Goal: Task Accomplishment & Management: Manage account settings

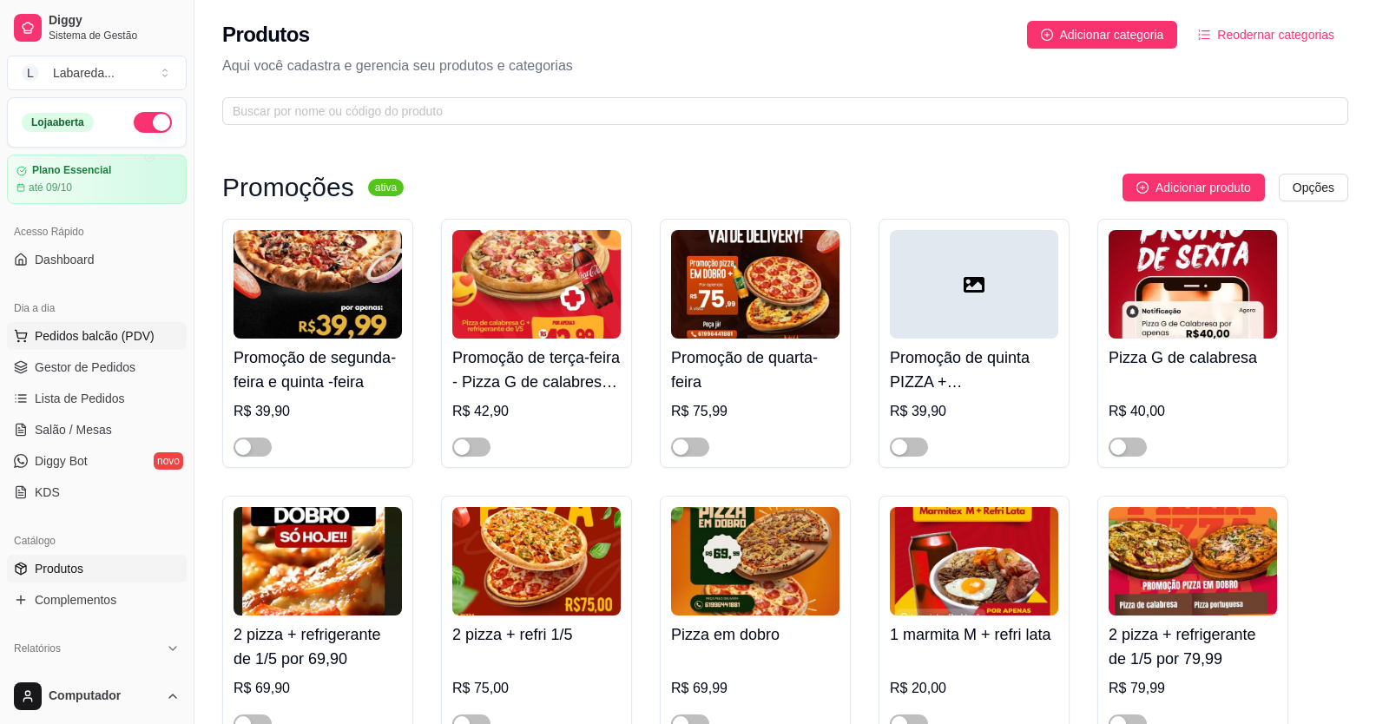
drag, startPoint x: 0, startPoint y: 0, endPoint x: 103, endPoint y: 329, distance: 344.8
click at [103, 320] on div "Dia a dia" at bounding box center [97, 308] width 180 height 28
click at [104, 337] on span "Pedidos balcão (PDV)" at bounding box center [95, 335] width 120 height 17
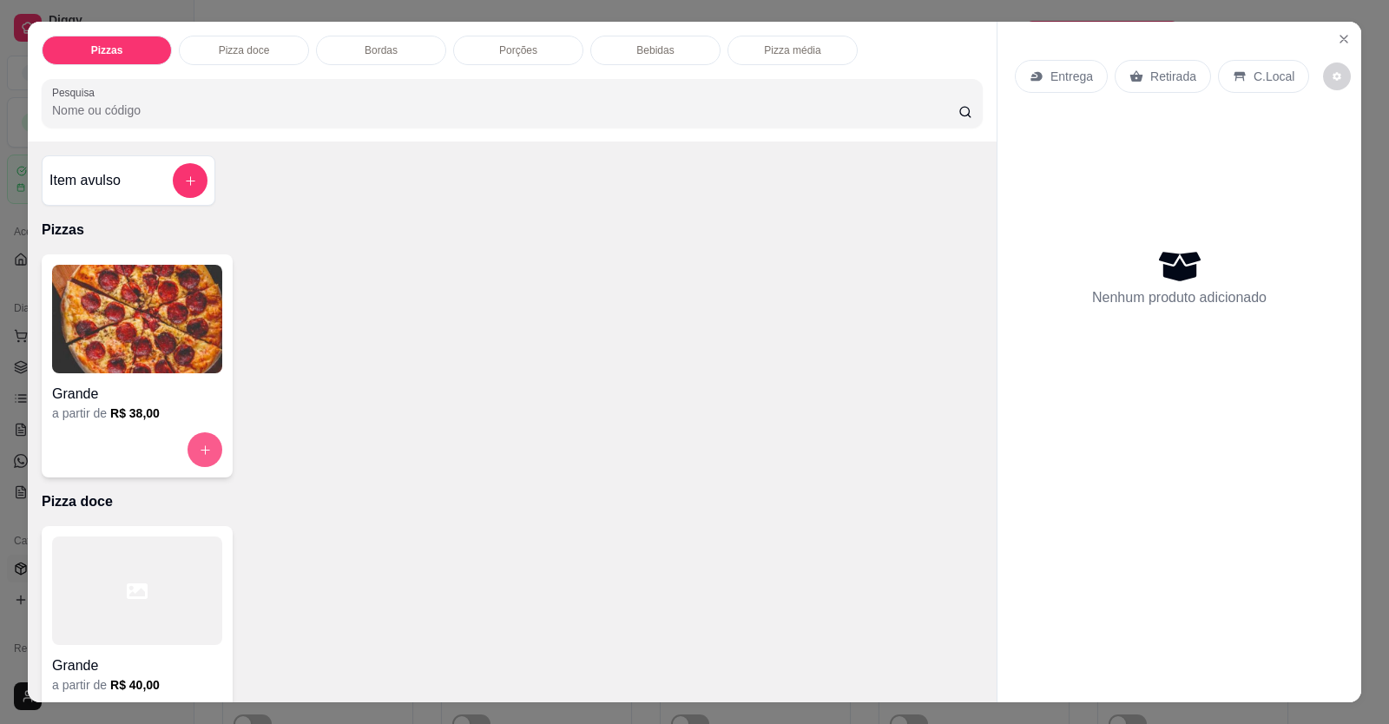
click at [204, 444] on icon "increase-product-quantity" at bounding box center [205, 450] width 13 height 13
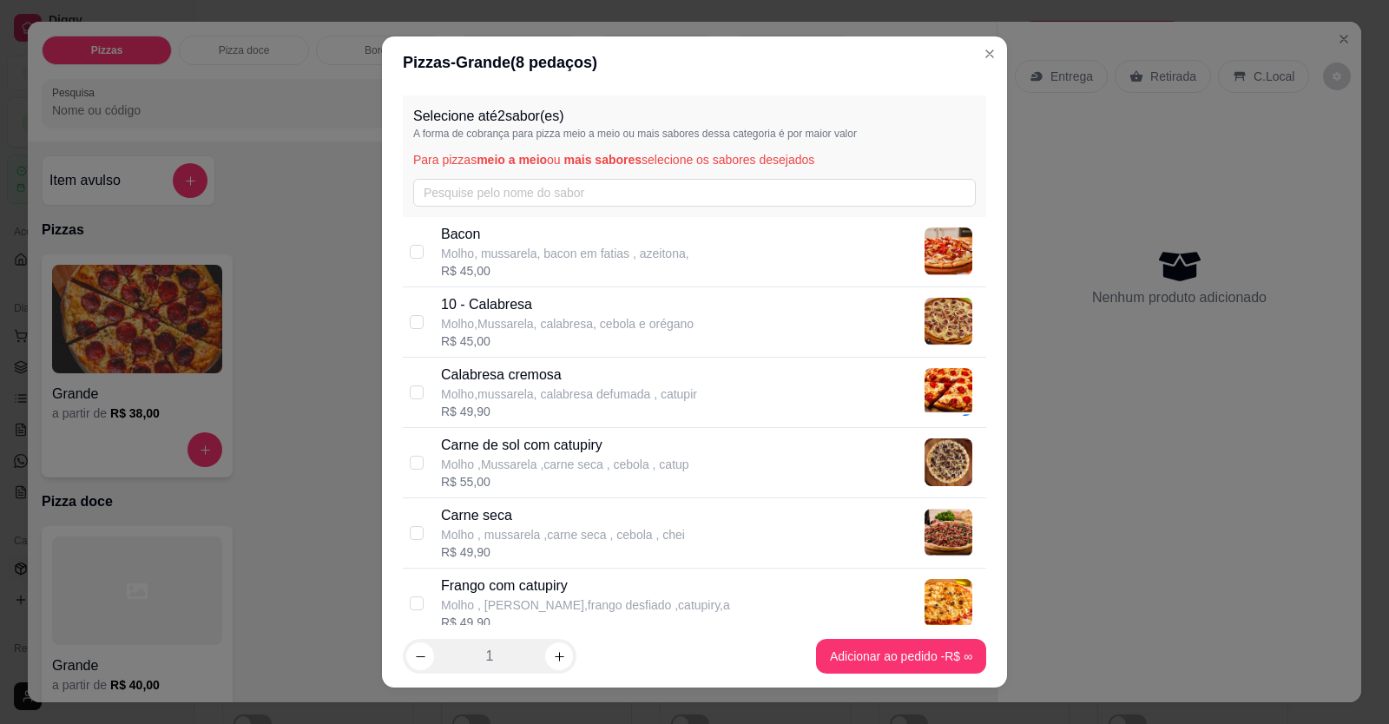
click at [503, 519] on p "Carne seca" at bounding box center [563, 515] width 244 height 21
checkbox input "true"
click at [626, 318] on p "Molho,Mussarela, calabresa, cebola e orégano" at bounding box center [567, 323] width 253 height 17
checkbox input "true"
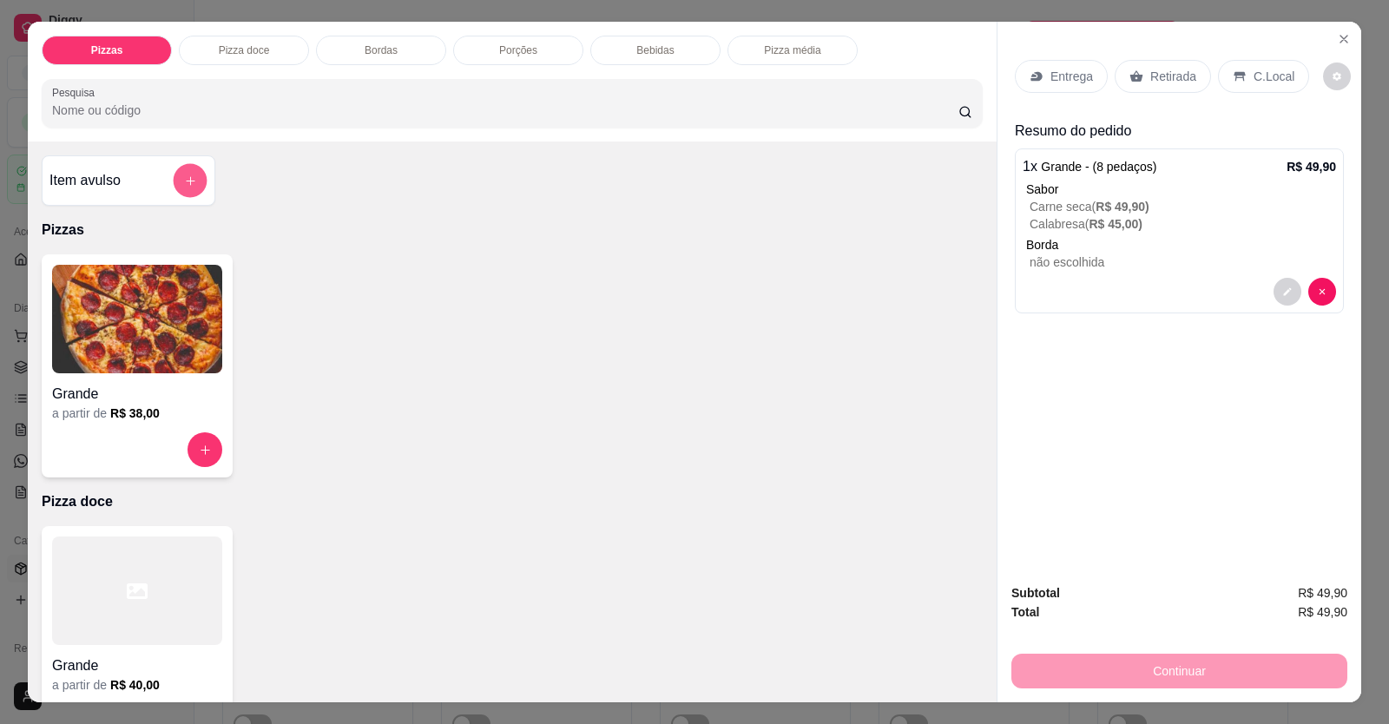
click at [184, 185] on icon "add-separate-item" at bounding box center [190, 180] width 13 height 13
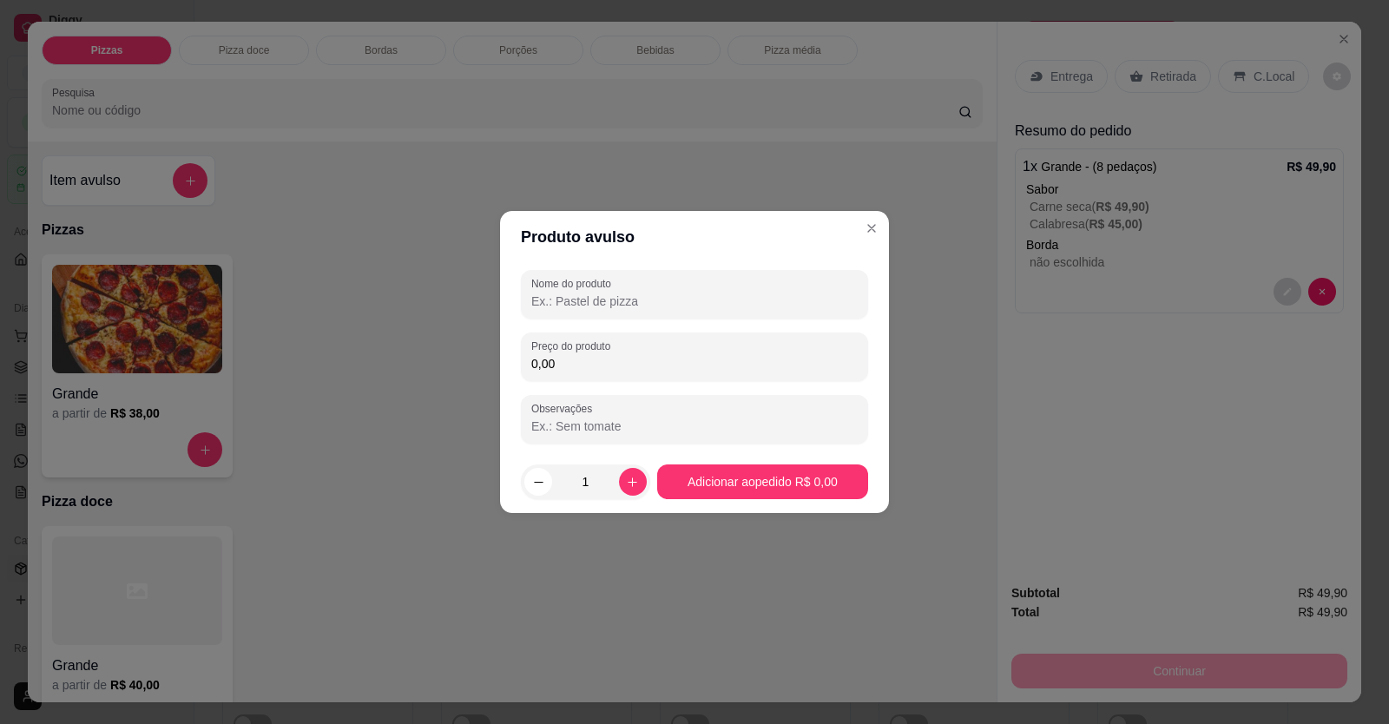
click at [648, 357] on input "0,00" at bounding box center [694, 363] width 326 height 17
type input "0,02"
click at [606, 294] on input "Nome do produto" at bounding box center [694, 301] width 326 height 17
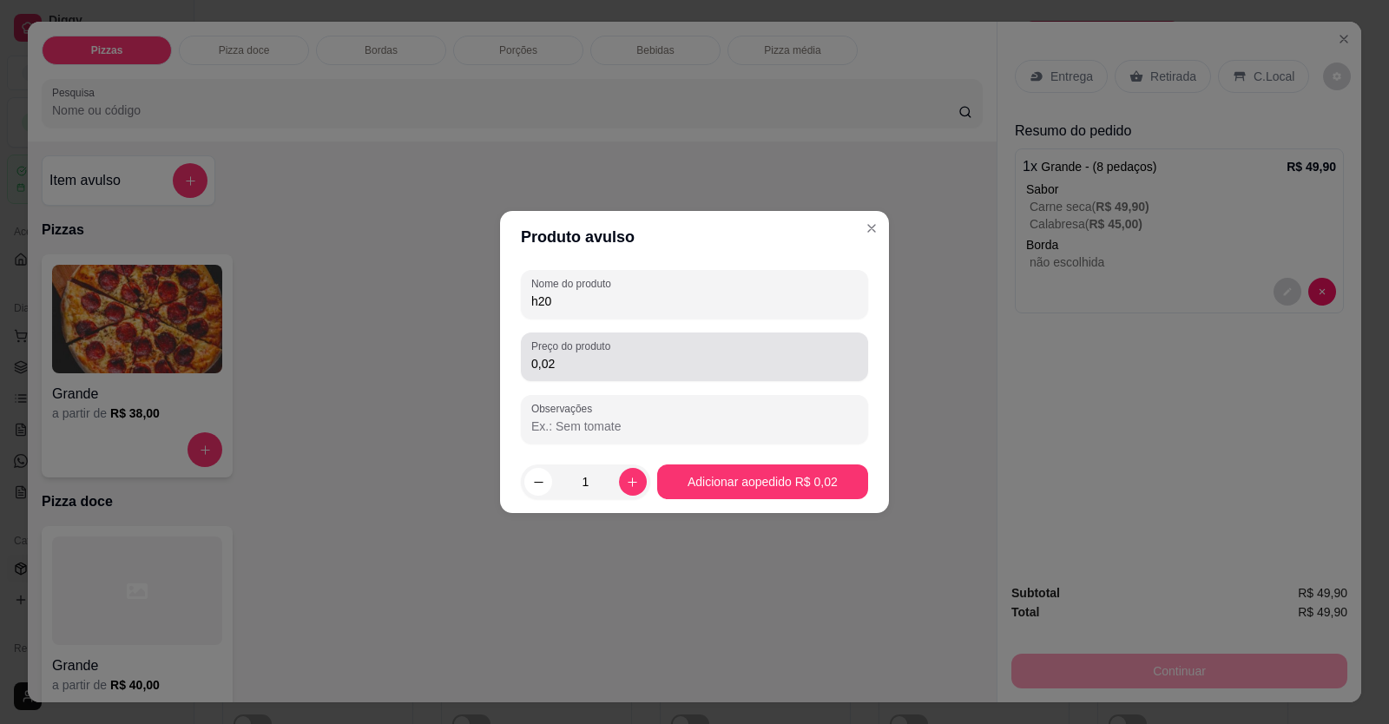
type input "h20"
click at [602, 353] on div "0,02" at bounding box center [694, 356] width 326 height 35
type input "12,00"
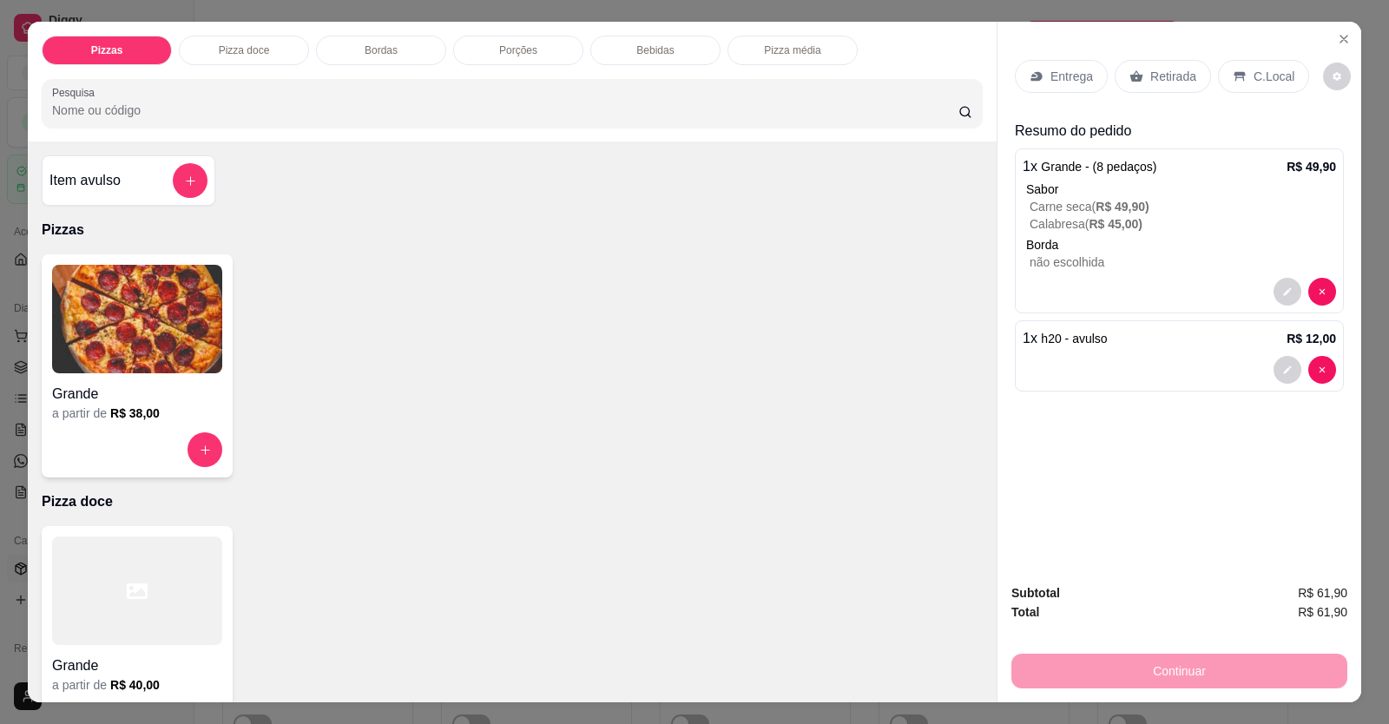
click at [1276, 69] on p "C.Local" at bounding box center [1273, 76] width 41 height 17
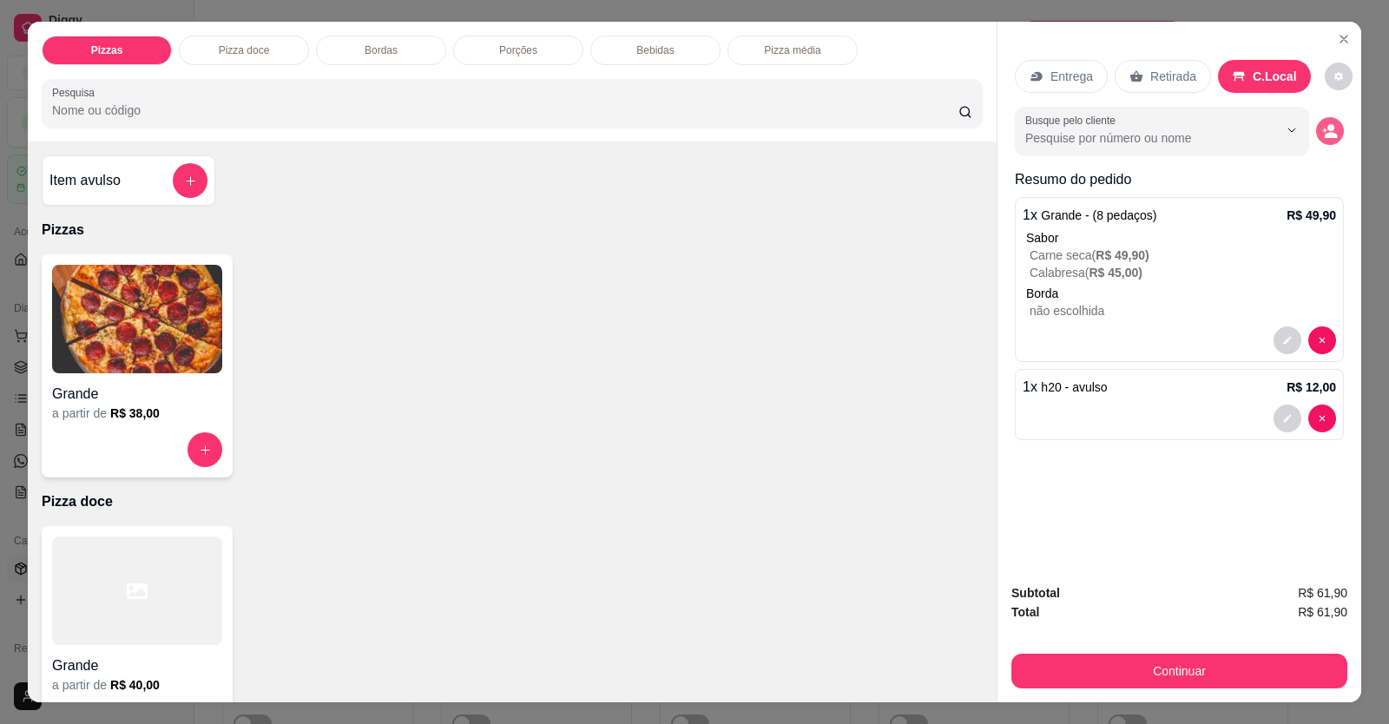
click at [1325, 134] on icon "decrease-product-quantity" at bounding box center [1331, 135] width 13 height 6
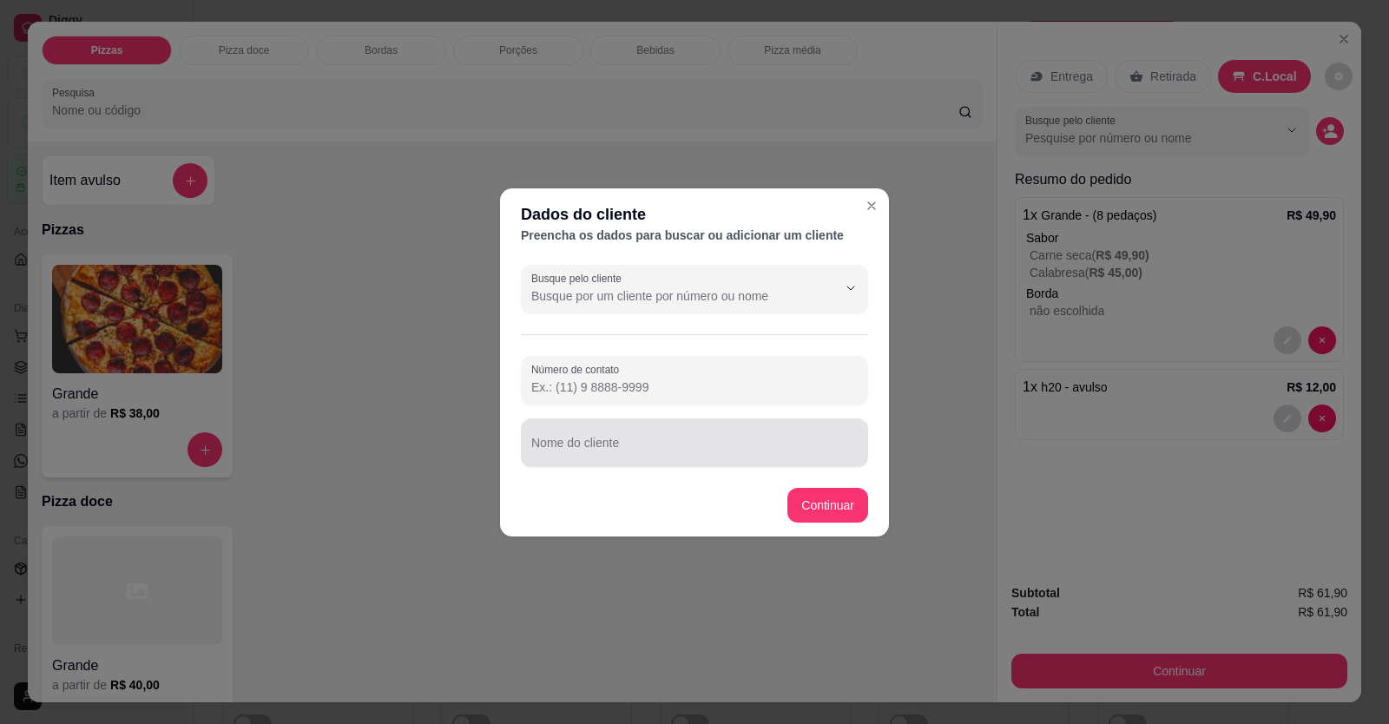
click at [673, 444] on input "Nome do cliente" at bounding box center [694, 449] width 326 height 17
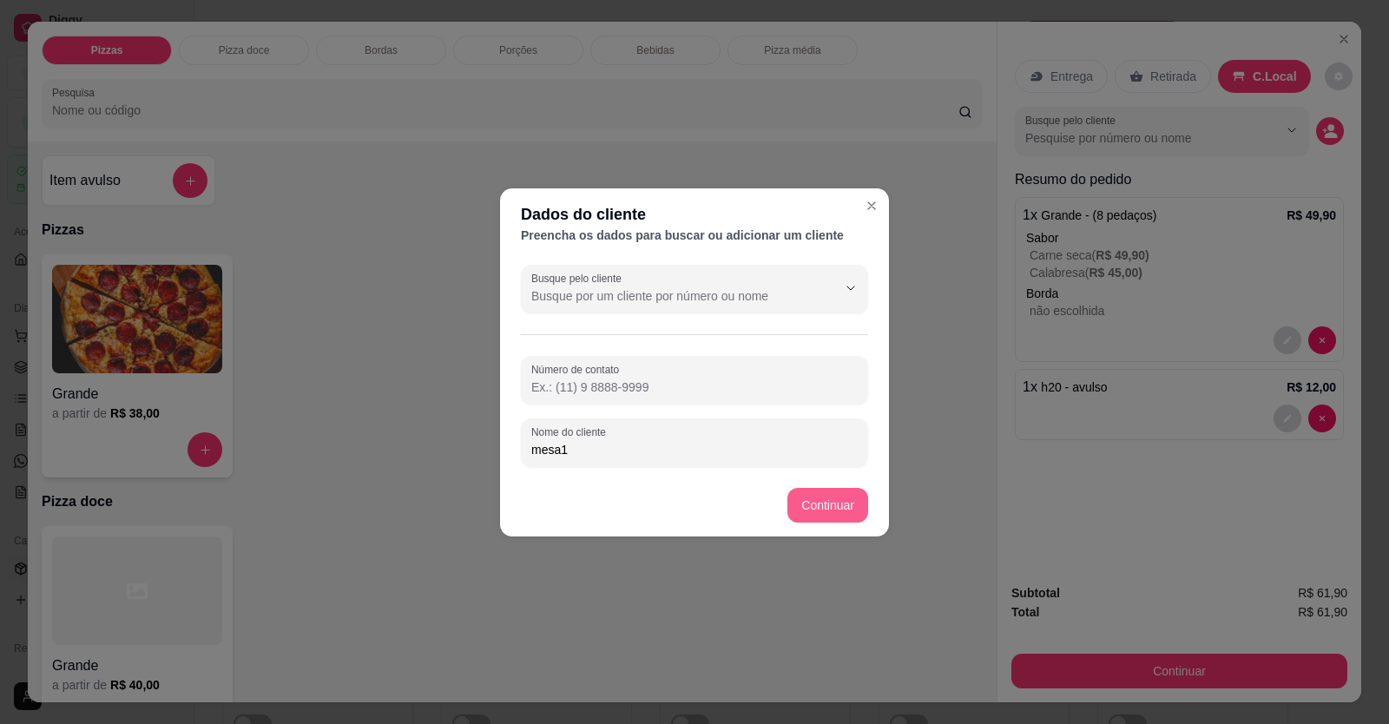
type input "mesa1"
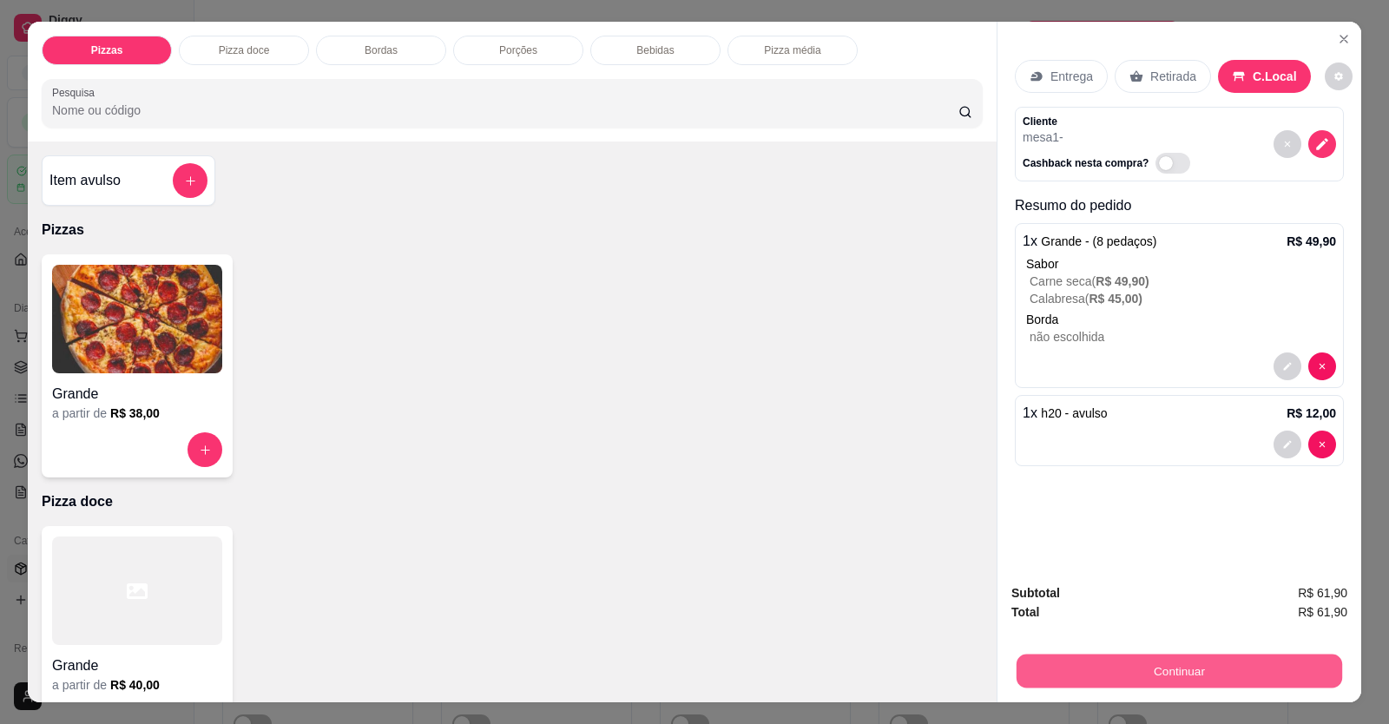
click at [1107, 681] on button "Continuar" at bounding box center [1178, 671] width 325 height 34
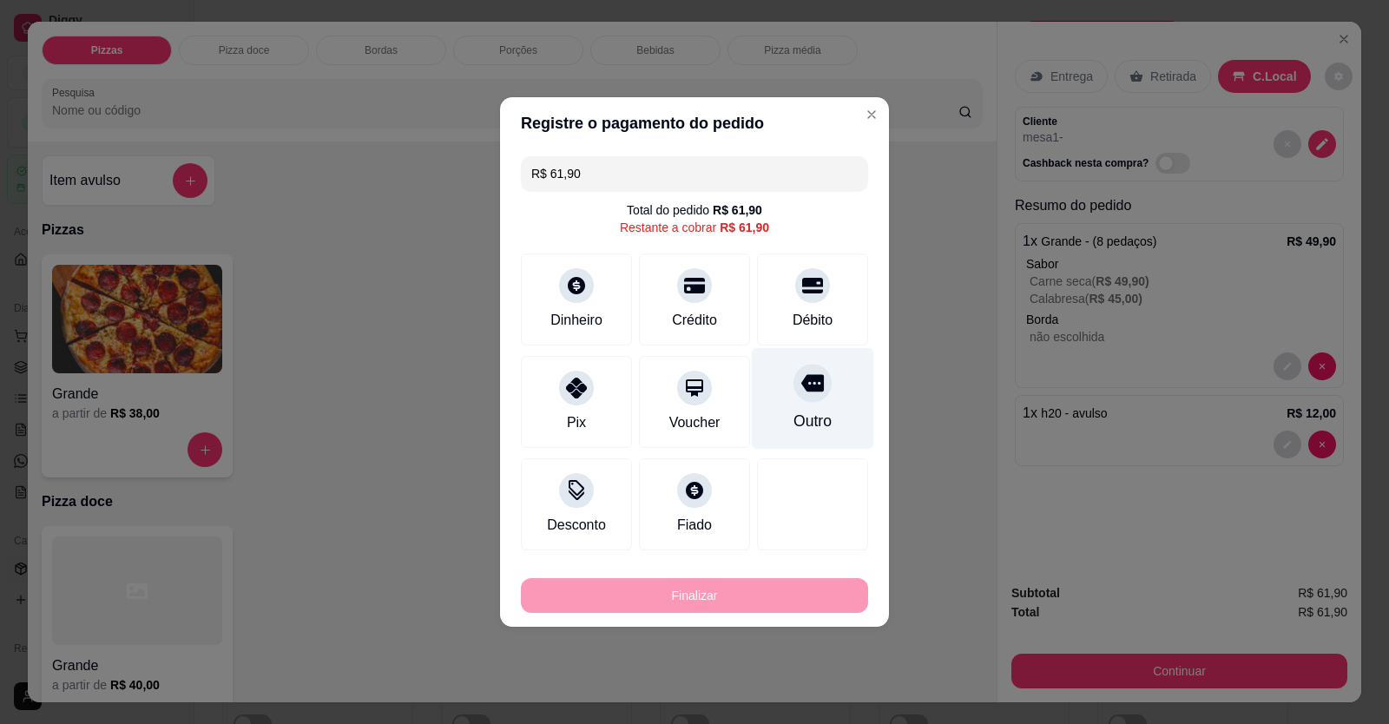
click at [793, 415] on div "Outro" at bounding box center [812, 421] width 38 height 23
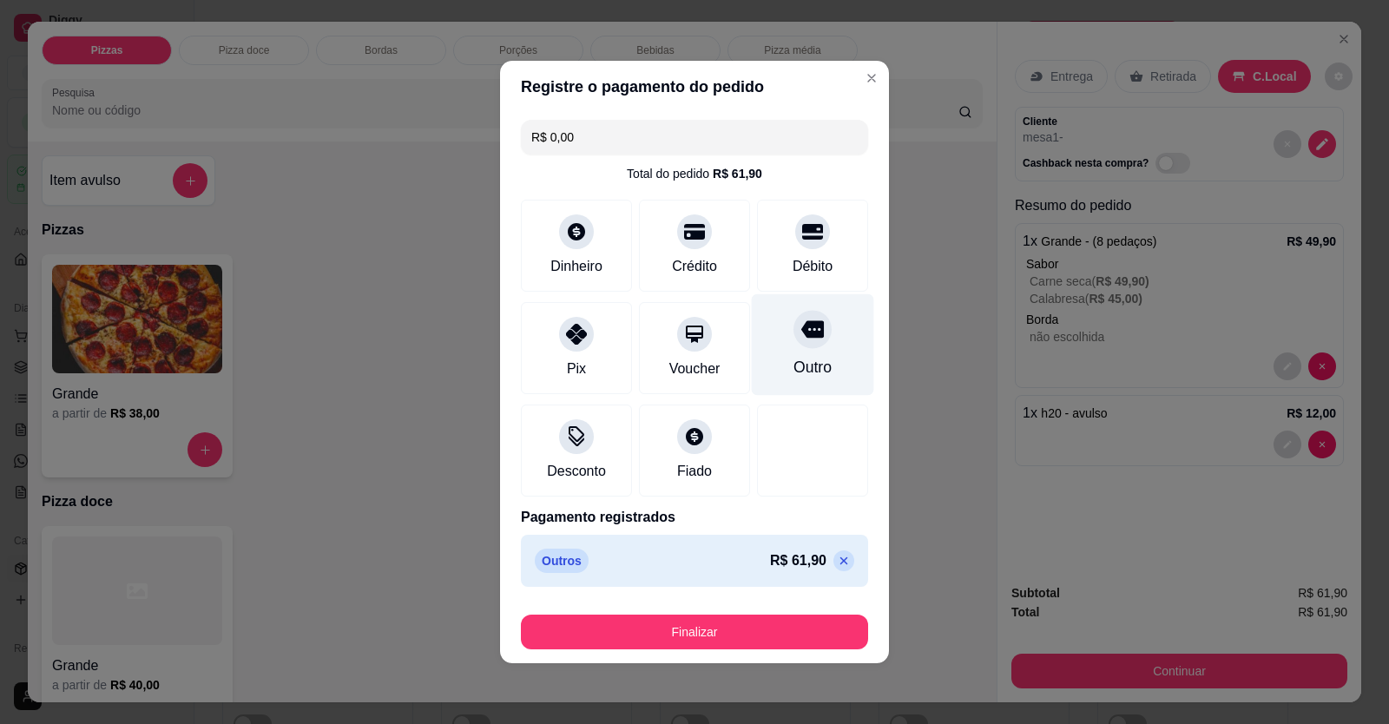
drag, startPoint x: 784, startPoint y: 377, endPoint x: 818, endPoint y: 468, distance: 97.5
click at [793, 377] on div "Outro" at bounding box center [812, 367] width 38 height 23
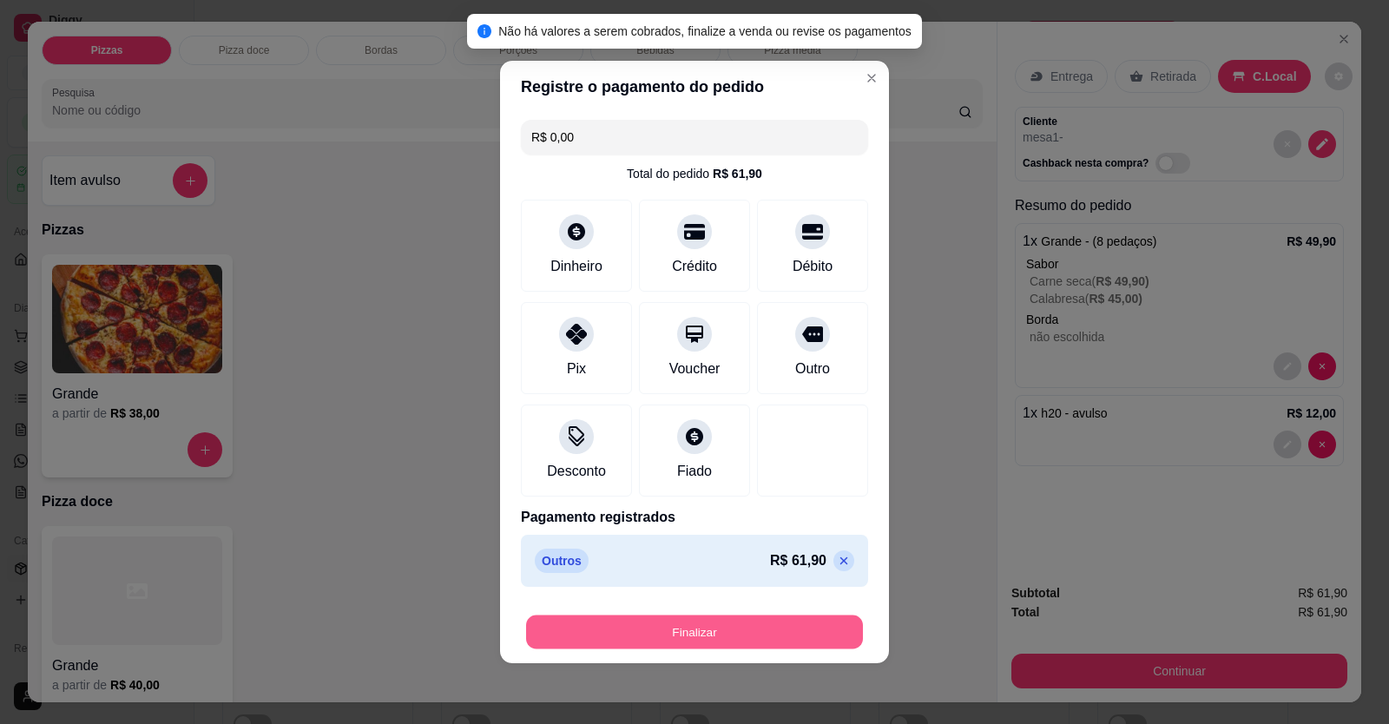
click at [777, 630] on button "Finalizar" at bounding box center [694, 632] width 337 height 34
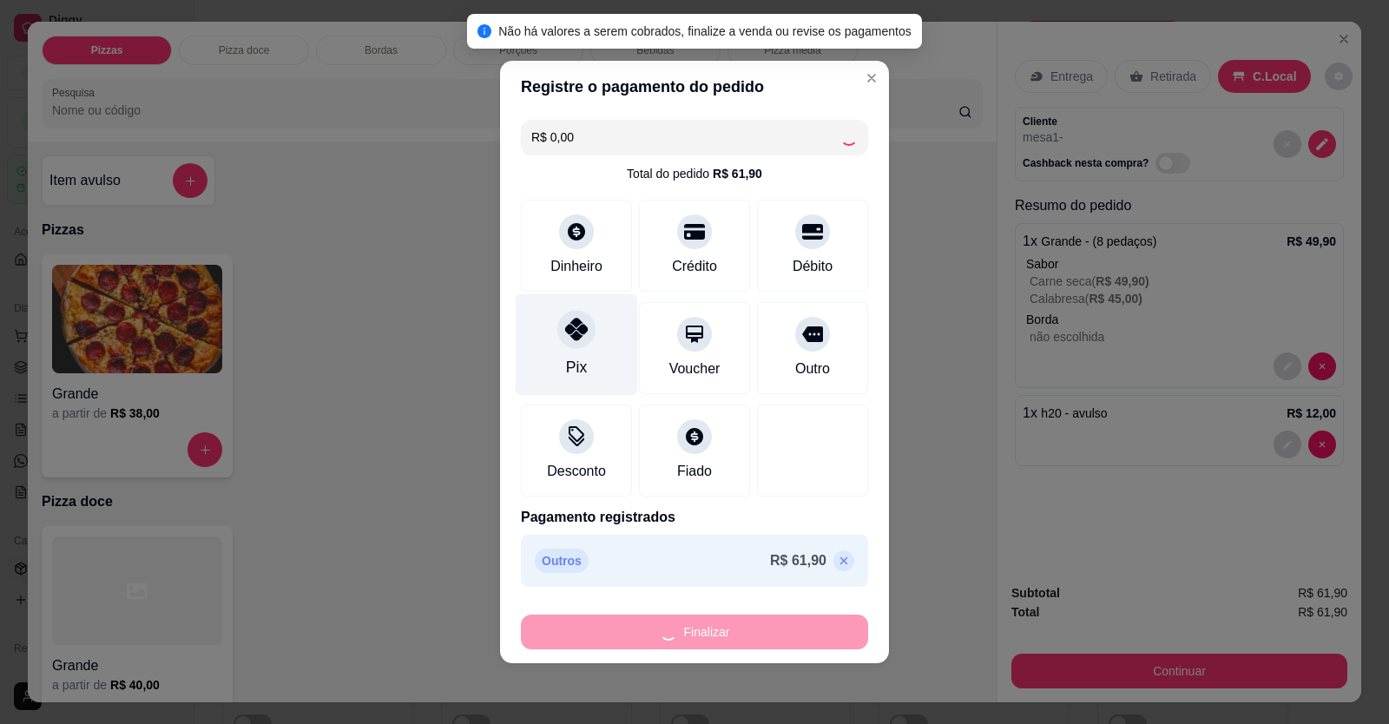
type input "-R$ 61,90"
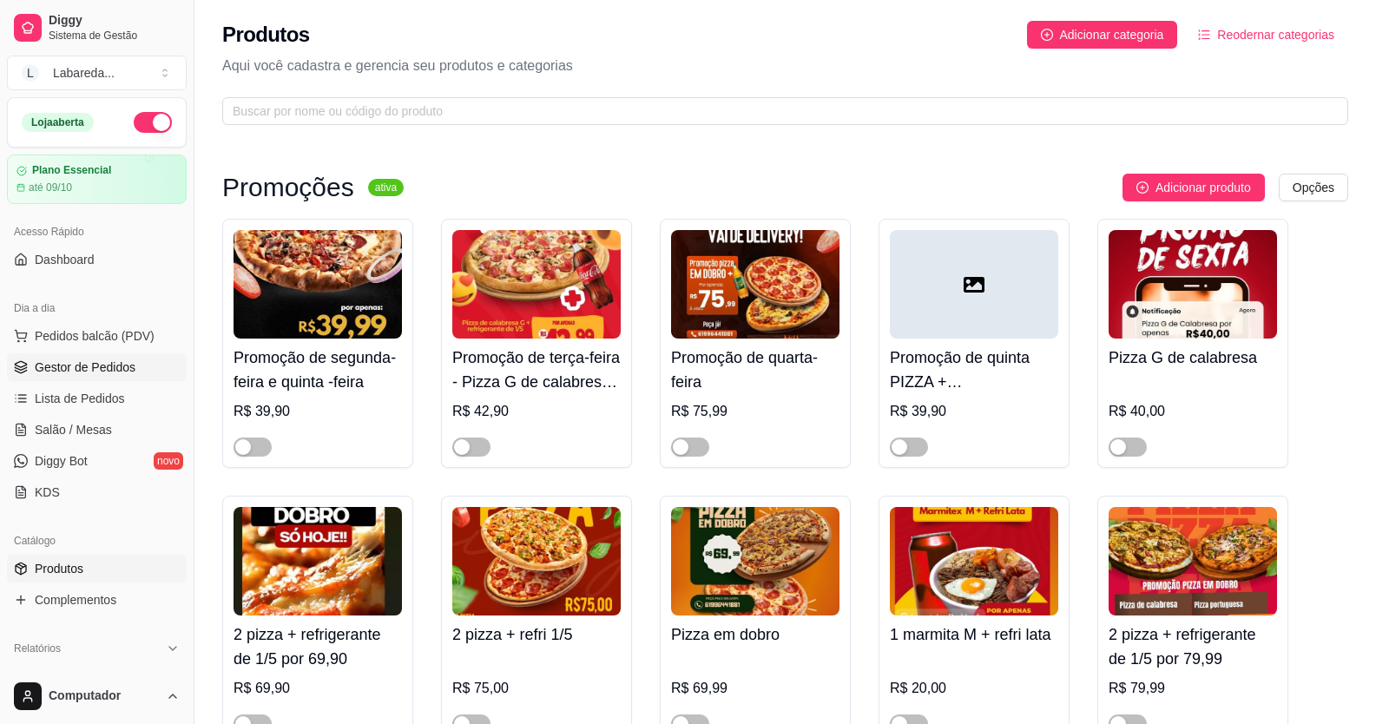
click at [101, 369] on span "Gestor de Pedidos" at bounding box center [85, 366] width 101 height 17
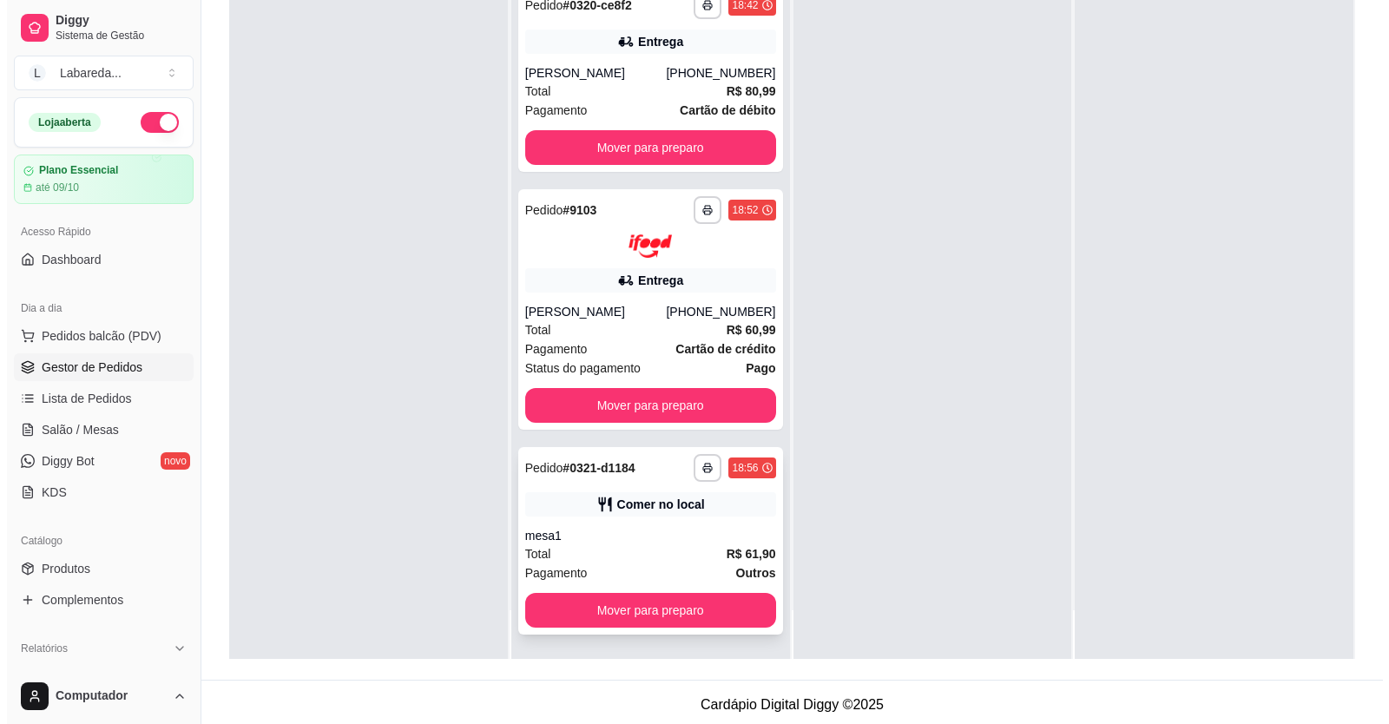
scroll to position [265, 0]
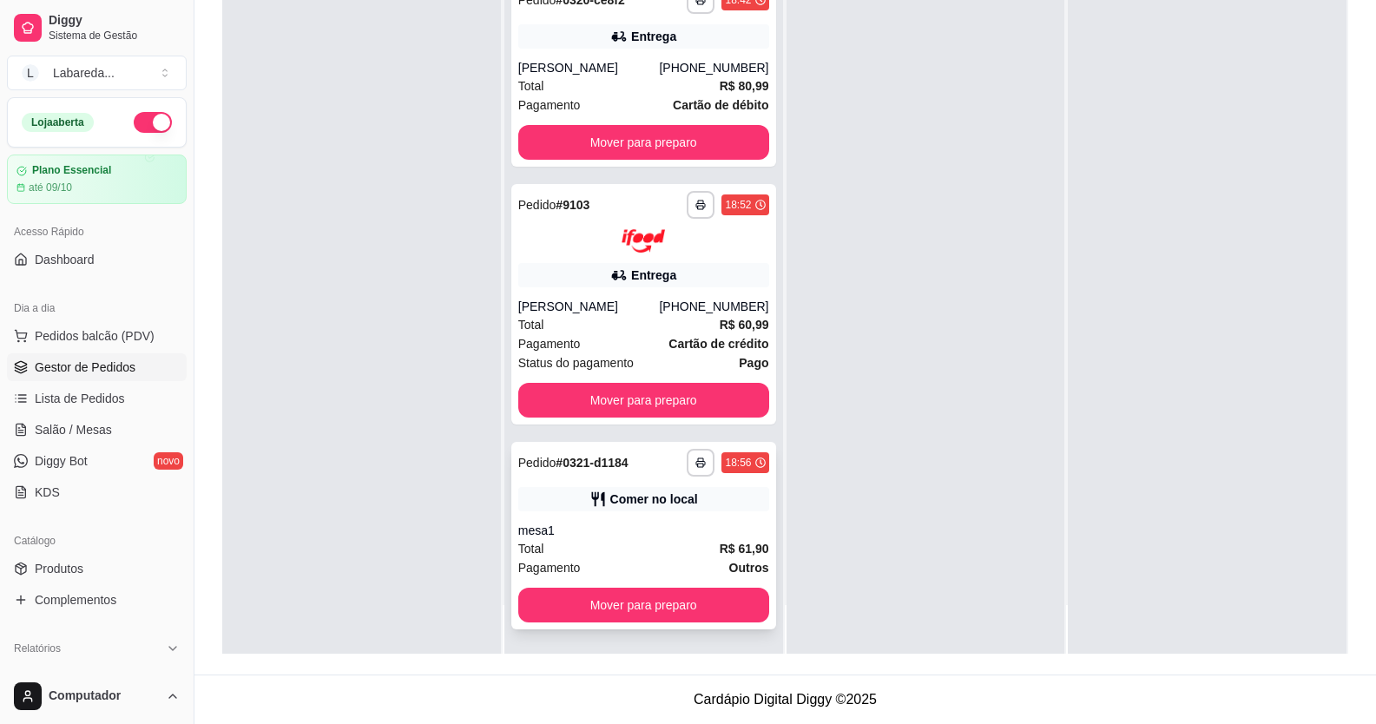
click at [615, 492] on div "Comer no local" at bounding box center [654, 498] width 88 height 17
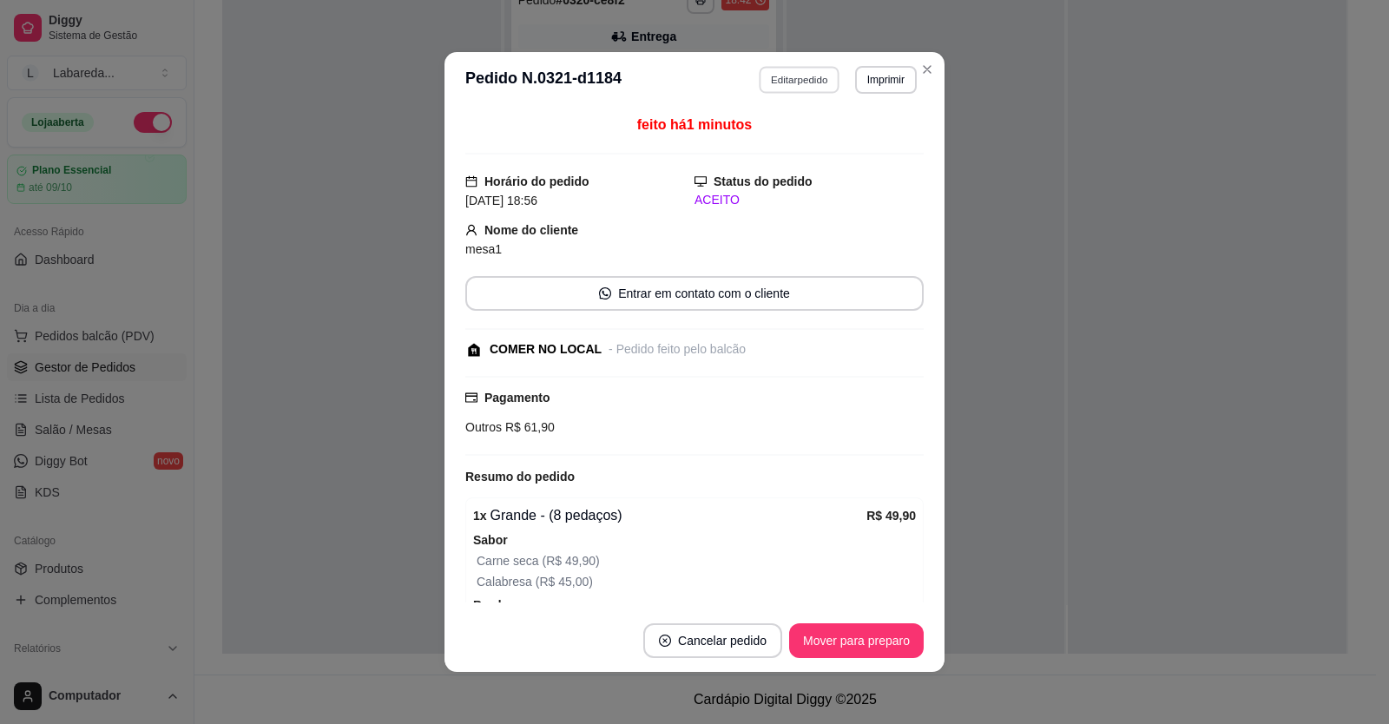
click at [779, 82] on button "Editar pedido" at bounding box center [799, 79] width 81 height 27
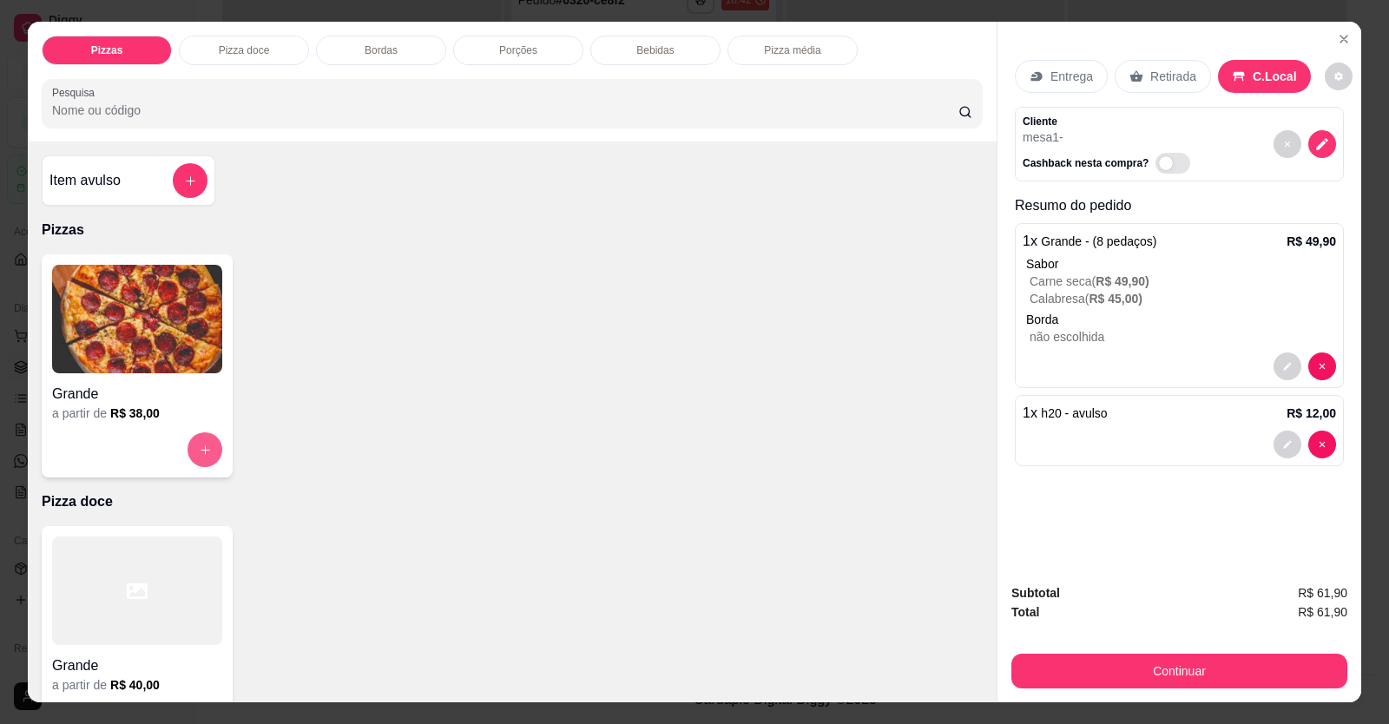
click at [199, 449] on icon "increase-product-quantity" at bounding box center [205, 450] width 13 height 13
click at [1282, 367] on icon "decrease-product-quantity" at bounding box center [1287, 366] width 10 height 10
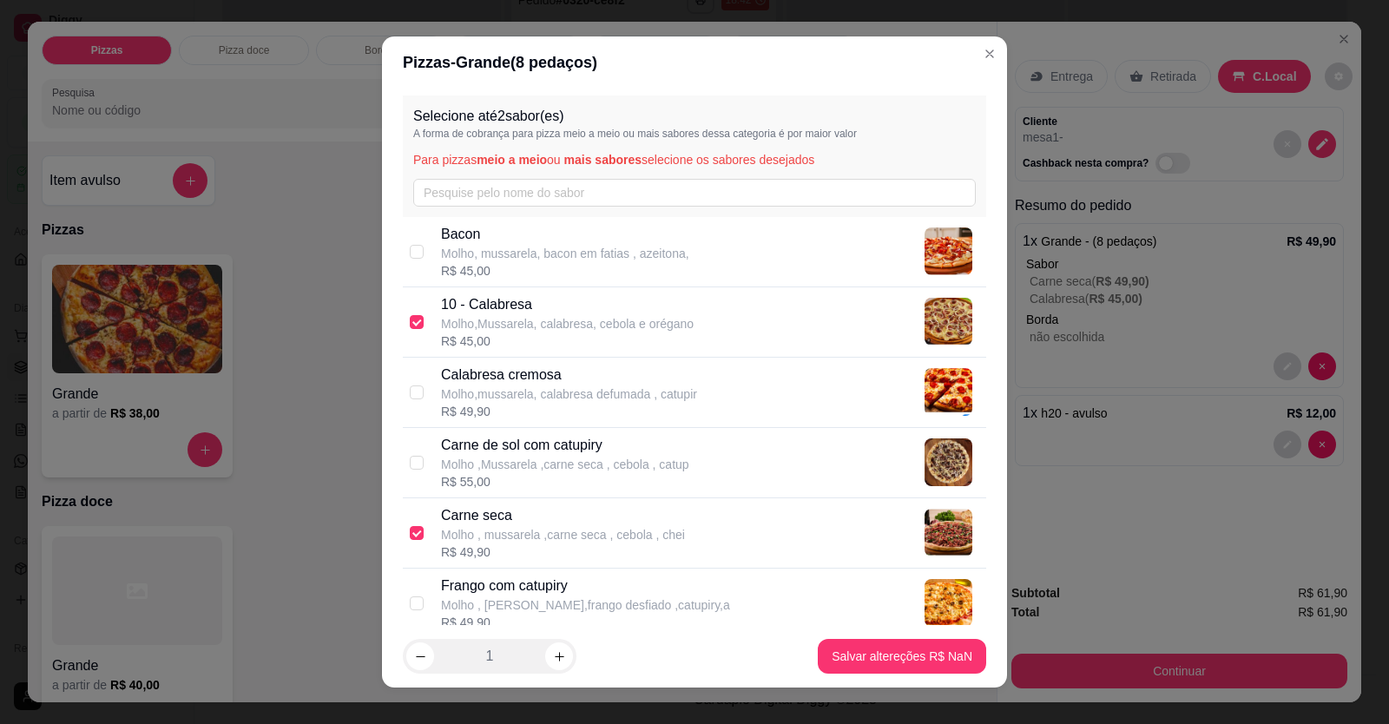
click at [457, 371] on p "Calabresa cremosa" at bounding box center [569, 375] width 256 height 21
checkbox input "false"
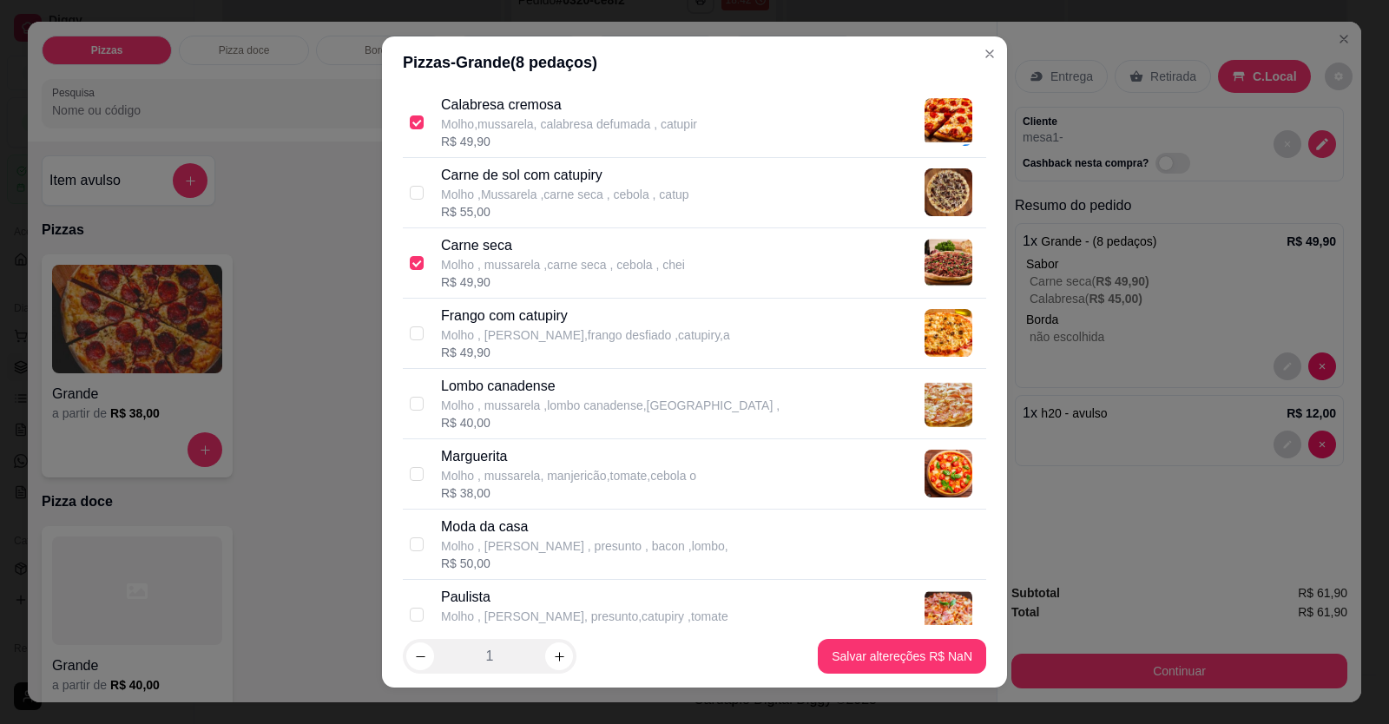
scroll to position [174, 0]
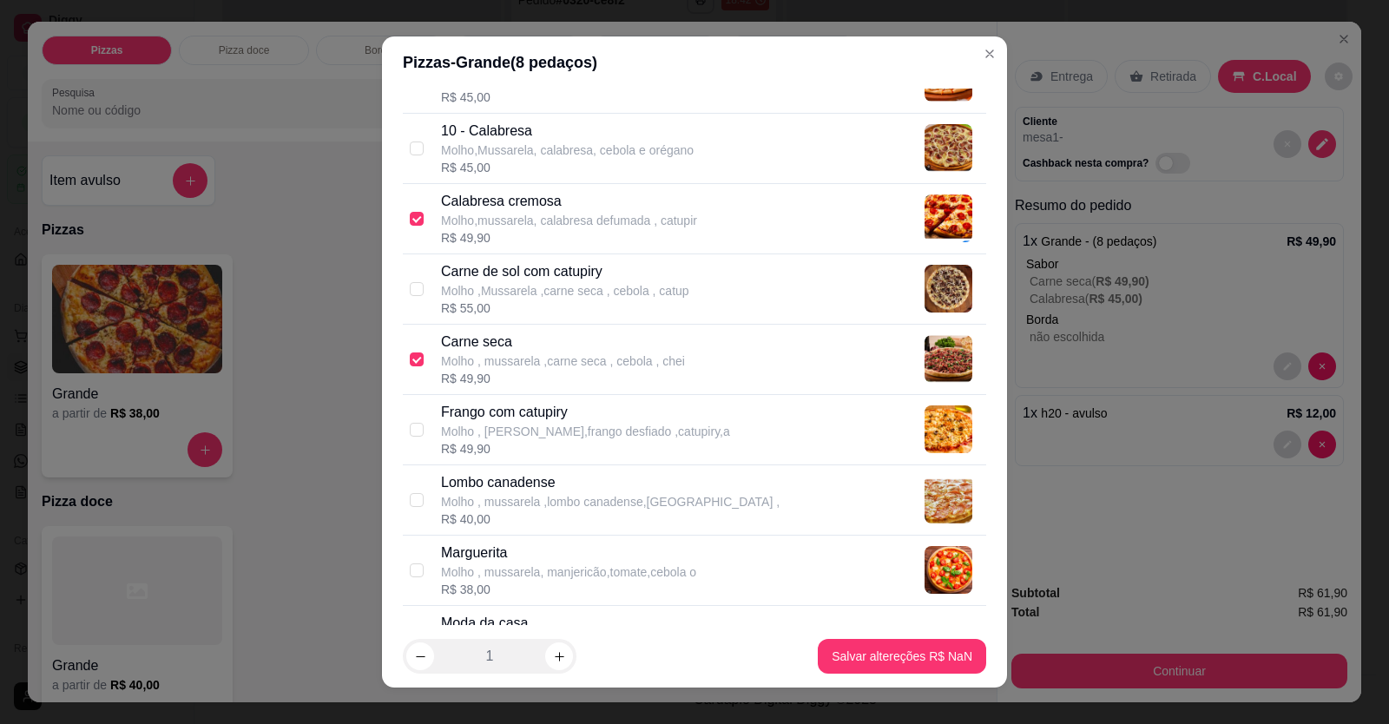
click at [460, 266] on p "Carne de sol com catupiry" at bounding box center [565, 271] width 248 height 21
checkbox input "false"
checkbox input "true"
drag, startPoint x: 445, startPoint y: 367, endPoint x: 439, endPoint y: 308, distance: 59.3
click at [445, 366] on p "Molho , mussarela ,carne seca , cebola , chei" at bounding box center [563, 360] width 244 height 17
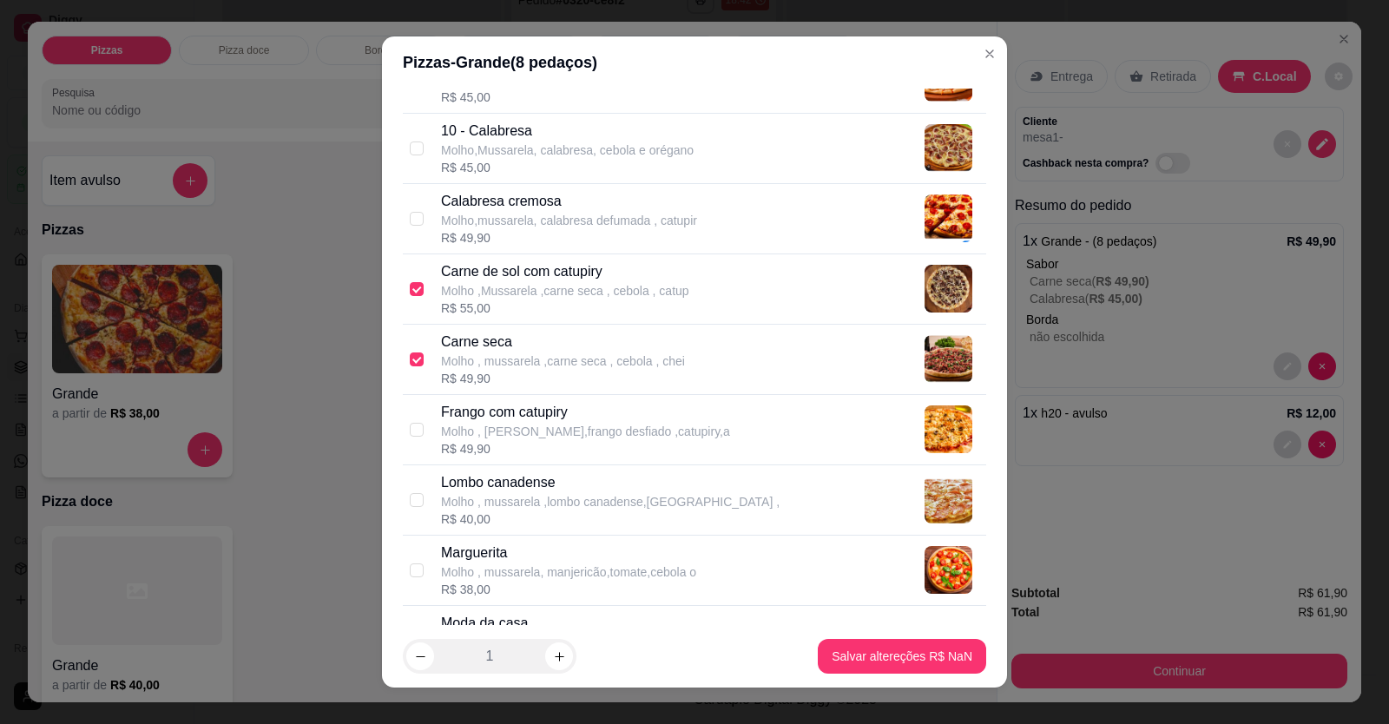
checkbox input "false"
click at [441, 207] on p "Calabresa cremosa" at bounding box center [569, 201] width 256 height 21
checkbox input "true"
click at [825, 639] on button "Salvar altereções R$ 55,00" at bounding box center [899, 656] width 174 height 35
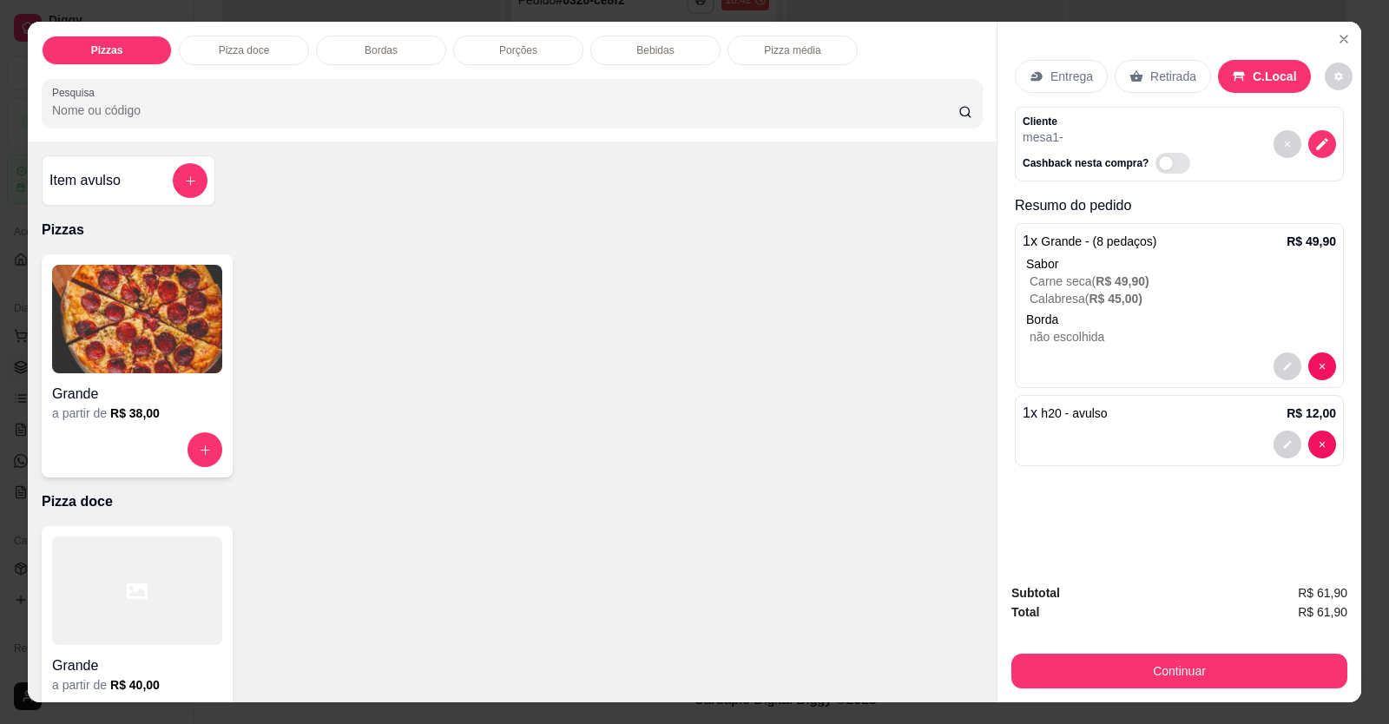
click at [1077, 649] on div "Continuar" at bounding box center [1179, 668] width 336 height 39
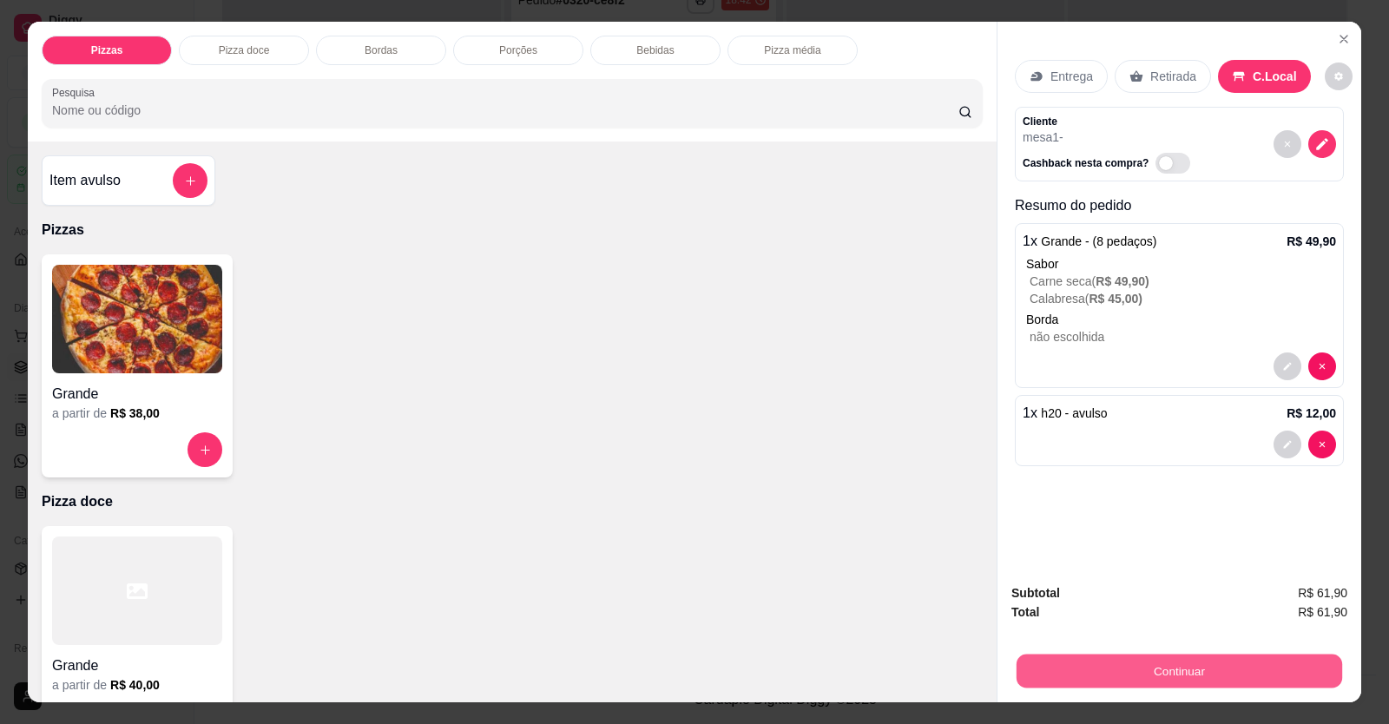
click at [1071, 673] on button "Continuar" at bounding box center [1178, 671] width 325 height 34
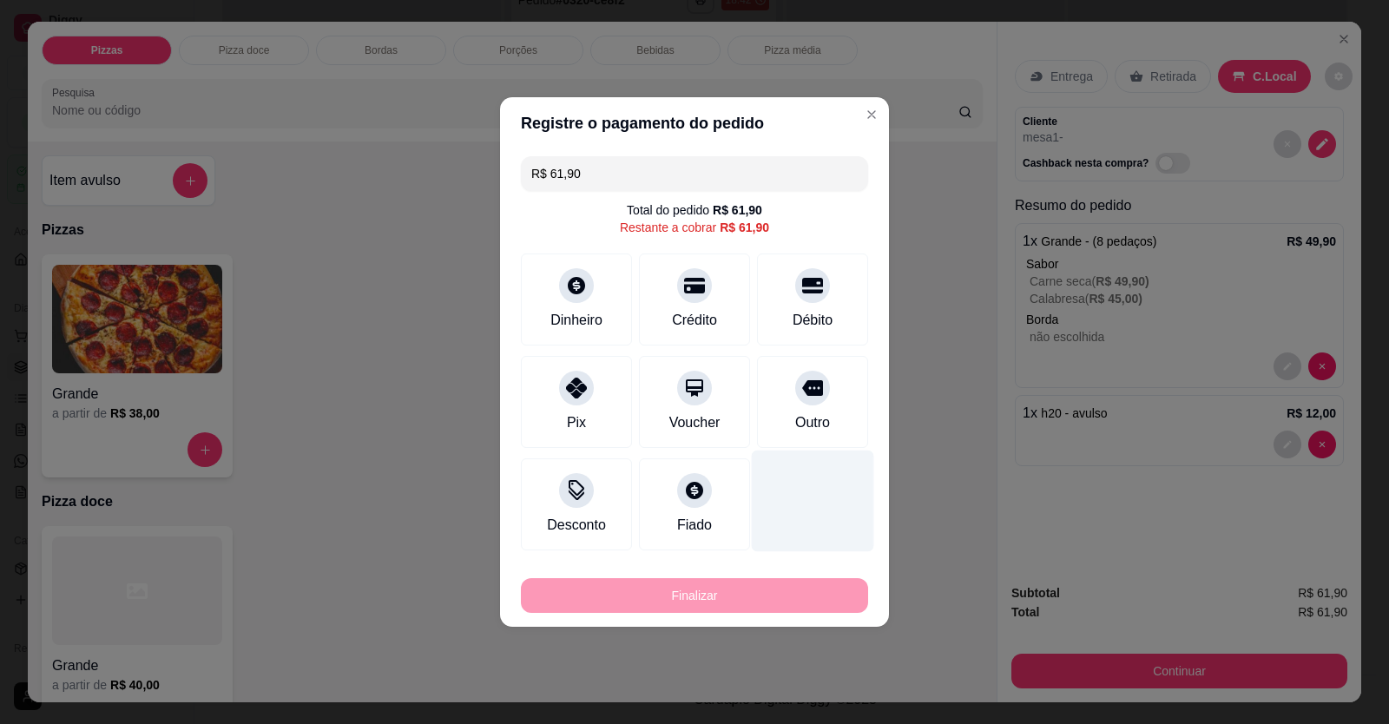
click at [783, 405] on div "Outro" at bounding box center [812, 402] width 111 height 92
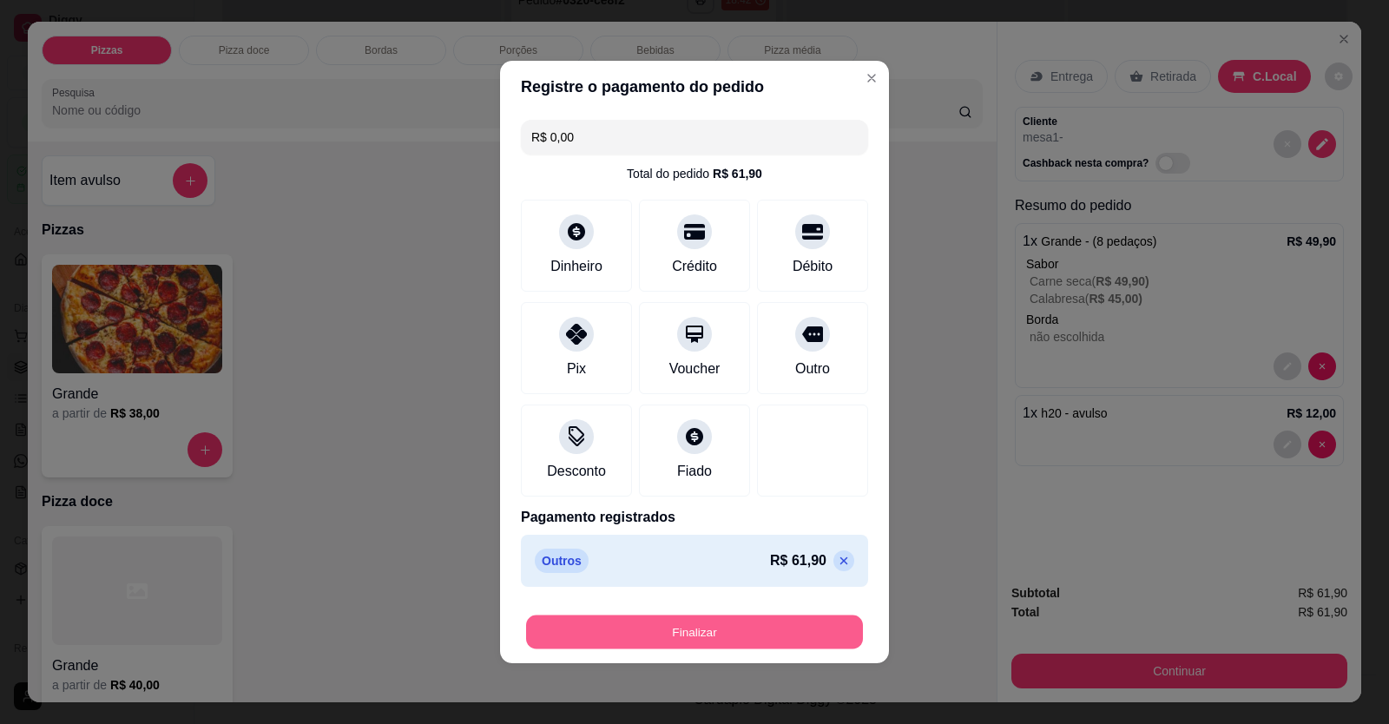
click at [766, 628] on button "Finalizar" at bounding box center [694, 632] width 337 height 34
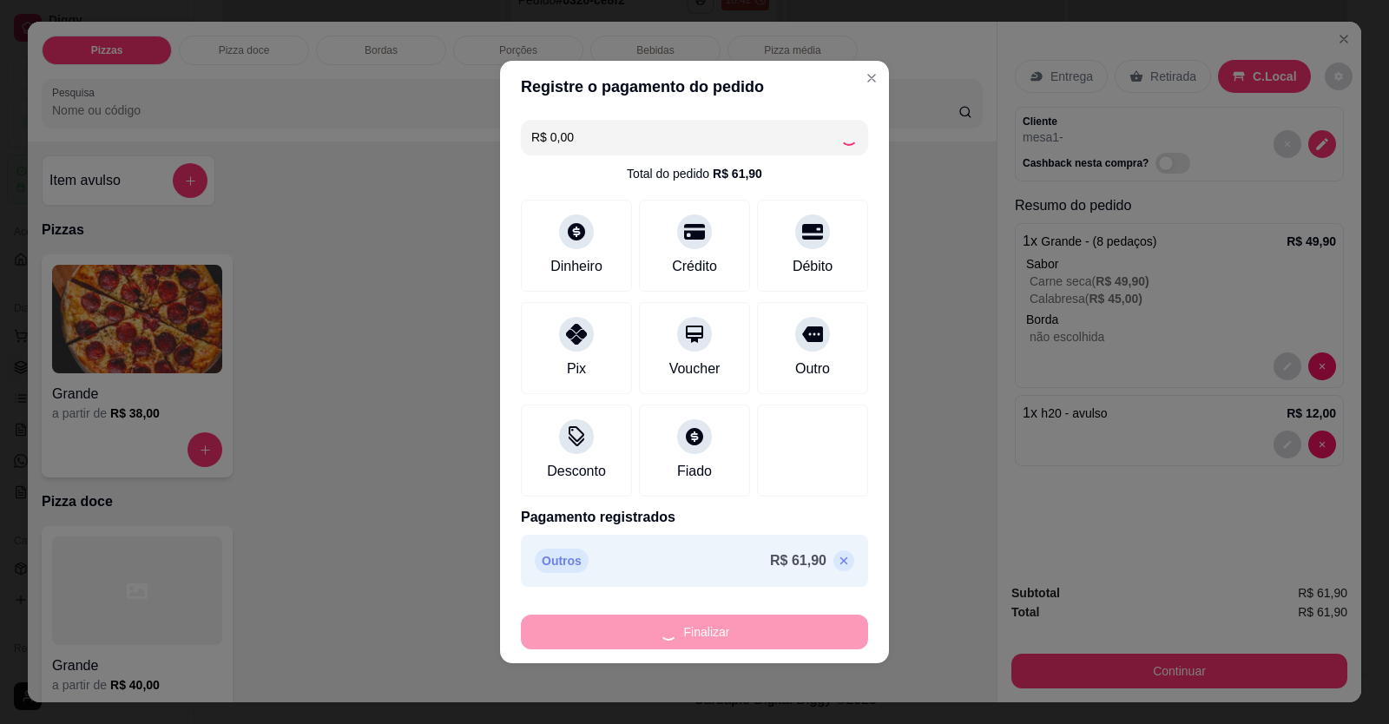
type input "-R$ 61,90"
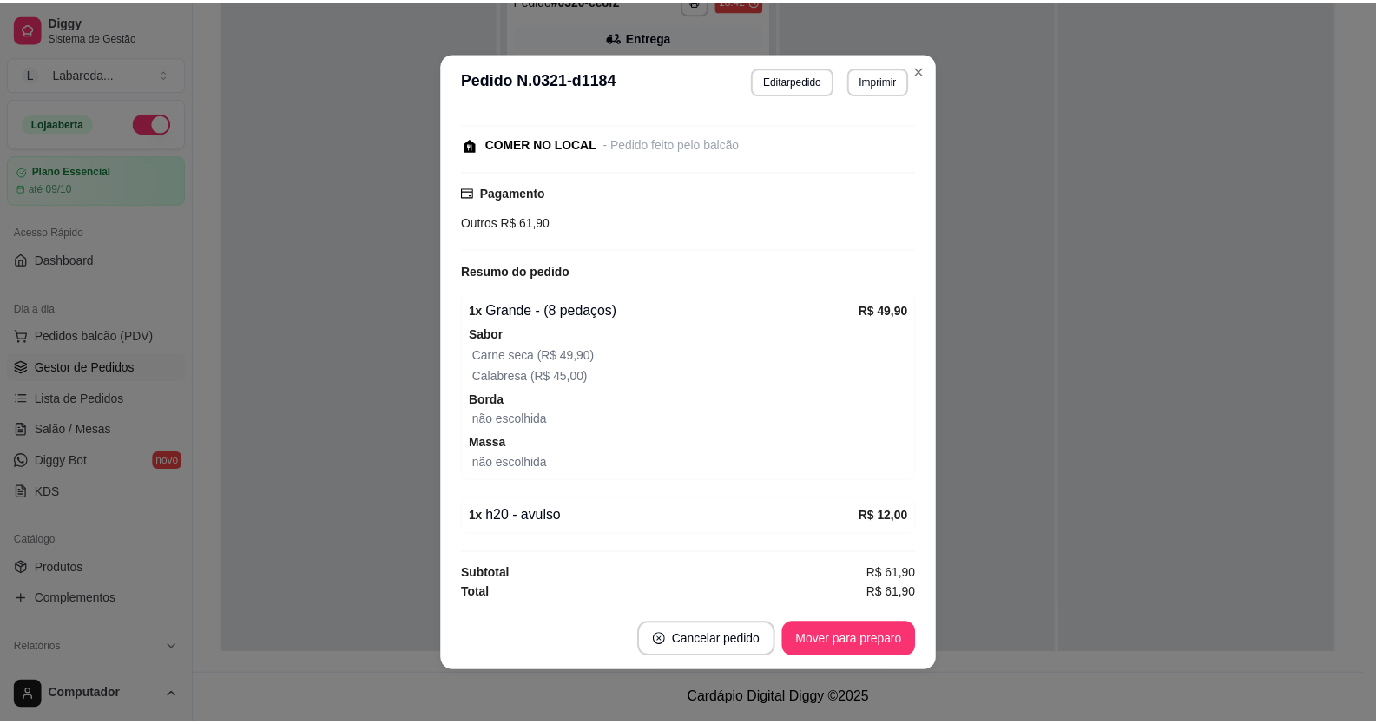
scroll to position [3, 0]
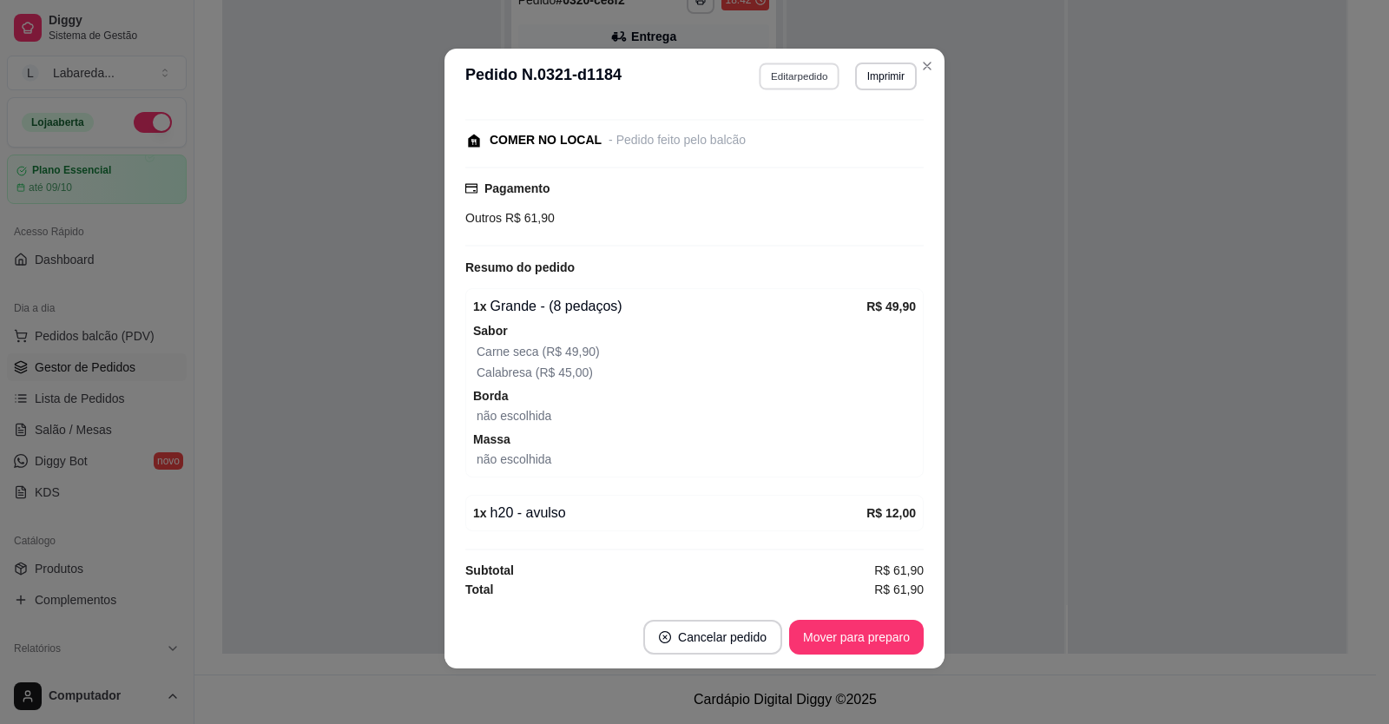
click at [805, 70] on button "Editar pedido" at bounding box center [799, 75] width 81 height 27
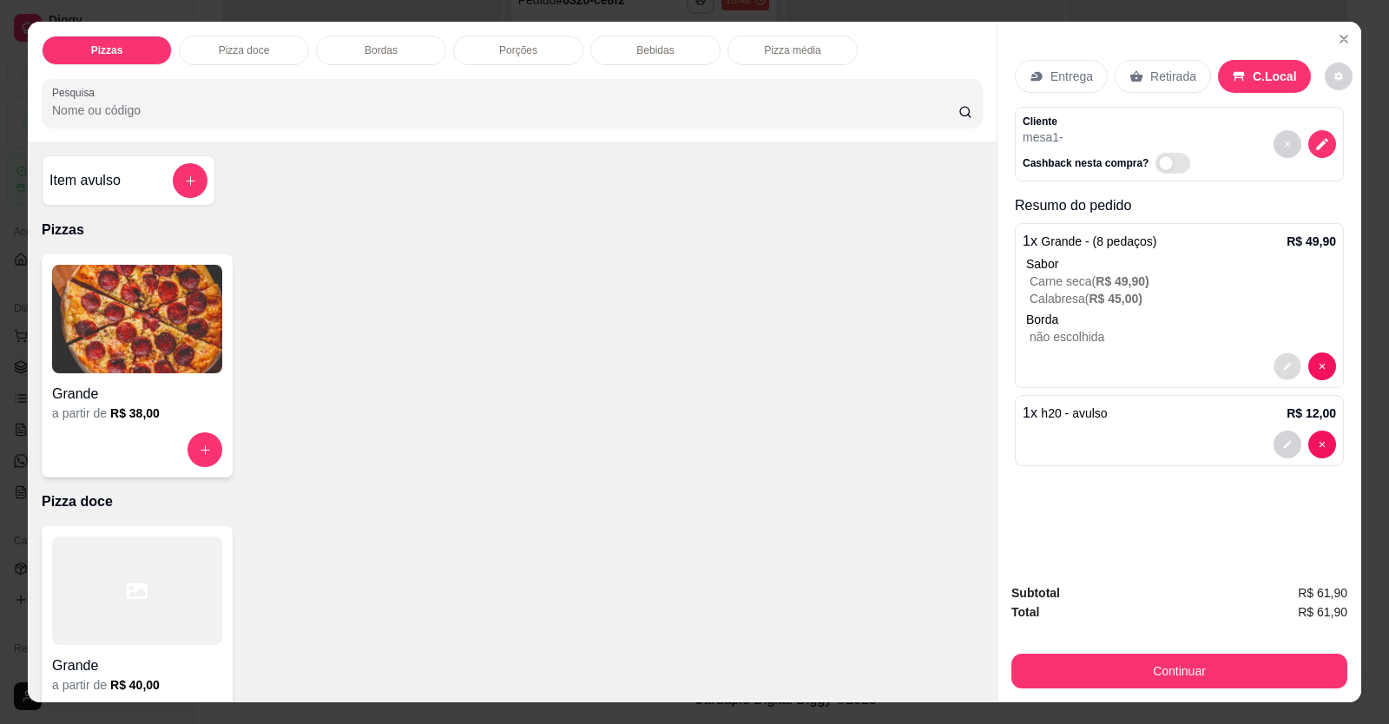
click at [1289, 361] on button "decrease-product-quantity" at bounding box center [1286, 366] width 27 height 27
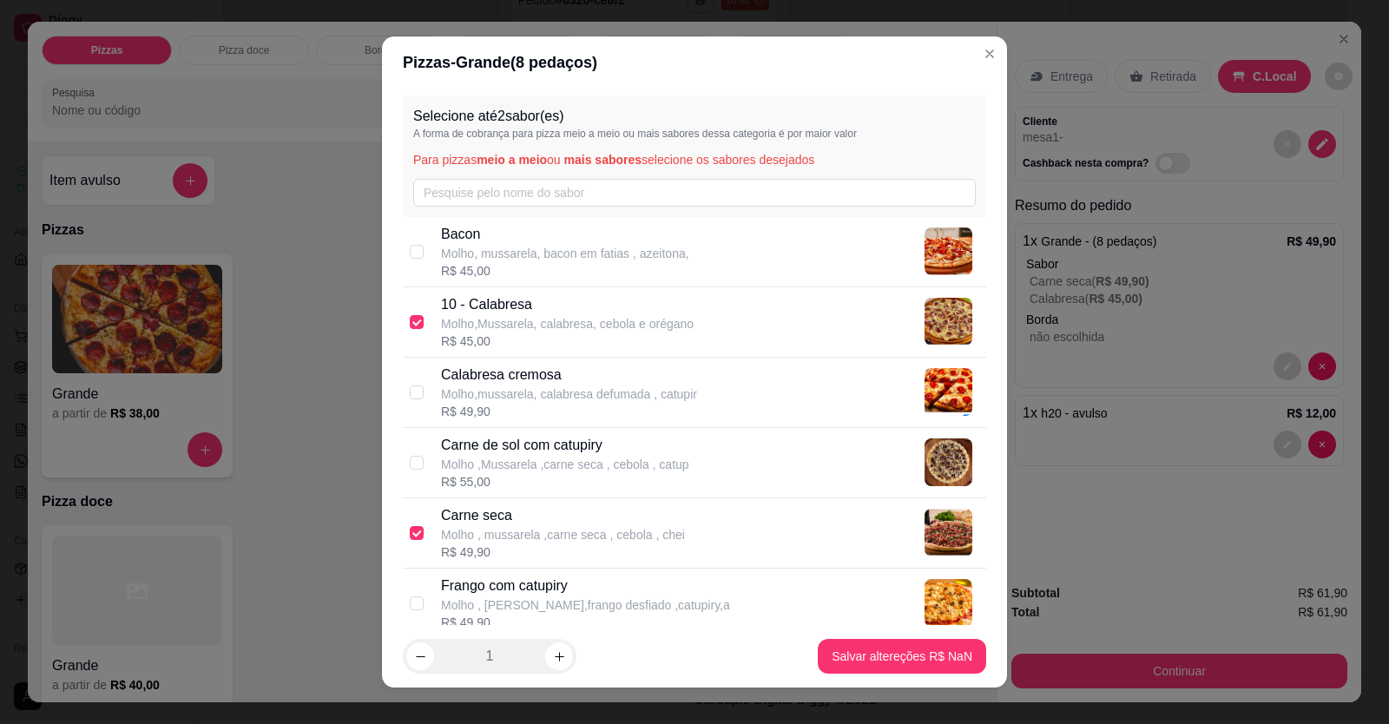
click at [537, 382] on p "Calabresa cremosa" at bounding box center [569, 375] width 256 height 21
checkbox input "false"
click at [447, 444] on p "Carne de sol com catupiry" at bounding box center [565, 445] width 248 height 21
checkbox input "false"
checkbox input "true"
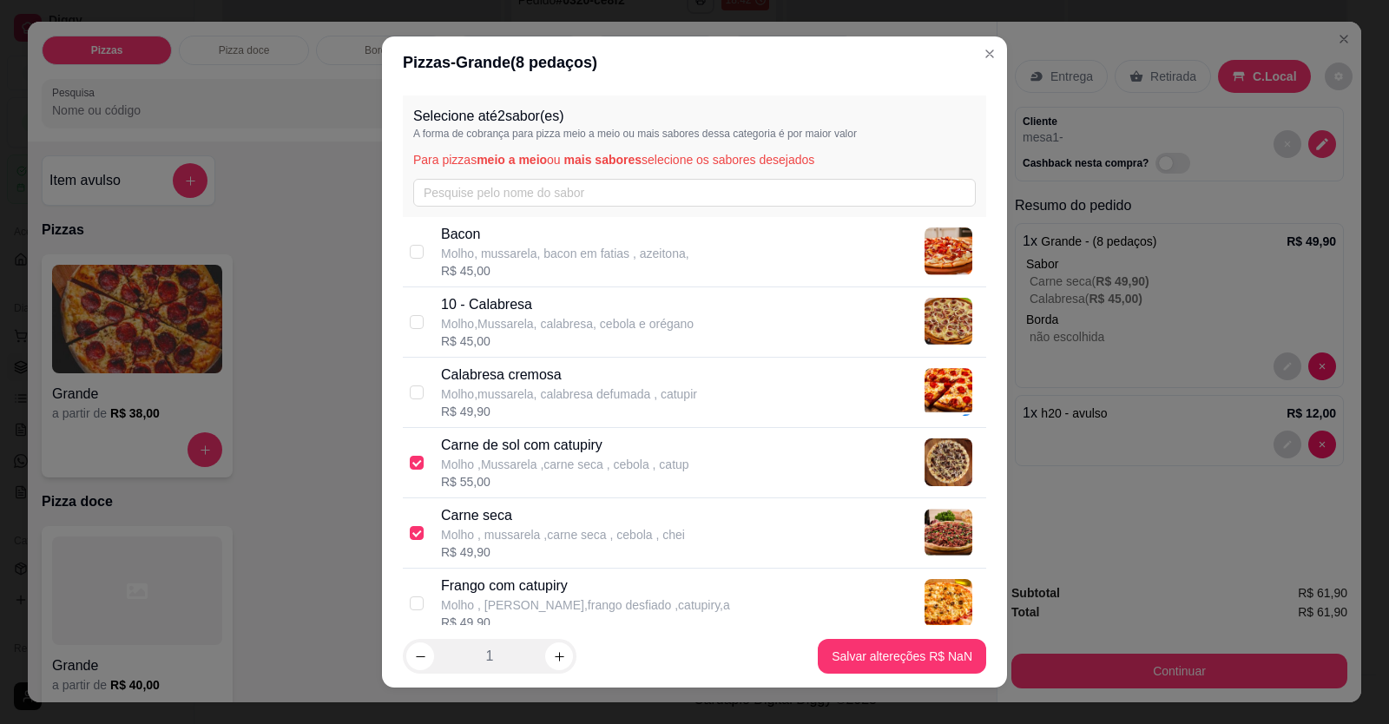
click at [403, 526] on div "Carne seca Molho , mussarela ,carne seca , cebola , chei R$ 49,90" at bounding box center [694, 533] width 583 height 70
checkbox input "false"
click at [422, 383] on div "Calabresa cremosa Molho,mussarela, calabresa defumada , catupir R$ 49,90" at bounding box center [694, 393] width 583 height 70
checkbox input "true"
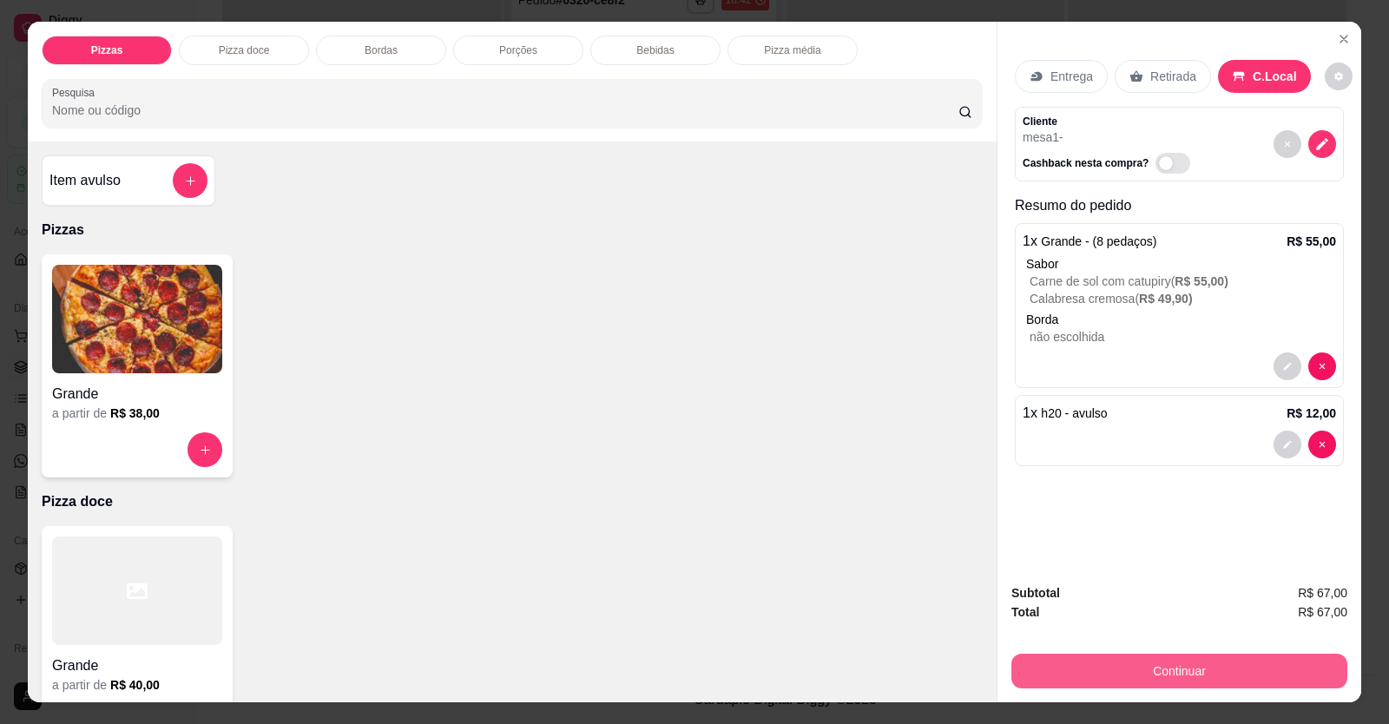
click at [1122, 661] on button "Continuar" at bounding box center [1179, 671] width 336 height 35
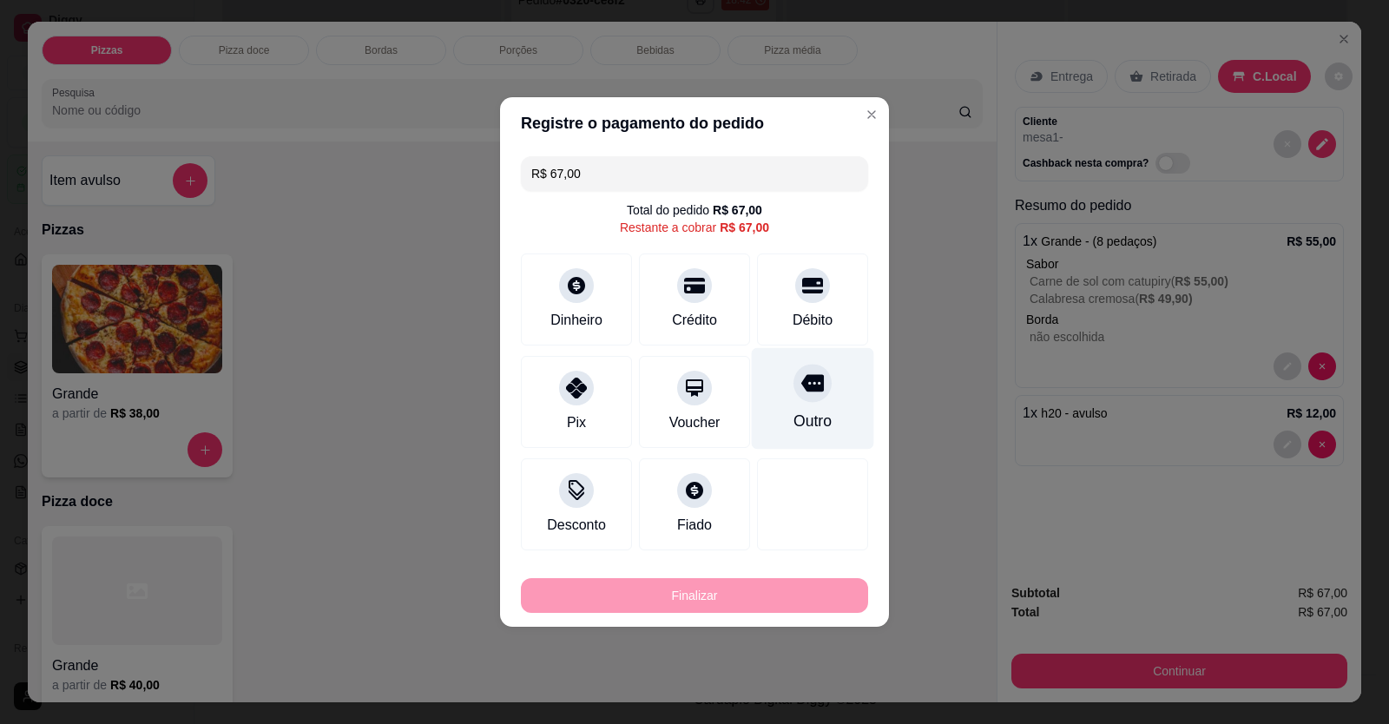
click at [801, 386] on icon at bounding box center [812, 383] width 23 height 17
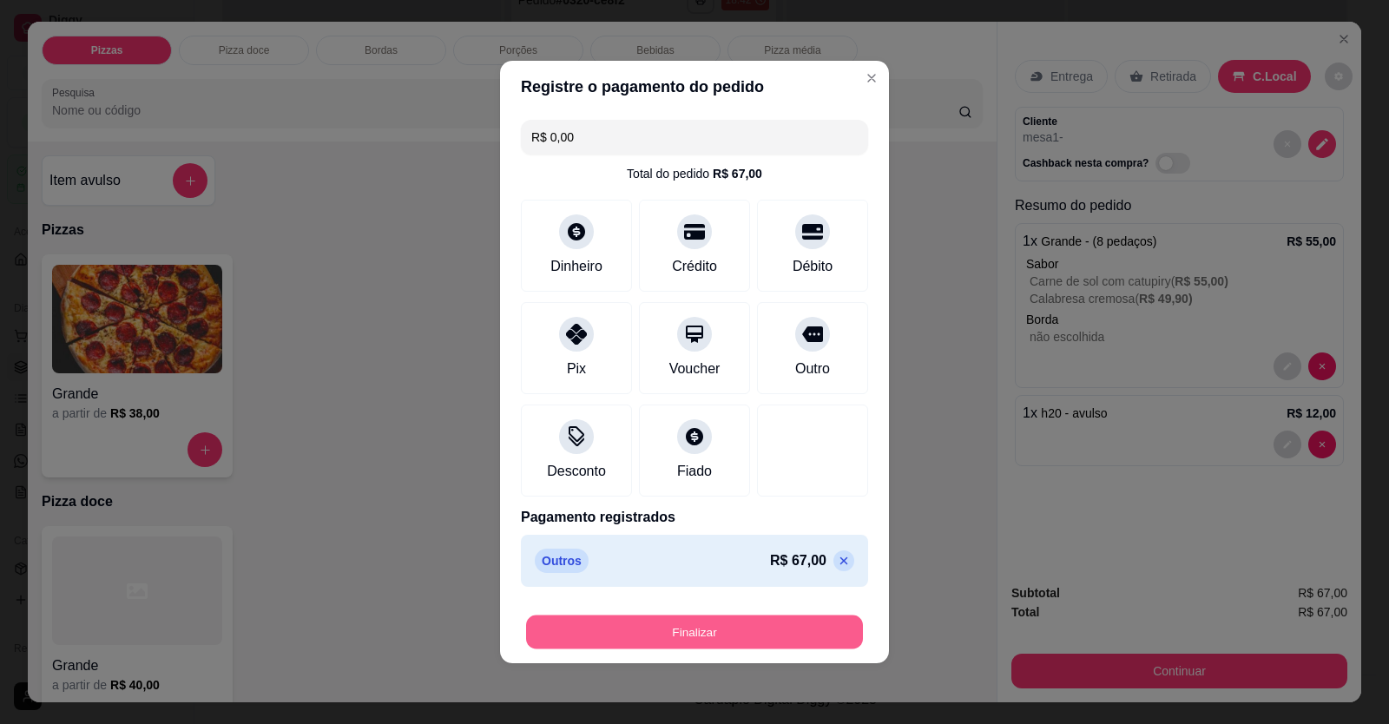
click at [760, 635] on button "Finalizar" at bounding box center [694, 632] width 337 height 34
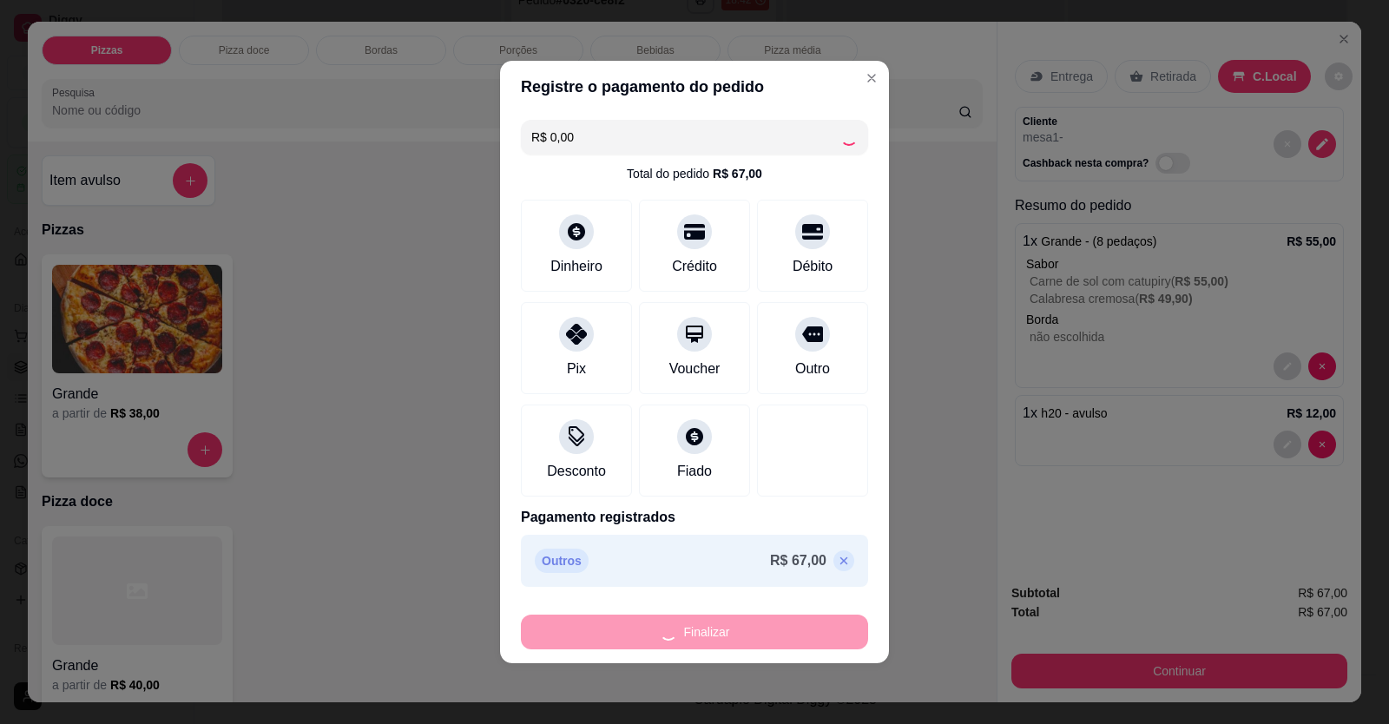
type input "-R$ 67,00"
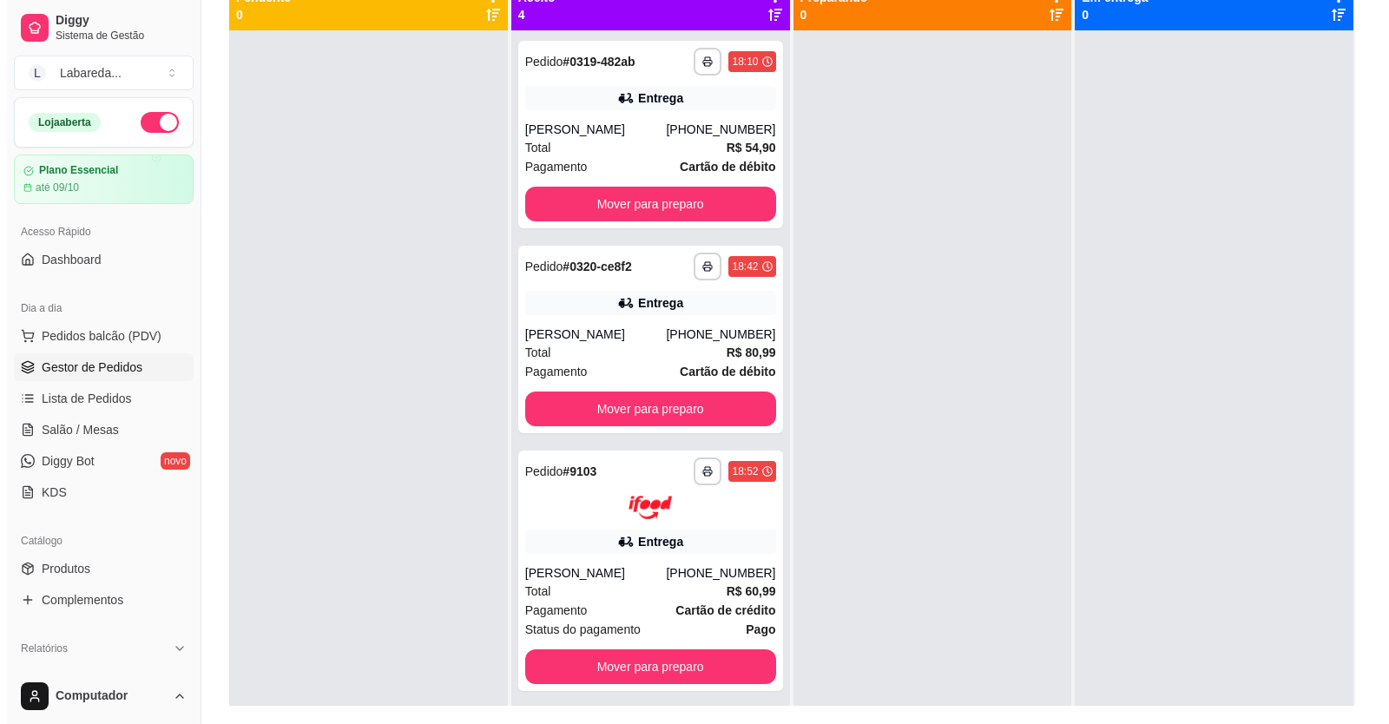
scroll to position [4, 0]
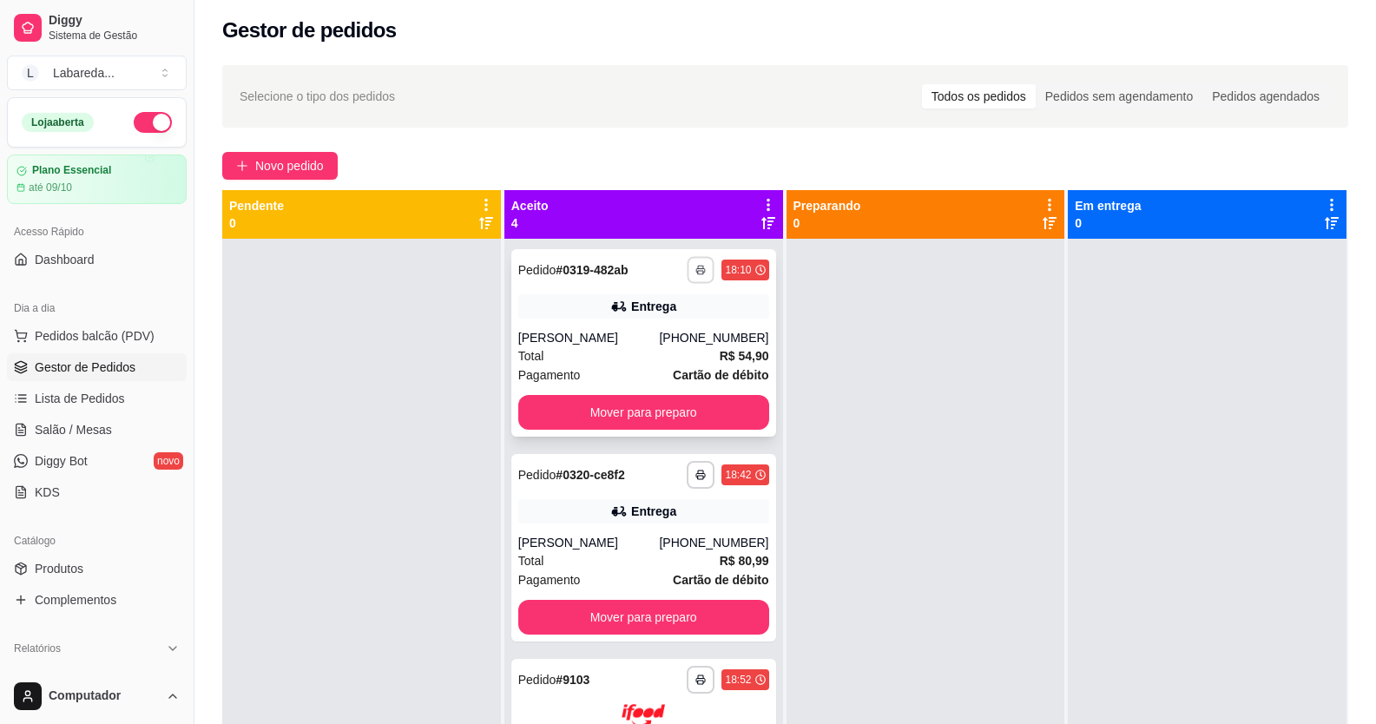
click at [696, 274] on icon "button" at bounding box center [701, 270] width 10 height 10
click at [829, 294] on div at bounding box center [925, 601] width 279 height 724
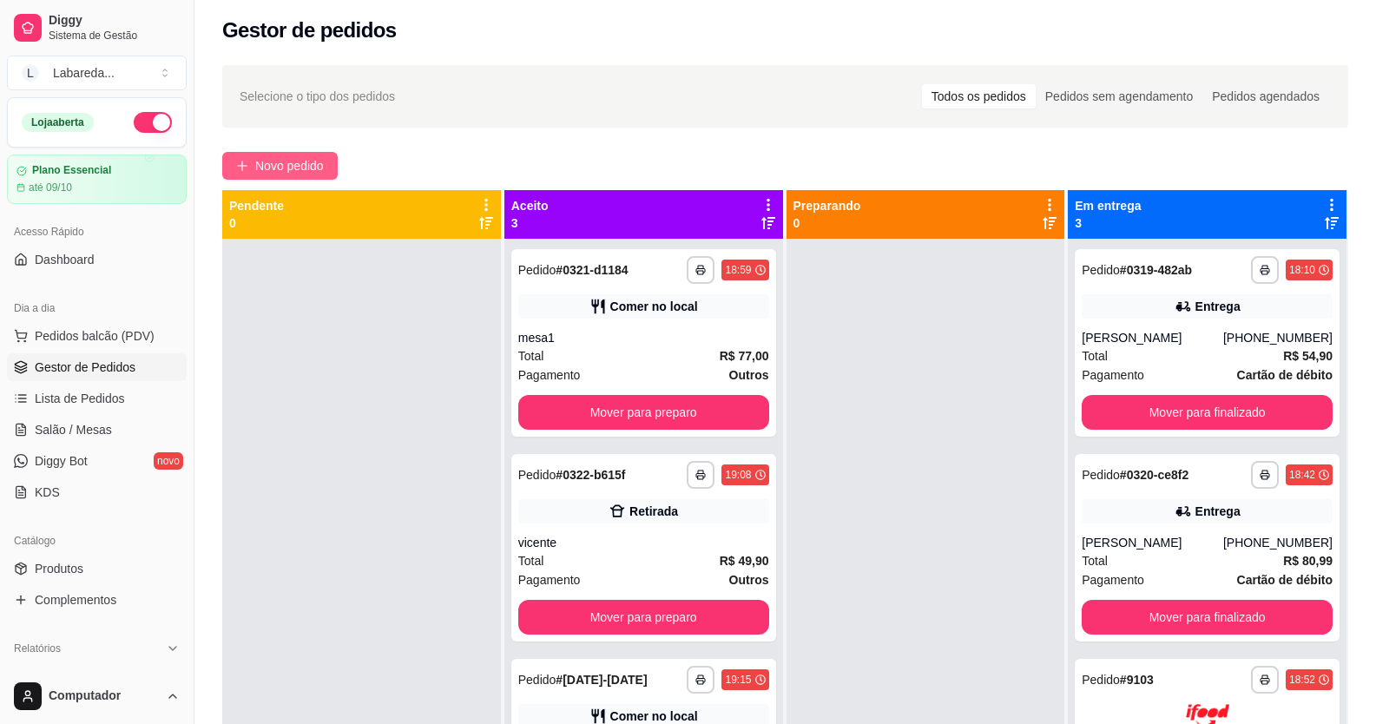
click at [260, 167] on span "Novo pedido" at bounding box center [289, 165] width 69 height 19
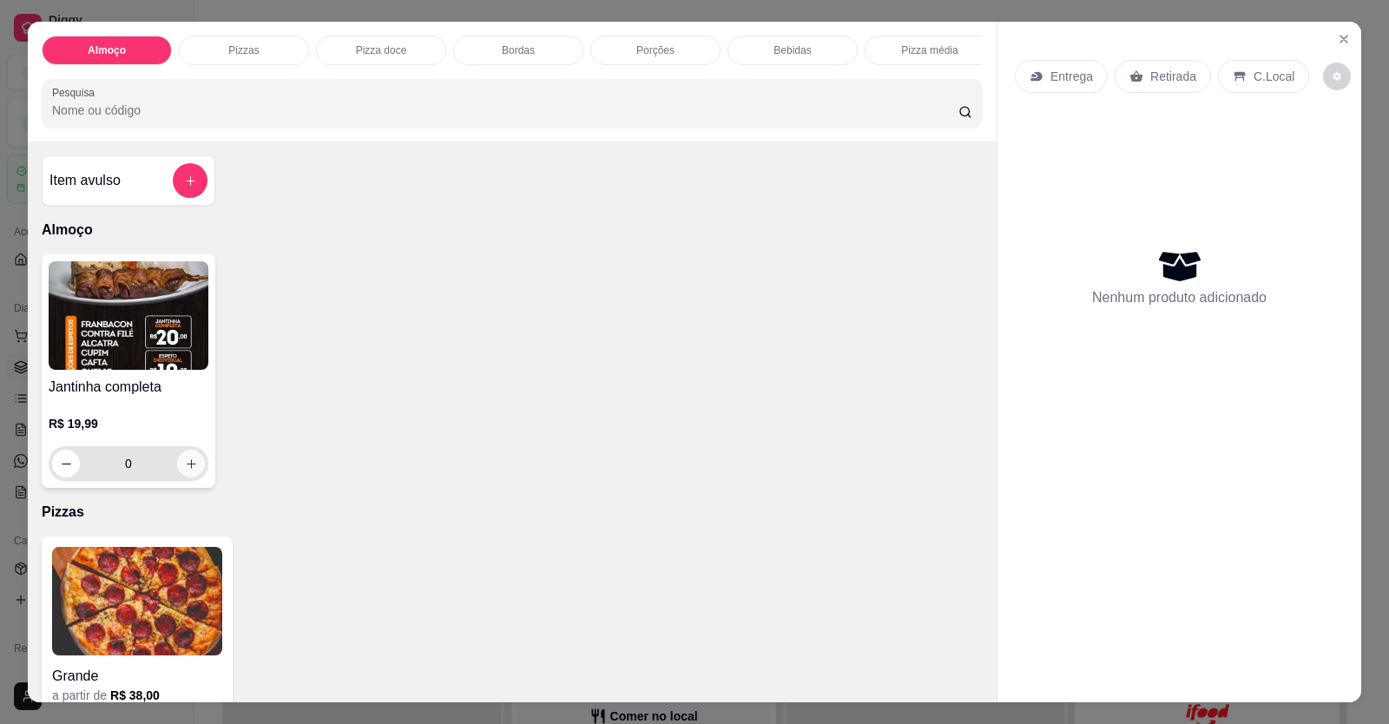
click at [188, 470] on icon "increase-product-quantity" at bounding box center [191, 463] width 13 height 13
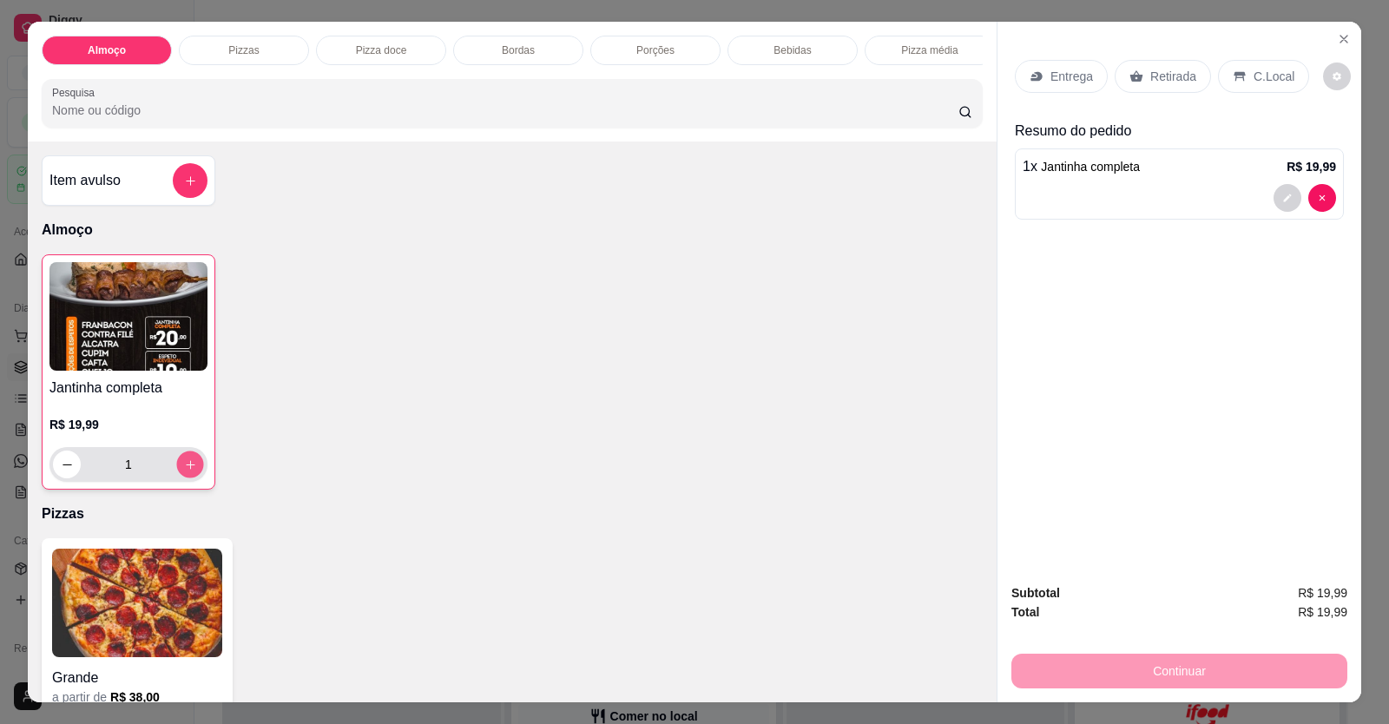
click at [188, 471] on icon "increase-product-quantity" at bounding box center [190, 464] width 13 height 13
type input "2"
click at [1261, 81] on p "C.Local" at bounding box center [1273, 76] width 41 height 17
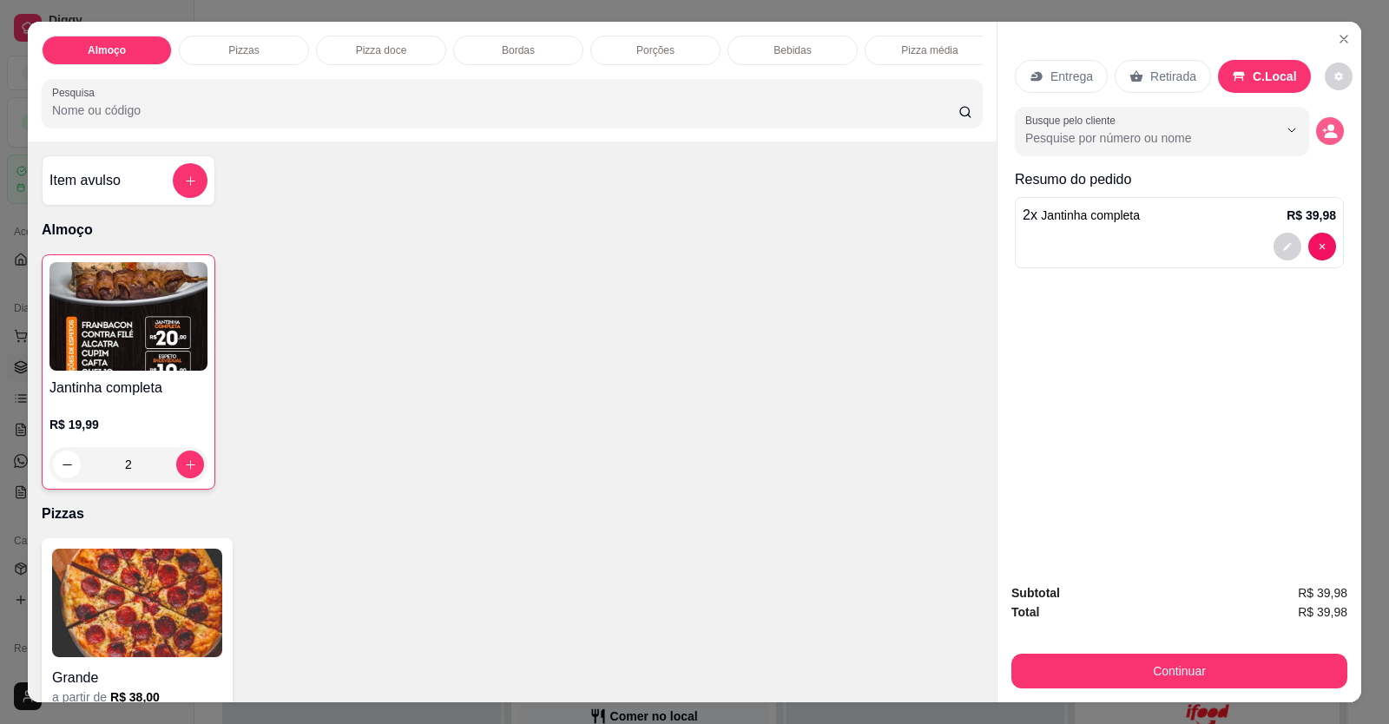
click at [1335, 132] on button "decrease-product-quantity" at bounding box center [1330, 131] width 28 height 28
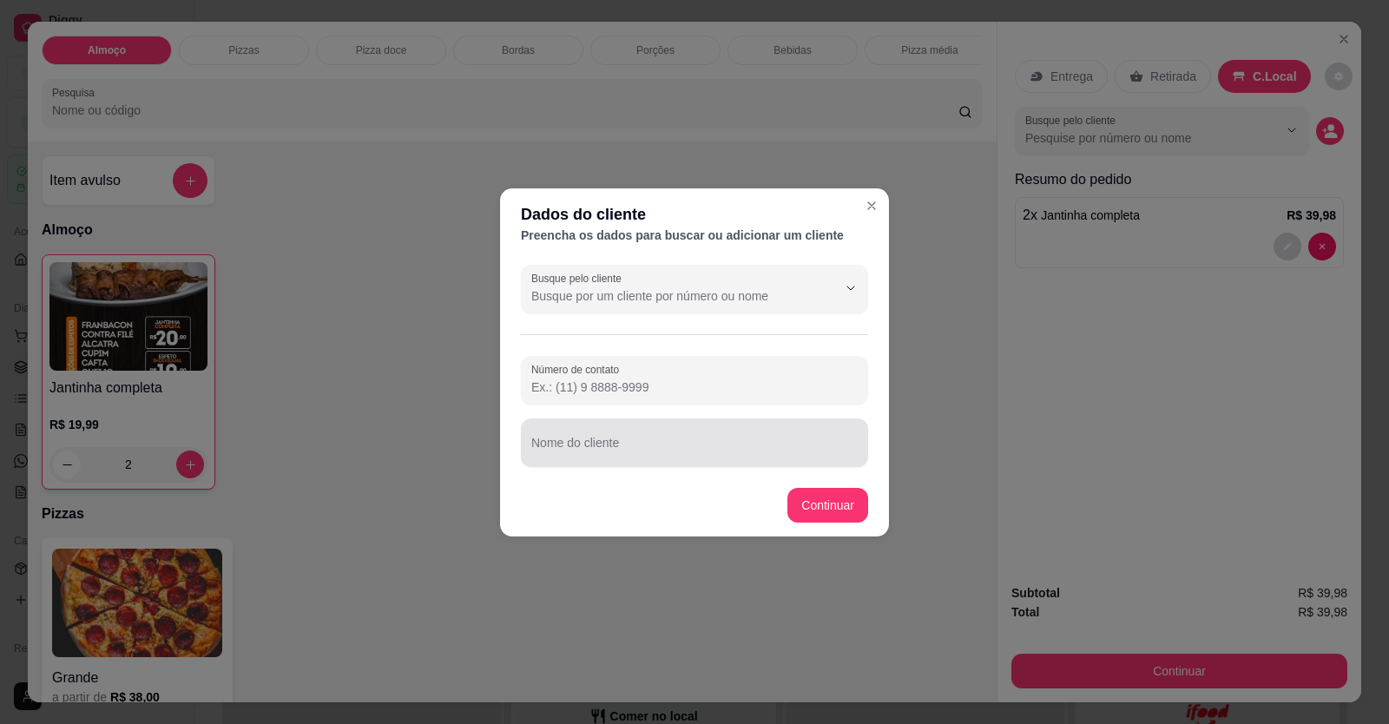
click at [777, 438] on div at bounding box center [694, 442] width 326 height 35
type input "[PERSON_NAME]"
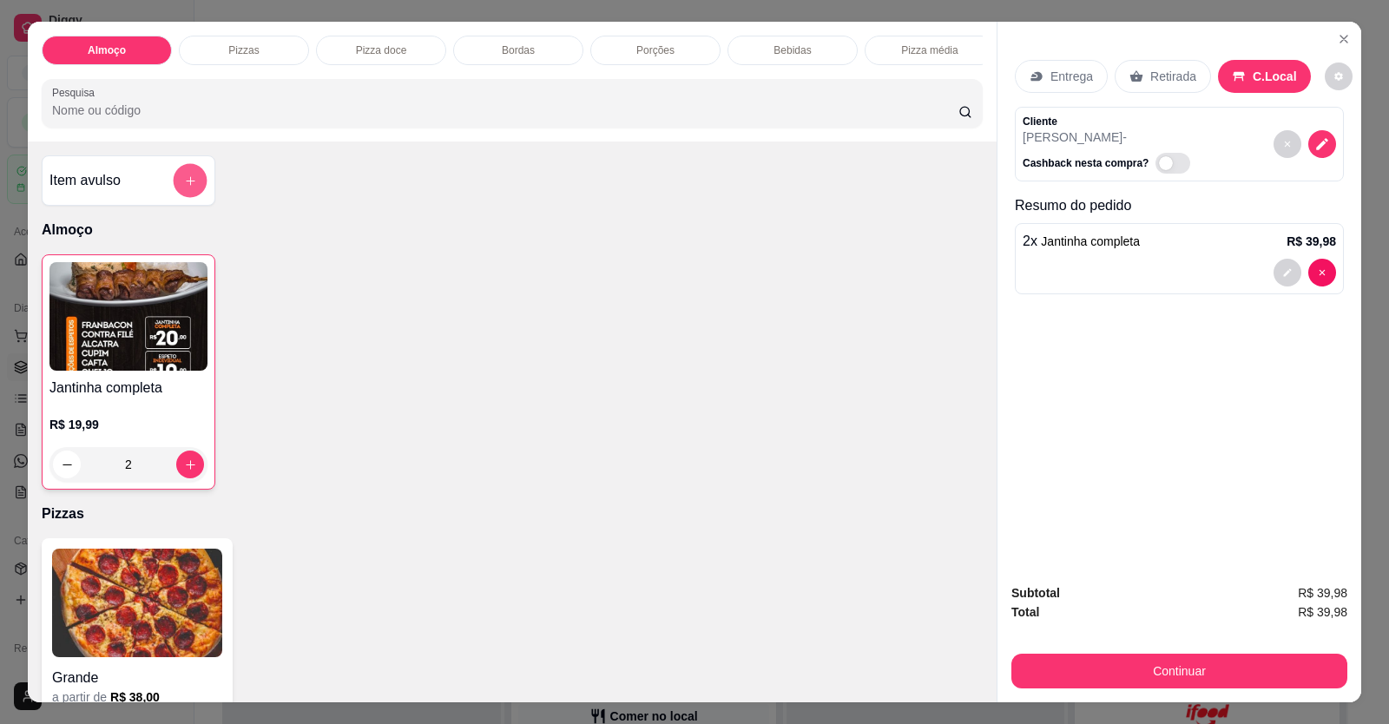
click at [188, 187] on icon "add-separate-item" at bounding box center [190, 180] width 13 height 13
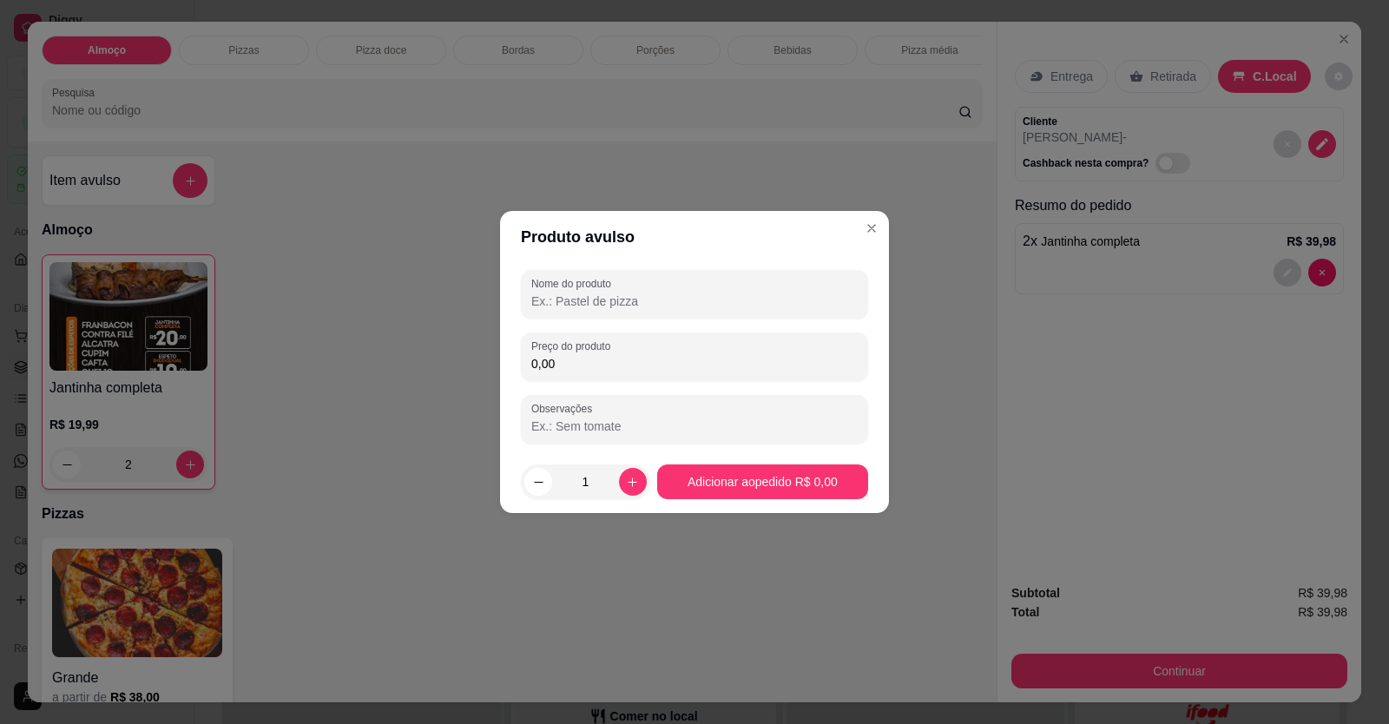
click at [635, 364] on input "0,00" at bounding box center [694, 363] width 326 height 17
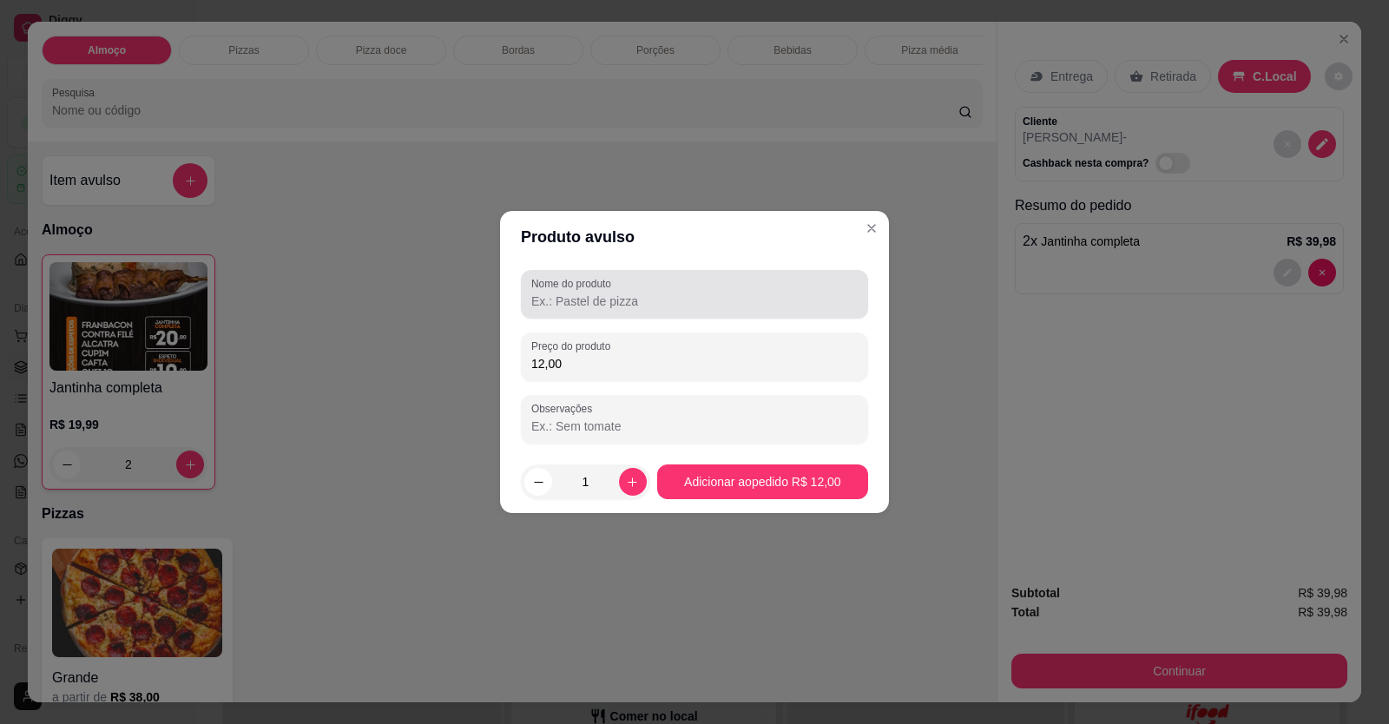
type input "12,00"
click at [580, 299] on input "Nome do produto" at bounding box center [694, 301] width 326 height 17
type input "cerveja"
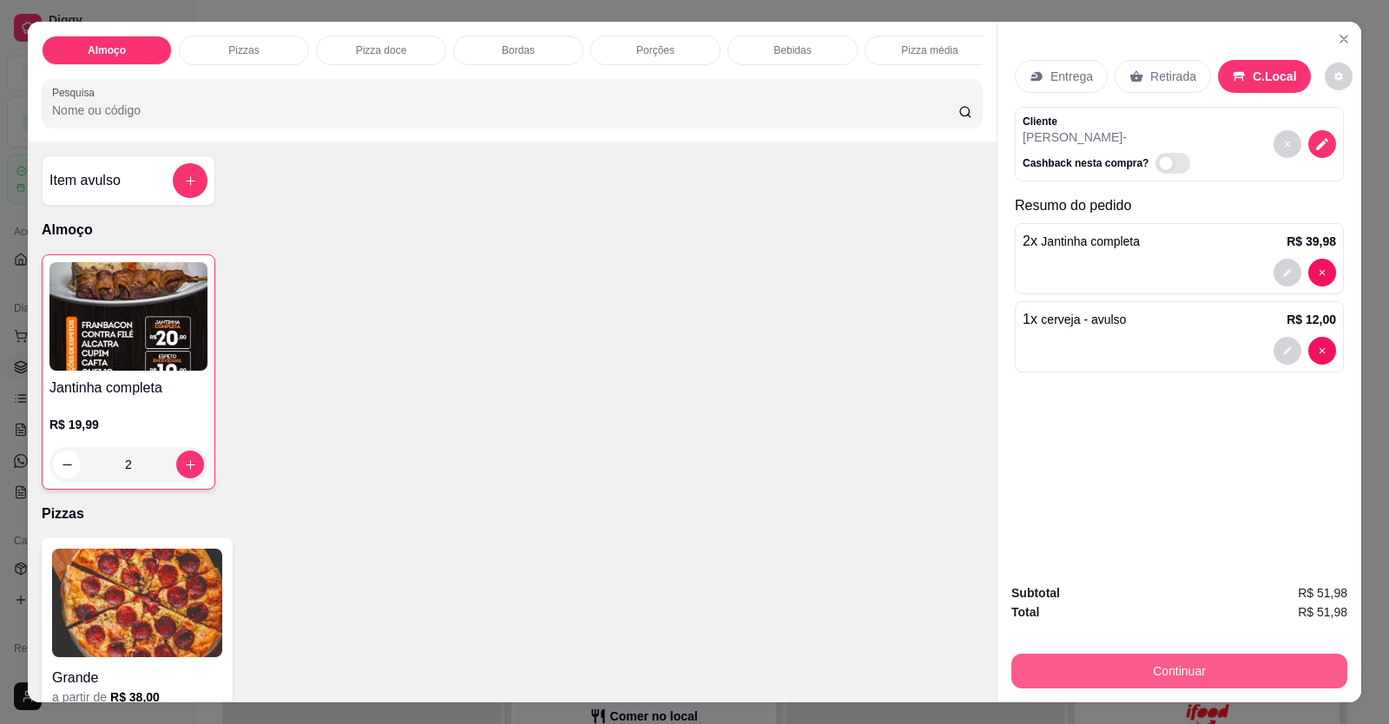
click at [1208, 667] on button "Continuar" at bounding box center [1179, 671] width 336 height 35
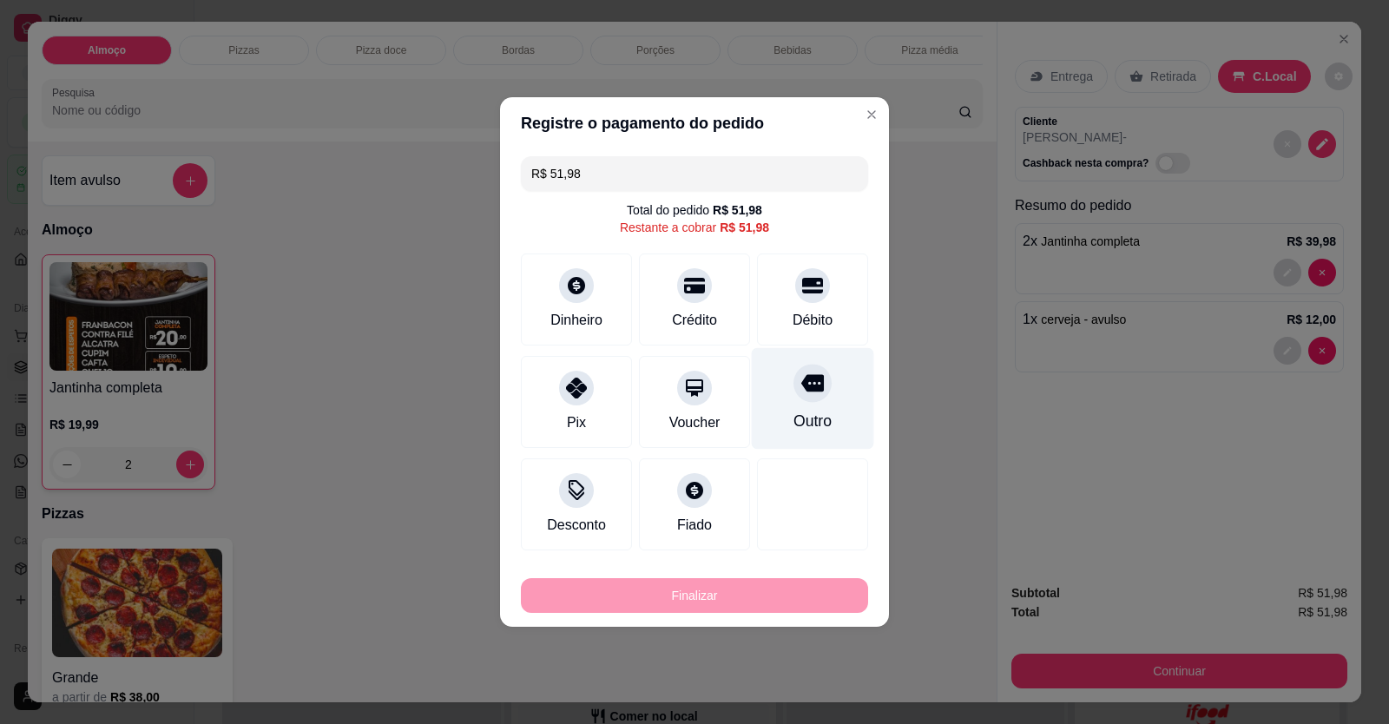
click at [812, 394] on icon at bounding box center [812, 382] width 23 height 23
type input "R$ 0,00"
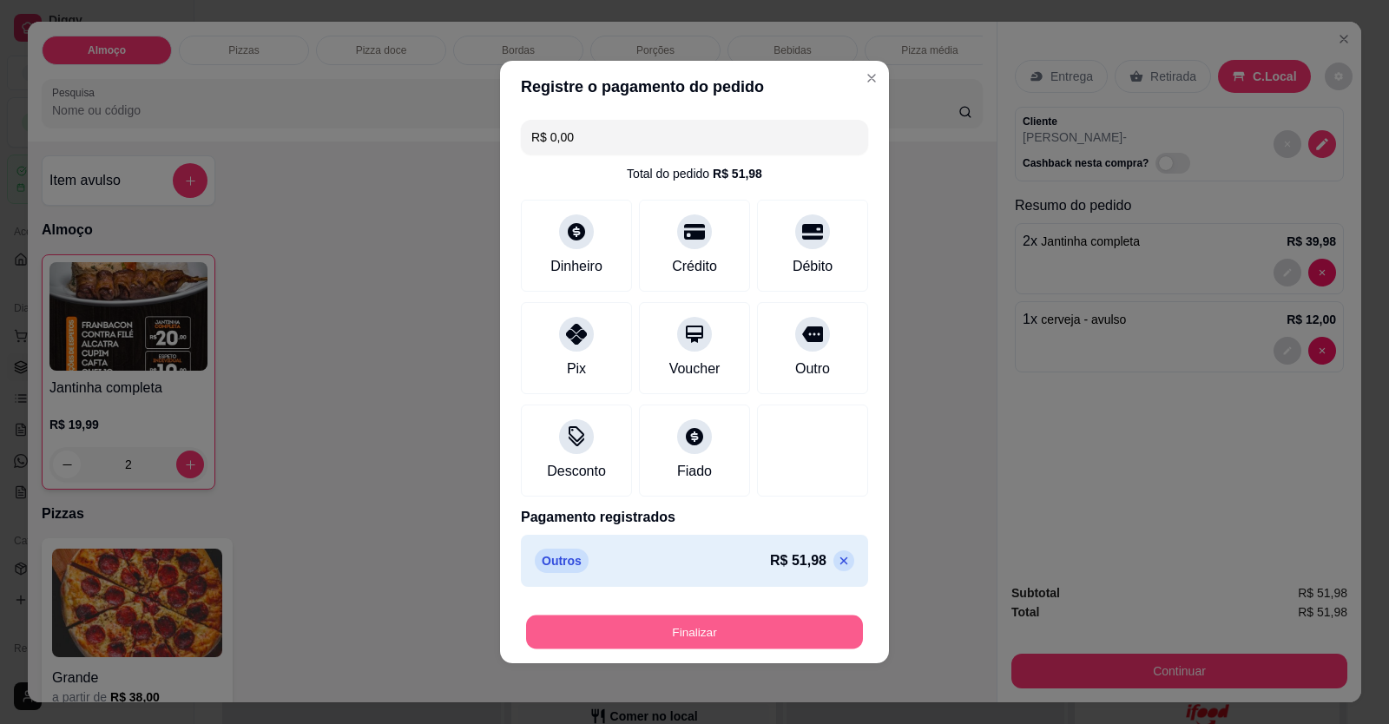
click at [778, 634] on button "Finalizar" at bounding box center [694, 632] width 337 height 34
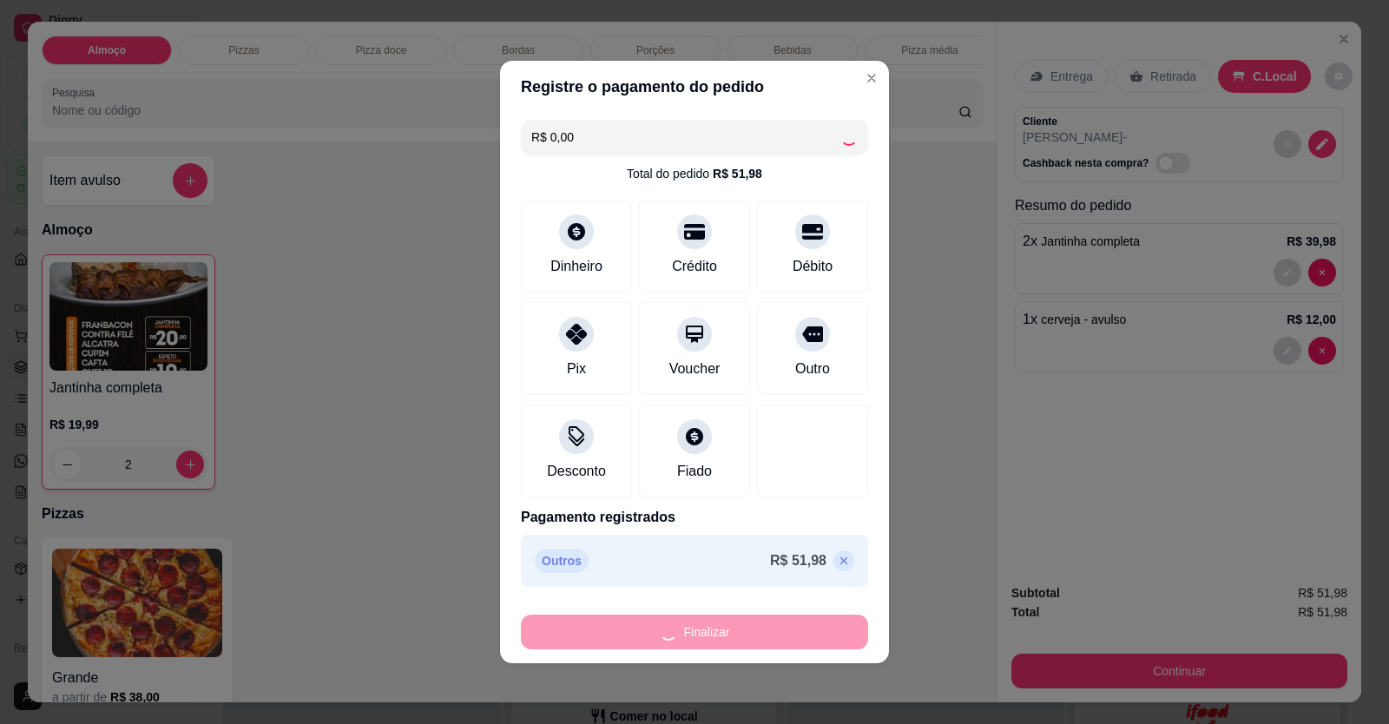
type input "0"
type input "-R$ 51,98"
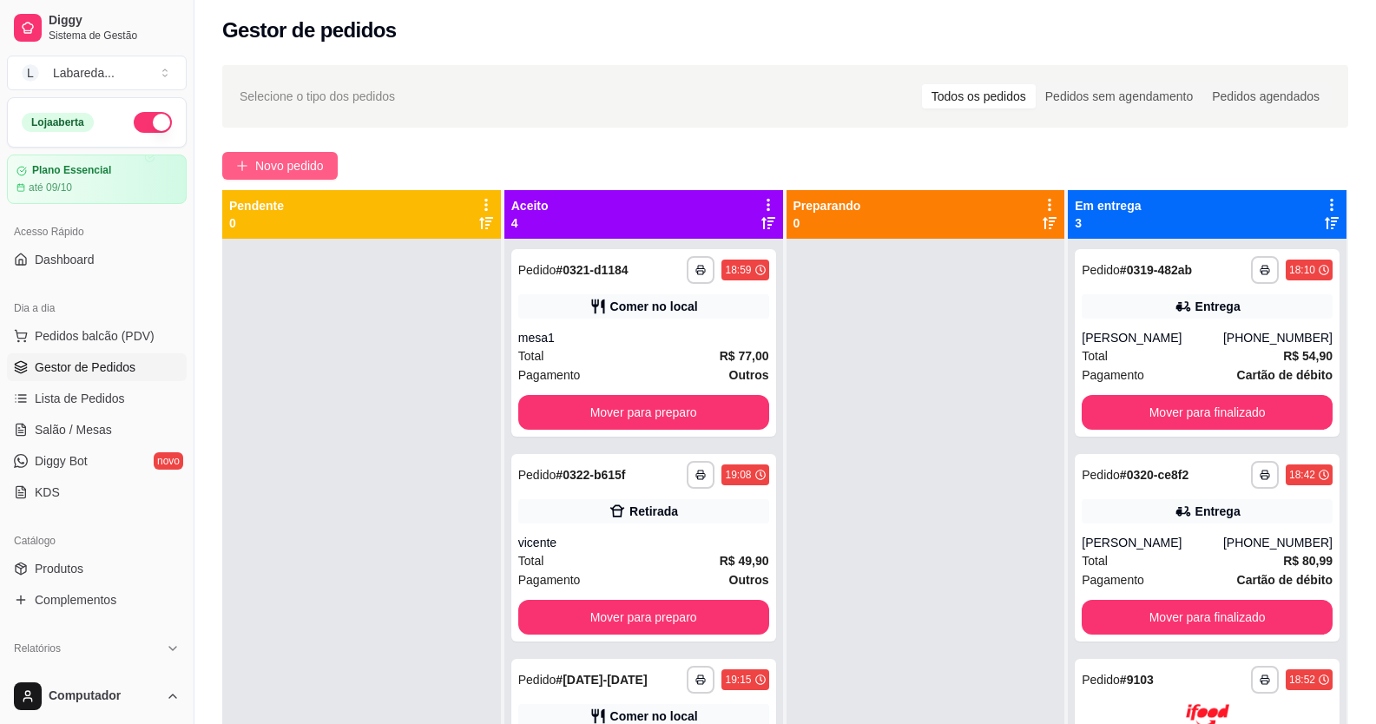
click at [299, 161] on span "Novo pedido" at bounding box center [289, 165] width 69 height 19
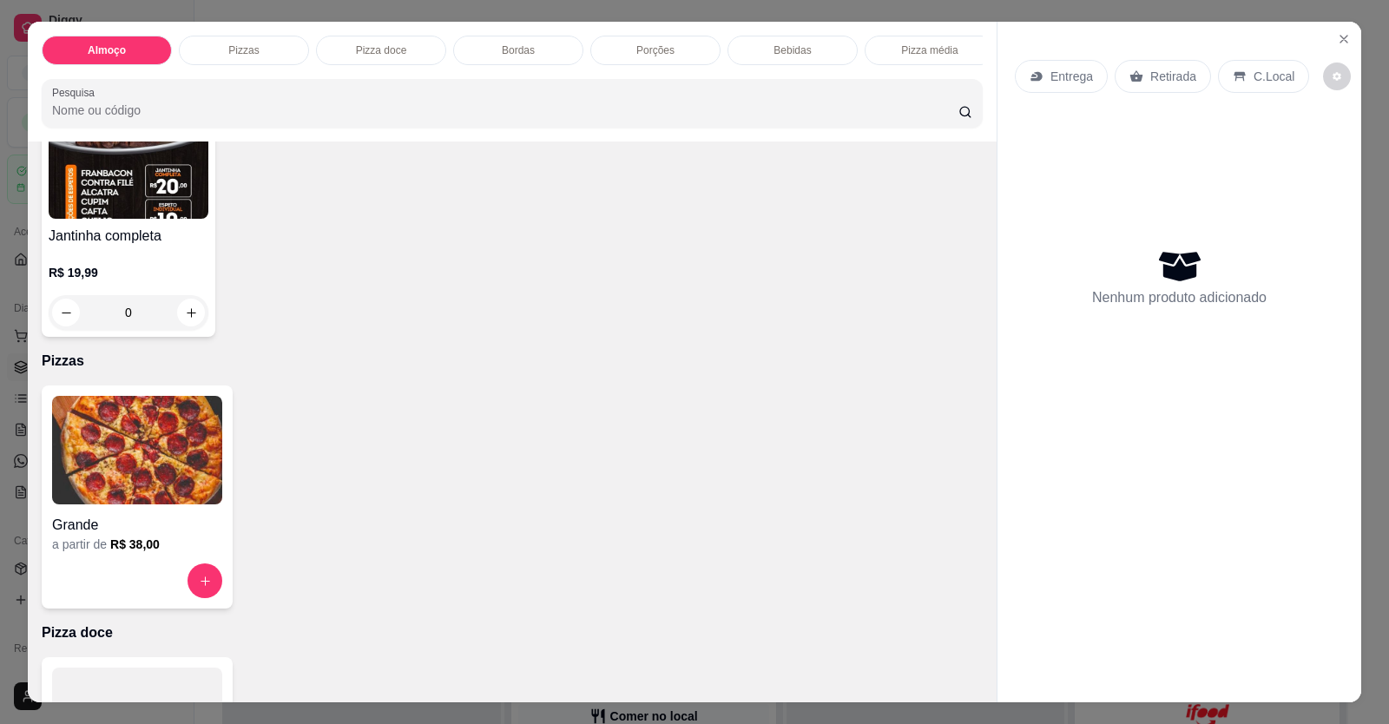
scroll to position [174, 0]
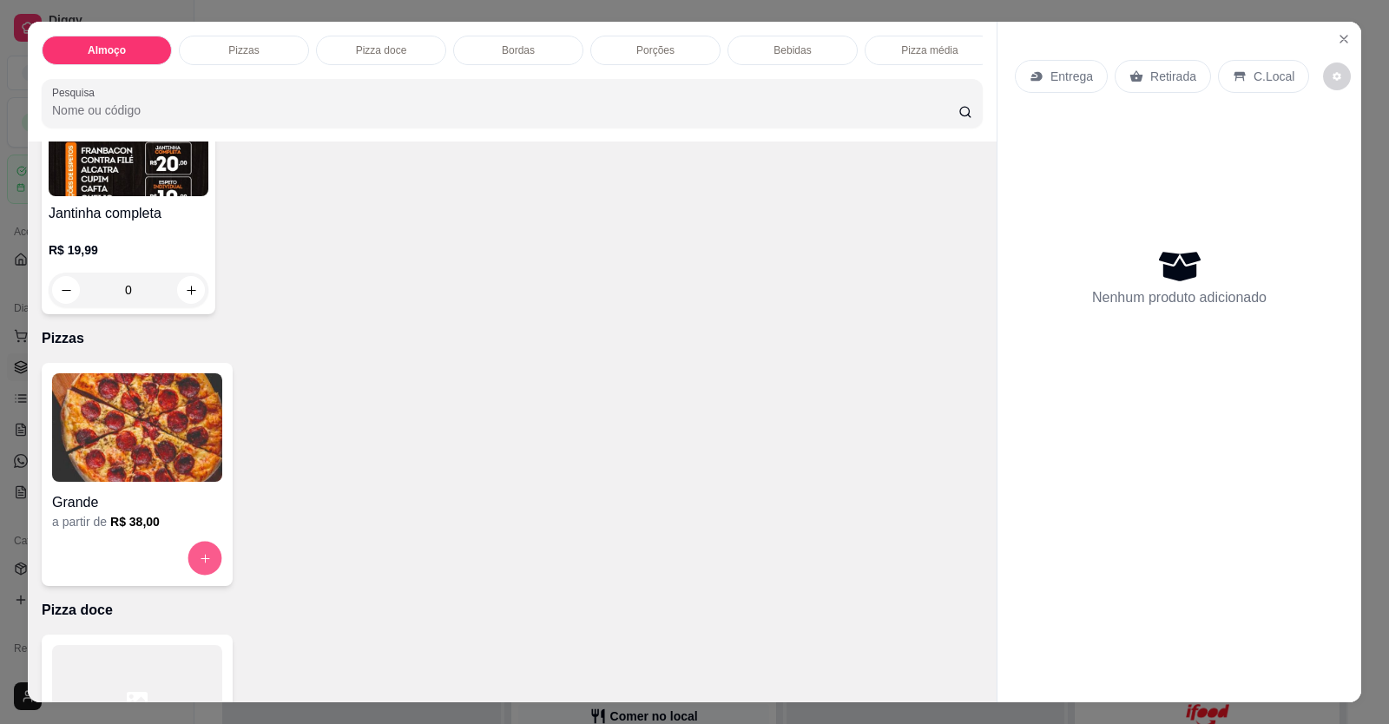
click at [190, 559] on button "increase-product-quantity" at bounding box center [205, 559] width 34 height 34
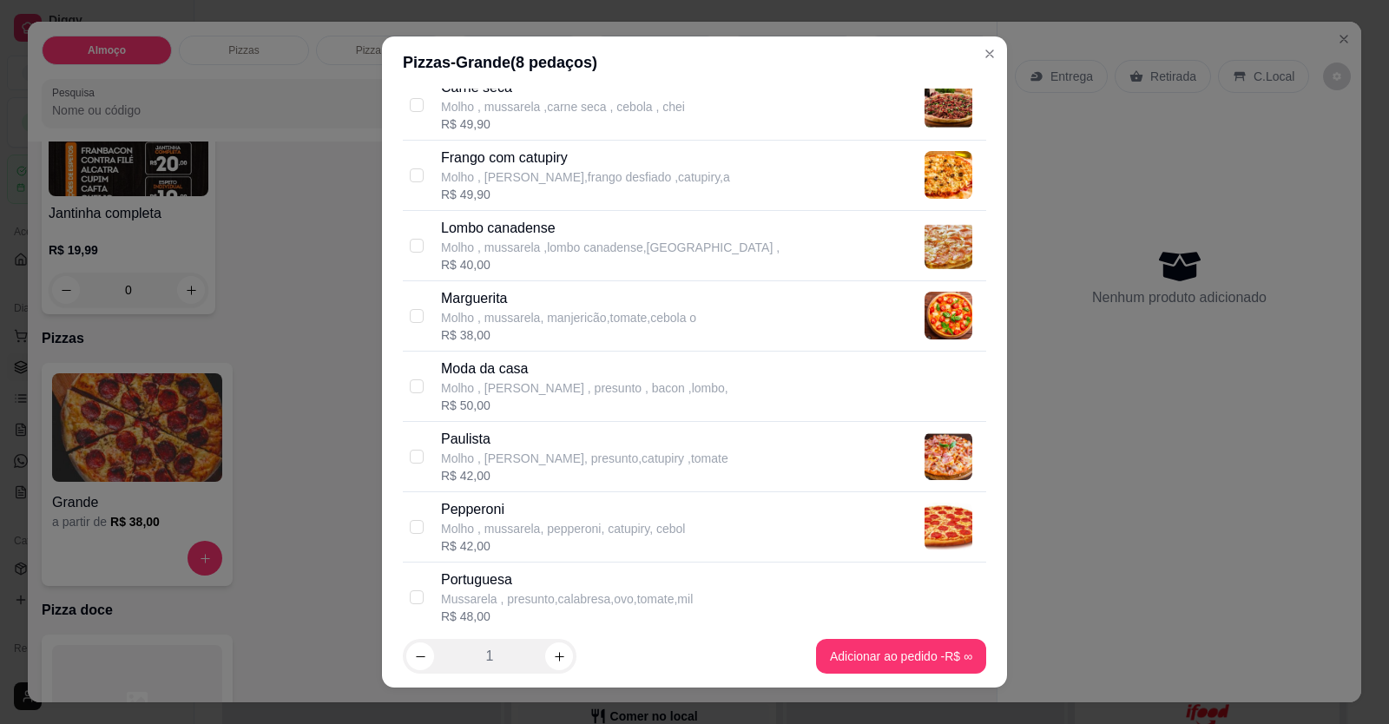
scroll to position [434, 0]
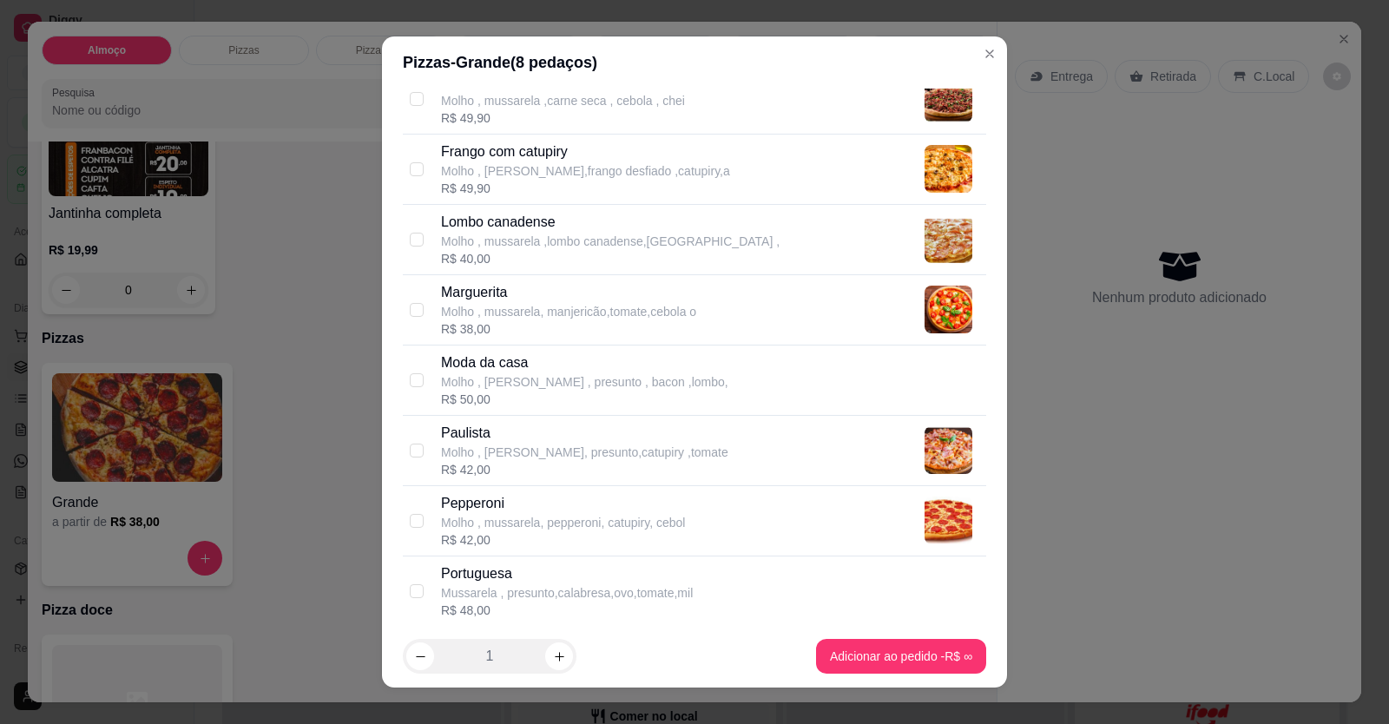
click at [535, 605] on div "R$ 48,00" at bounding box center [567, 610] width 252 height 17
checkbox input "true"
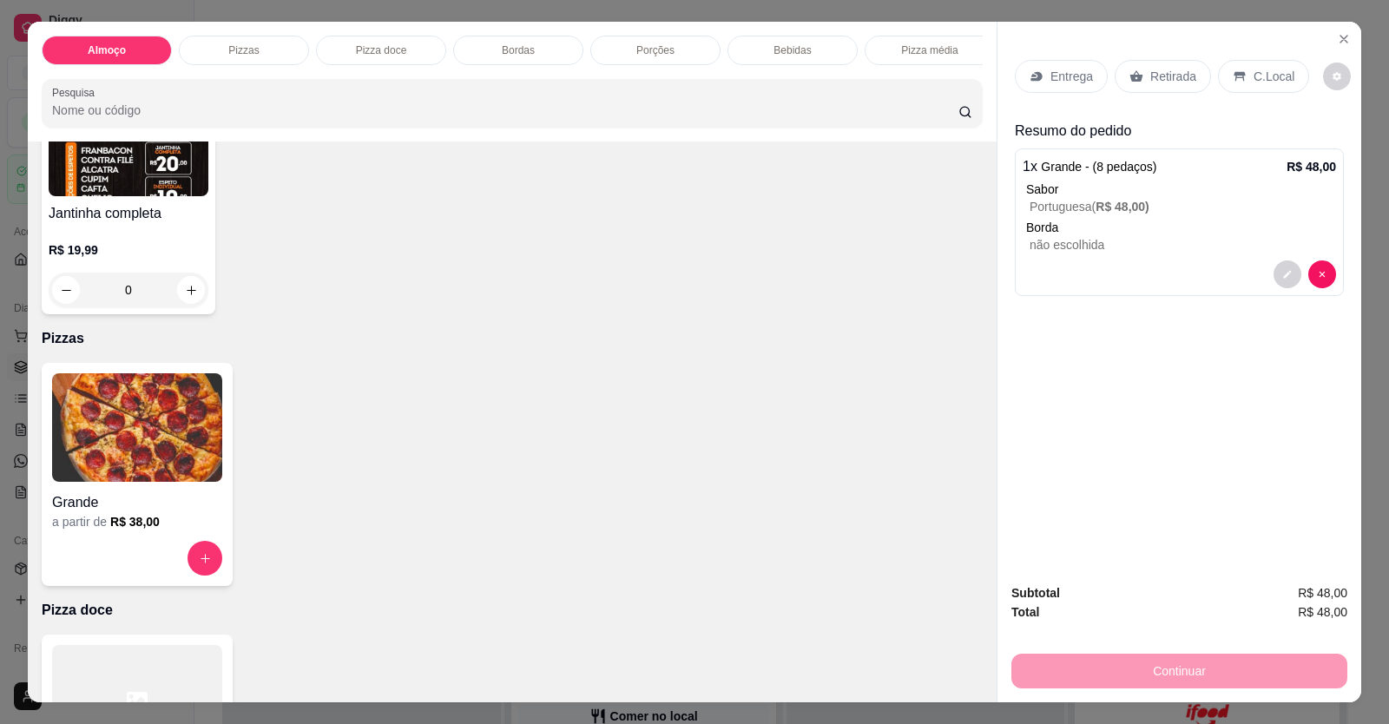
click at [197, 548] on div "Grande a partir de R$ 38,00" at bounding box center [137, 474] width 191 height 223
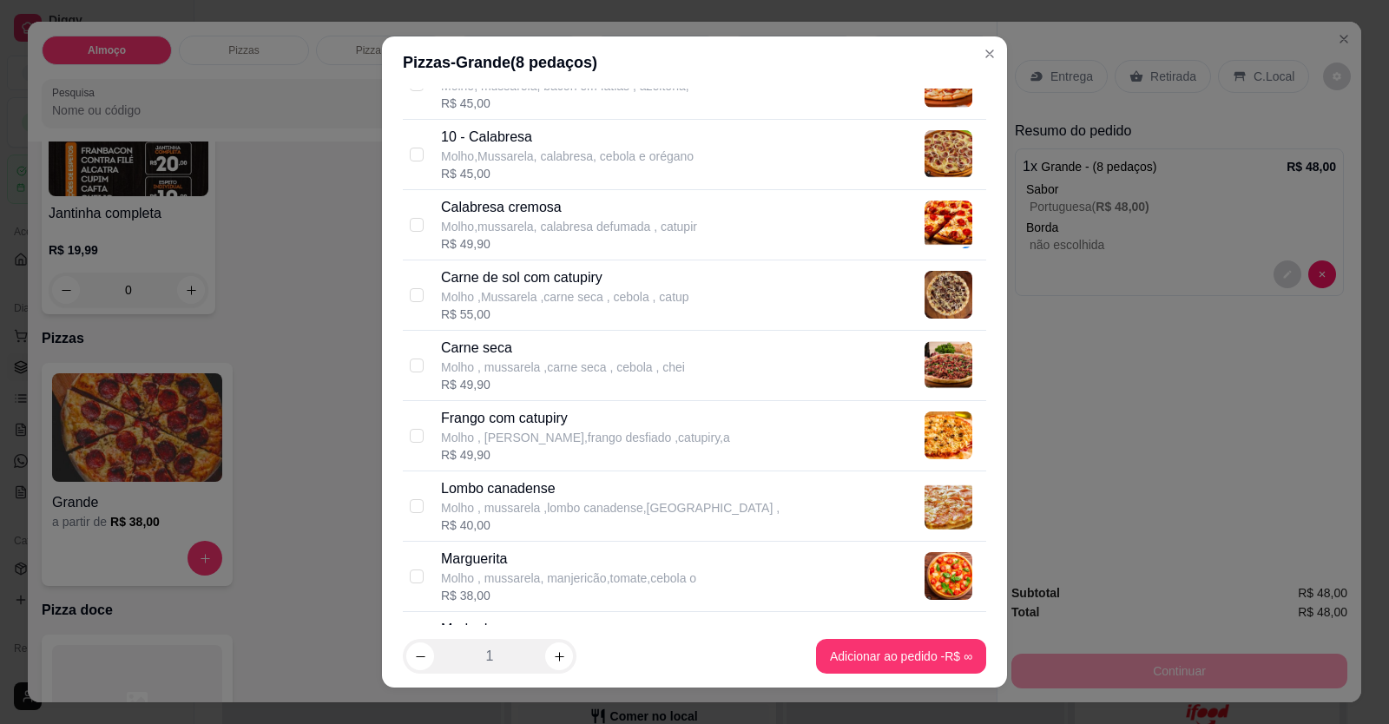
scroll to position [174, 0]
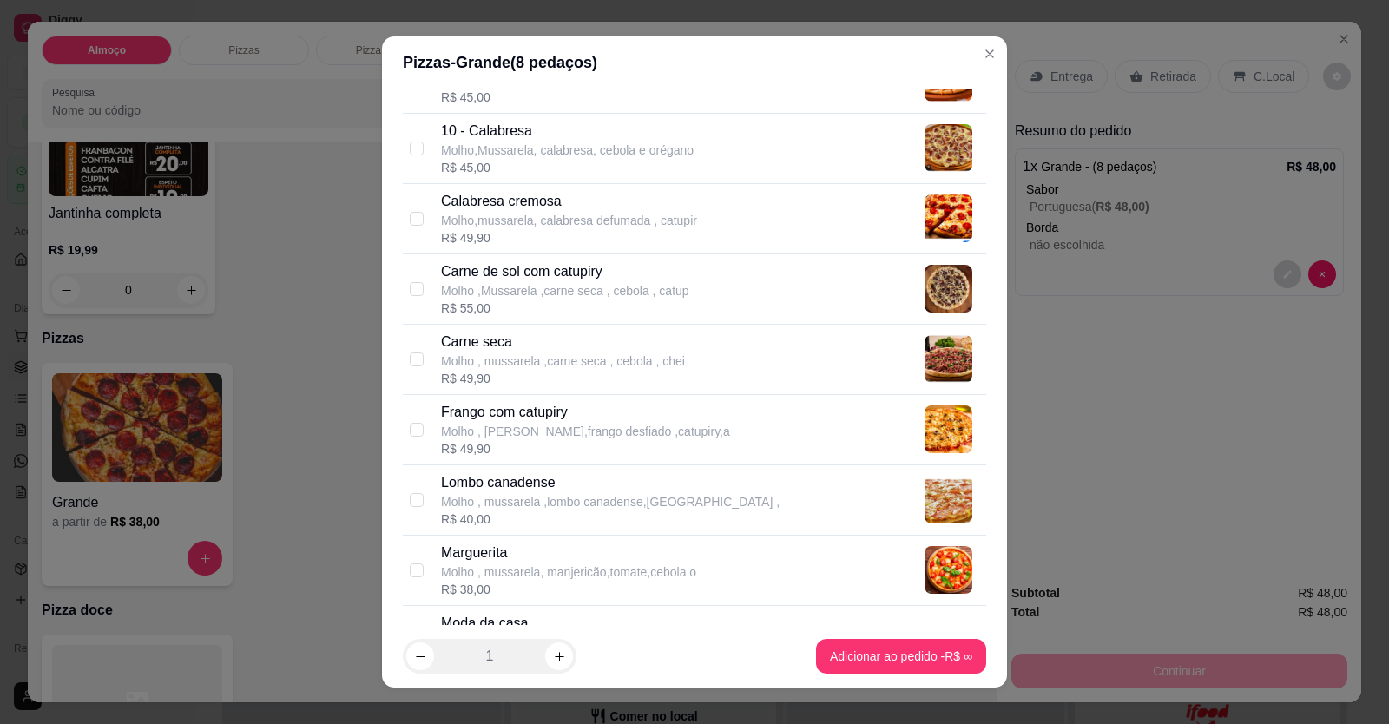
click at [528, 440] on div "R$ 49,90" at bounding box center [585, 448] width 289 height 17
checkbox input "true"
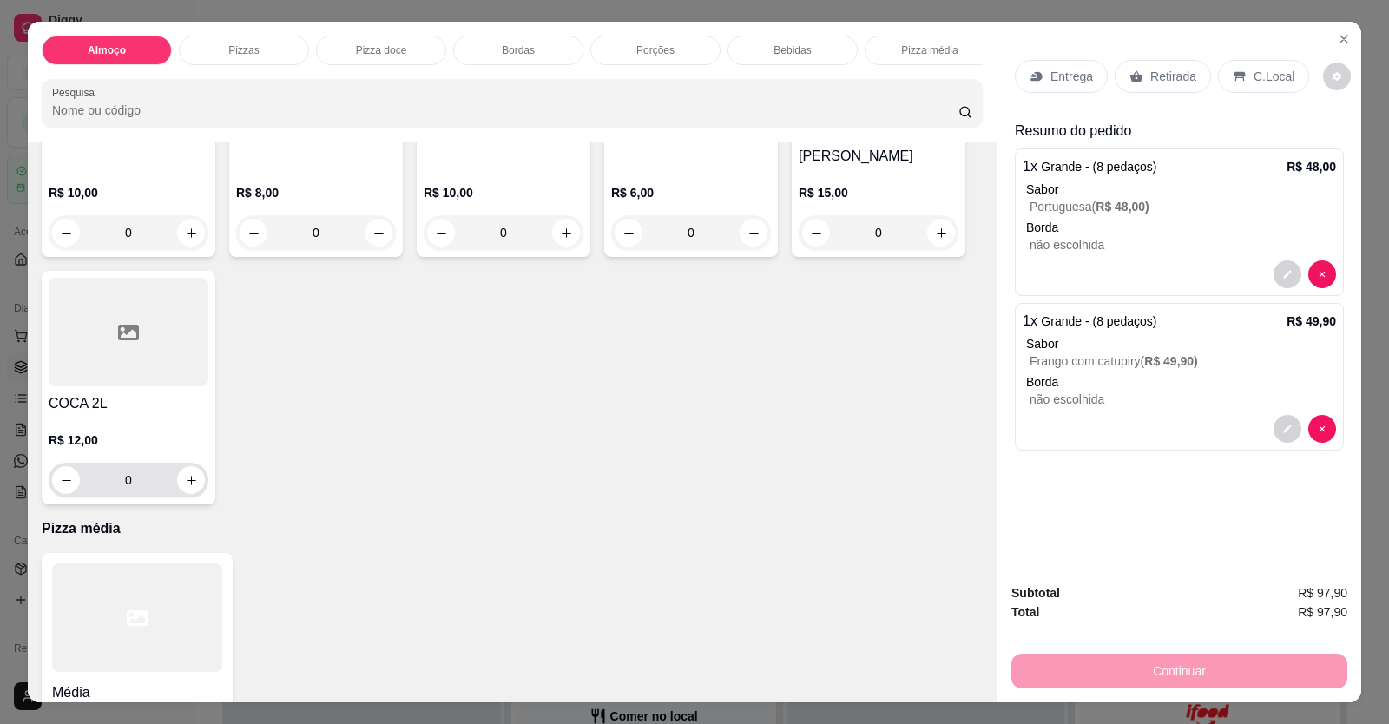
scroll to position [1910, 0]
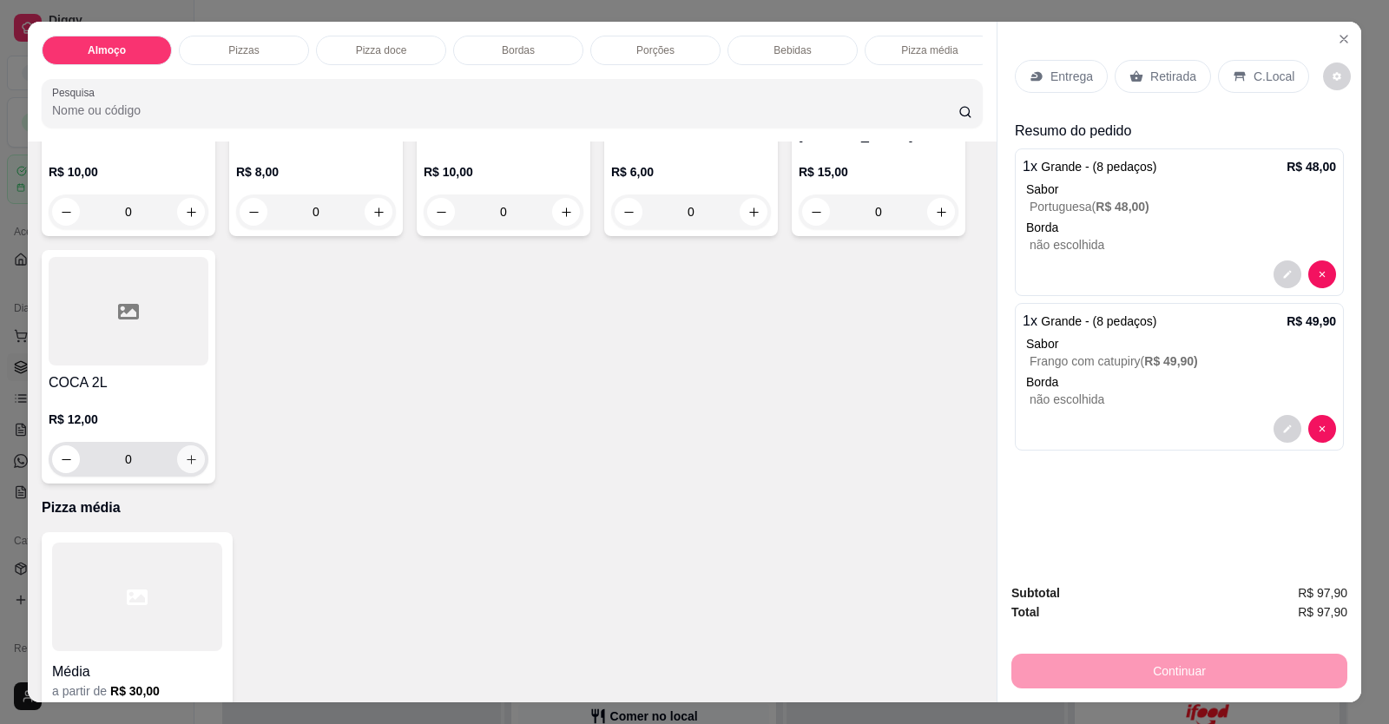
click at [185, 466] on icon "increase-product-quantity" at bounding box center [191, 459] width 13 height 13
type input "1"
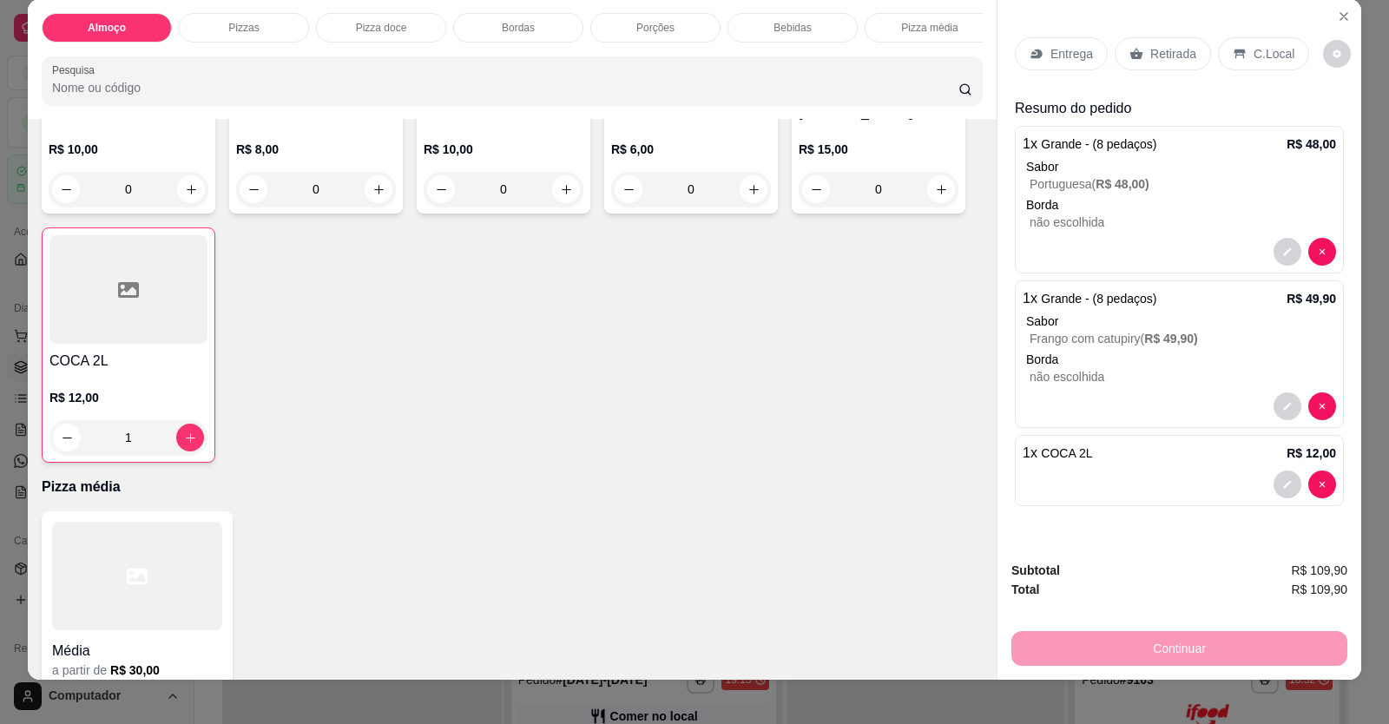
scroll to position [34, 0]
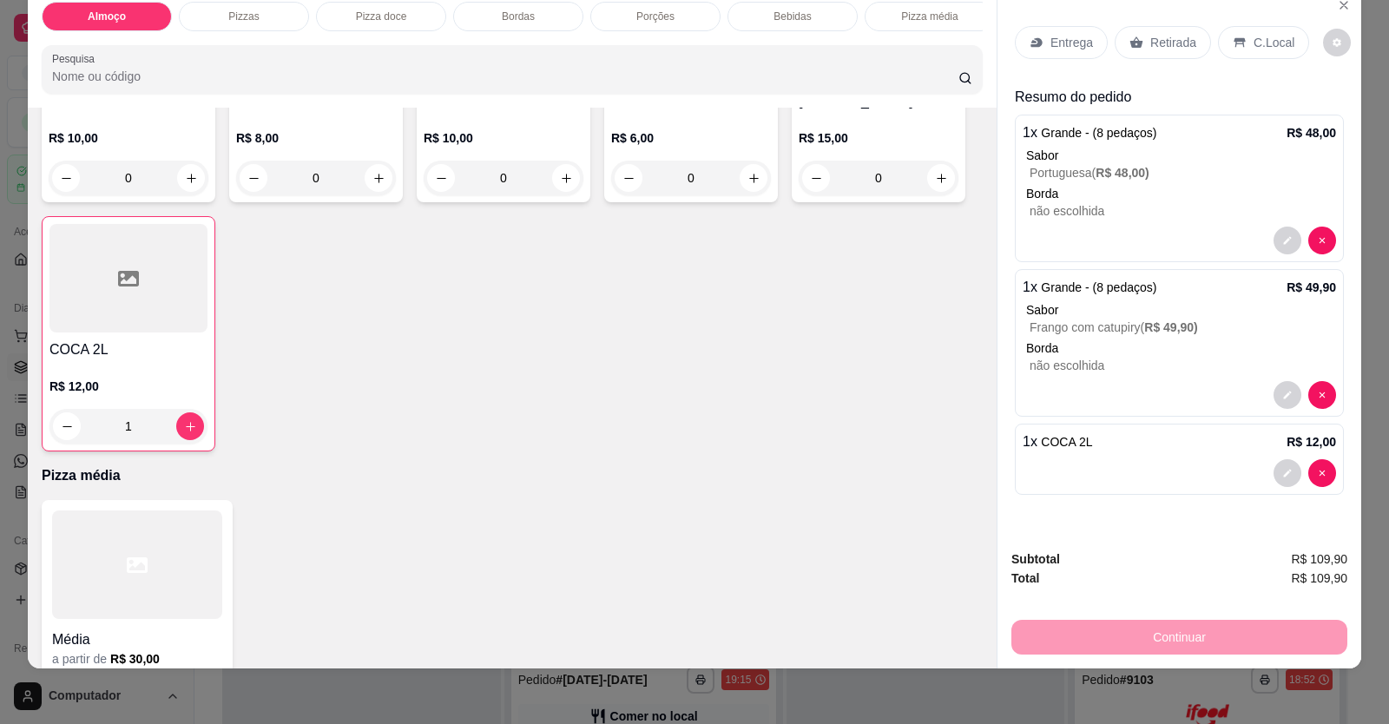
click at [1205, 618] on div "Continuar" at bounding box center [1179, 634] width 336 height 39
click at [1208, 632] on div "Continuar" at bounding box center [1179, 634] width 336 height 39
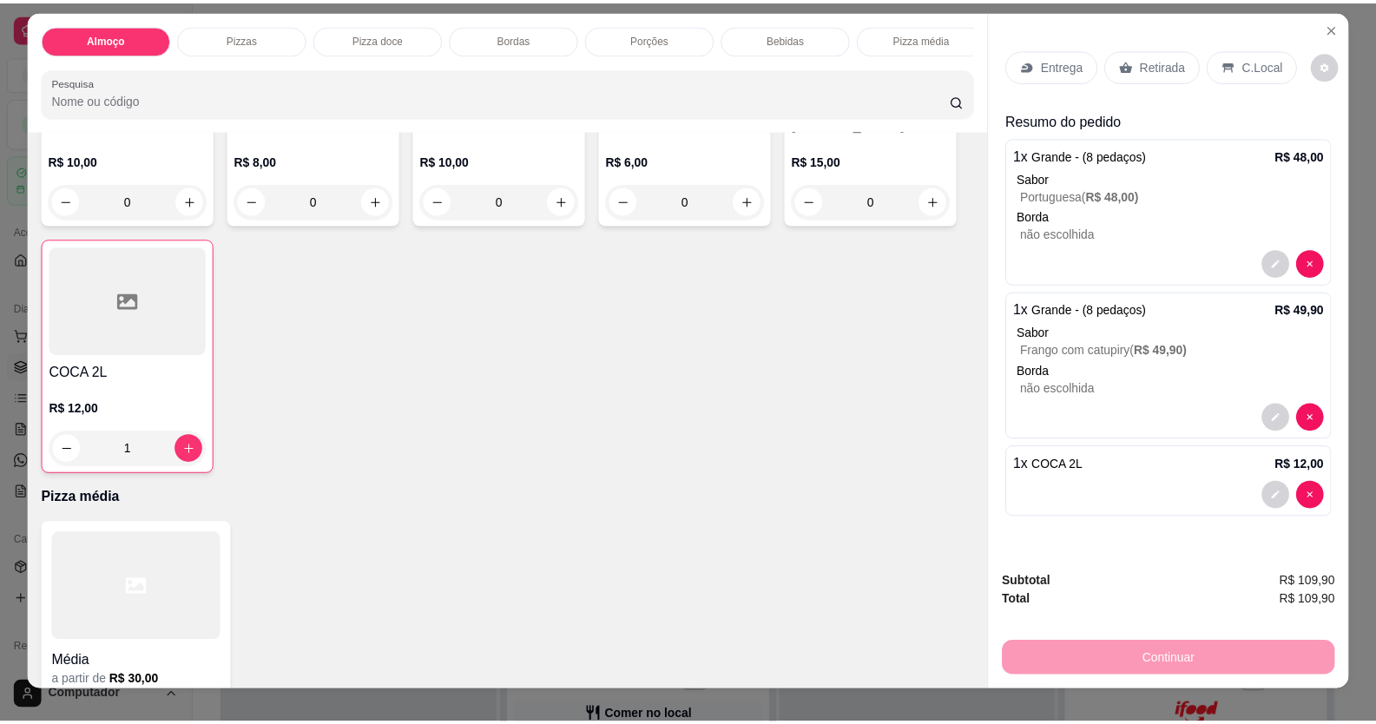
scroll to position [0, 0]
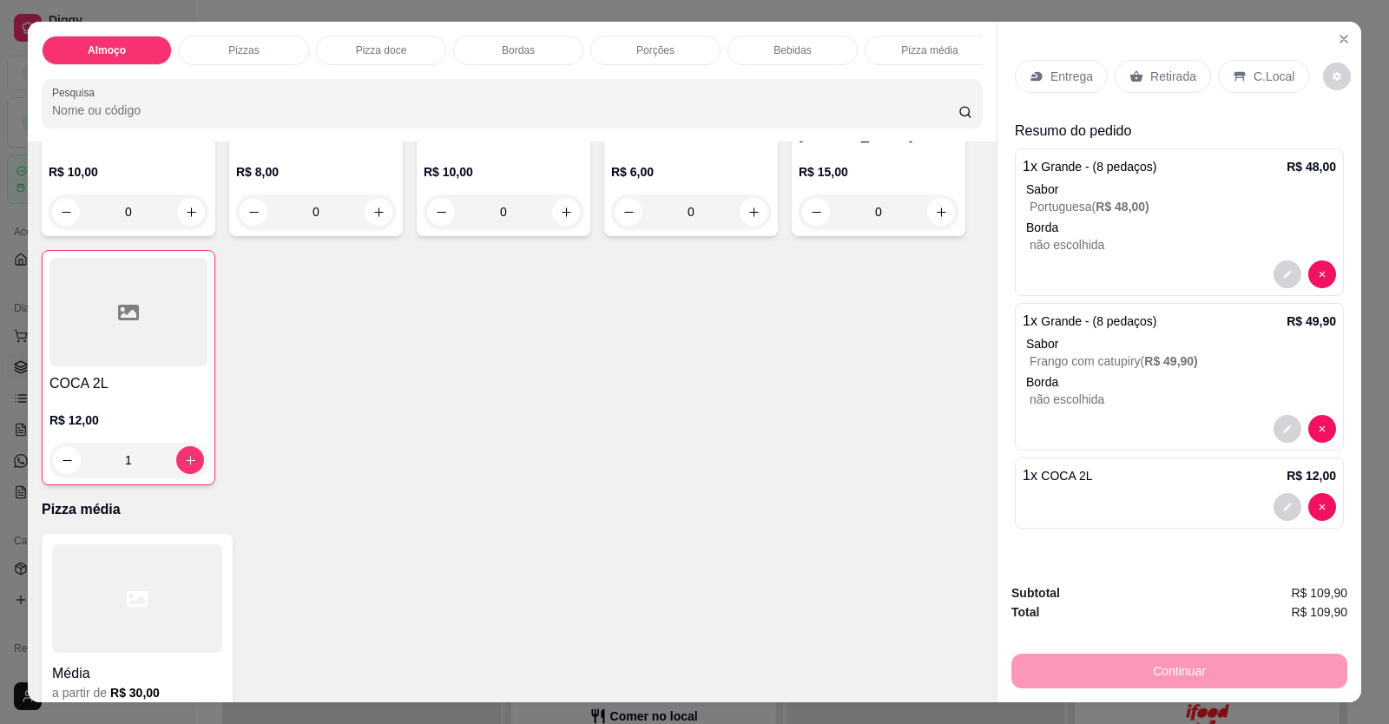
click at [1253, 70] on p "C.Local" at bounding box center [1273, 76] width 41 height 17
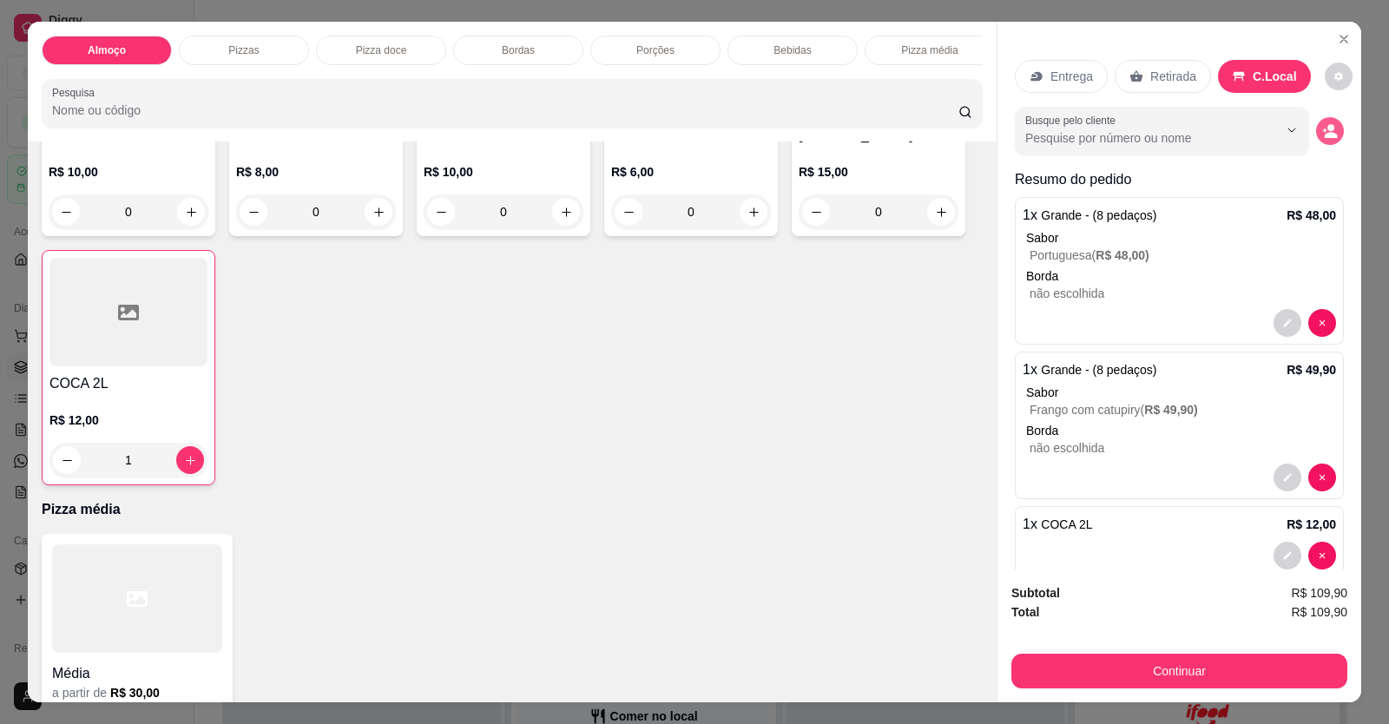
click at [1325, 134] on icon "decrease-product-quantity" at bounding box center [1331, 135] width 13 height 6
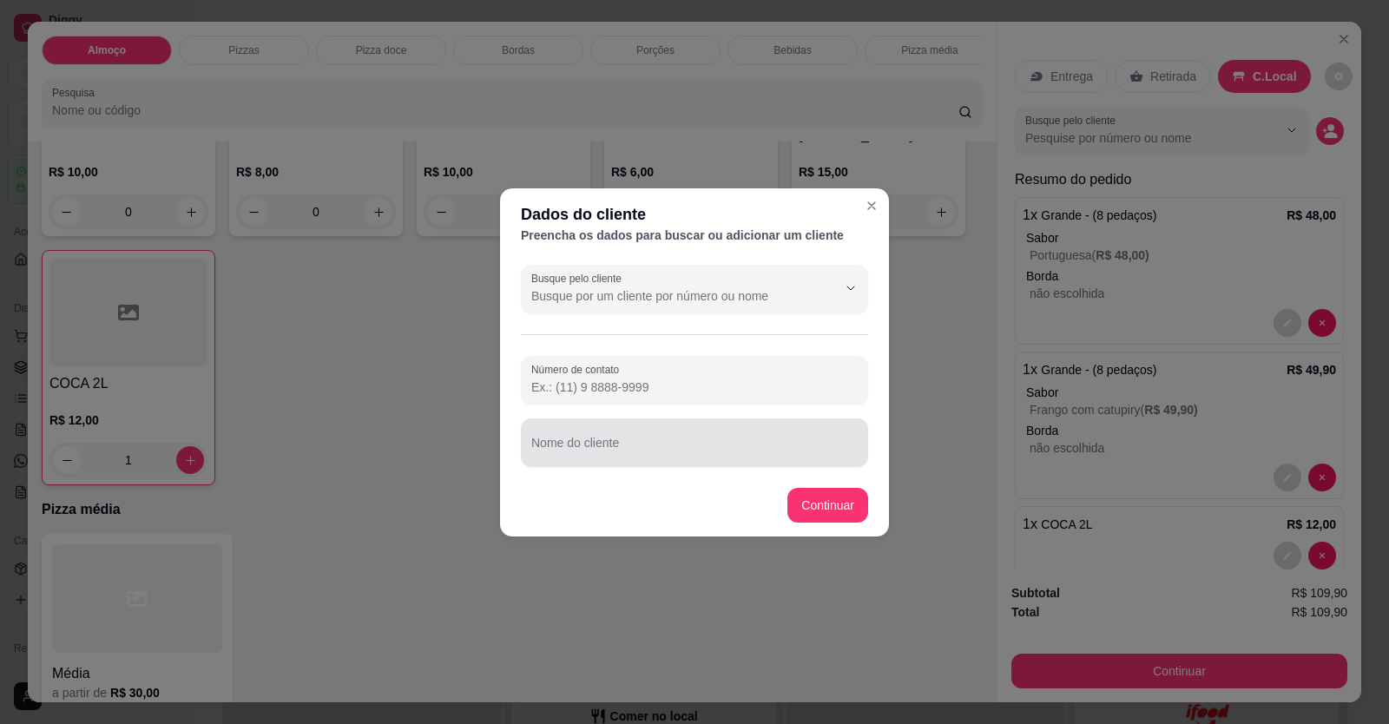
click at [652, 437] on div at bounding box center [694, 442] width 326 height 35
type input "thayna"
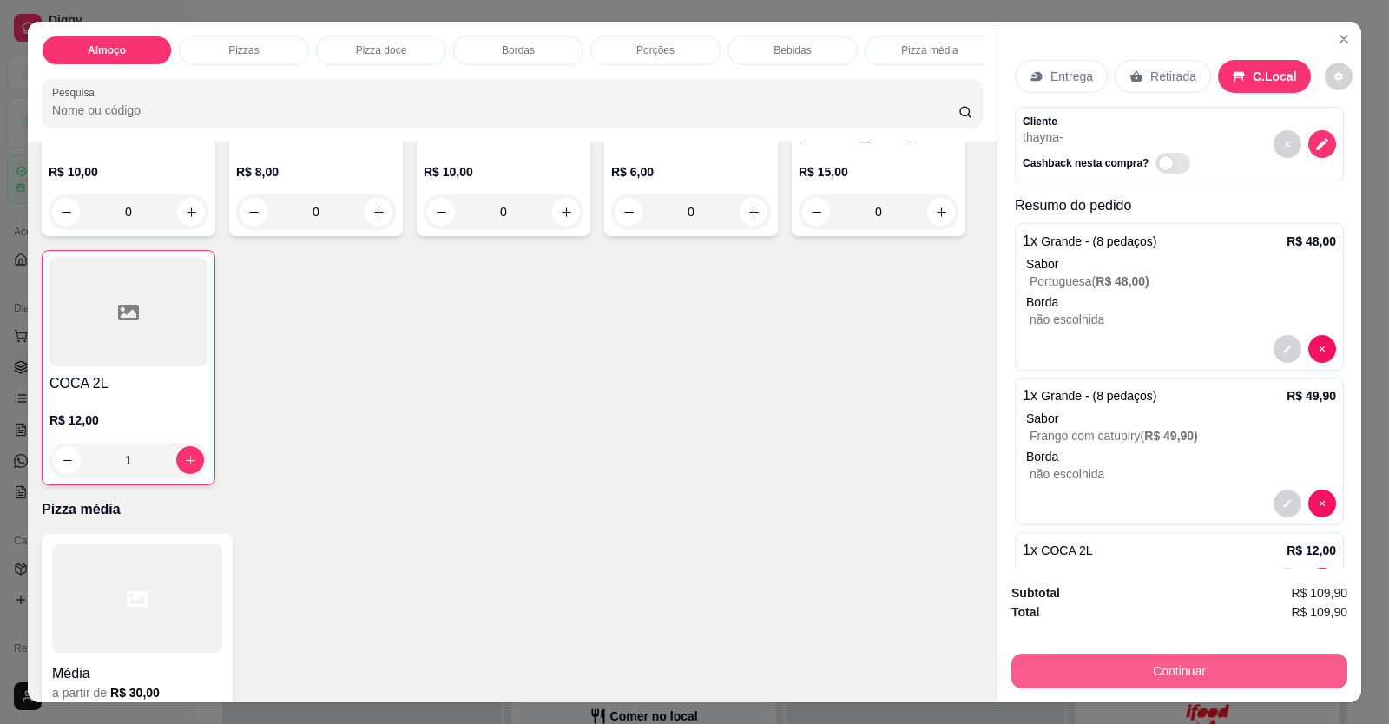
click at [1027, 664] on button "Continuar" at bounding box center [1179, 671] width 336 height 35
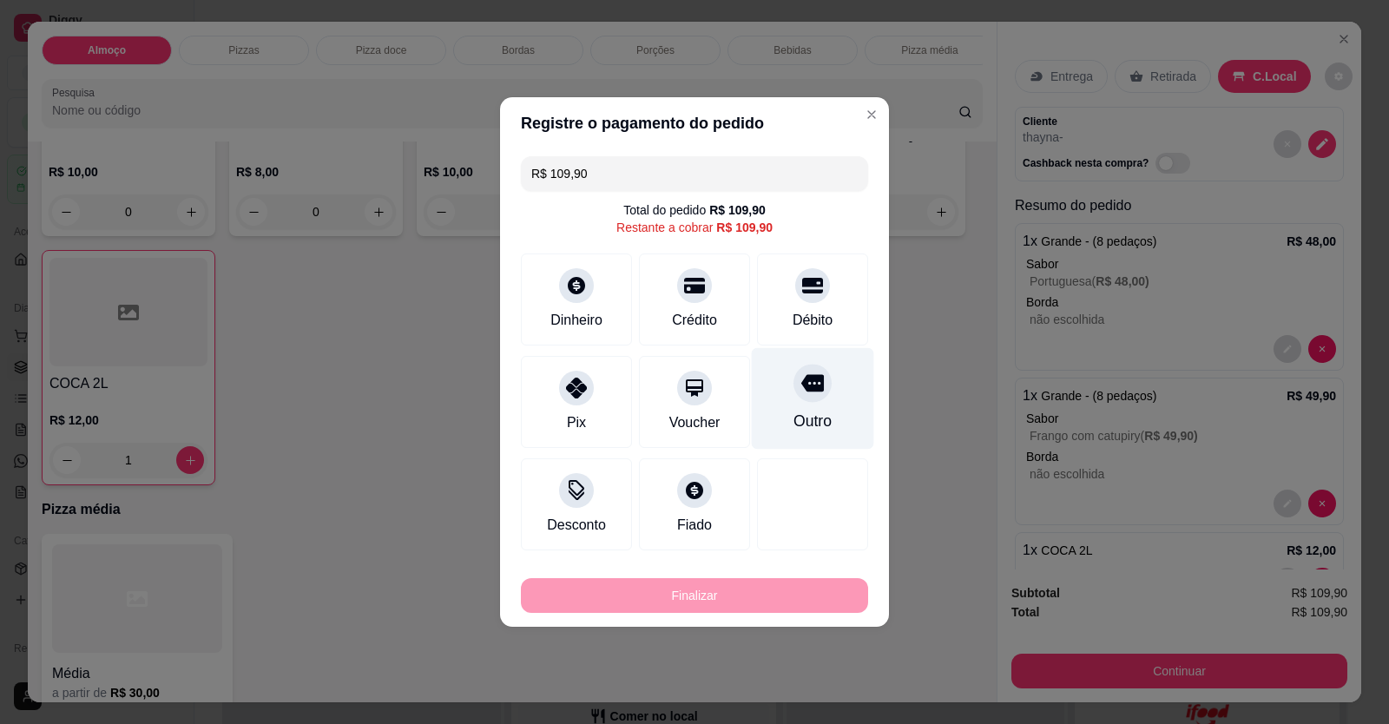
click at [804, 377] on icon at bounding box center [812, 383] width 23 height 17
type input "R$ 0,00"
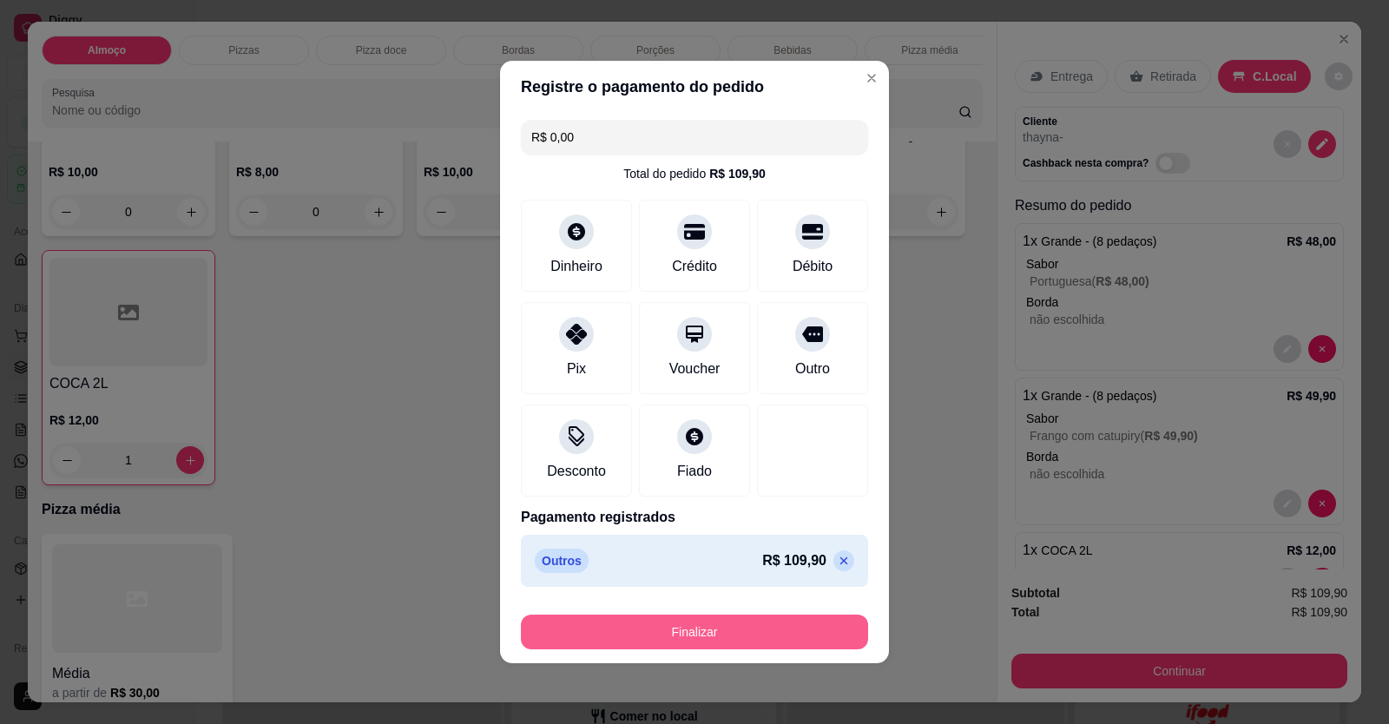
click at [765, 617] on button "Finalizar" at bounding box center [694, 632] width 347 height 35
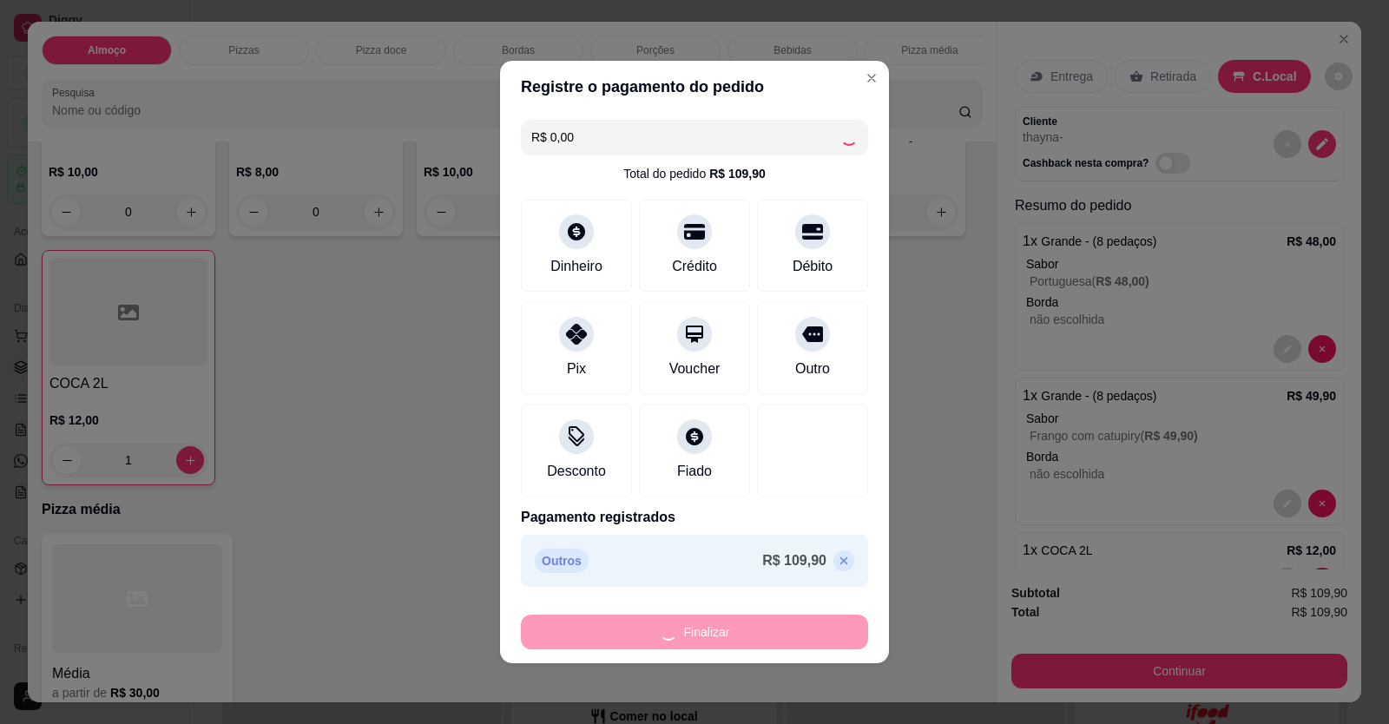
type input "0"
type input "-R$ 109,90"
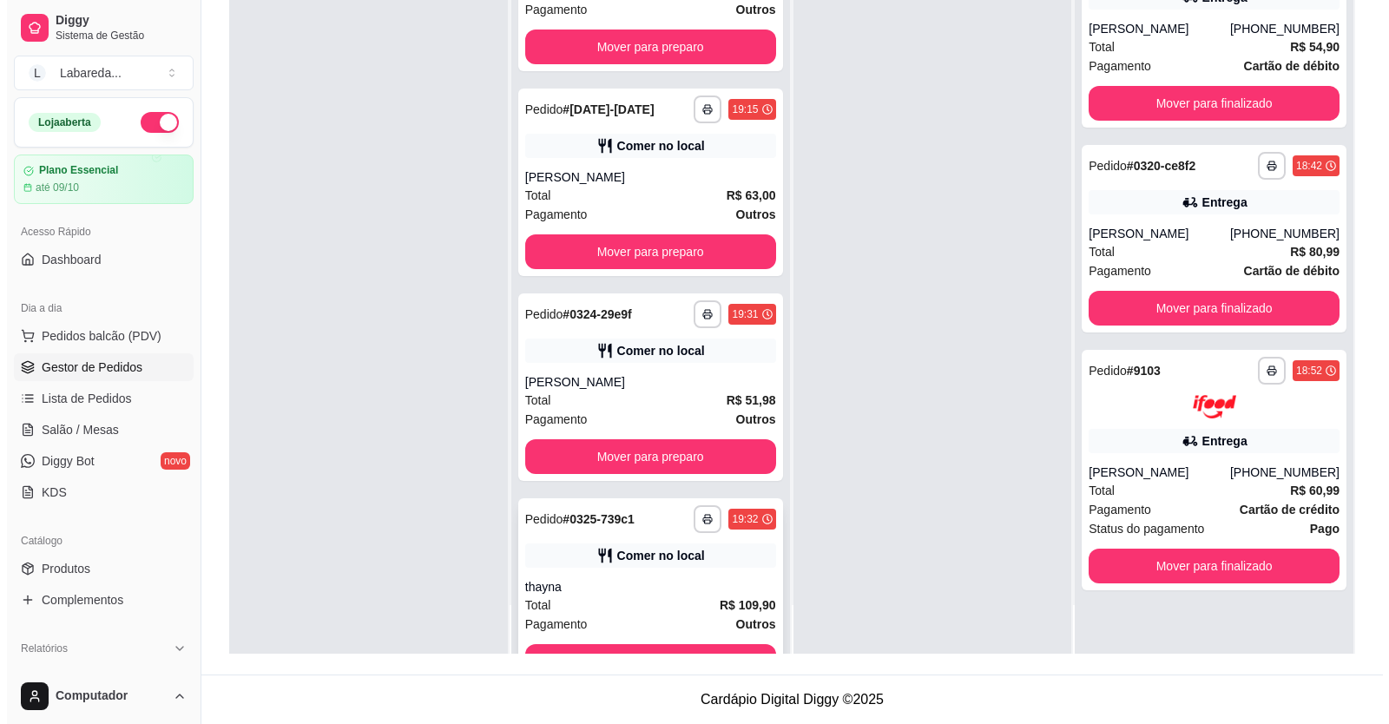
scroll to position [231, 0]
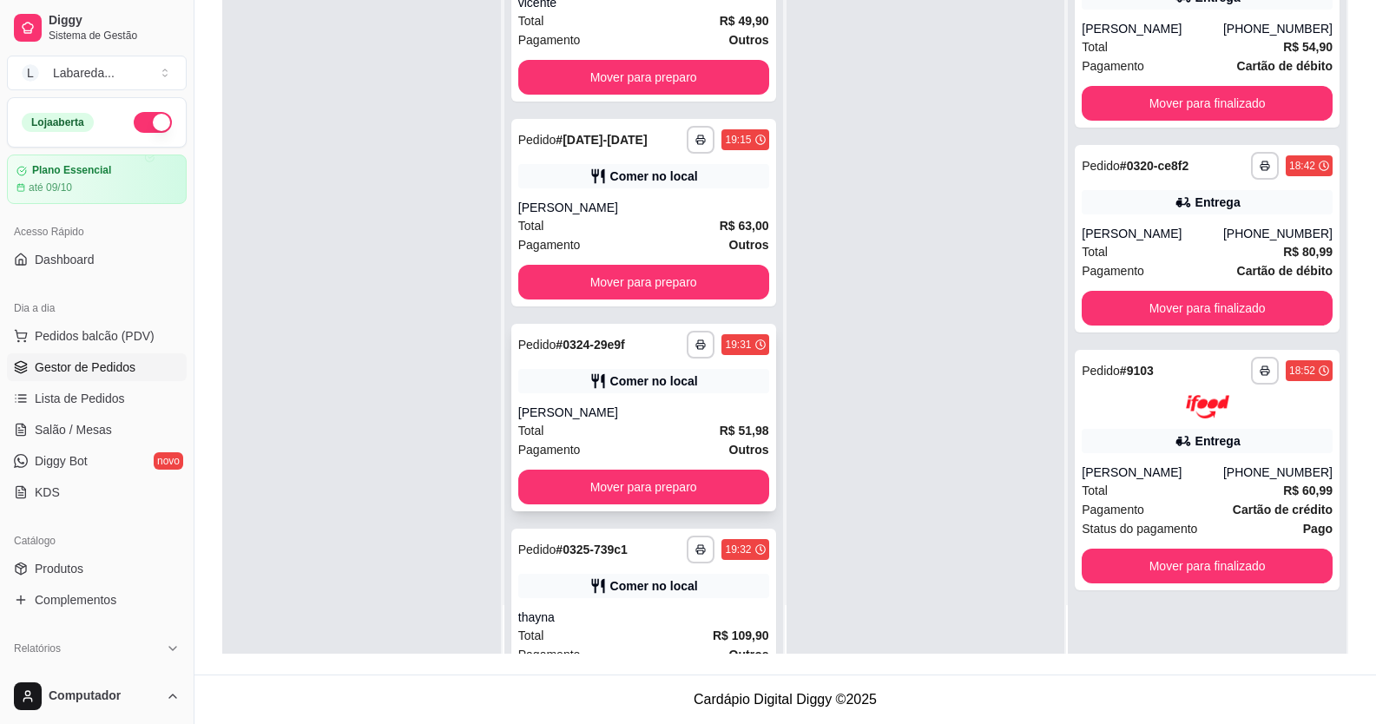
click at [637, 423] on div "Total R$ 51,98" at bounding box center [643, 430] width 251 height 19
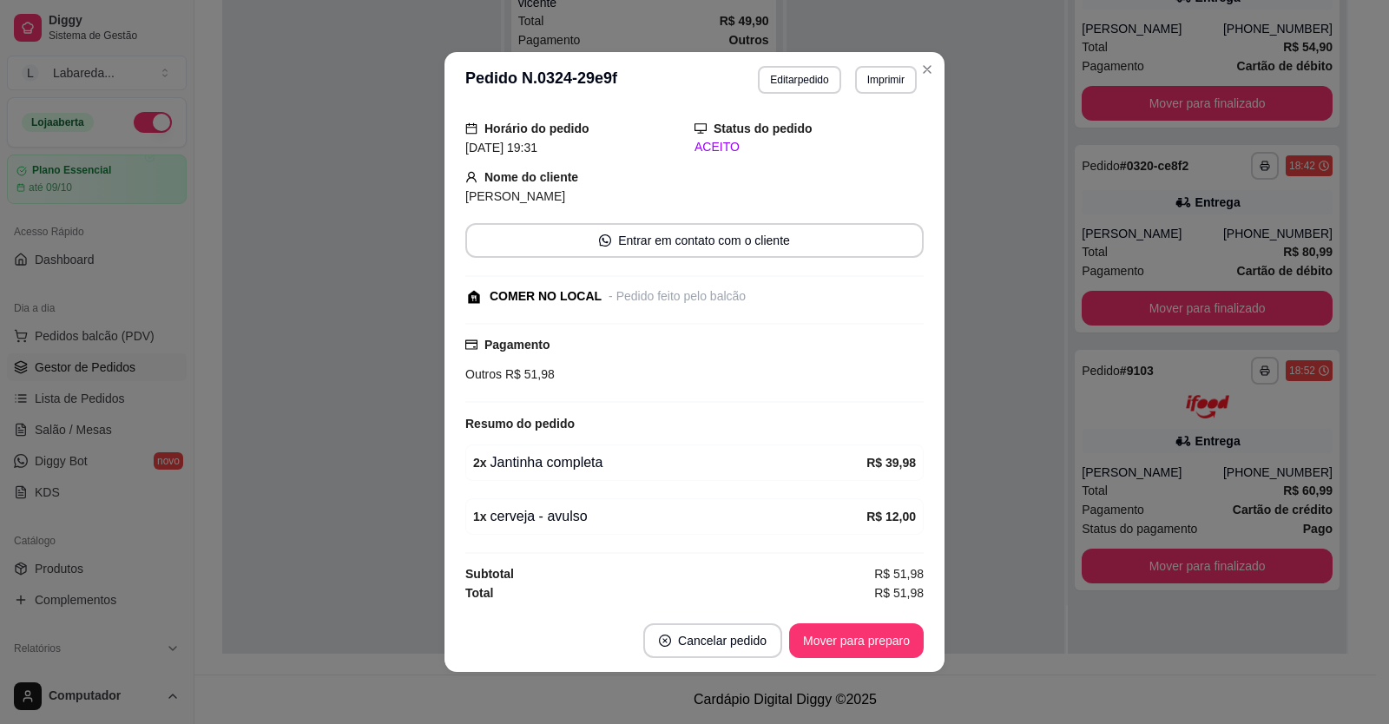
scroll to position [3, 0]
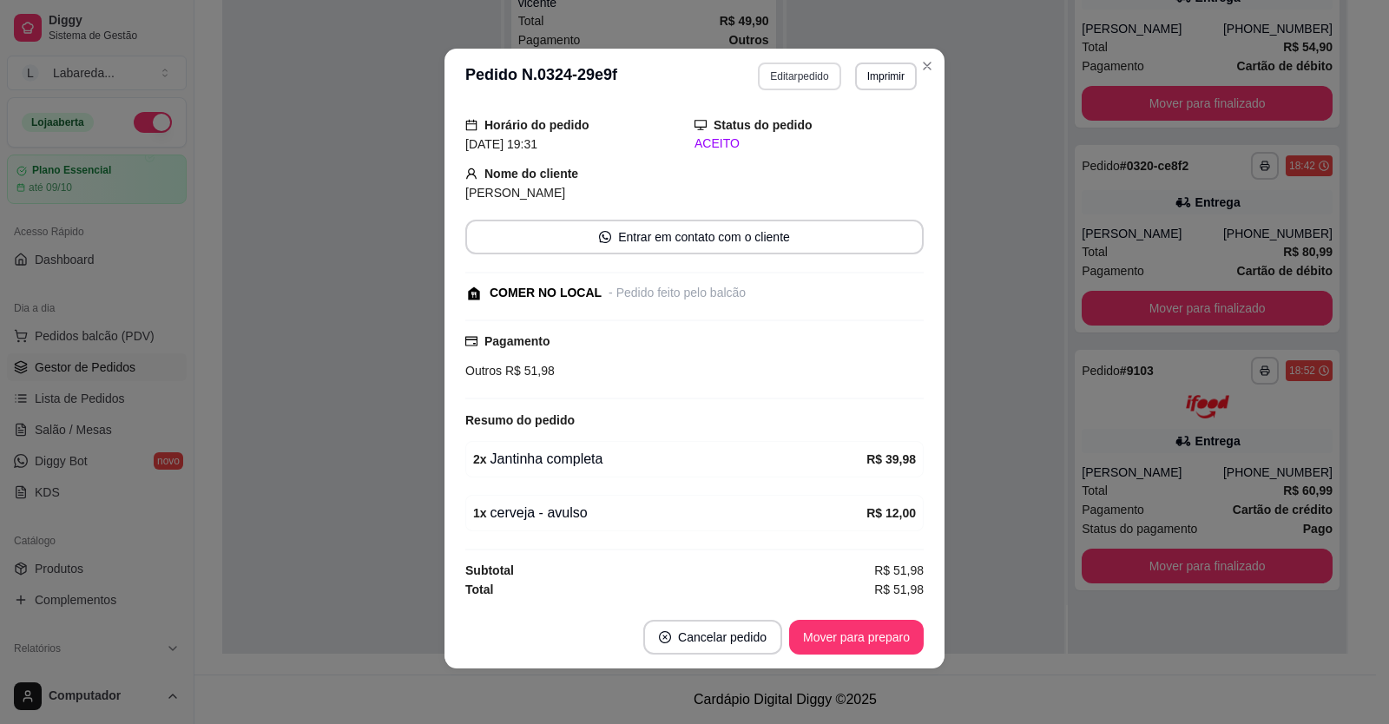
click at [802, 74] on button "Editar pedido" at bounding box center [799, 76] width 82 height 28
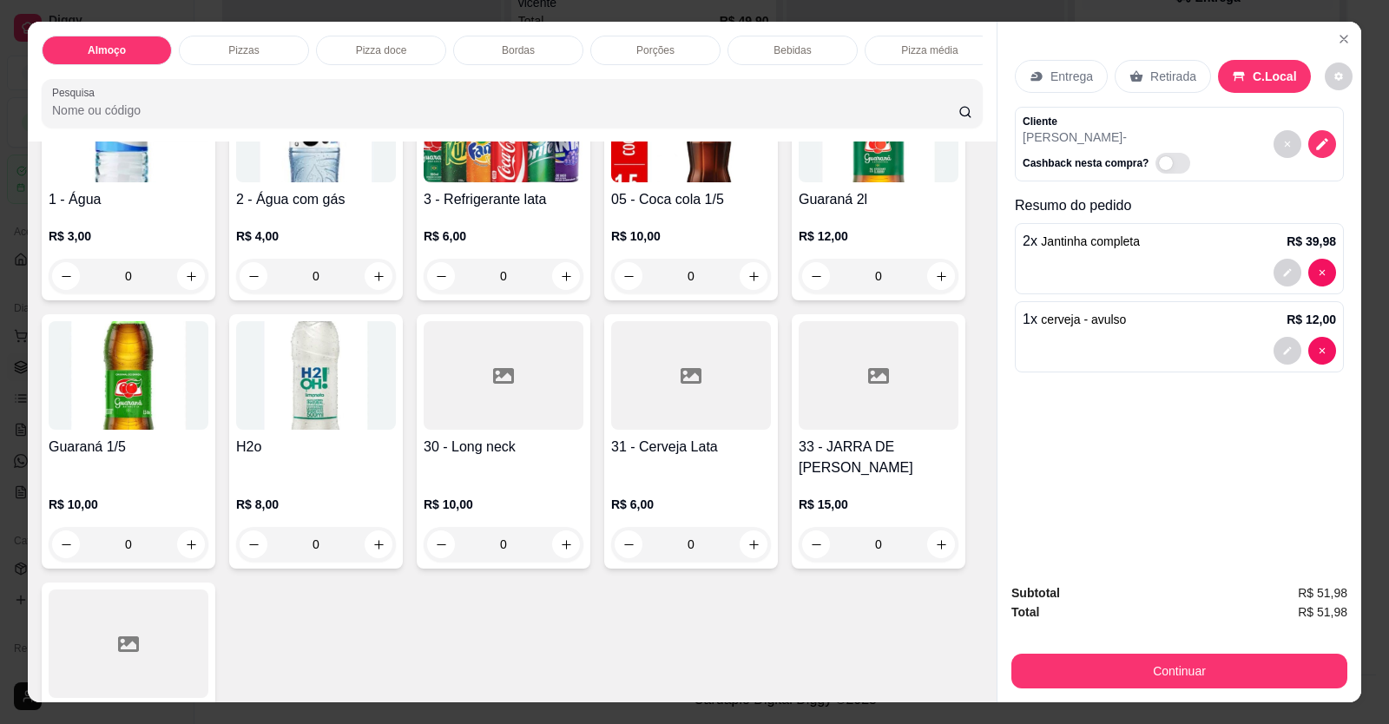
scroll to position [1562, 0]
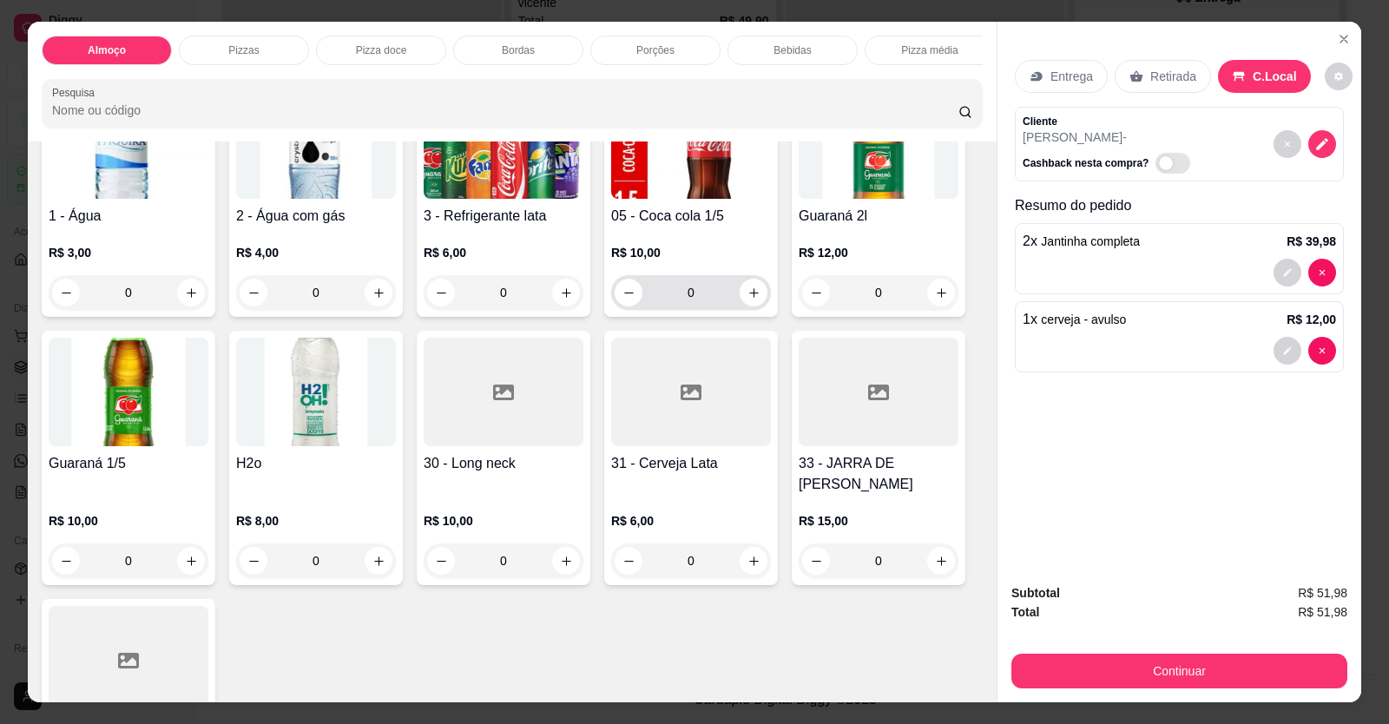
drag, startPoint x: 733, startPoint y: 299, endPoint x: 748, endPoint y: 299, distance: 14.8
click at [746, 299] on div "0" at bounding box center [691, 292] width 153 height 35
click at [749, 299] on icon "increase-product-quantity" at bounding box center [753, 292] width 13 height 13
type input "1"
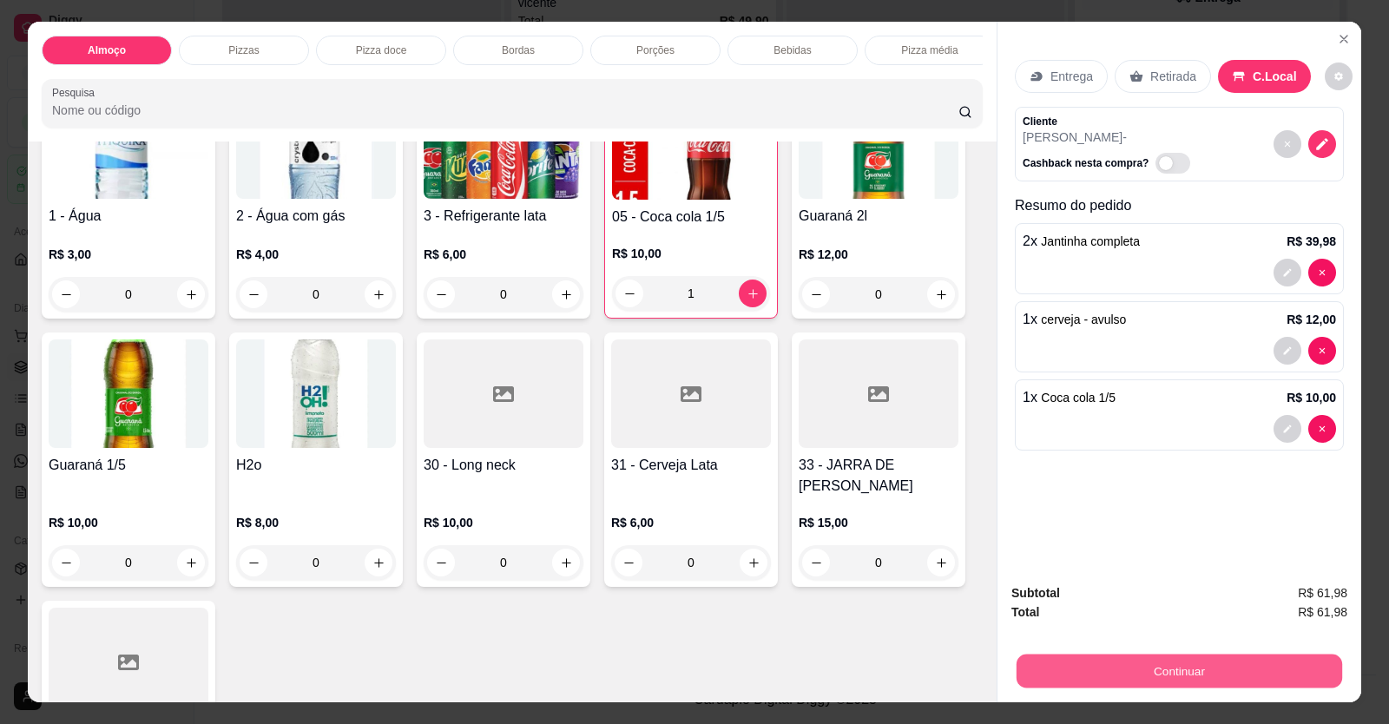
click at [1145, 667] on button "Continuar" at bounding box center [1178, 671] width 325 height 34
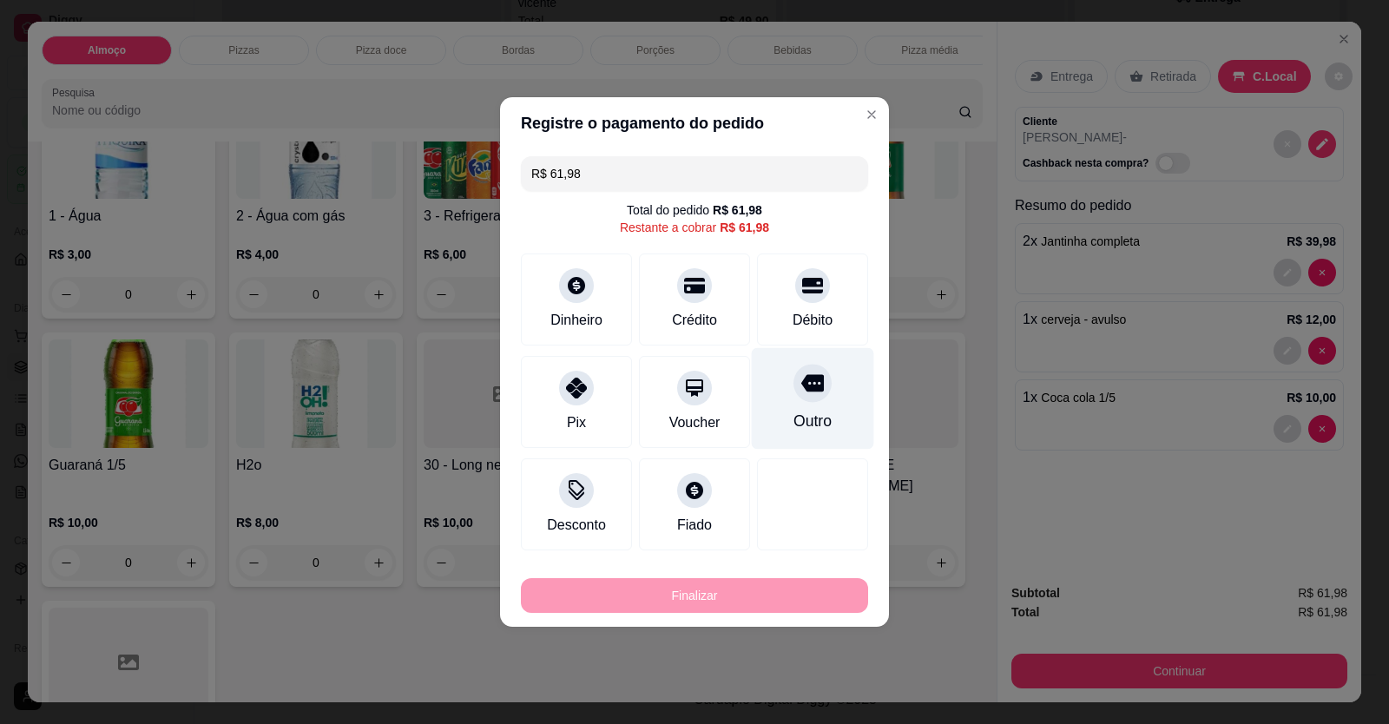
click at [816, 401] on div "Outro" at bounding box center [813, 399] width 122 height 102
type input "R$ 0,00"
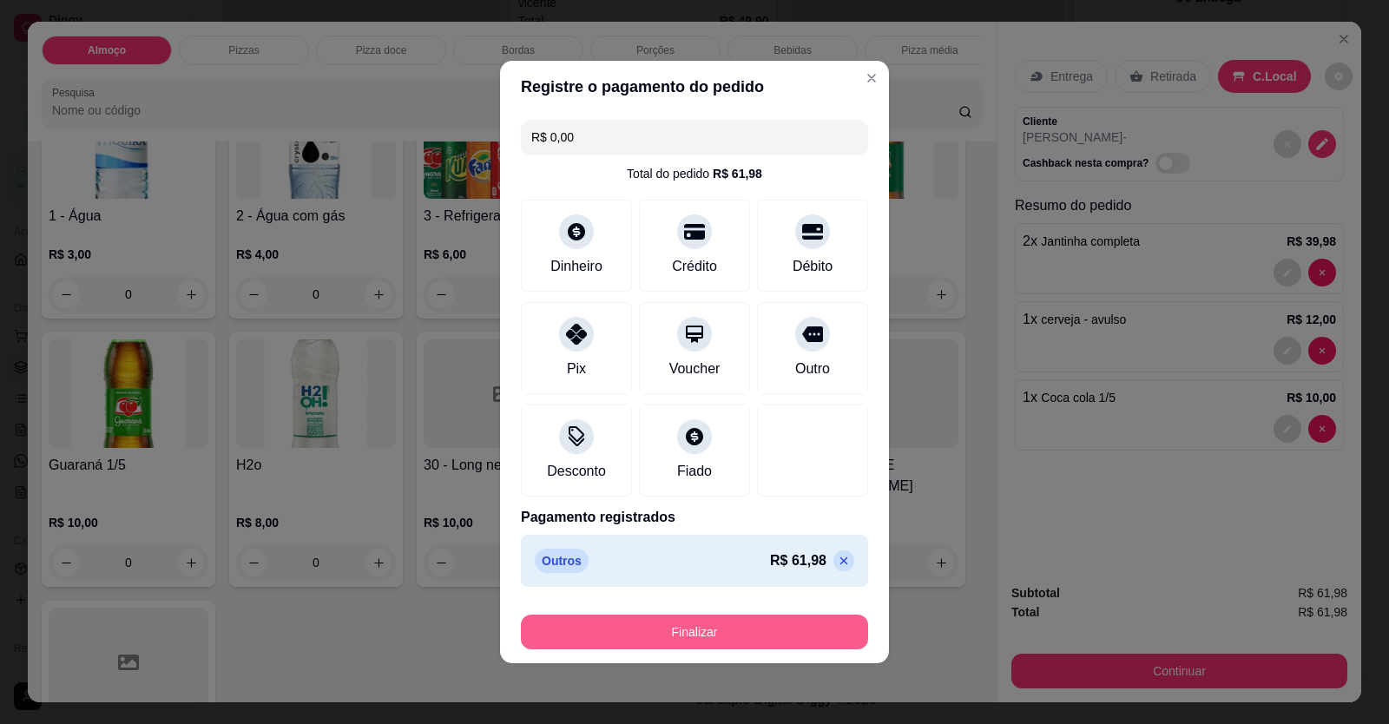
click at [760, 621] on button "Finalizar" at bounding box center [694, 632] width 347 height 35
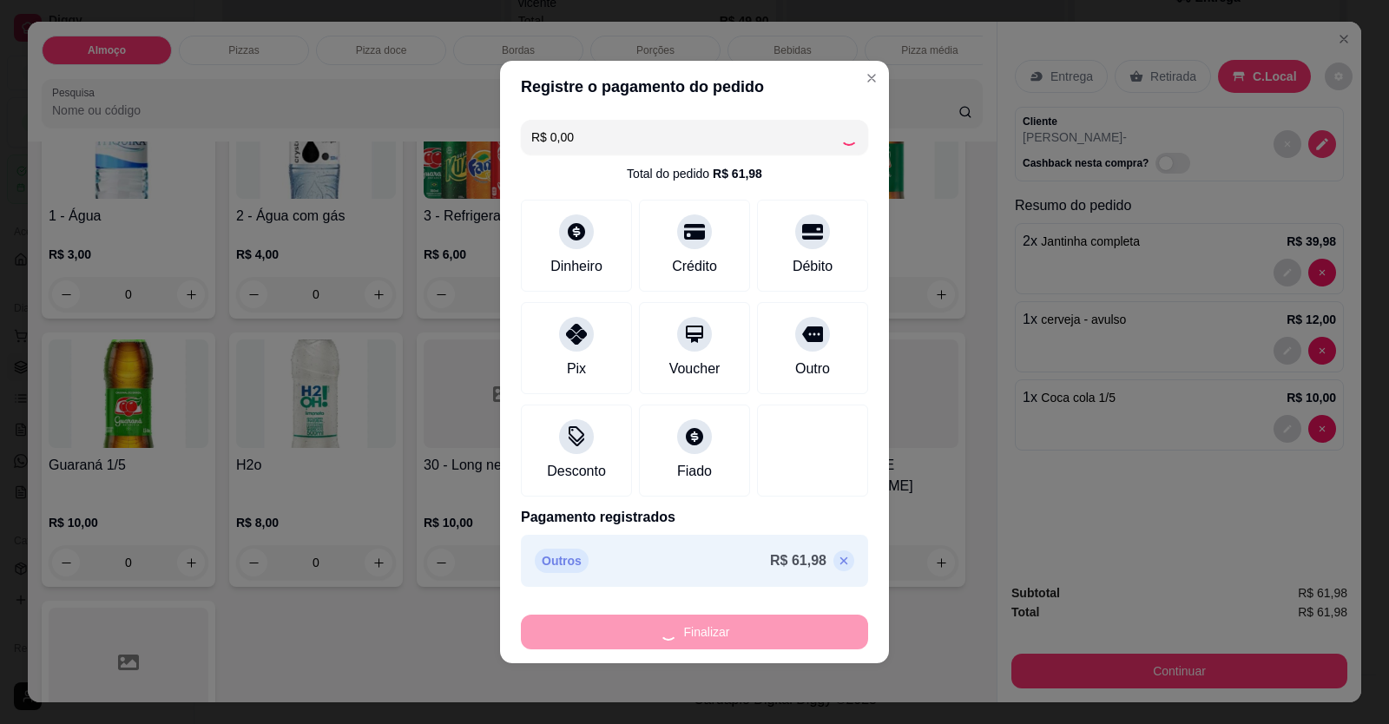
type input "0"
type input "-R$ 61,98"
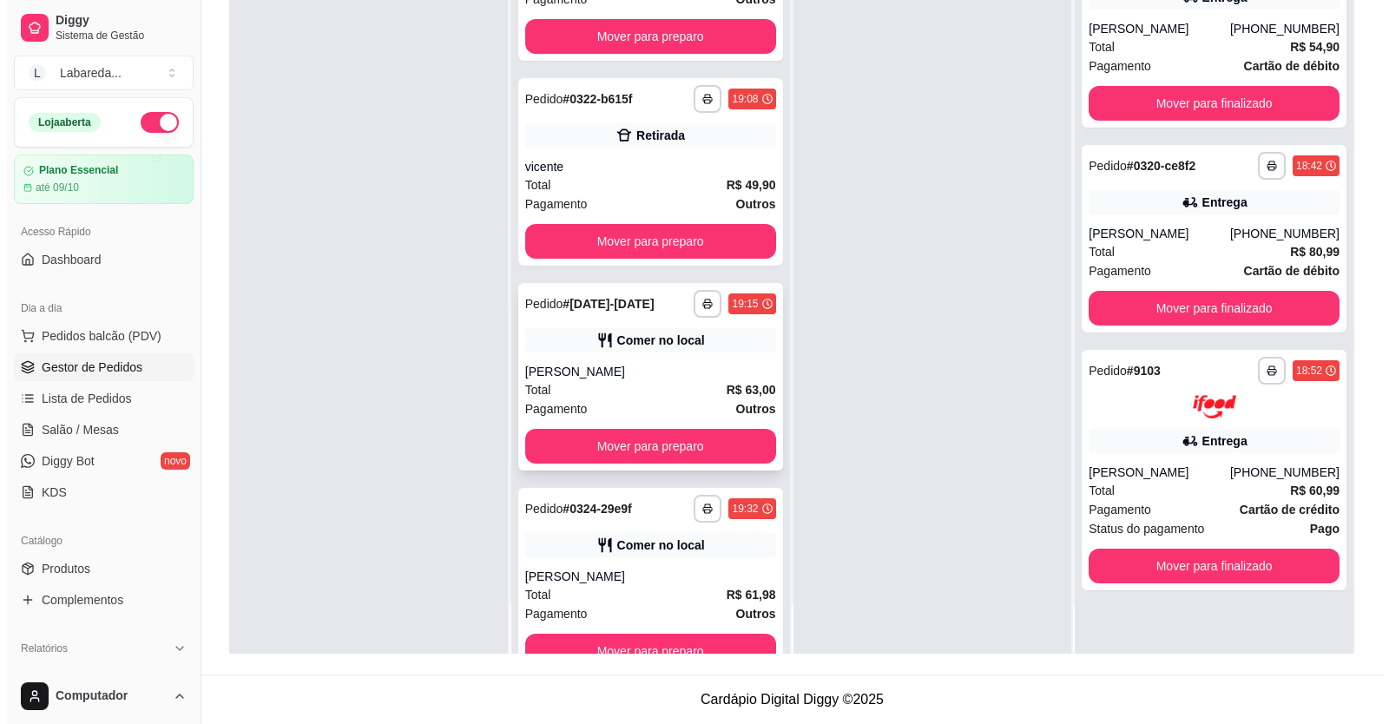
scroll to position [57, 0]
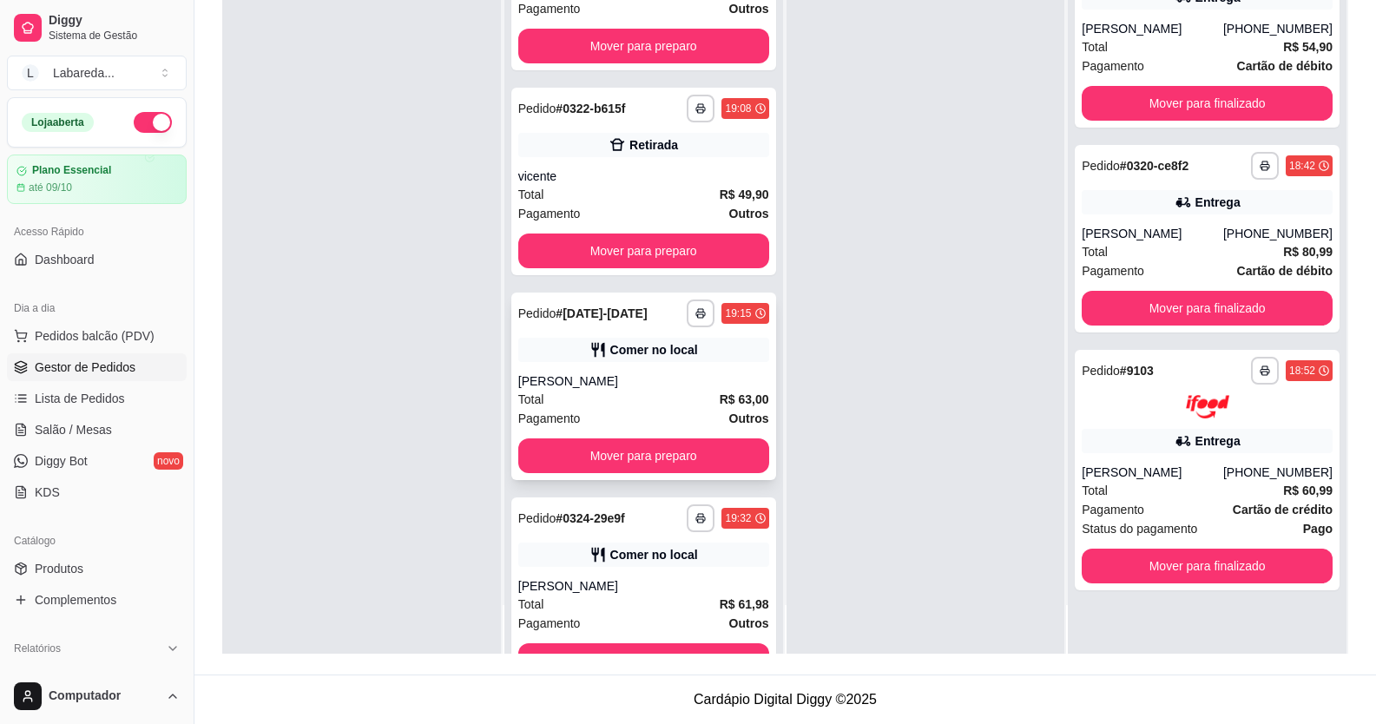
click at [600, 378] on div "[PERSON_NAME]" at bounding box center [643, 380] width 251 height 17
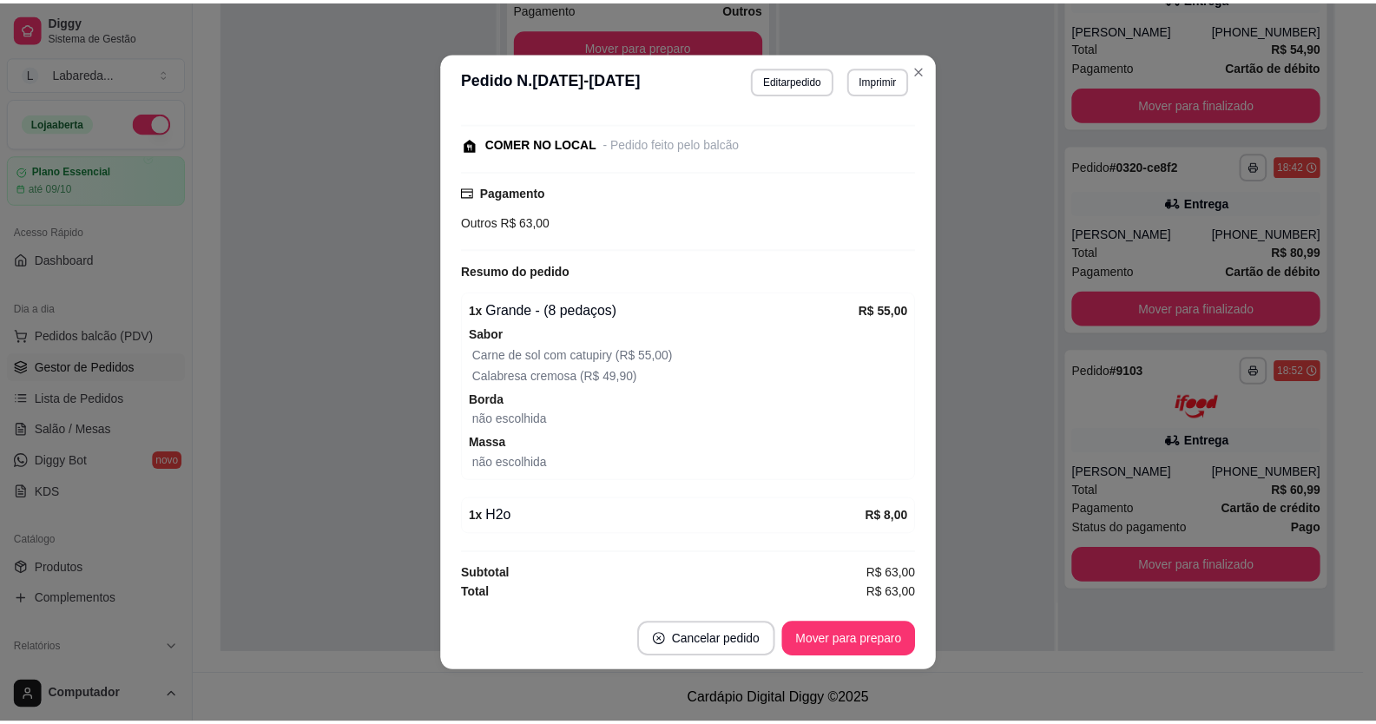
scroll to position [3, 0]
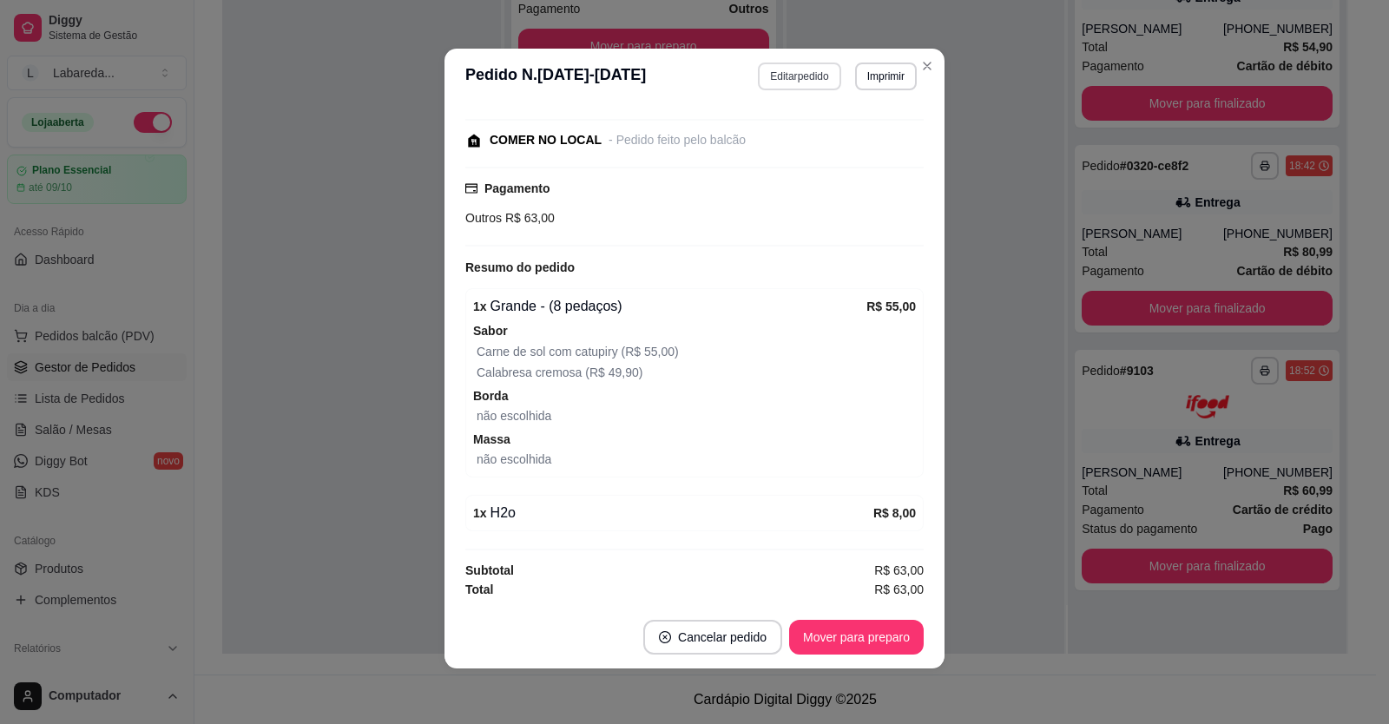
click at [794, 76] on button "Editar pedido" at bounding box center [799, 76] width 82 height 28
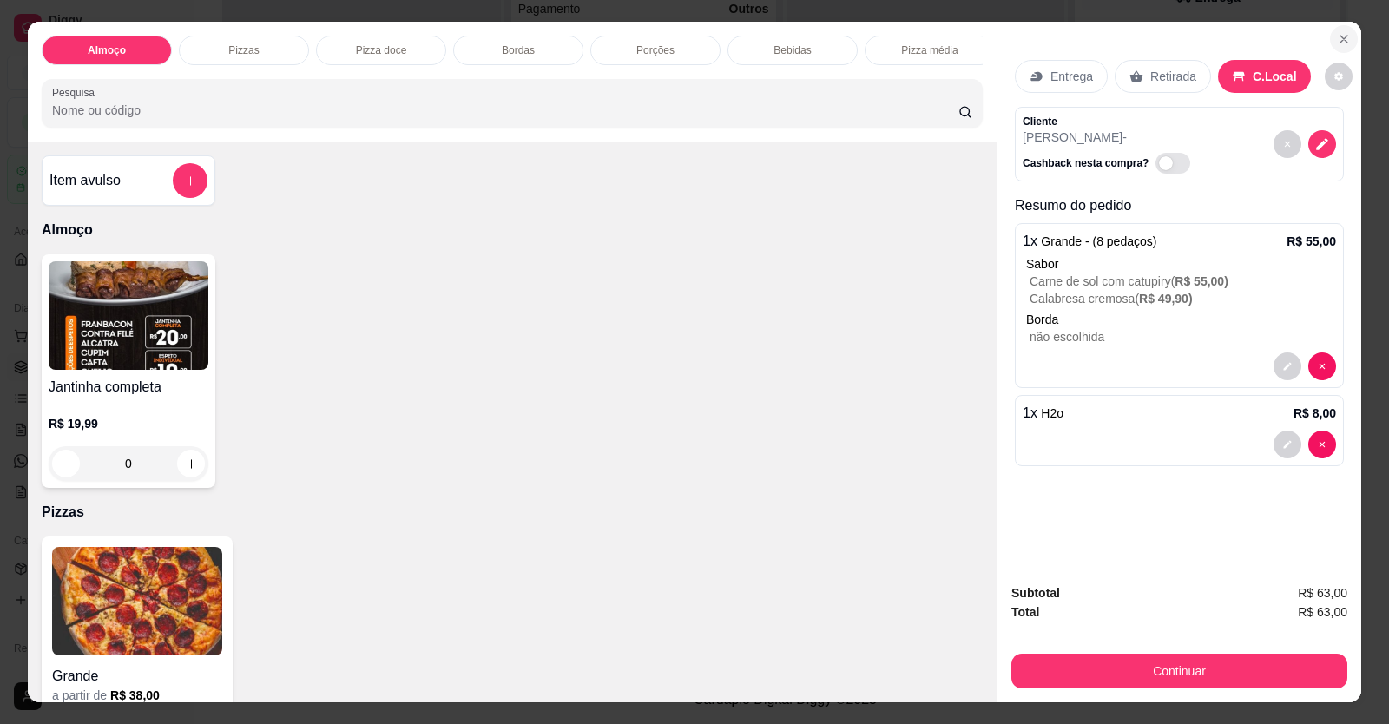
click at [1340, 38] on icon "Close" at bounding box center [1343, 39] width 7 height 7
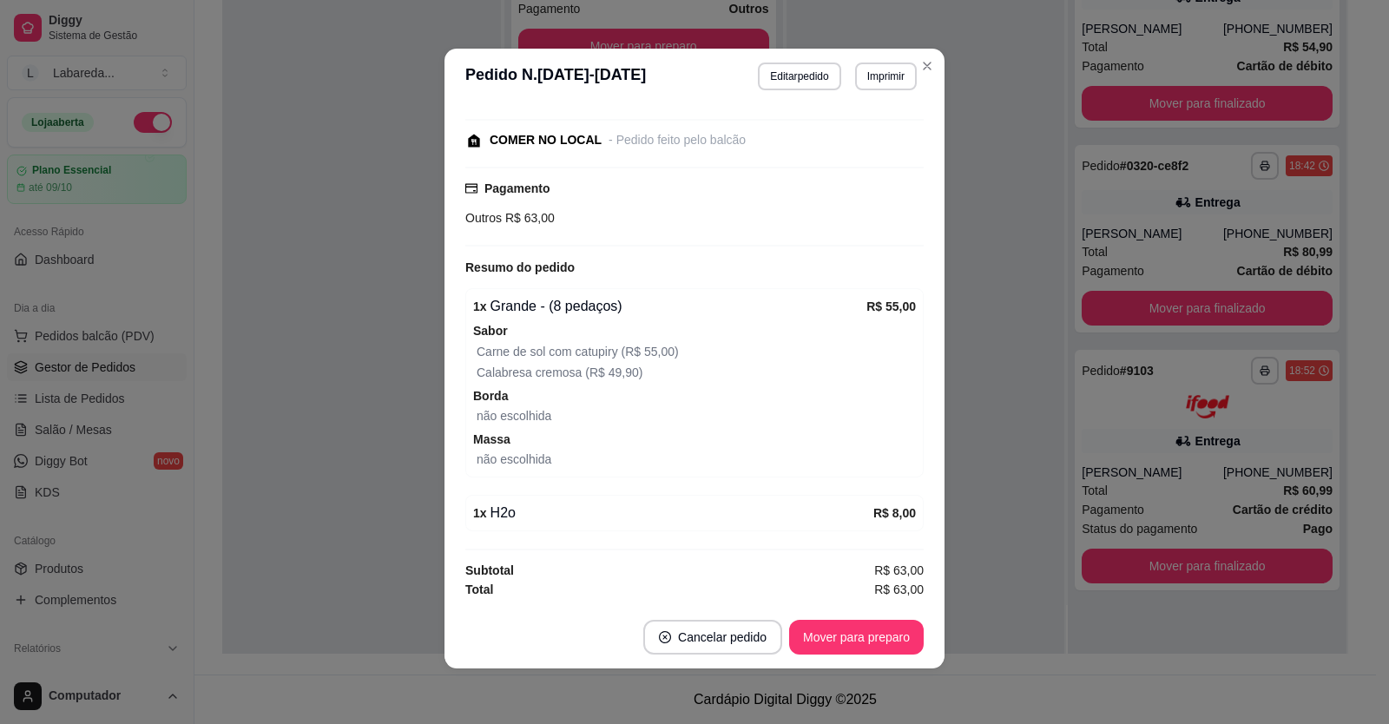
drag, startPoint x: 1131, startPoint y: 169, endPoint x: 1111, endPoint y: 120, distance: 53.4
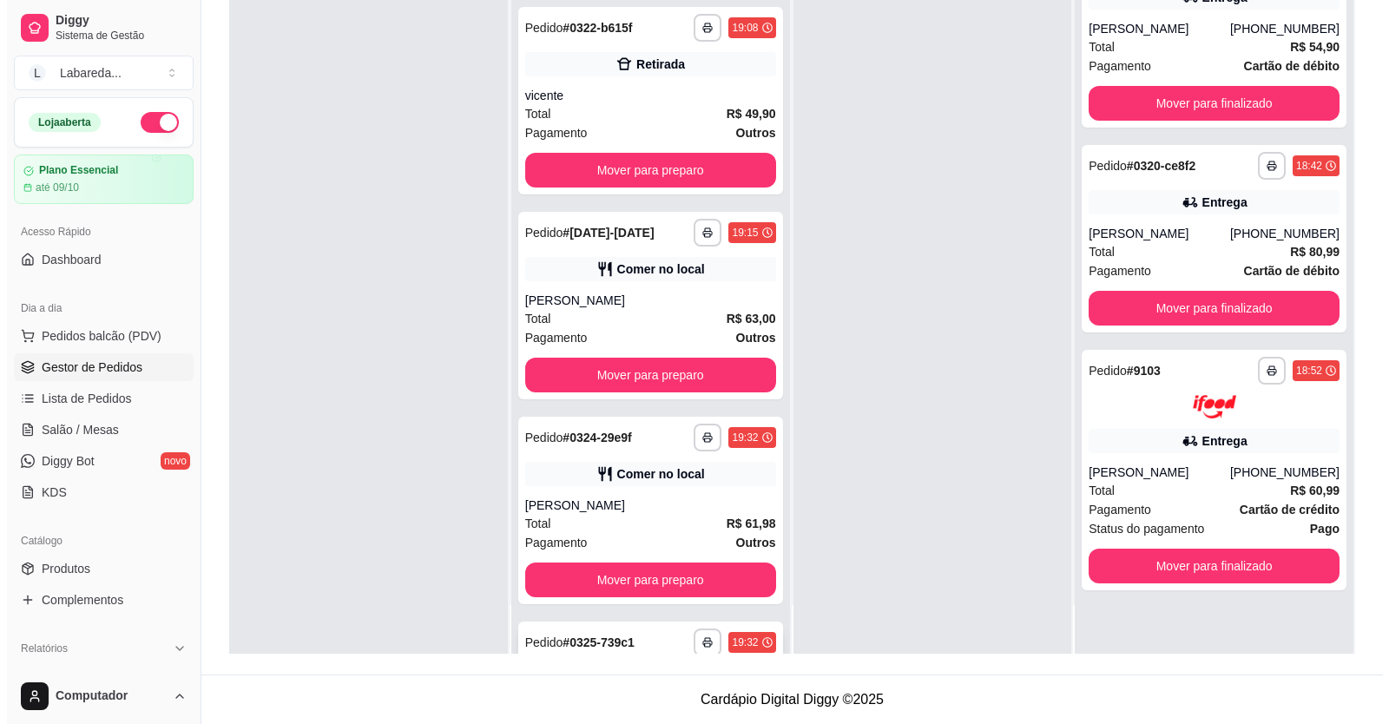
scroll to position [318, 0]
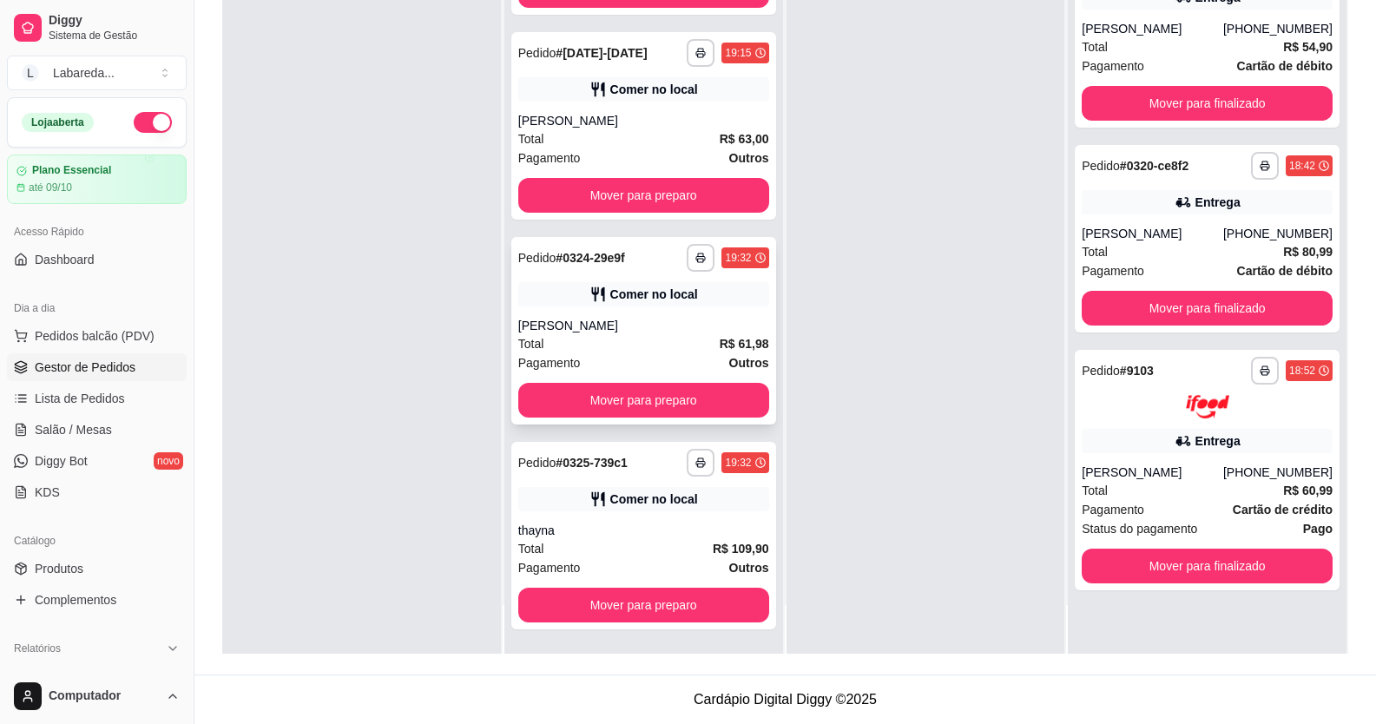
click at [656, 353] on div "Pagamento Outros" at bounding box center [643, 362] width 251 height 19
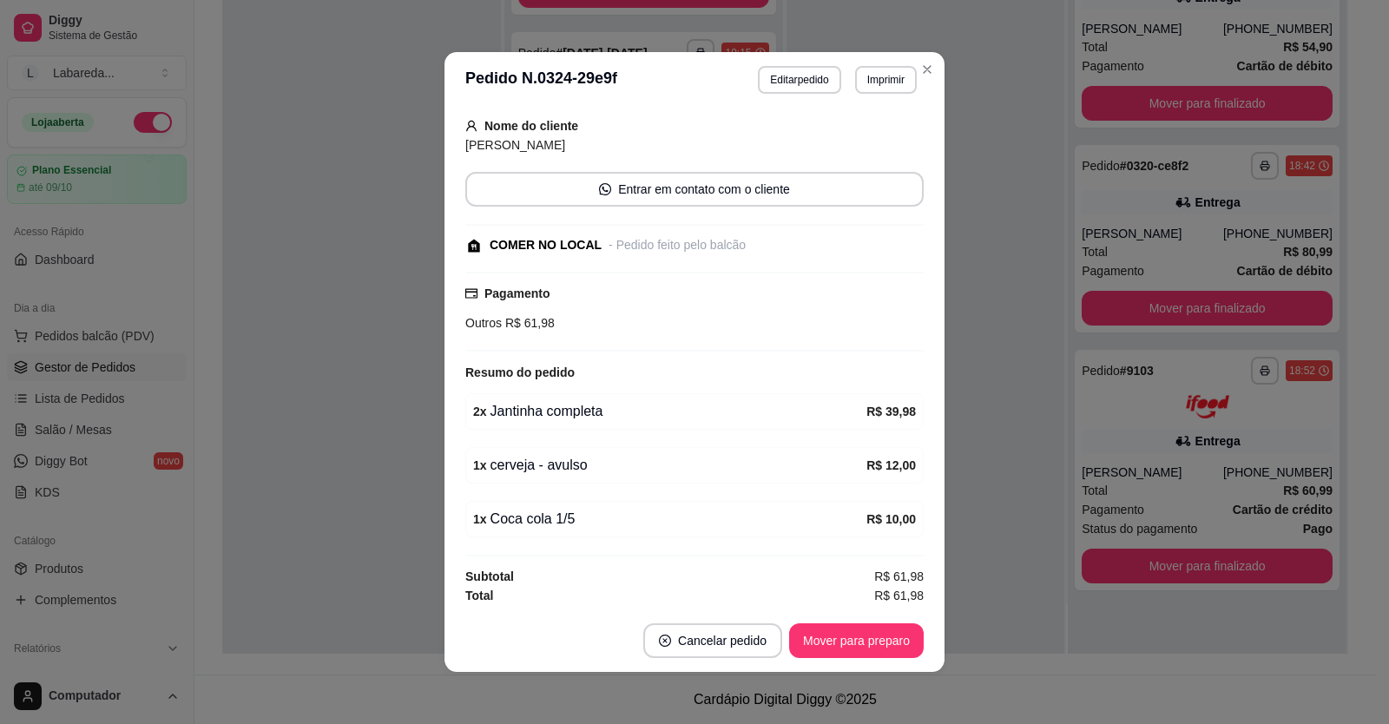
scroll to position [145, 0]
click at [779, 72] on button "Editar pedido" at bounding box center [799, 80] width 82 height 28
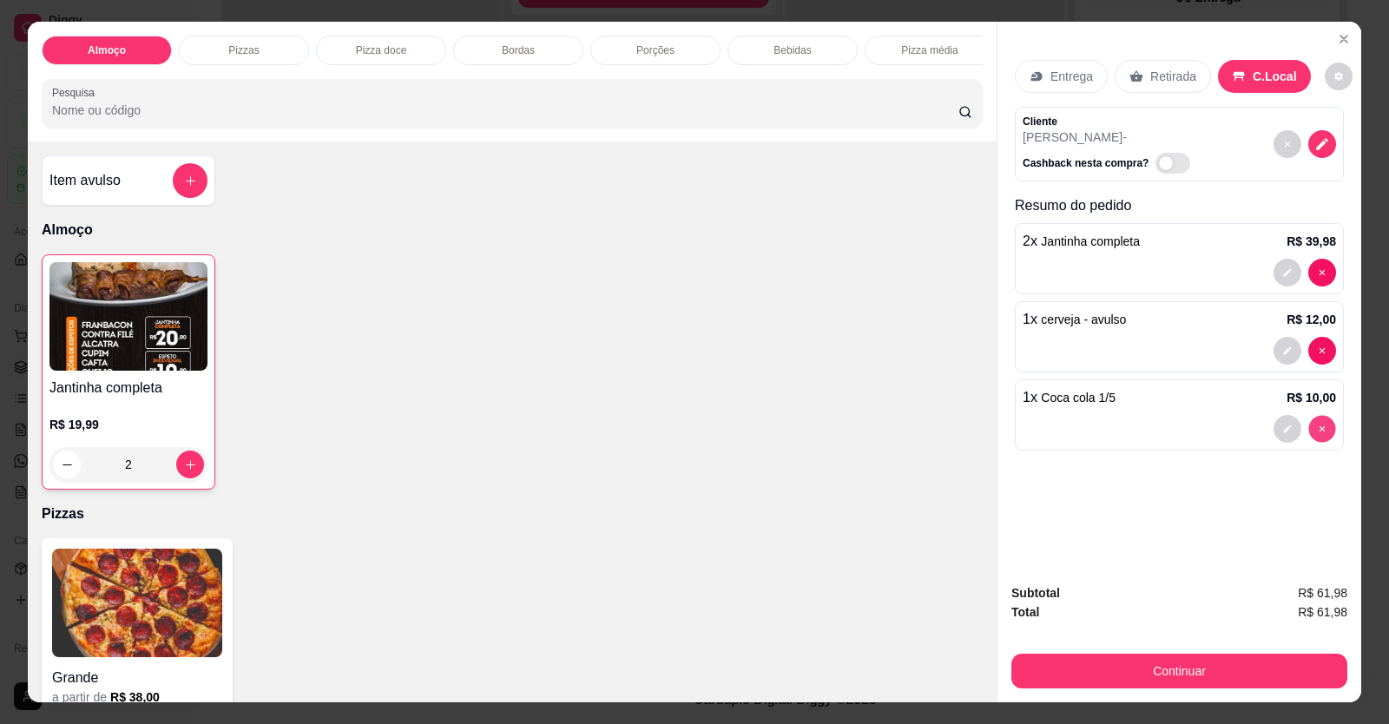
type input "0"
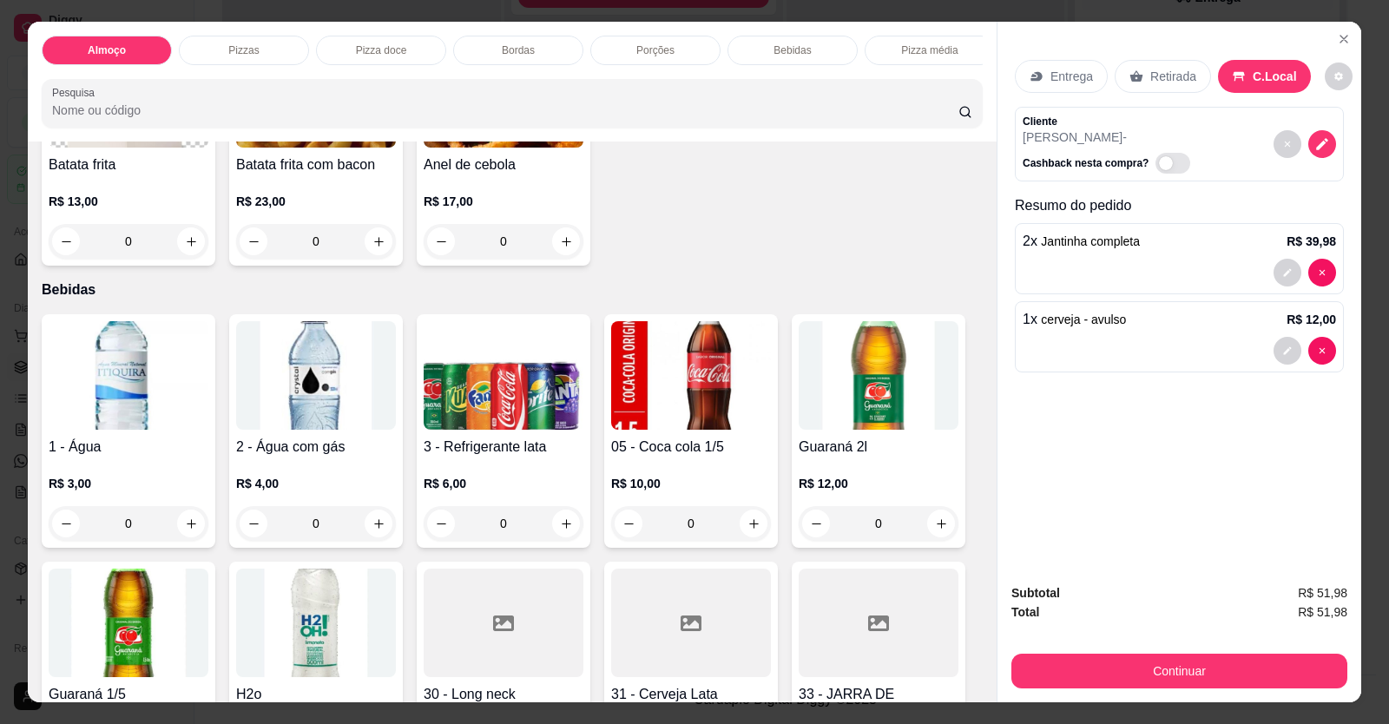
scroll to position [1476, 0]
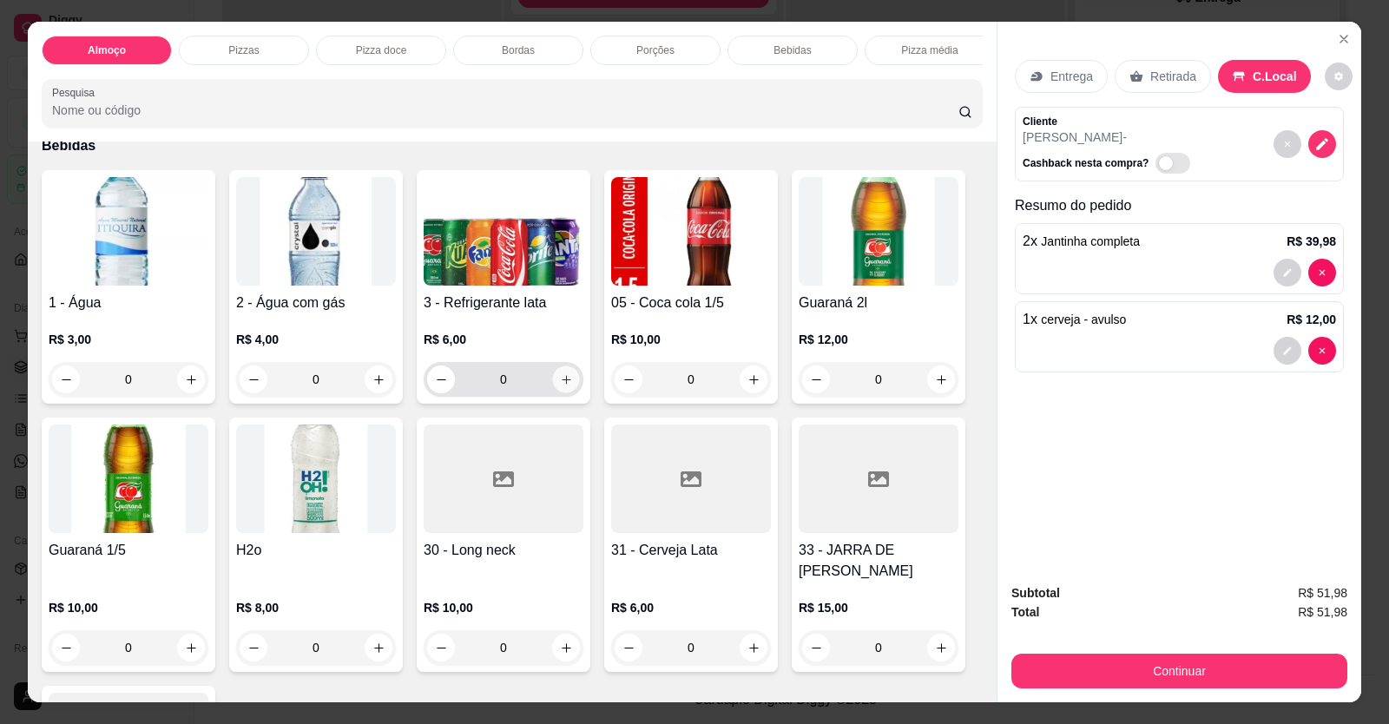
click at [569, 393] on button "increase-product-quantity" at bounding box center [565, 379] width 27 height 27
type input "1"
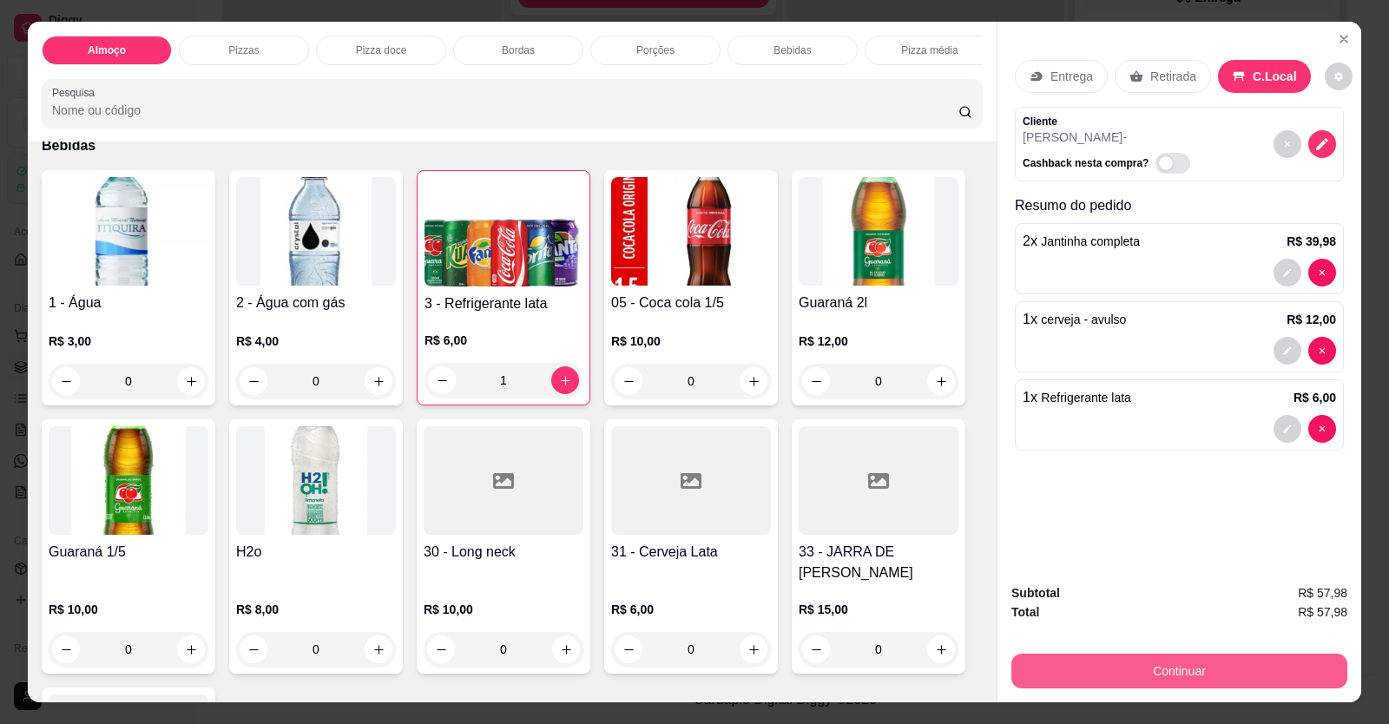
click at [1159, 672] on button "Continuar" at bounding box center [1179, 671] width 336 height 35
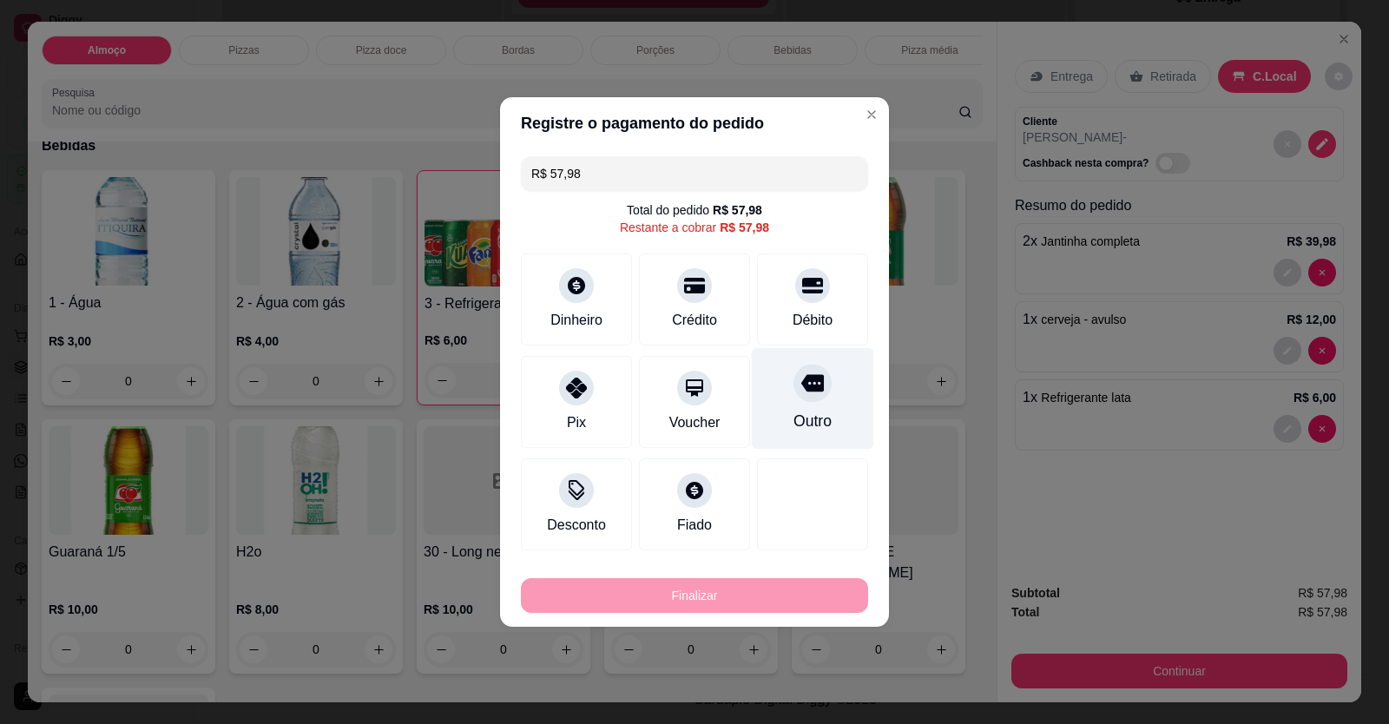
click at [814, 393] on div at bounding box center [812, 383] width 38 height 38
type input "R$ 0,00"
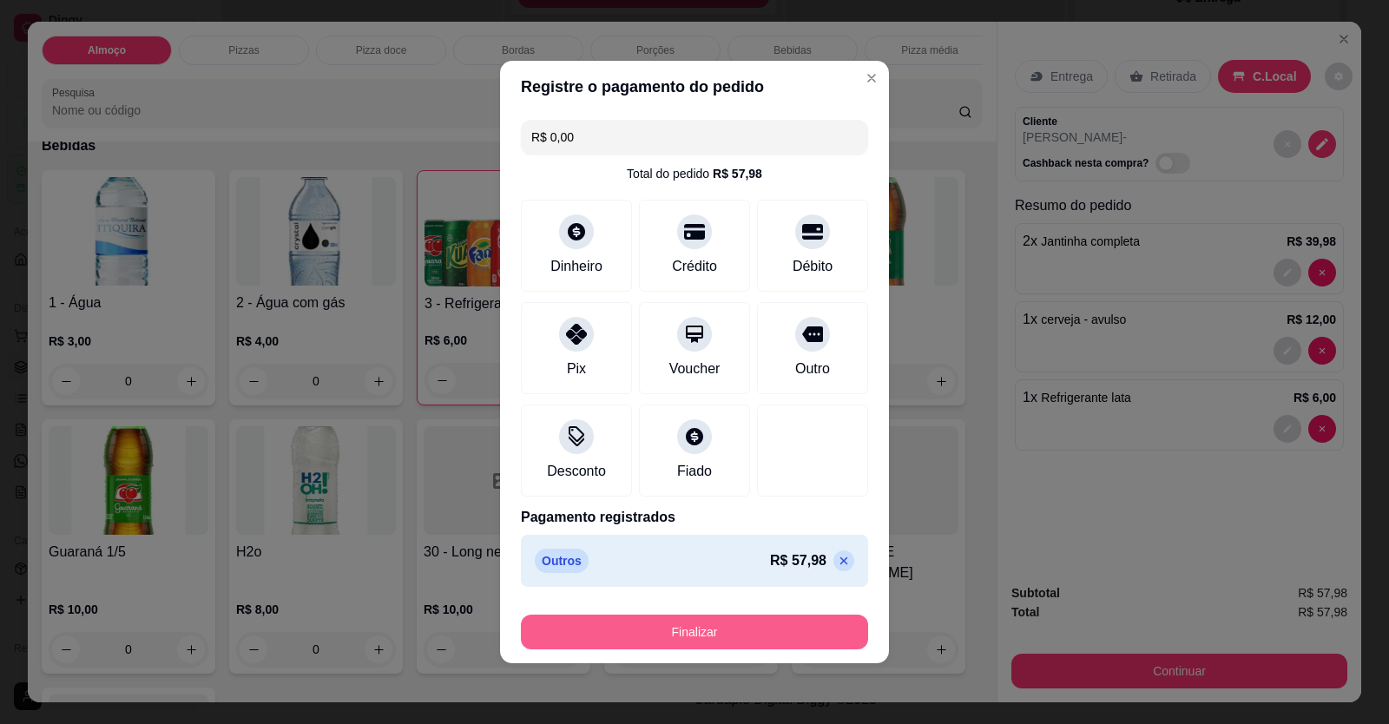
click at [781, 625] on button "Finalizar" at bounding box center [694, 632] width 347 height 35
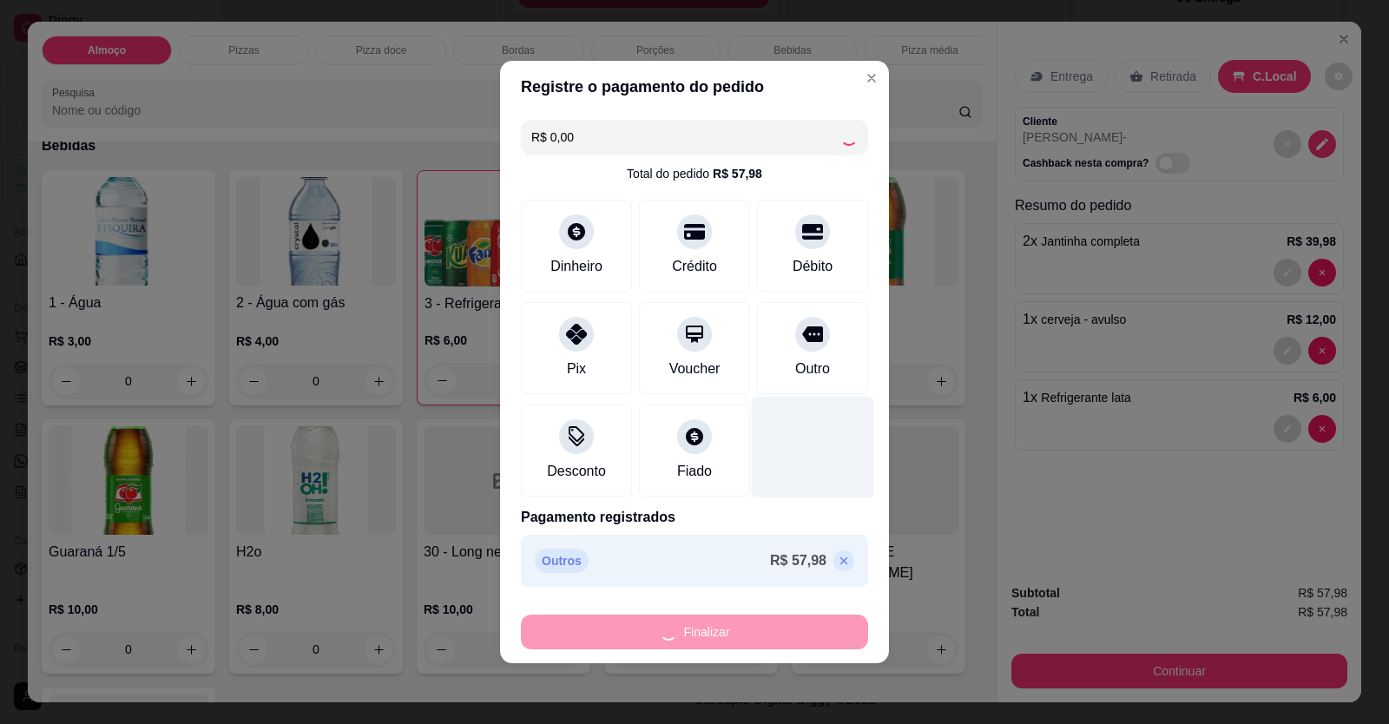
type input "0"
type input "-R$ 57,98"
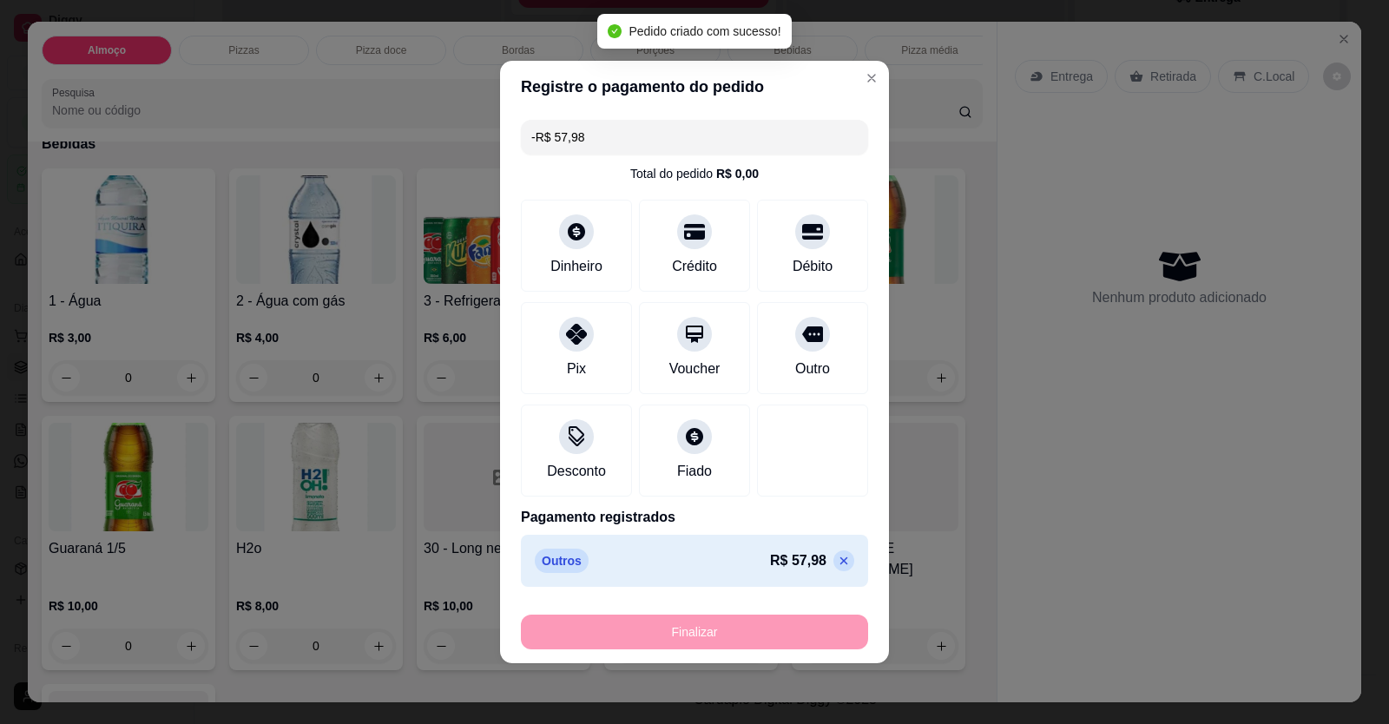
scroll to position [1474, 0]
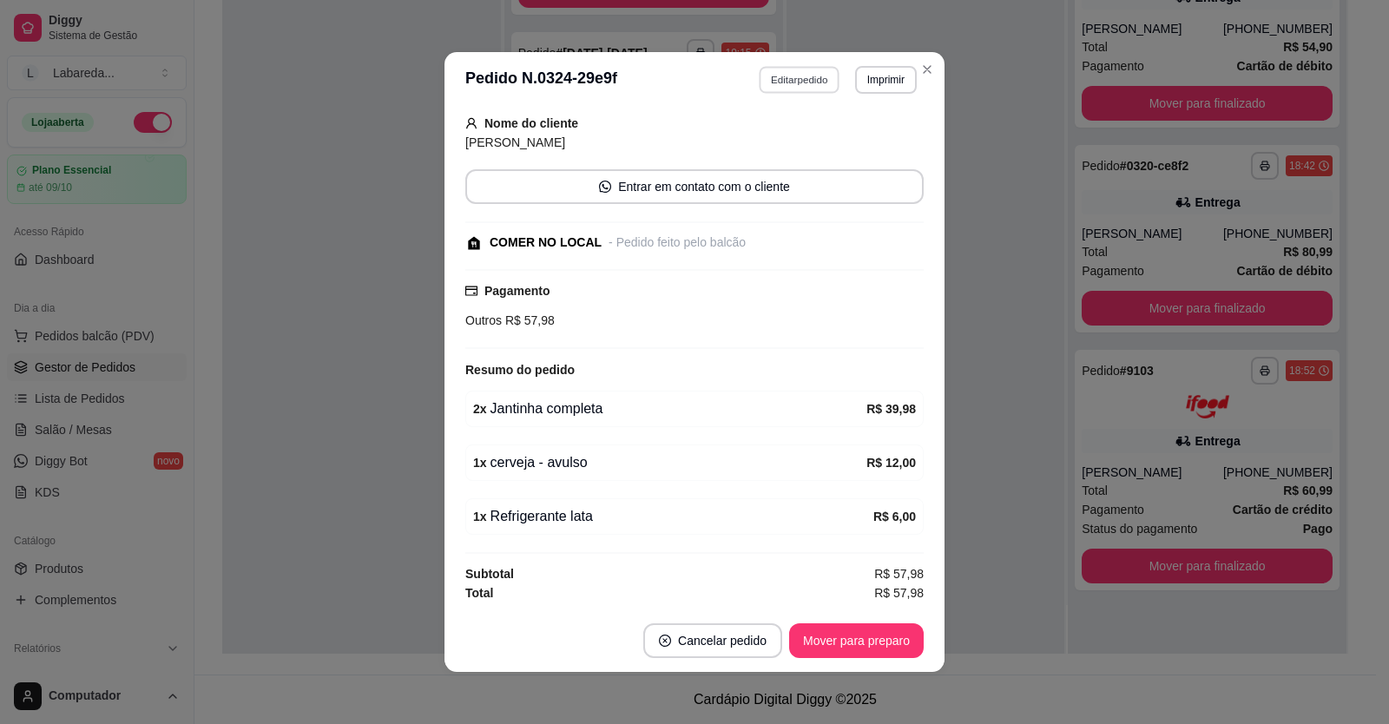
click at [824, 79] on button "Editar pedido" at bounding box center [799, 79] width 81 height 27
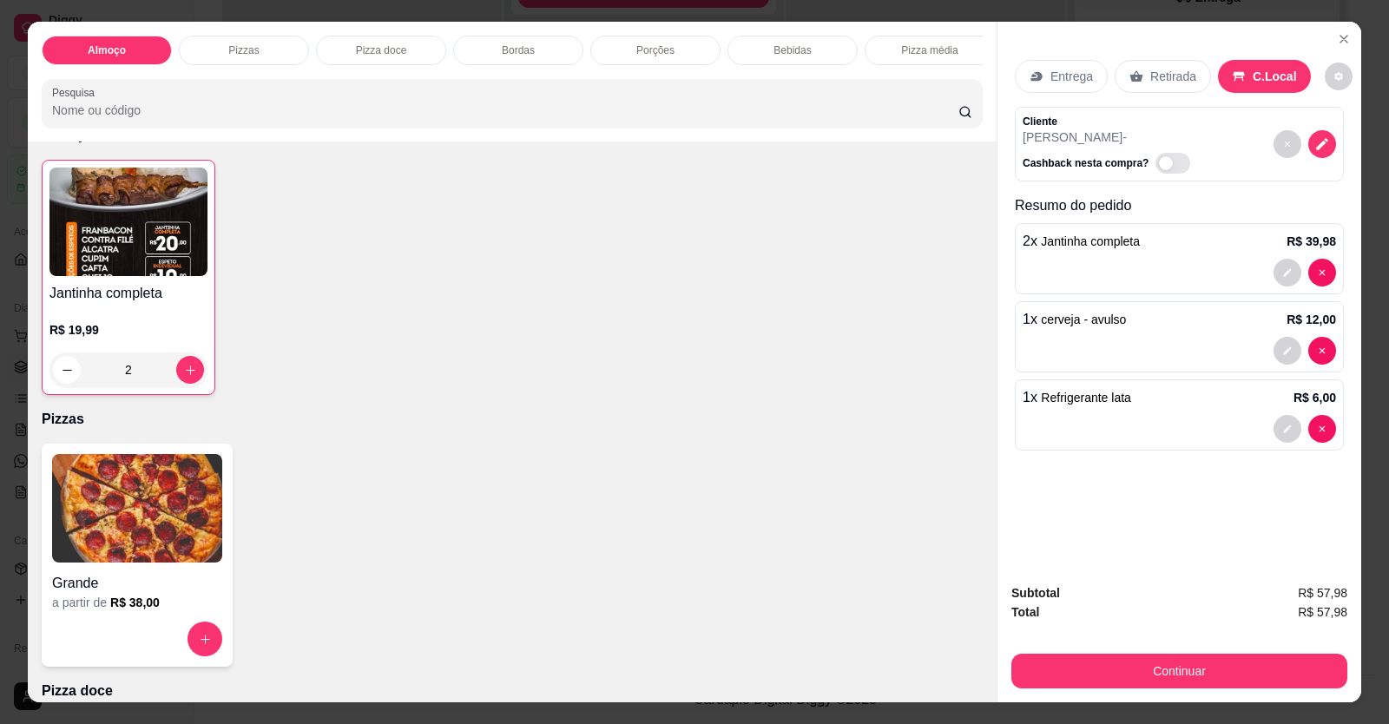
scroll to position [0, 0]
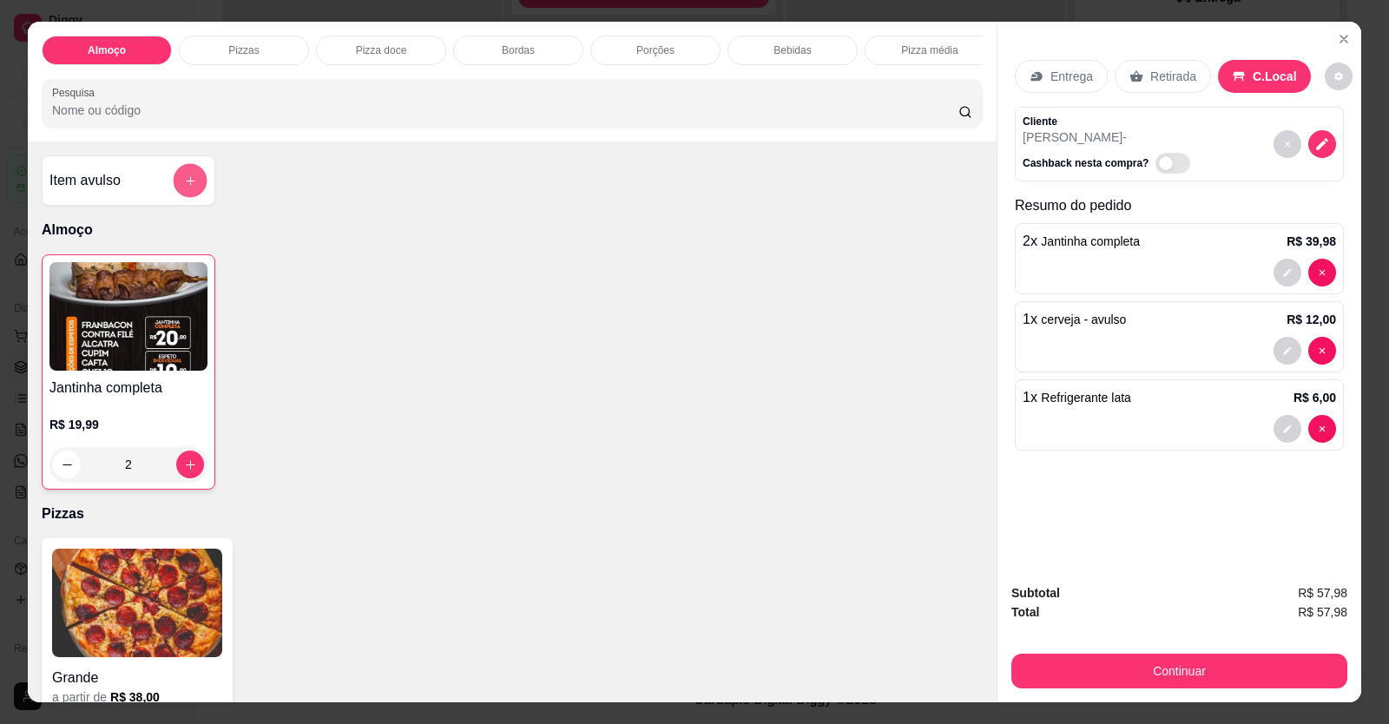
click at [184, 187] on icon "add-separate-item" at bounding box center [190, 180] width 13 height 13
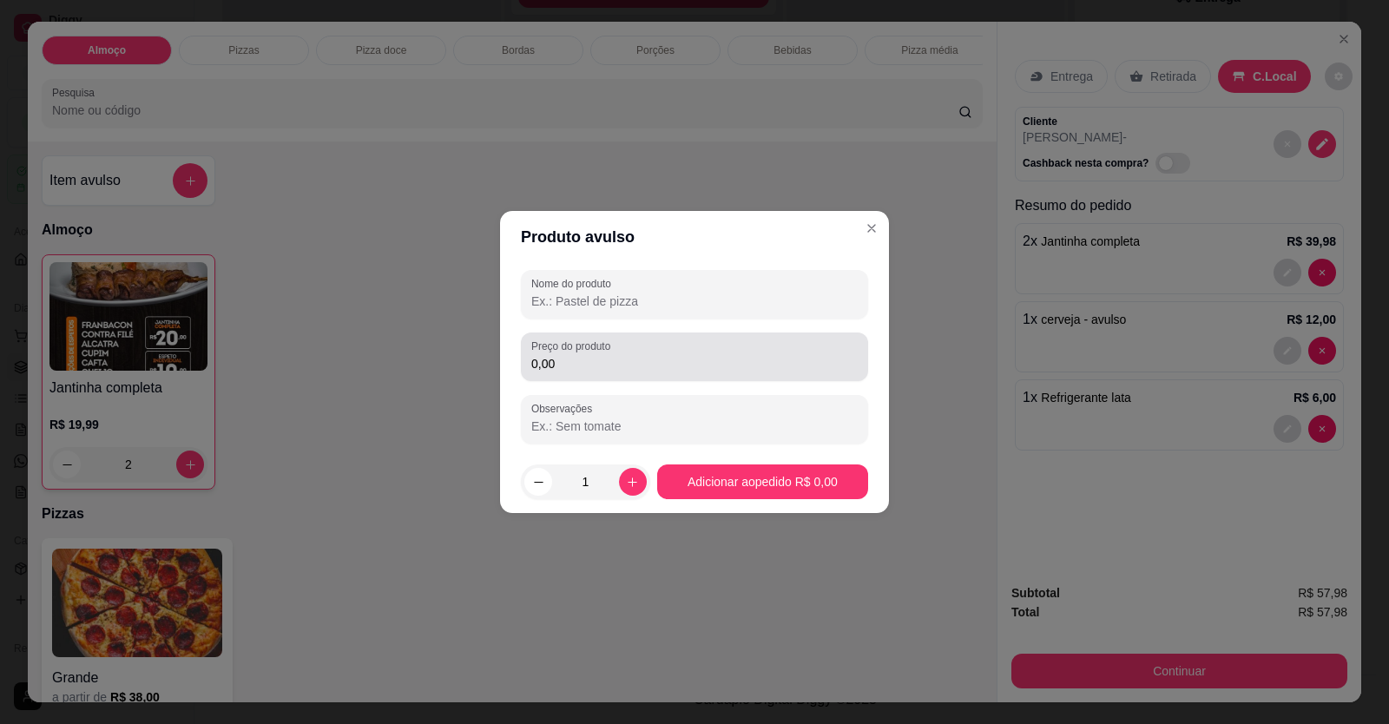
click at [595, 360] on input "0,00" at bounding box center [694, 363] width 326 height 17
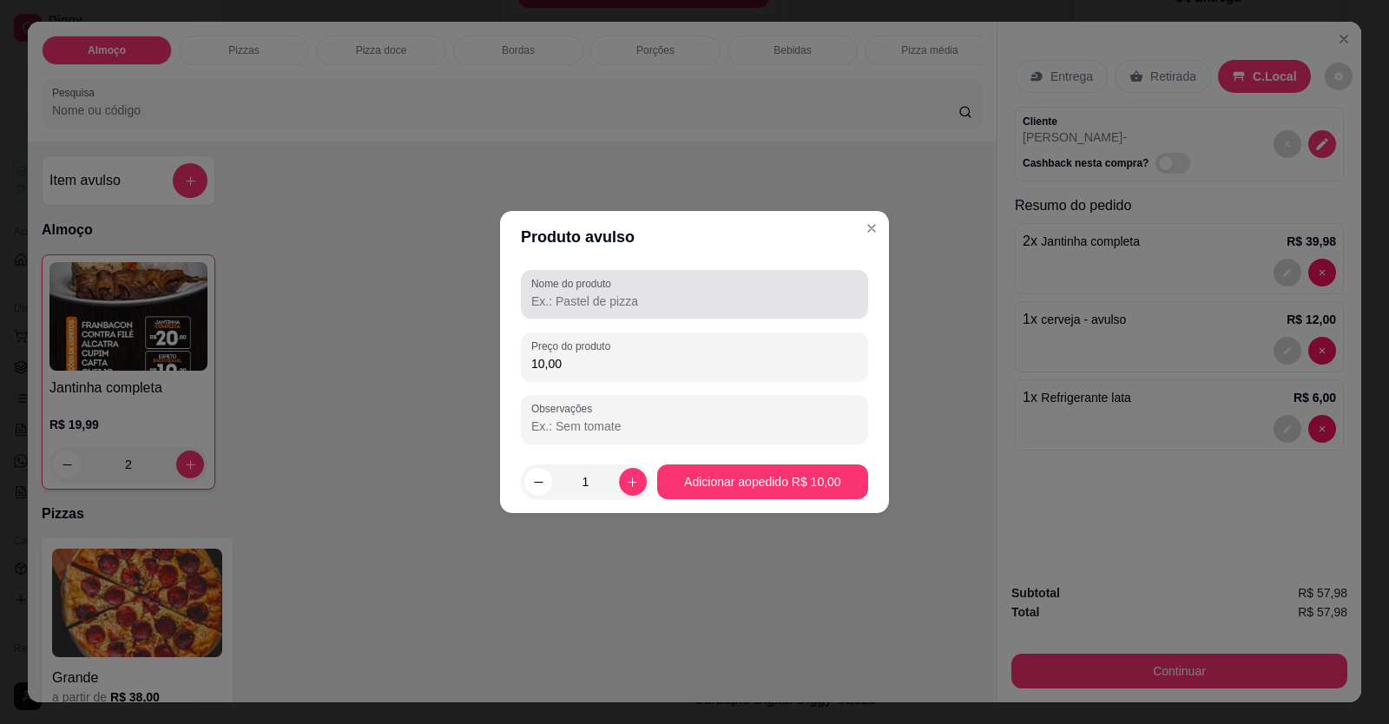
type input "10,00"
click at [591, 292] on div at bounding box center [694, 294] width 326 height 35
type input "f"
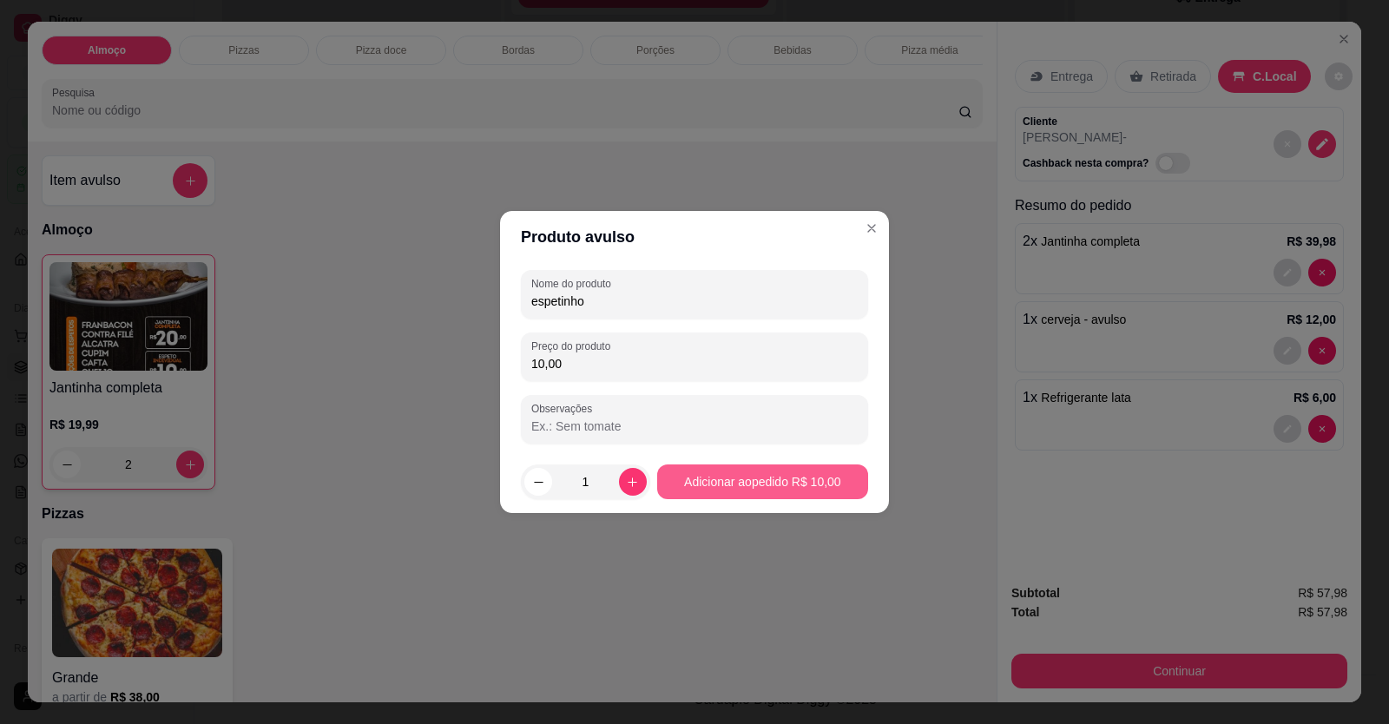
type input "espetinho"
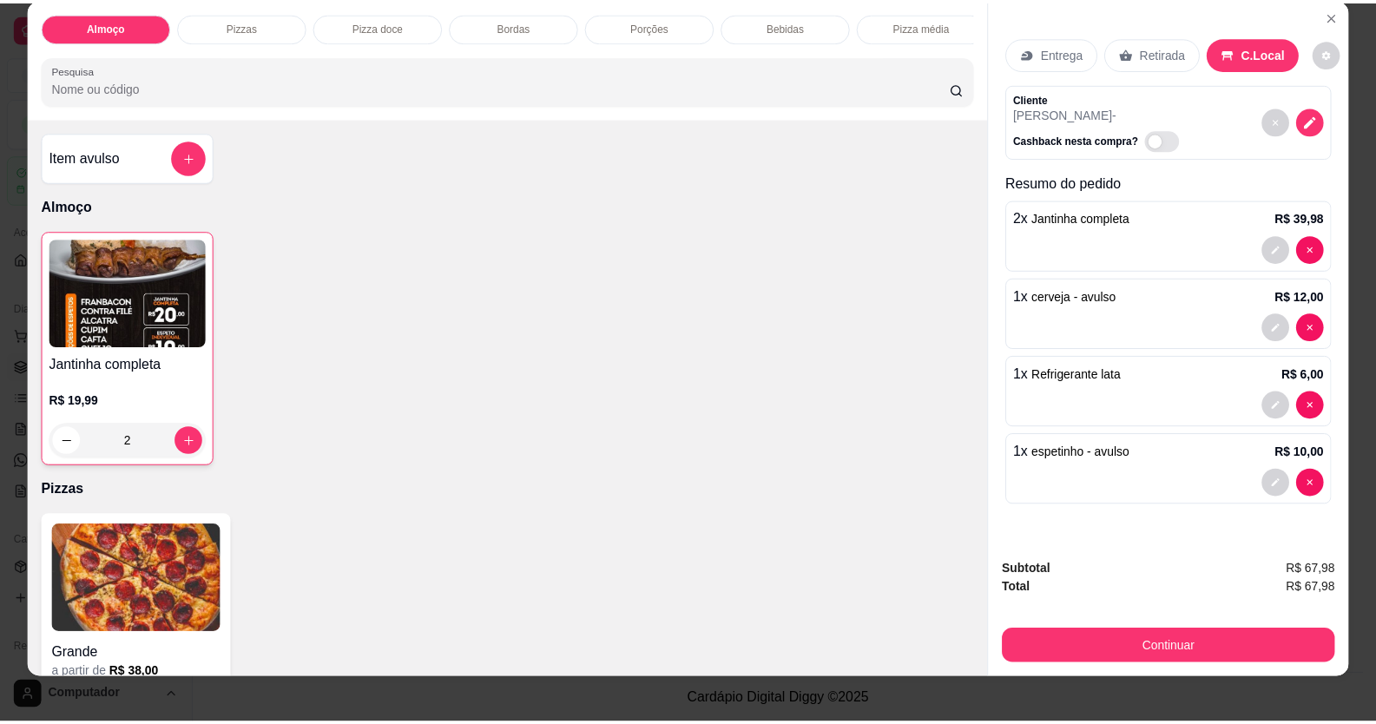
scroll to position [34, 0]
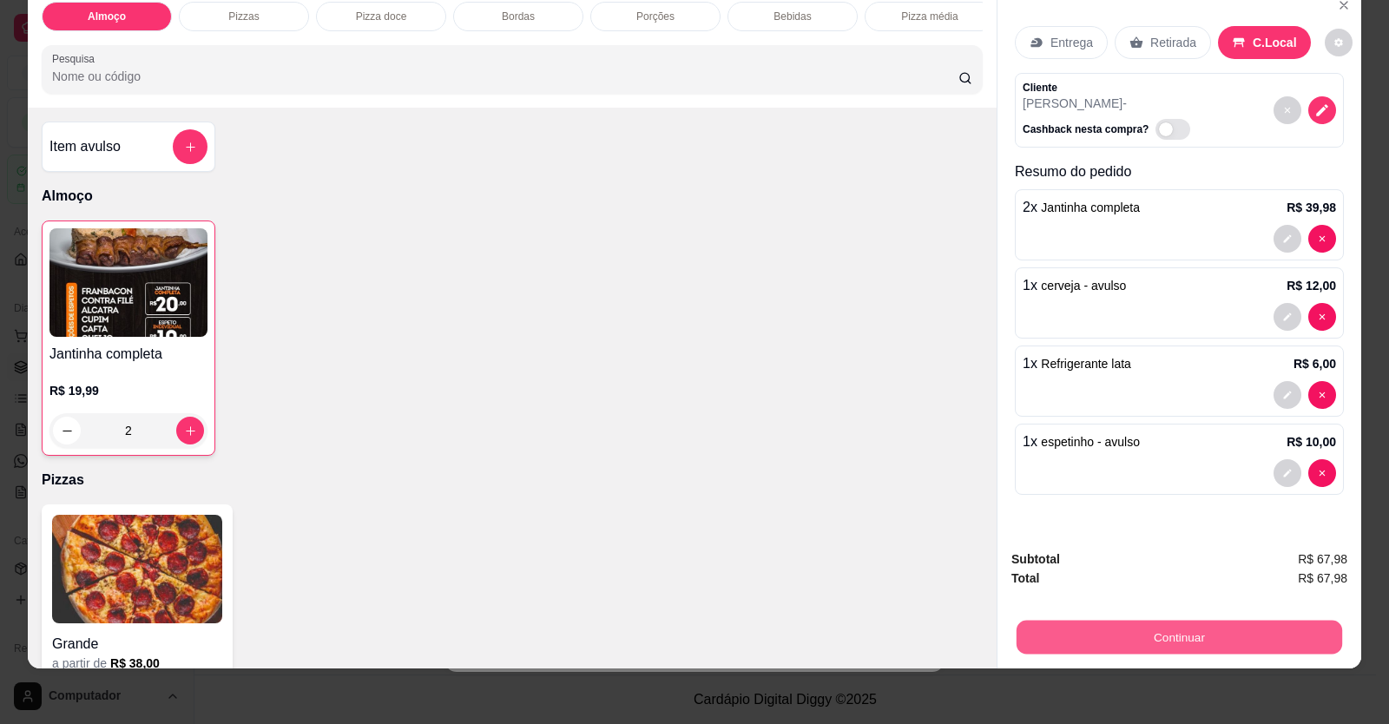
click at [1180, 636] on button "Continuar" at bounding box center [1178, 638] width 325 height 34
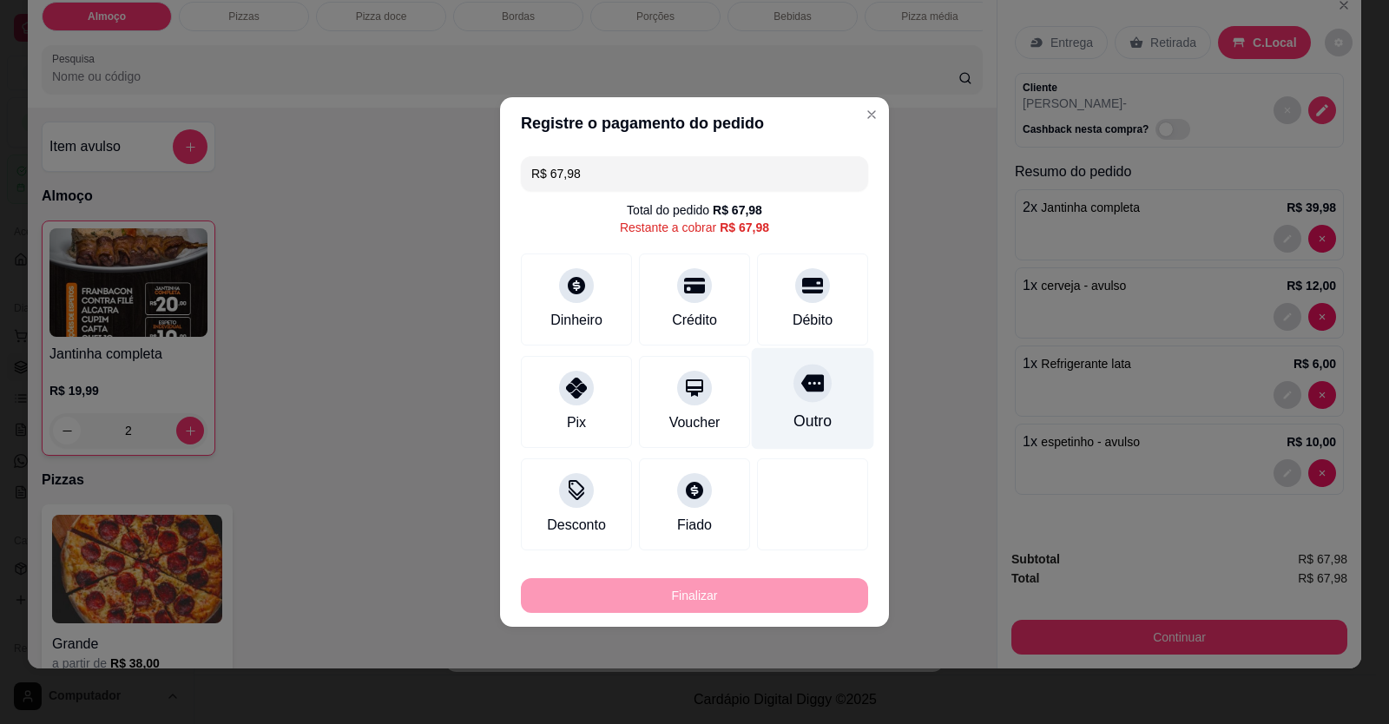
click at [807, 380] on icon at bounding box center [812, 383] width 23 height 17
type input "R$ 0,00"
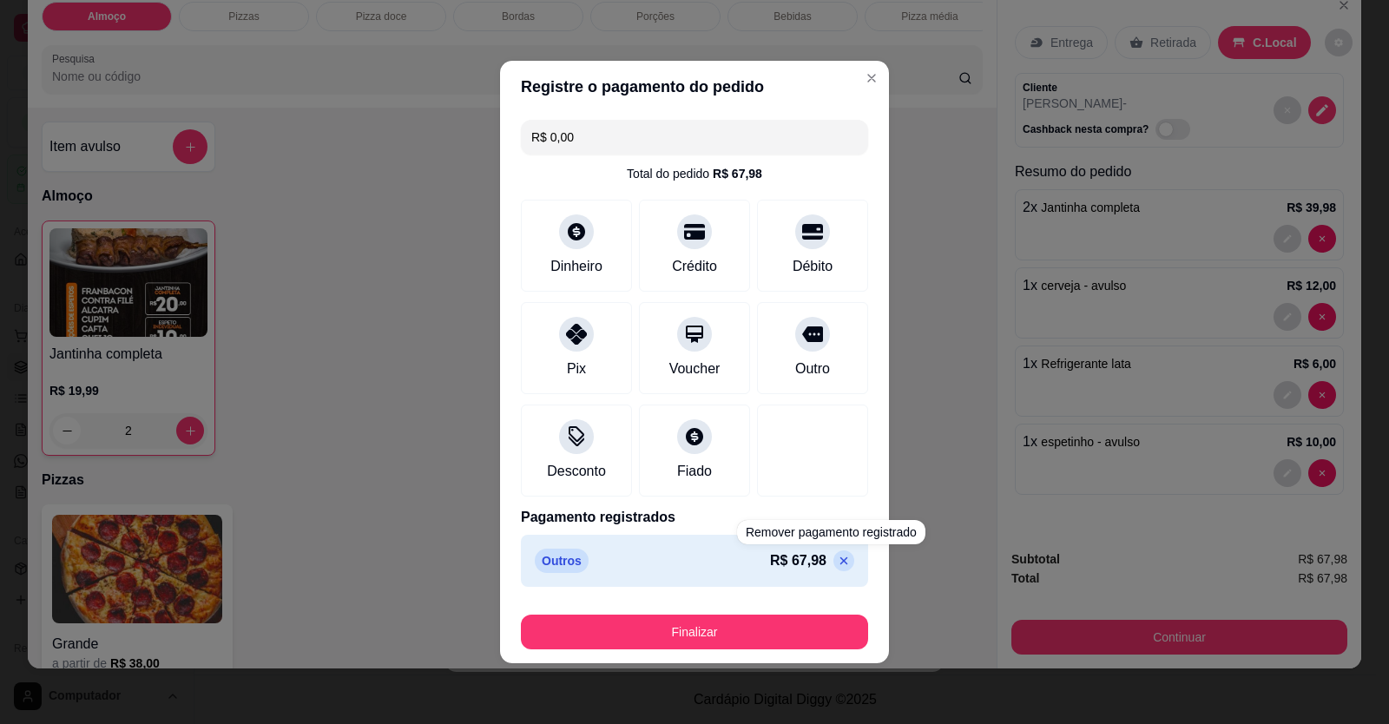
click at [791, 614] on div "Finalizar" at bounding box center [694, 629] width 347 height 42
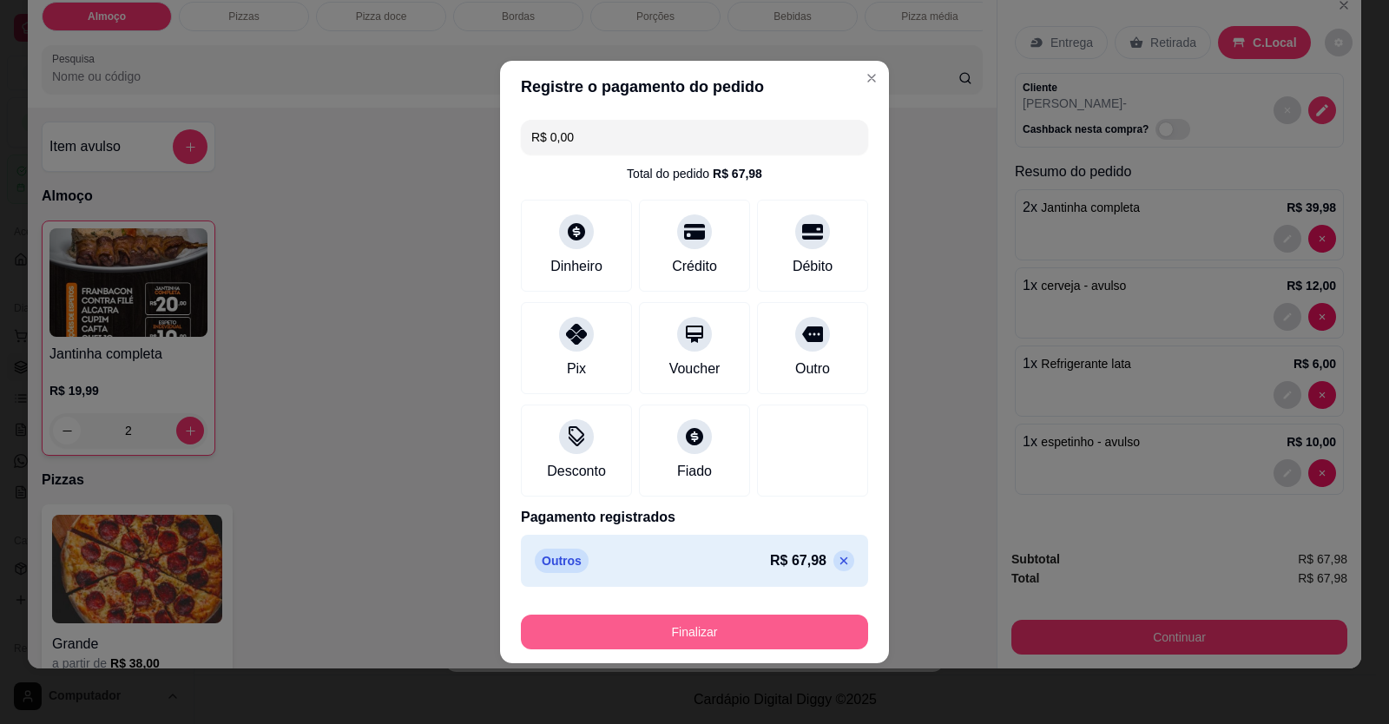
click at [792, 632] on button "Finalizar" at bounding box center [694, 632] width 347 height 35
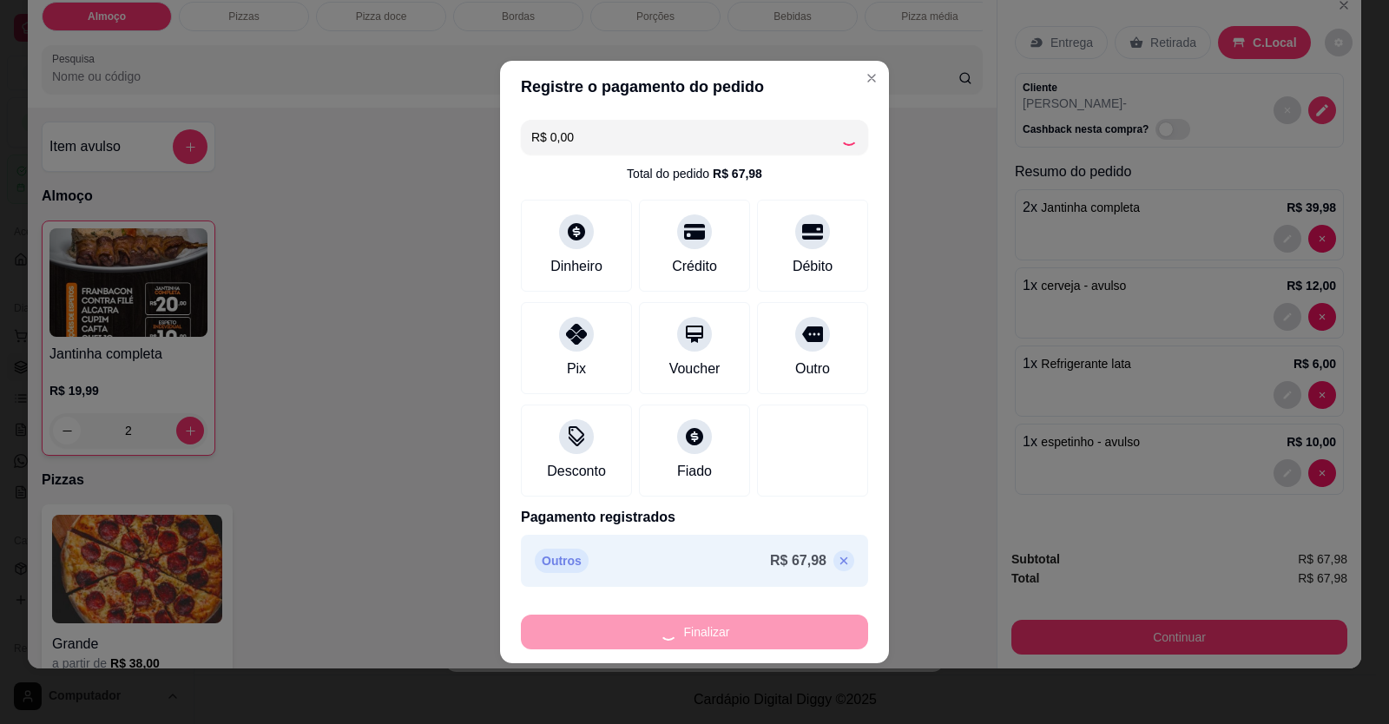
type input "0"
type input "-R$ 67,98"
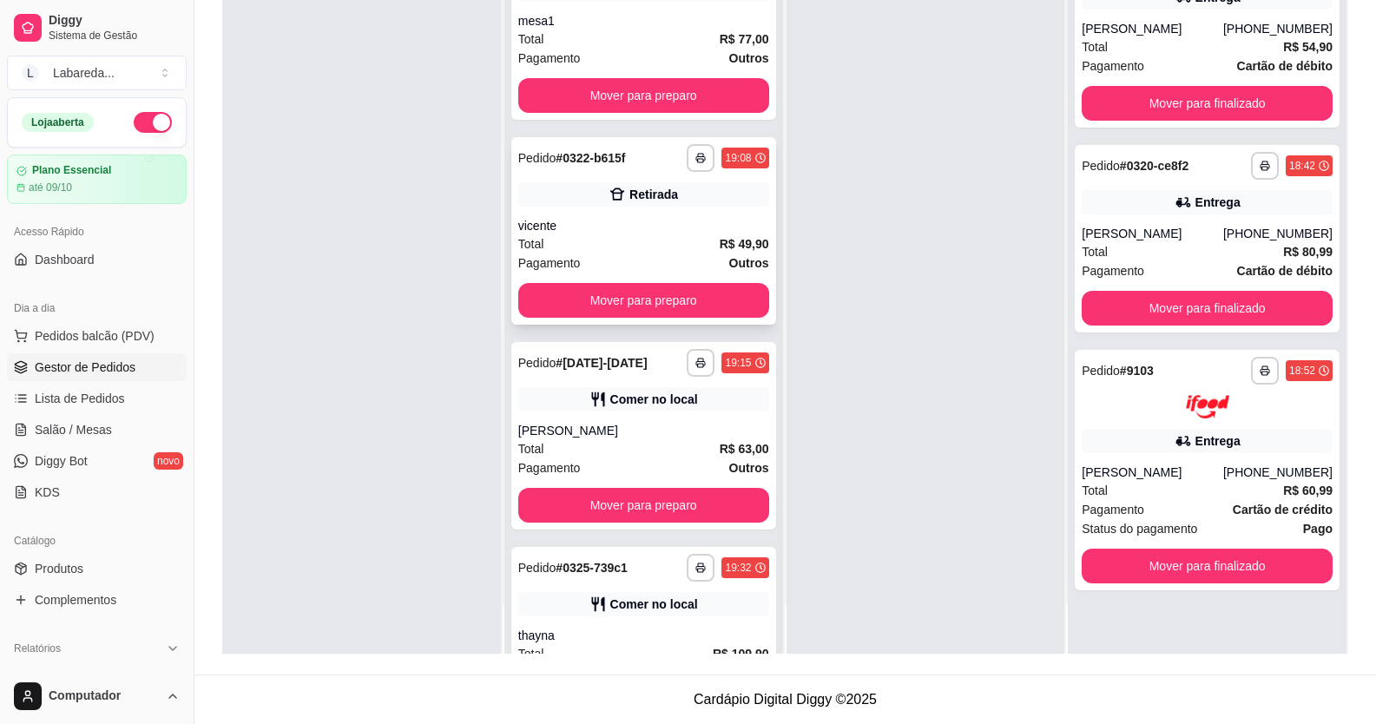
scroll to position [0, 0]
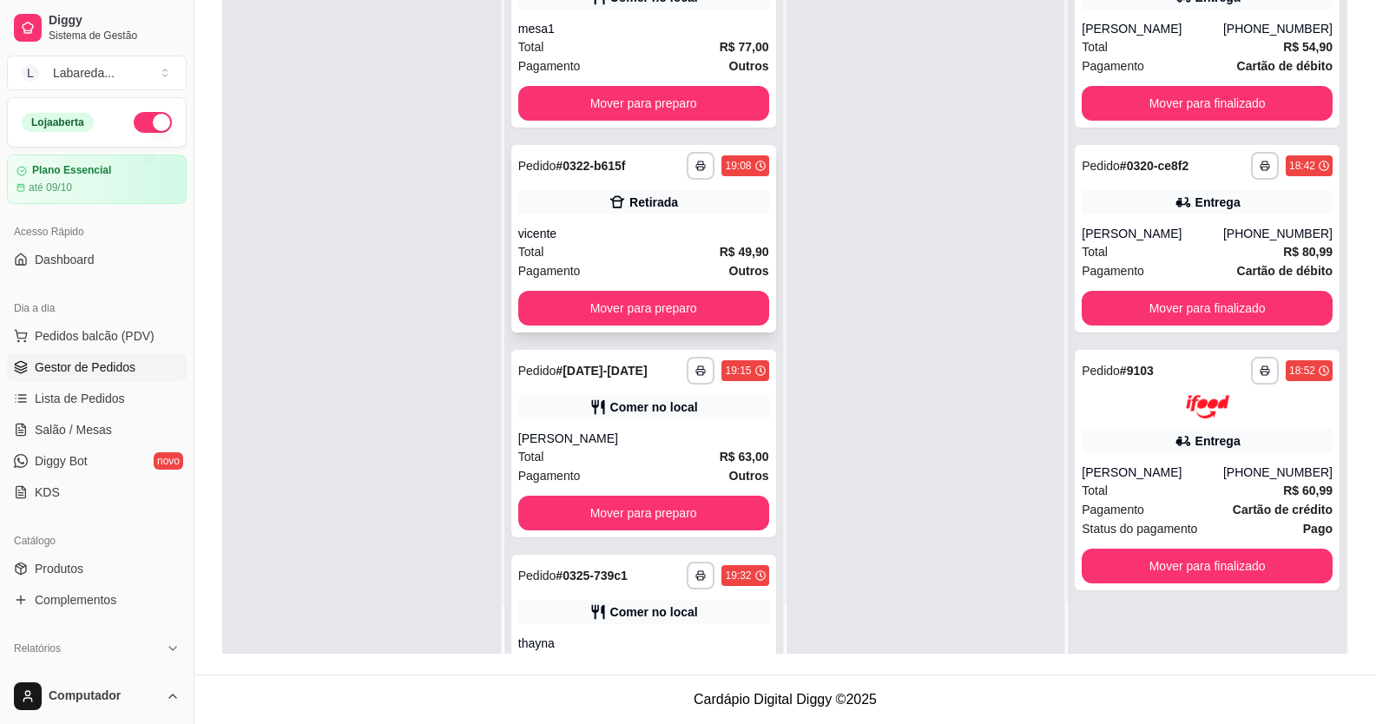
click at [616, 200] on div "Retirada" at bounding box center [643, 202] width 251 height 24
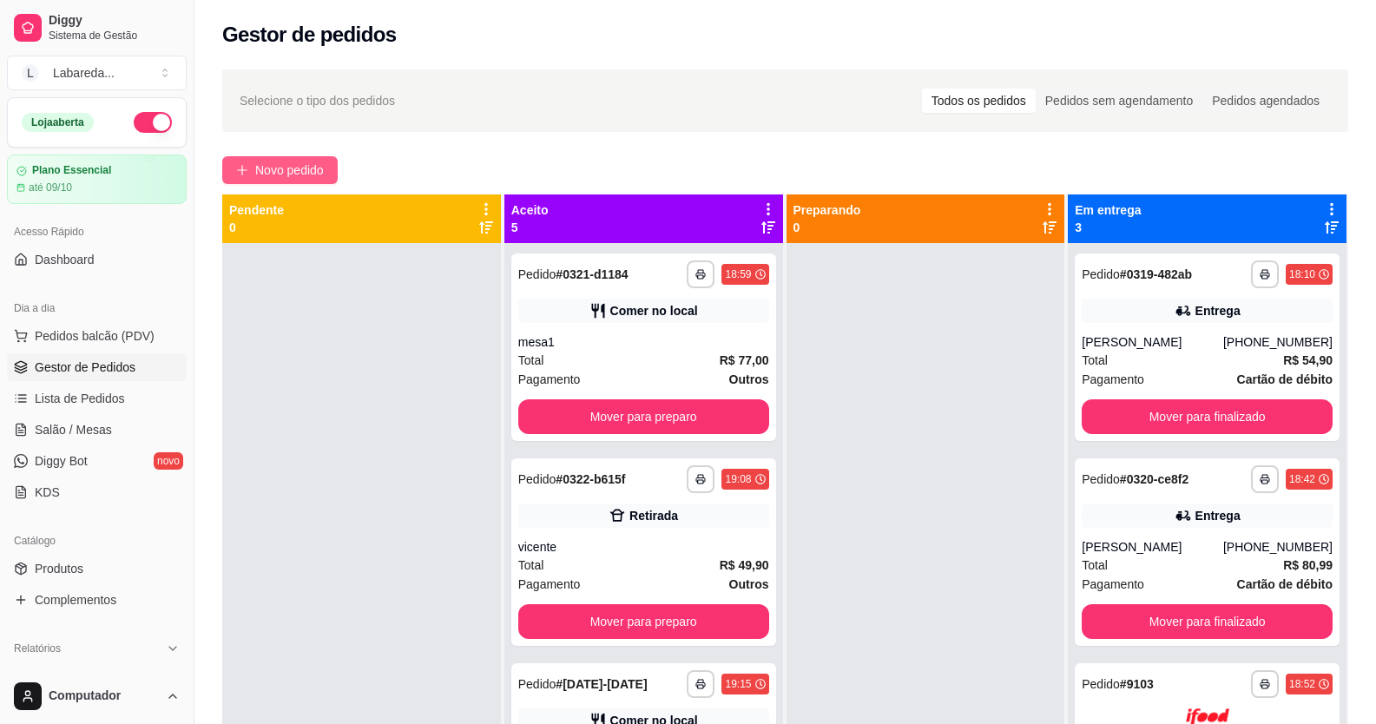
click at [308, 171] on span "Novo pedido" at bounding box center [289, 170] width 69 height 19
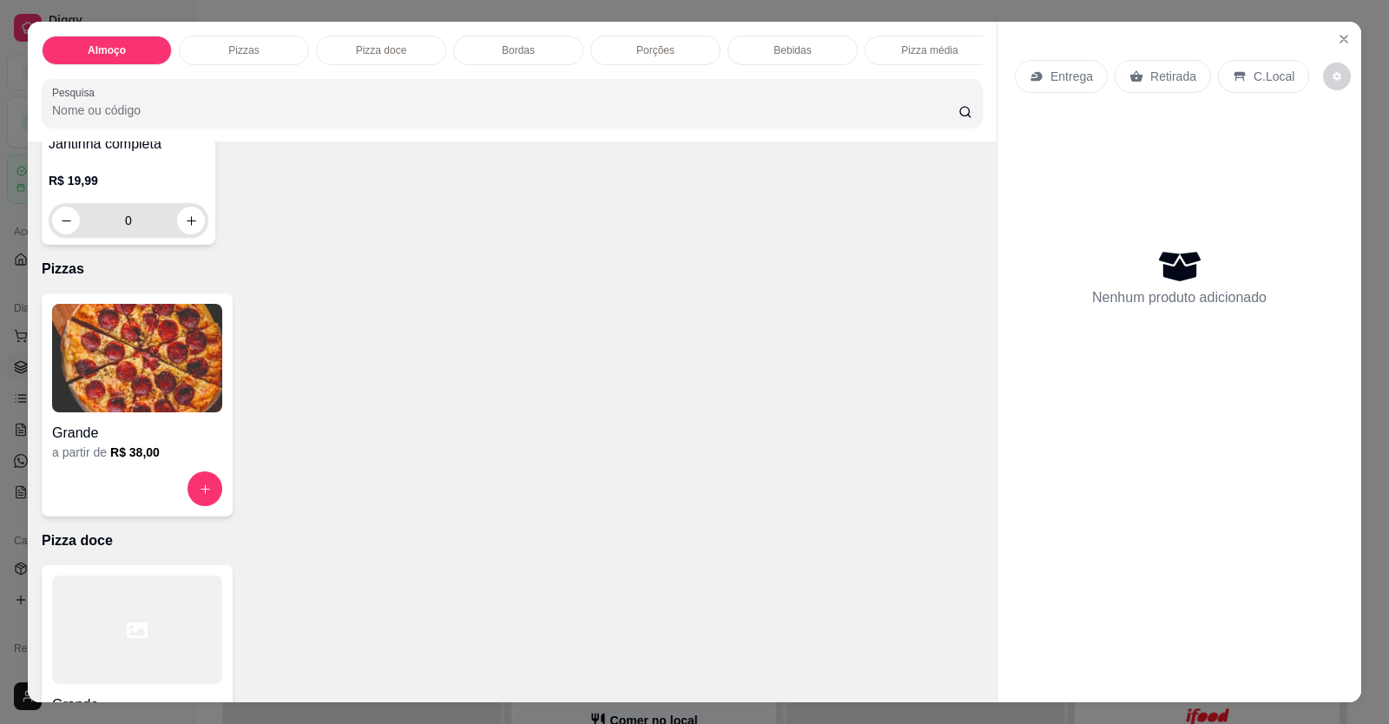
scroll to position [260, 0]
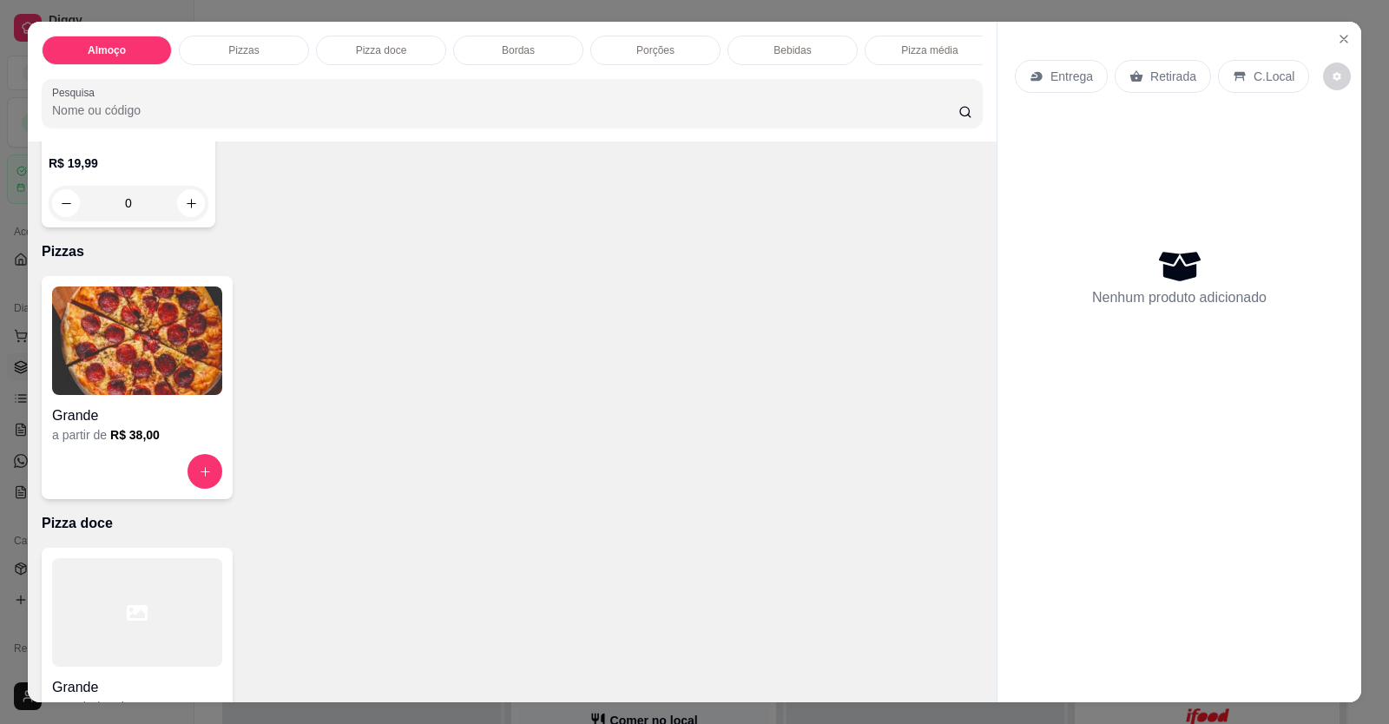
click at [166, 395] on img at bounding box center [137, 340] width 170 height 108
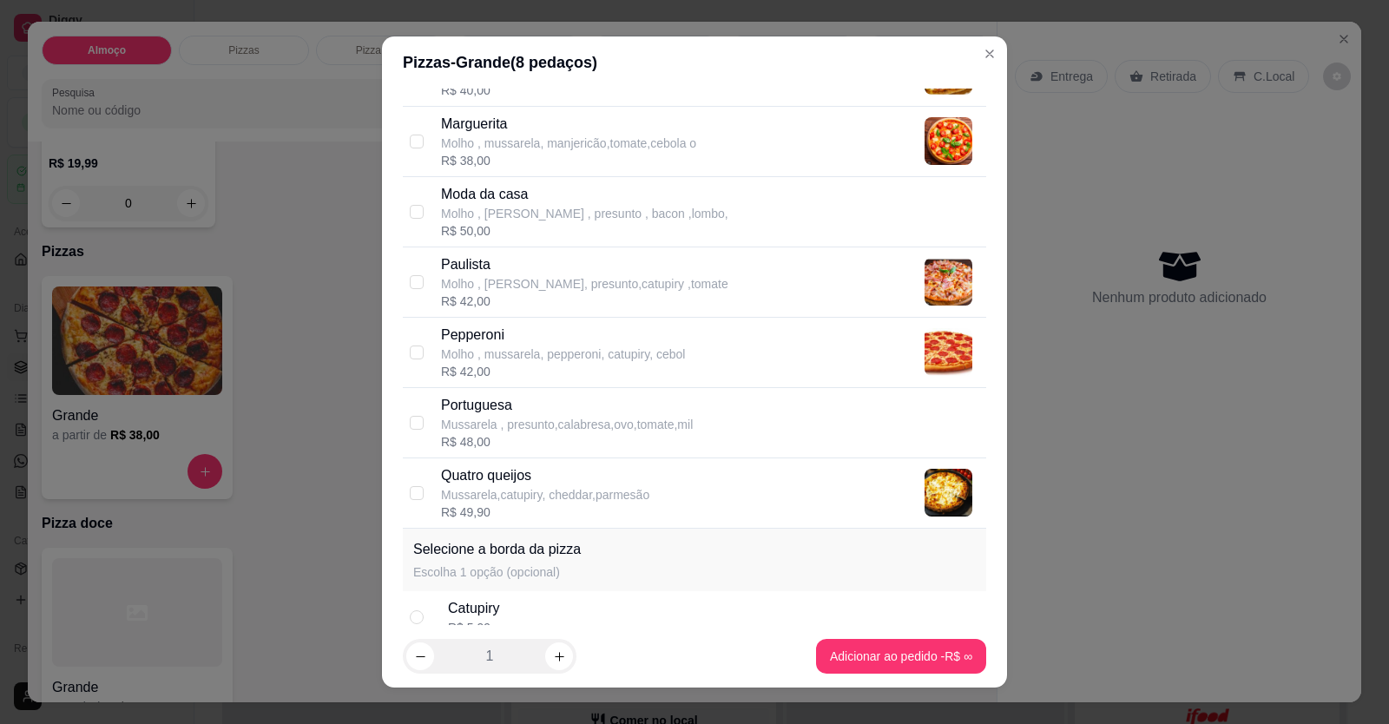
scroll to position [608, 0]
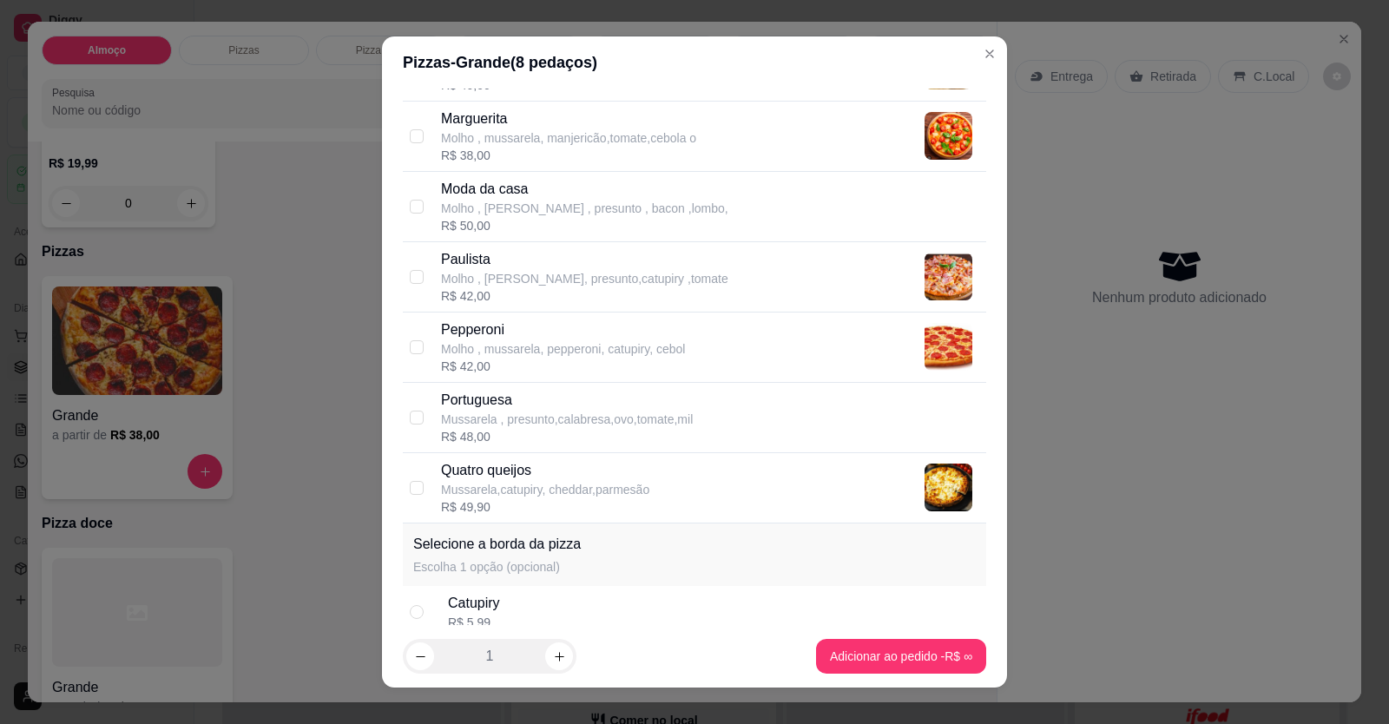
click at [530, 422] on p "Mussarela , presunto,calabresa,ovo,tomate,mil" at bounding box center [567, 419] width 252 height 17
checkbox input "true"
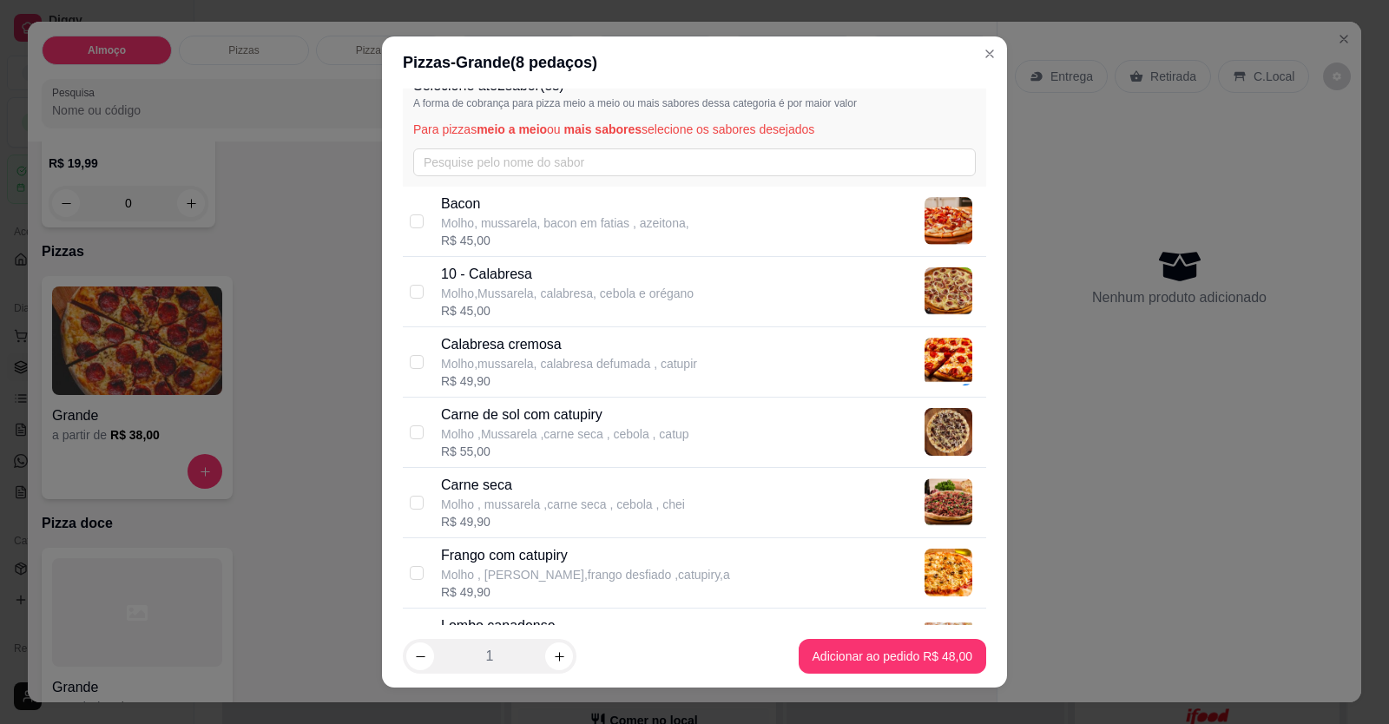
scroll to position [0, 0]
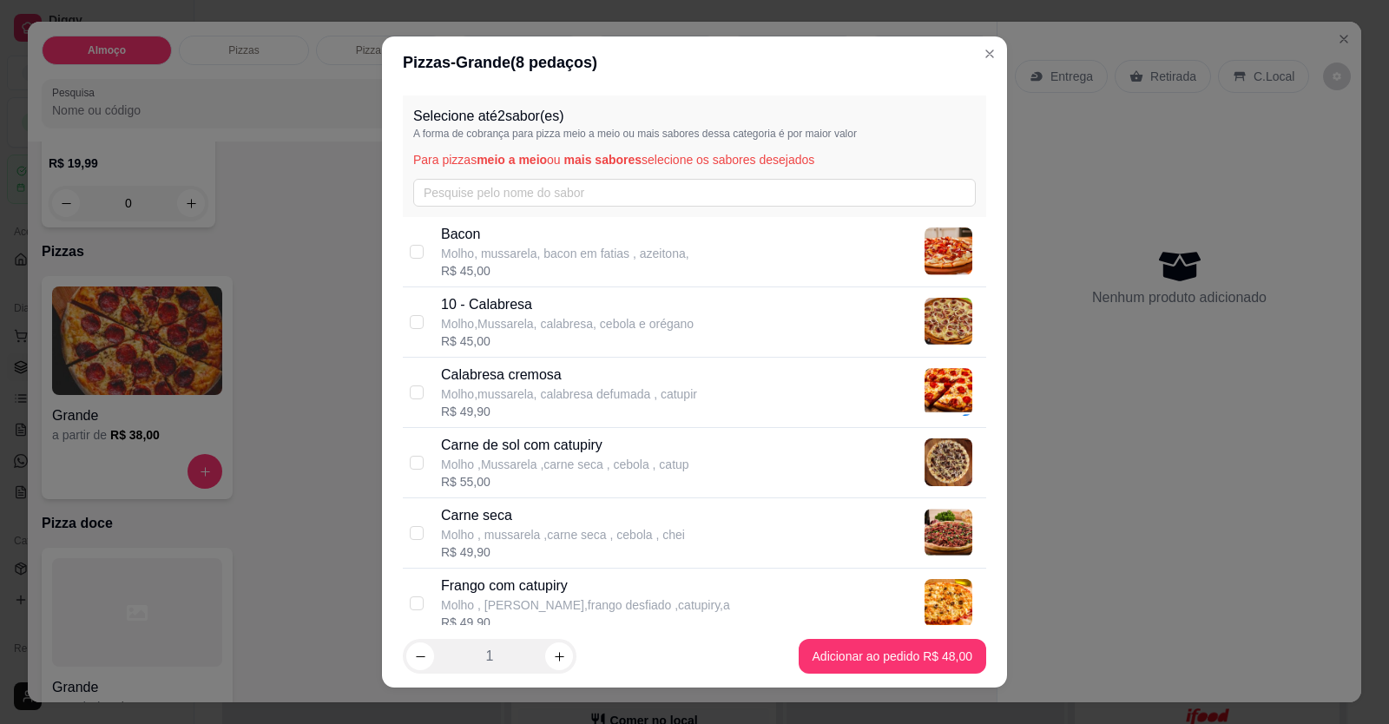
drag, startPoint x: 534, startPoint y: 522, endPoint x: 543, endPoint y: 514, distance: 12.3
click at [535, 522] on p "Carne seca" at bounding box center [563, 515] width 244 height 21
checkbox input "true"
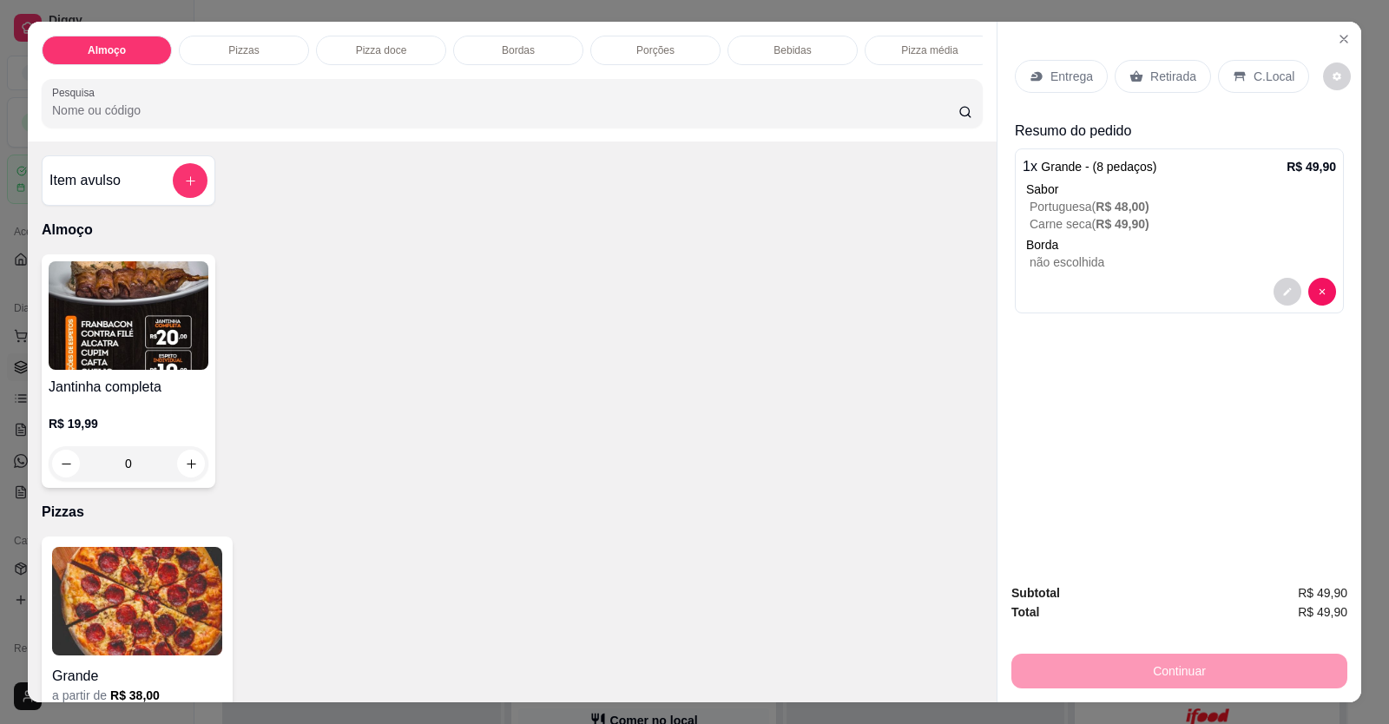
click at [1259, 76] on p "C.Local" at bounding box center [1273, 76] width 41 height 17
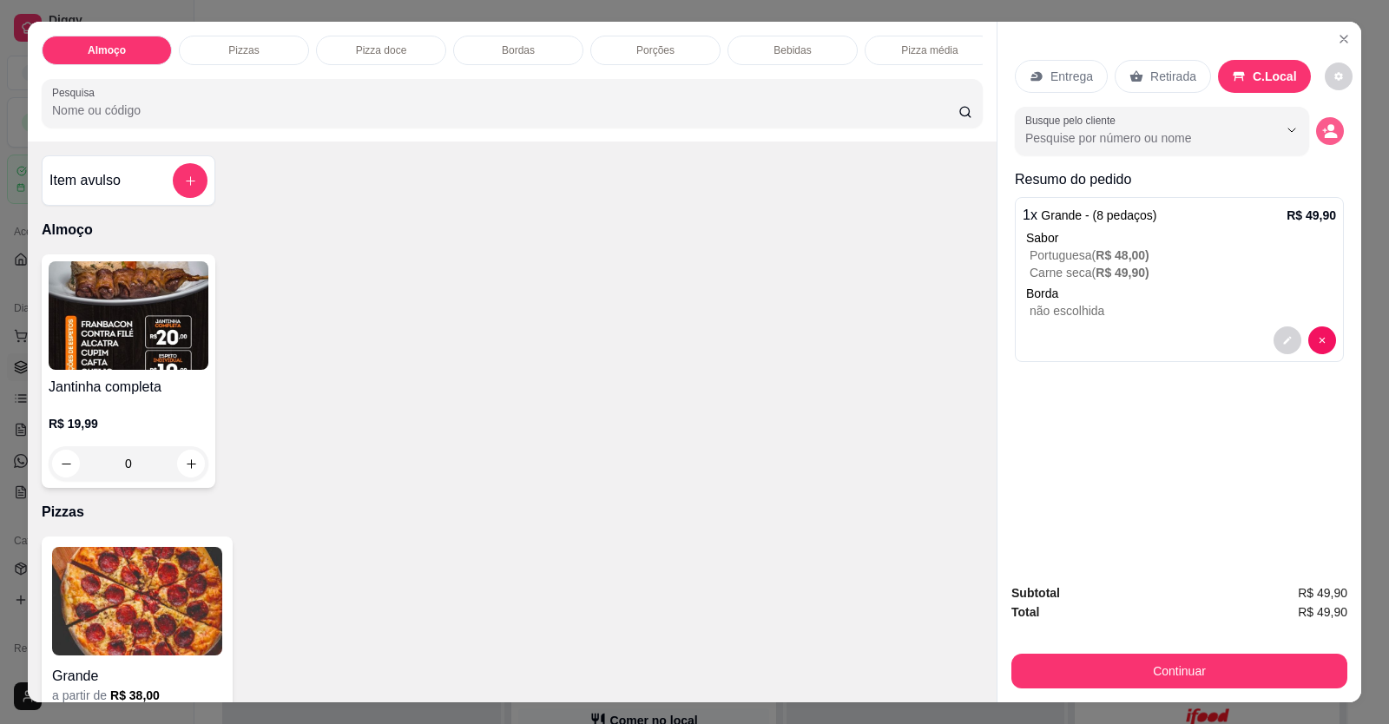
click at [1327, 127] on circle "decrease-product-quantity" at bounding box center [1330, 127] width 7 height 7
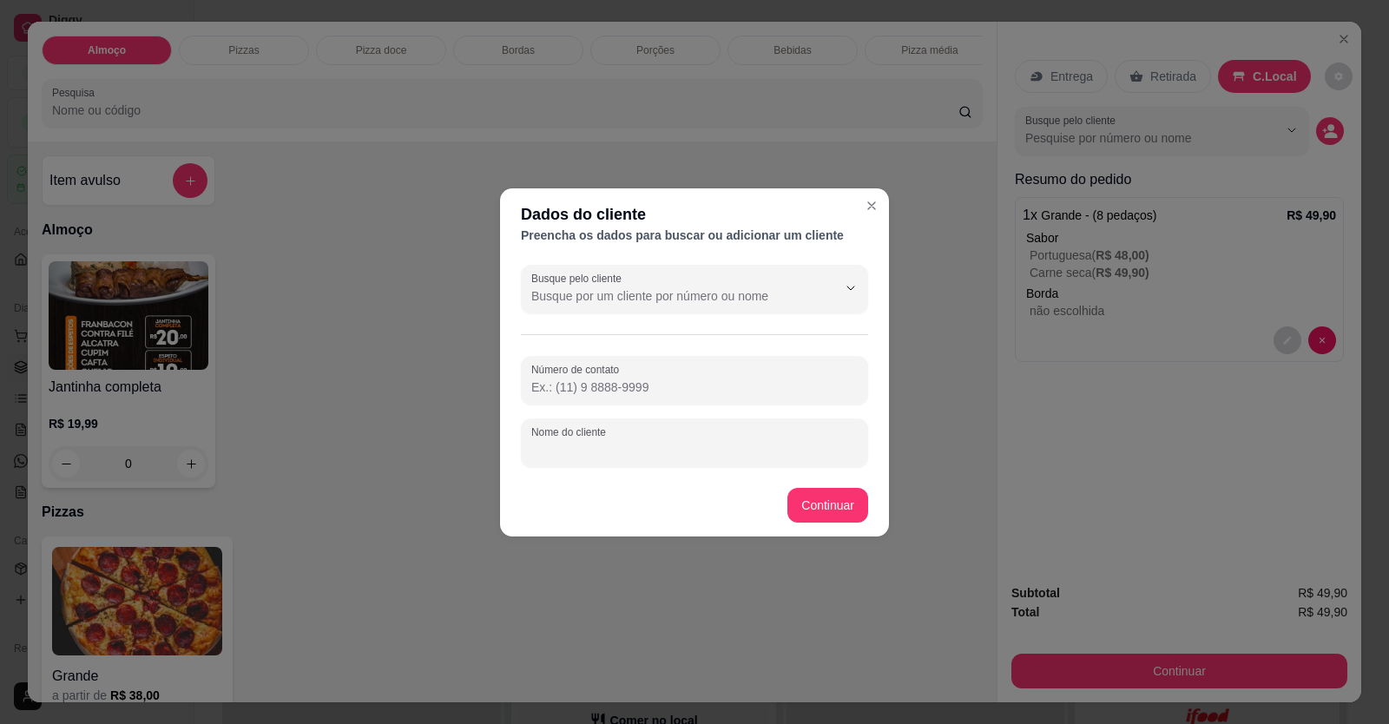
click at [622, 454] on input "Nome do cliente" at bounding box center [694, 449] width 326 height 17
click at [654, 450] on input "Nome do cliente" at bounding box center [694, 449] width 326 height 17
click at [587, 455] on input "Nome do cliente" at bounding box center [694, 449] width 326 height 17
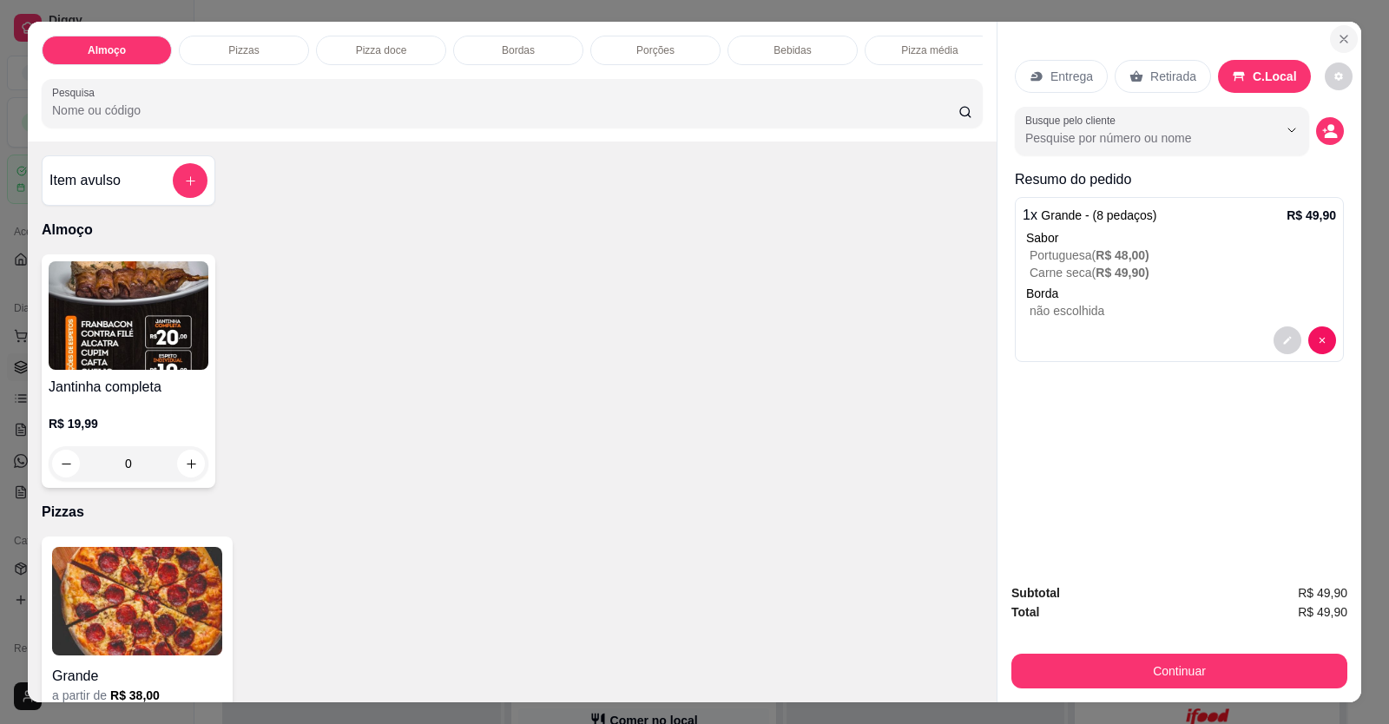
click at [1340, 36] on icon "Close" at bounding box center [1343, 39] width 7 height 7
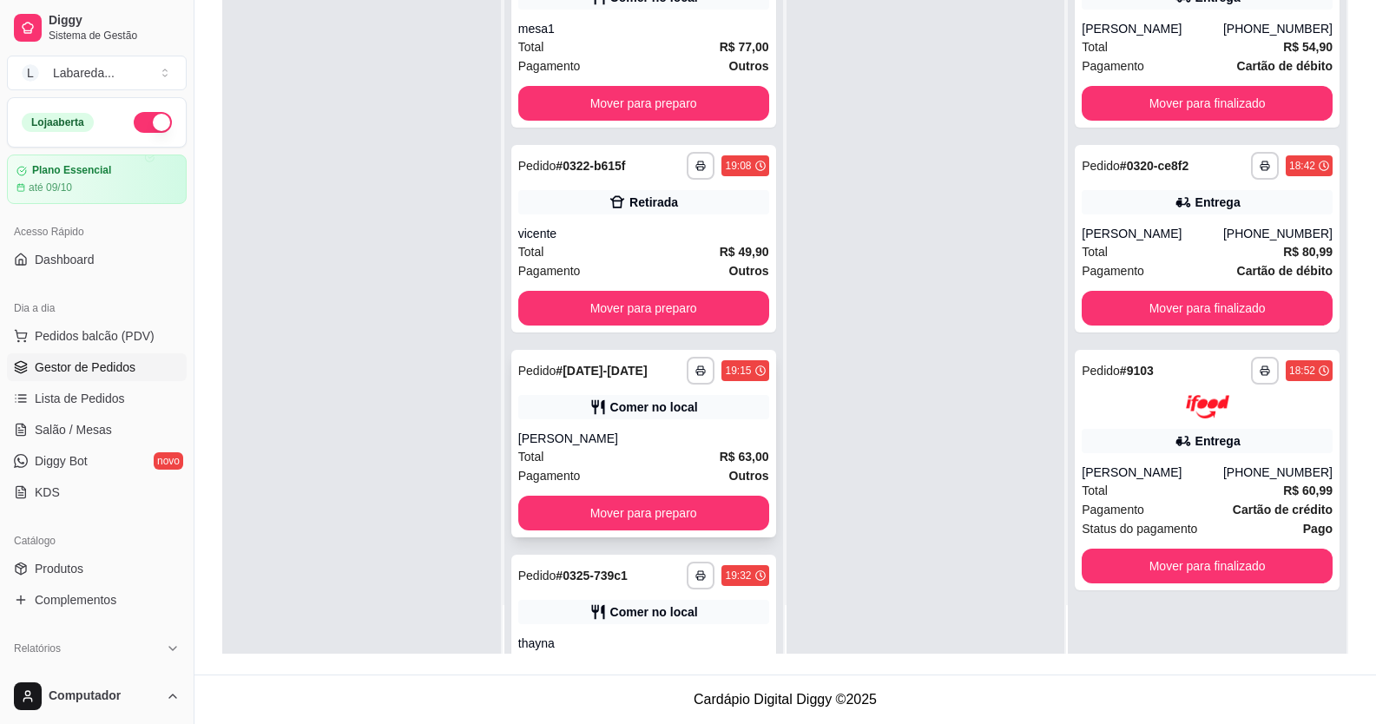
click at [636, 441] on div "[PERSON_NAME]" at bounding box center [643, 438] width 251 height 17
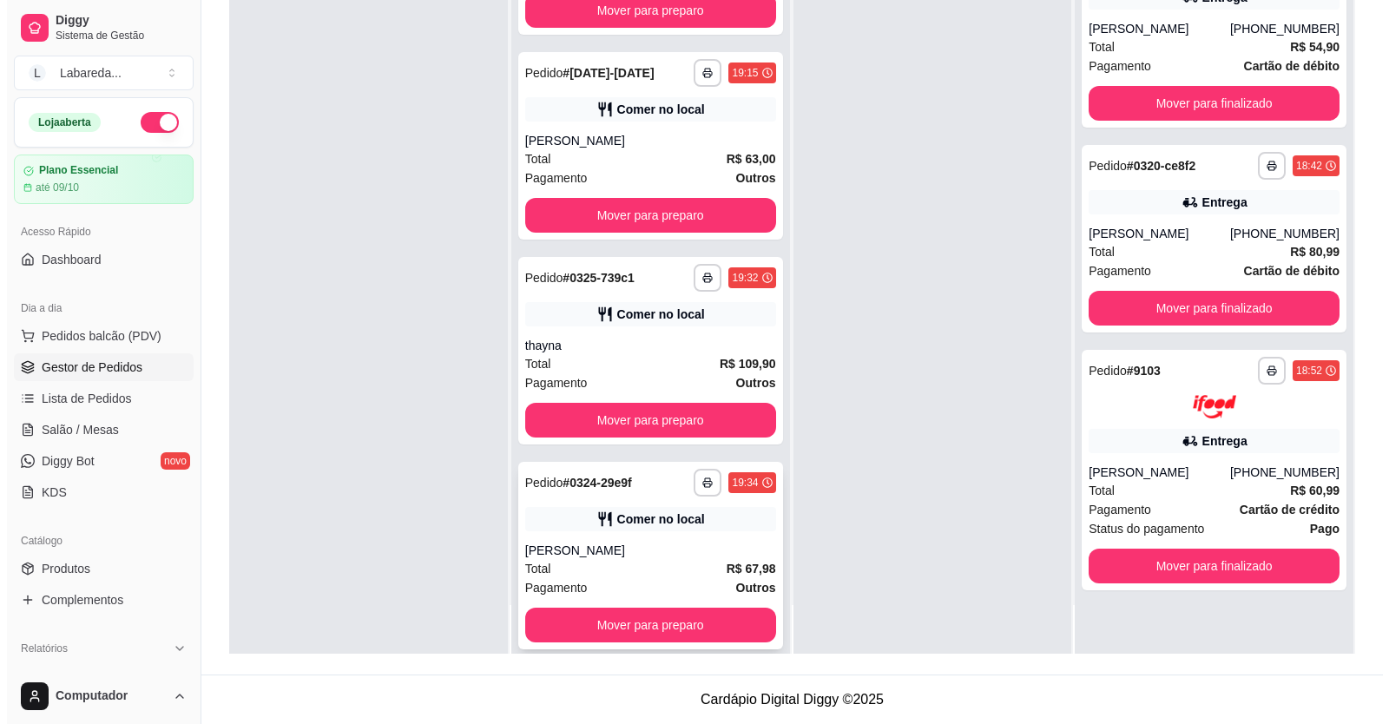
scroll to position [318, 0]
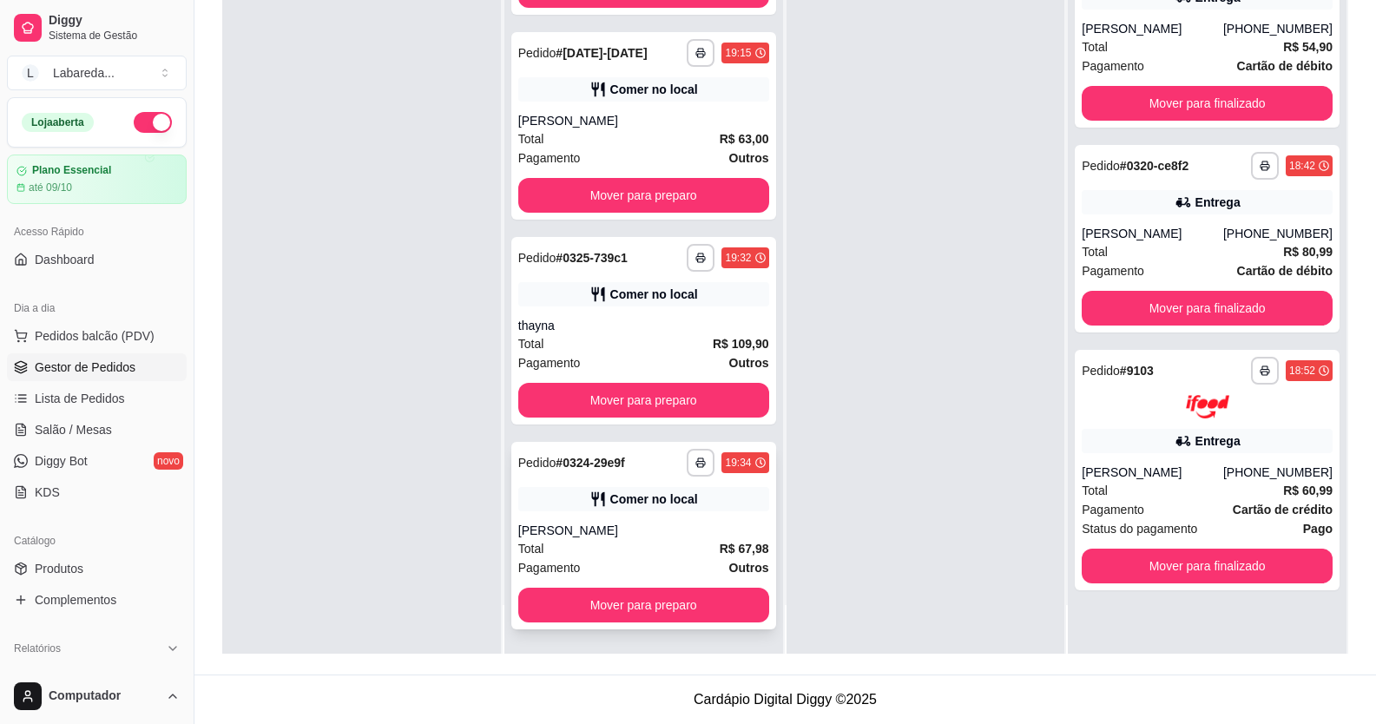
click at [612, 484] on div "**********" at bounding box center [643, 535] width 265 height 187
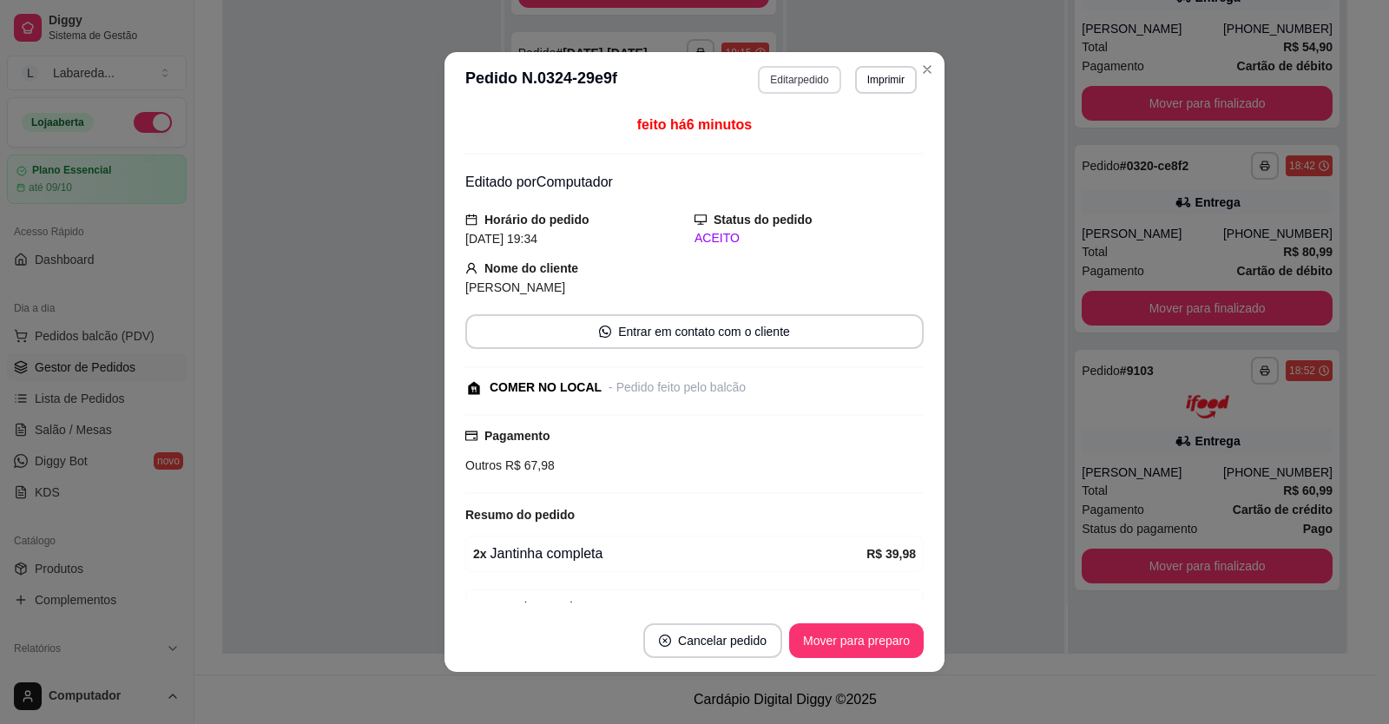
click at [796, 77] on button "Editar pedido" at bounding box center [799, 80] width 82 height 28
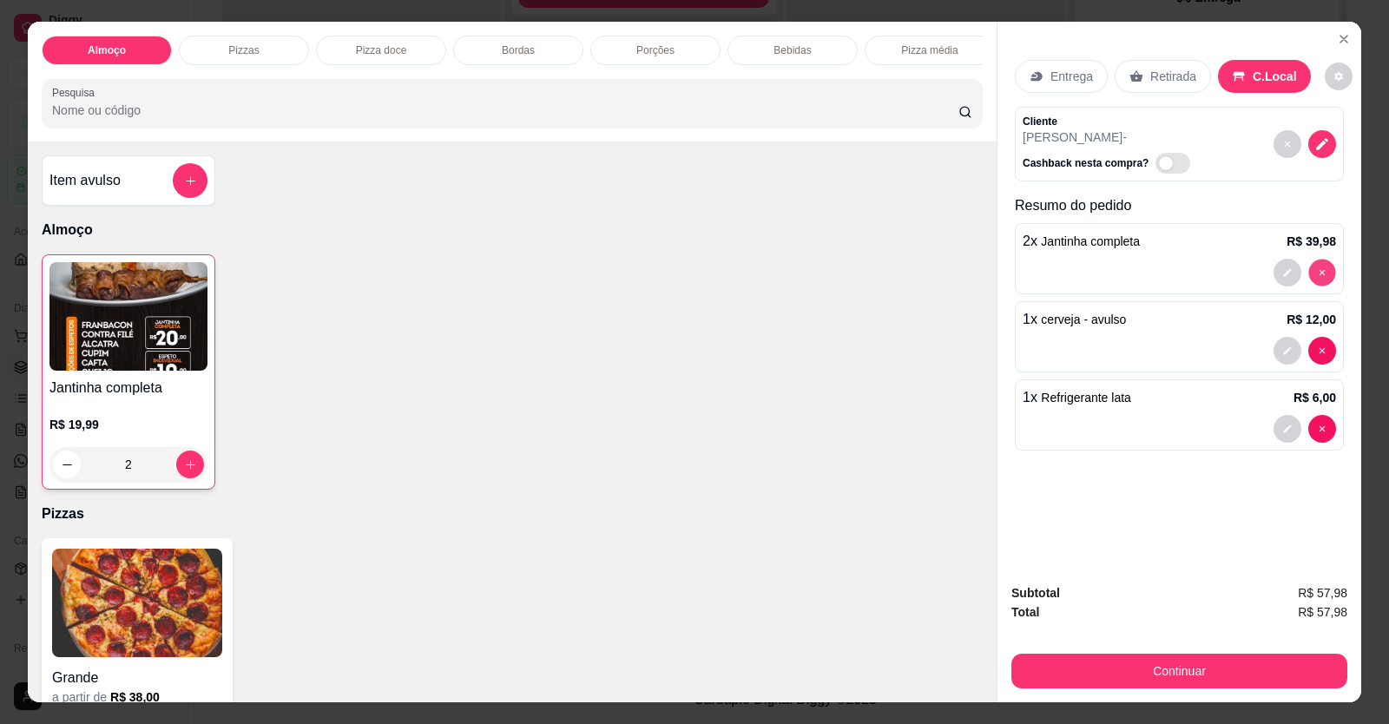
type input "0"
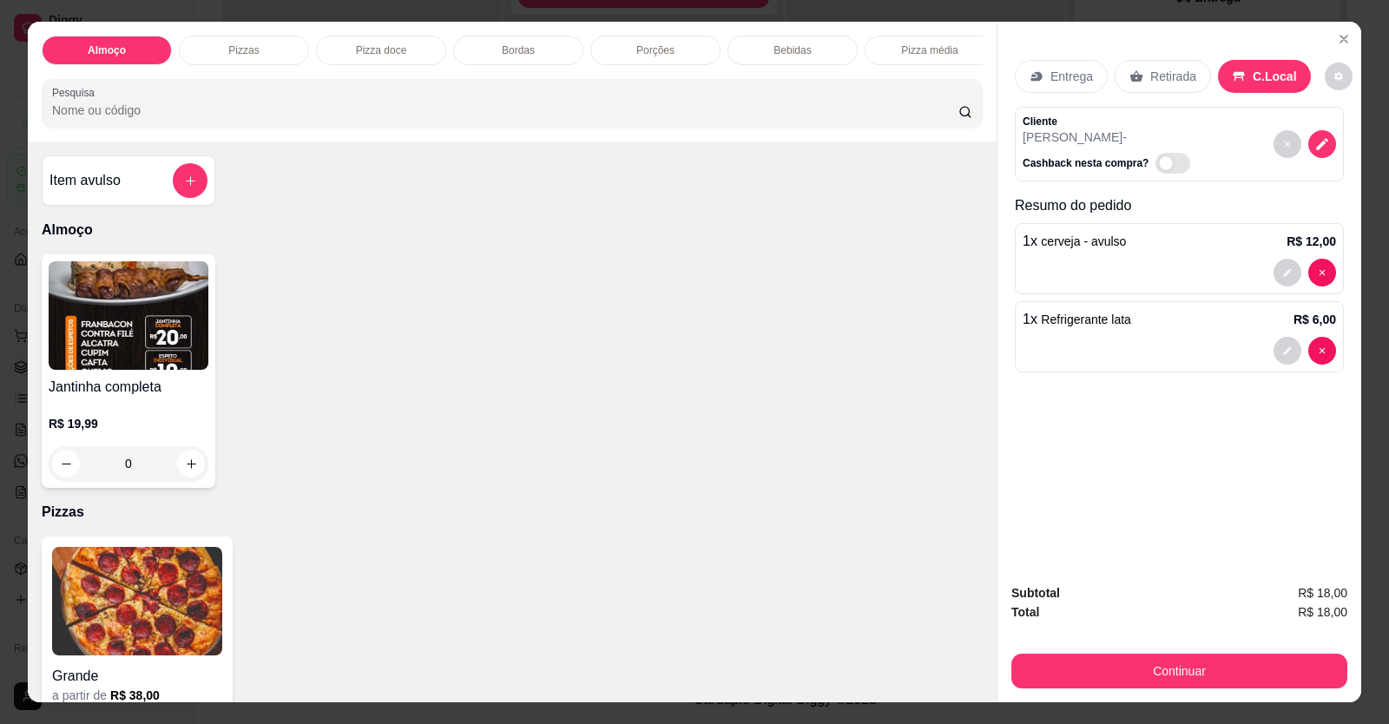
click at [166, 604] on img at bounding box center [137, 601] width 170 height 108
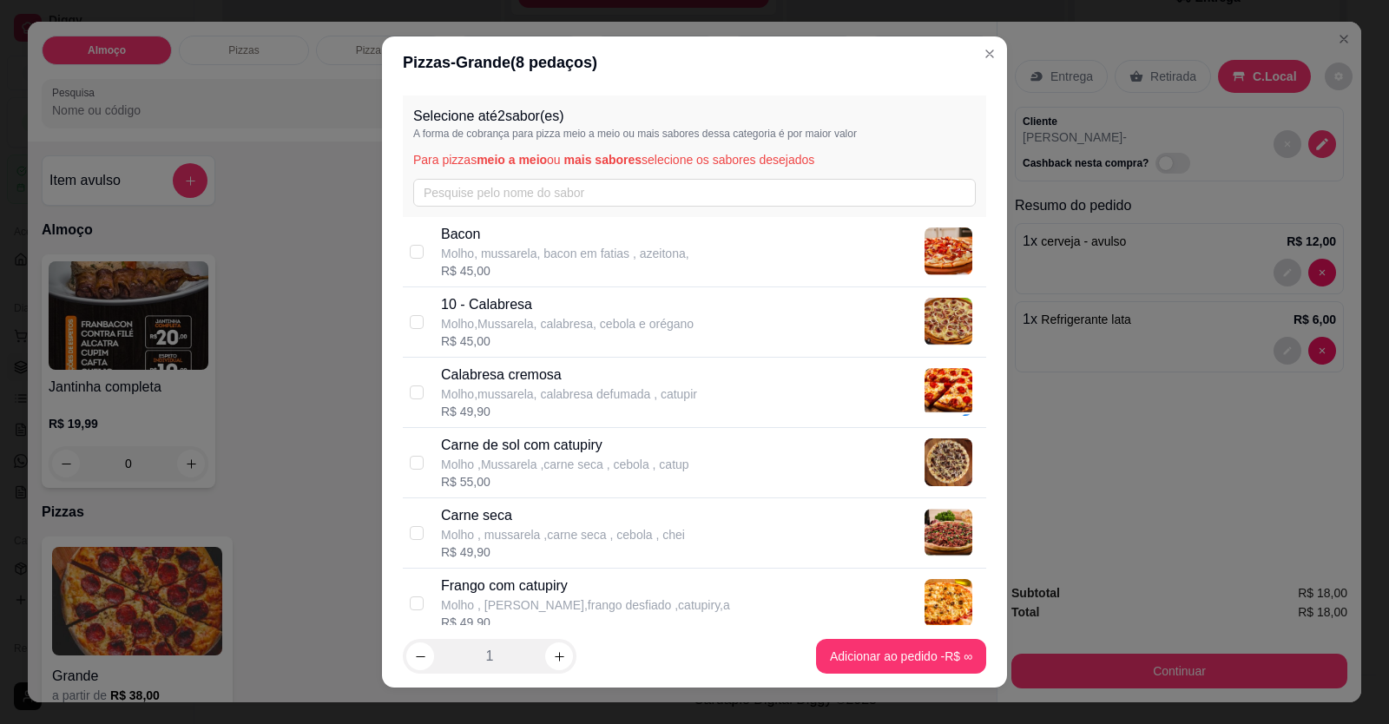
drag, startPoint x: 490, startPoint y: 523, endPoint x: 500, endPoint y: 509, distance: 16.7
click at [489, 523] on p "Carne seca" at bounding box center [563, 515] width 244 height 21
checkbox input "true"
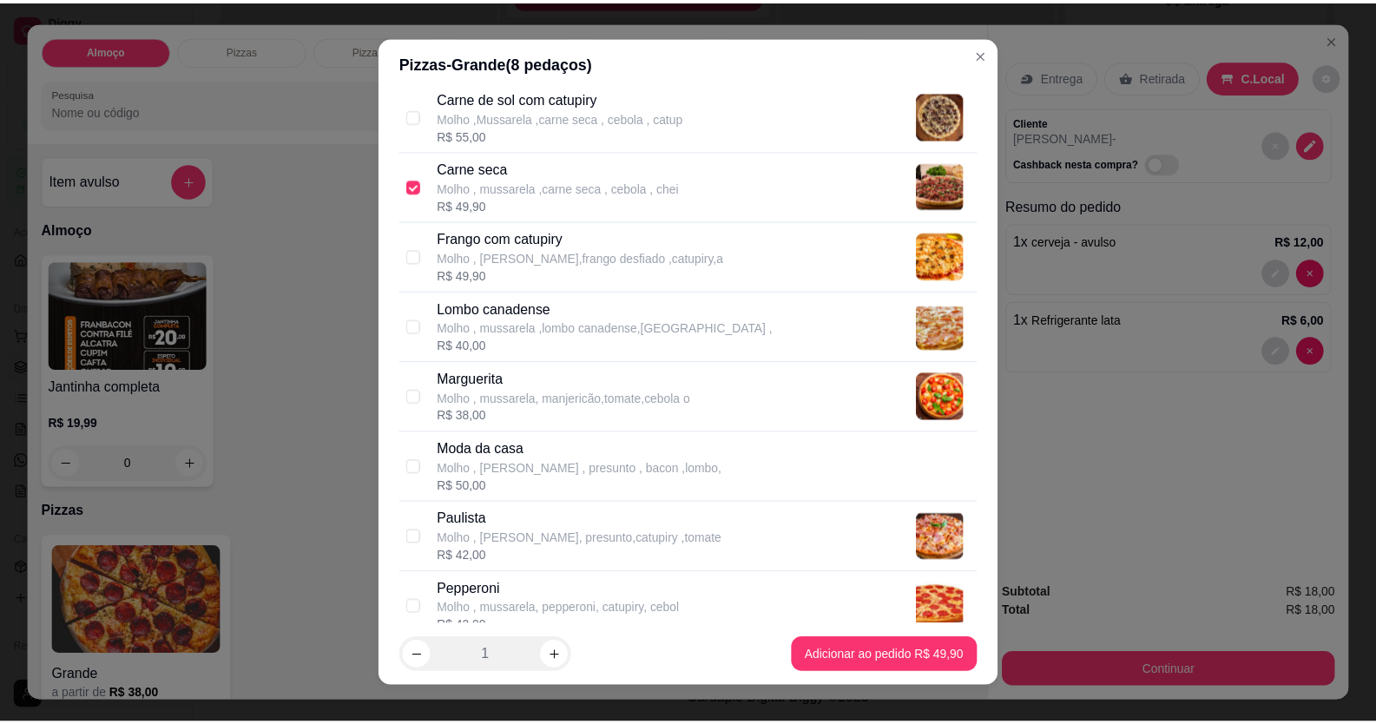
scroll to position [434, 0]
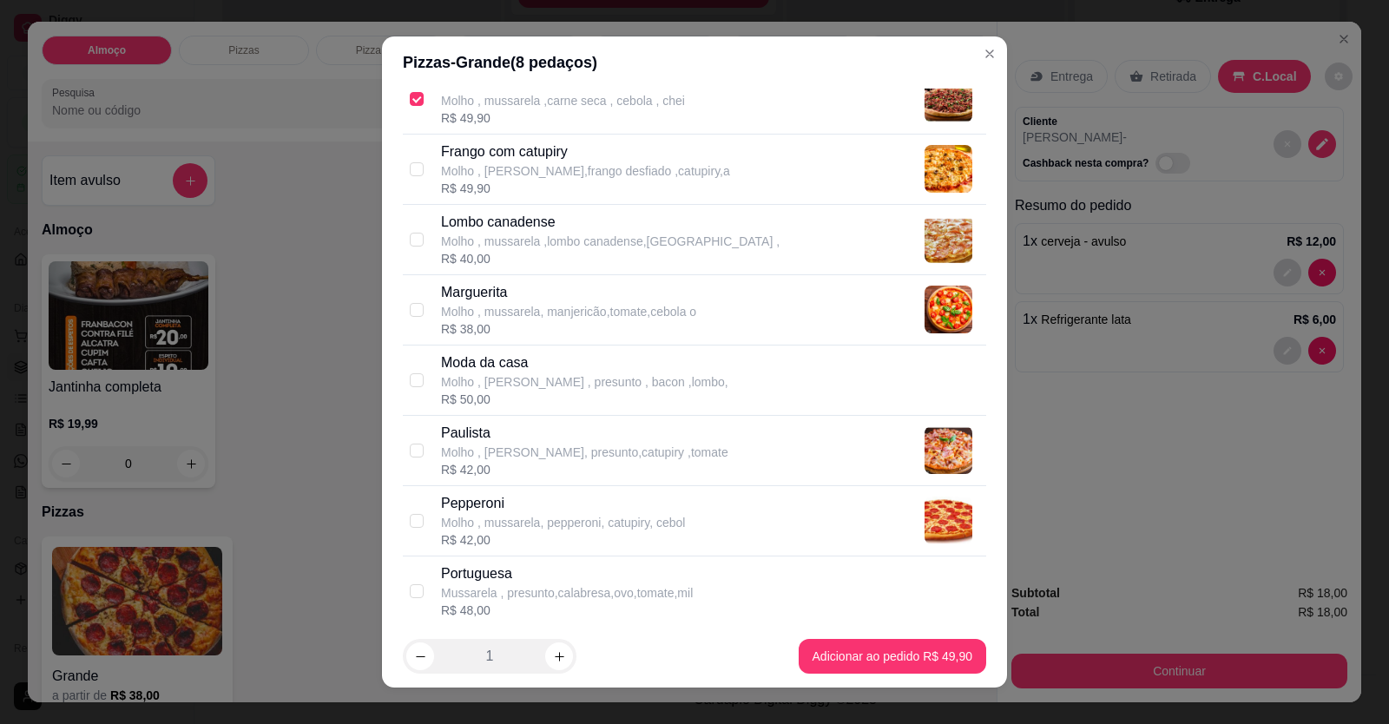
click at [476, 580] on p "Portuguesa" at bounding box center [567, 573] width 252 height 21
checkbox input "true"
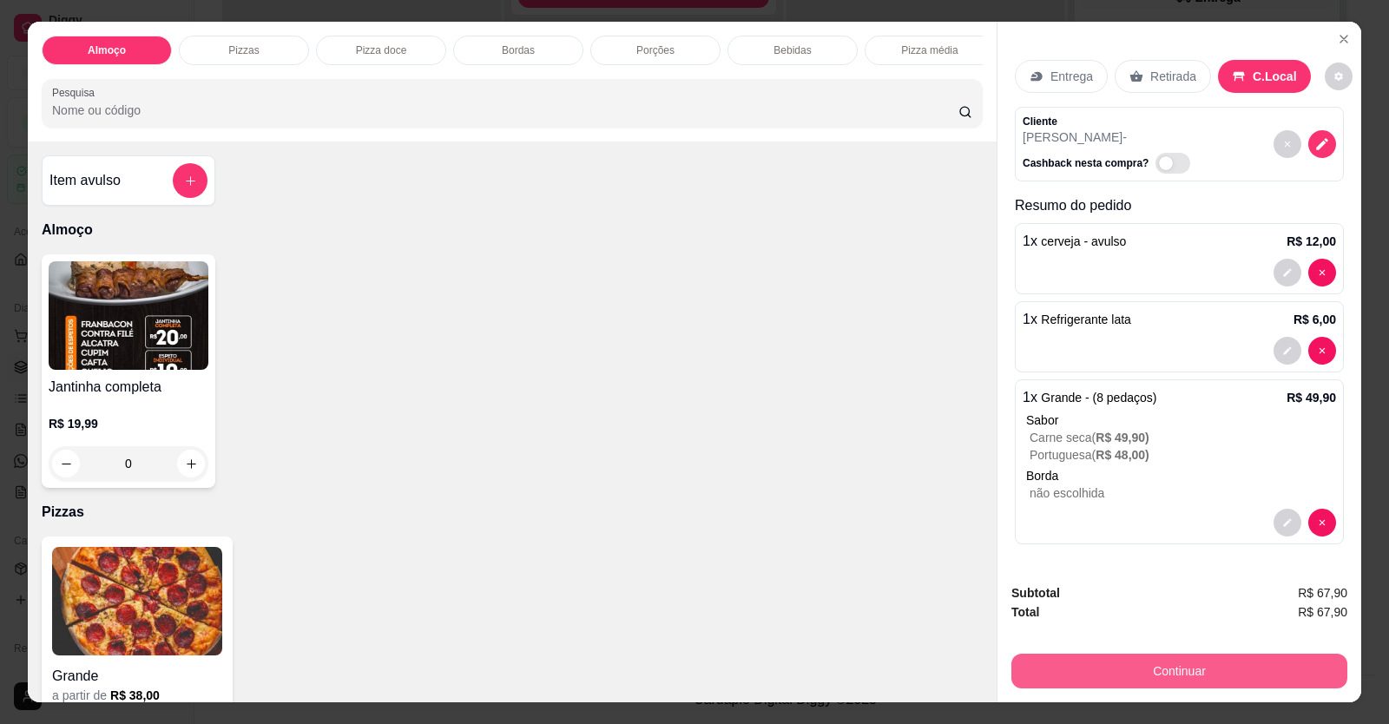
click at [1268, 661] on button "Continuar" at bounding box center [1179, 671] width 336 height 35
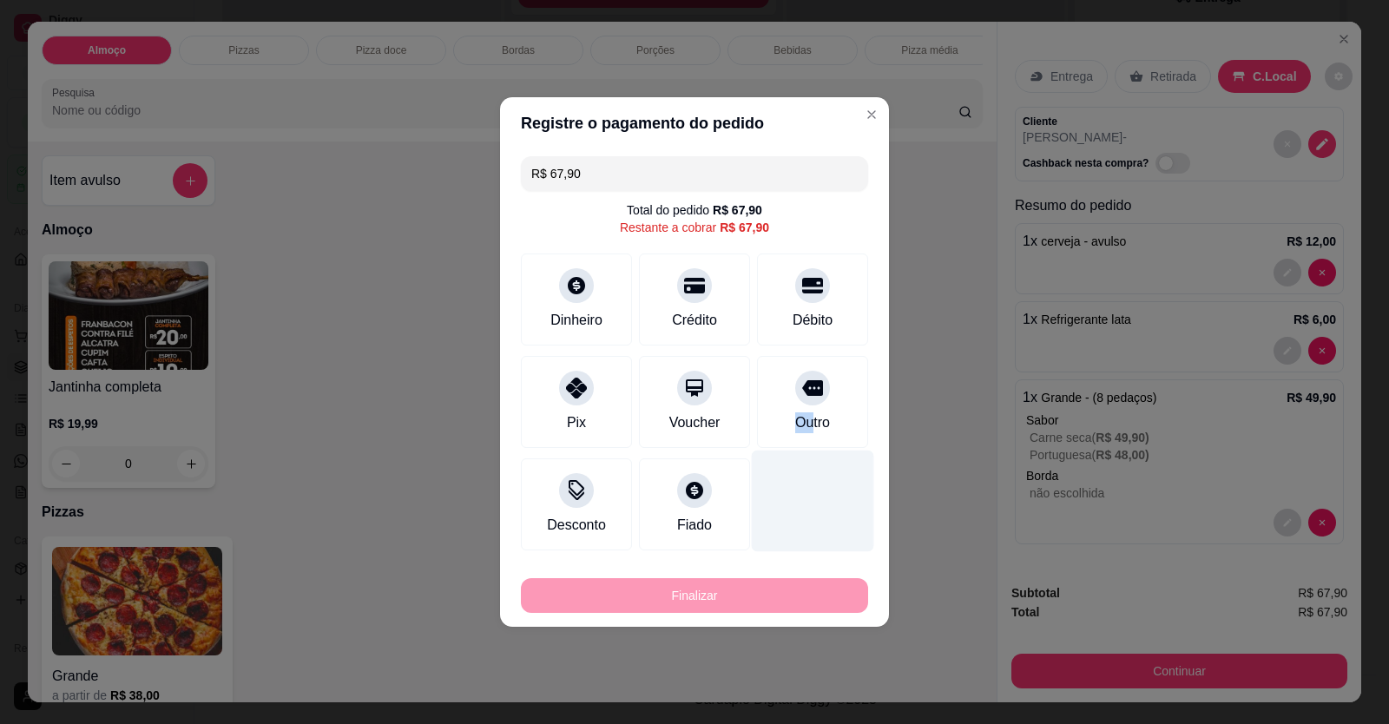
click at [804, 405] on div "Outro" at bounding box center [812, 402] width 111 height 92
type input "R$ 0,00"
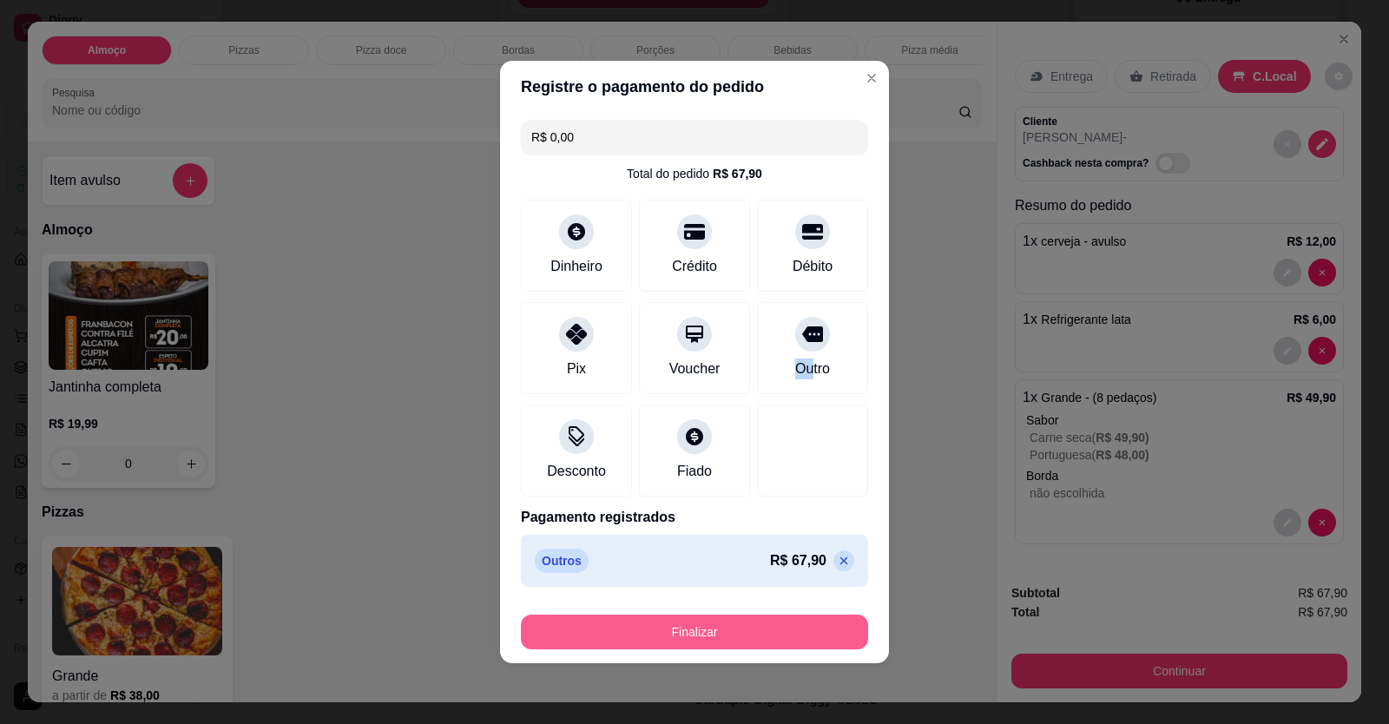
click at [790, 626] on button "Finalizar" at bounding box center [694, 632] width 347 height 35
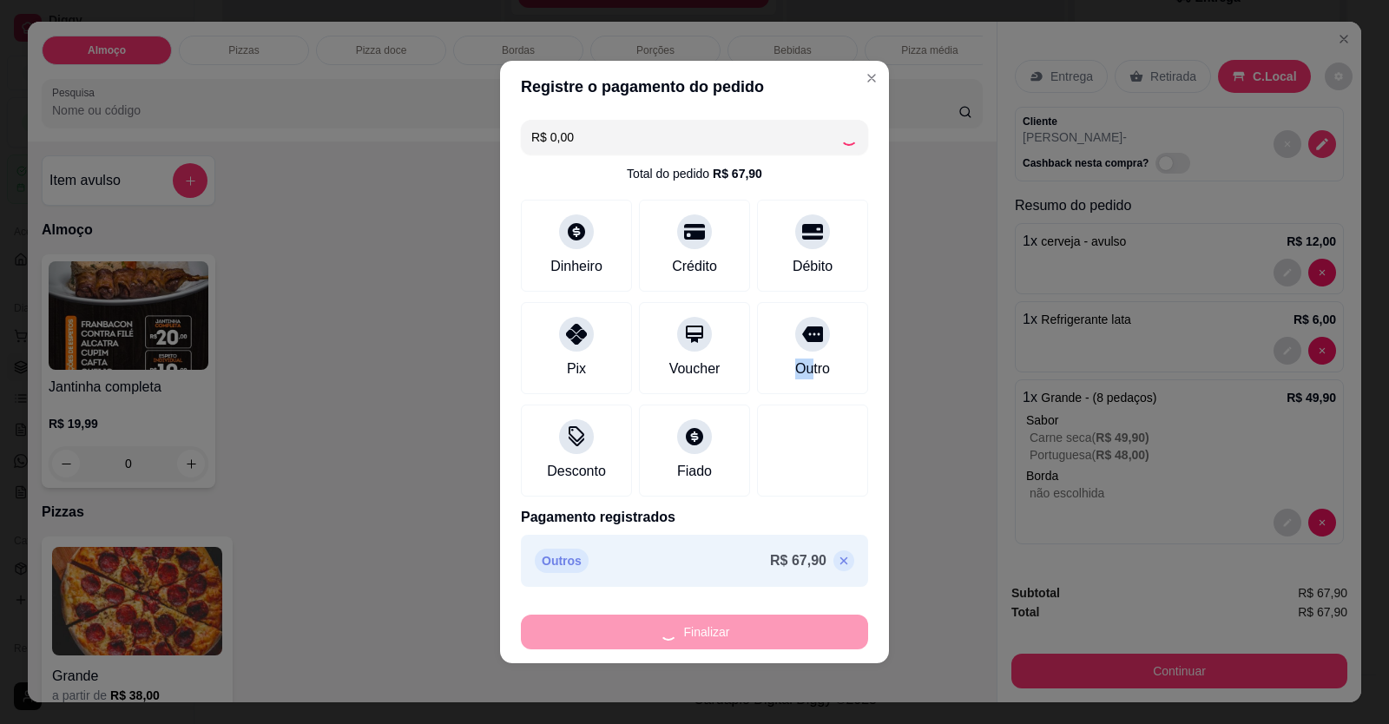
type input "0"
type input "-R$ 67,90"
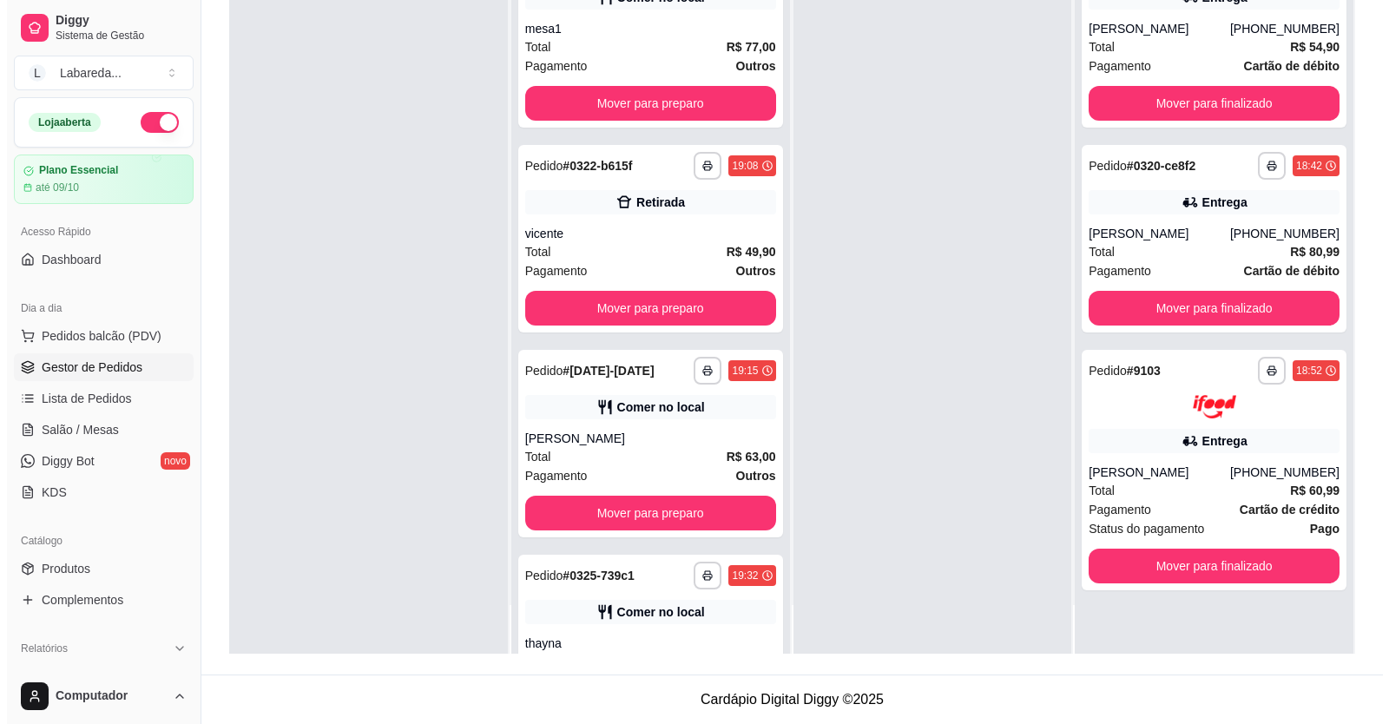
scroll to position [318, 0]
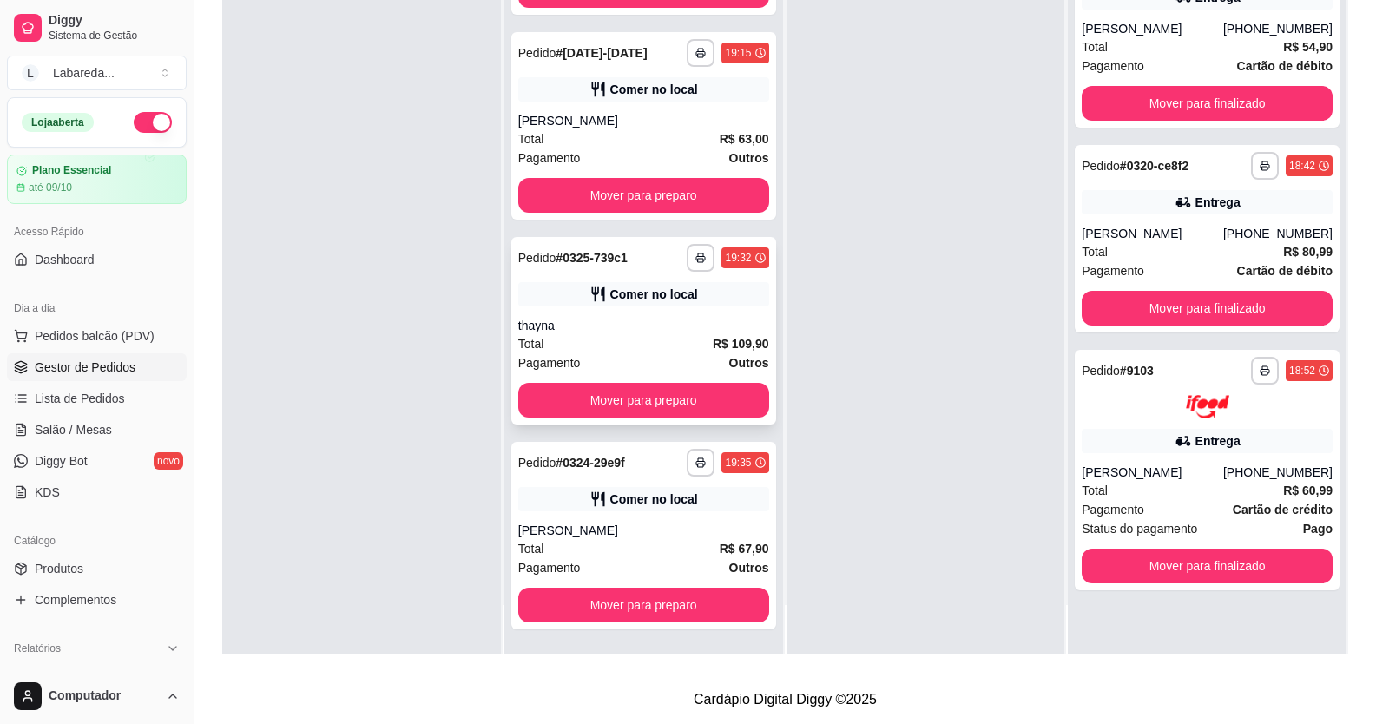
click at [635, 297] on div "Comer no local" at bounding box center [654, 294] width 88 height 17
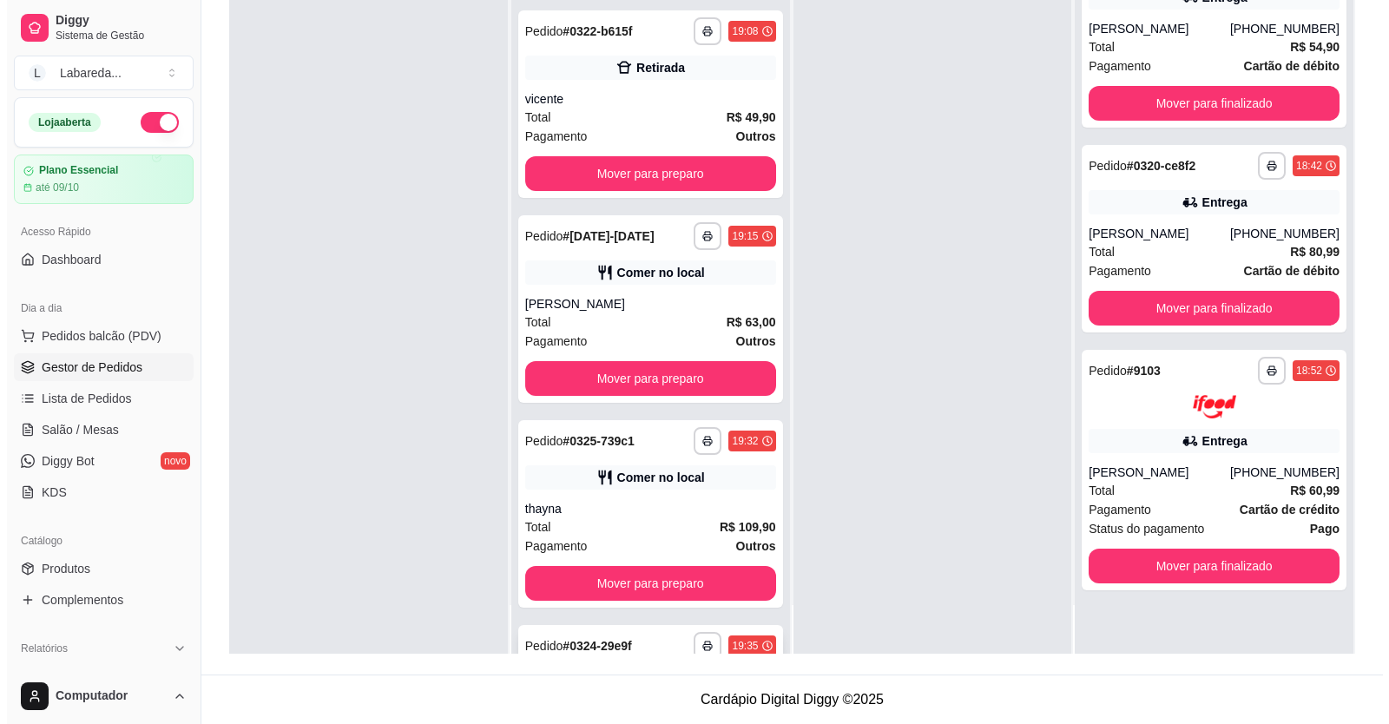
scroll to position [260, 0]
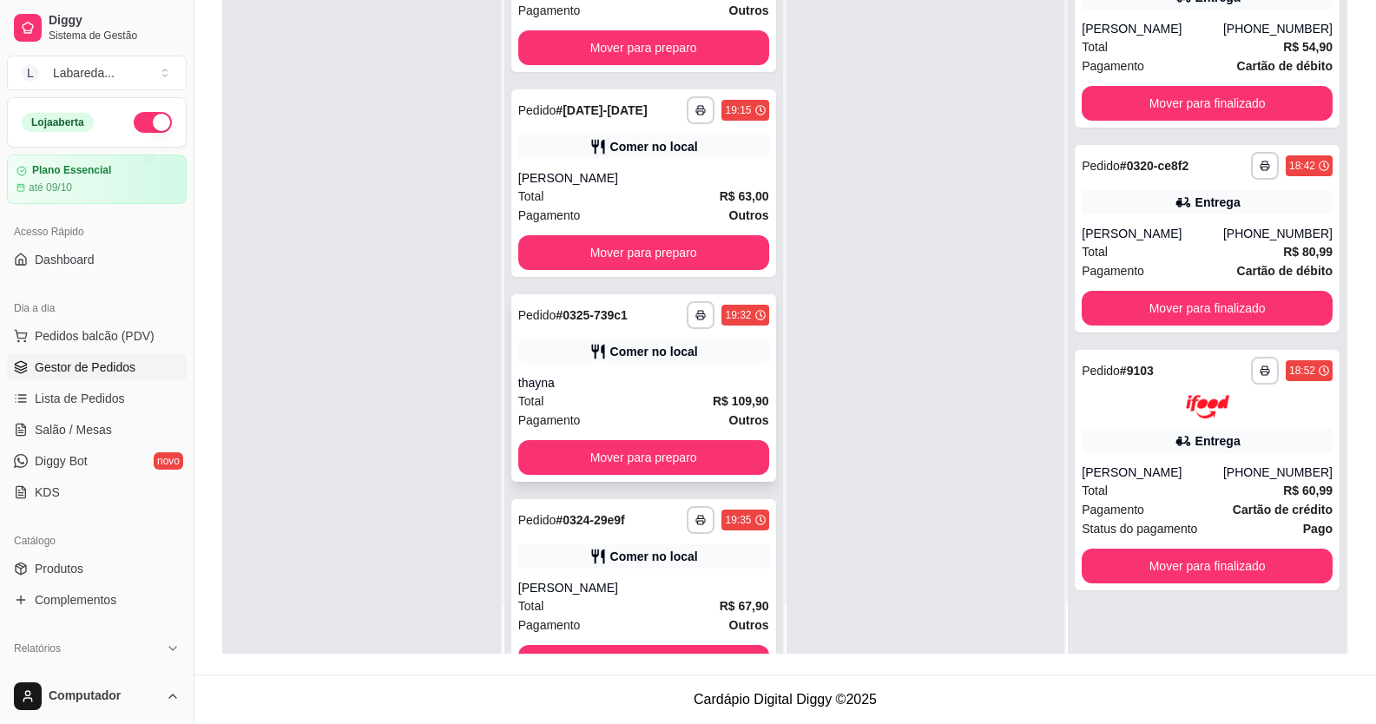
click at [607, 391] on div "**********" at bounding box center [643, 387] width 265 height 187
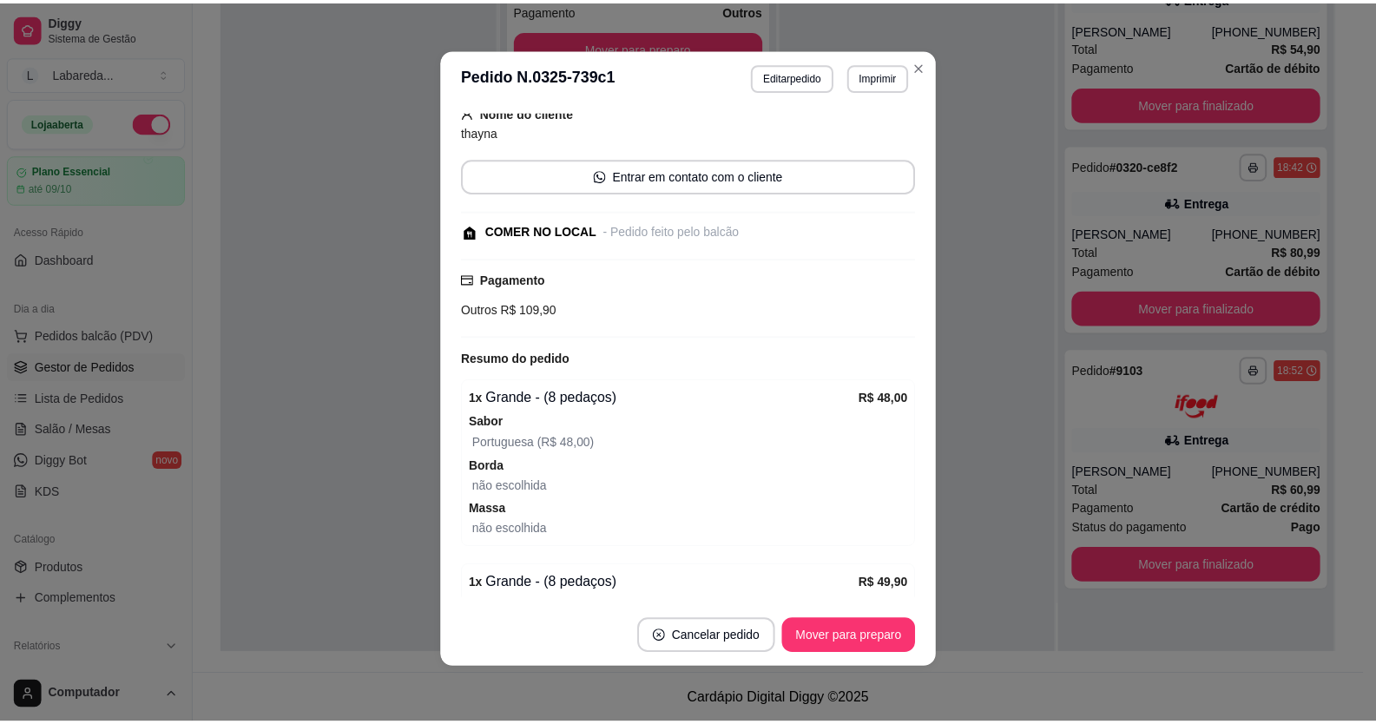
scroll to position [110, 0]
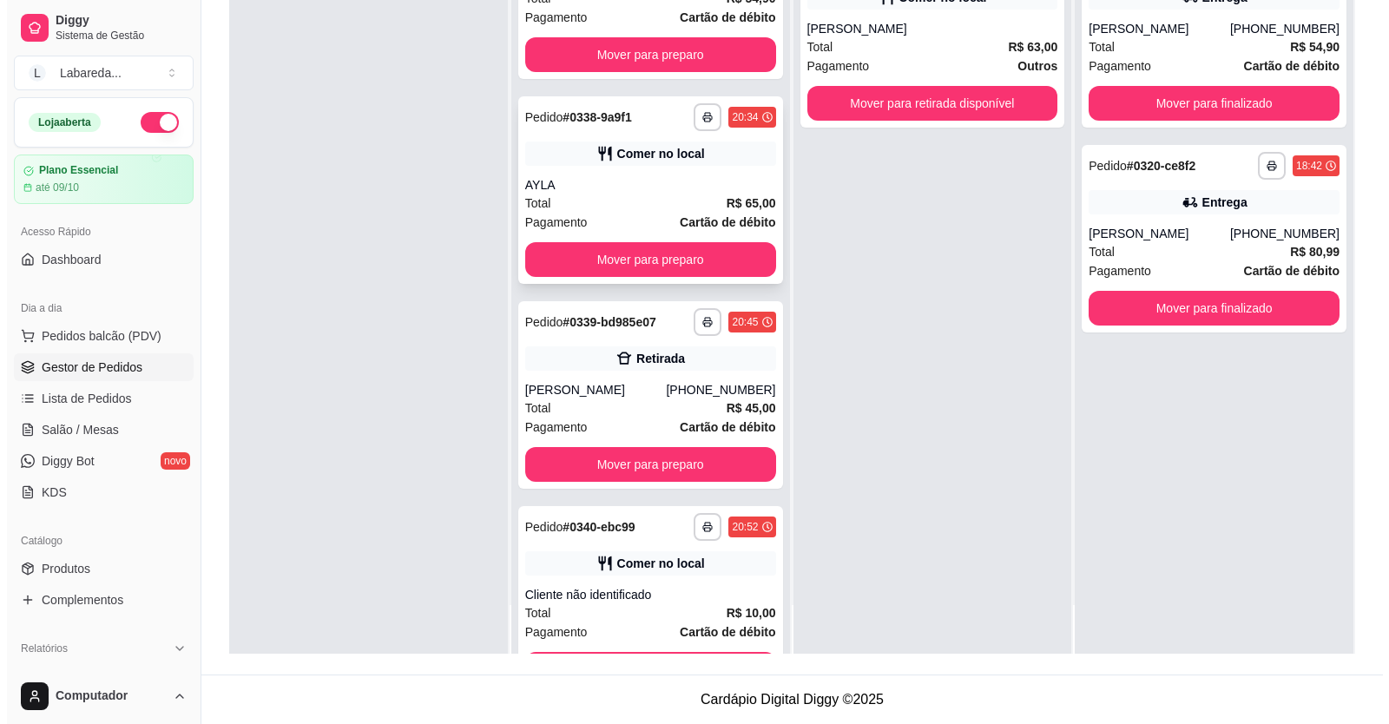
scroll to position [3092, 0]
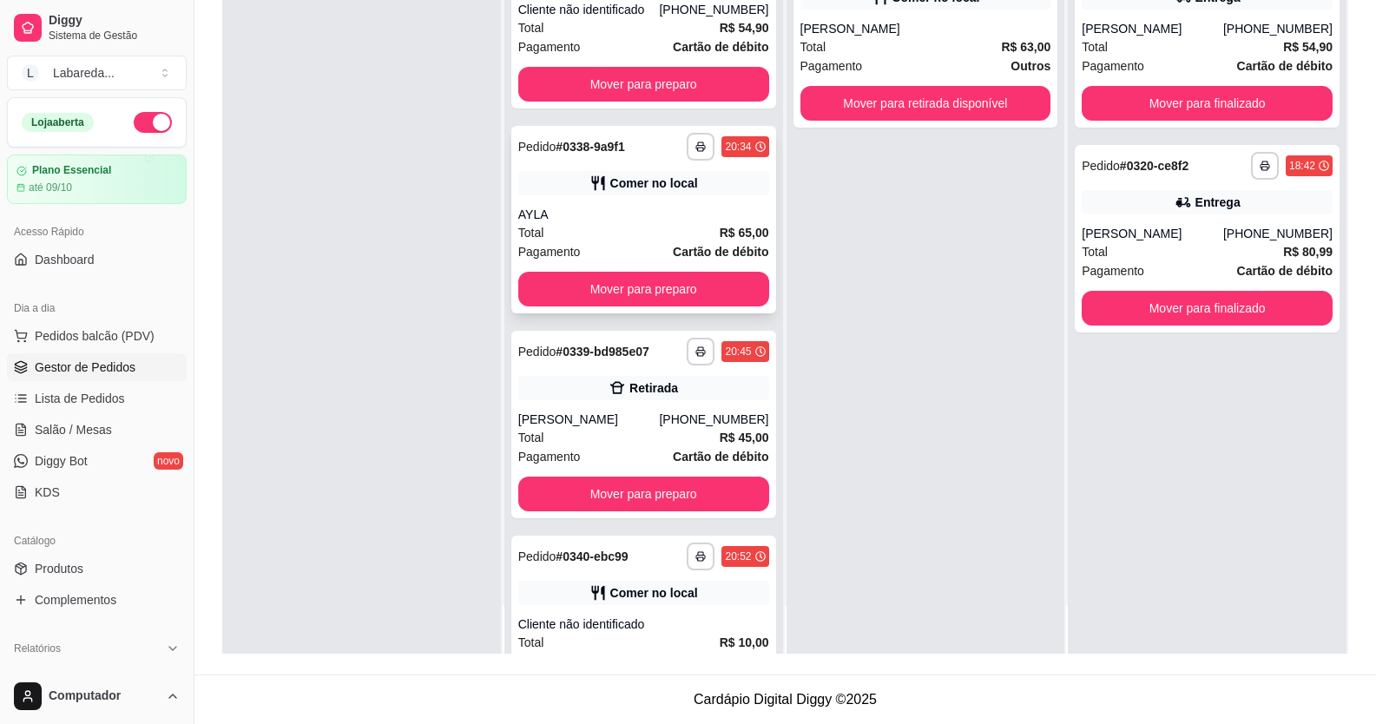
click at [632, 192] on div "Comer no local" at bounding box center [654, 182] width 88 height 17
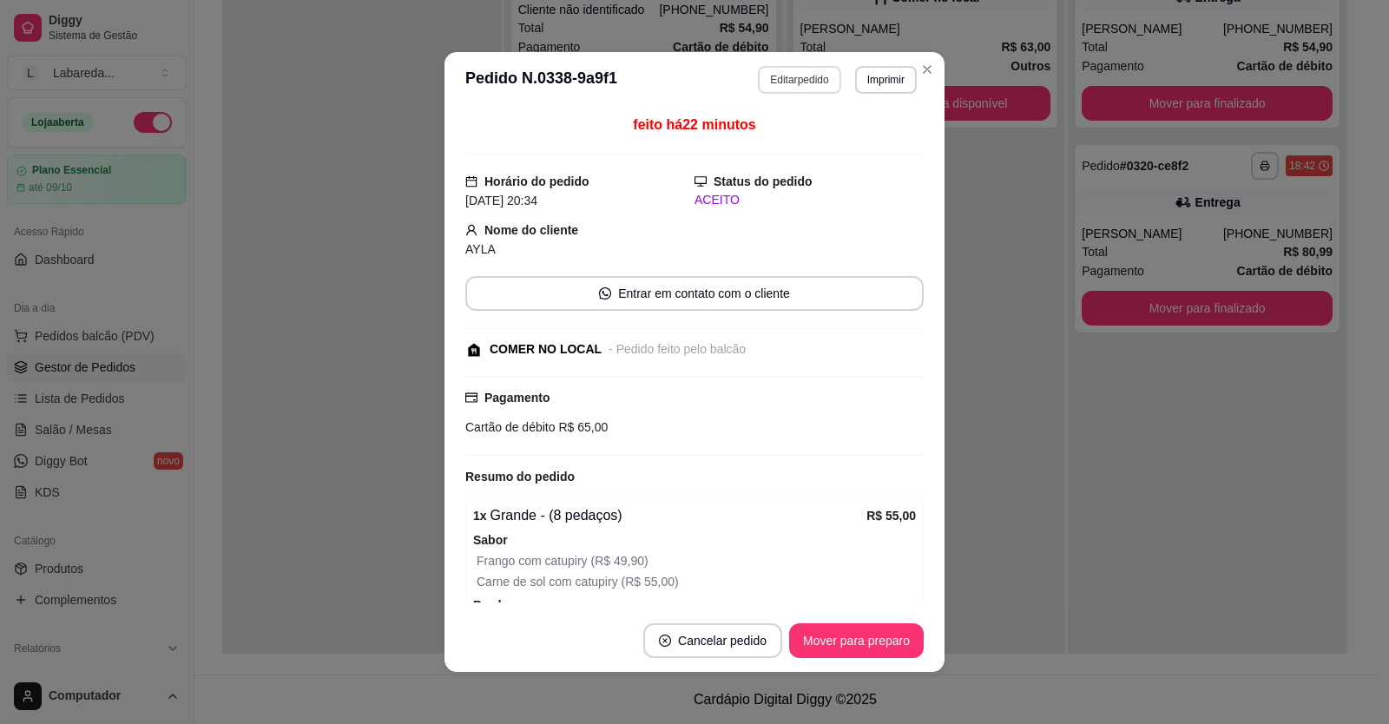
click at [791, 80] on button "Editar pedido" at bounding box center [799, 80] width 82 height 28
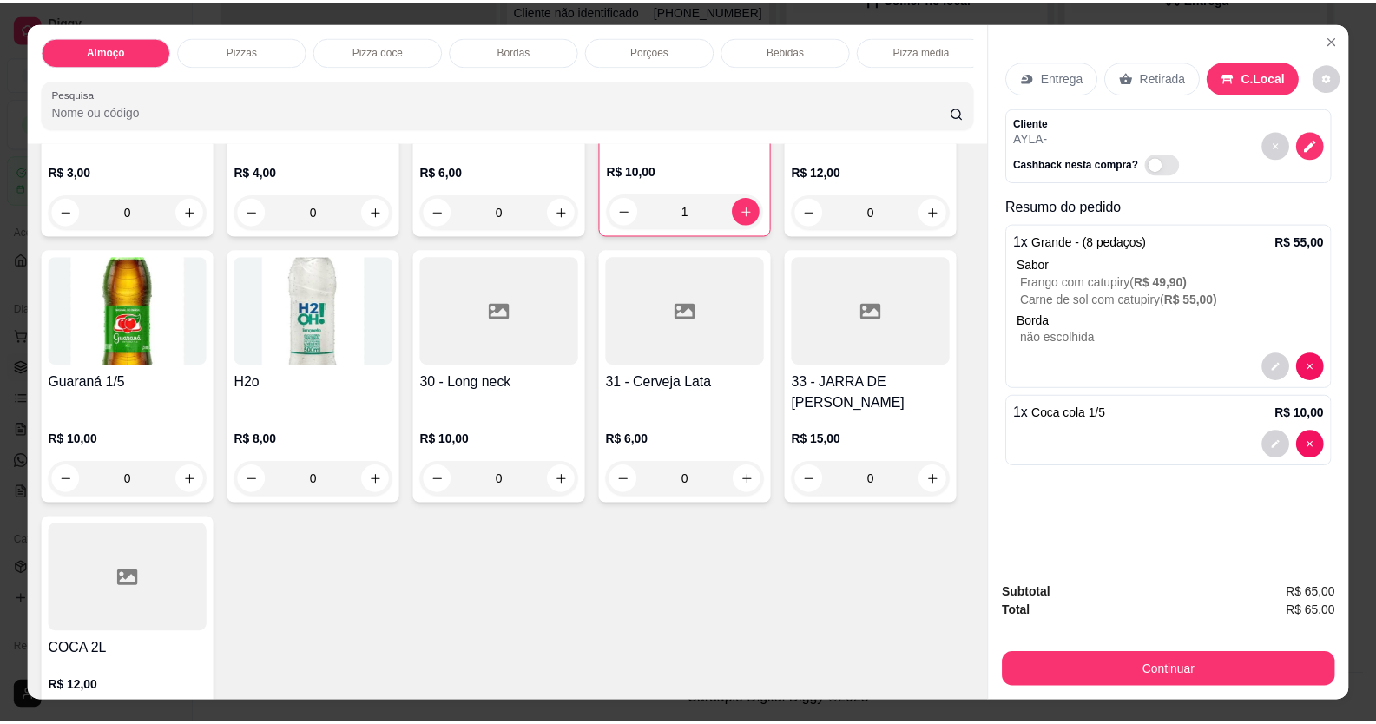
scroll to position [1389, 0]
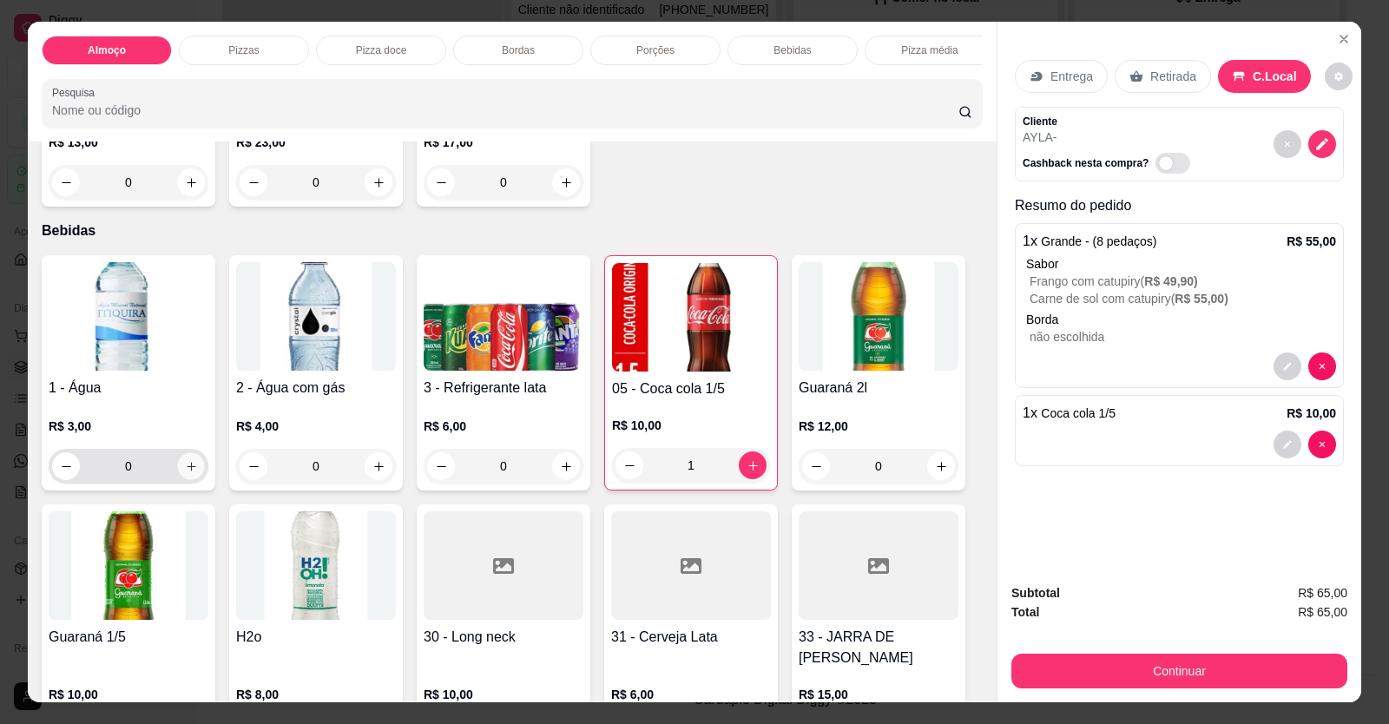
click at [187, 473] on icon "increase-product-quantity" at bounding box center [191, 466] width 13 height 13
type input "1"
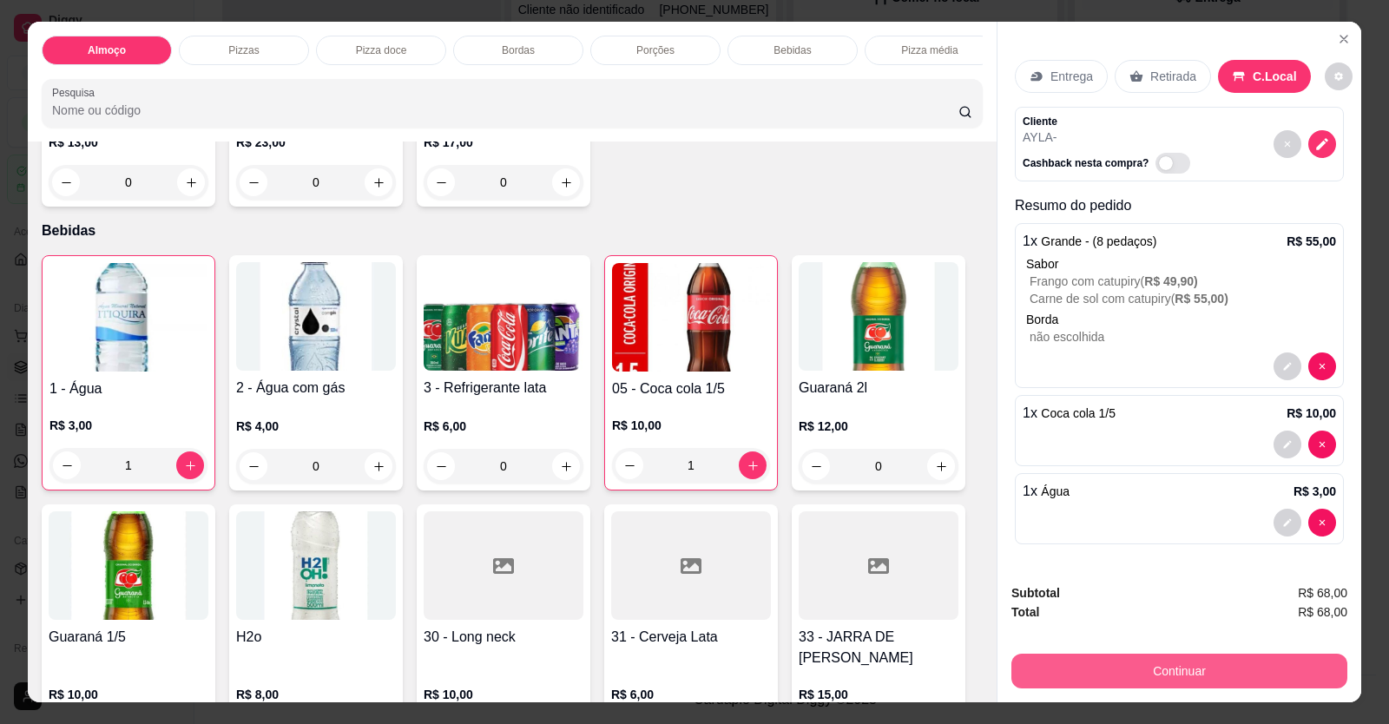
click at [1210, 670] on button "Continuar" at bounding box center [1179, 671] width 336 height 35
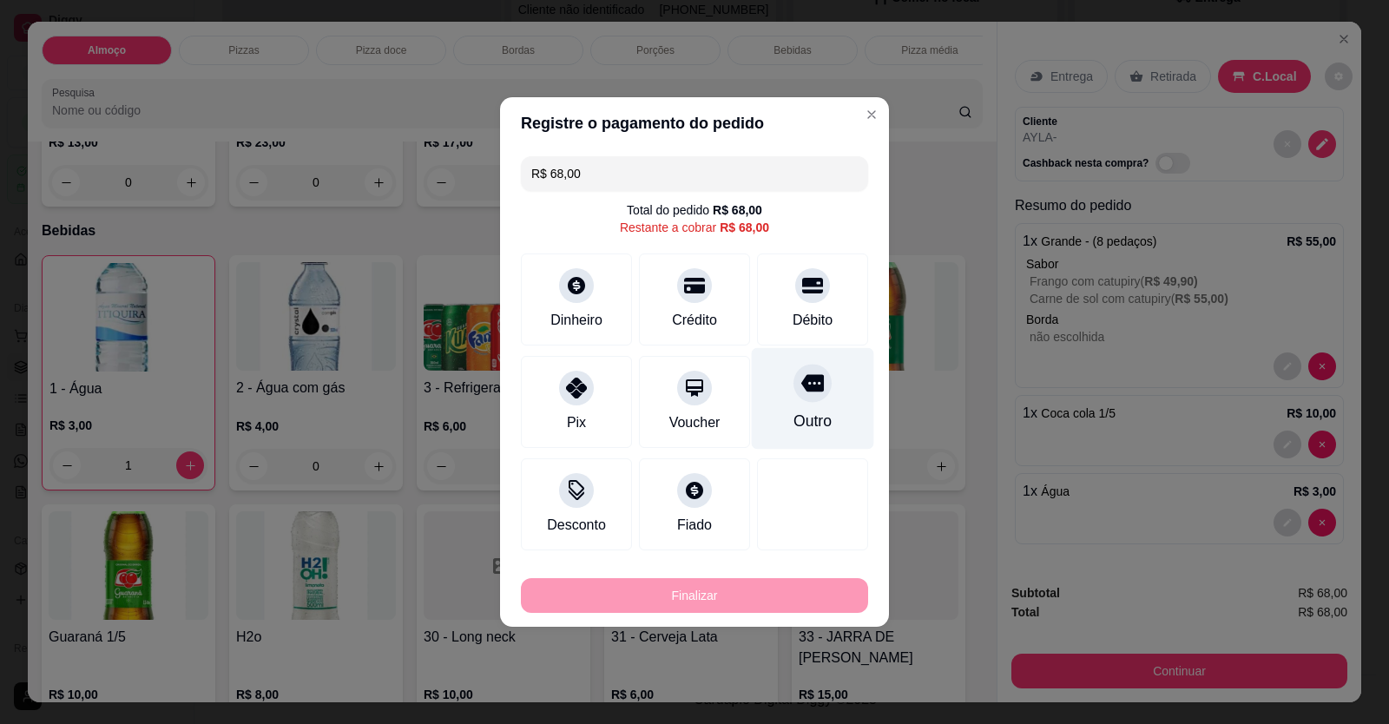
click at [801, 393] on icon at bounding box center [812, 382] width 23 height 23
type input "R$ 0,00"
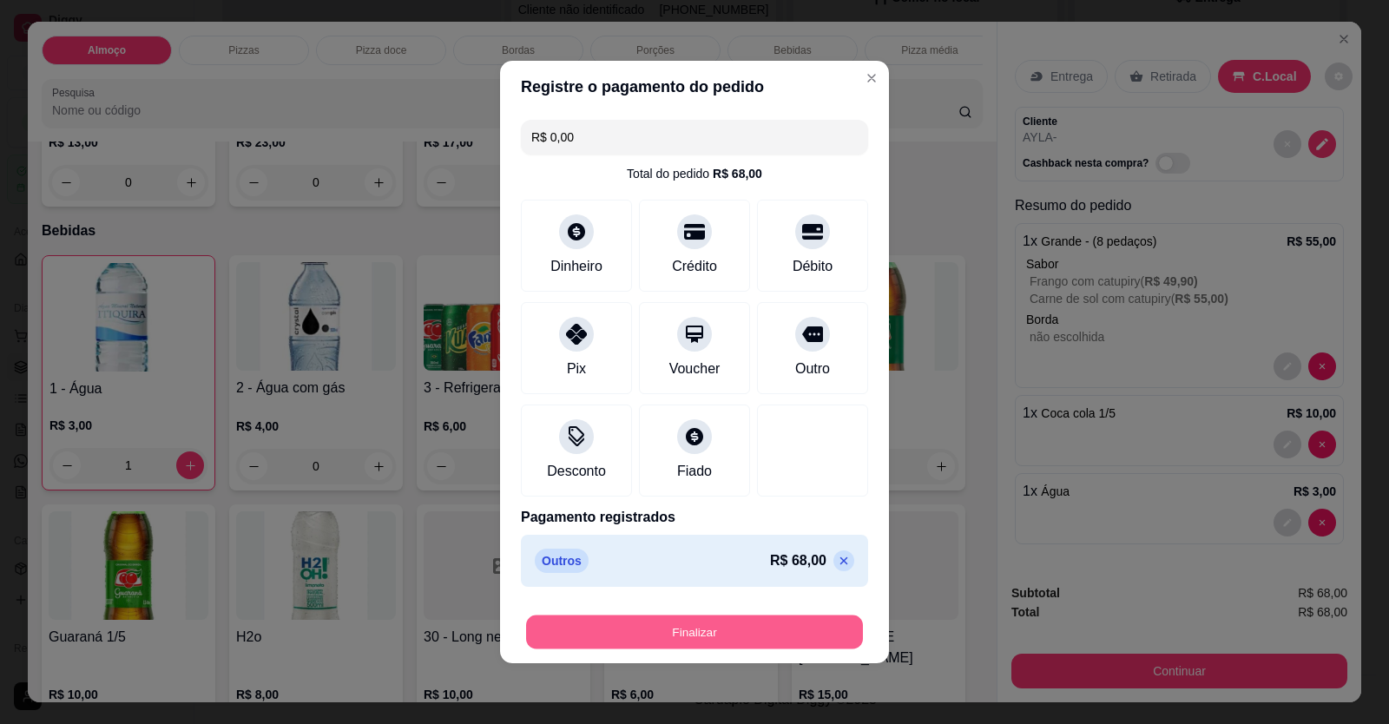
click at [725, 632] on button "Finalizar" at bounding box center [694, 632] width 337 height 34
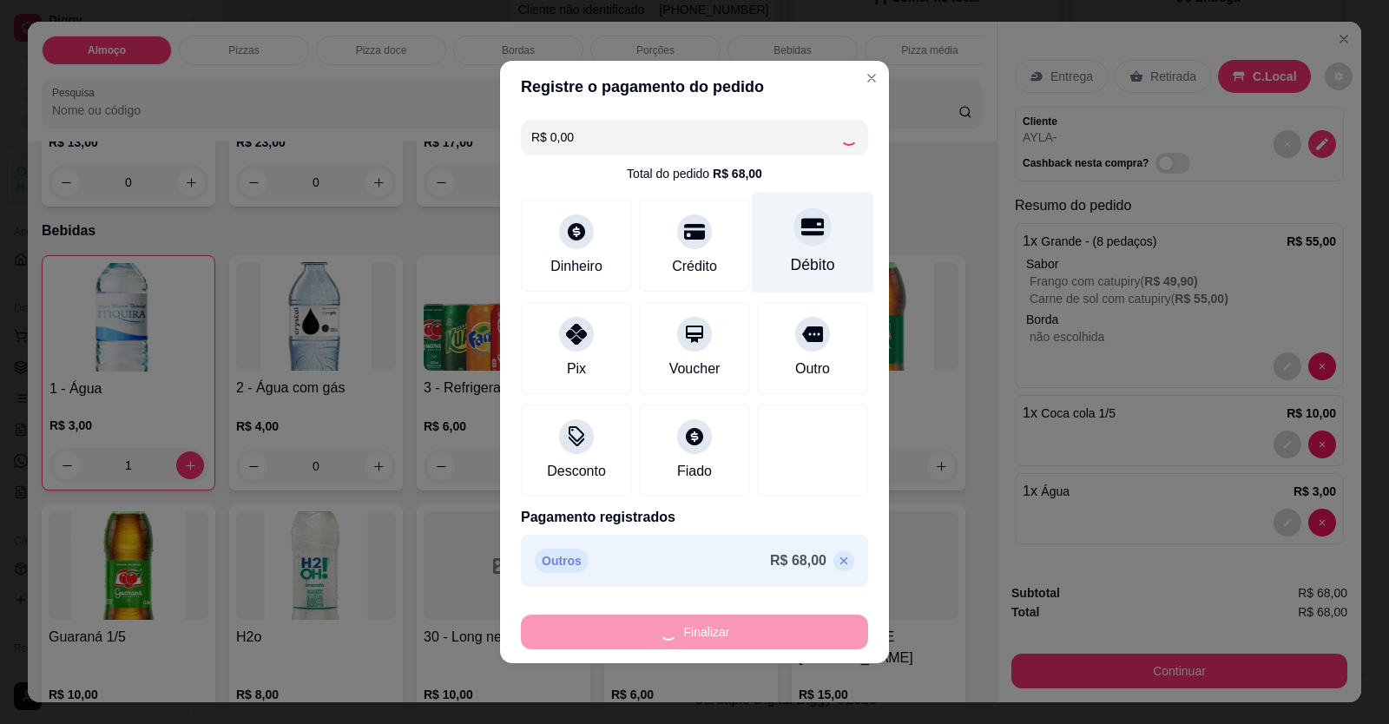
type input "0"
type input "-R$ 68,00"
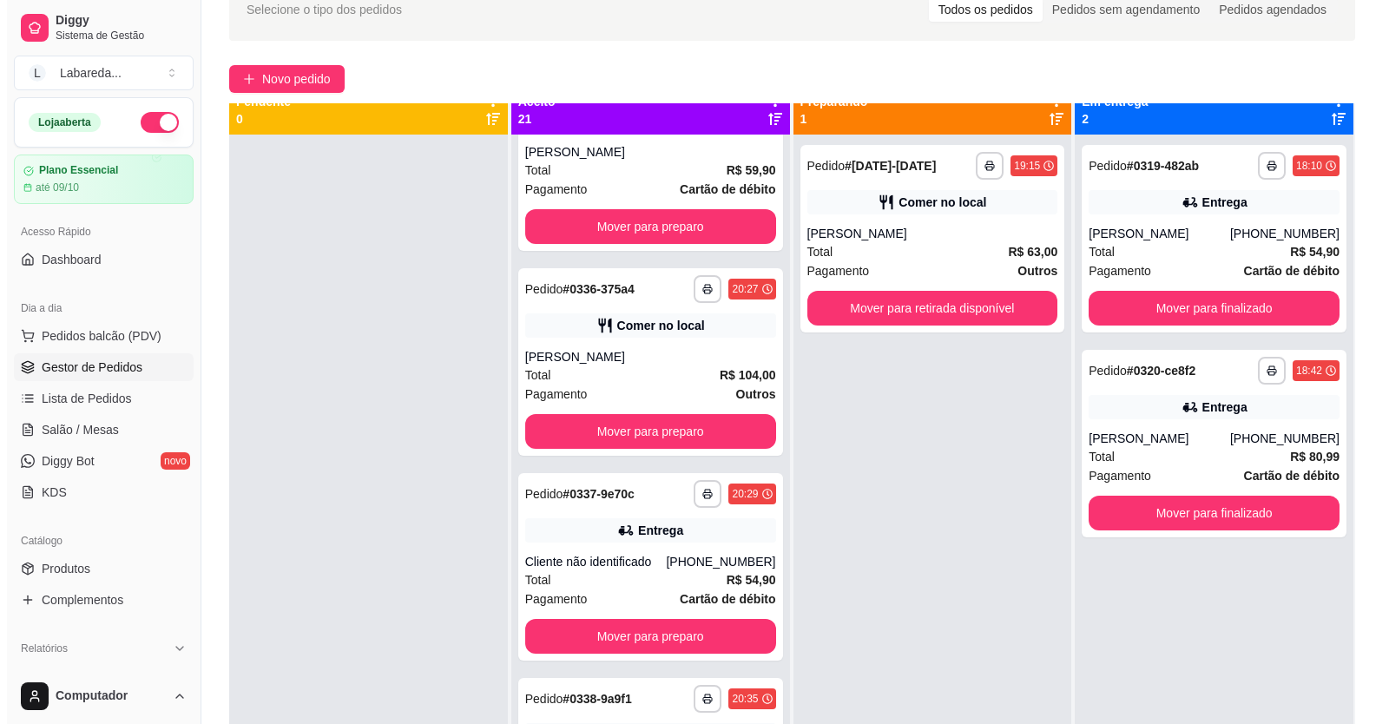
scroll to position [0, 0]
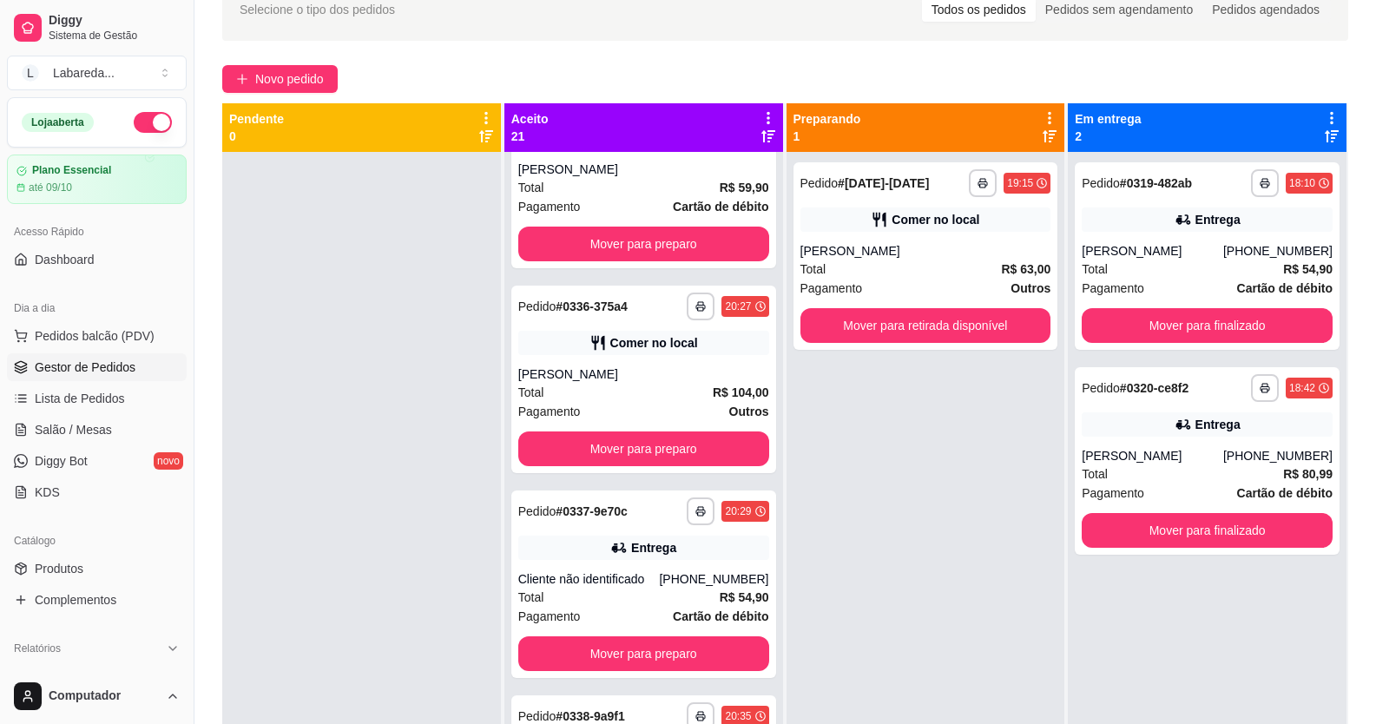
click at [294, 58] on div "**********" at bounding box center [784, 408] width 1181 height 880
click at [297, 73] on span "Novo pedido" at bounding box center [289, 78] width 69 height 19
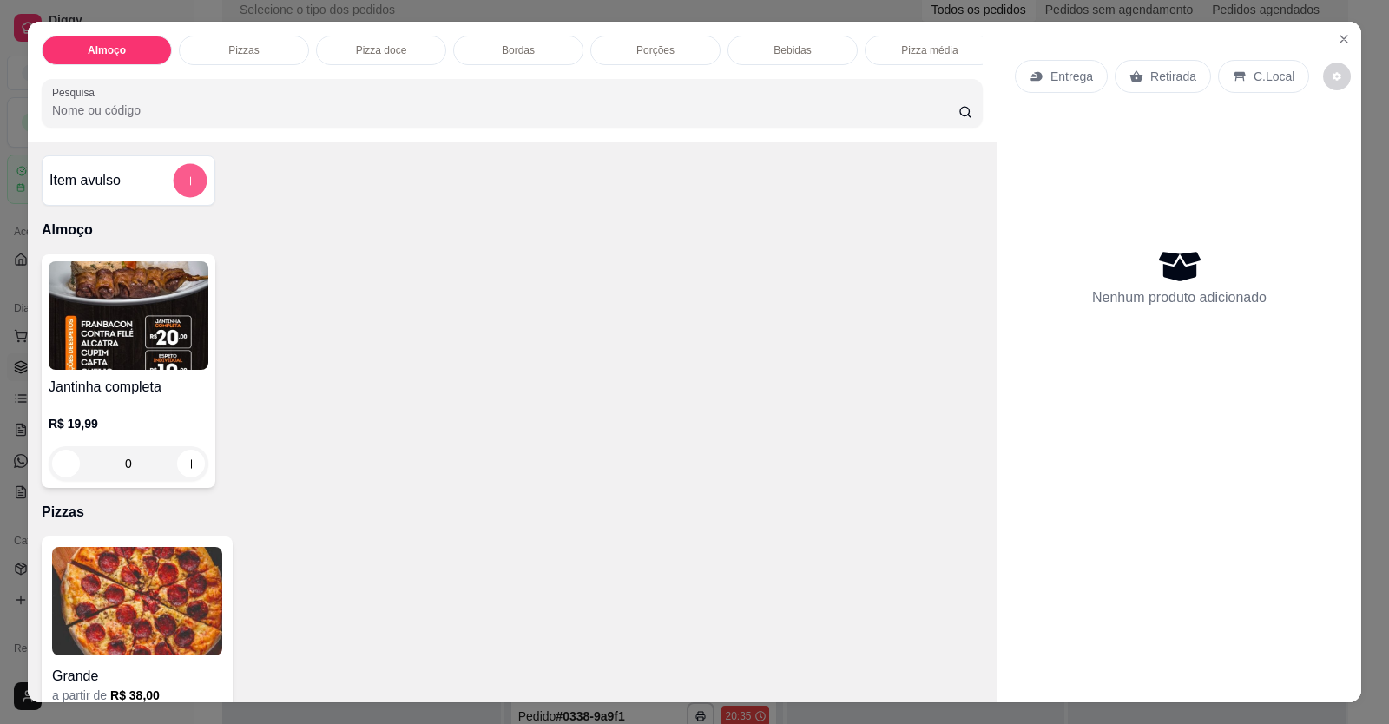
click at [188, 198] on button "add-separate-item" at bounding box center [191, 181] width 34 height 34
click at [192, 477] on button "increase-product-quantity" at bounding box center [191, 464] width 28 height 28
type input "1"
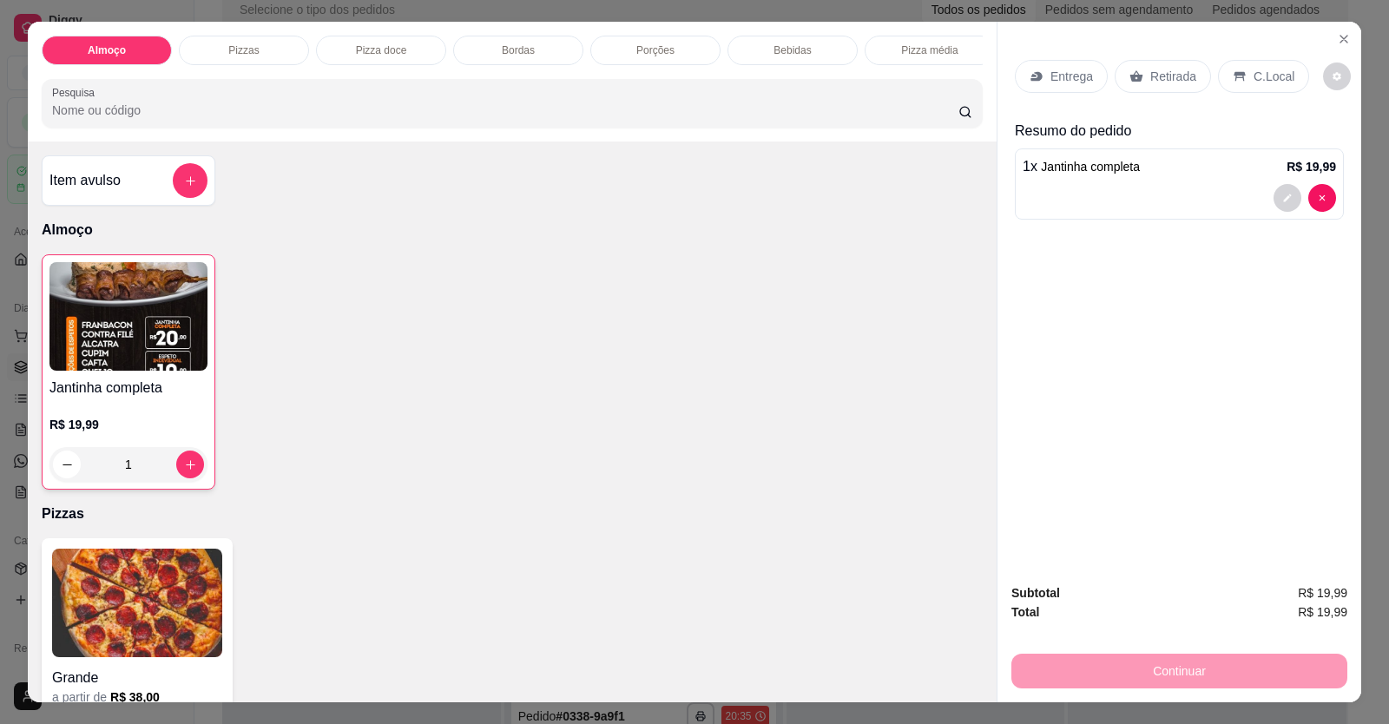
click at [1065, 199] on div at bounding box center [1178, 198] width 313 height 28
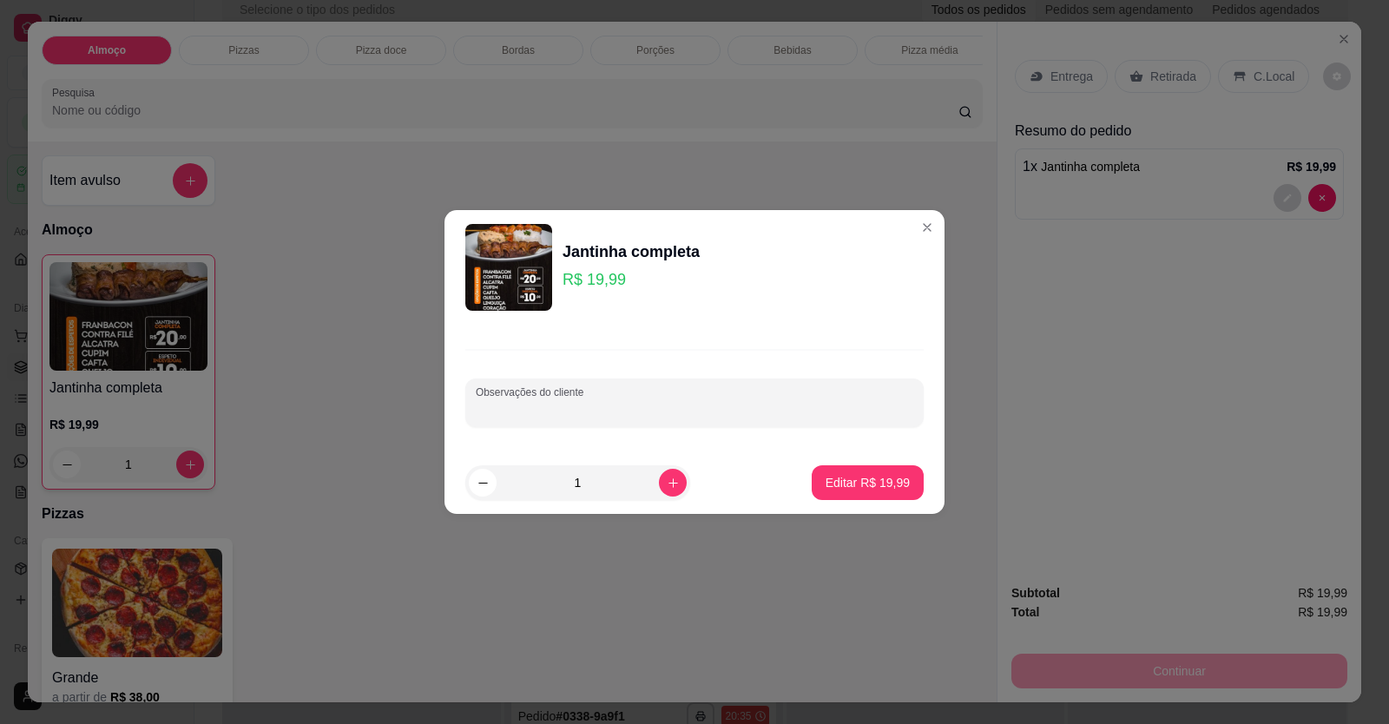
click at [669, 407] on input "Observações do cliente" at bounding box center [694, 409] width 437 height 17
click at [853, 492] on button "Editar R$ 19,99" at bounding box center [868, 482] width 112 height 35
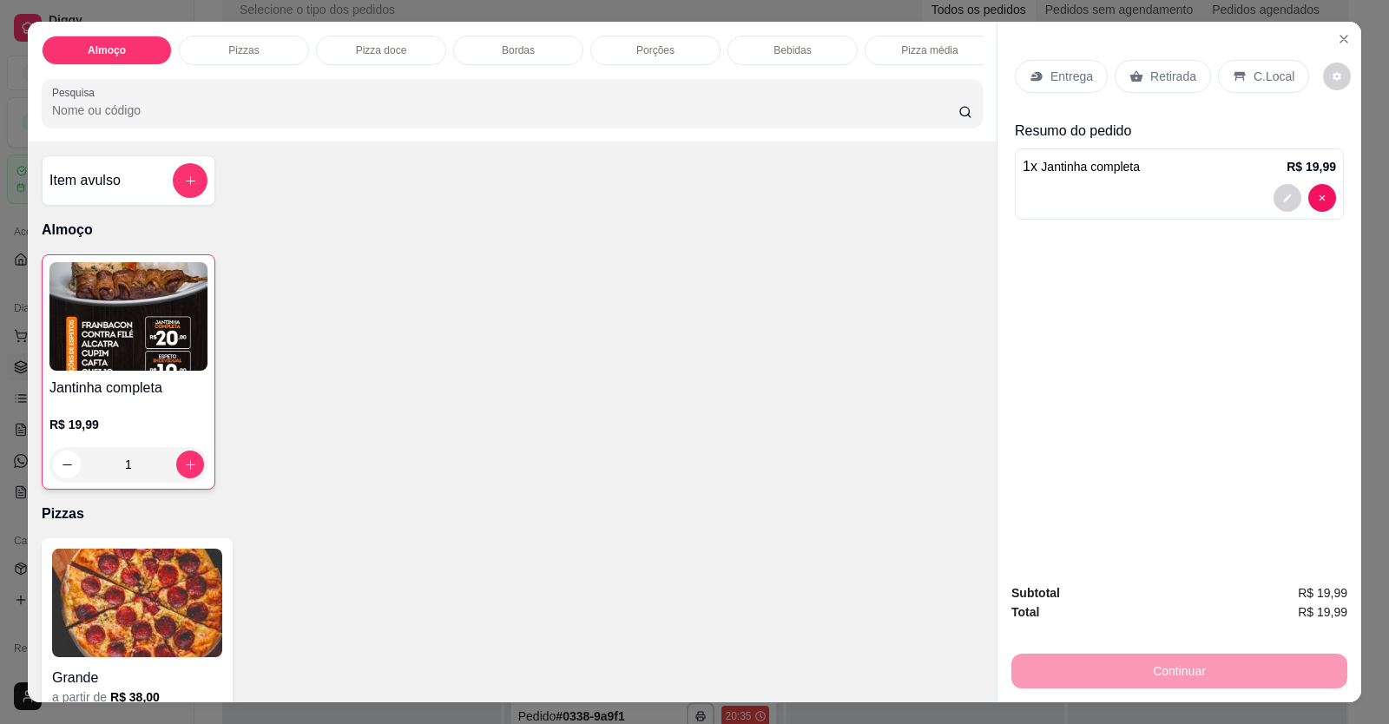
click at [1067, 69] on p "Entrega" at bounding box center [1071, 76] width 43 height 17
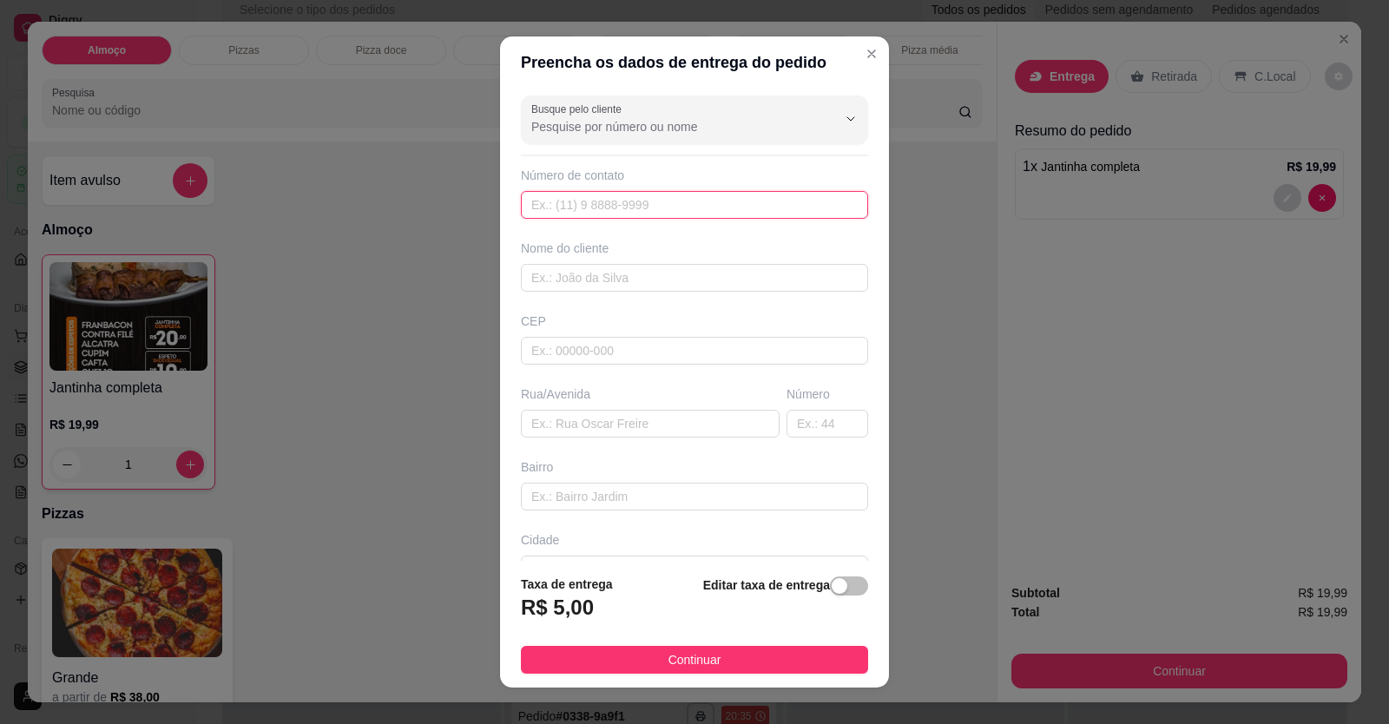
click at [785, 212] on input "text" at bounding box center [694, 205] width 347 height 28
type input "(61) 99683-7728"
click at [808, 283] on input "text" at bounding box center [694, 278] width 347 height 28
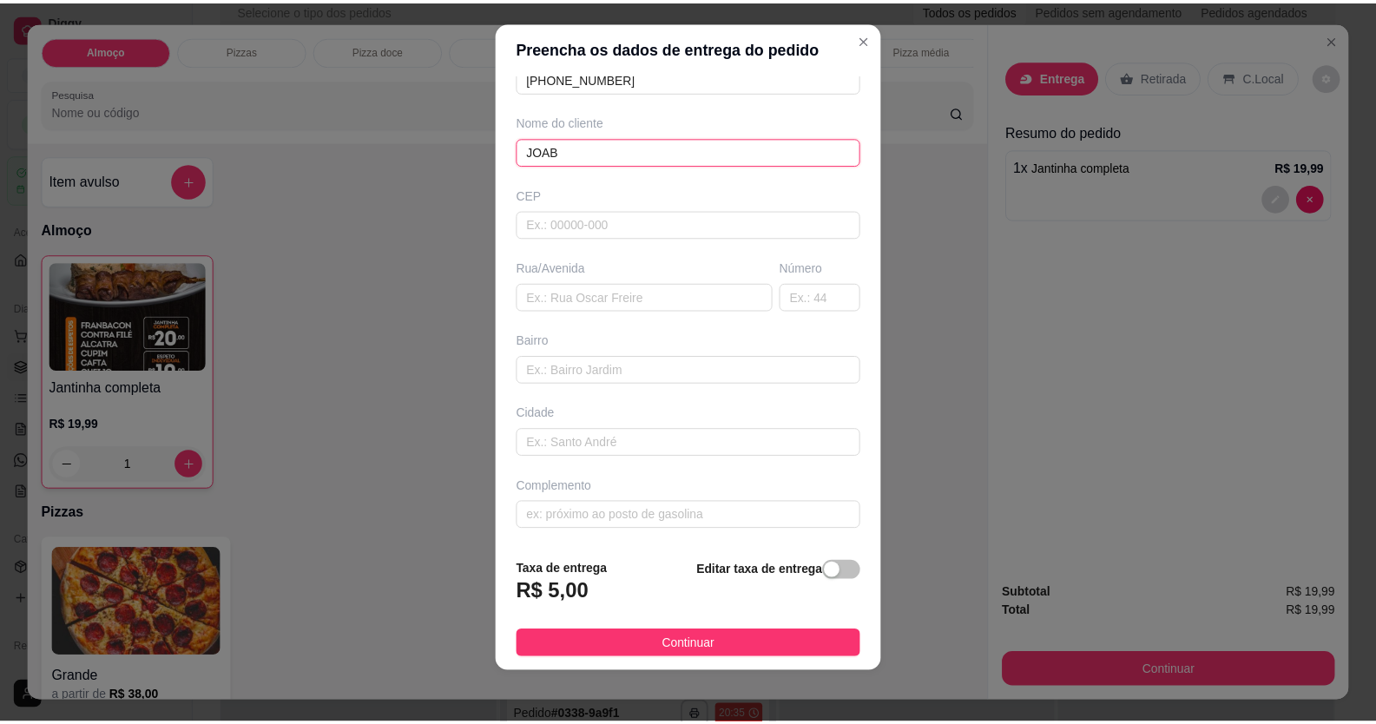
scroll to position [19, 0]
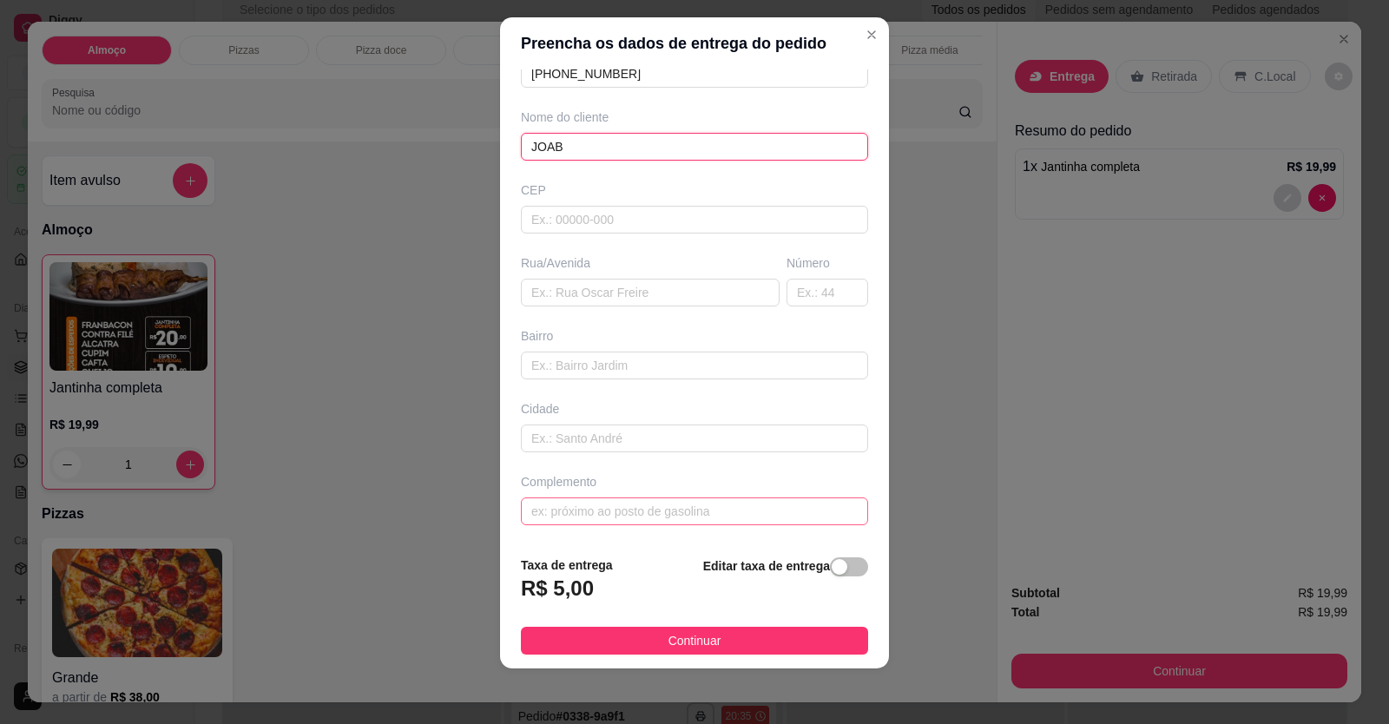
type input "JOAB"
click at [760, 520] on div "Busque pelo cliente Número de contato (61) 99683-7728 Nome do cliente JOAB CEP …" at bounding box center [694, 305] width 389 height 473
click at [760, 520] on input "text" at bounding box center [694, 511] width 347 height 28
click at [760, 514] on input "text" at bounding box center [694, 511] width 347 height 28
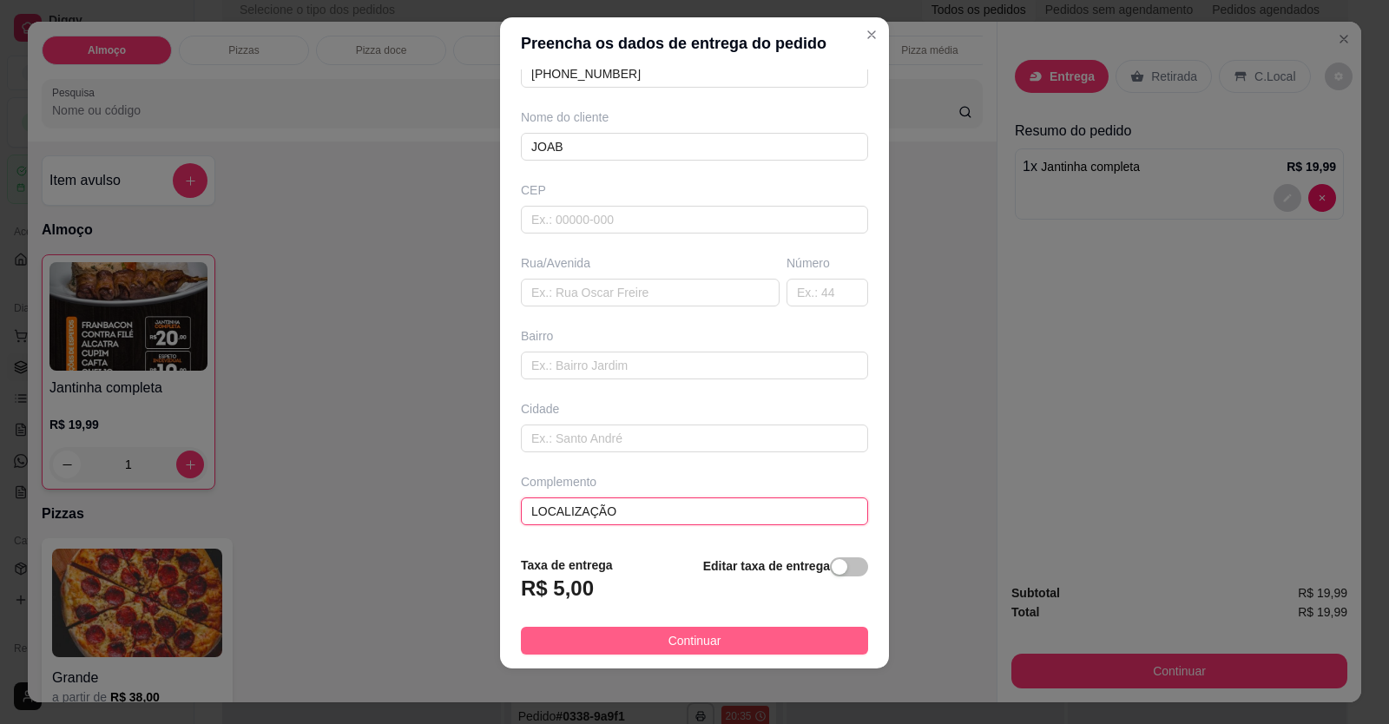
type input "LOCALIZAÇÃO"
click at [670, 642] on span "Continuar" at bounding box center [694, 640] width 53 height 19
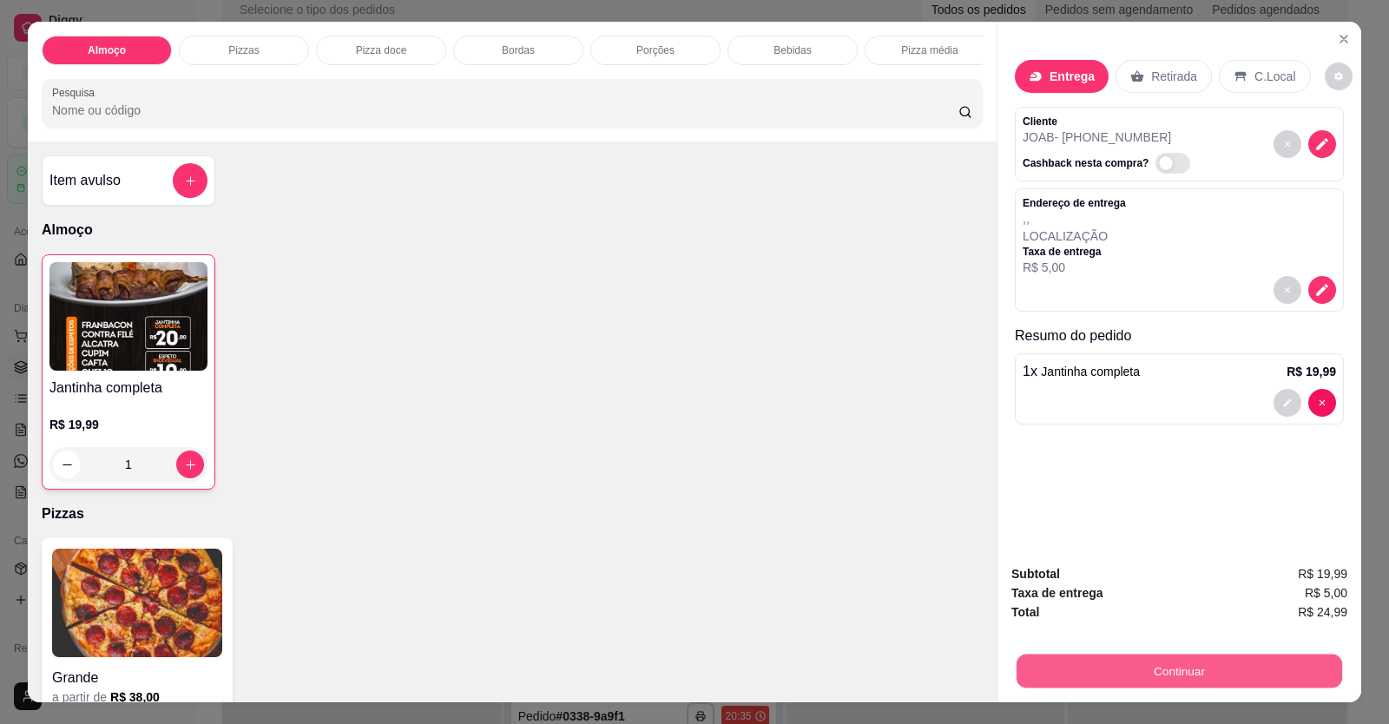
click at [1233, 677] on button "Continuar" at bounding box center [1178, 671] width 325 height 34
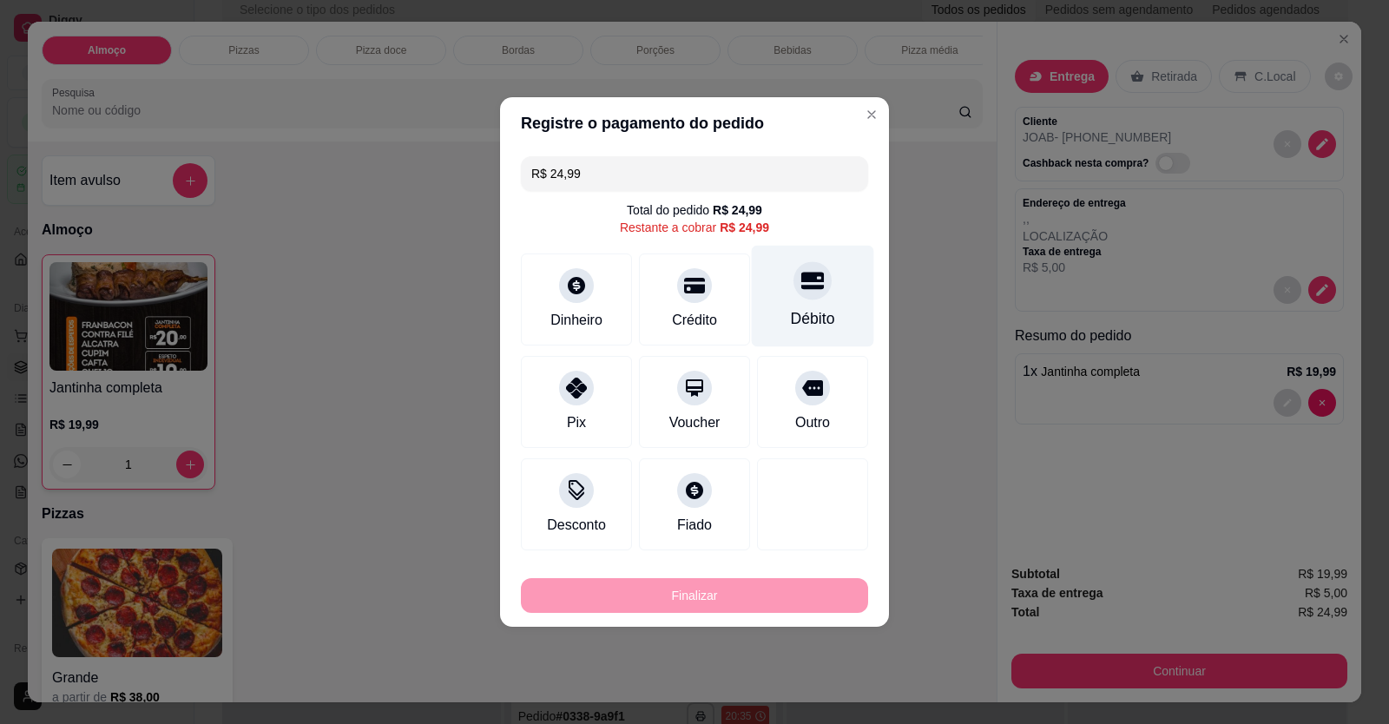
click at [795, 303] on div "Débito" at bounding box center [813, 297] width 122 height 102
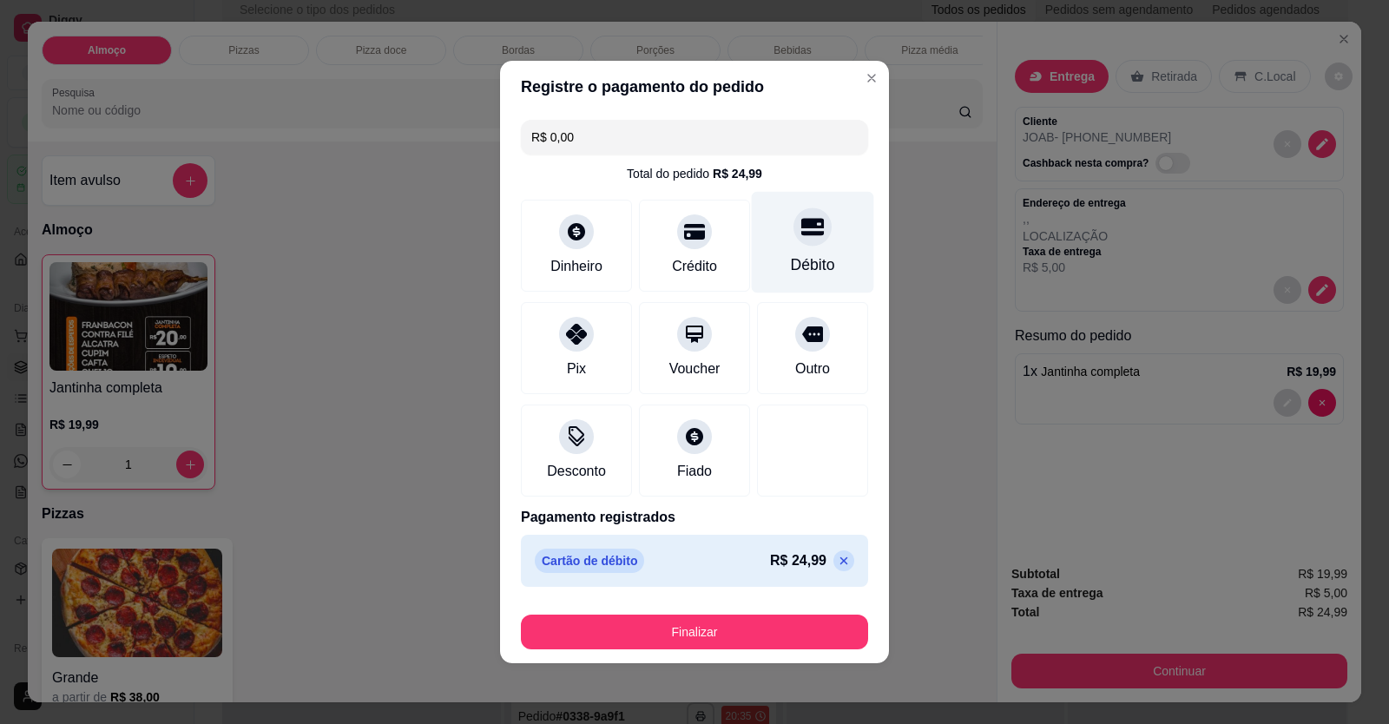
type input "R$ 0,00"
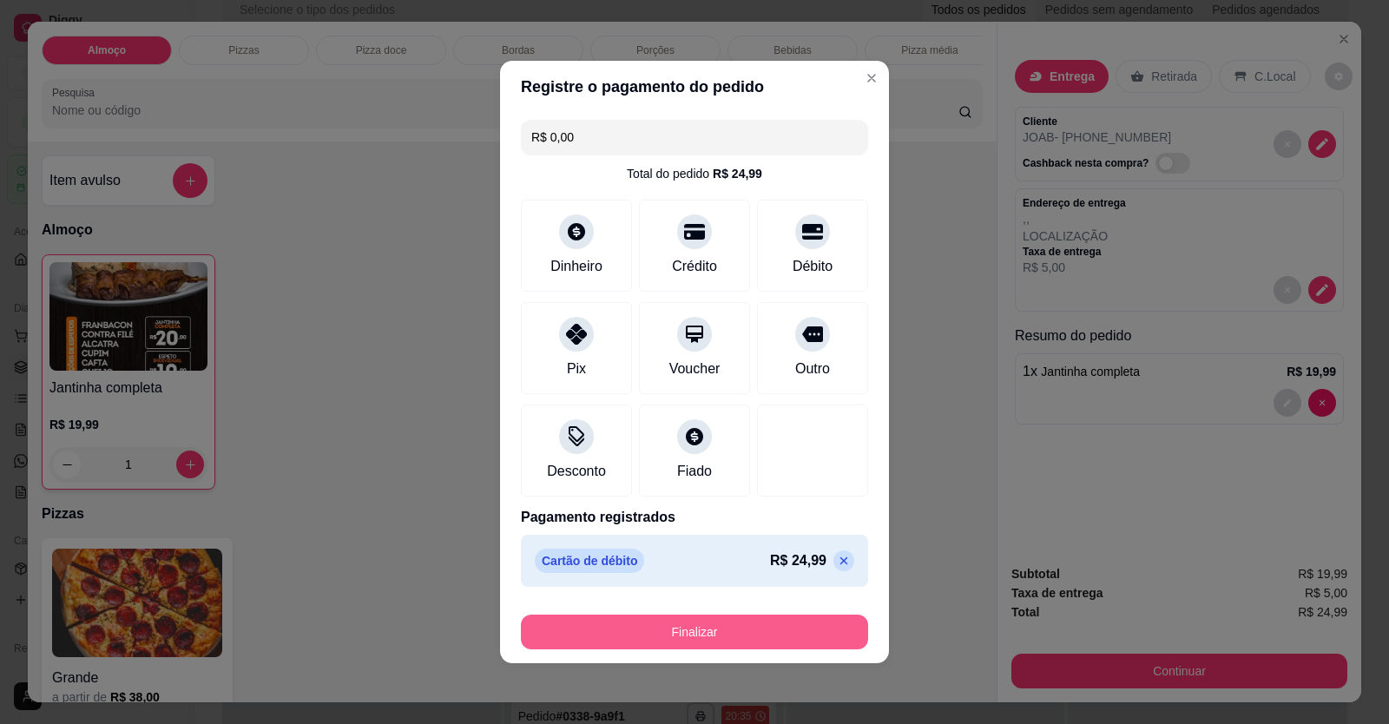
click at [788, 631] on button "Finalizar" at bounding box center [694, 632] width 347 height 35
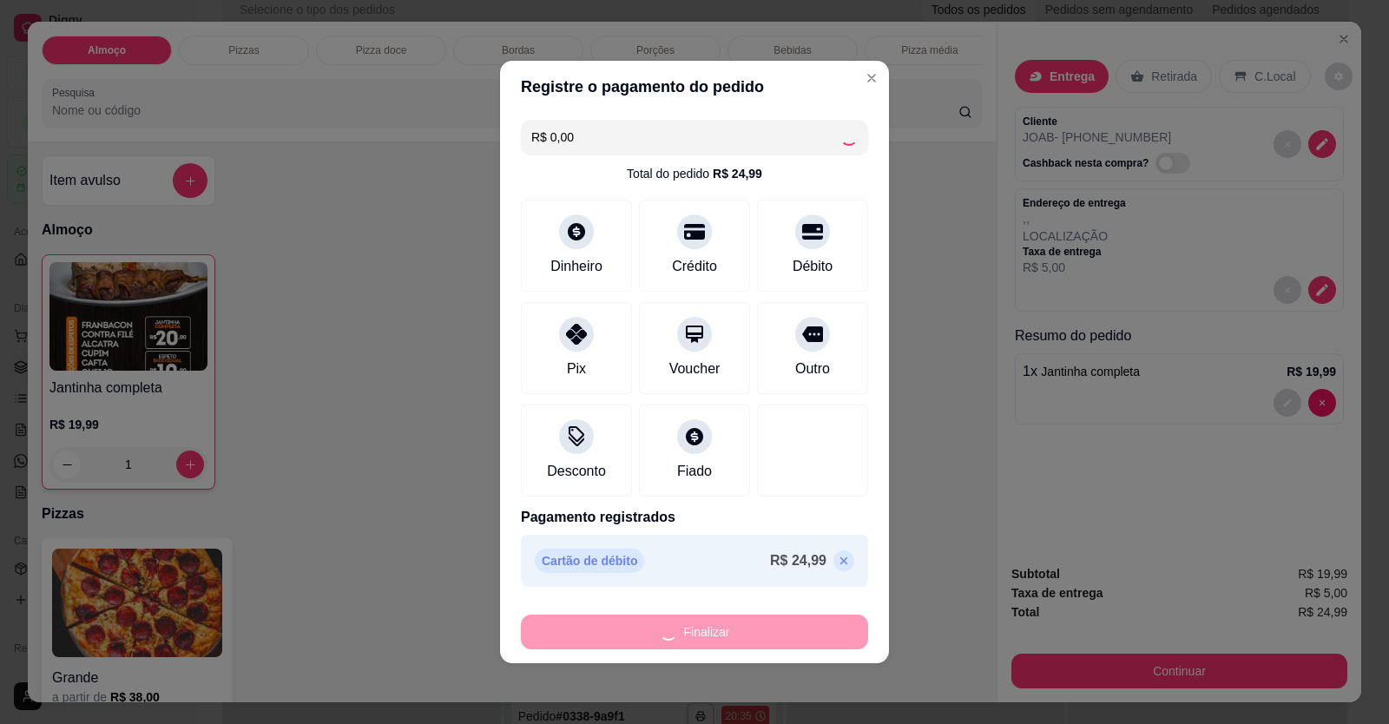
type input "0"
type input "-R$ 24,99"
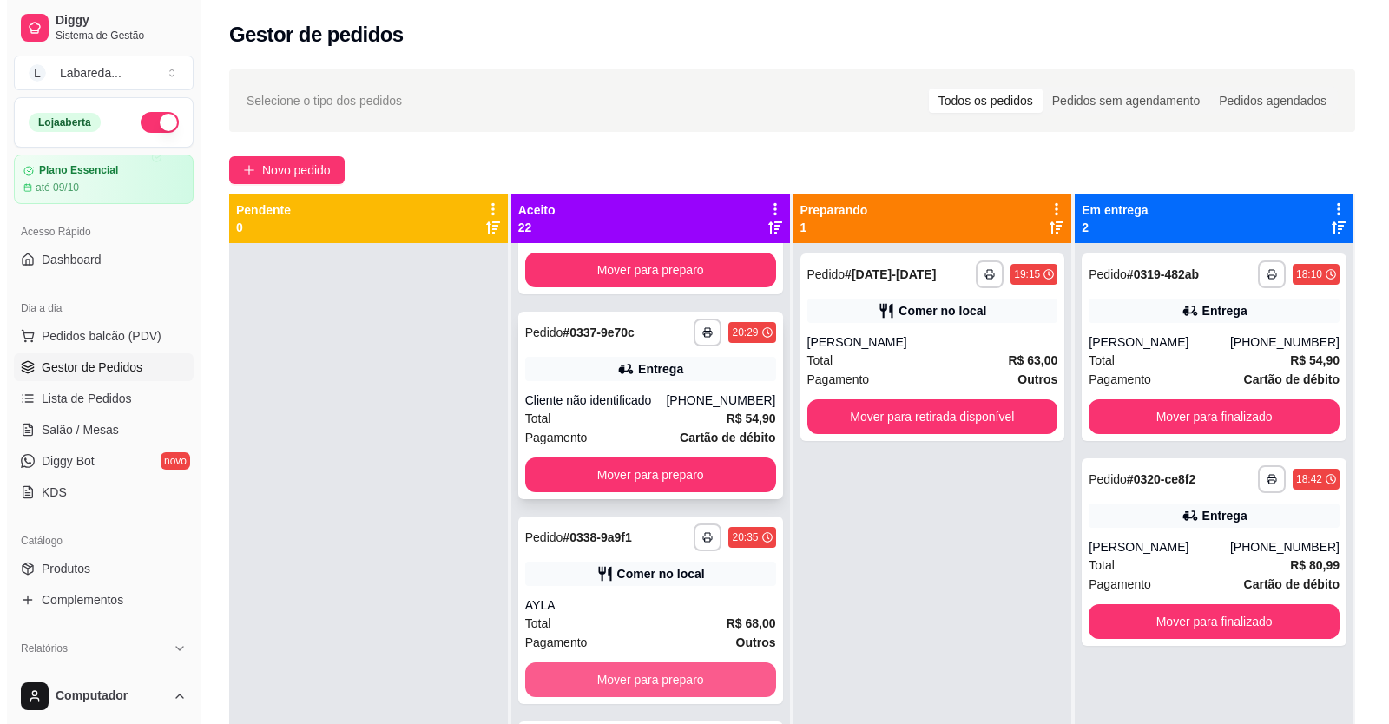
scroll to position [3005, 0]
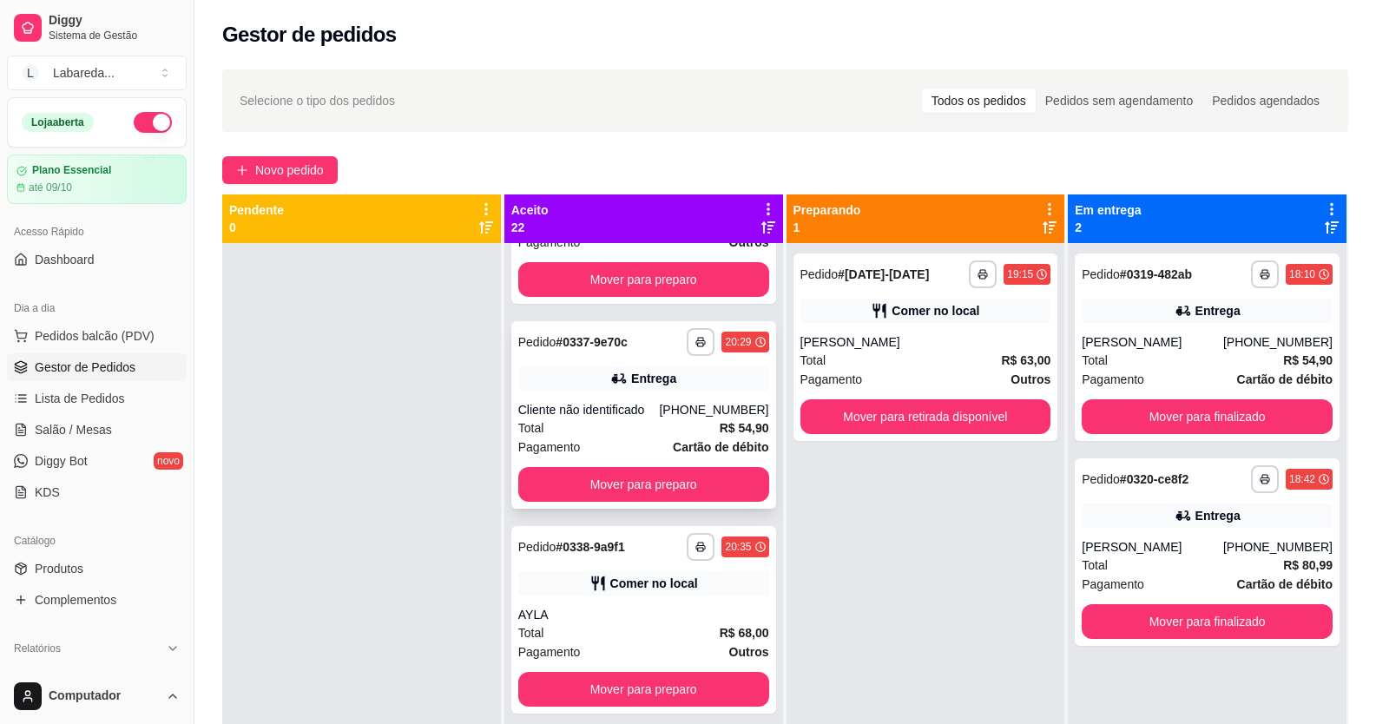
click at [613, 418] on div "Cliente não identificado" at bounding box center [588, 409] width 141 height 17
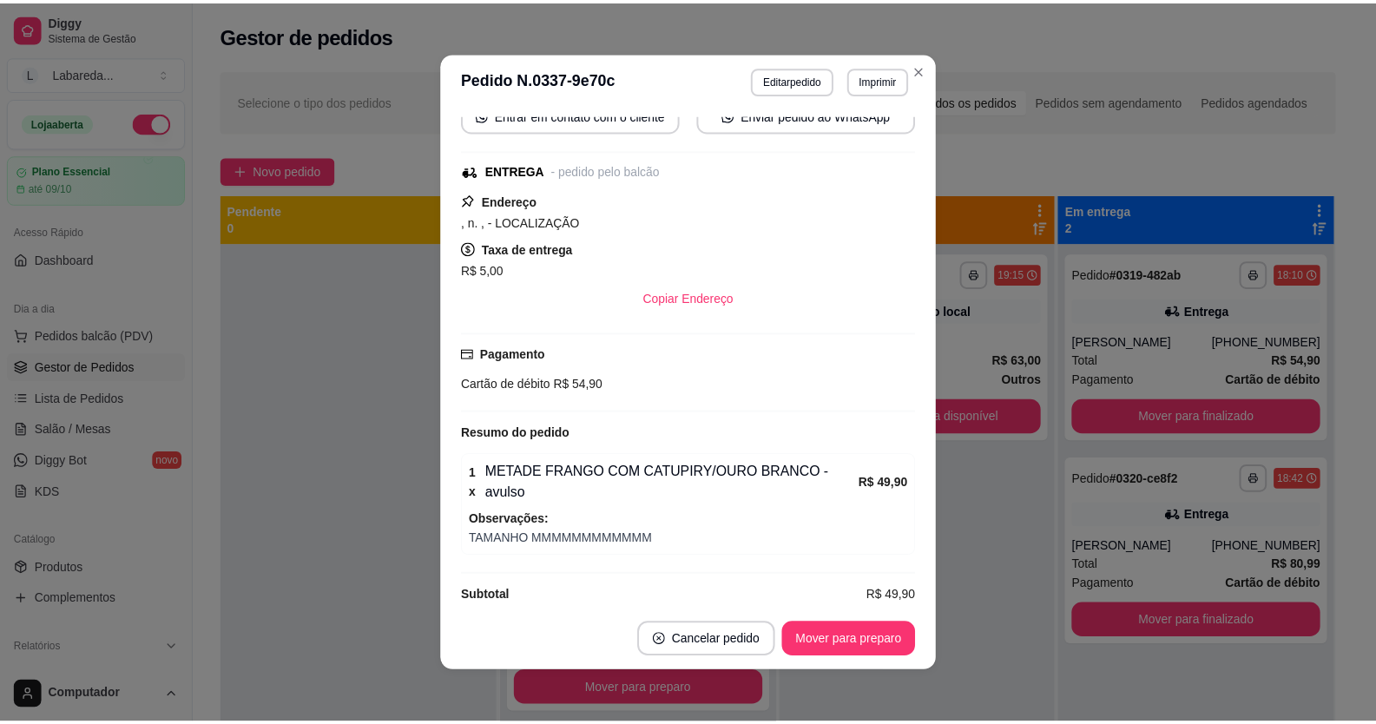
scroll to position [265, 0]
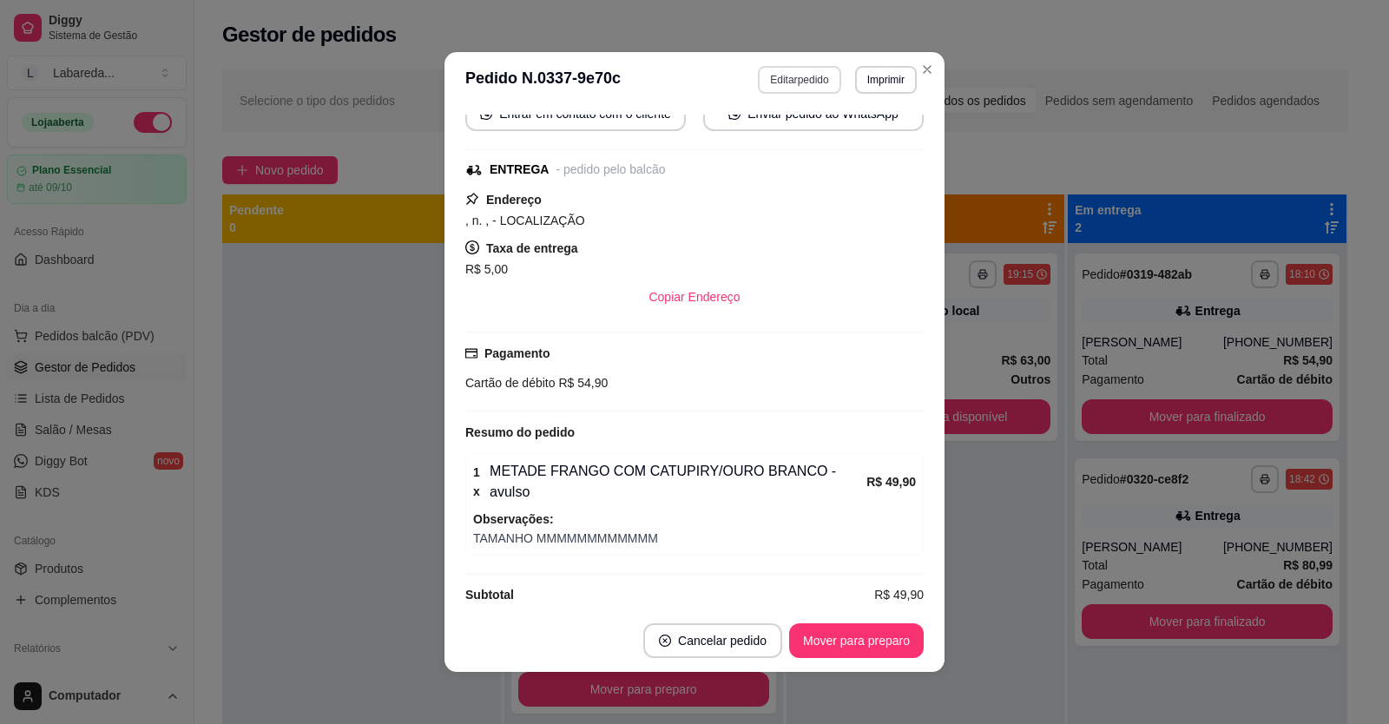
click at [813, 80] on button "Editar pedido" at bounding box center [799, 80] width 82 height 28
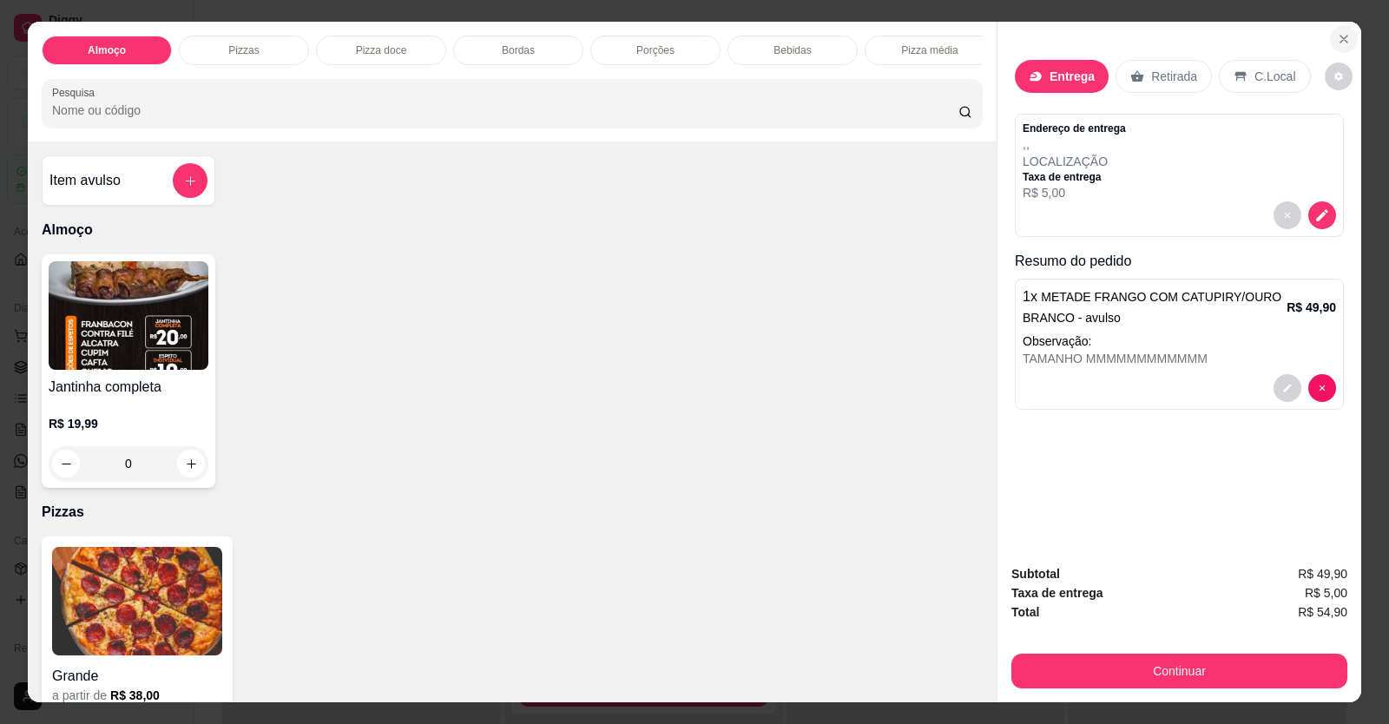
click at [1342, 41] on icon "Close" at bounding box center [1344, 39] width 14 height 14
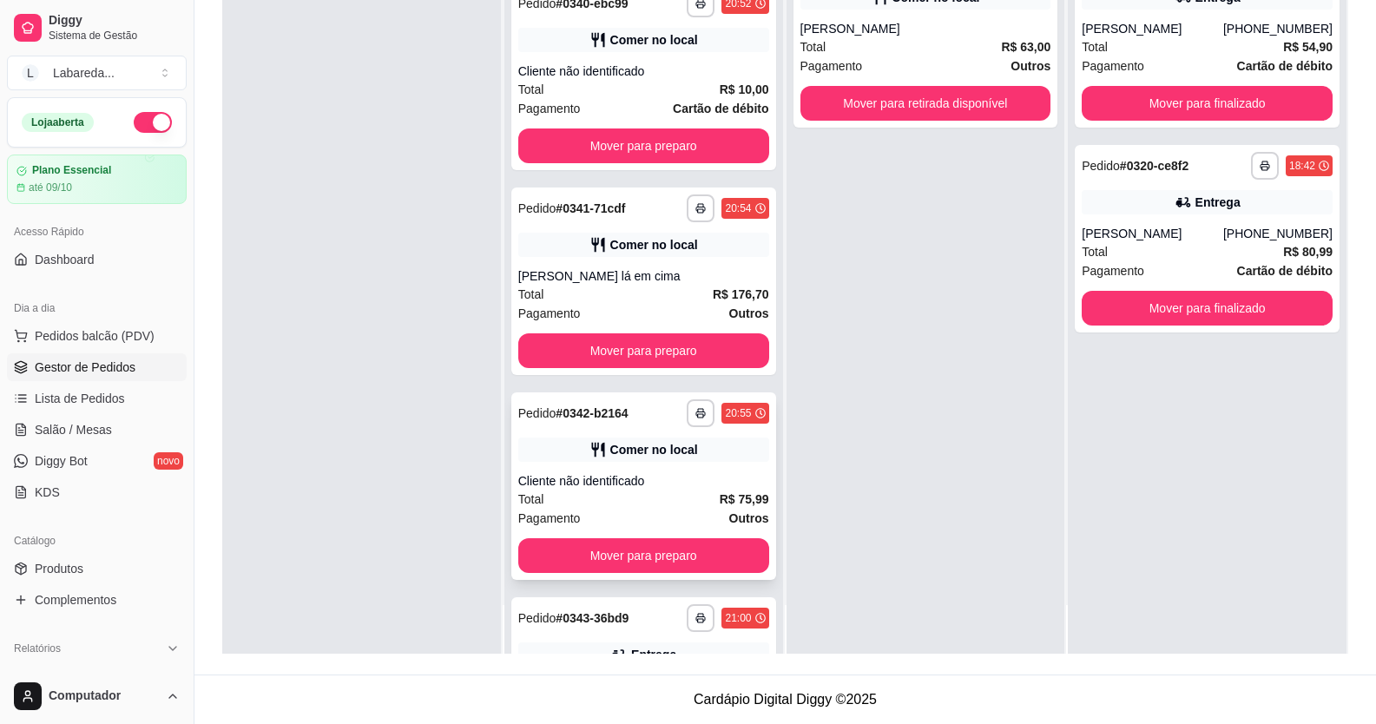
scroll to position [3644, 0]
click at [655, 489] on div "**********" at bounding box center [643, 486] width 265 height 187
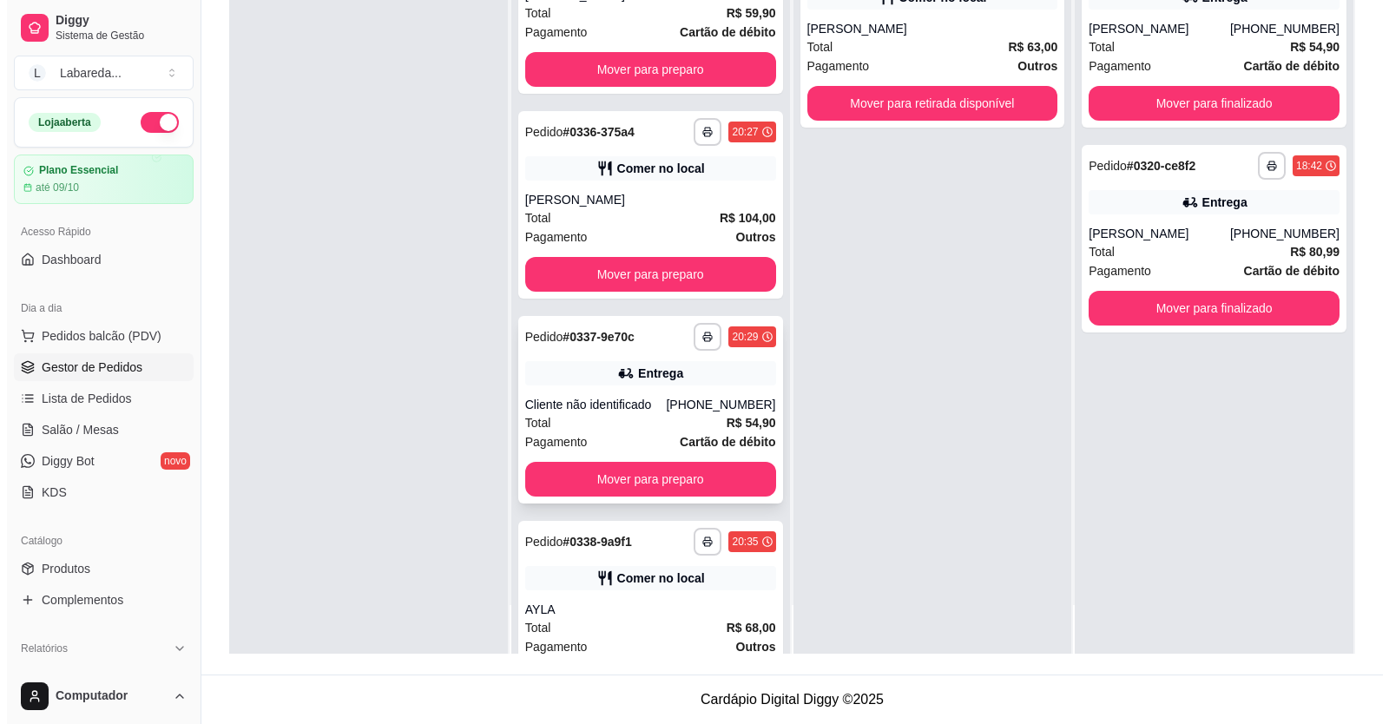
scroll to position [2689, 0]
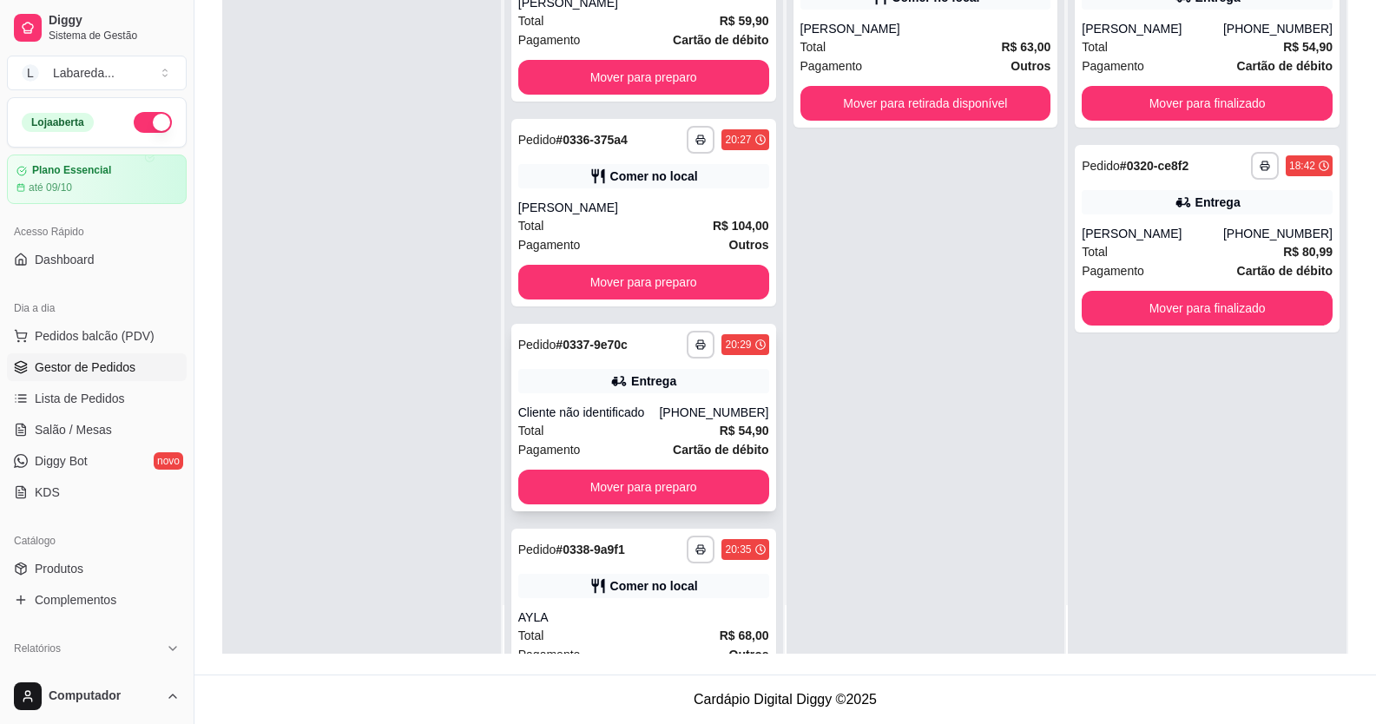
click at [667, 393] on div "Entrega" at bounding box center [643, 381] width 251 height 24
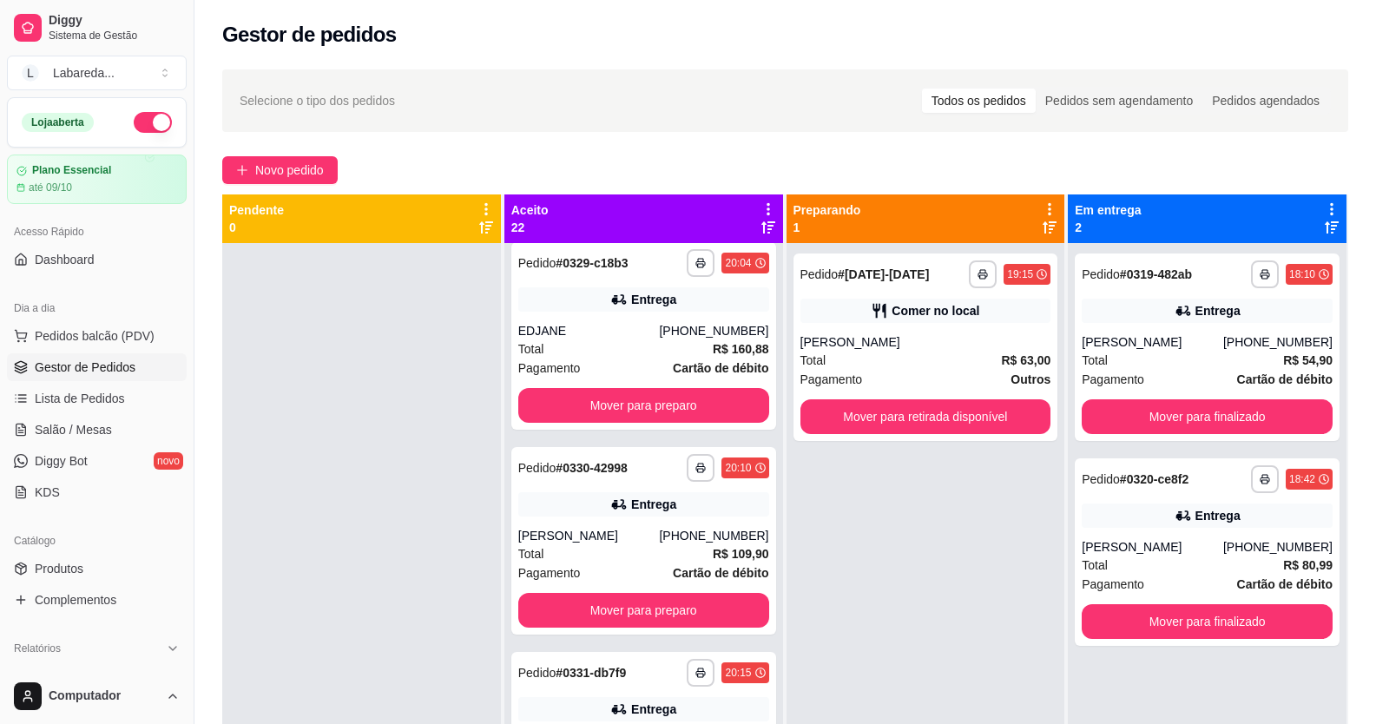
scroll to position [1476, 0]
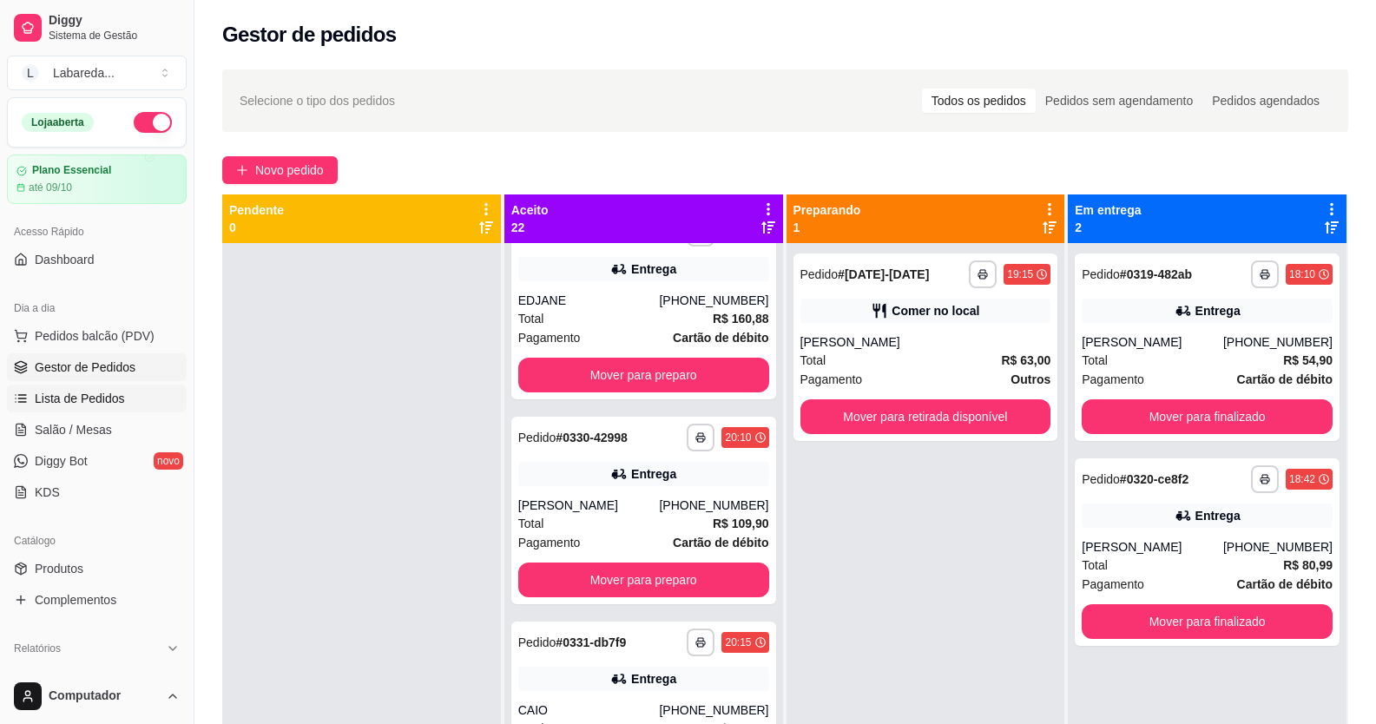
click at [102, 396] on span "Lista de Pedidos" at bounding box center [80, 398] width 90 height 17
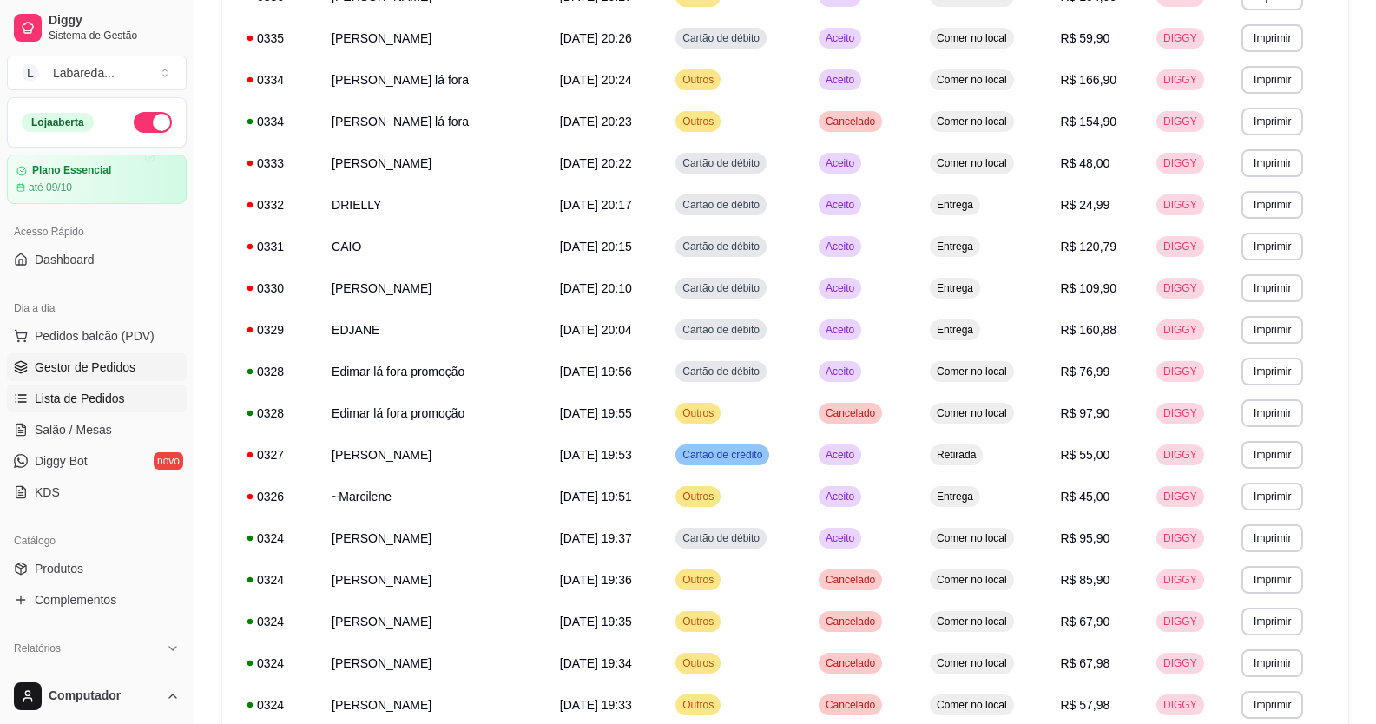
scroll to position [608, 0]
click at [118, 334] on span "Pedidos balcão (PDV)" at bounding box center [95, 335] width 120 height 17
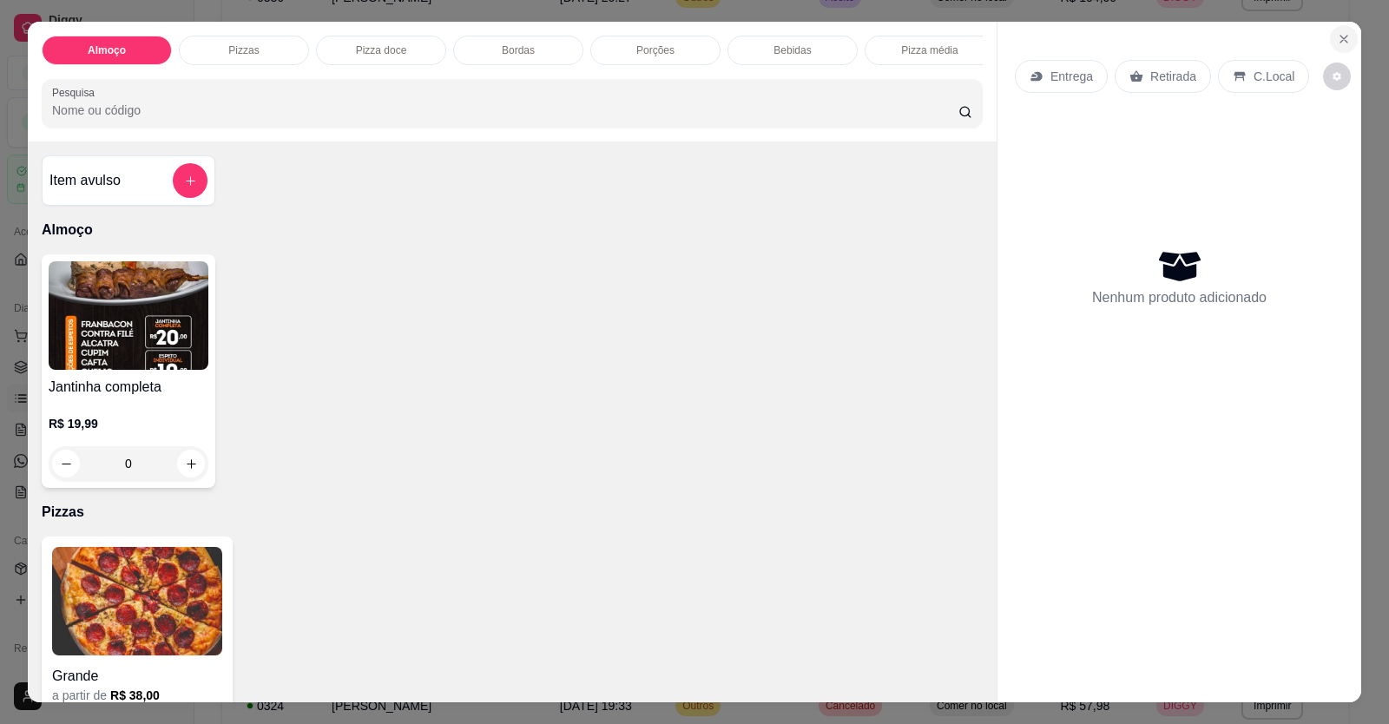
click at [1337, 39] on icon "Close" at bounding box center [1344, 39] width 14 height 14
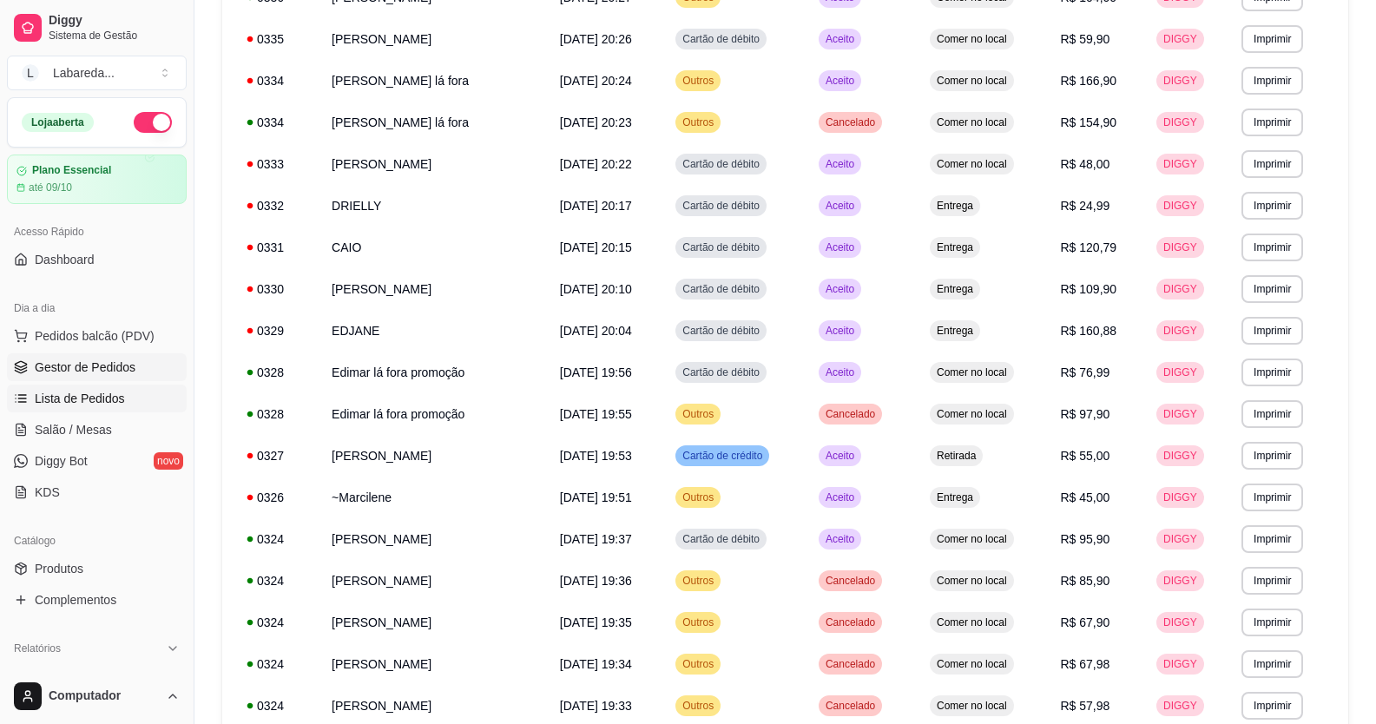
click at [78, 371] on span "Gestor de Pedidos" at bounding box center [85, 366] width 101 height 17
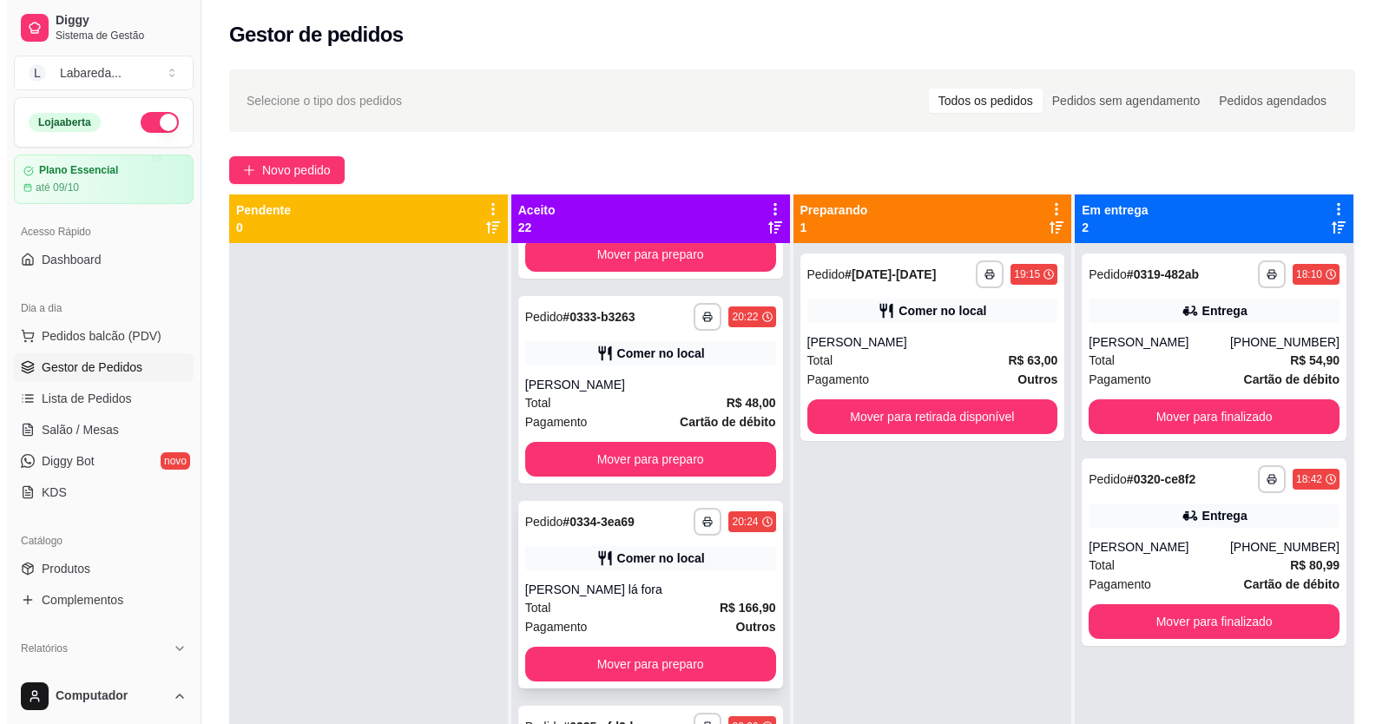
scroll to position [2257, 0]
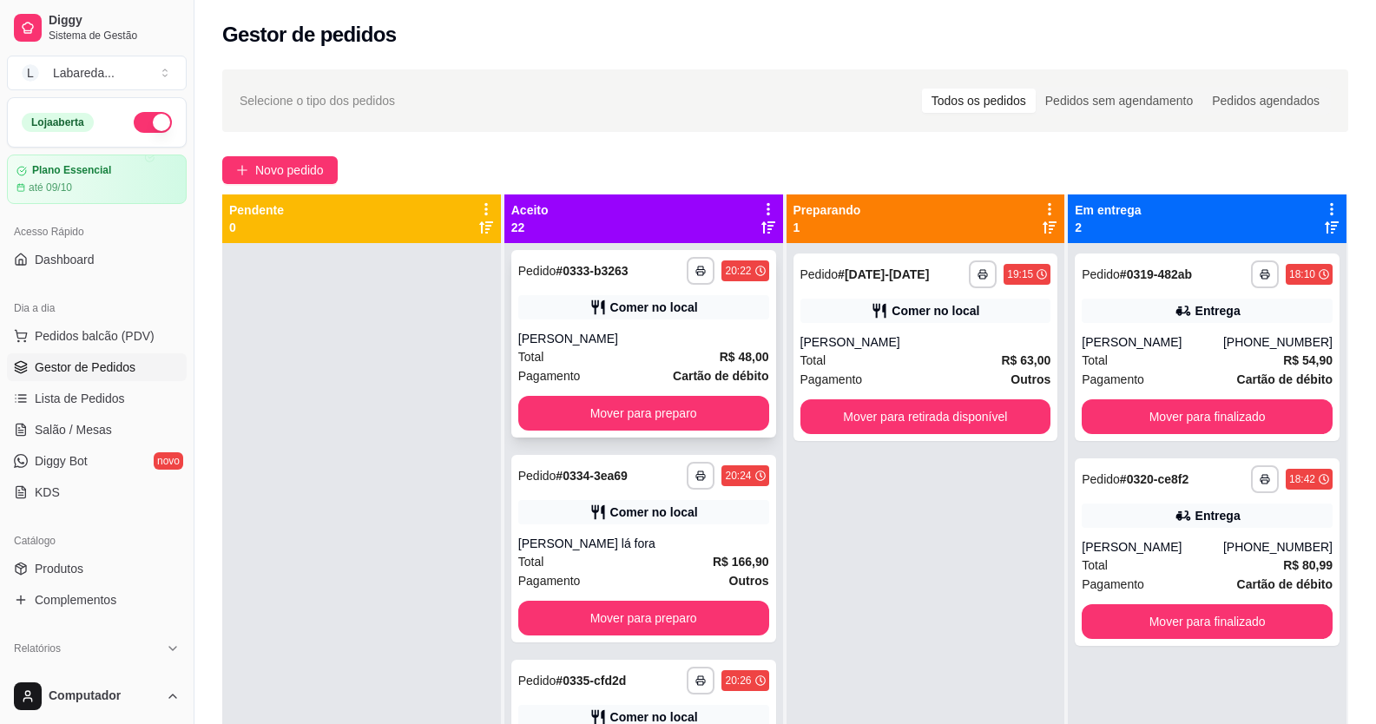
click at [689, 366] on div "Total R$ 48,00" at bounding box center [643, 356] width 251 height 19
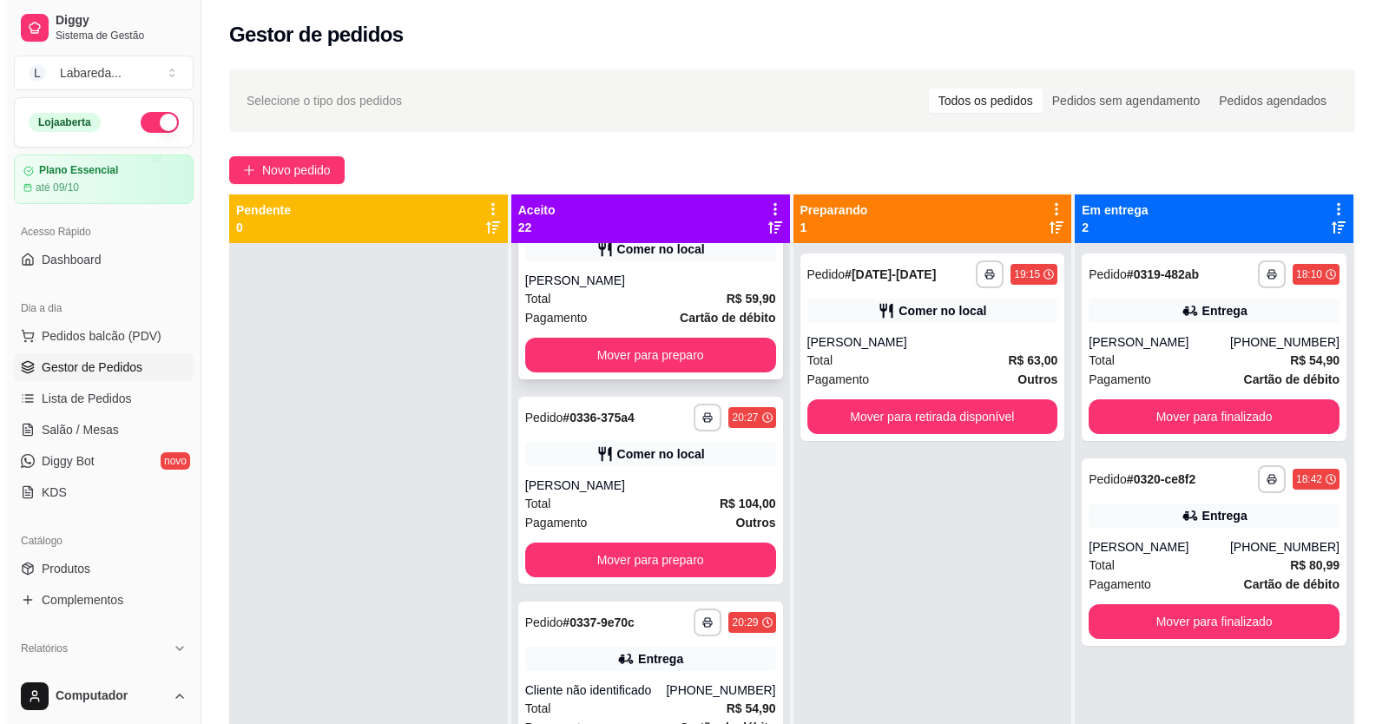
scroll to position [2777, 0]
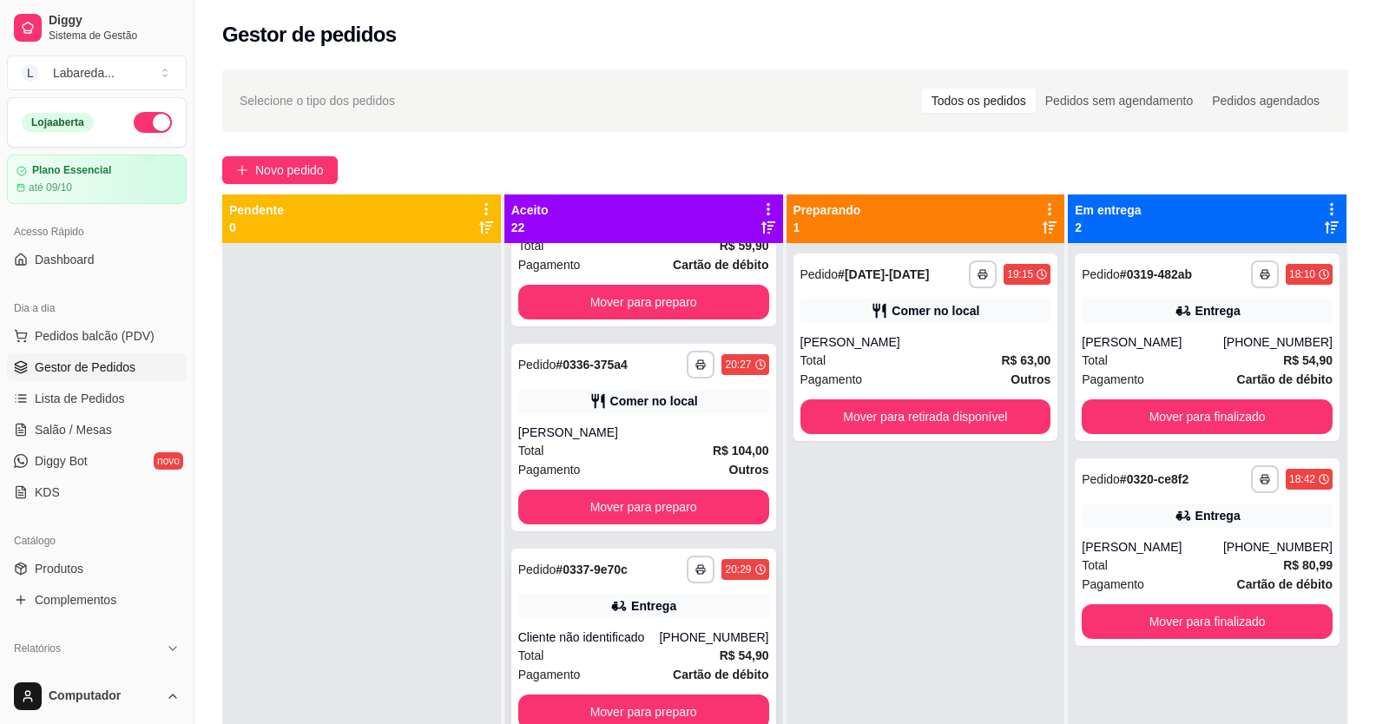
click at [660, 637] on div "**********" at bounding box center [643, 642] width 265 height 187
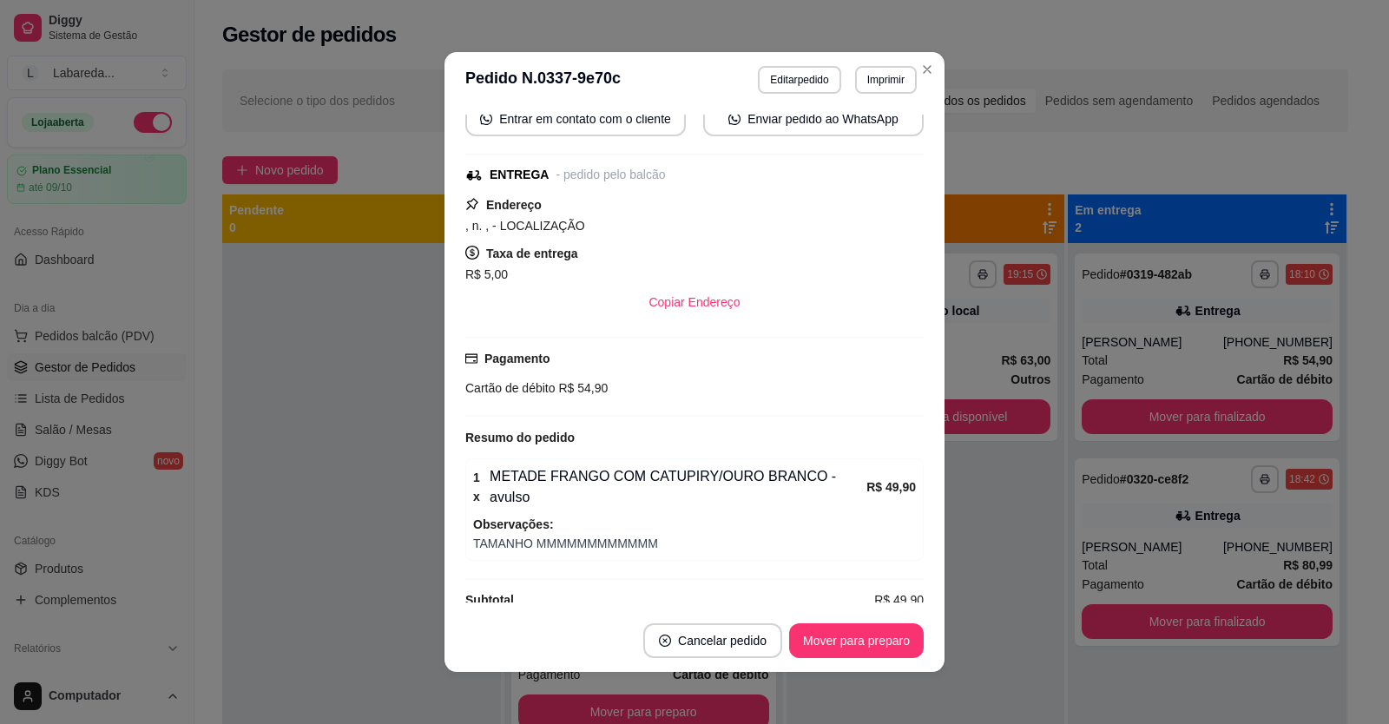
scroll to position [260, 0]
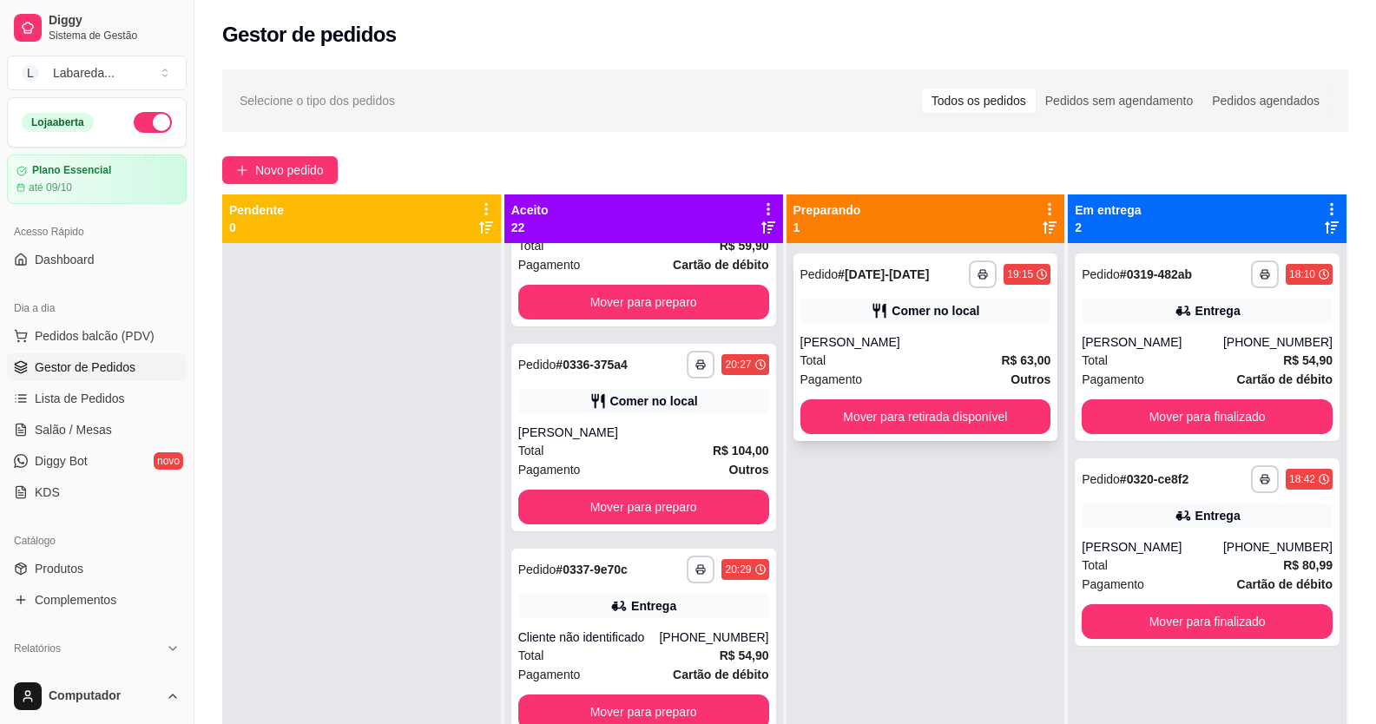
click at [851, 351] on div "Total R$ 63,00" at bounding box center [925, 360] width 251 height 19
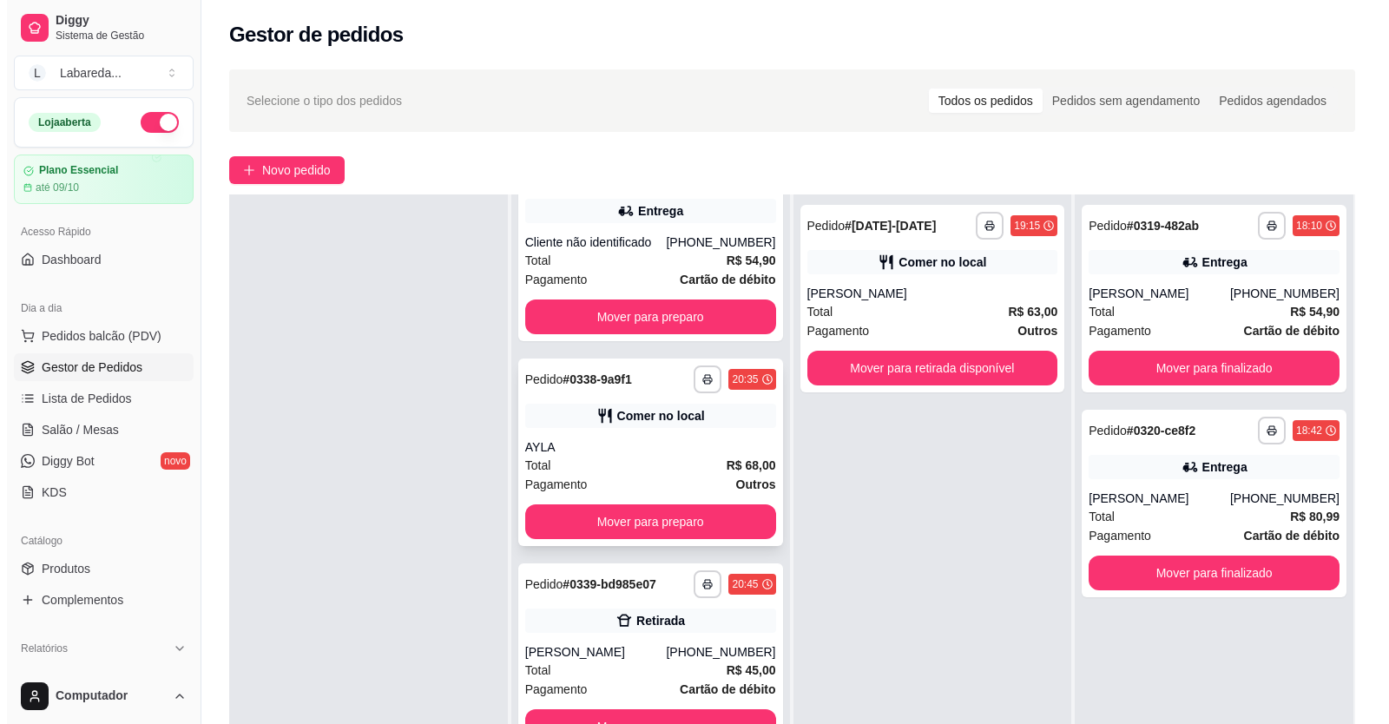
scroll to position [3125, 0]
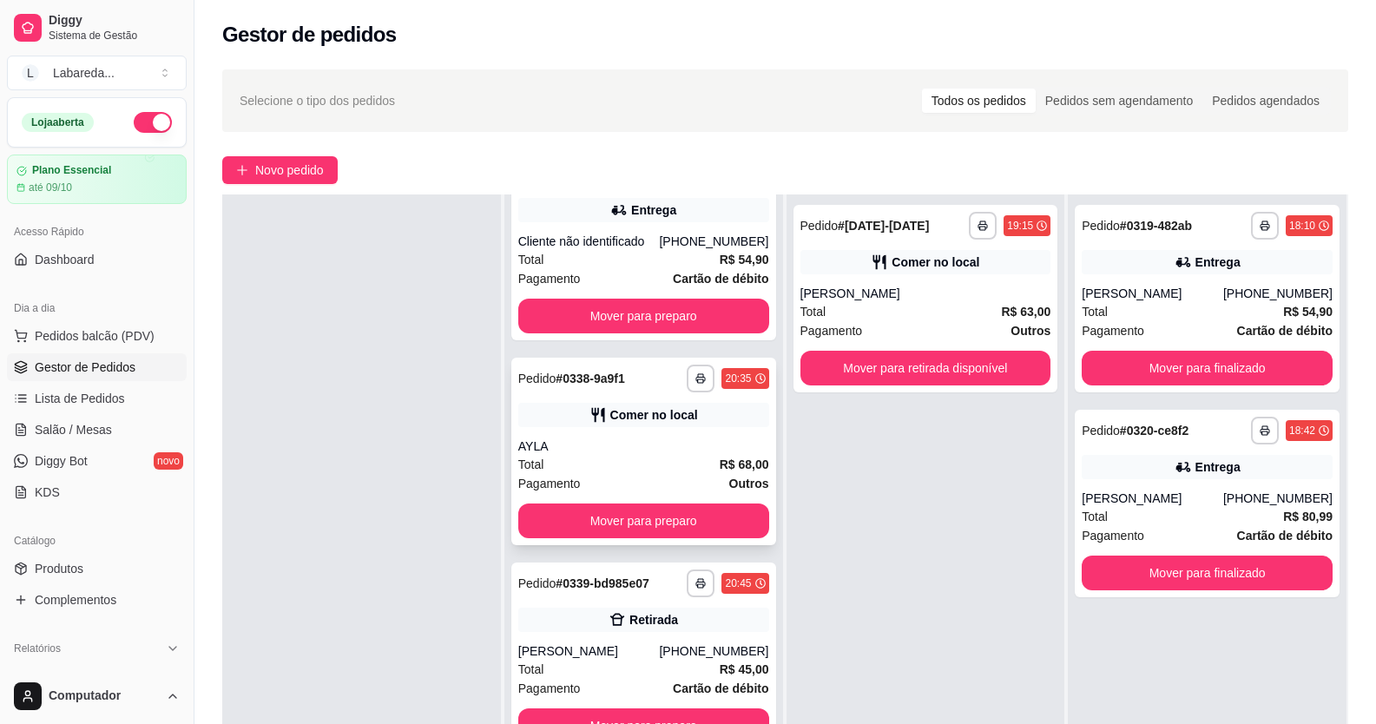
click at [597, 424] on icon at bounding box center [597, 414] width 17 height 17
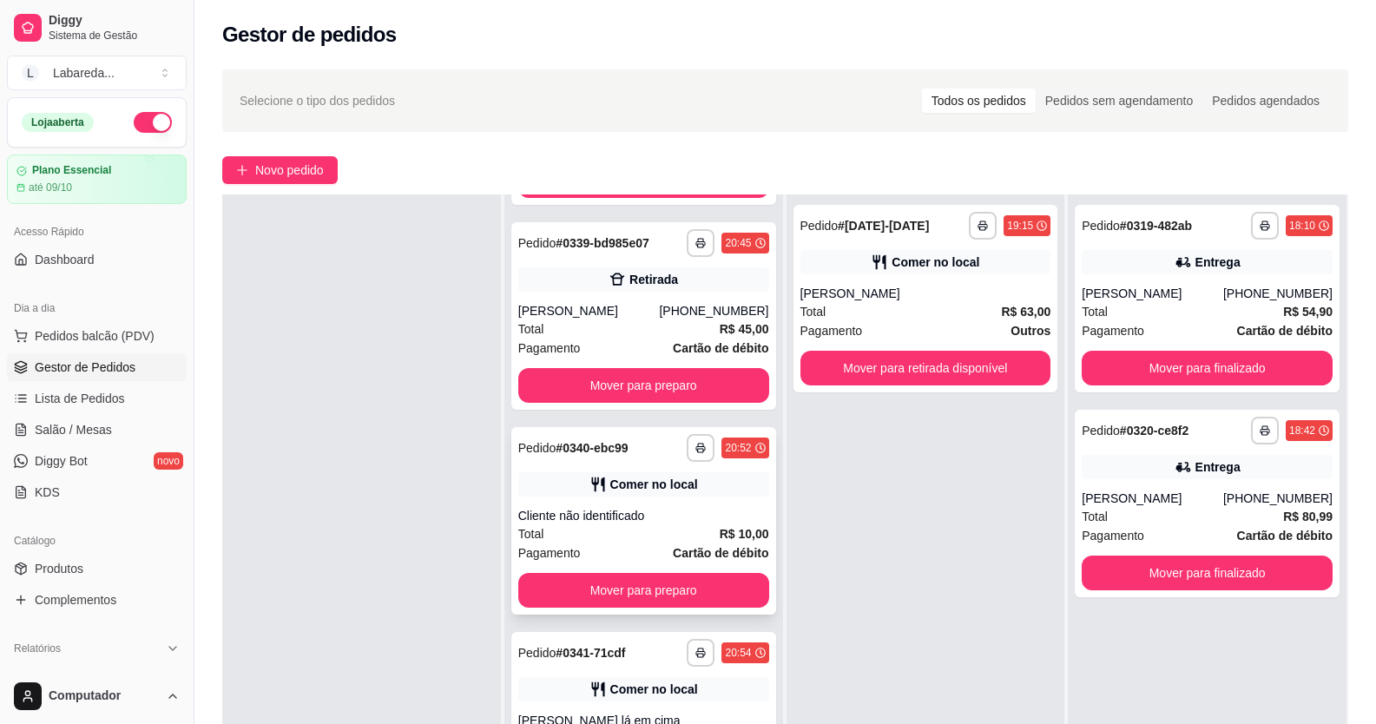
scroll to position [3472, 0]
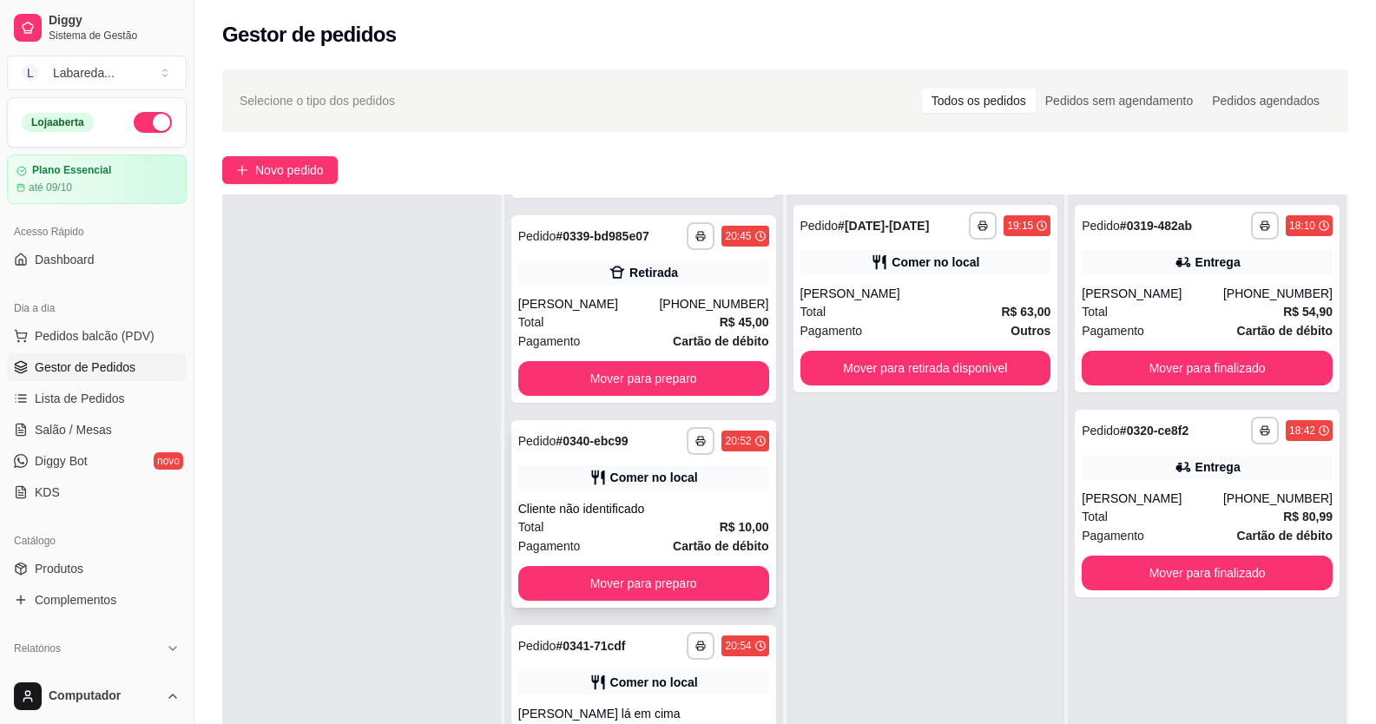
click at [640, 555] on div "Pagamento Cartão de débito" at bounding box center [643, 545] width 251 height 19
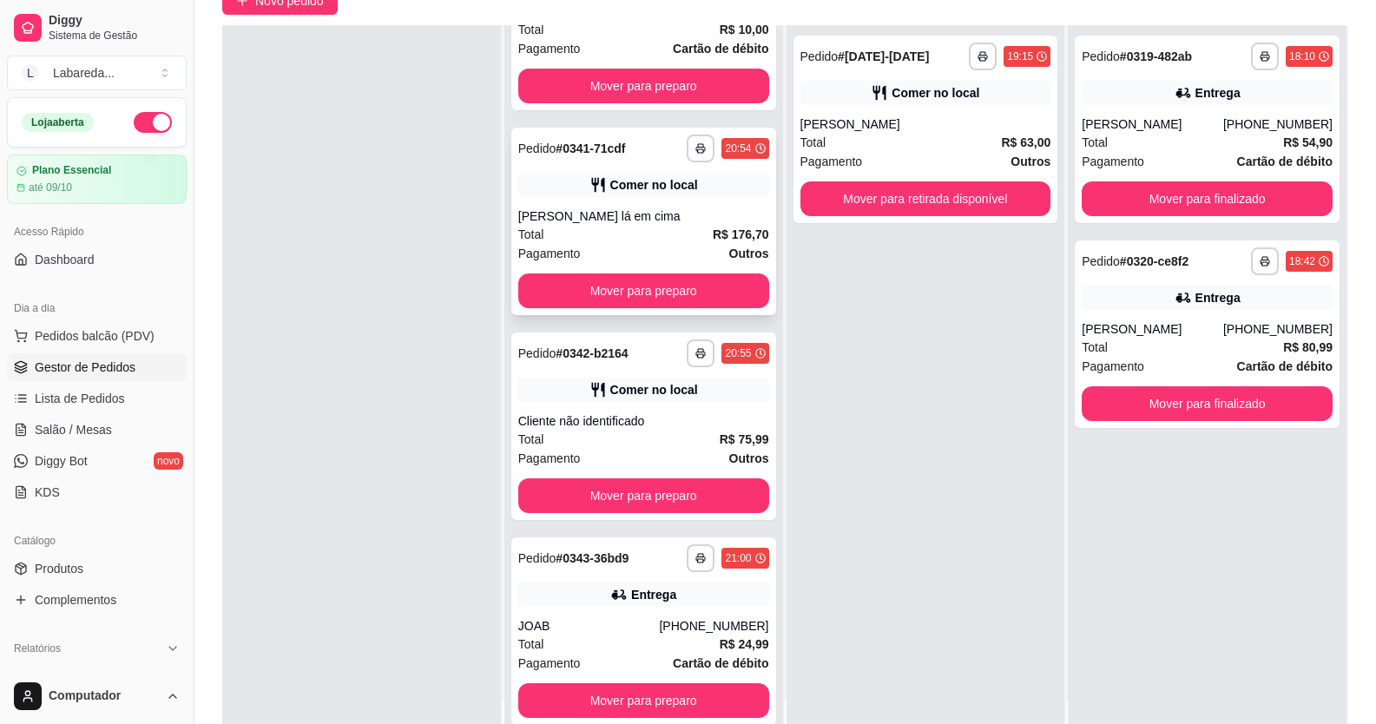
scroll to position [174, 0]
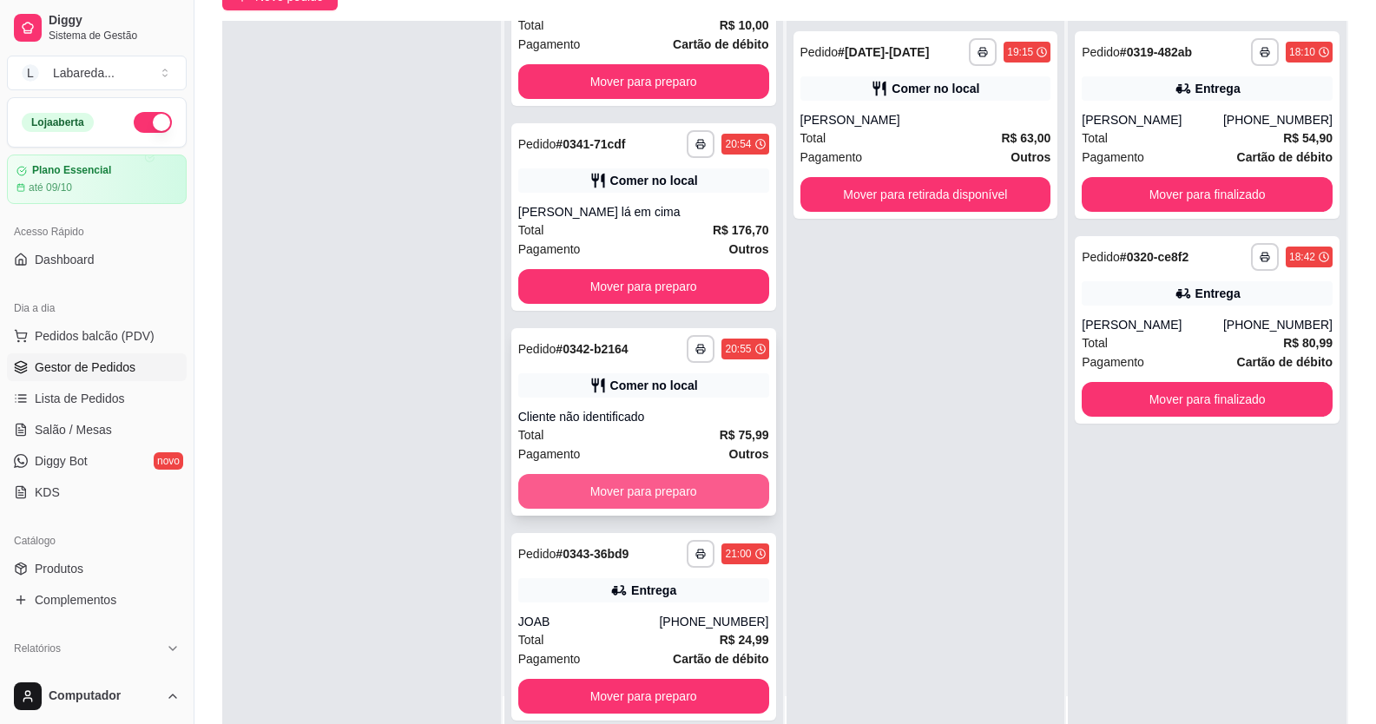
click at [641, 478] on button "Mover para preparo" at bounding box center [643, 491] width 251 height 35
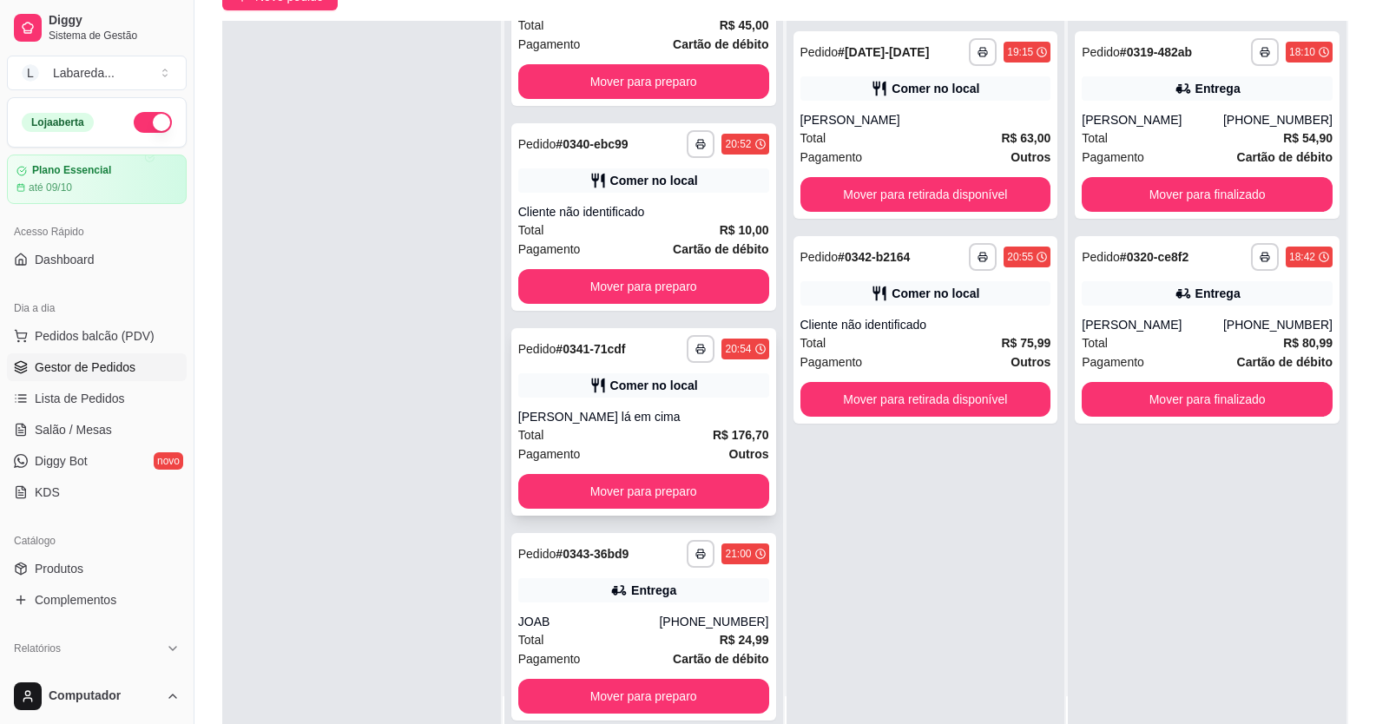
click at [634, 434] on div "Total R$ 176,70" at bounding box center [643, 434] width 251 height 19
click at [889, 332] on div "Cliente não identificado" at bounding box center [925, 324] width 251 height 17
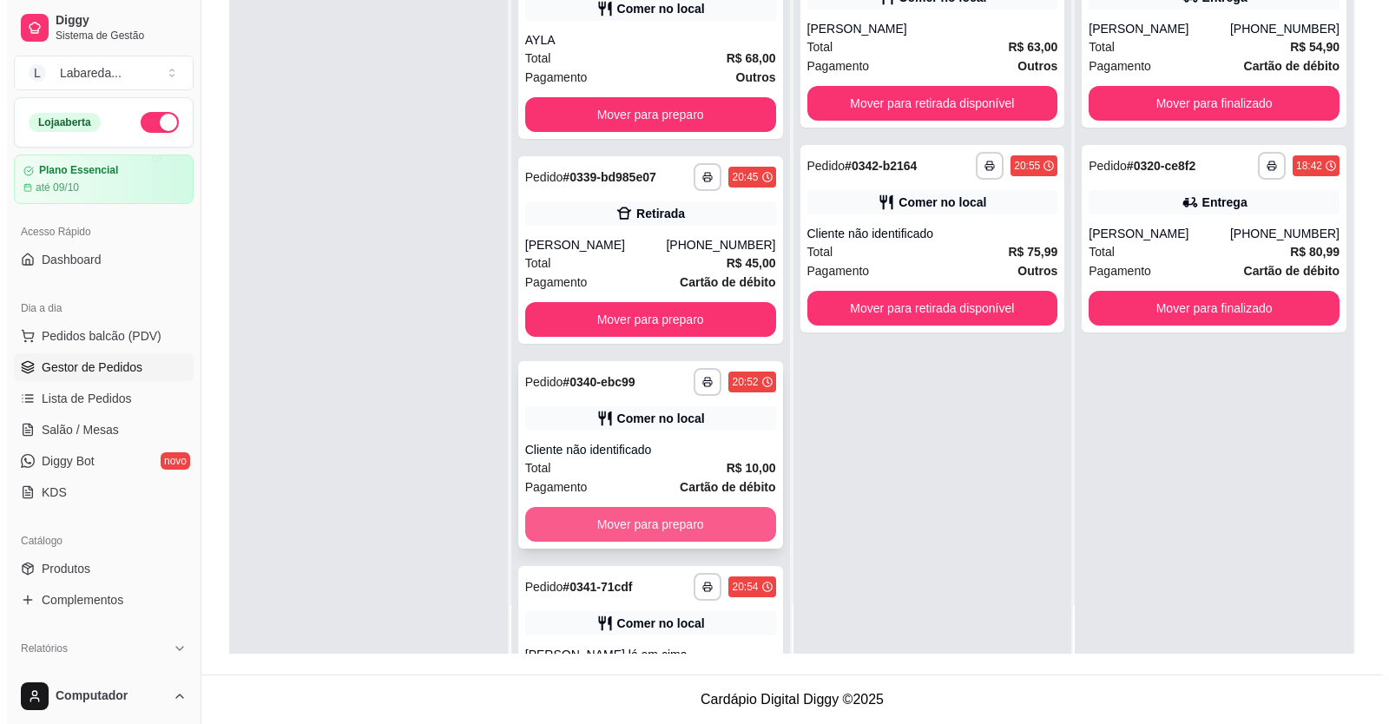
scroll to position [3265, 0]
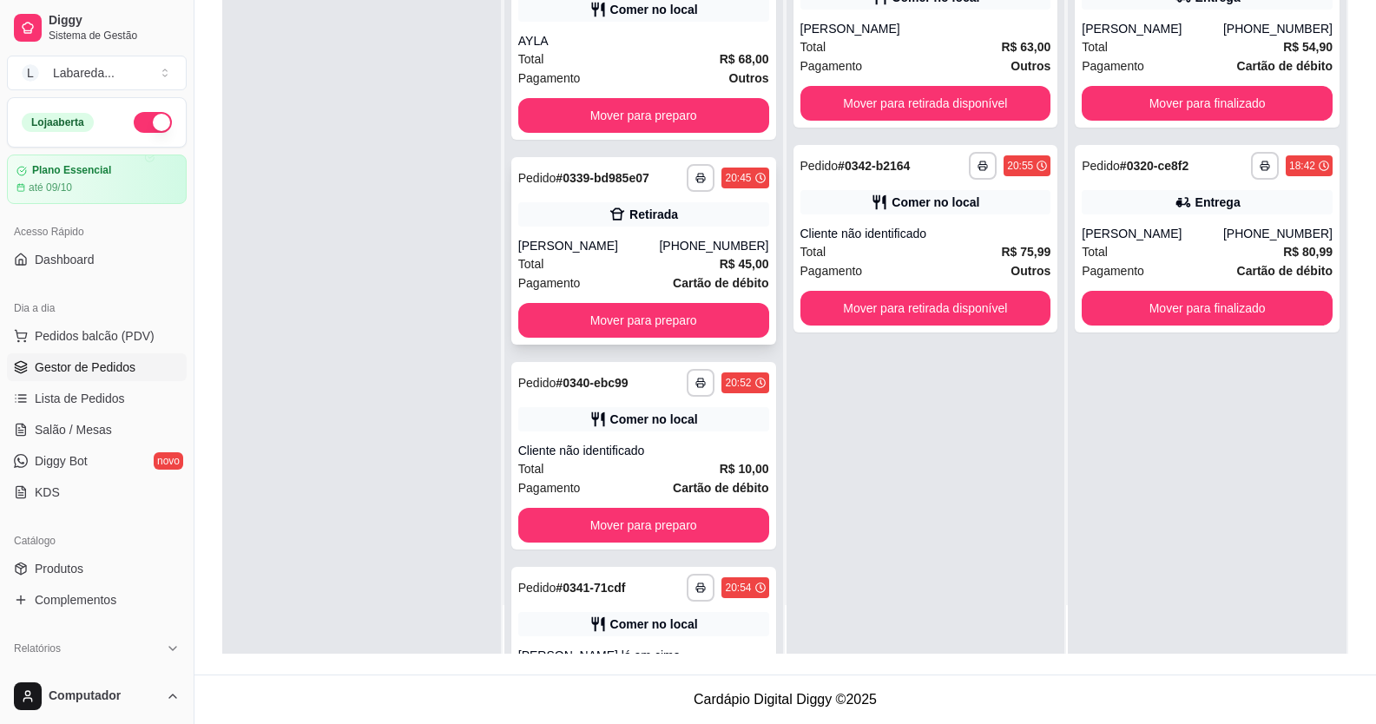
click at [602, 291] on div "Pagamento Cartão de débito" at bounding box center [643, 282] width 251 height 19
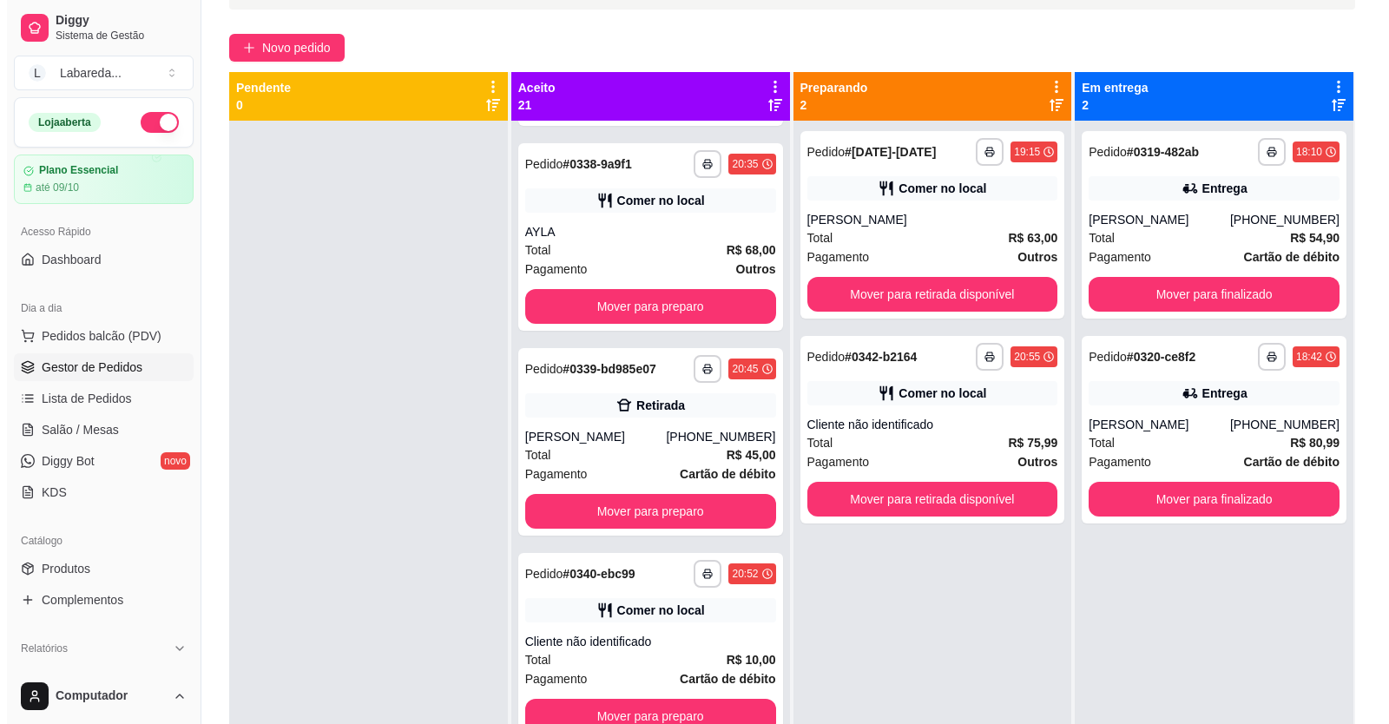
scroll to position [0, 0]
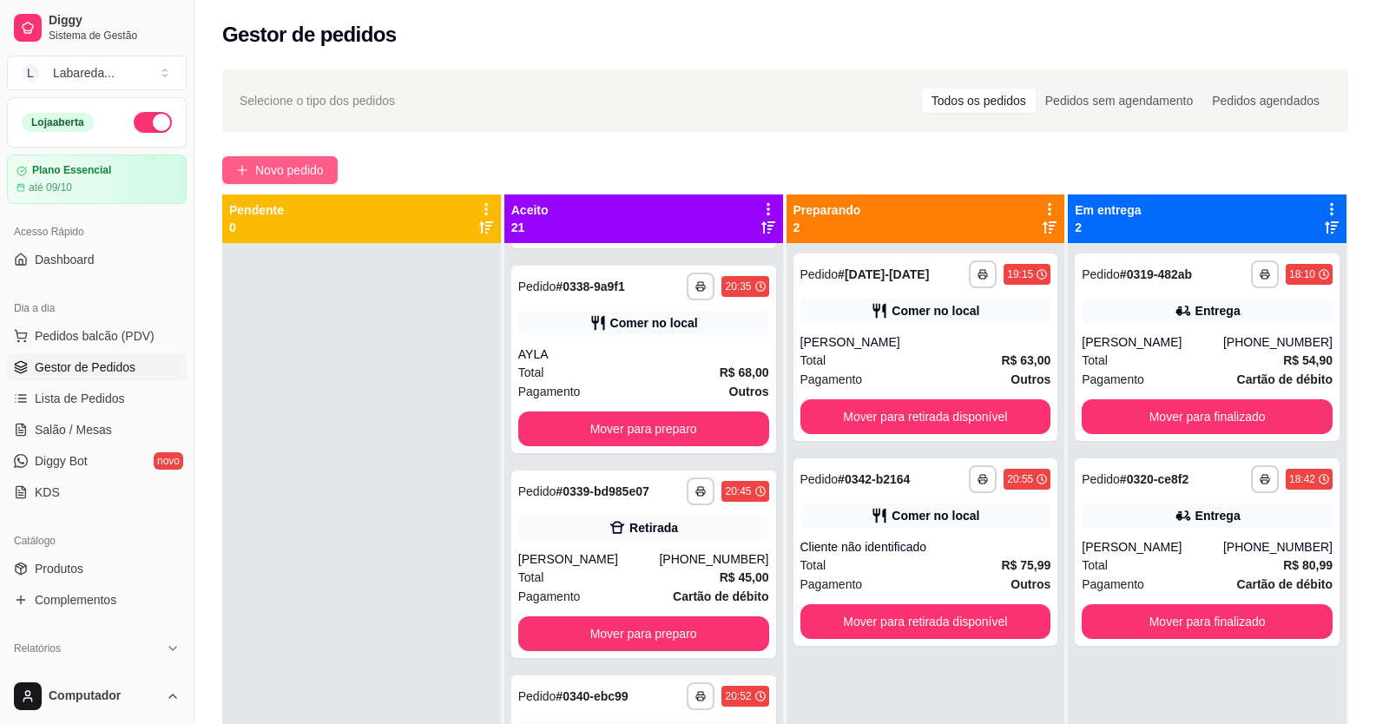
click at [254, 170] on button "Novo pedido" at bounding box center [279, 170] width 115 height 28
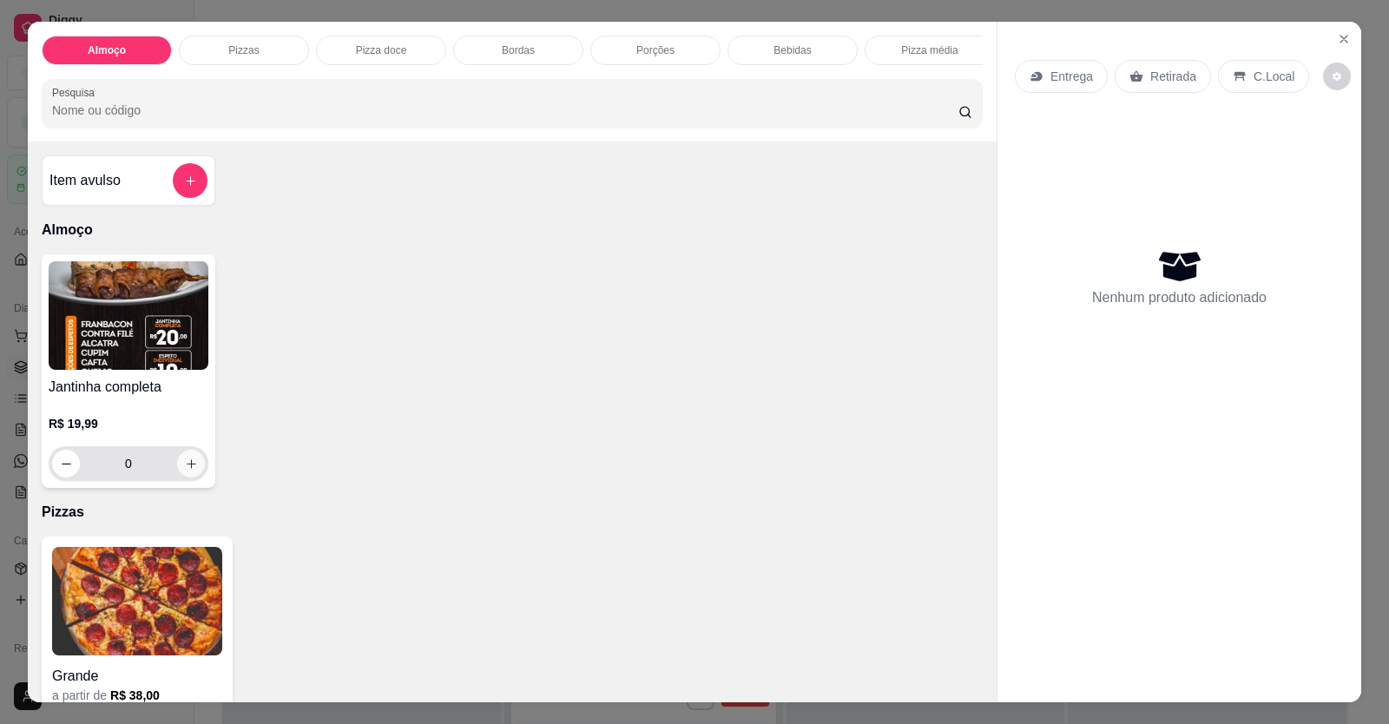
click at [179, 477] on button "increase-product-quantity" at bounding box center [191, 464] width 28 height 28
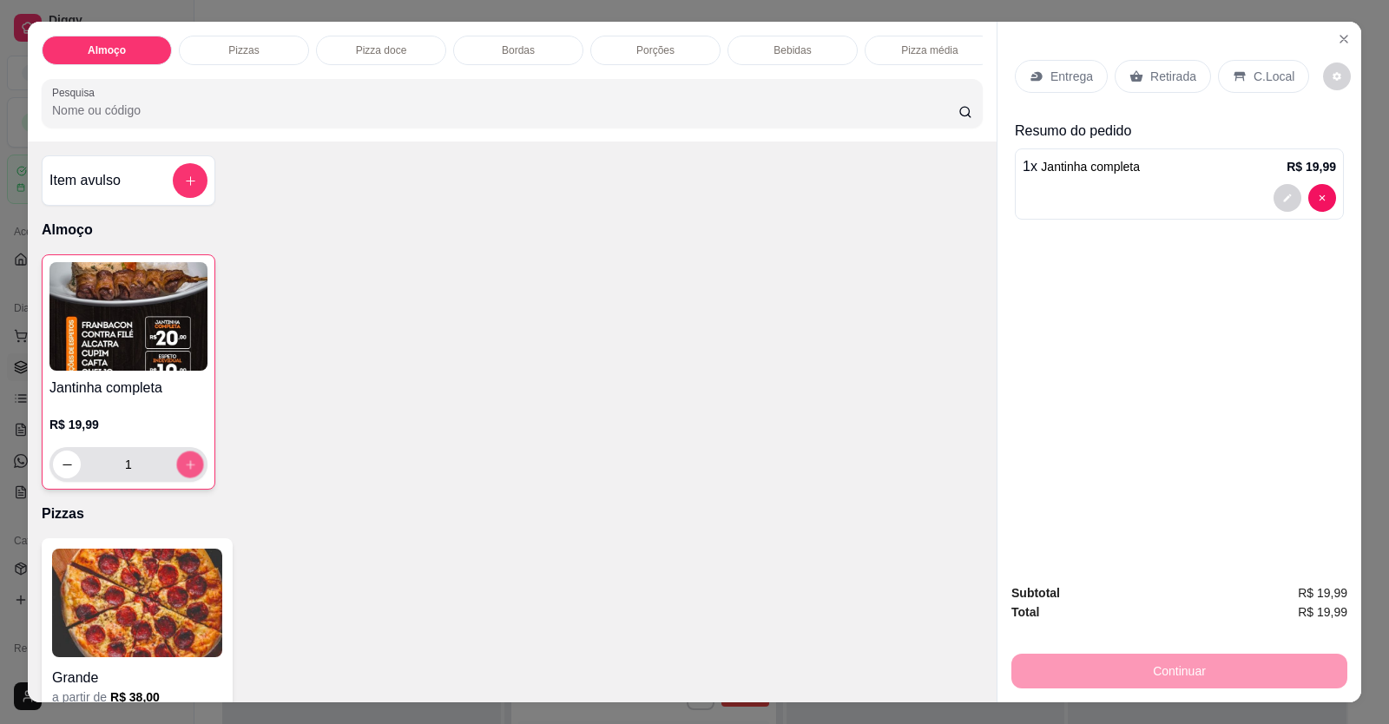
click at [184, 471] on icon "increase-product-quantity" at bounding box center [190, 464] width 13 height 13
type input "2"
click at [188, 187] on icon "add-separate-item" at bounding box center [190, 180] width 13 height 13
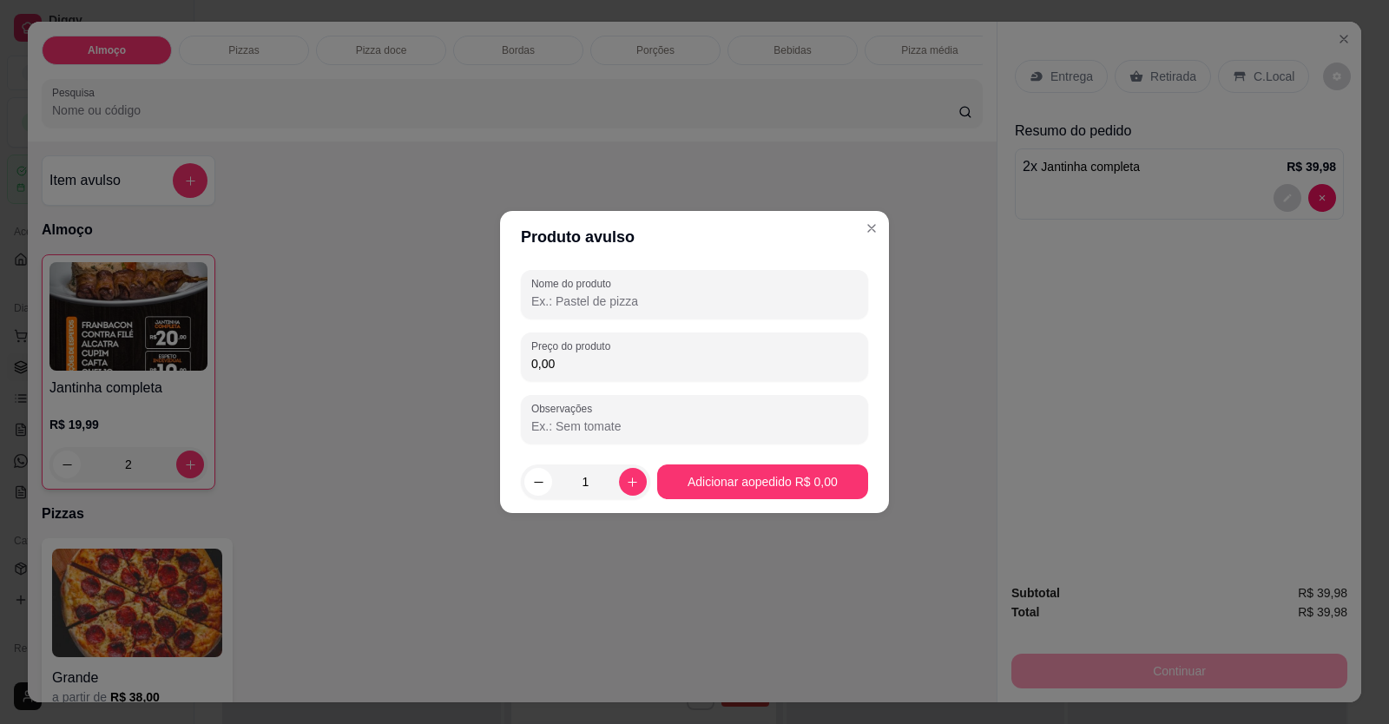
click at [657, 299] on input "Nome do produto" at bounding box center [694, 301] width 326 height 17
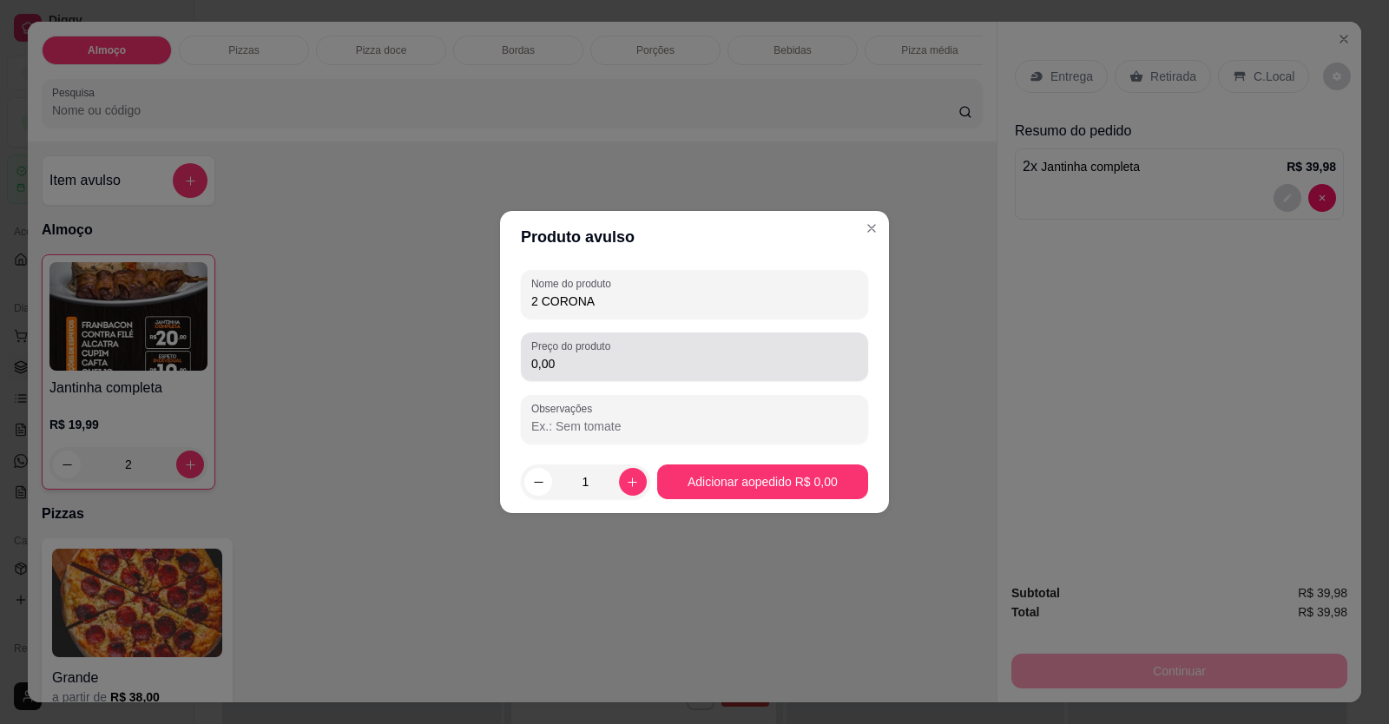
type input "2 CORONA"
click at [590, 363] on input "0,00" at bounding box center [694, 363] width 326 height 17
type input "20,00"
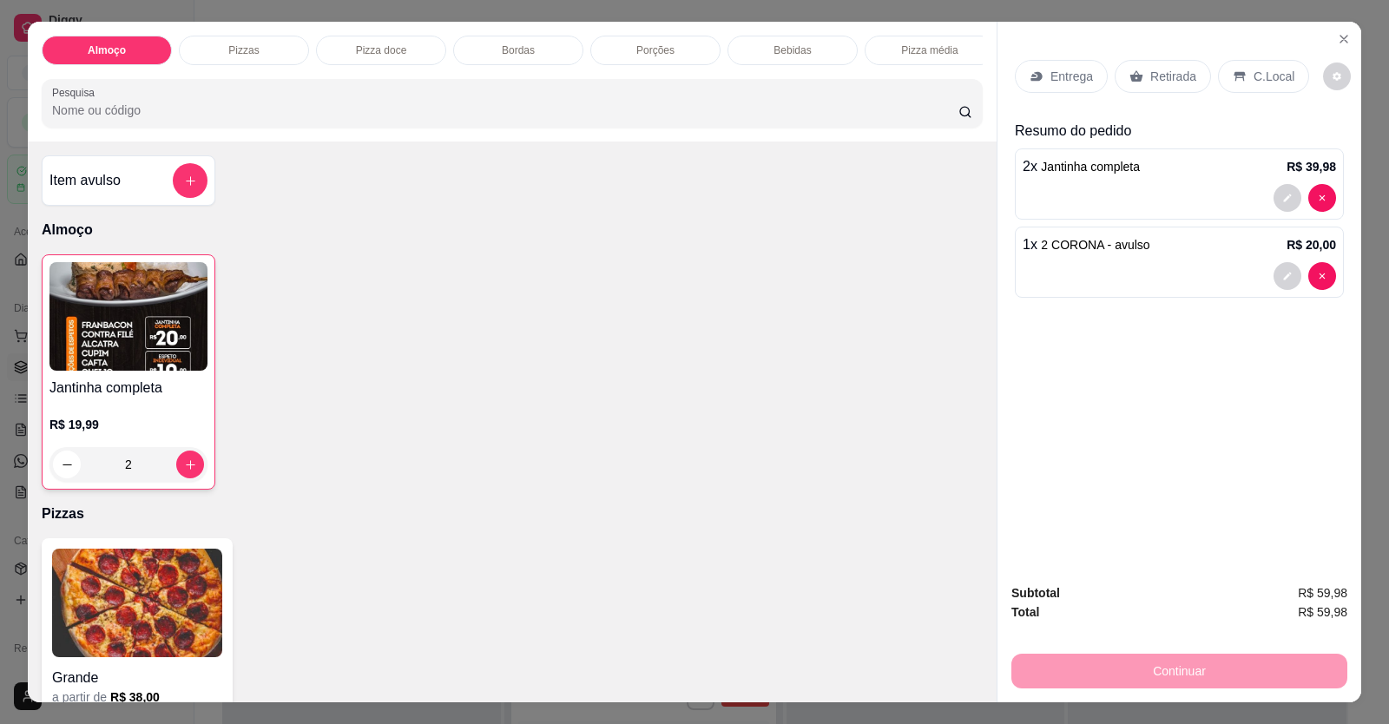
click at [1234, 69] on div "C.Local" at bounding box center [1263, 76] width 91 height 33
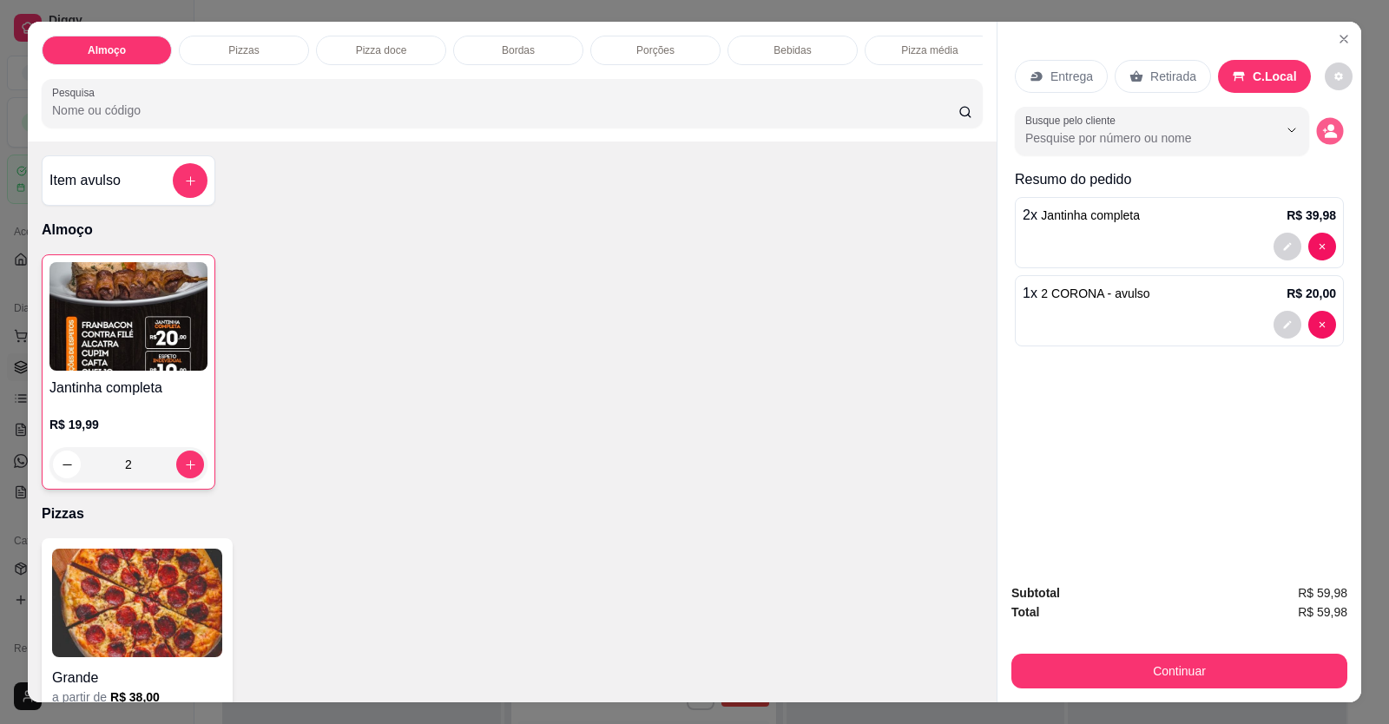
click at [1326, 138] on icon "decrease-product-quantity" at bounding box center [1329, 130] width 15 height 15
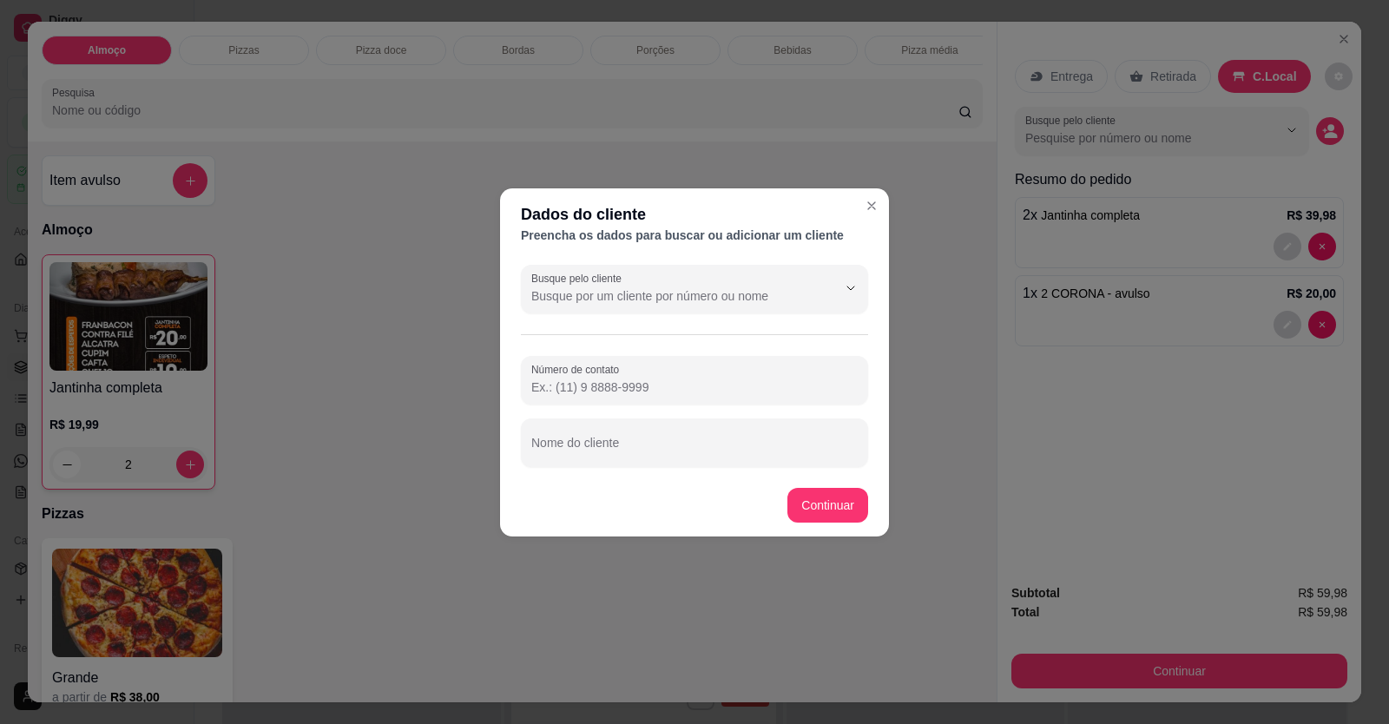
click at [827, 470] on div "Busque pelo cliente Número de contato Nome do cliente" at bounding box center [694, 366] width 389 height 216
click at [776, 446] on input "Nome do cliente" at bounding box center [694, 449] width 326 height 17
type input "MESA E,M CIMA"
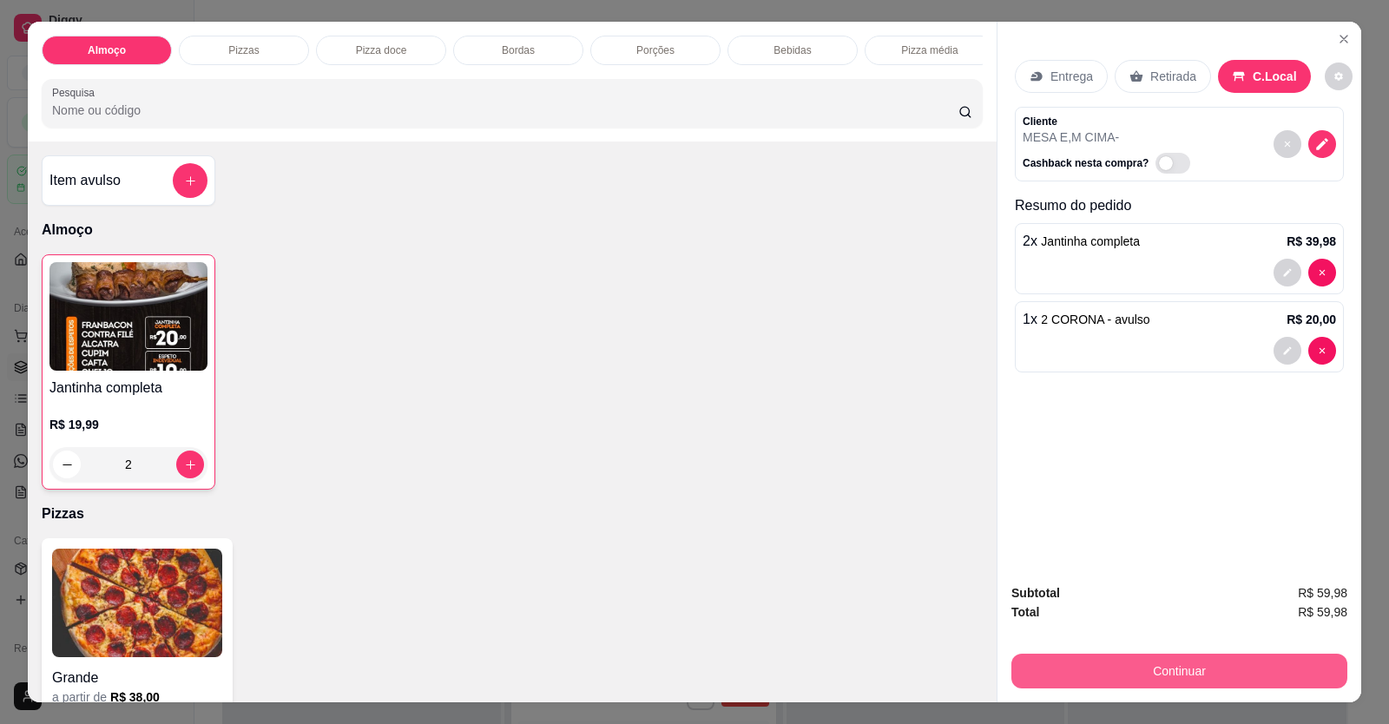
click at [1062, 674] on button "Continuar" at bounding box center [1179, 671] width 336 height 35
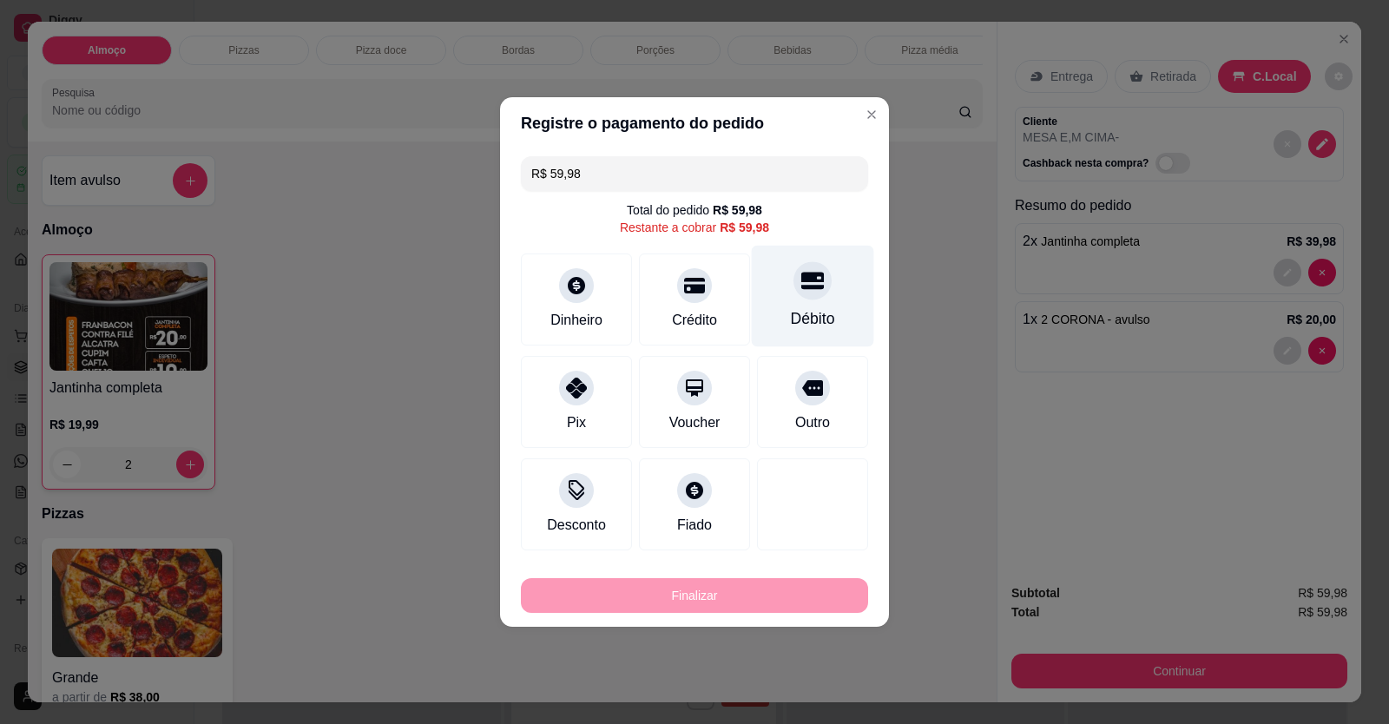
click at [792, 315] on div "Débito" at bounding box center [813, 318] width 44 height 23
type input "R$ 0,00"
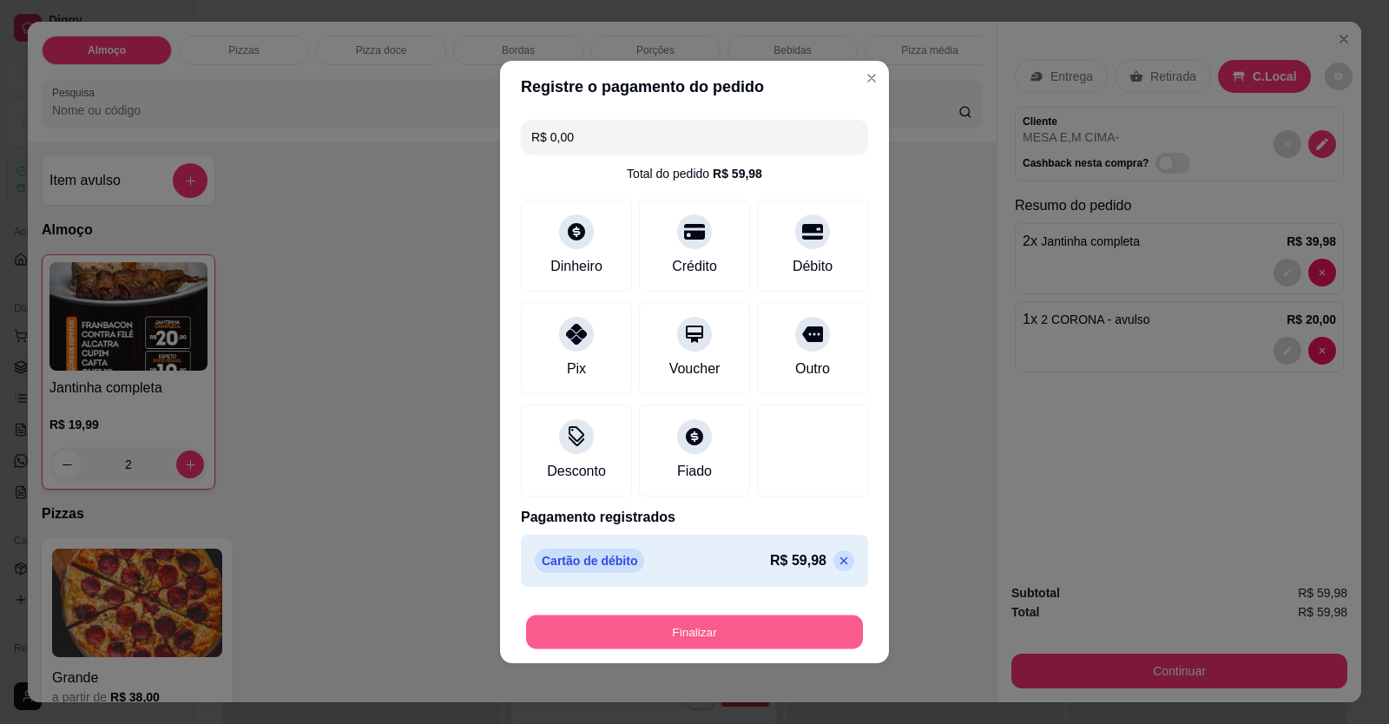
click at [767, 620] on button "Finalizar" at bounding box center [694, 632] width 337 height 34
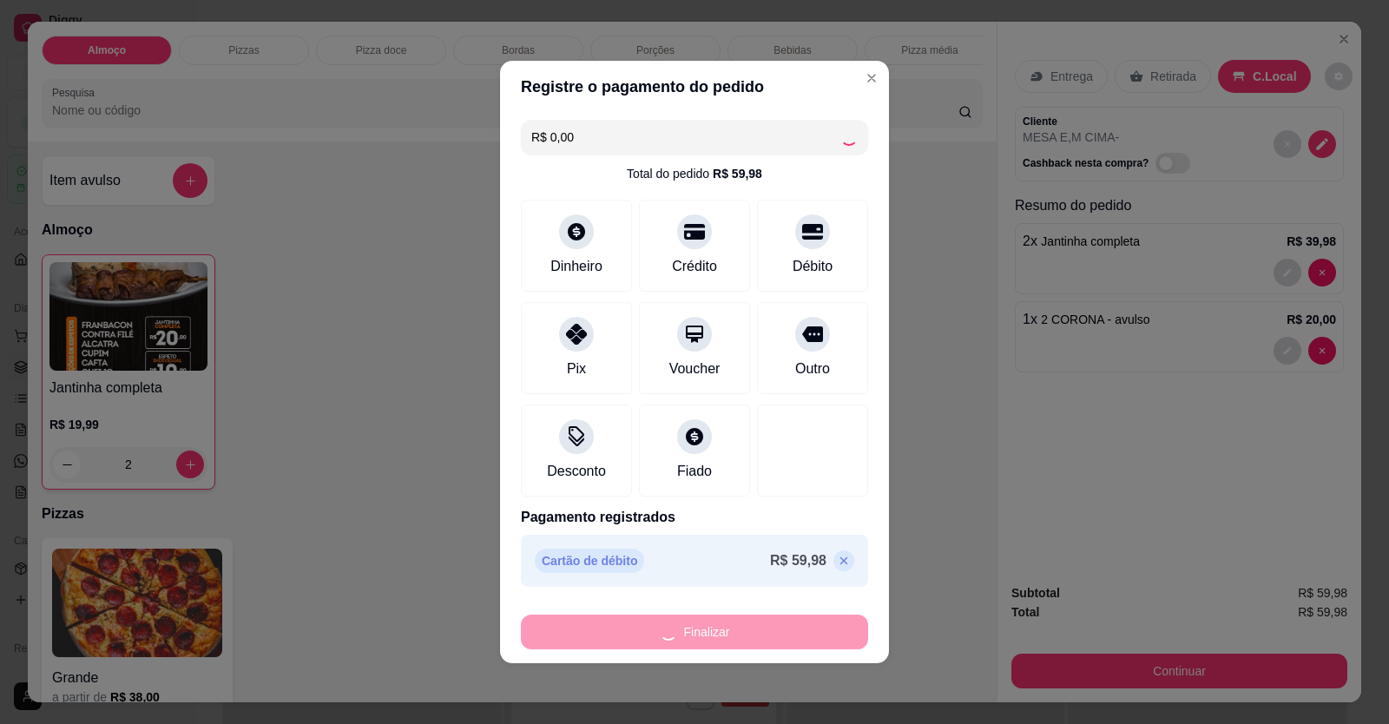
type input "0"
type input "-R$ 59,98"
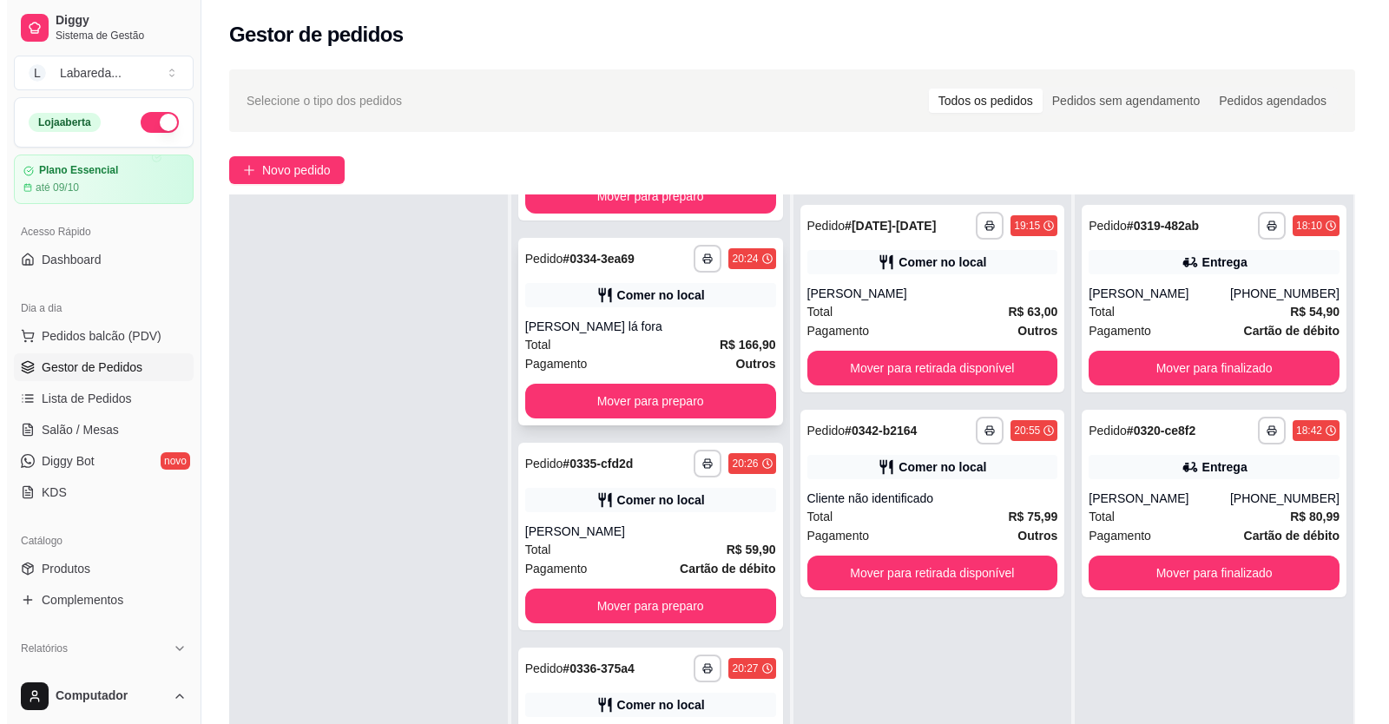
scroll to position [2342, 0]
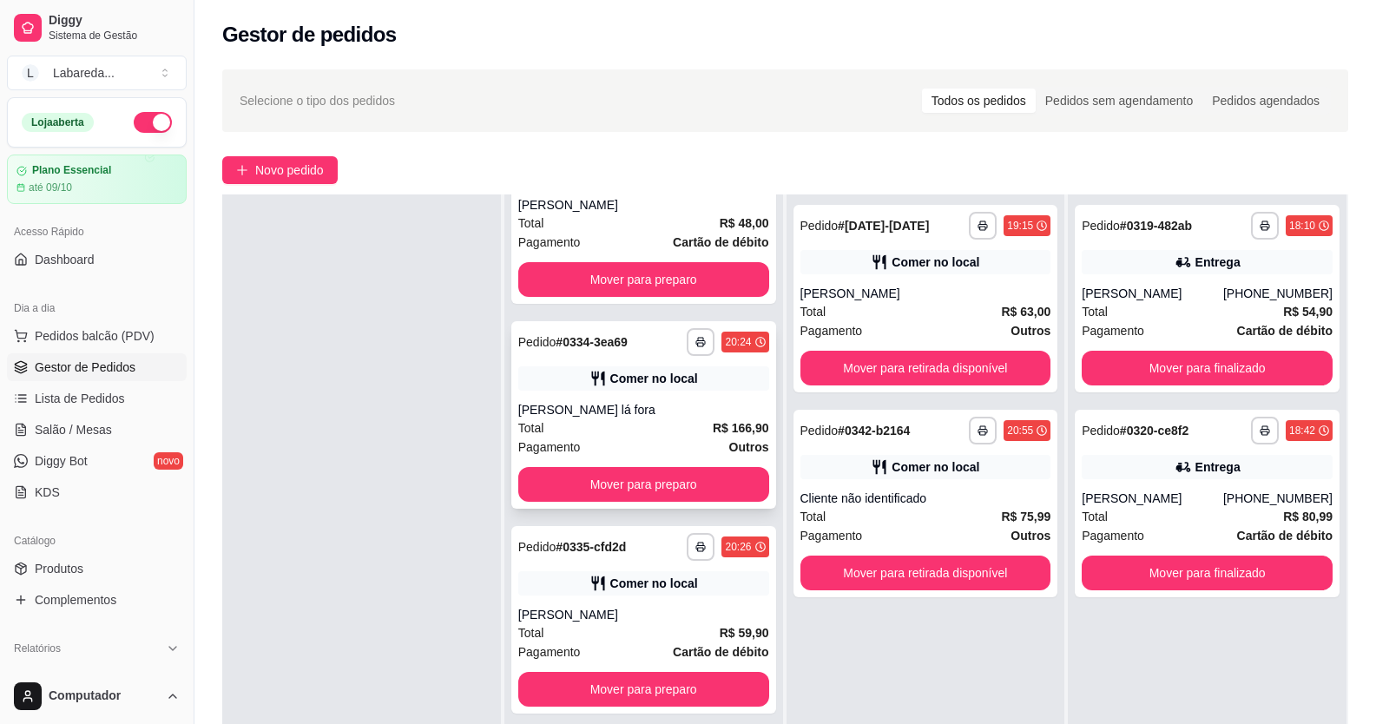
click at [590, 387] on icon at bounding box center [597, 378] width 17 height 17
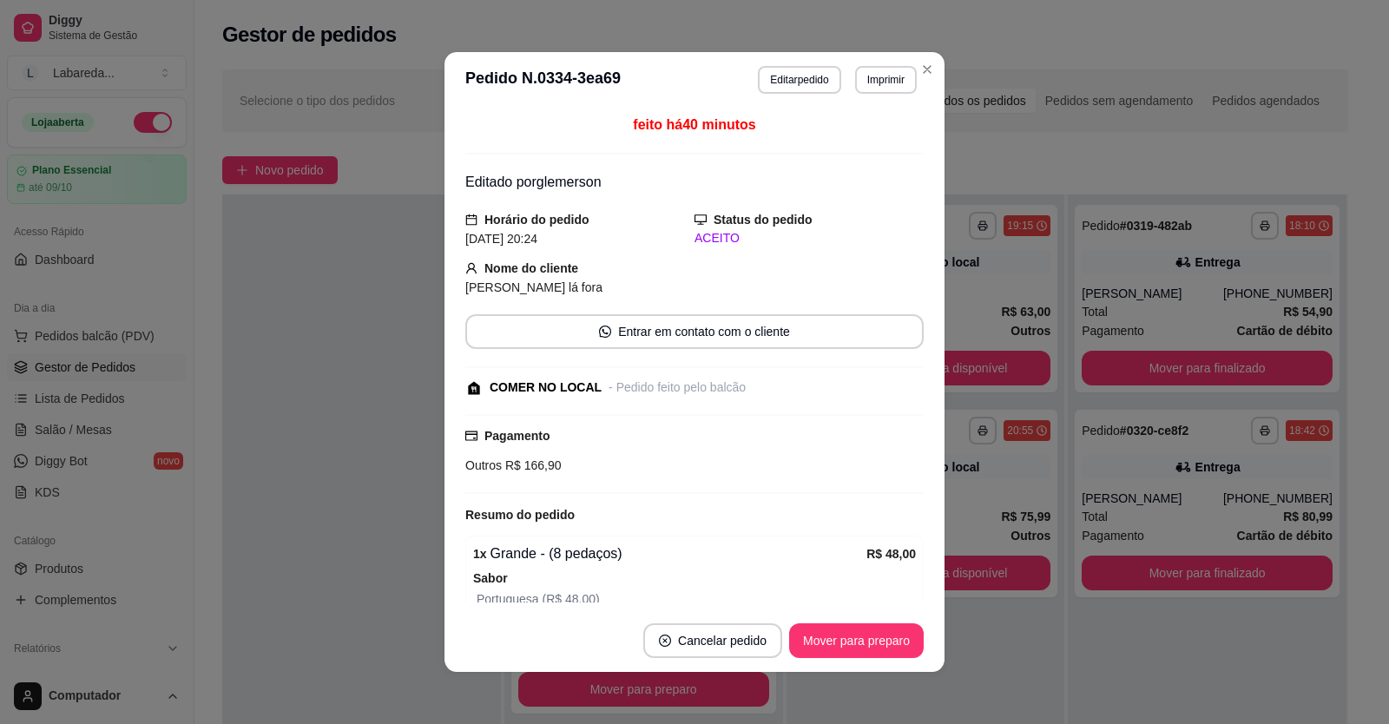
scroll to position [260, 0]
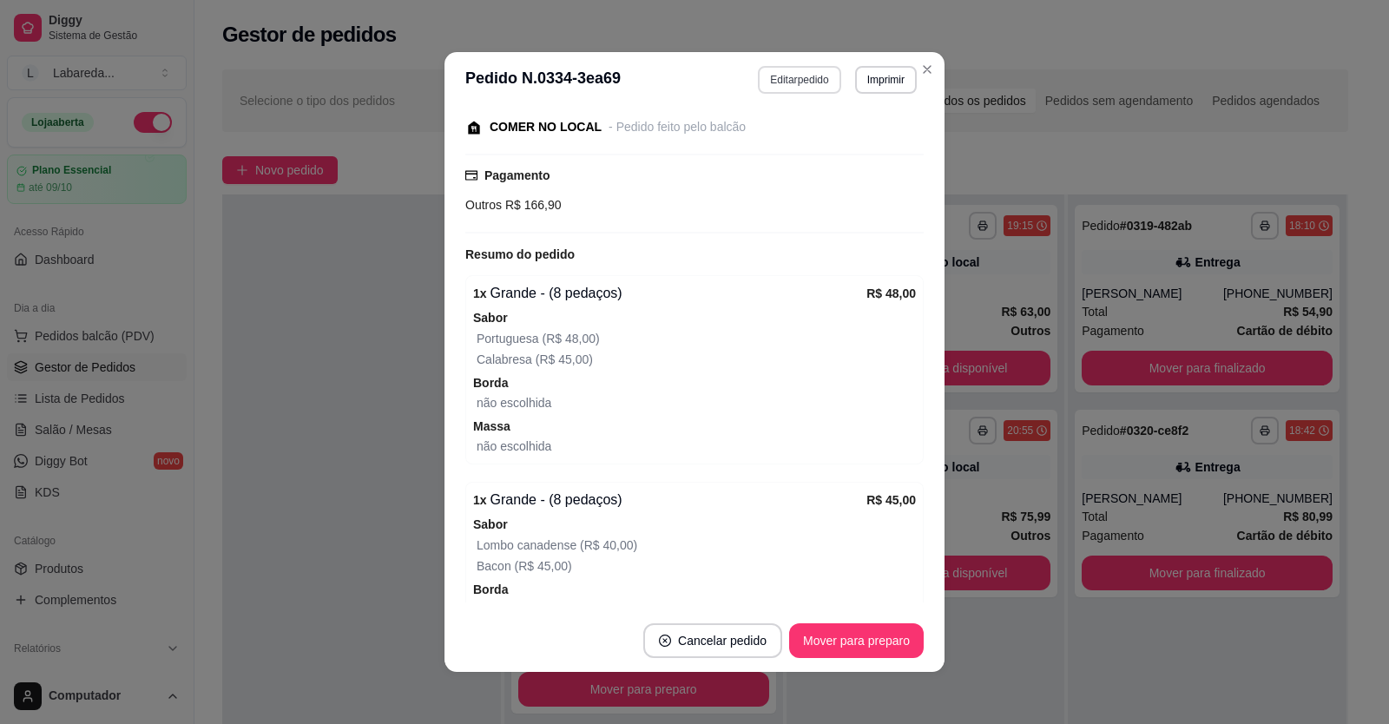
click at [789, 89] on button "Editar pedido" at bounding box center [799, 80] width 82 height 28
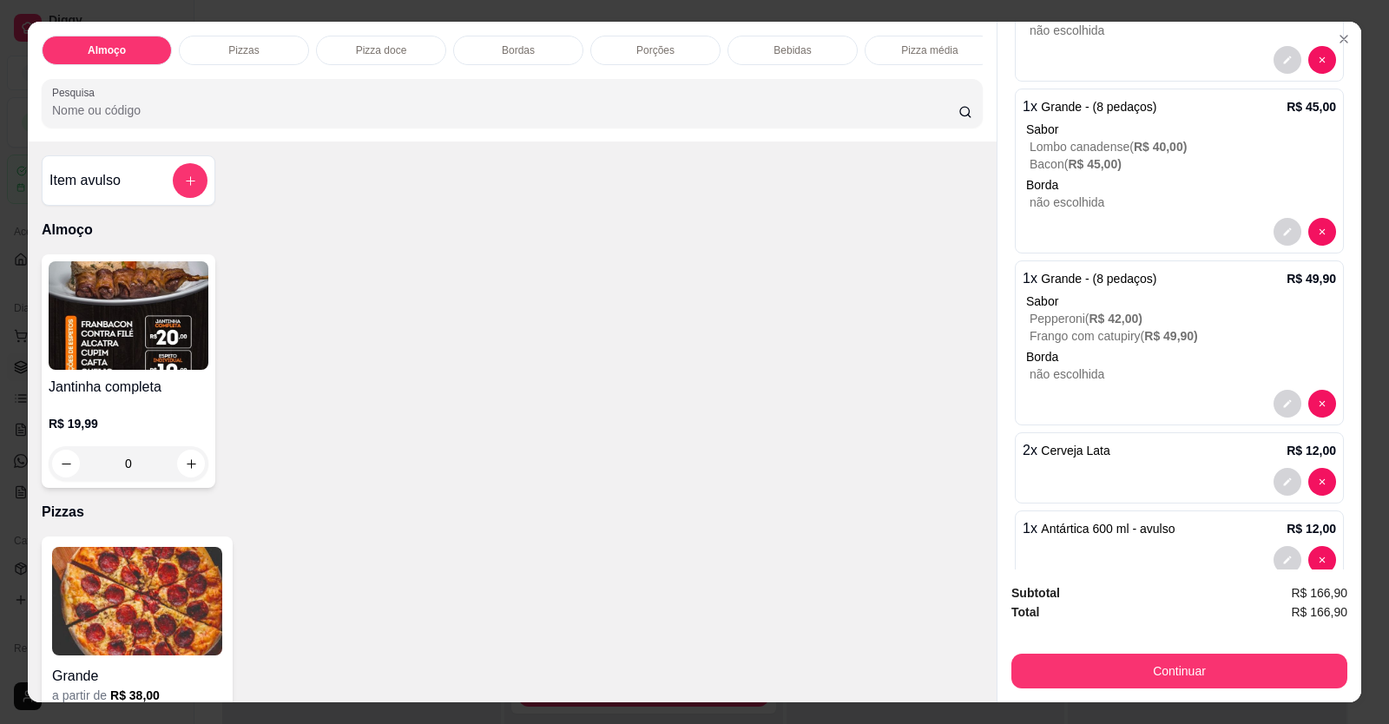
scroll to position [343, 0]
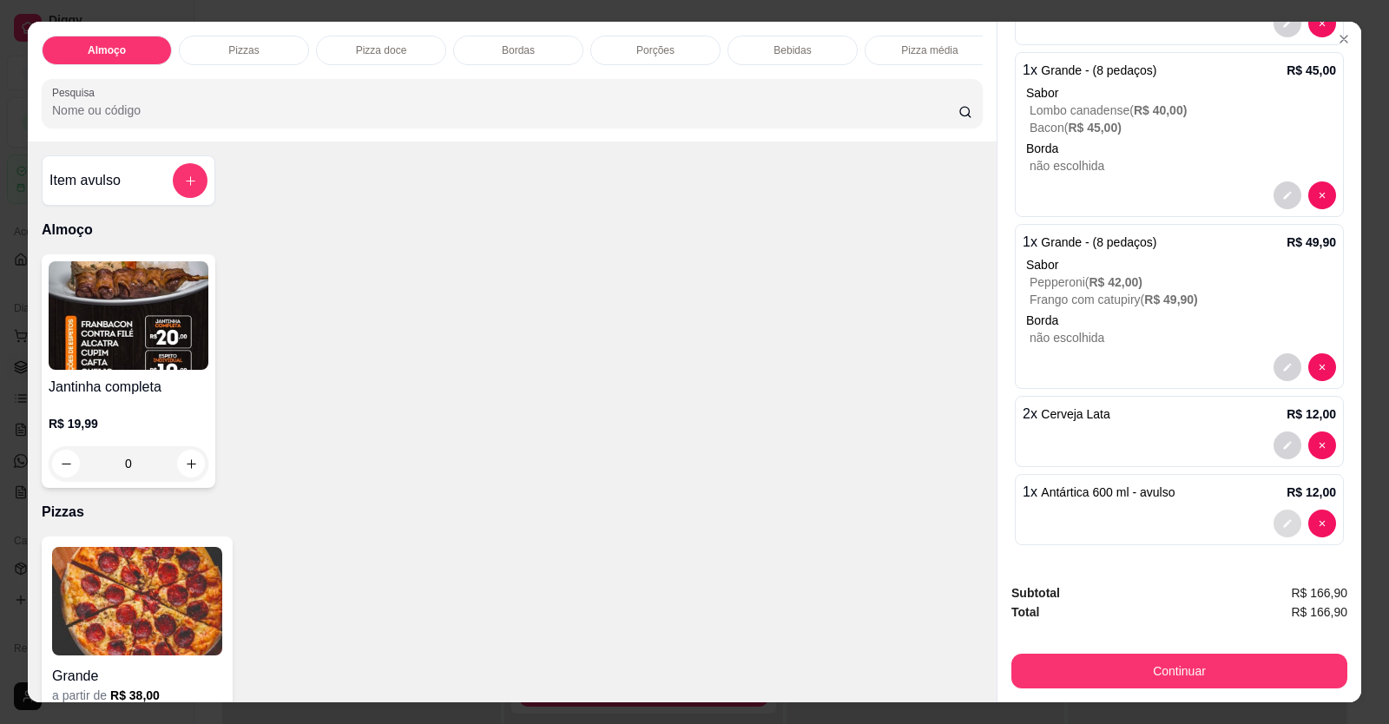
click at [1282, 523] on icon "decrease-product-quantity" at bounding box center [1287, 523] width 10 height 10
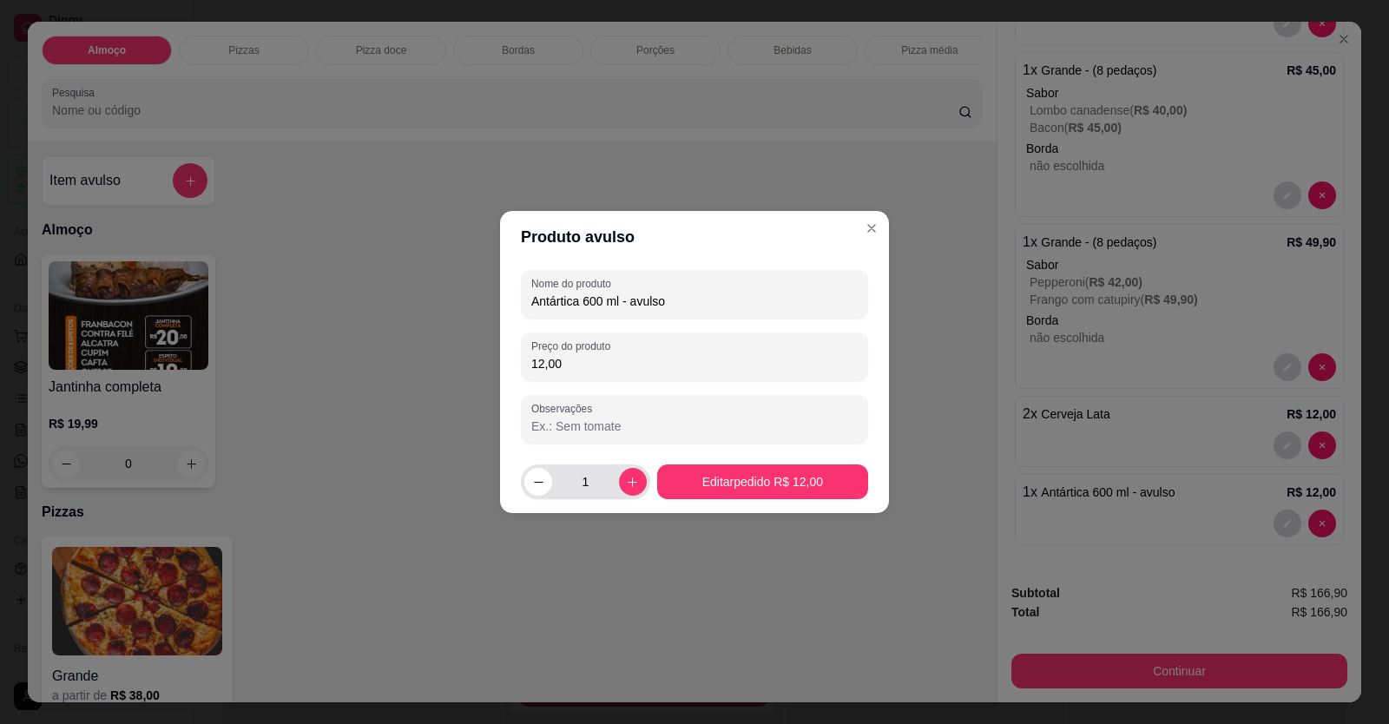
click at [637, 492] on div "1" at bounding box center [585, 481] width 122 height 35
click at [634, 477] on button "increase-product-quantity" at bounding box center [633, 482] width 28 height 28
type input "2"
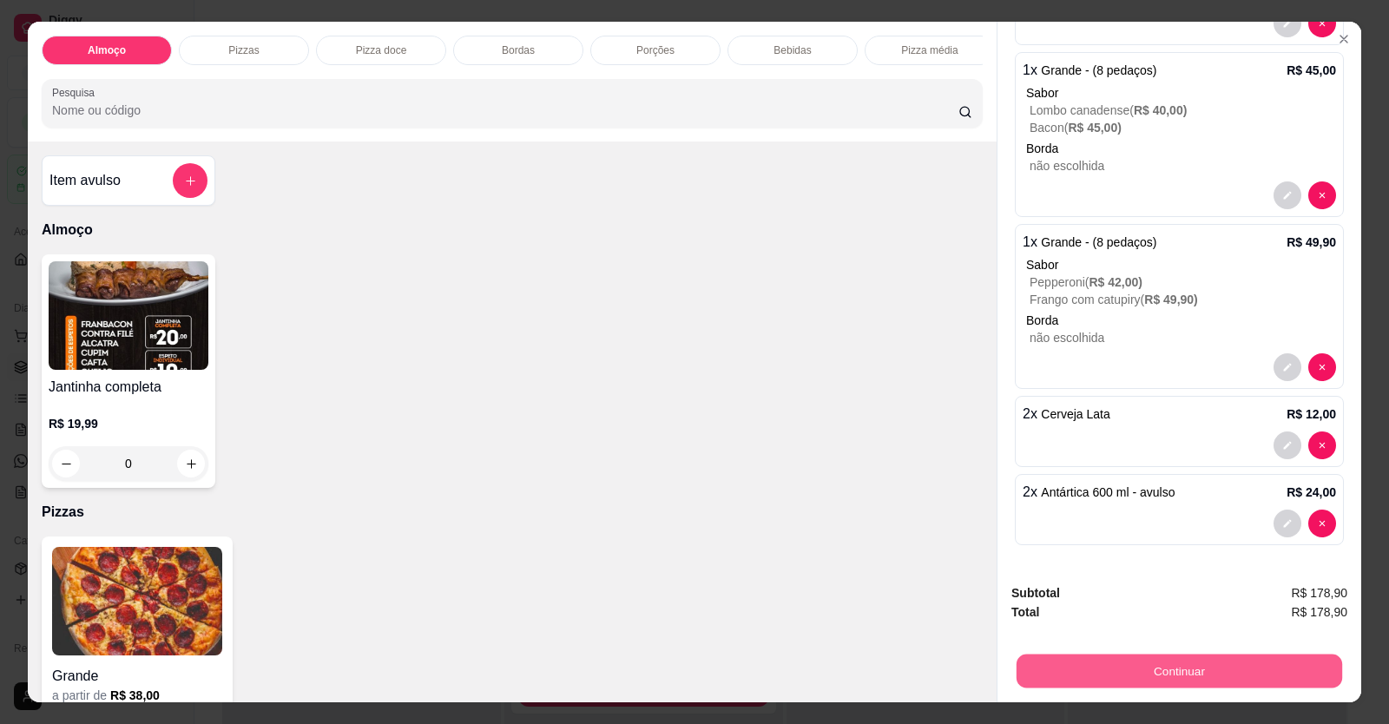
click at [1108, 666] on button "Continuar" at bounding box center [1178, 671] width 325 height 34
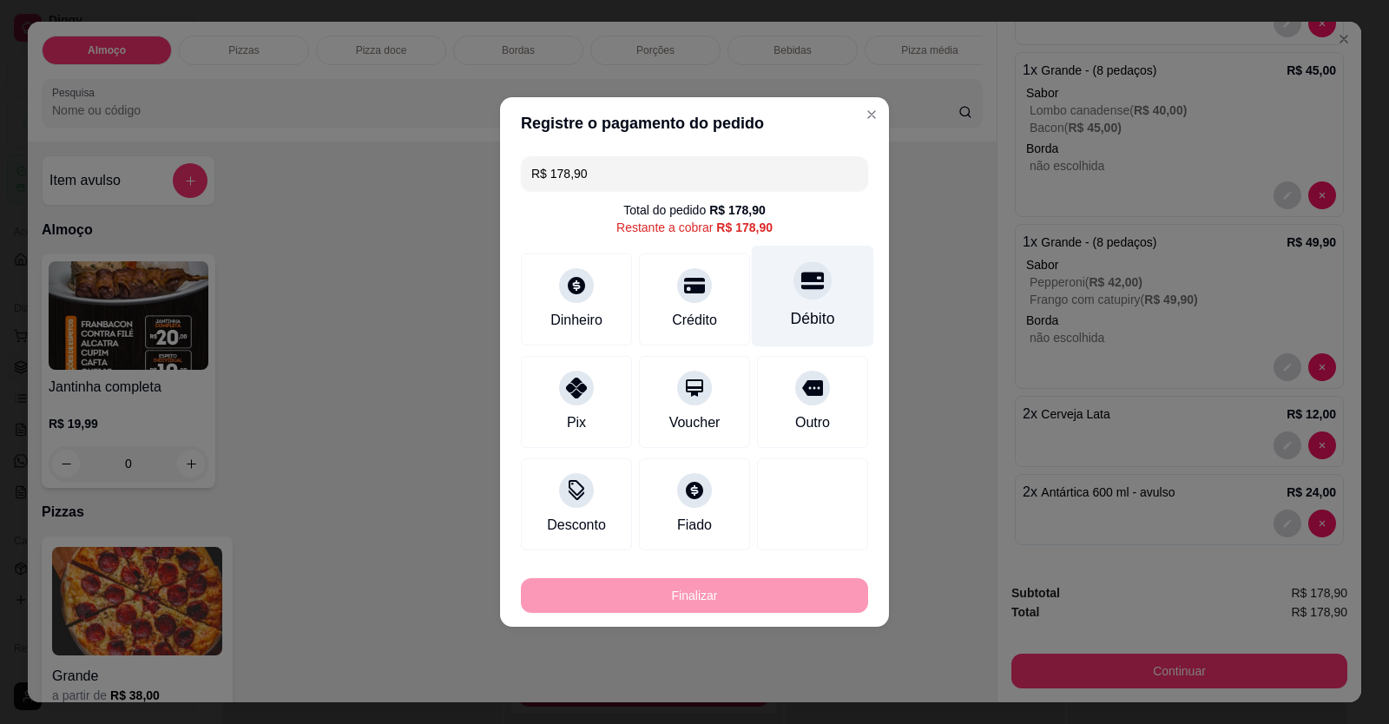
click at [816, 323] on div "Débito" at bounding box center [813, 318] width 44 height 23
type input "R$ 0,00"
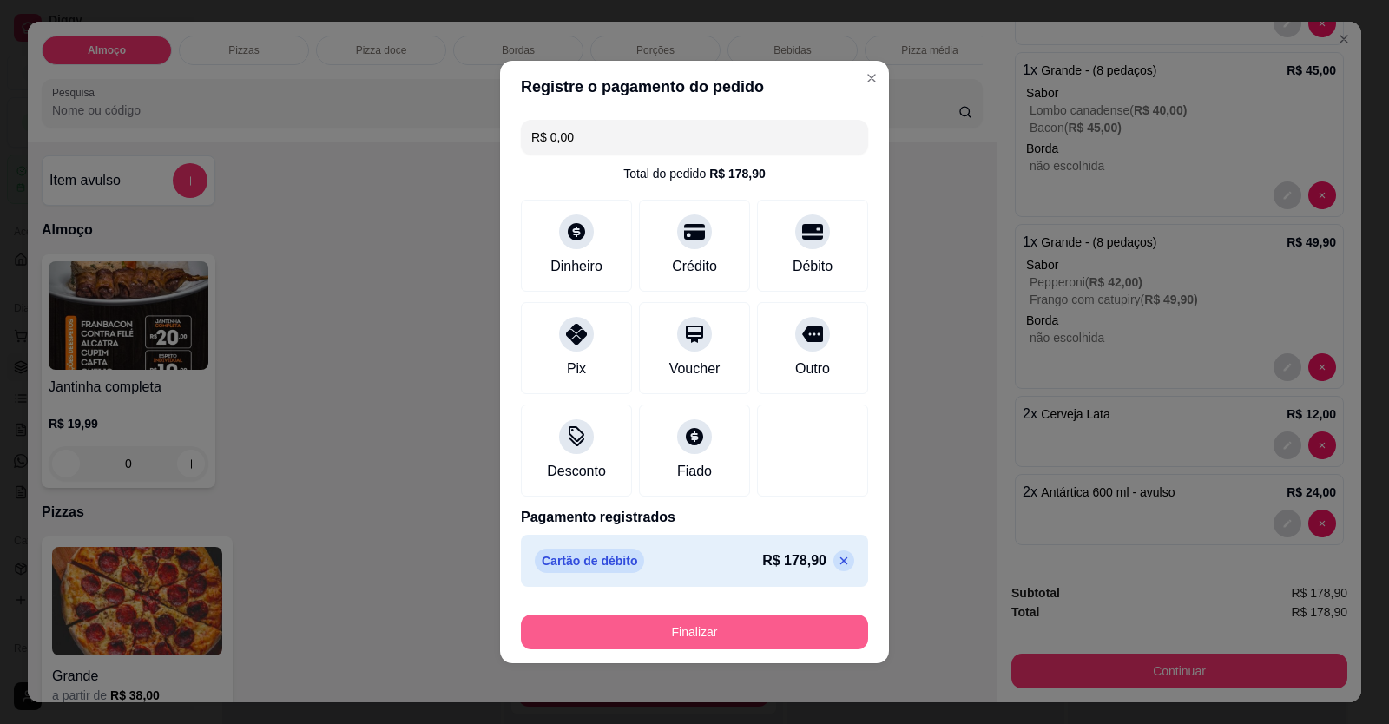
click at [733, 636] on button "Finalizar" at bounding box center [694, 632] width 347 height 35
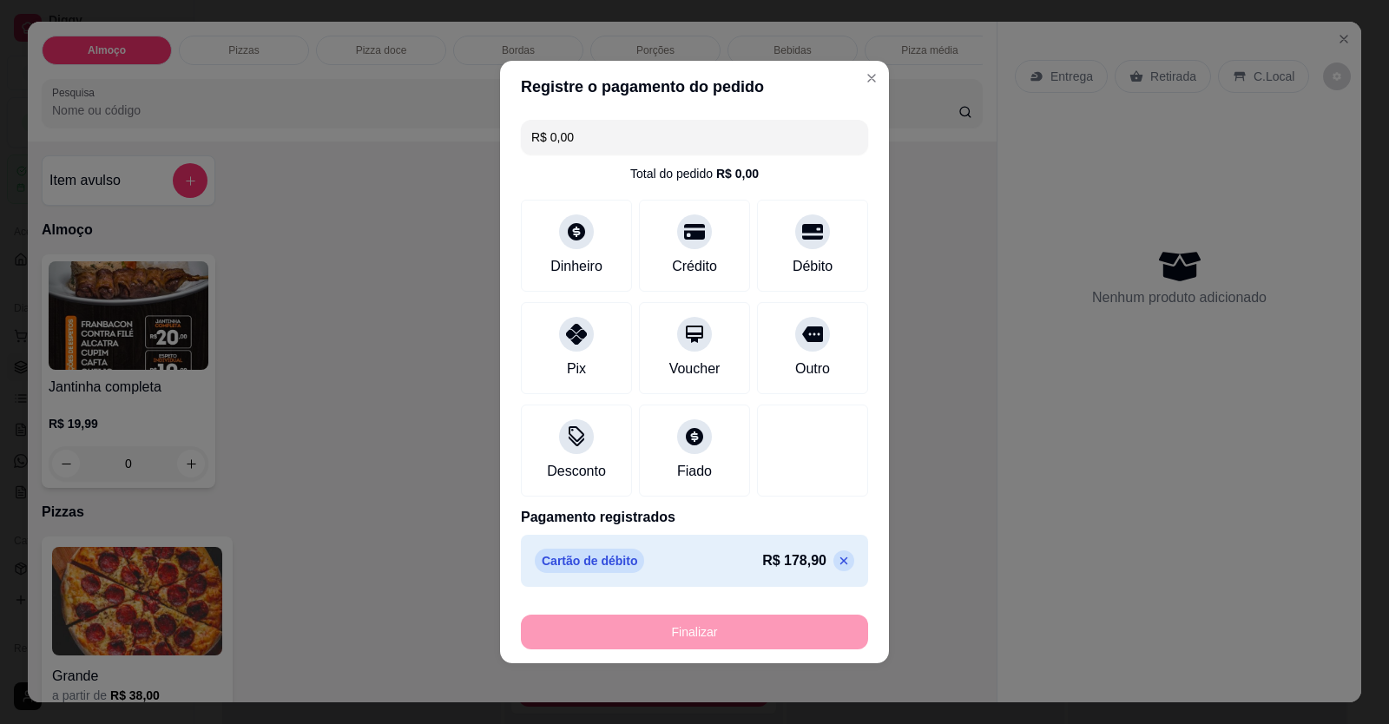
type input "0"
type input "-R$ 178,90"
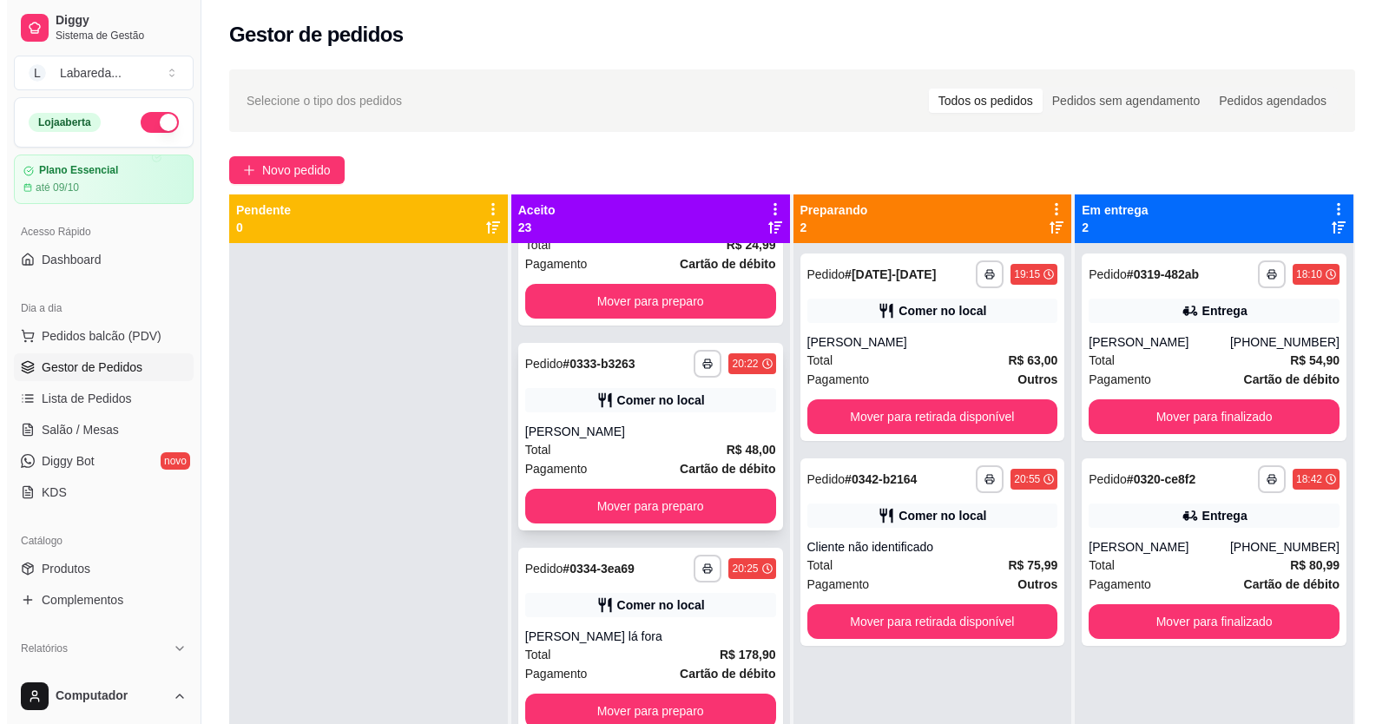
scroll to position [2168, 0]
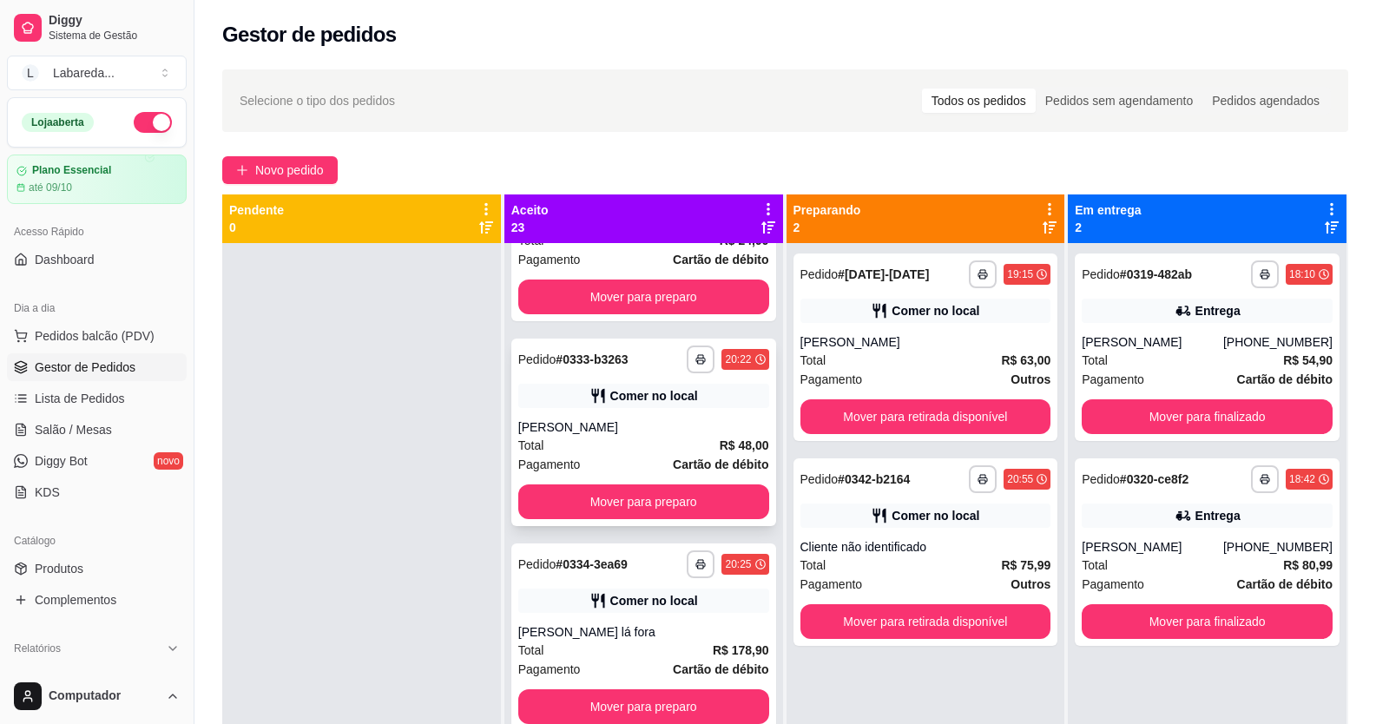
click at [614, 404] on div "Comer no local" at bounding box center [654, 395] width 88 height 17
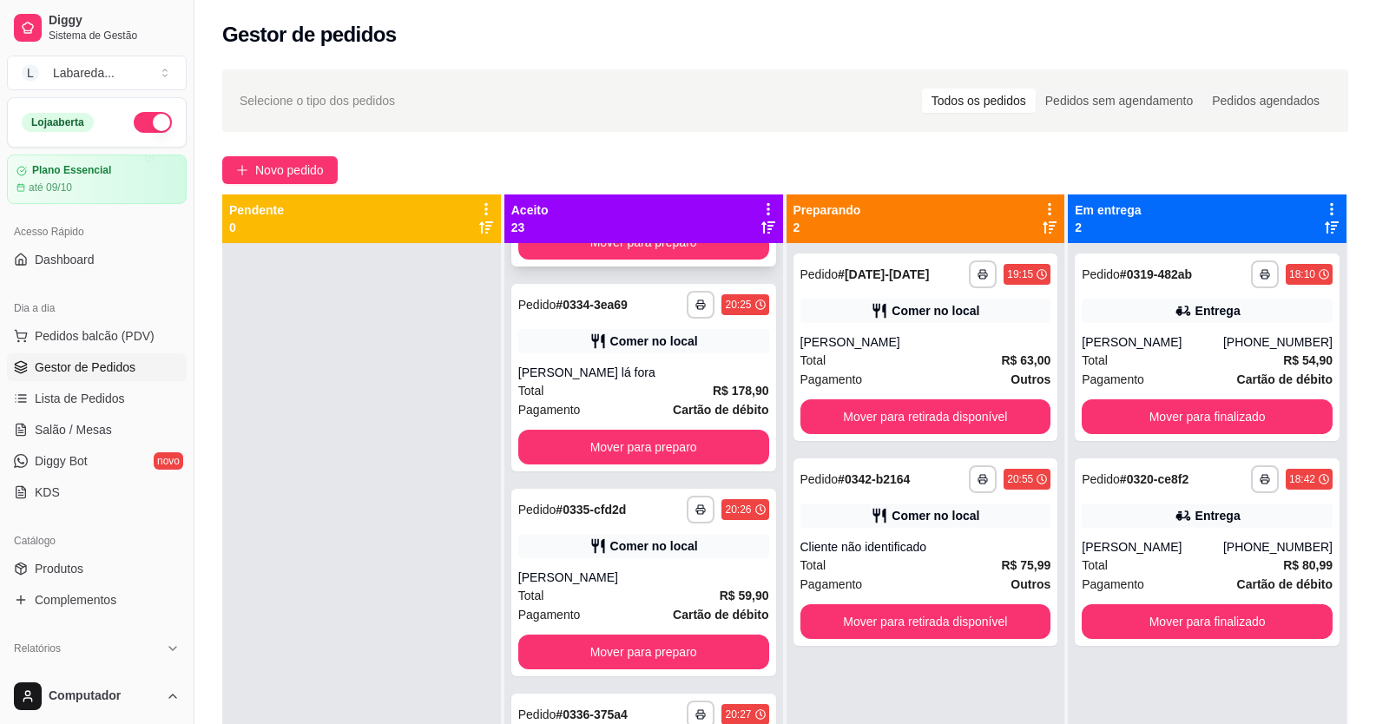
scroll to position [2255, 0]
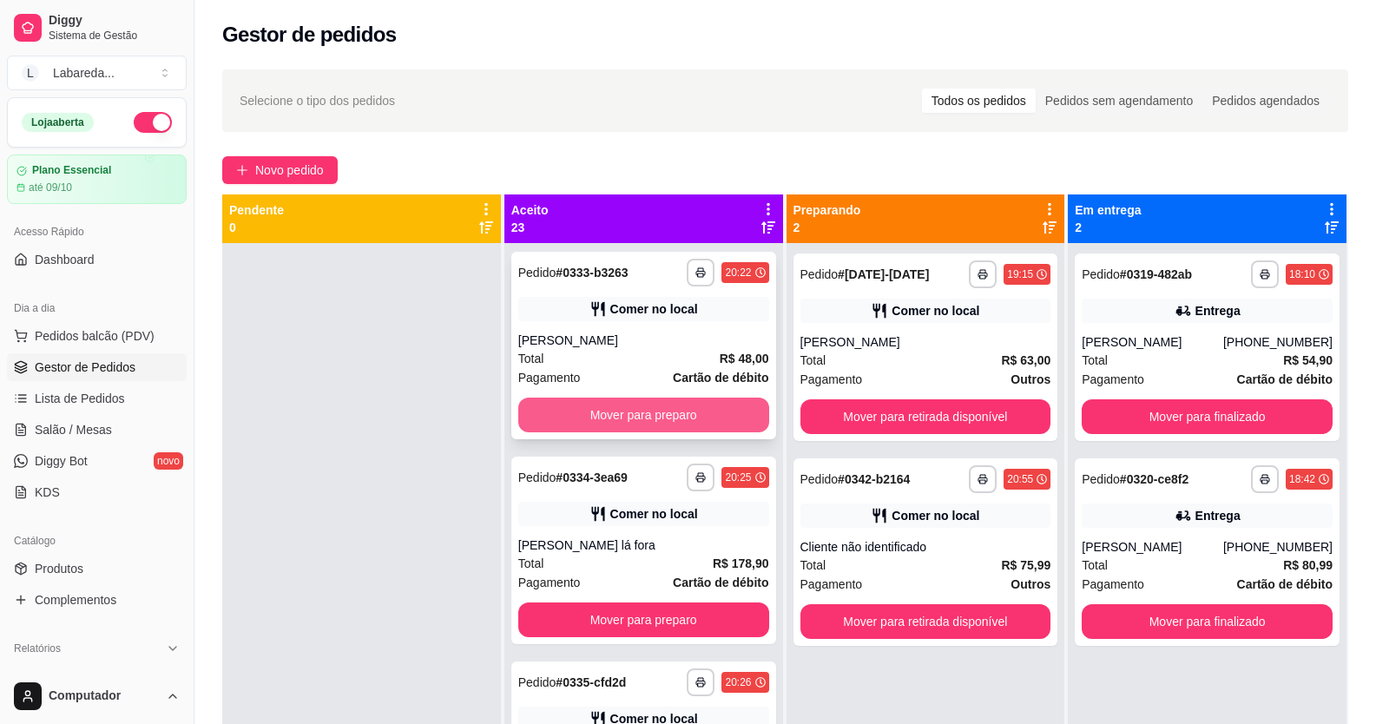
click at [607, 432] on button "Mover para preparo" at bounding box center [643, 415] width 251 height 35
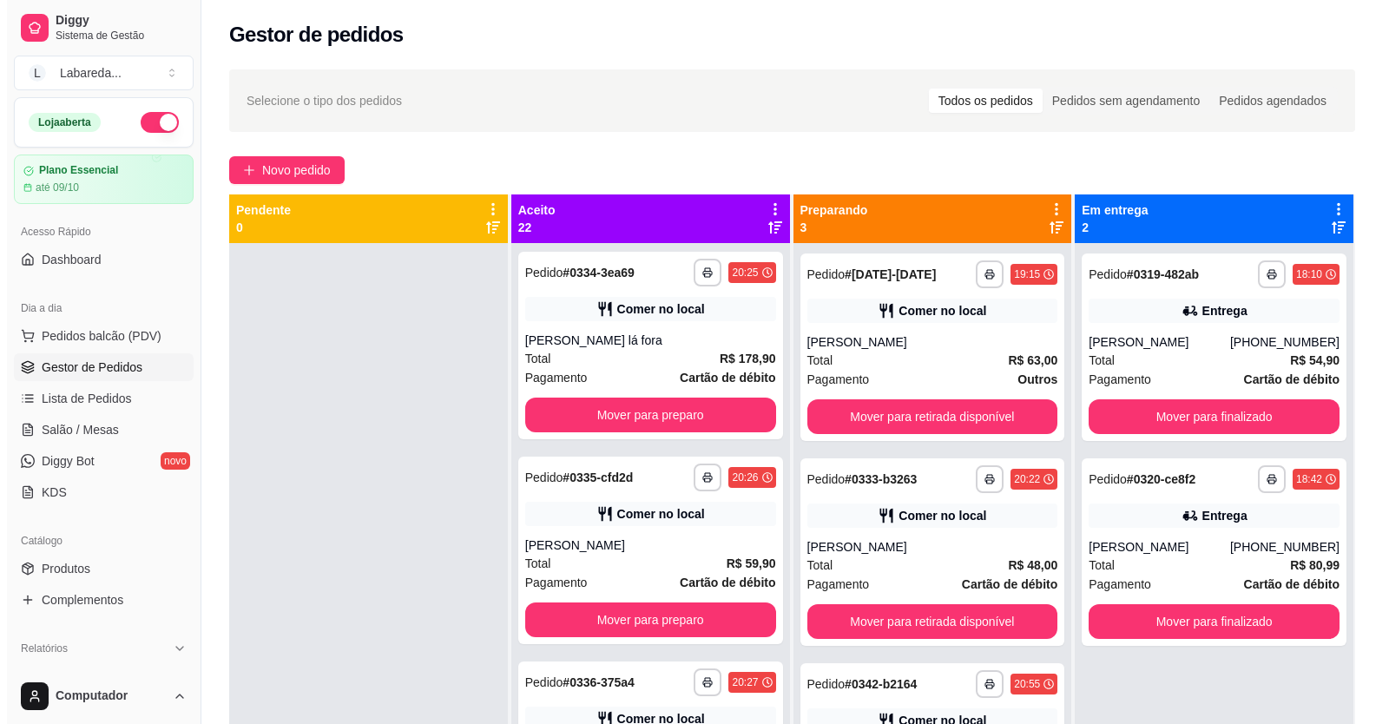
scroll to position [49, 0]
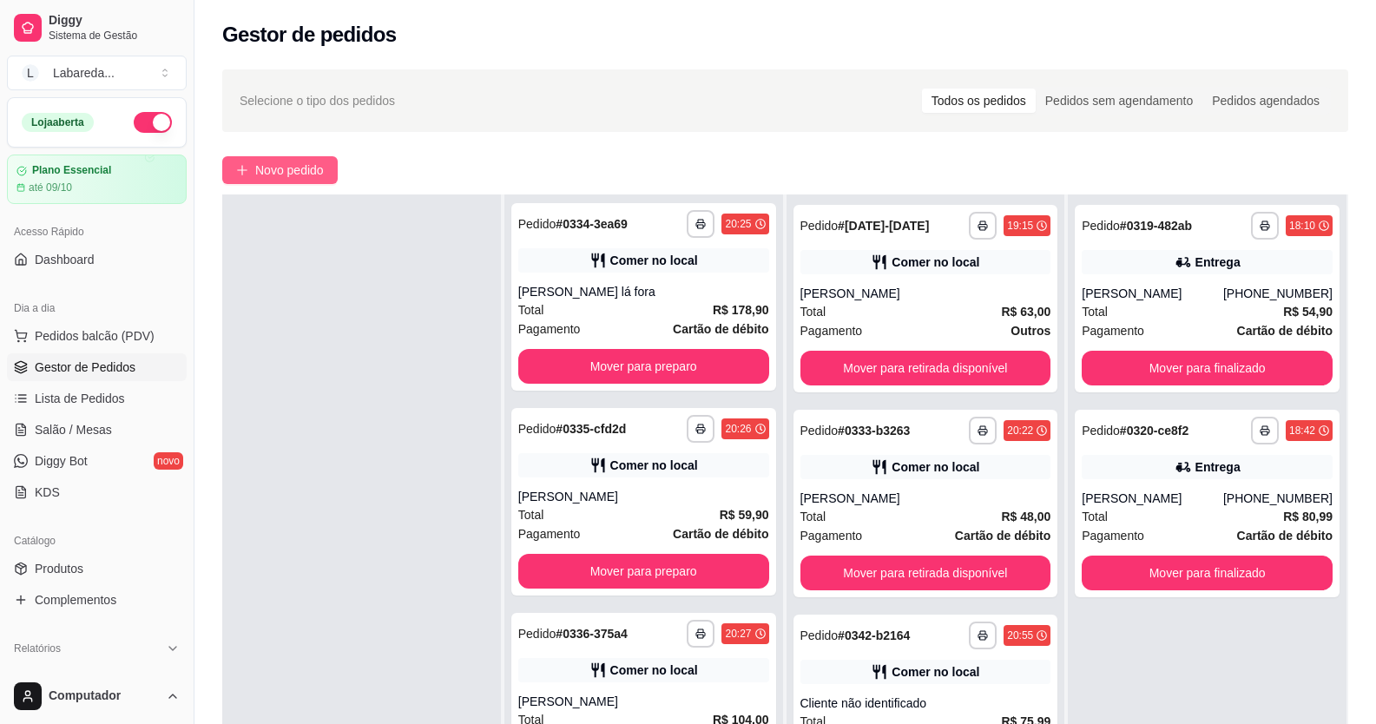
click at [310, 161] on button "Novo pedido" at bounding box center [279, 170] width 115 height 28
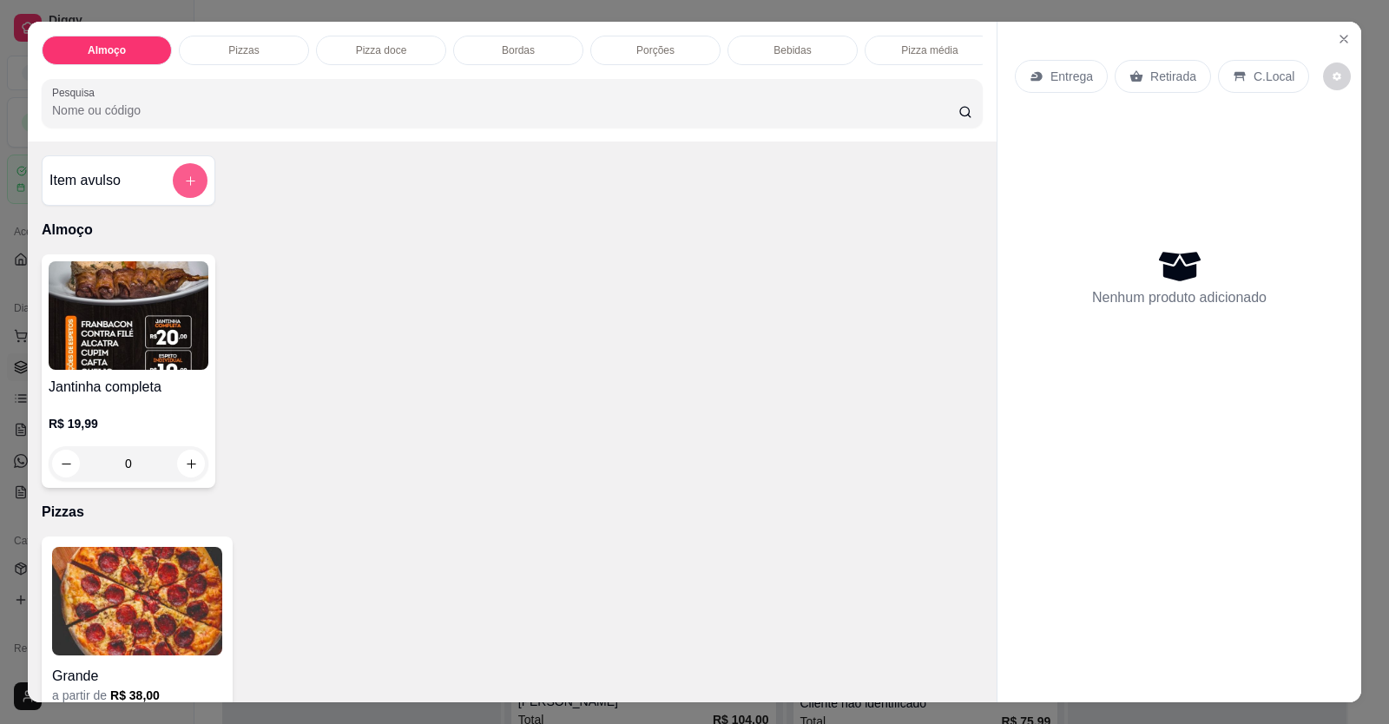
click at [184, 187] on icon "add-separate-item" at bounding box center [190, 180] width 13 height 13
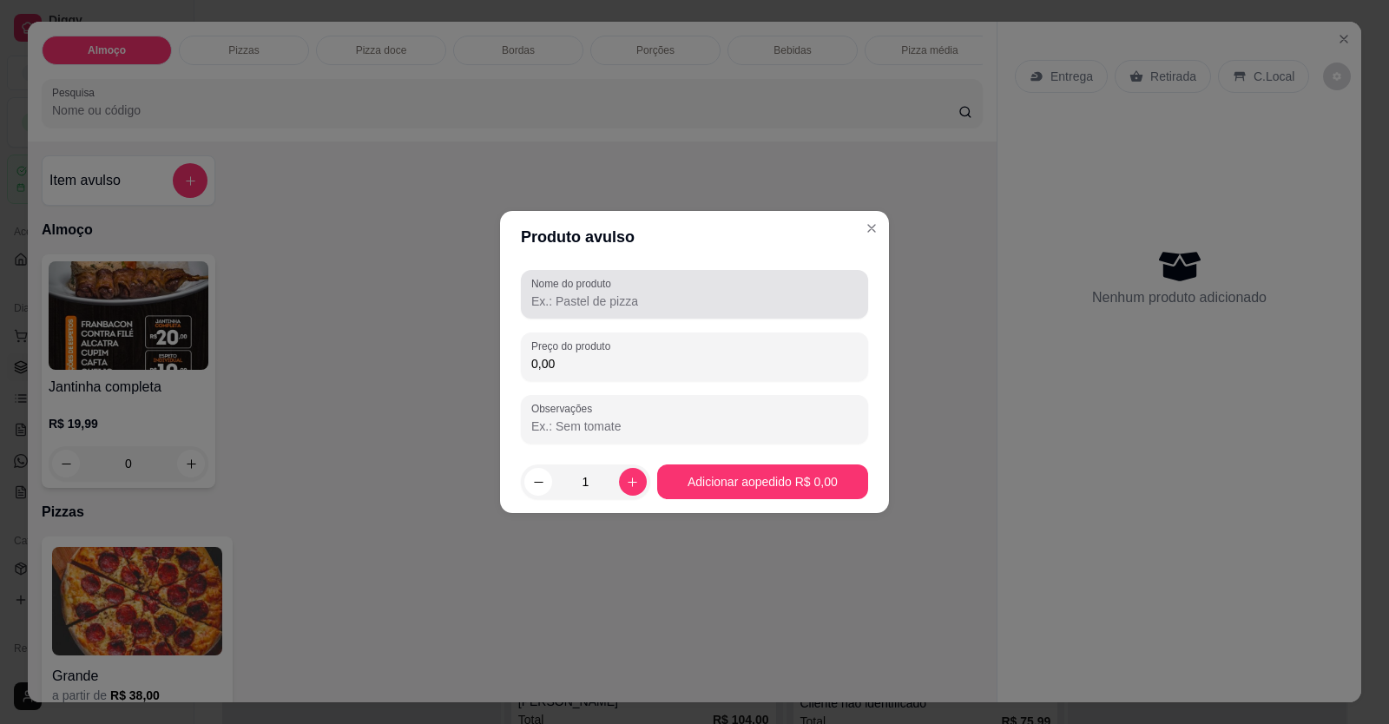
click at [663, 282] on div "Nome do produto" at bounding box center [694, 294] width 347 height 49
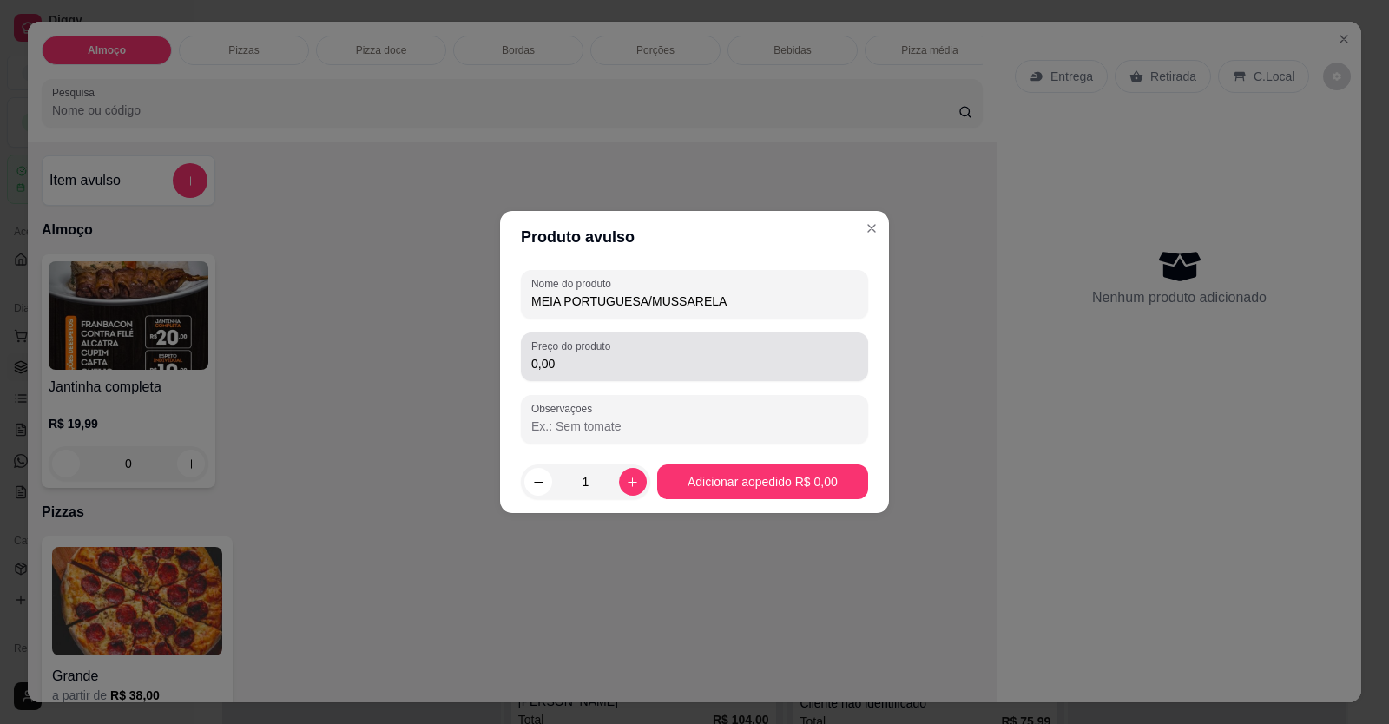
type input "MEIA PORTUGUESA/MUSSARELA"
click at [669, 366] on input "0,00" at bounding box center [694, 363] width 326 height 17
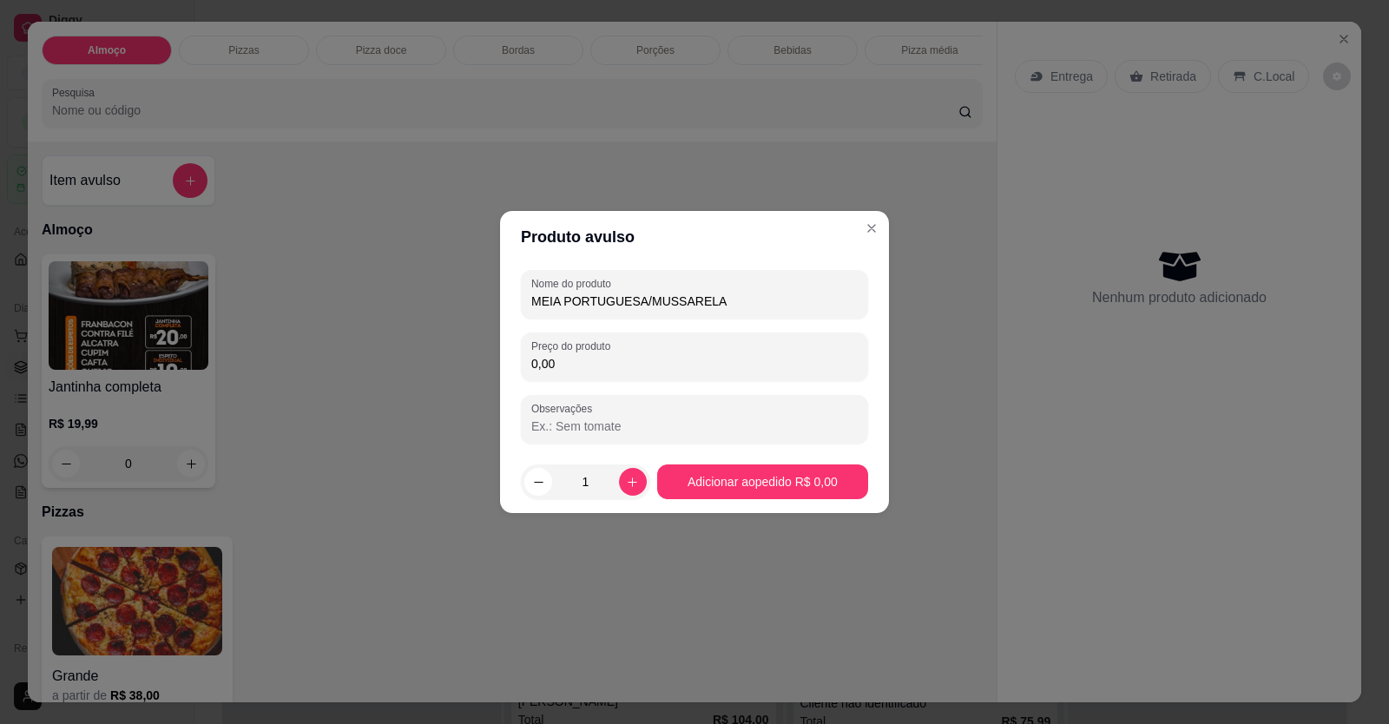
click at [663, 431] on input "Observações" at bounding box center [694, 425] width 326 height 17
click at [605, 357] on input "0,00" at bounding box center [694, 363] width 326 height 17
type input "48,00"
click at [747, 303] on input "MEIA PORTUGUESA/MUSSARELA" at bounding box center [694, 301] width 326 height 17
type input "MEIA PORTUGUESA/MUSSARELA E CATUPIRY"
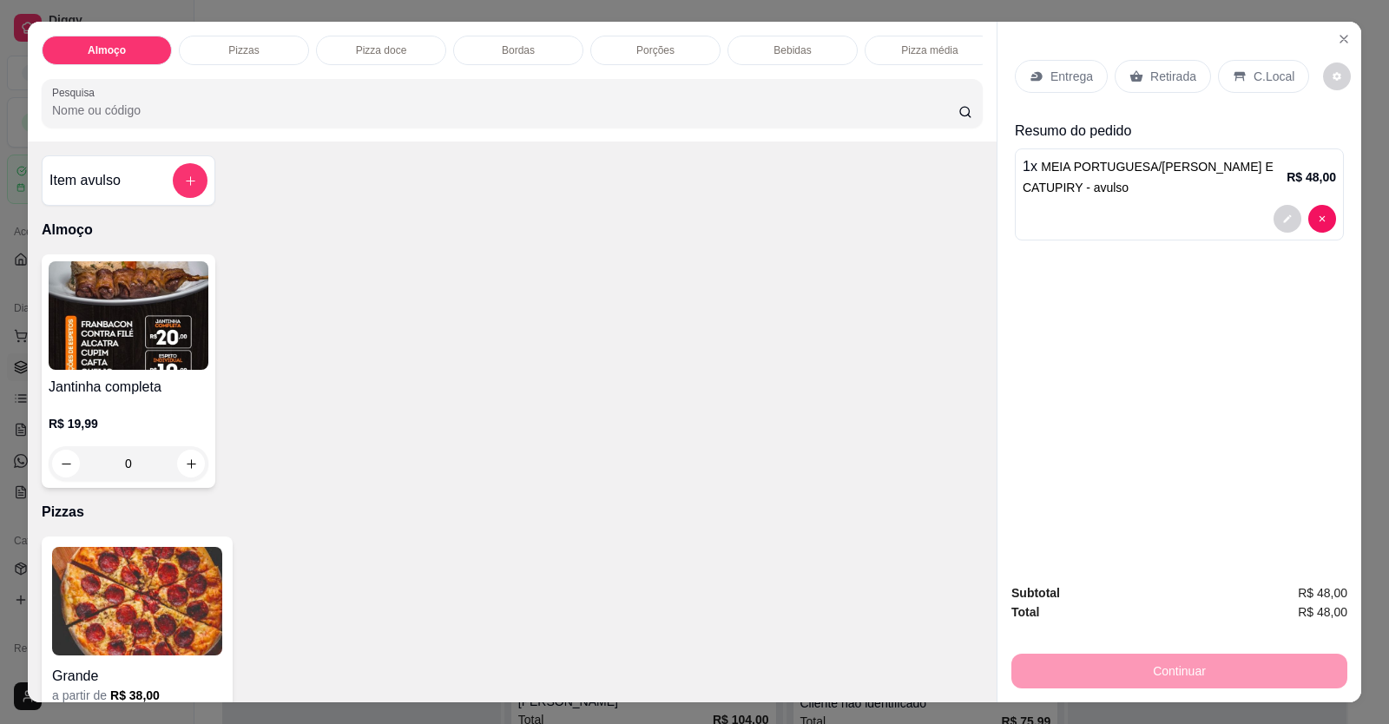
click at [1256, 89] on div "C.Local" at bounding box center [1263, 76] width 91 height 33
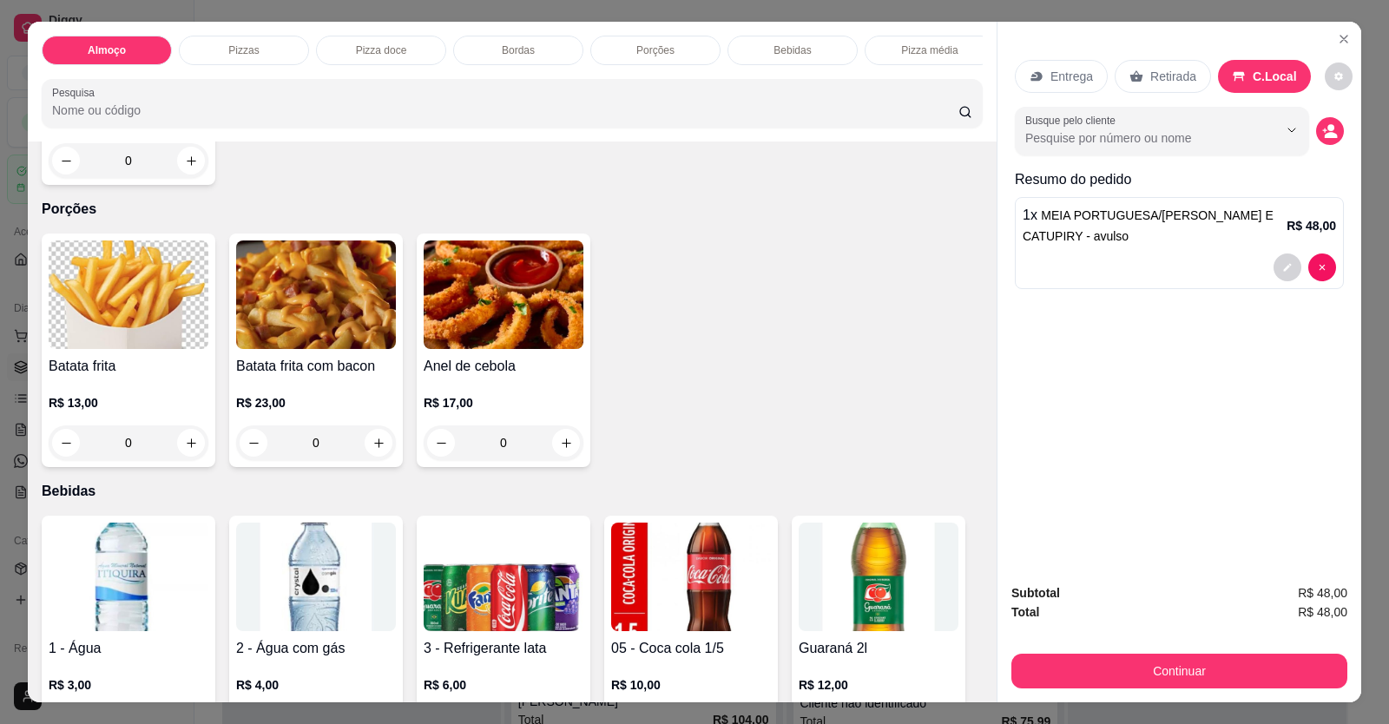
scroll to position [1389, 0]
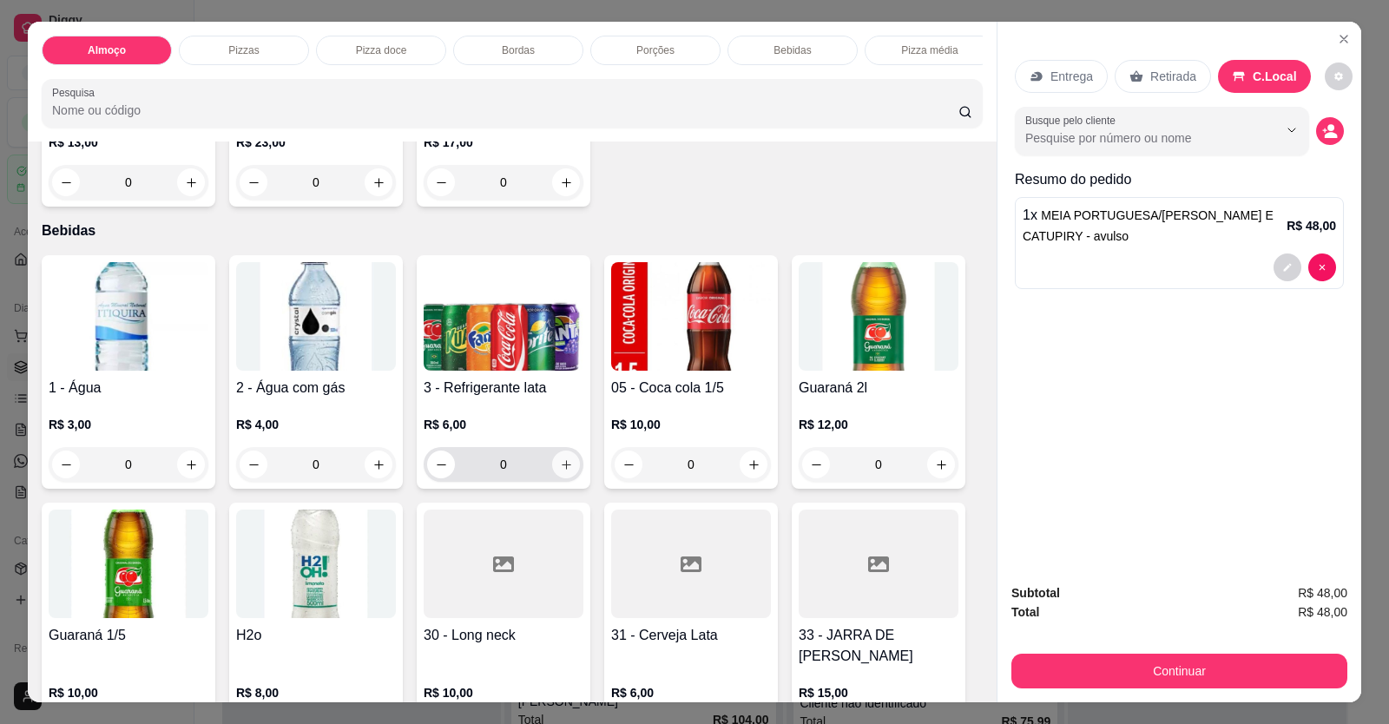
click at [565, 471] on icon "increase-product-quantity" at bounding box center [566, 464] width 13 height 13
type input "1"
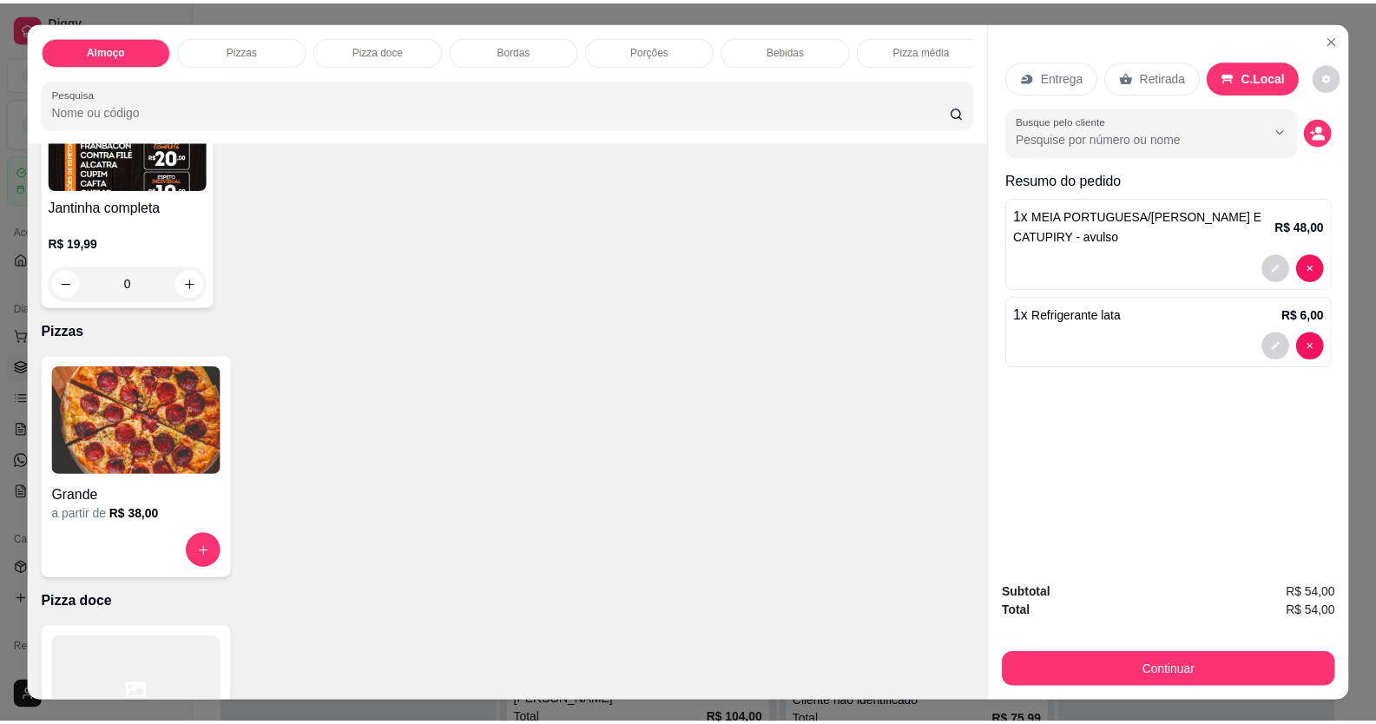
scroll to position [0, 0]
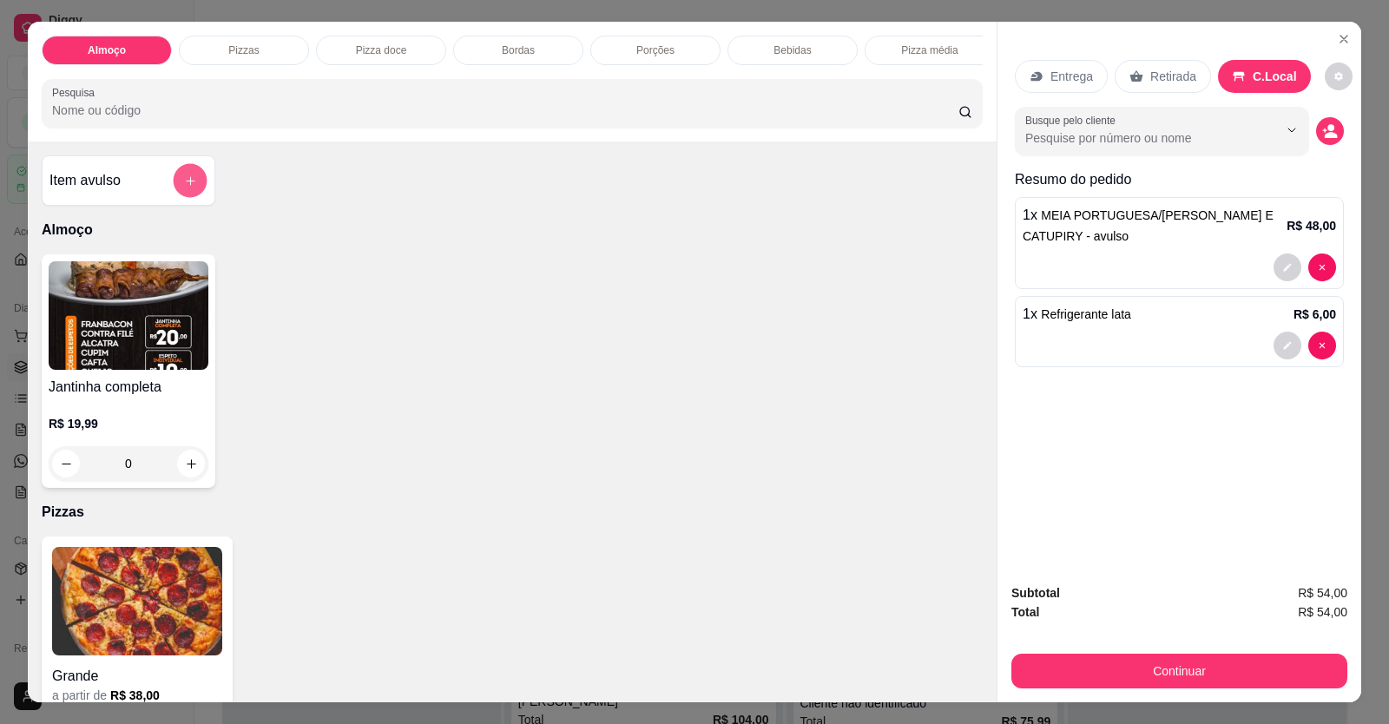
click at [174, 195] on button "add-separate-item" at bounding box center [191, 181] width 34 height 34
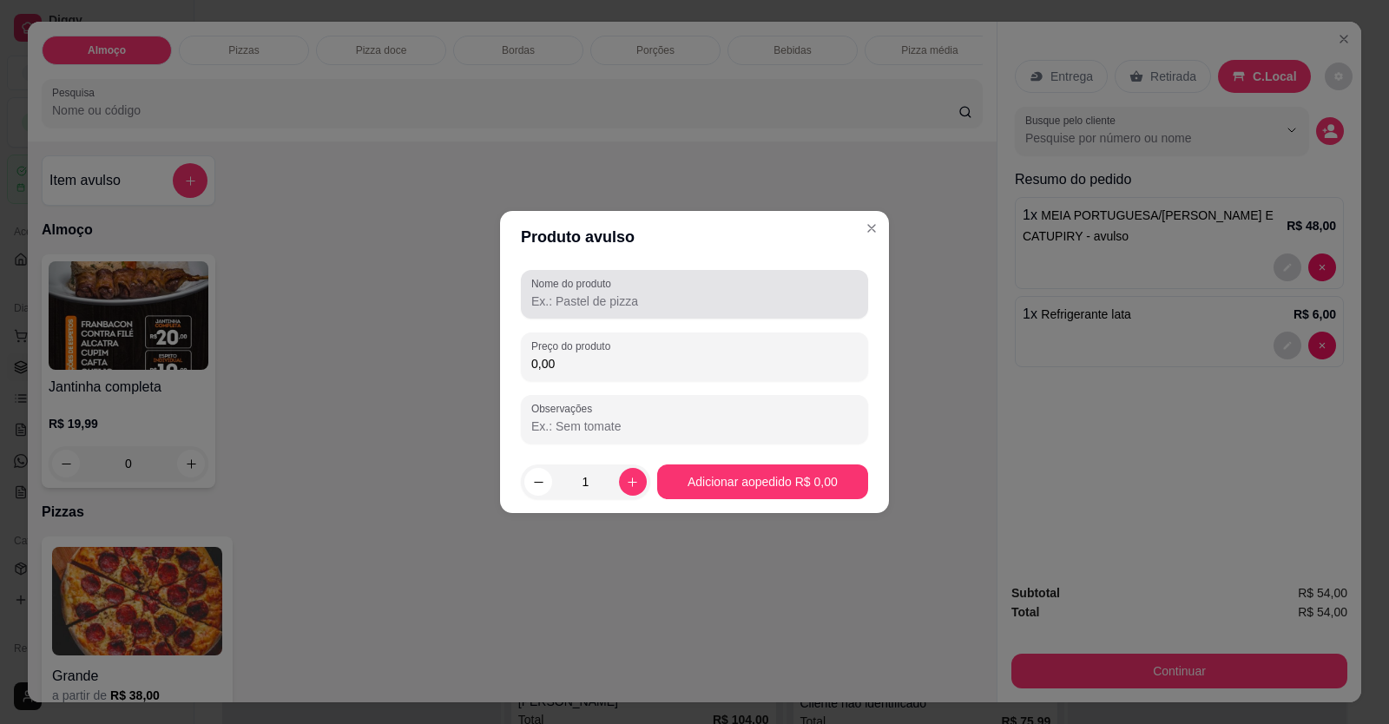
click at [616, 292] on div "Nome do produto" at bounding box center [694, 294] width 347 height 49
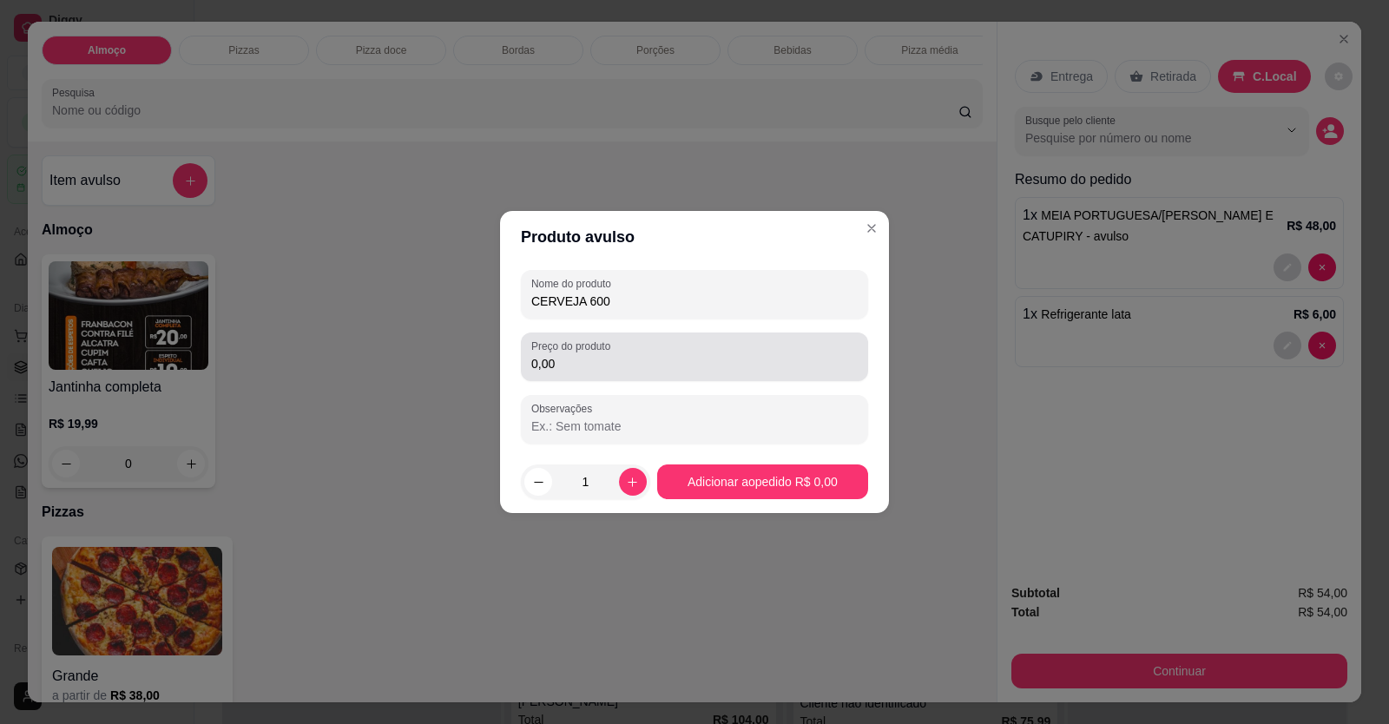
type input "CERVEJA 600"
click at [595, 368] on input "0,00" at bounding box center [694, 363] width 326 height 17
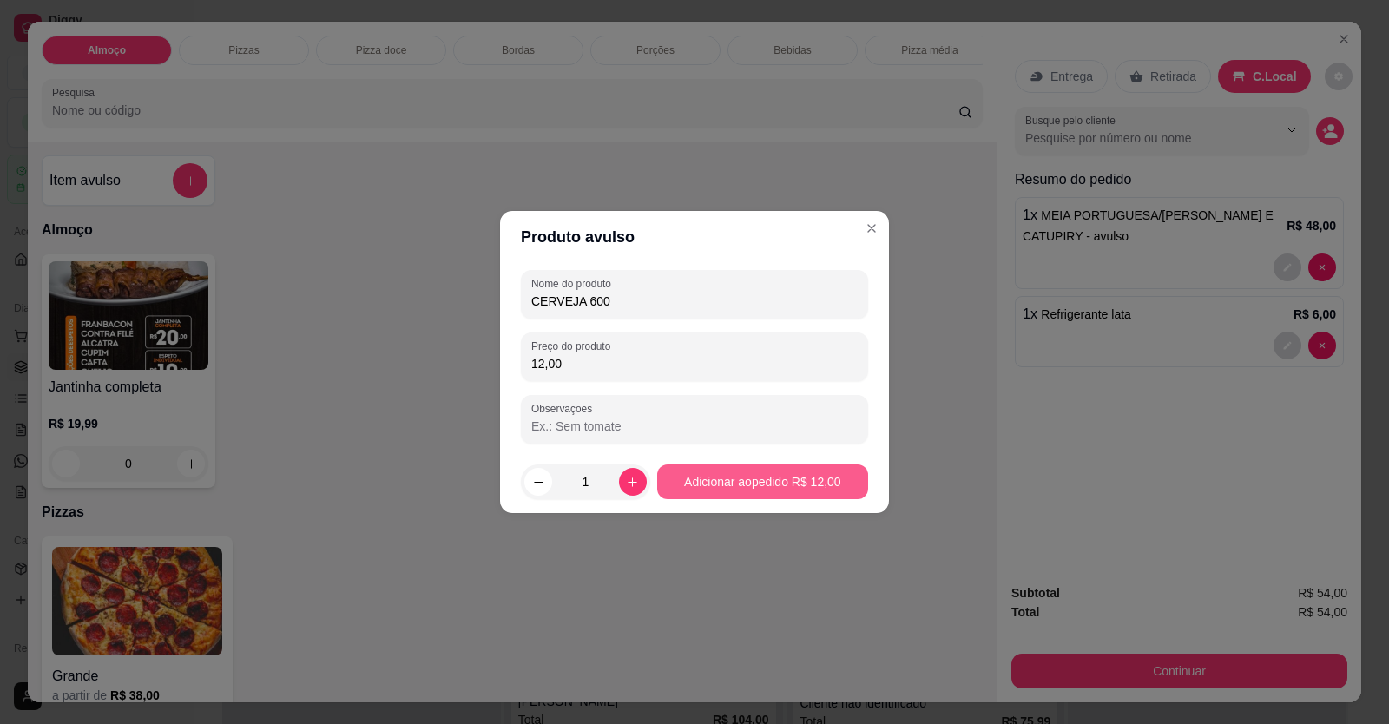
type input "12,00"
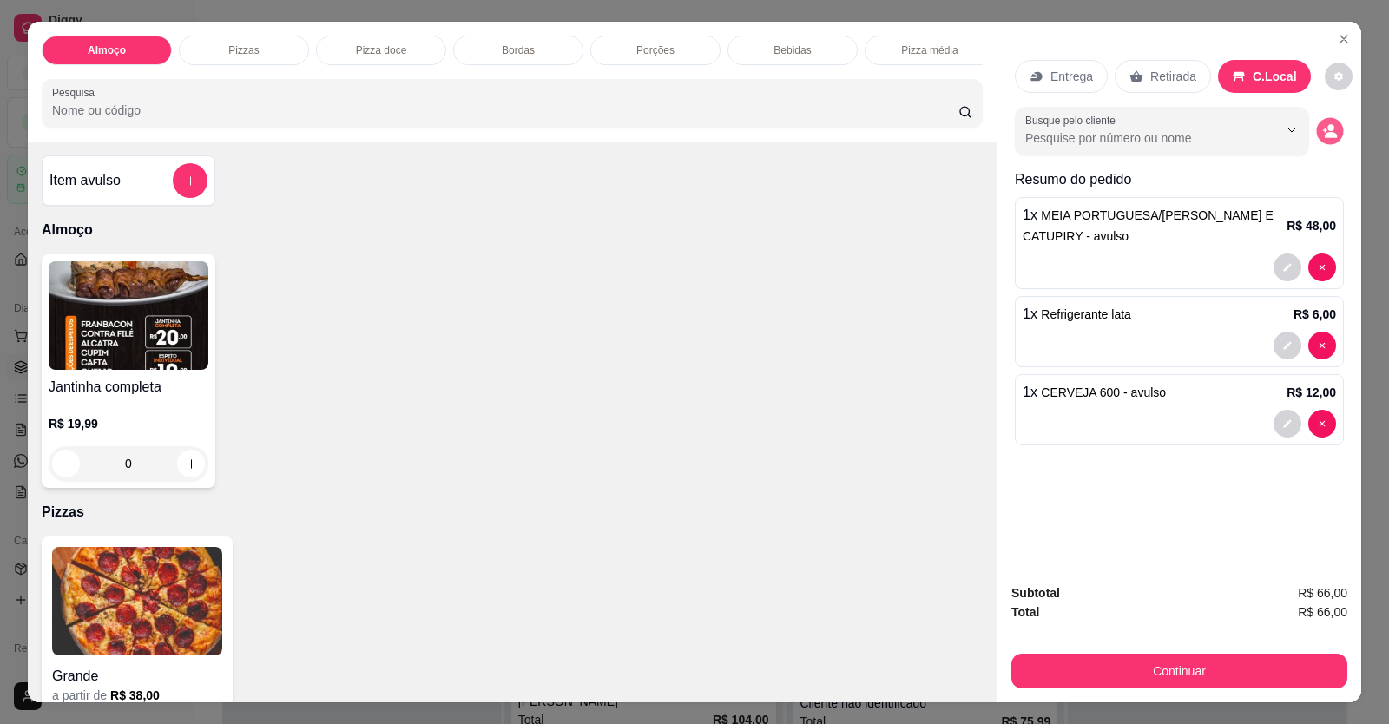
click at [1331, 135] on button "decrease-product-quantity" at bounding box center [1329, 131] width 27 height 27
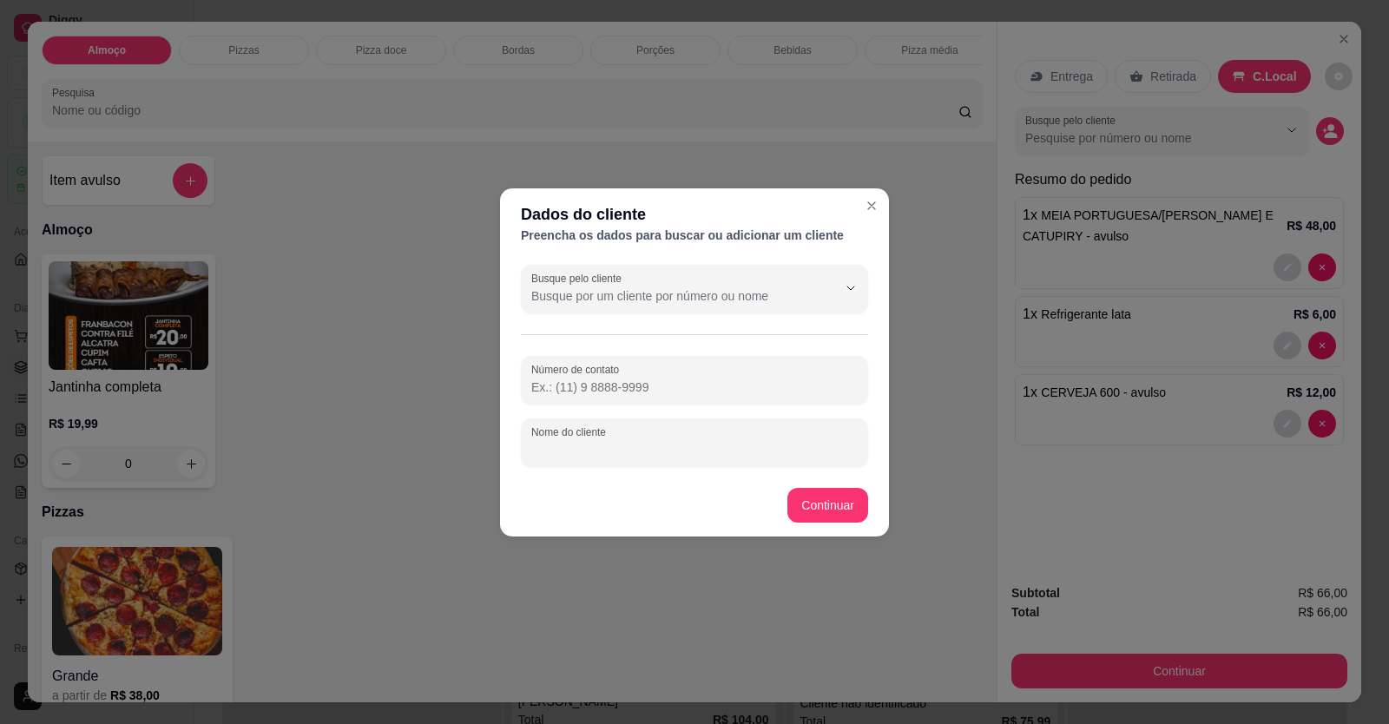
click at [681, 444] on input "Nome do cliente" at bounding box center [694, 449] width 326 height 17
click at [681, 451] on input "Nome do cliente" at bounding box center [694, 449] width 326 height 17
type input "PERTO DA CHURRASQUEIRA"
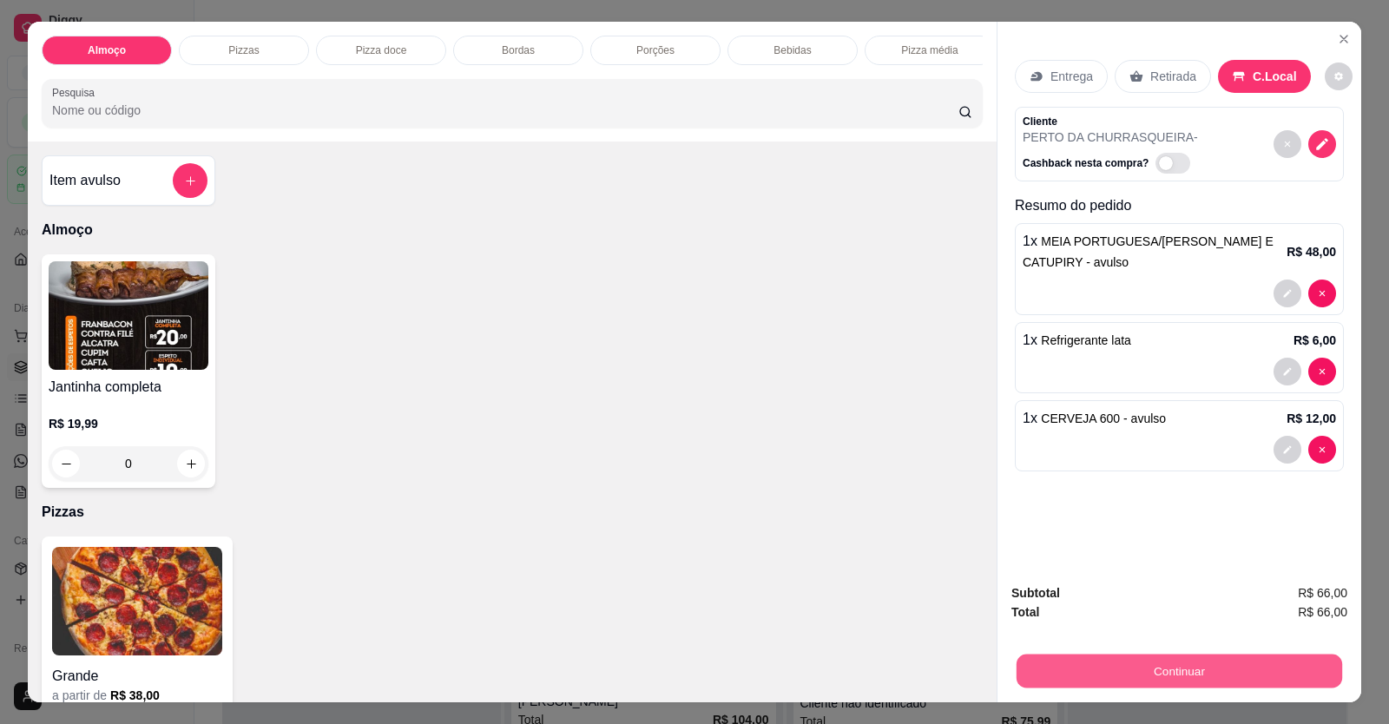
click at [1165, 685] on button "Continuar" at bounding box center [1178, 671] width 325 height 34
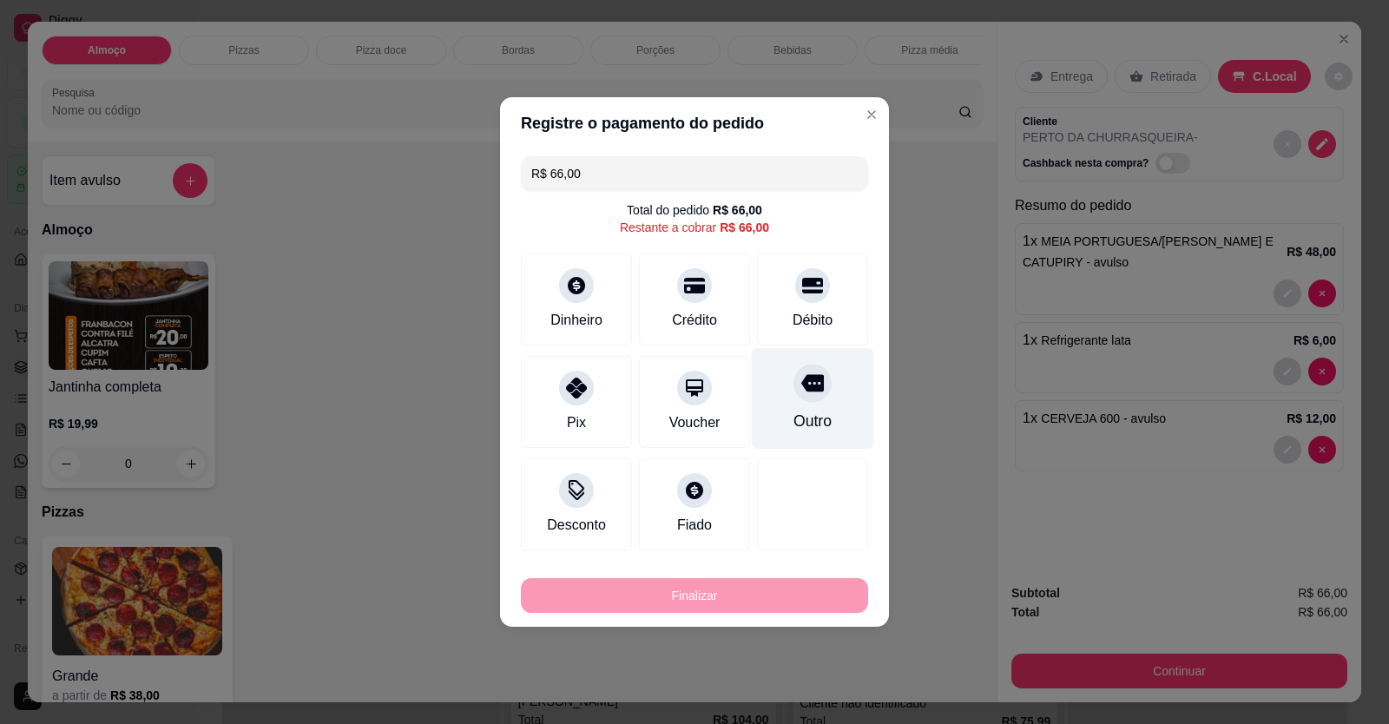
click at [808, 307] on div "Débito" at bounding box center [812, 299] width 111 height 92
type input "R$ 0,00"
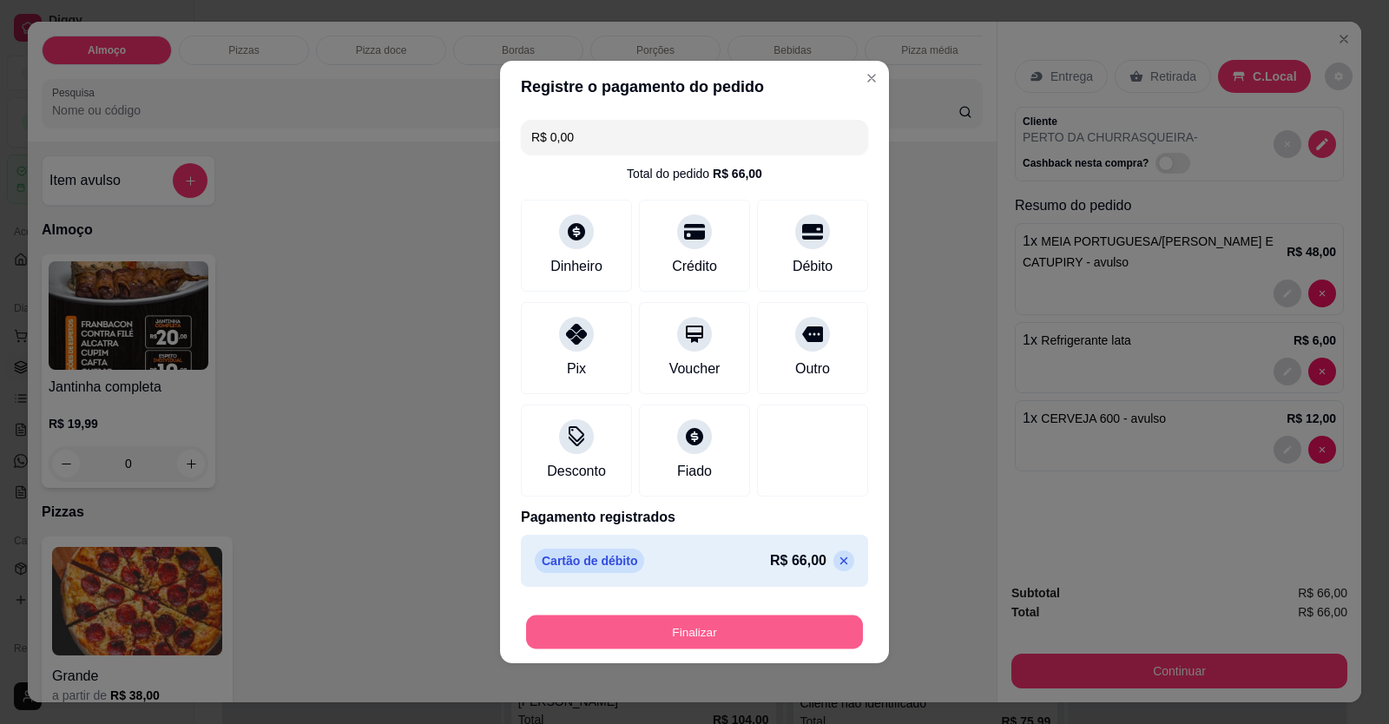
click at [761, 638] on button "Finalizar" at bounding box center [694, 632] width 337 height 34
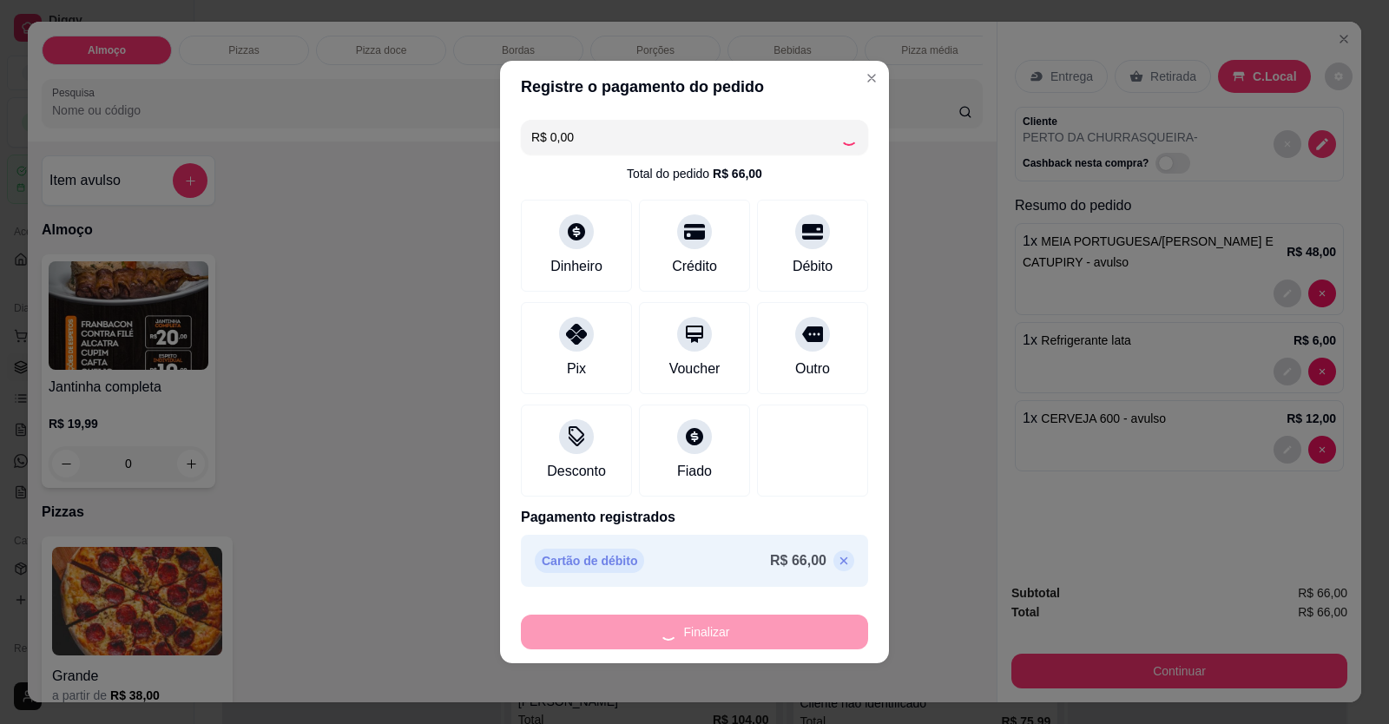
type input "0"
type input "-R$ 66,00"
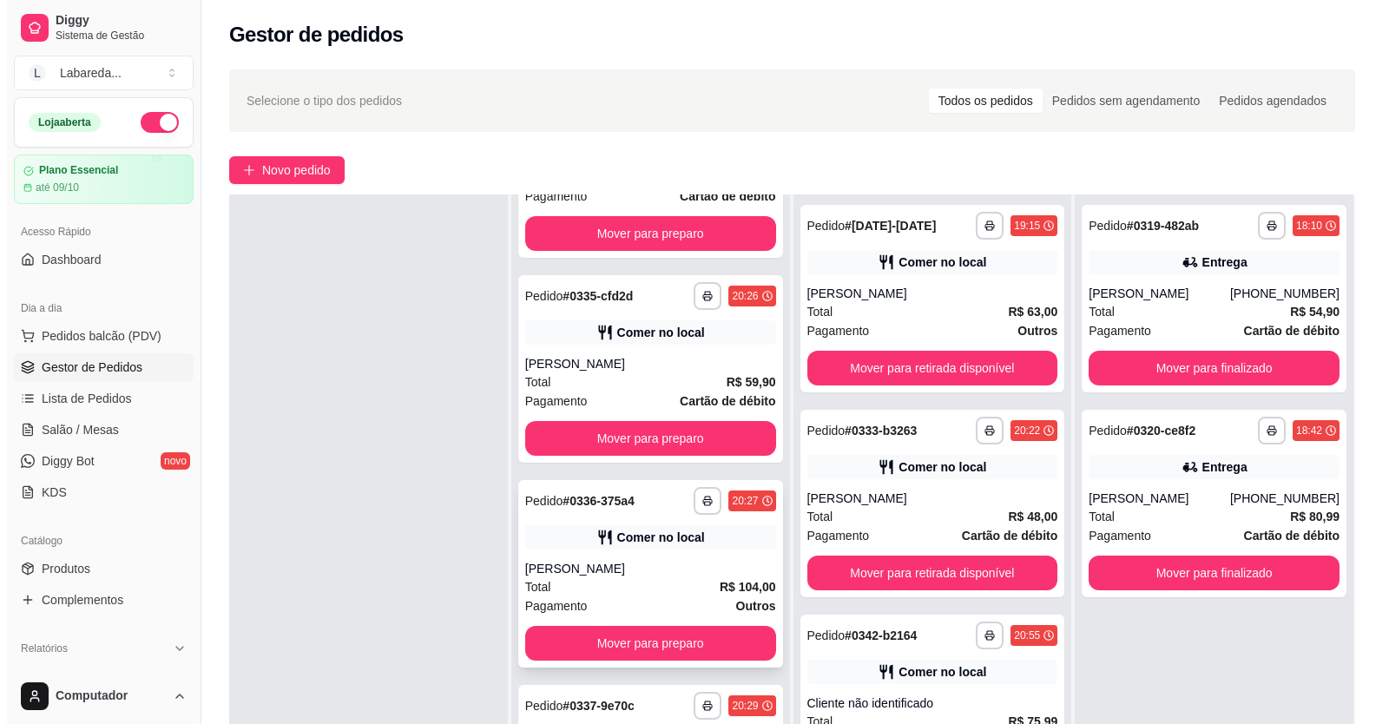
scroll to position [2429, 0]
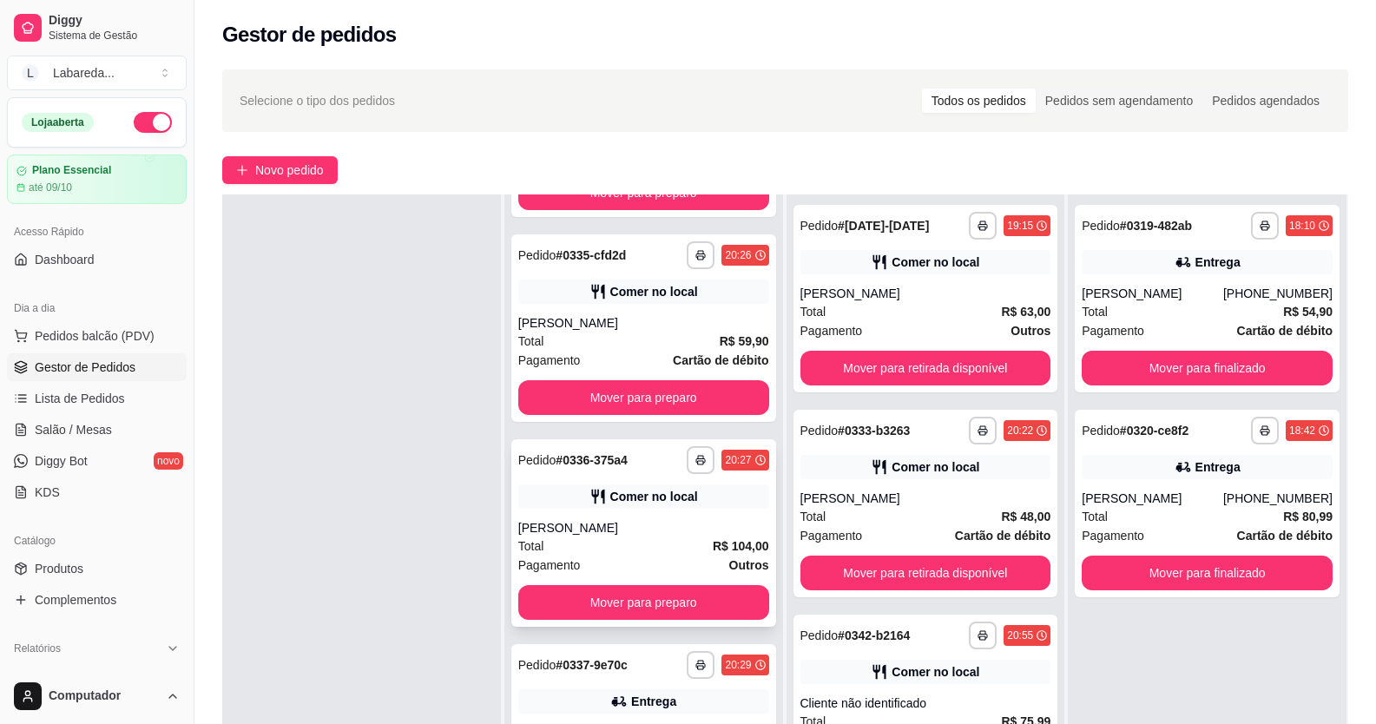
click at [638, 505] on div "Comer no local" at bounding box center [654, 496] width 88 height 17
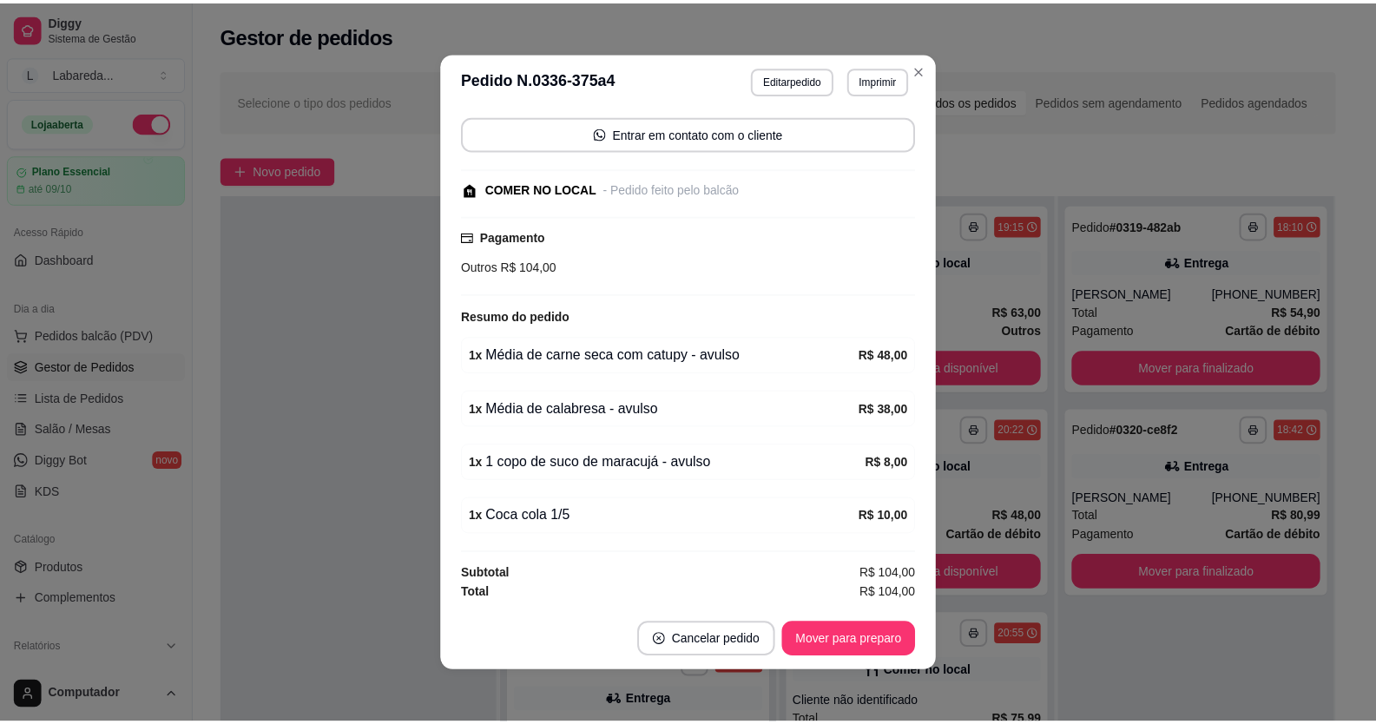
scroll to position [3, 0]
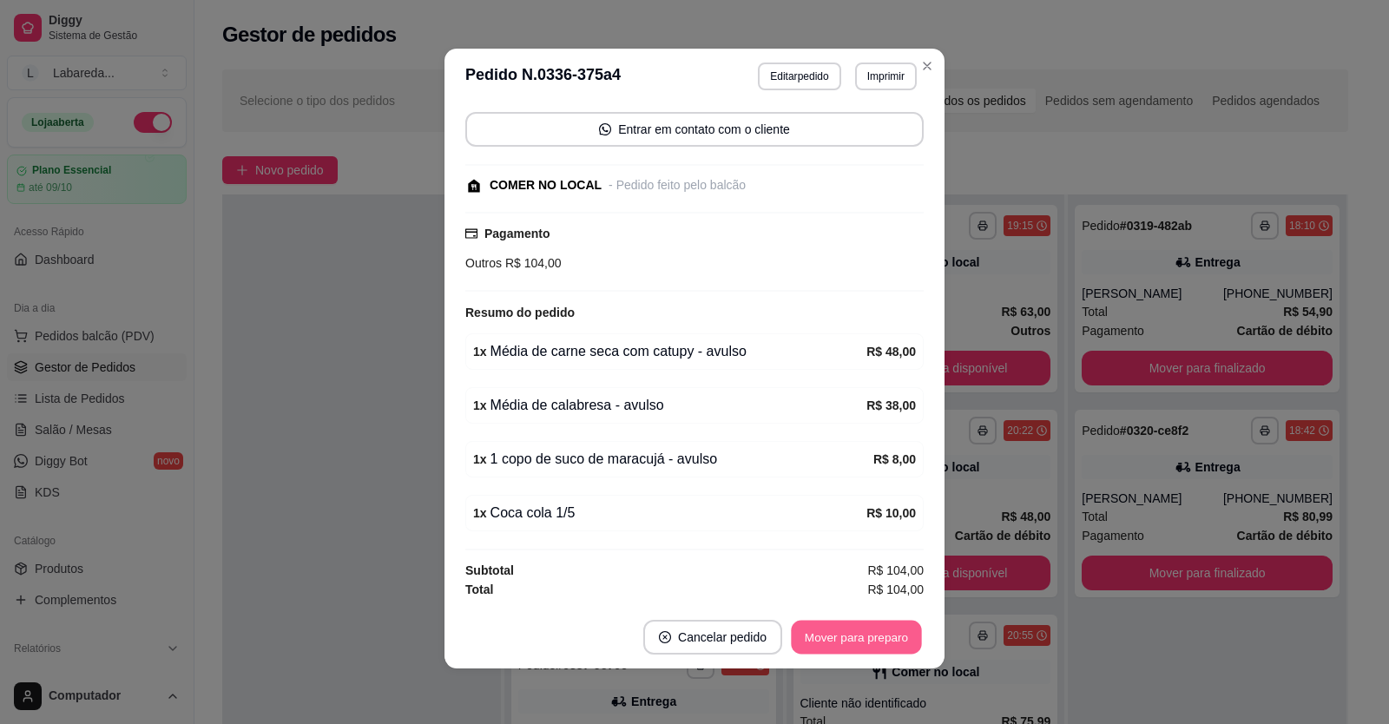
click at [856, 635] on button "Mover para preparo" at bounding box center [856, 638] width 130 height 34
click at [839, 639] on button "Mover para retirada disponível" at bounding box center [827, 638] width 186 height 34
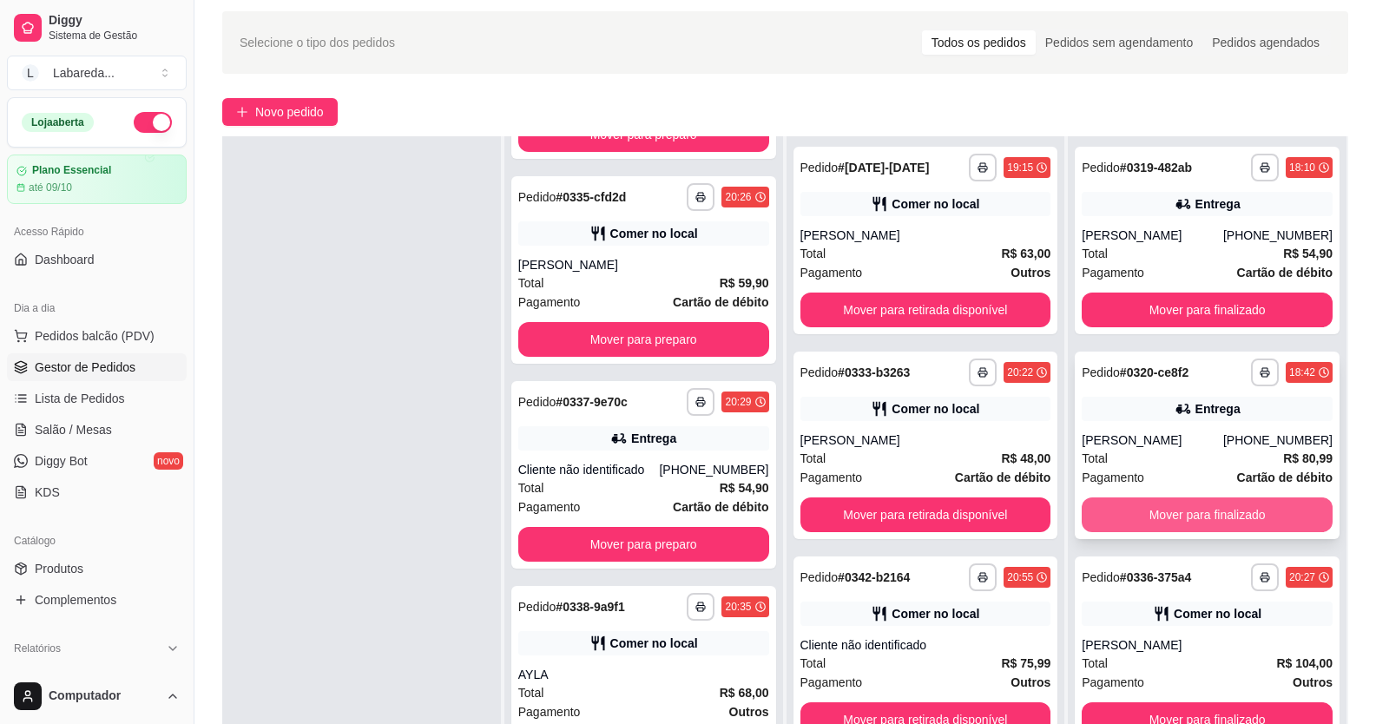
scroll to position [87, 0]
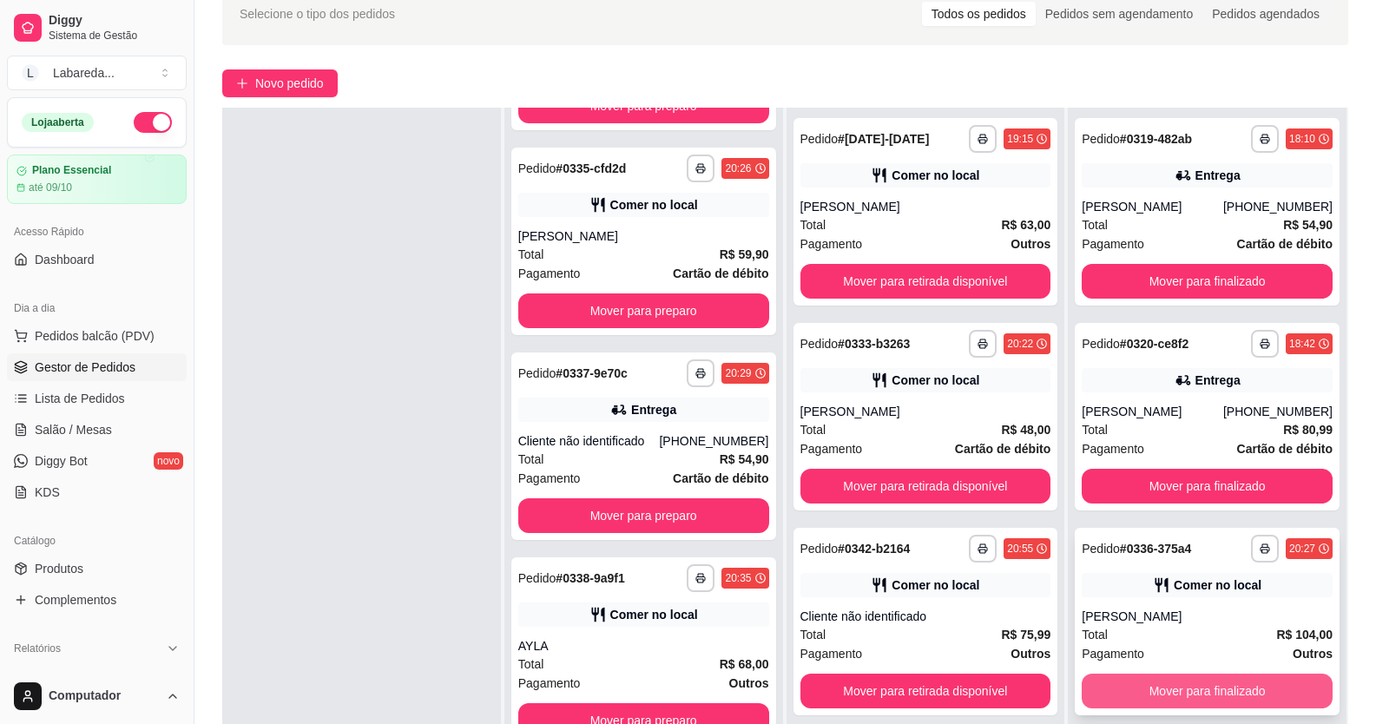
click at [1154, 685] on button "Mover para finalizado" at bounding box center [1206, 691] width 251 height 35
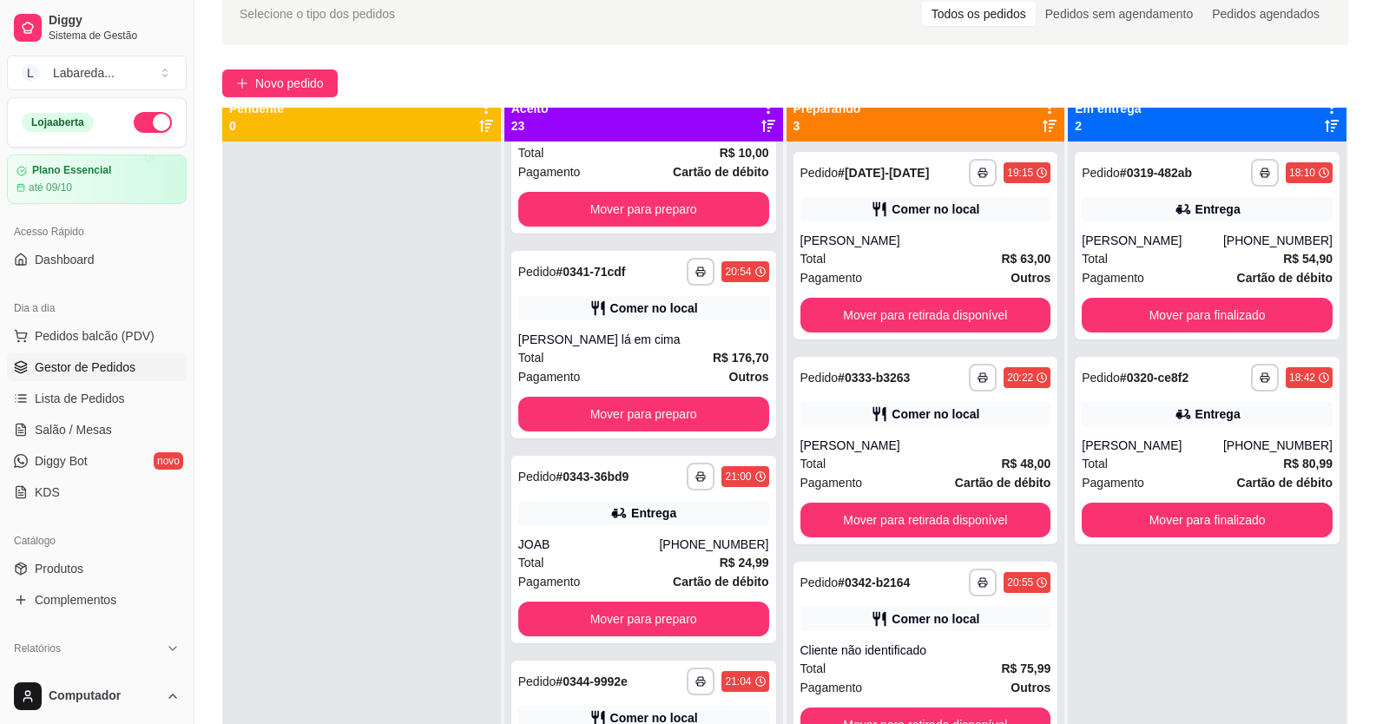
scroll to position [0, 0]
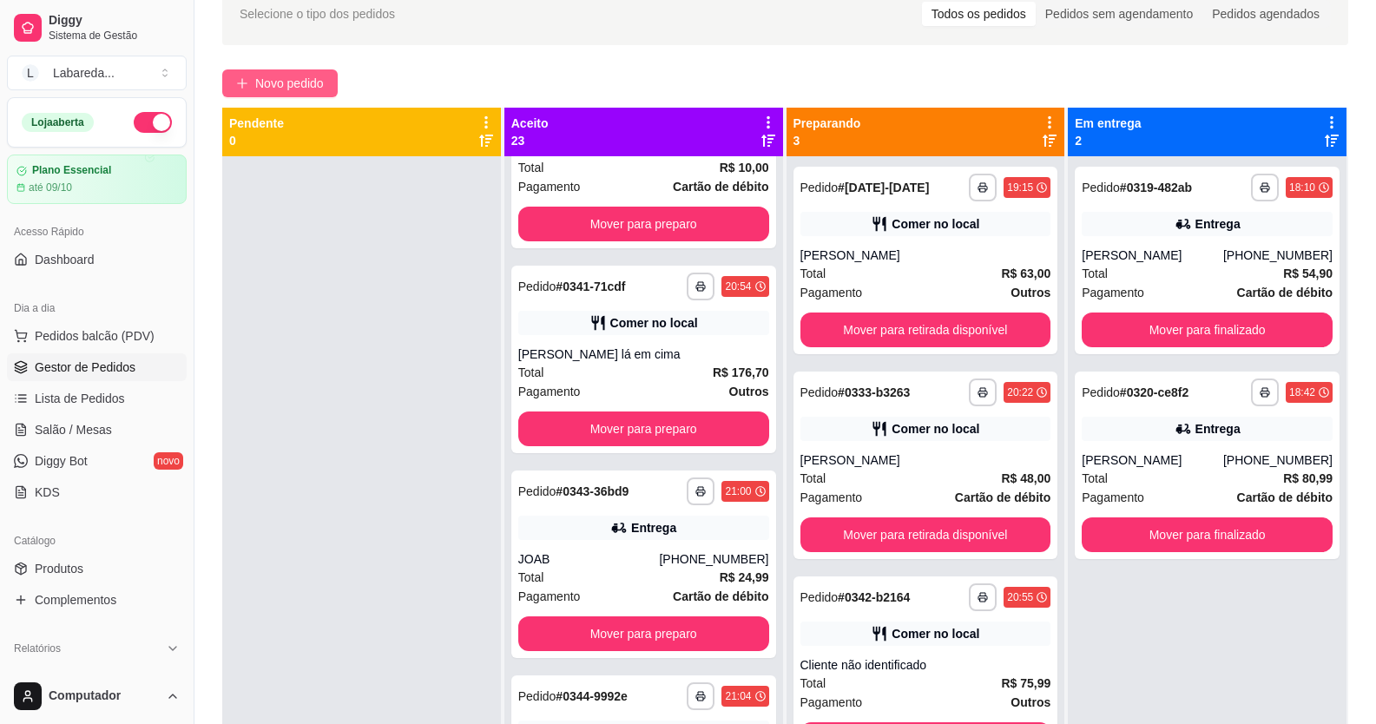
click at [300, 74] on span "Novo pedido" at bounding box center [289, 83] width 69 height 19
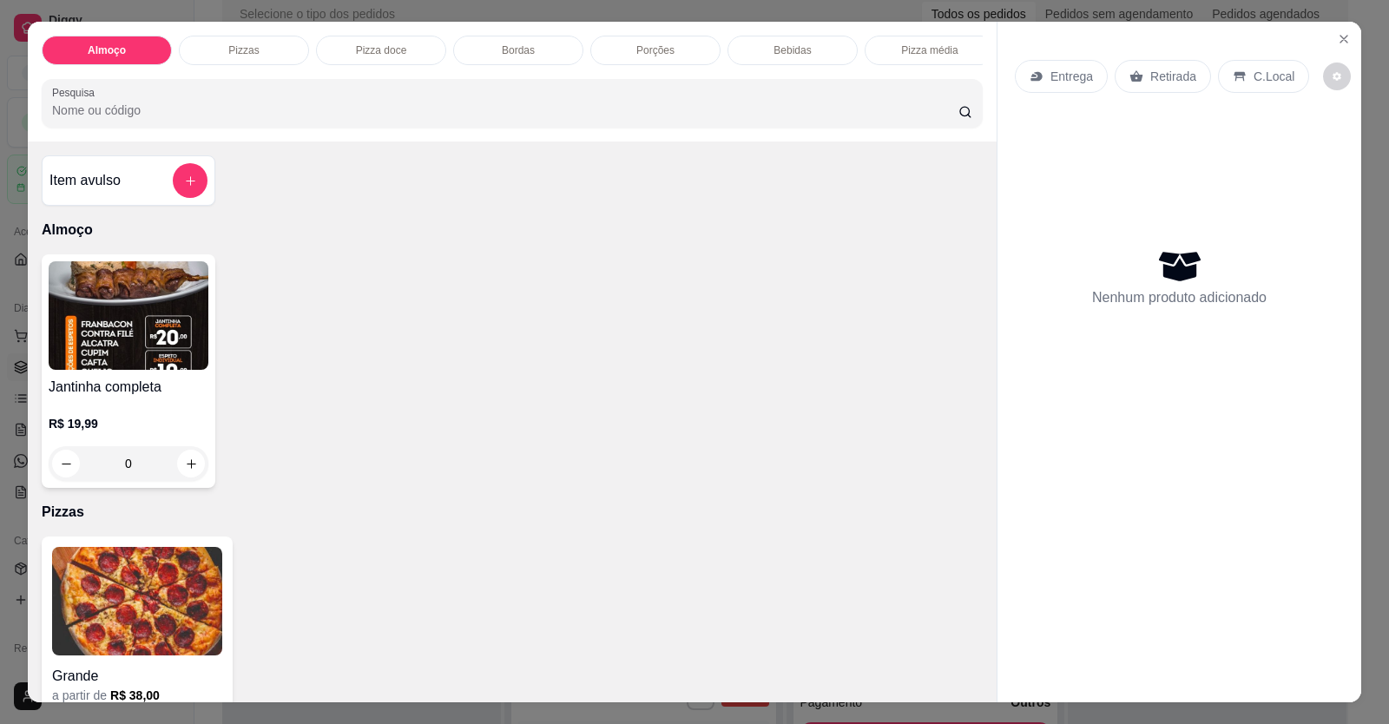
click at [1344, 23] on div "Entrega Retirada C.Local Nenhum produto adicionado" at bounding box center [1179, 348] width 364 height 653
click at [1330, 36] on button "Close" at bounding box center [1344, 39] width 28 height 28
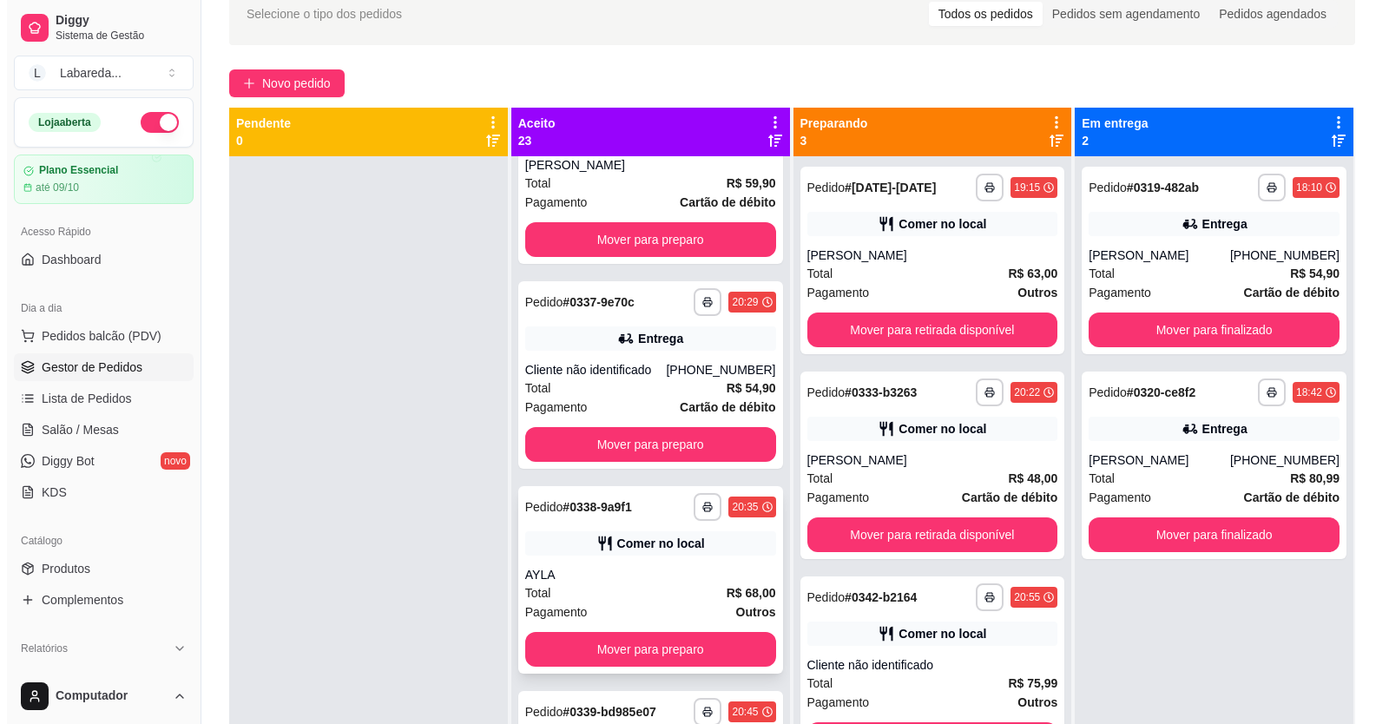
scroll to position [2547, 0]
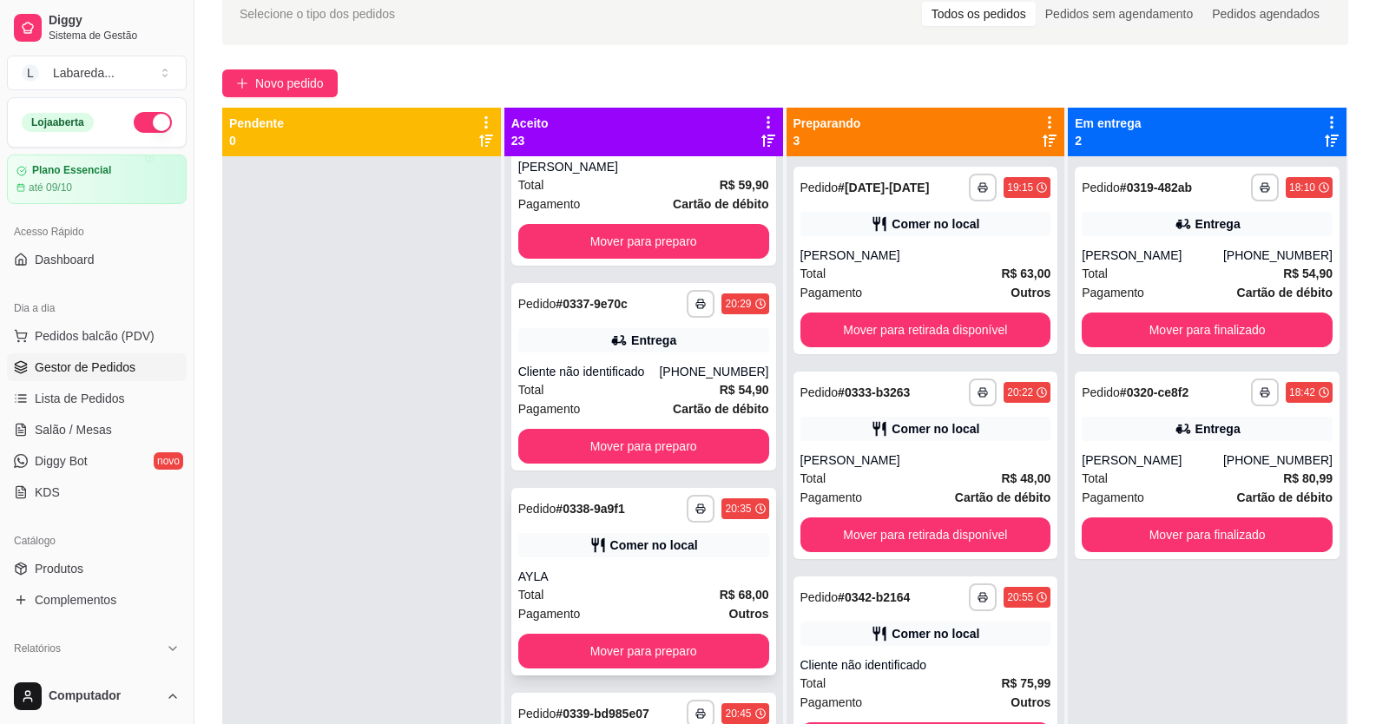
click at [641, 554] on div "Comer no local" at bounding box center [654, 544] width 88 height 17
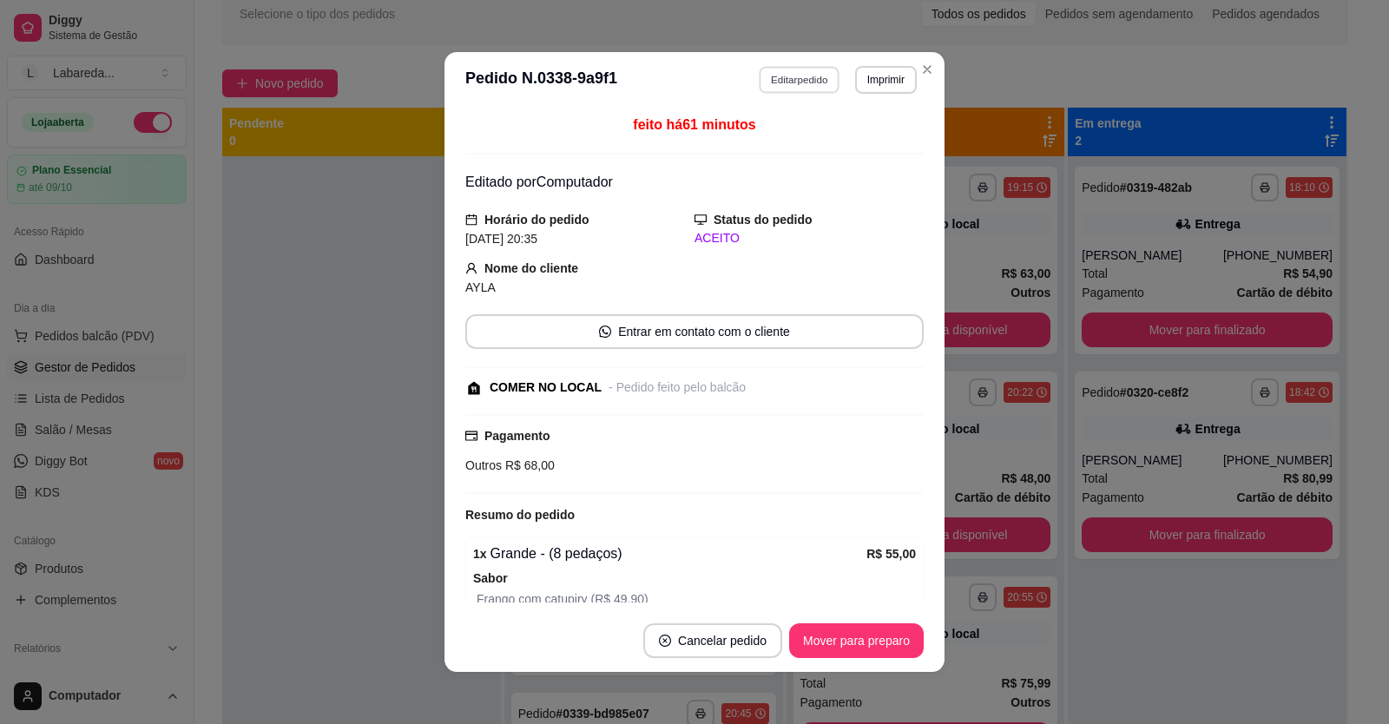
click at [802, 86] on button "Editar pedido" at bounding box center [799, 79] width 81 height 27
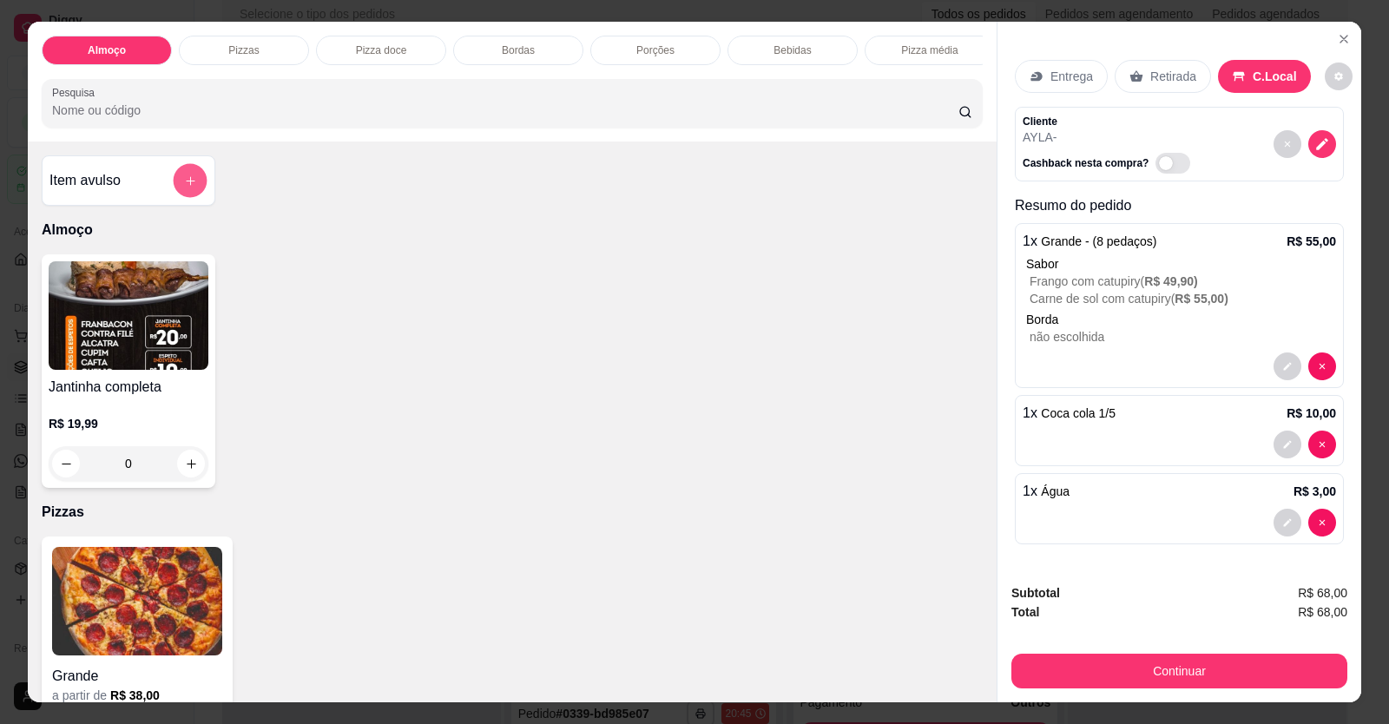
click at [184, 187] on icon "add-separate-item" at bounding box center [190, 180] width 13 height 13
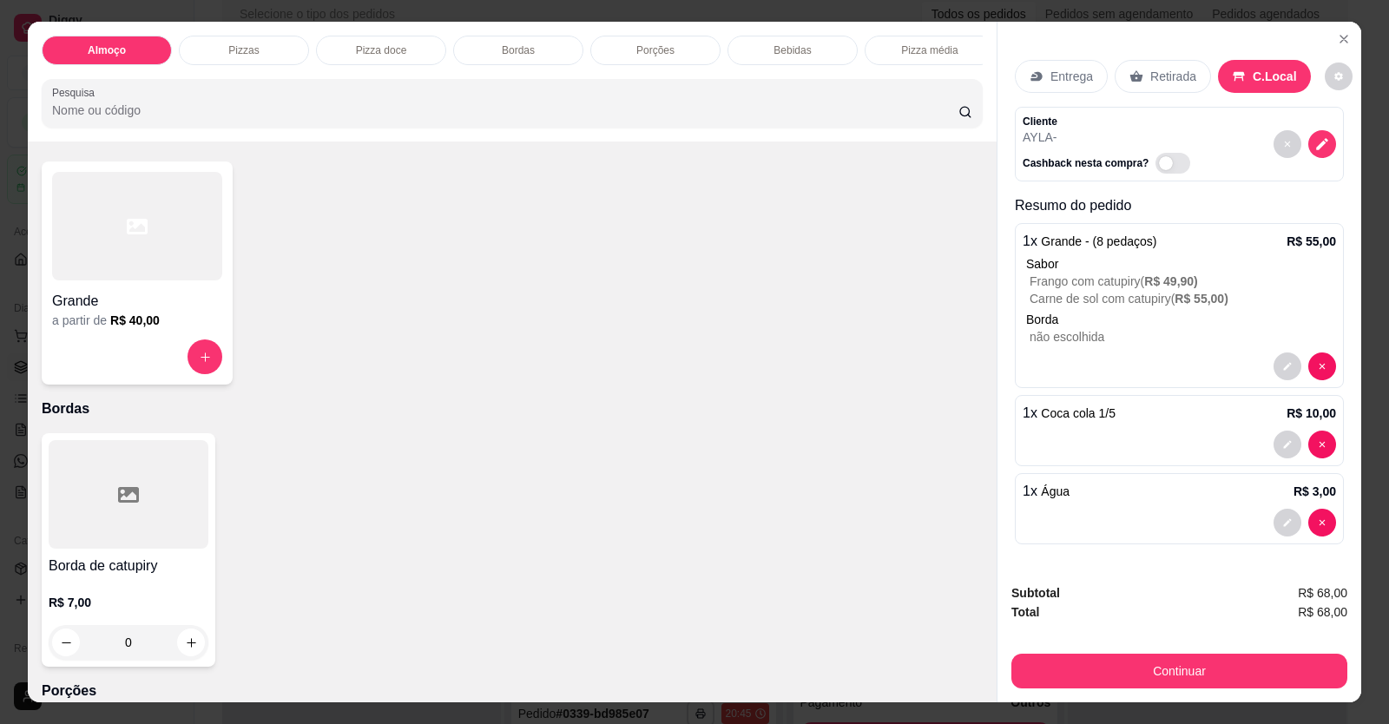
scroll to position [608, 0]
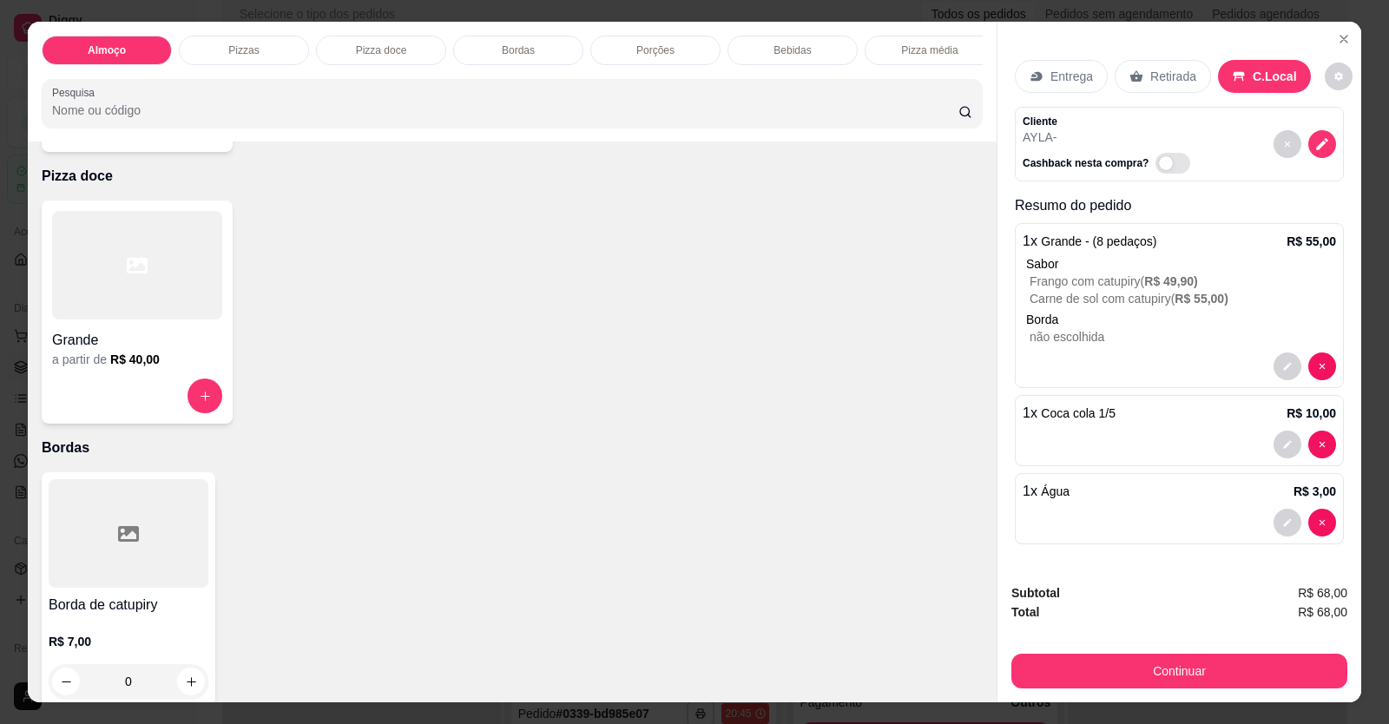
click at [142, 351] on h4 "Grande" at bounding box center [137, 340] width 170 height 21
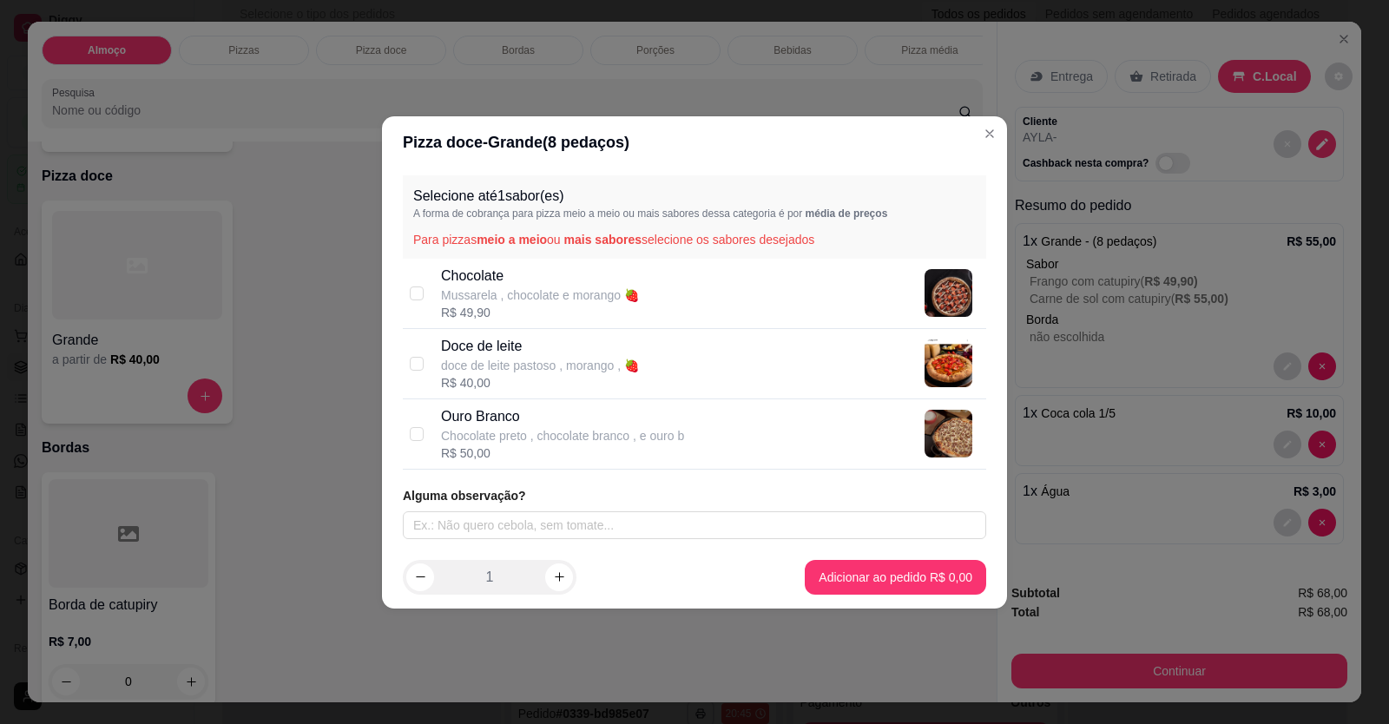
click at [534, 306] on div "R$ 49,90" at bounding box center [540, 312] width 198 height 17
checkbox input "true"
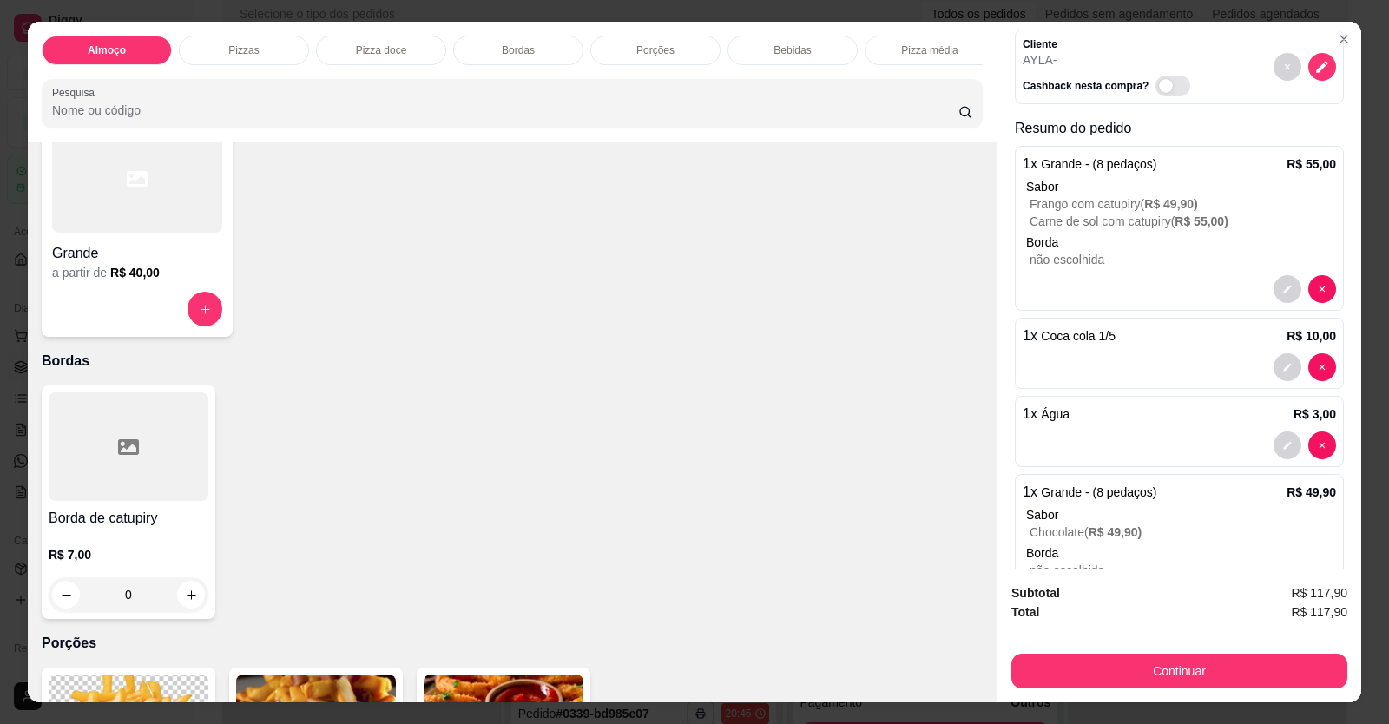
scroll to position [154, 0]
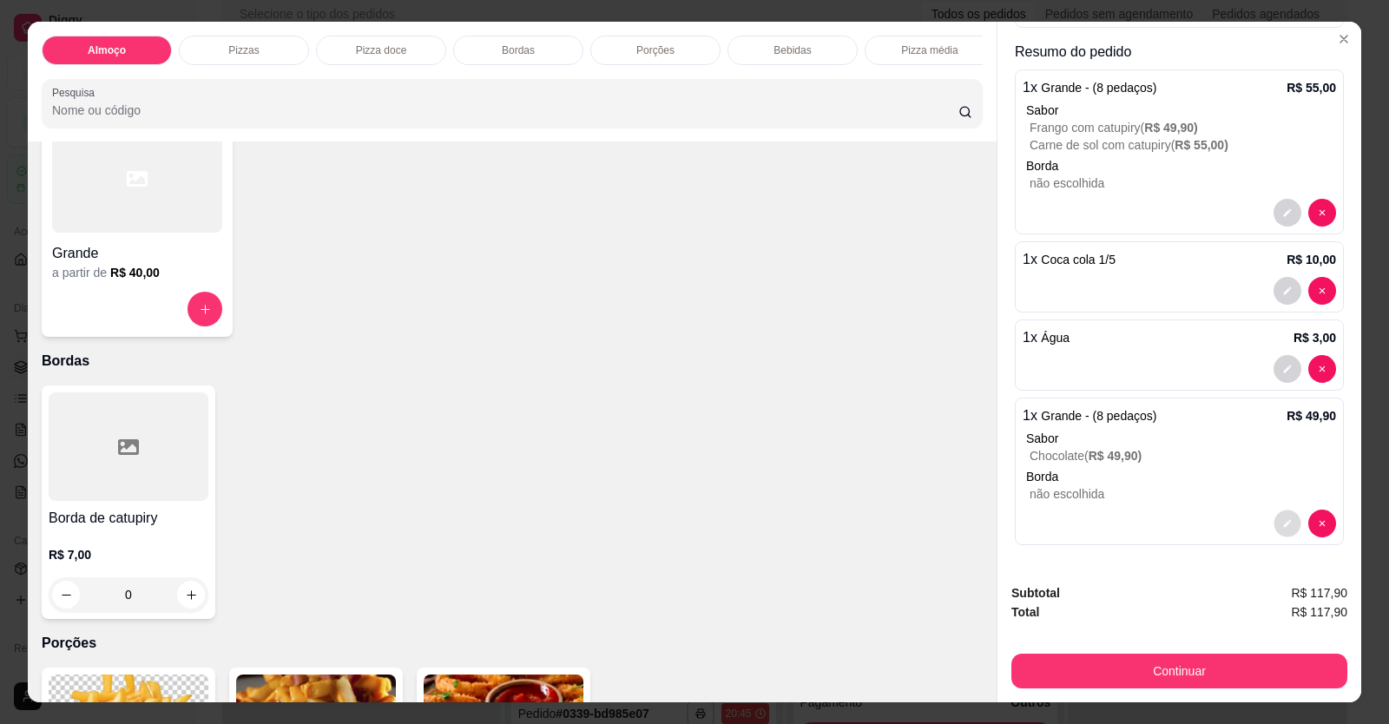
click at [1273, 529] on button "decrease-product-quantity" at bounding box center [1286, 523] width 27 height 27
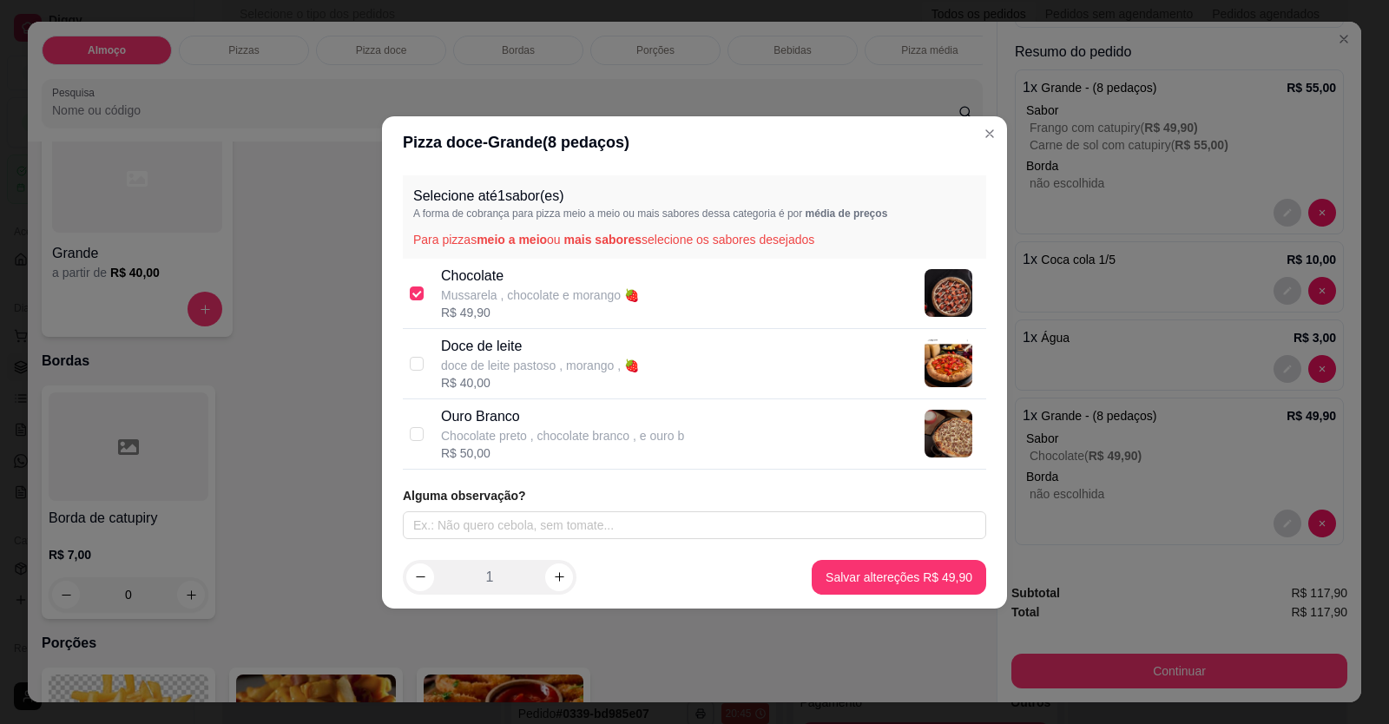
click at [518, 446] on div "R$ 50,00" at bounding box center [562, 452] width 243 height 17
checkbox input "false"
checkbox input "true"
click at [498, 296] on p "Mussarela , chocolate e morango 🍓" at bounding box center [540, 294] width 198 height 17
checkbox input "true"
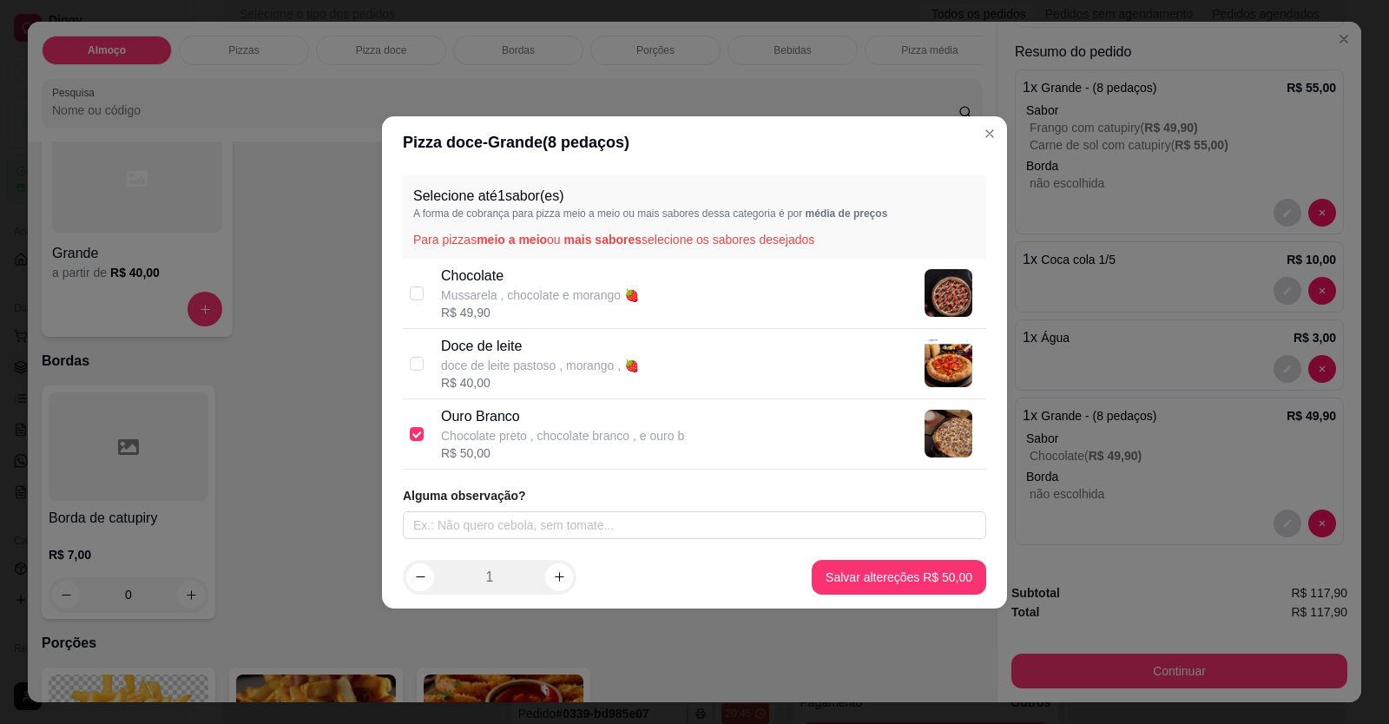
checkbox input "false"
click at [517, 531] on input "text" at bounding box center [694, 525] width 583 height 28
type input "METADE OURO BRANCO"
click at [906, 595] on footer "1 Salvar altereções R$ 49,90" at bounding box center [694, 577] width 625 height 62
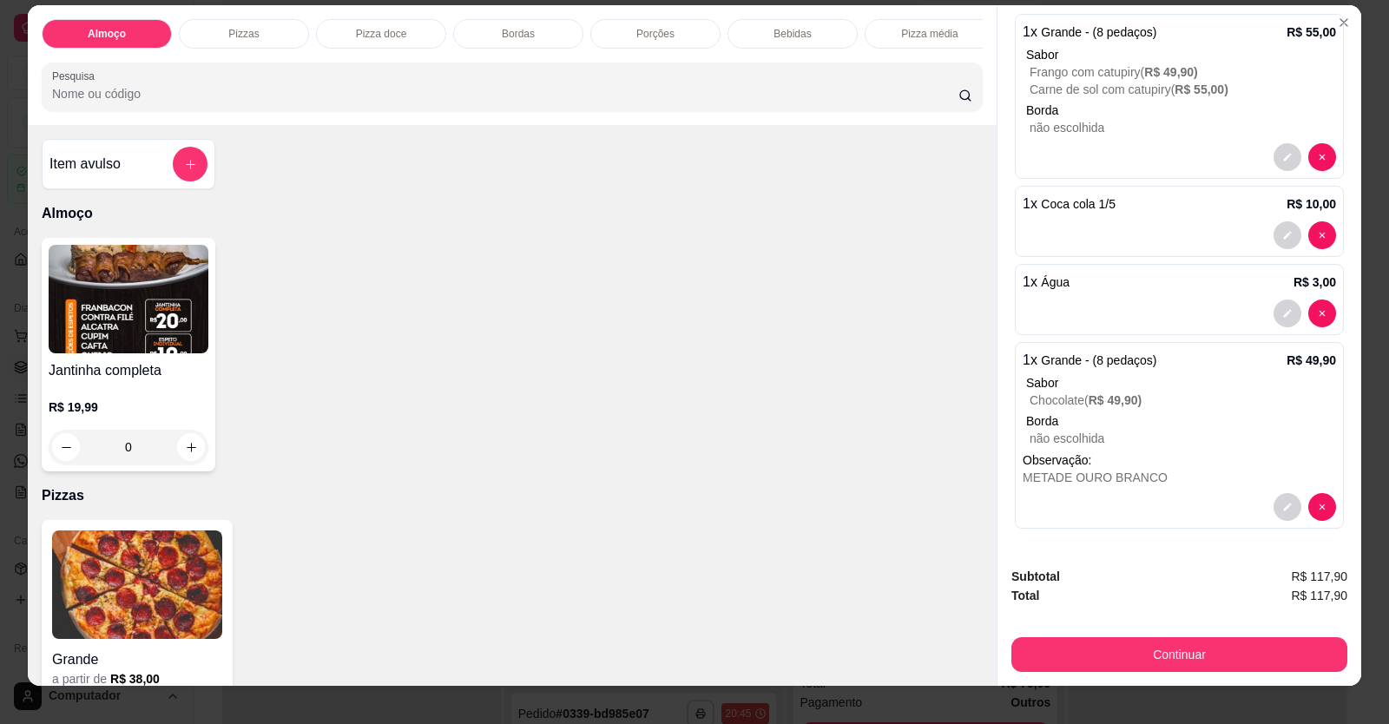
scroll to position [0, 0]
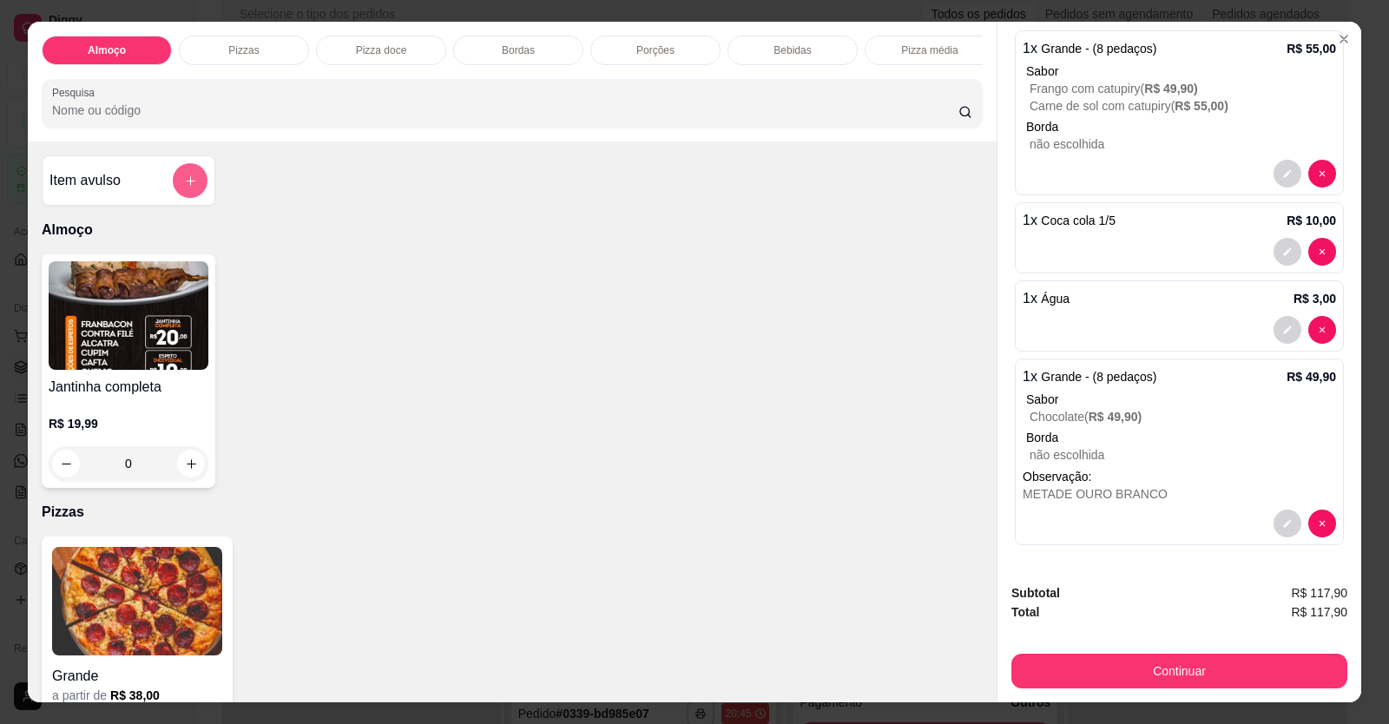
click at [180, 198] on button "add-separate-item" at bounding box center [190, 180] width 35 height 35
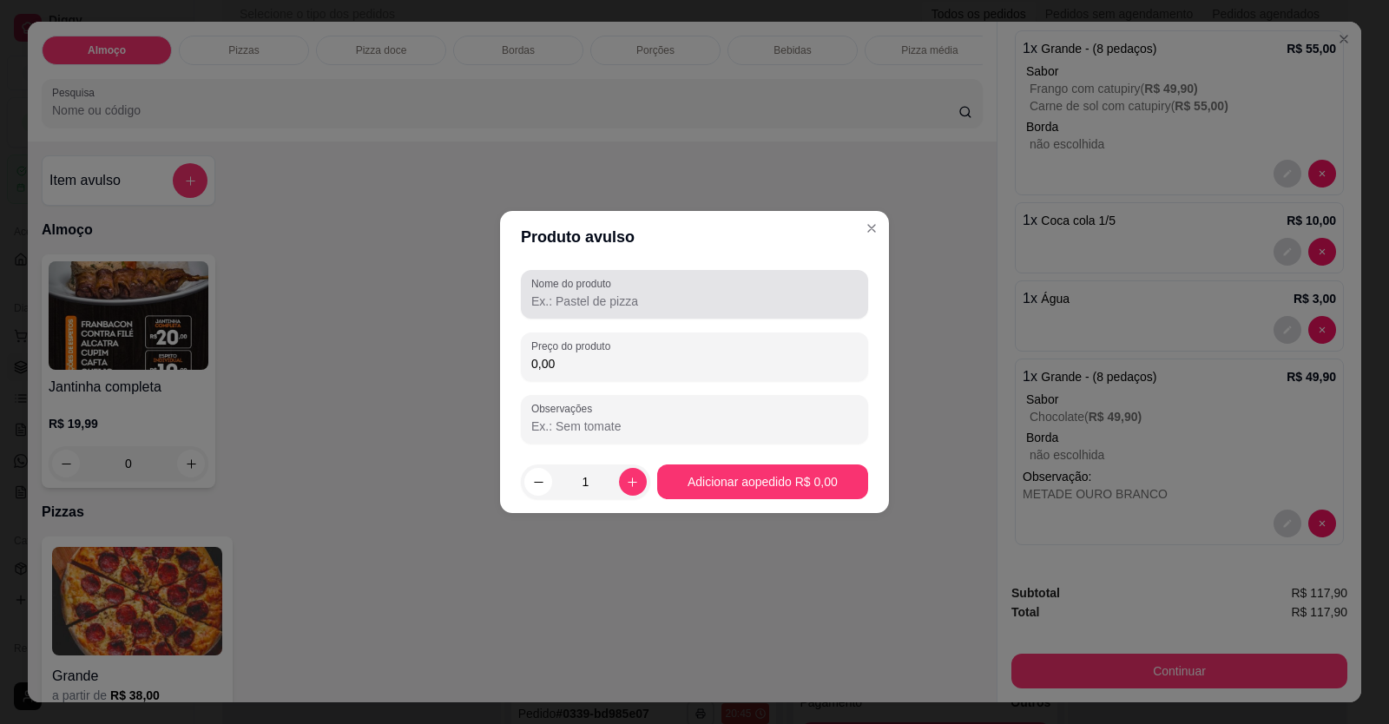
click at [733, 314] on div "Nome do produto" at bounding box center [694, 294] width 347 height 49
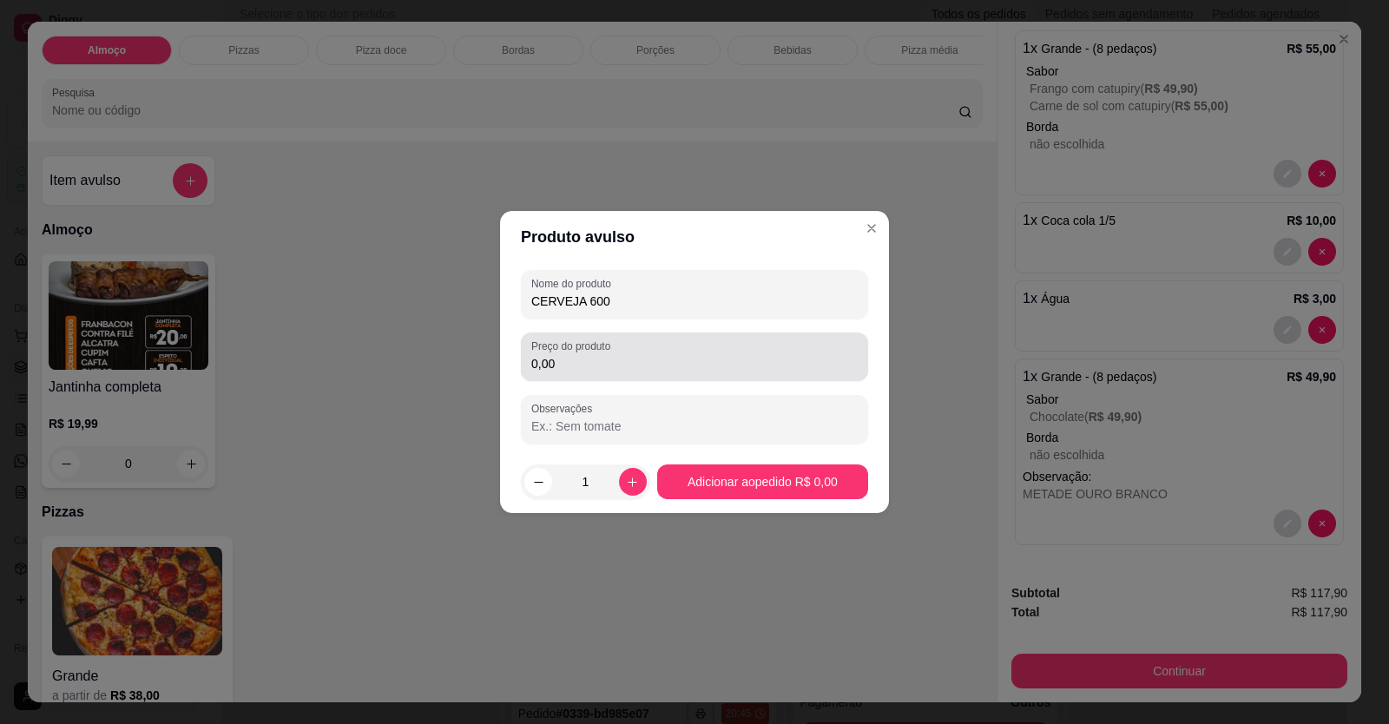
type input "CERVEJA 600"
click at [599, 358] on input "0,00" at bounding box center [694, 363] width 326 height 17
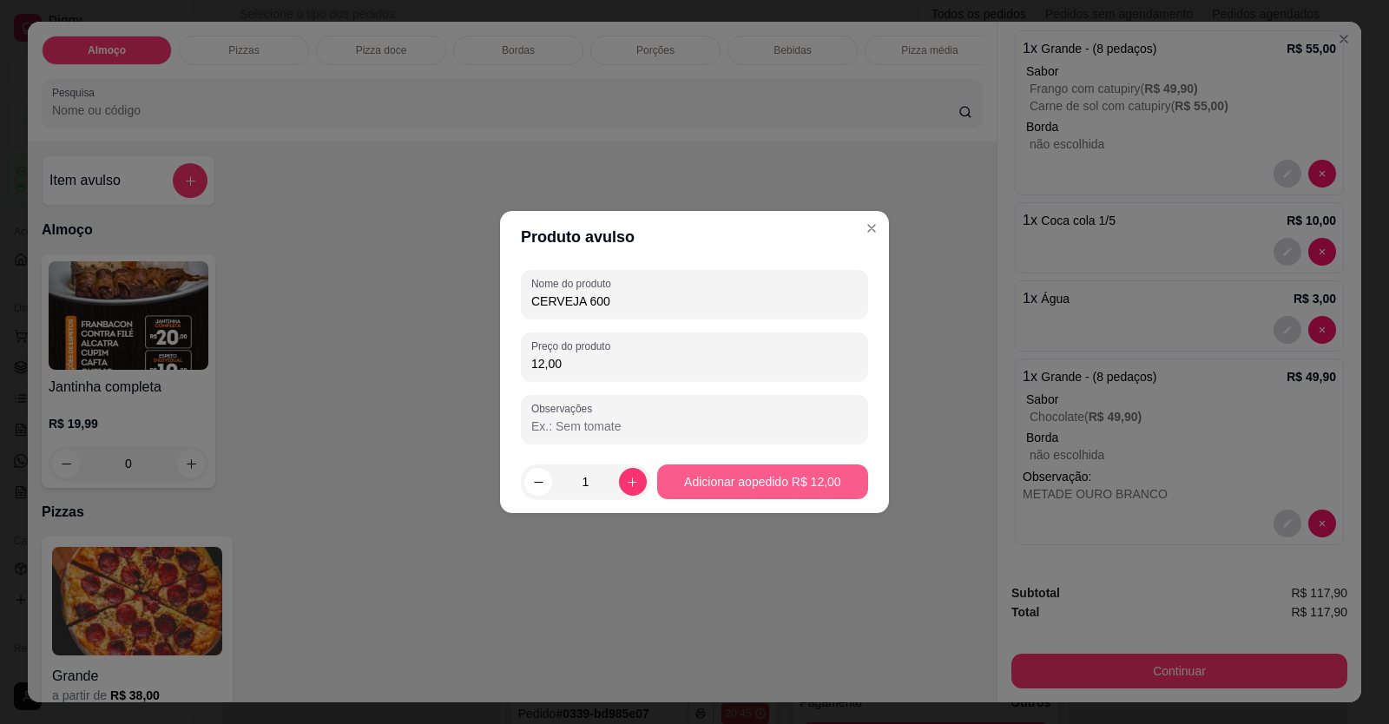
type input "12,00"
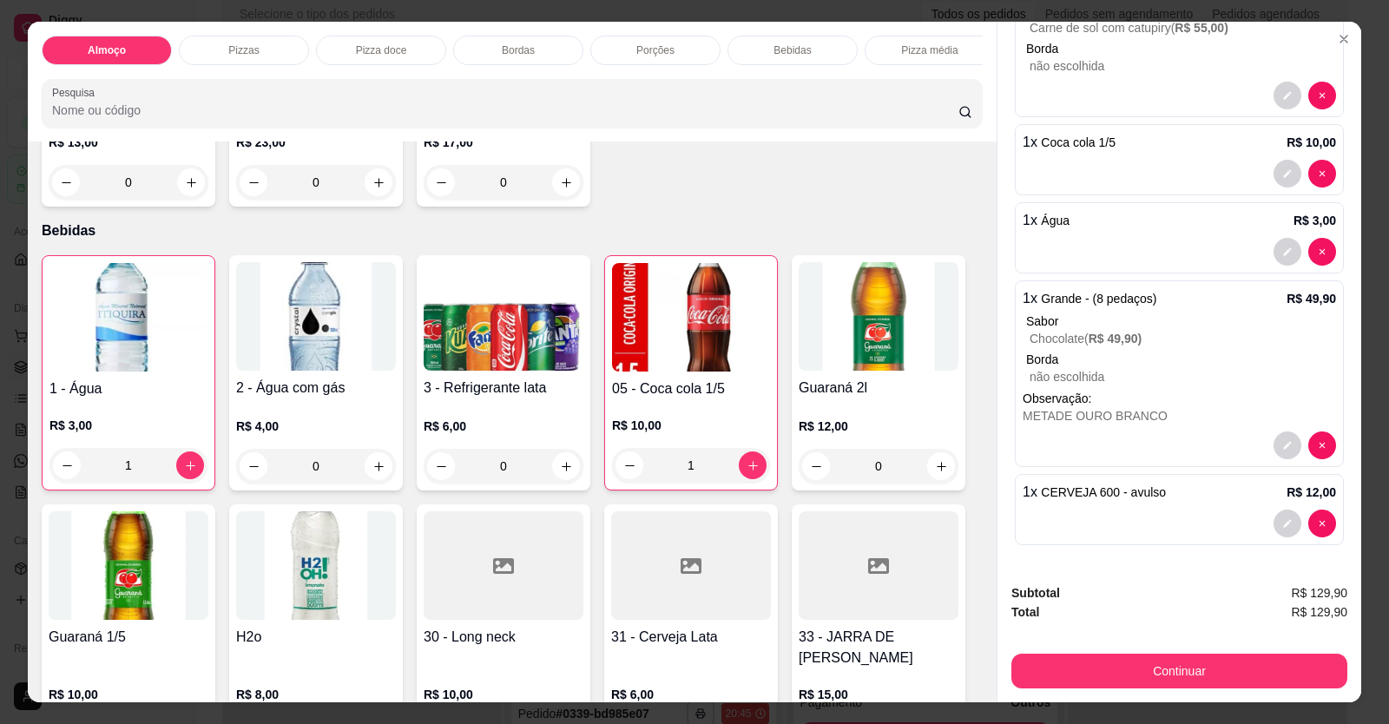
scroll to position [34, 0]
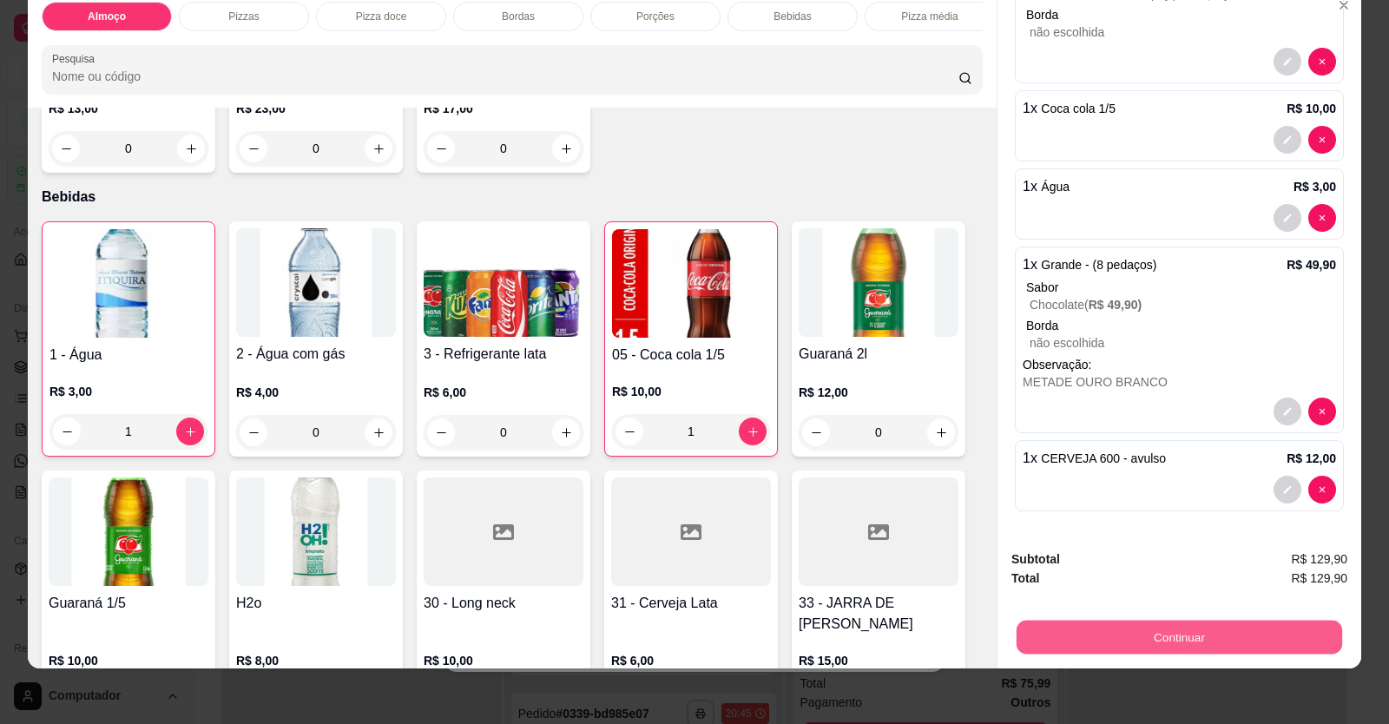
click at [1180, 648] on button "Continuar" at bounding box center [1178, 638] width 325 height 34
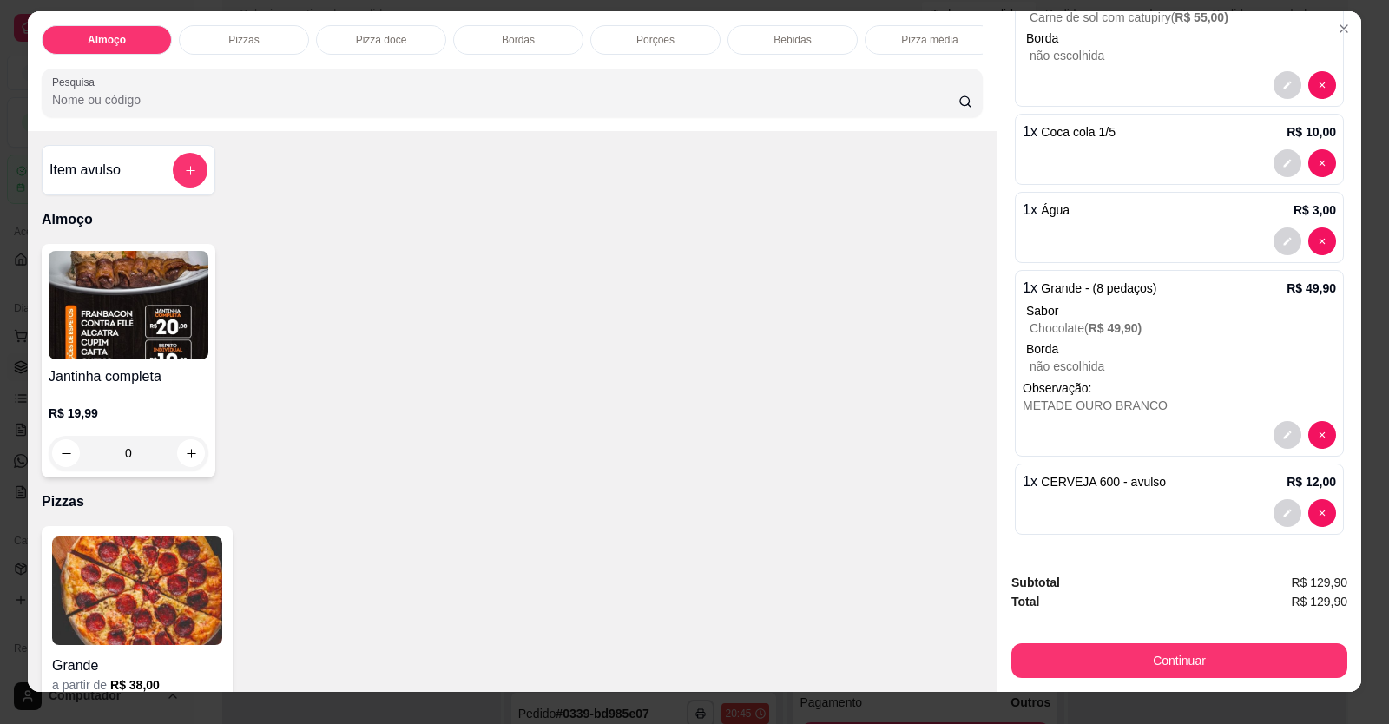
scroll to position [0, 0]
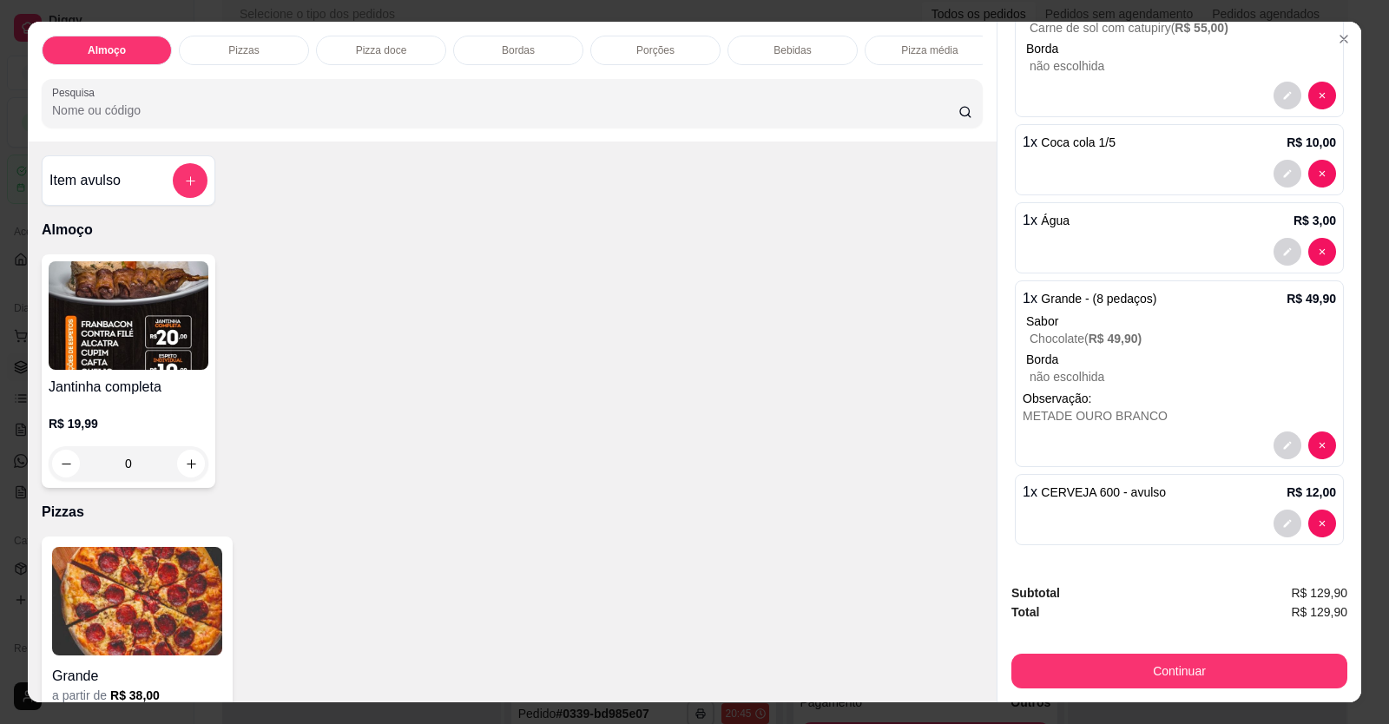
click at [171, 195] on div "Item avulso" at bounding box center [128, 180] width 158 height 35
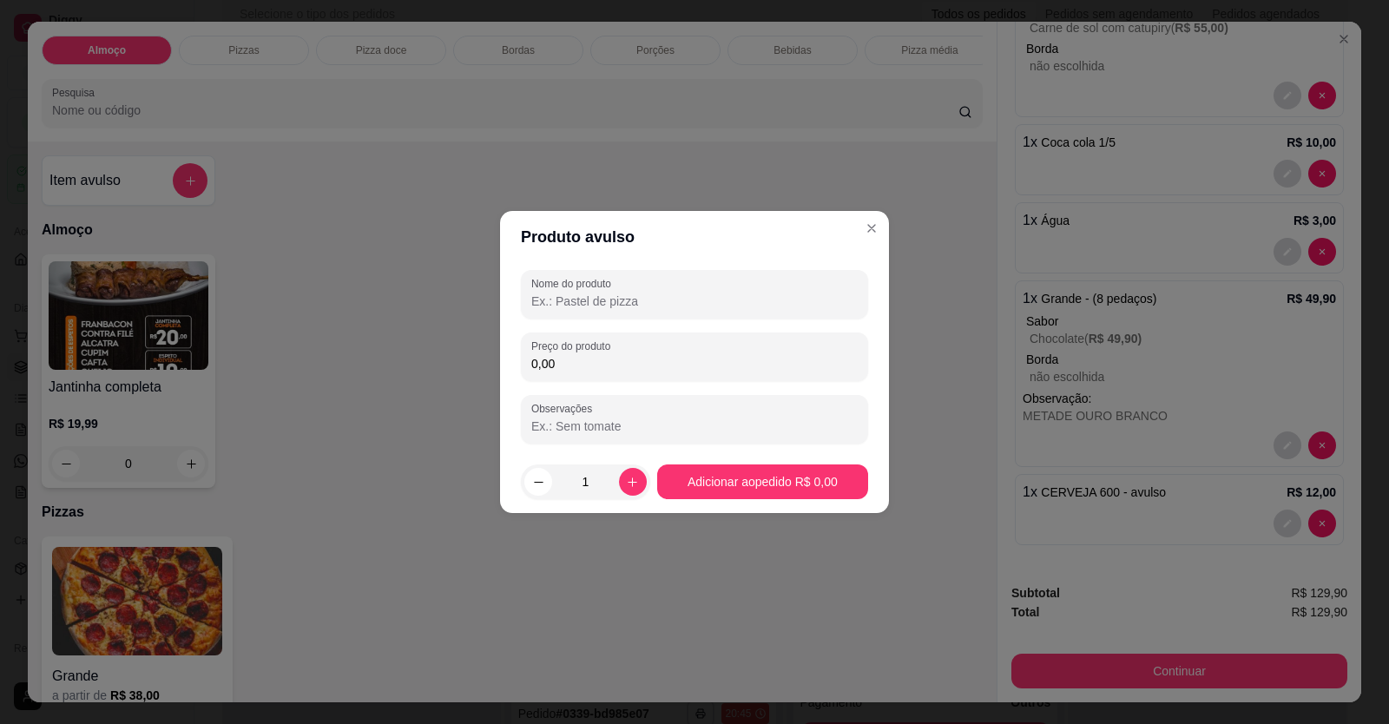
click at [643, 304] on input "Nome do produto" at bounding box center [694, 301] width 326 height 17
type input "1 RED BUL"
click at [639, 367] on input "0,00" at bounding box center [694, 363] width 326 height 17
type input "12,00"
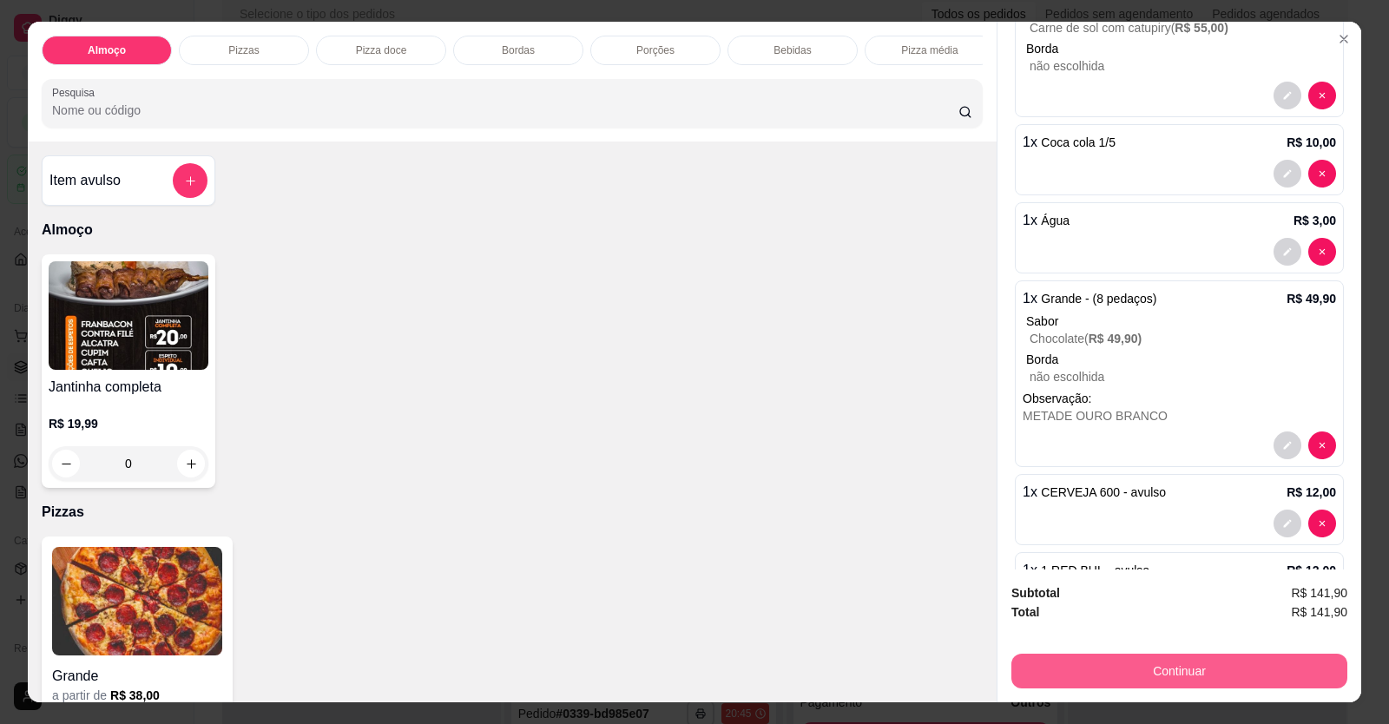
click at [1155, 679] on button "Continuar" at bounding box center [1179, 671] width 336 height 35
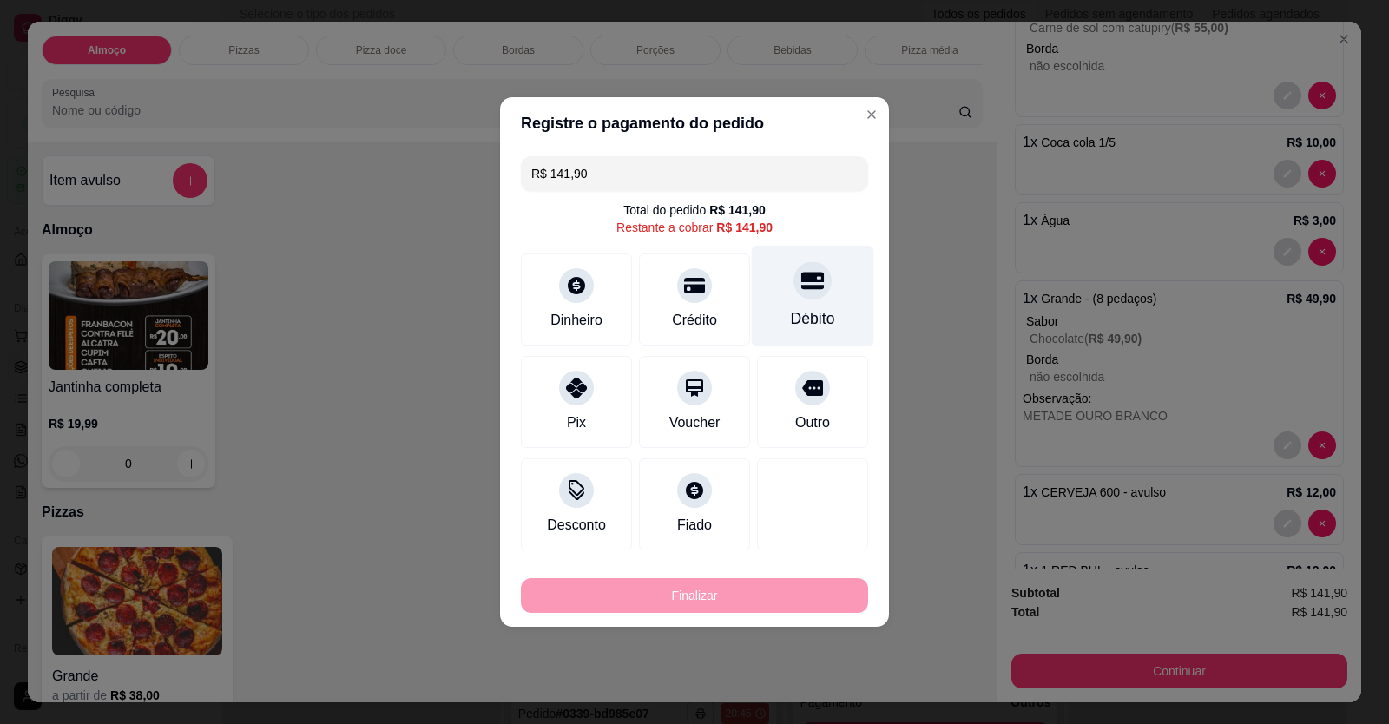
drag, startPoint x: 798, startPoint y: 311, endPoint x: 792, endPoint y: 334, distance: 24.2
click at [797, 312] on div "Débito" at bounding box center [813, 318] width 44 height 23
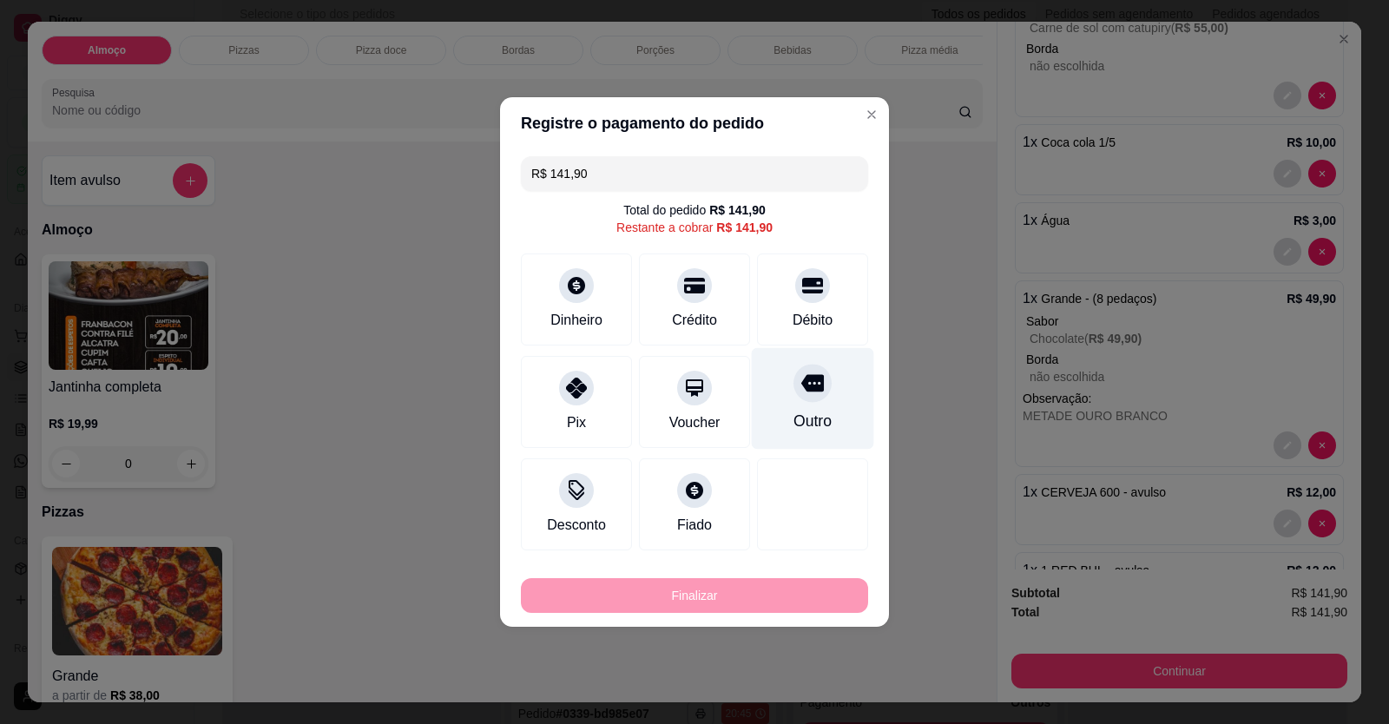
type input "R$ 0,00"
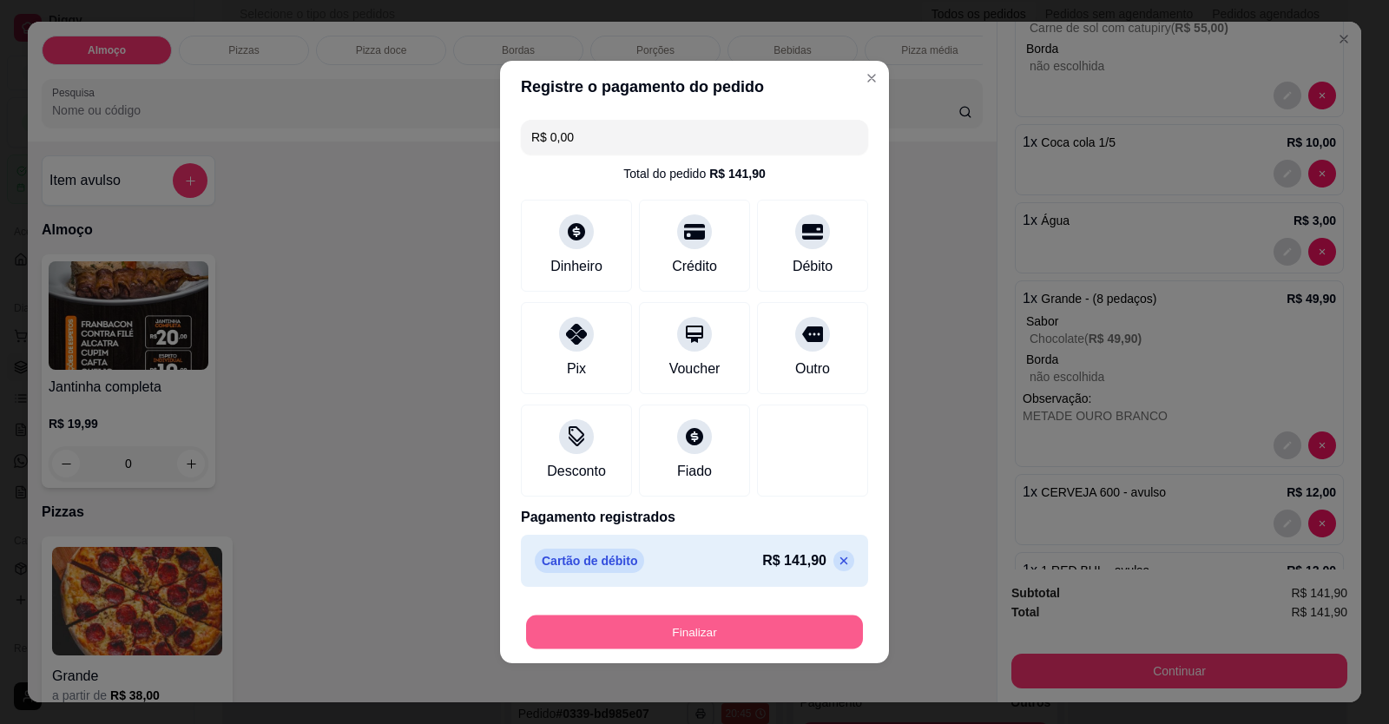
click at [765, 622] on button "Finalizar" at bounding box center [694, 632] width 337 height 34
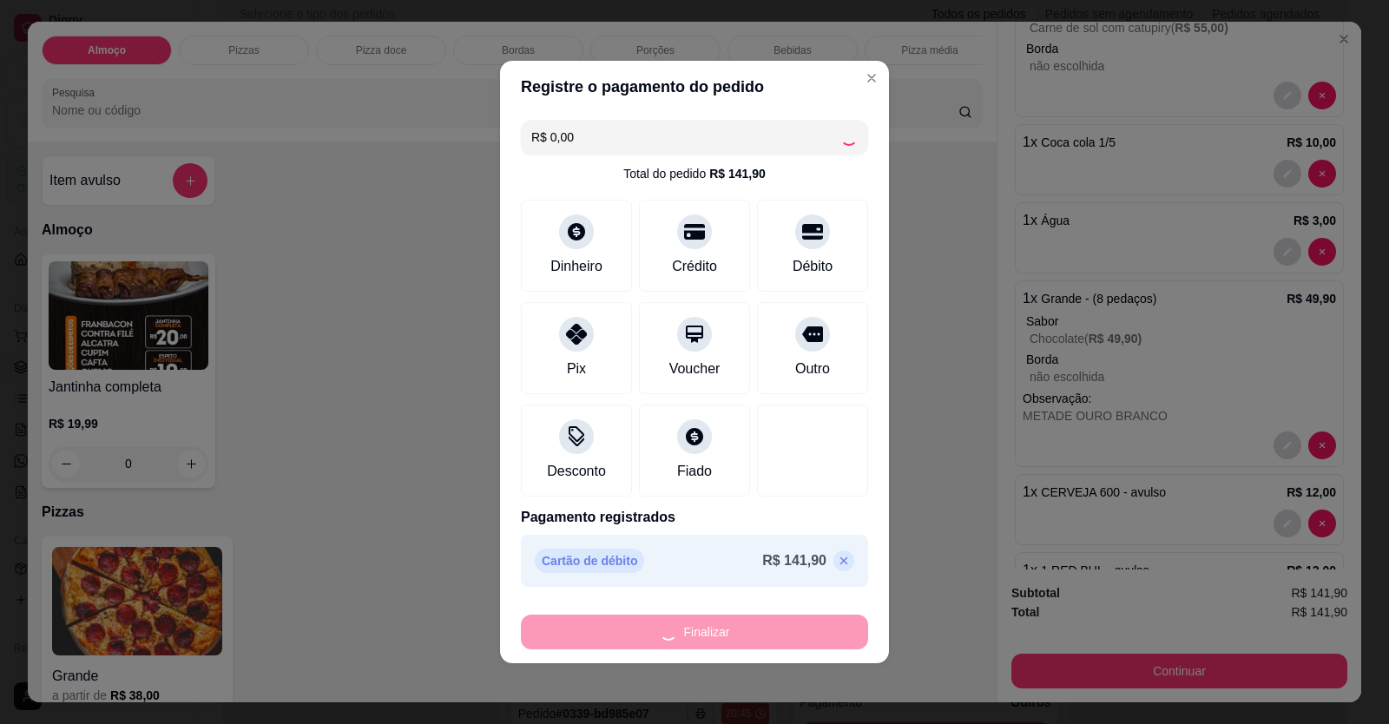
type input "0"
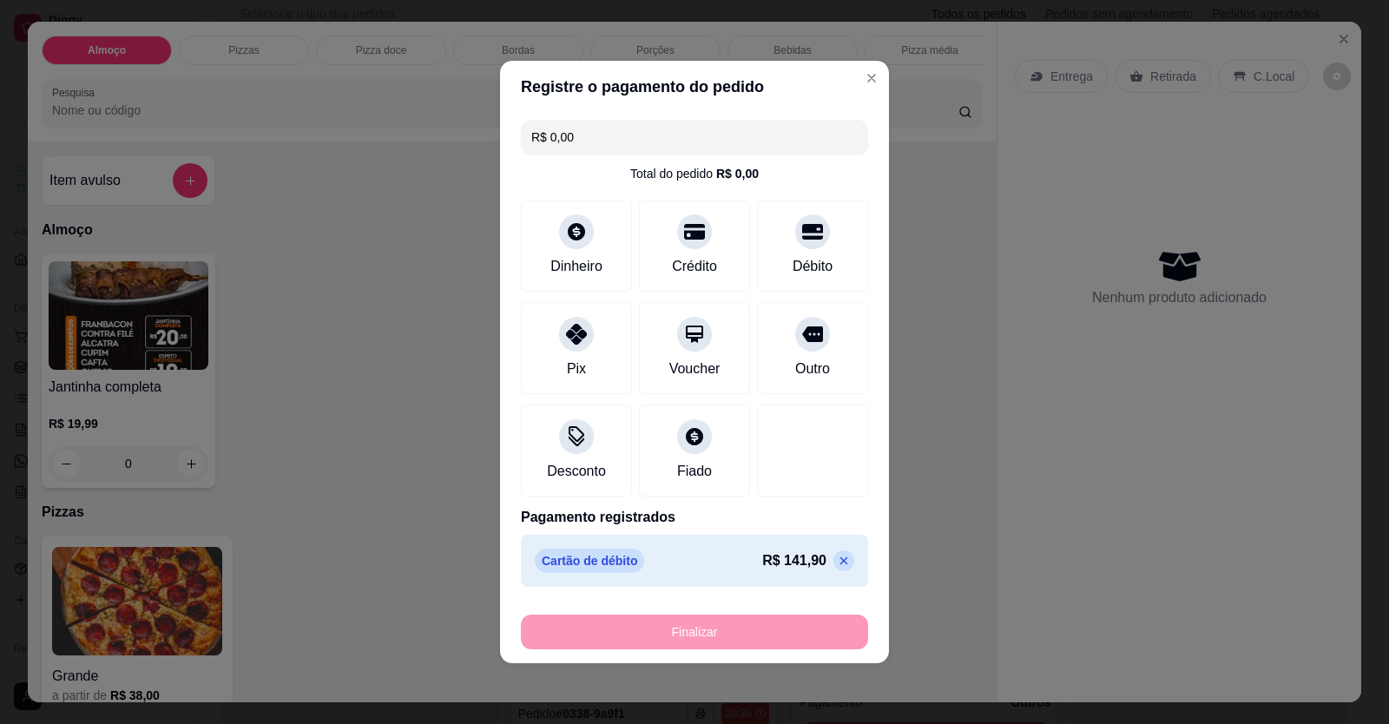
type input "-R$ 141,90"
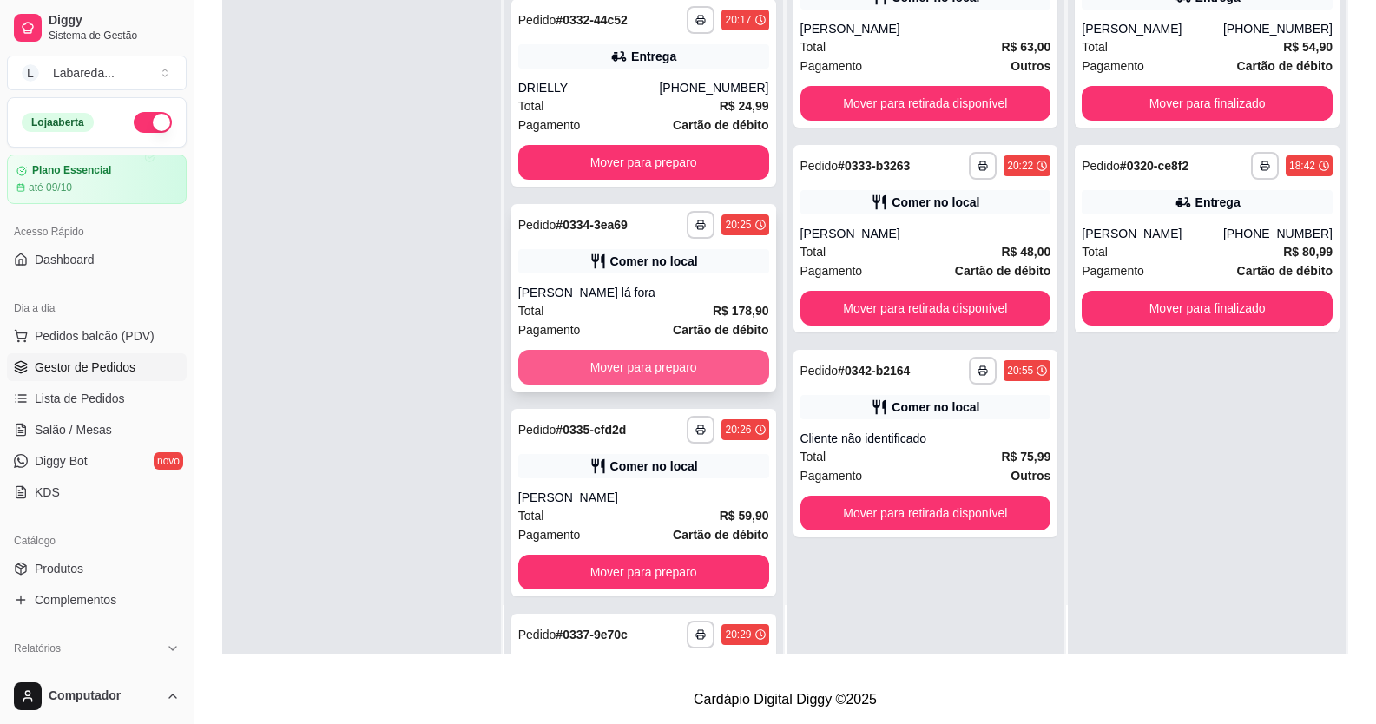
scroll to position [1996, 0]
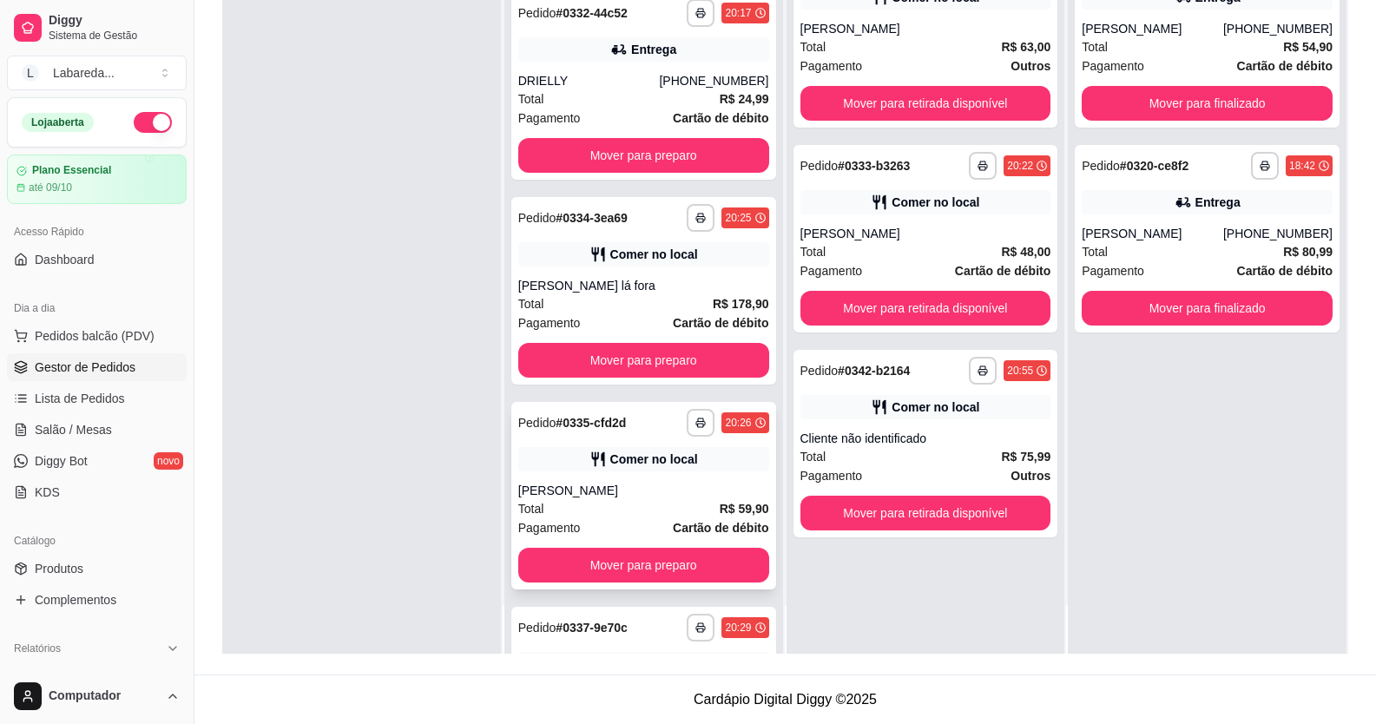
click at [651, 518] on div "Total R$ 59,90" at bounding box center [643, 508] width 251 height 19
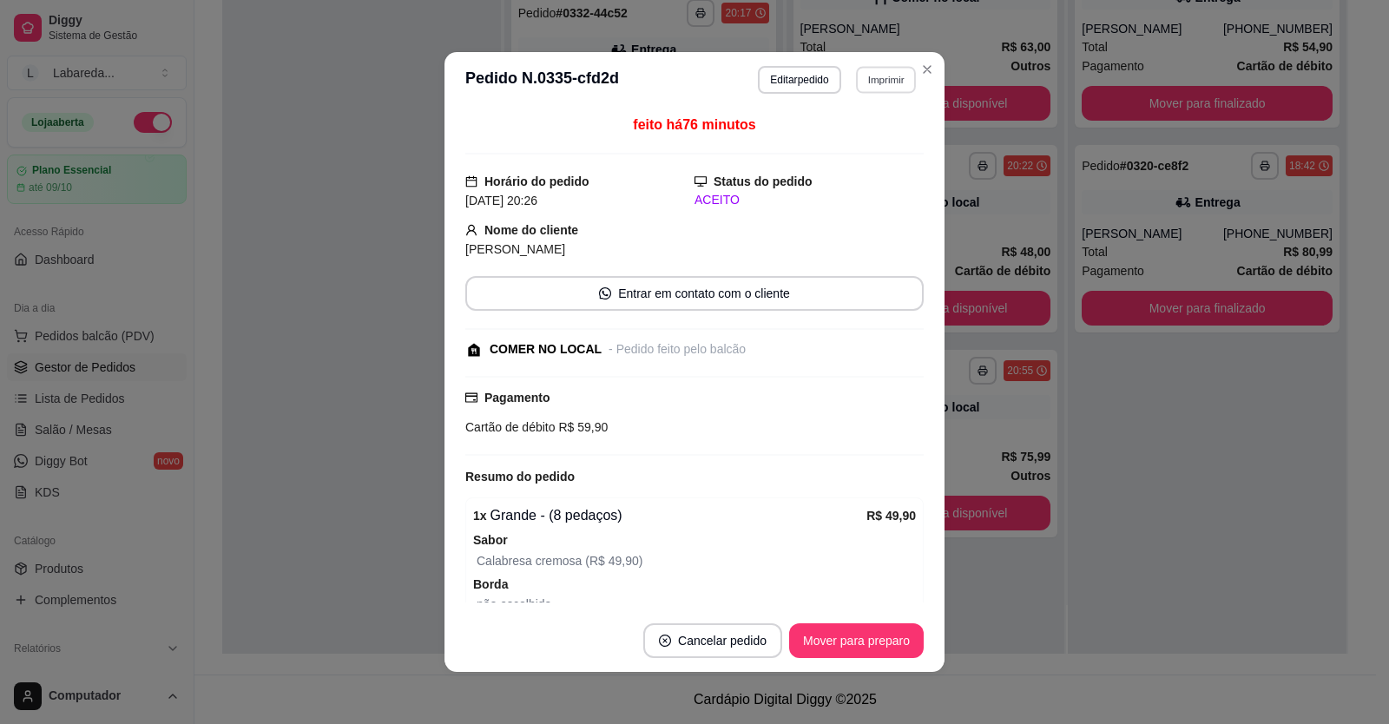
click at [874, 88] on button "Imprimir" at bounding box center [886, 79] width 60 height 27
click at [871, 145] on button "IMPRESSORA" at bounding box center [849, 141] width 126 height 28
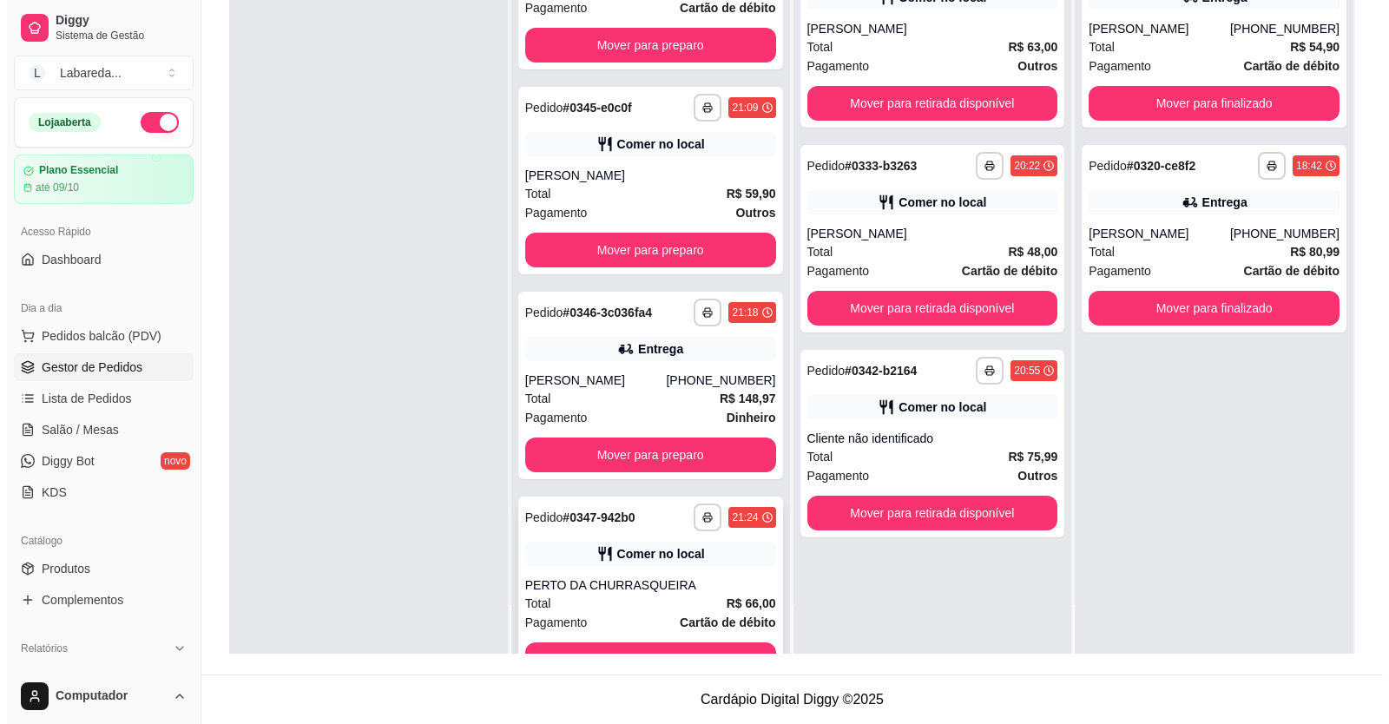
scroll to position [3993, 0]
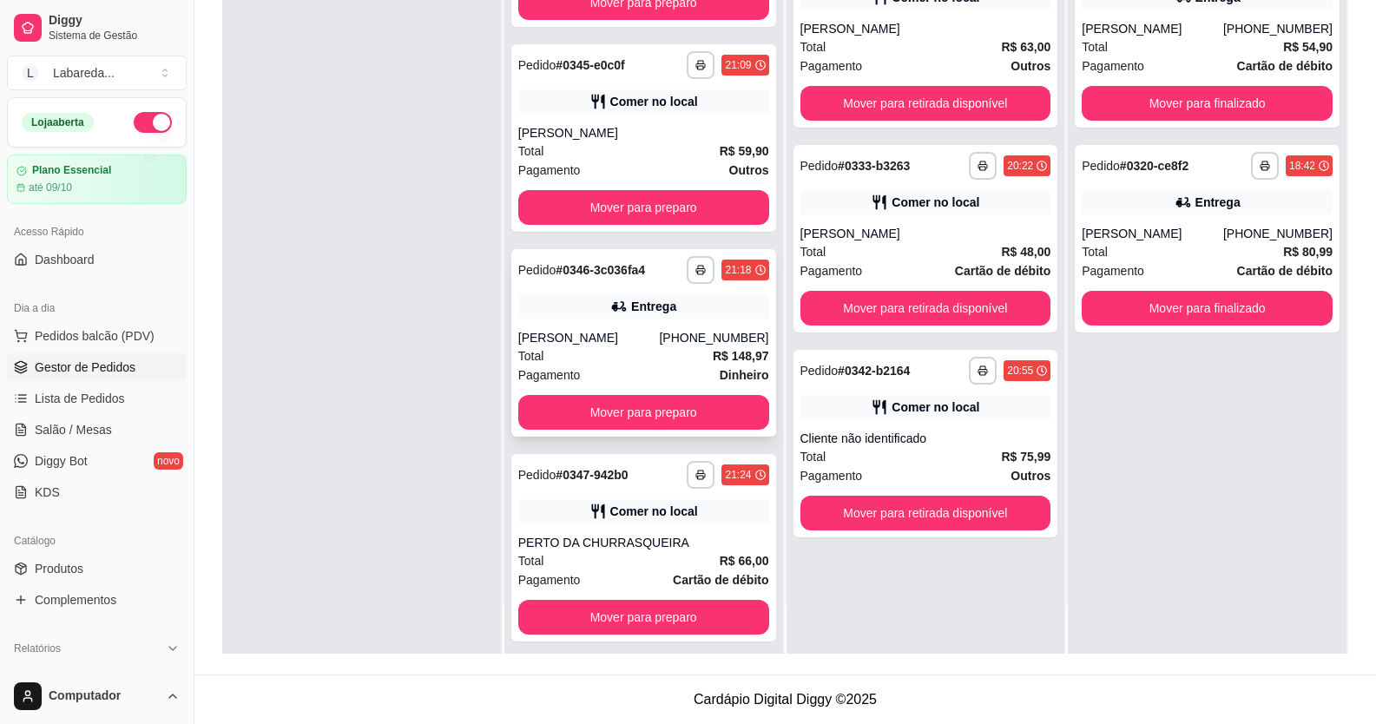
click at [634, 385] on div "Pagamento Dinheiro" at bounding box center [643, 374] width 251 height 19
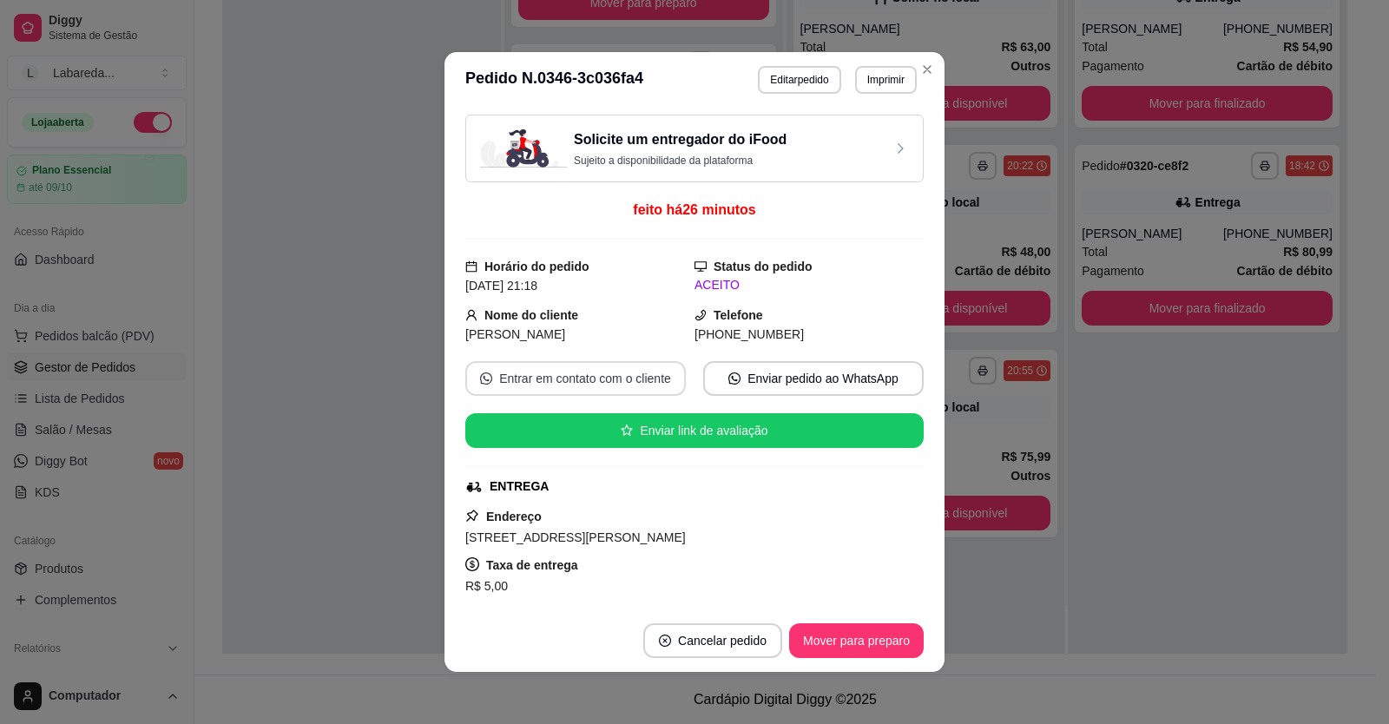
click at [654, 376] on button "Entrar em contato com o cliente" at bounding box center [575, 378] width 220 height 35
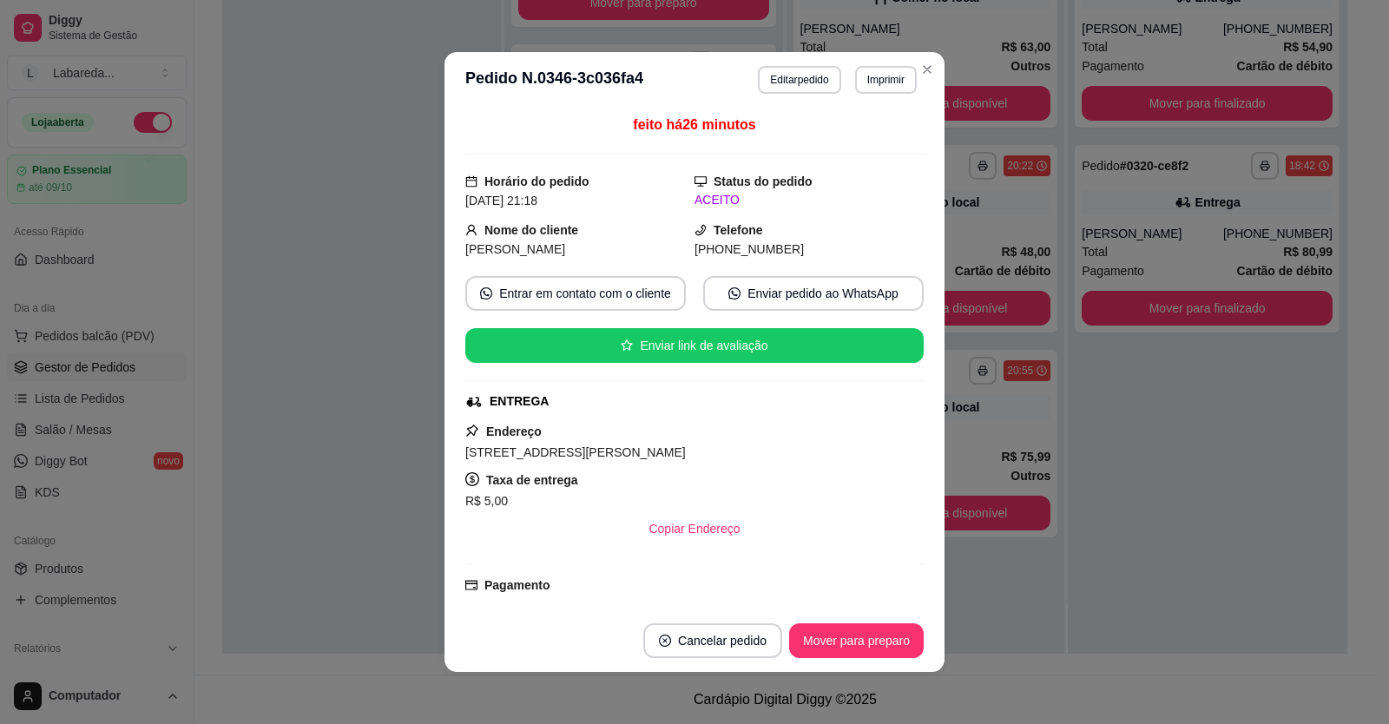
click at [726, 242] on span "(61) 9 9805-3234" at bounding box center [748, 249] width 109 height 14
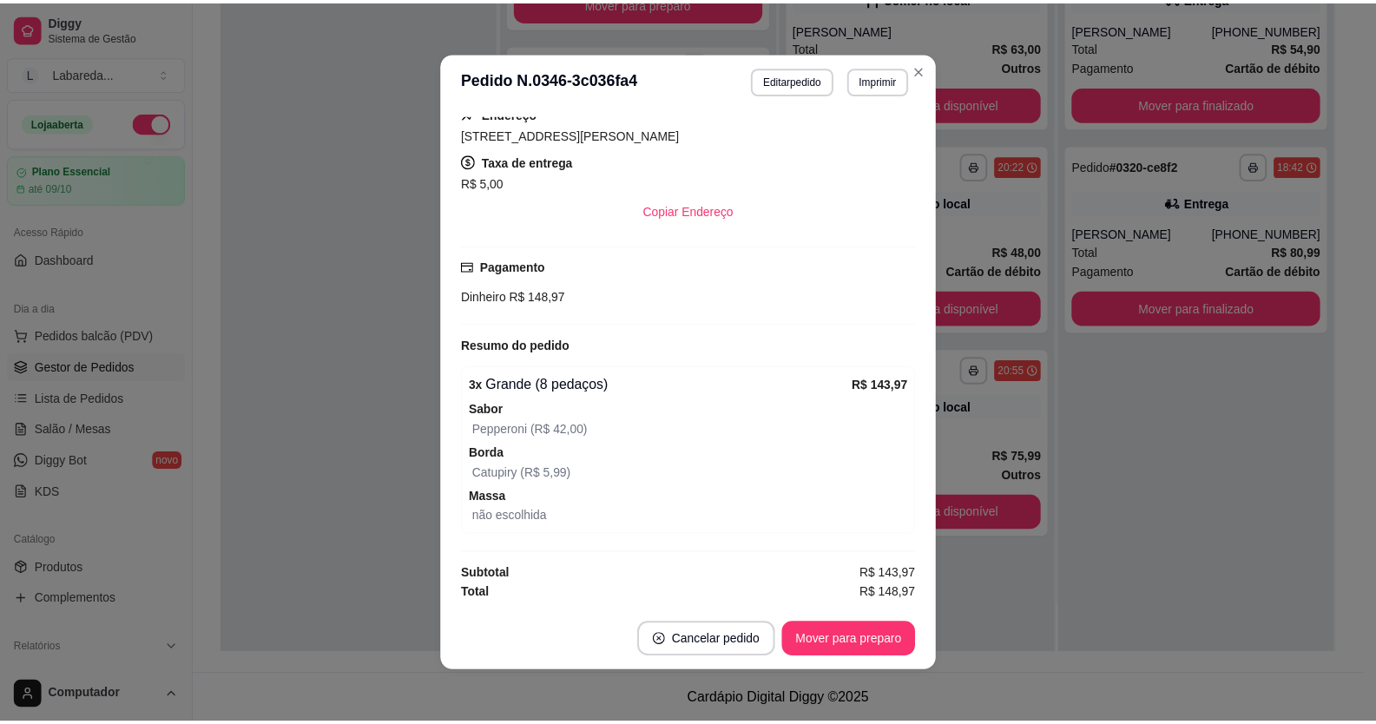
scroll to position [3, 0]
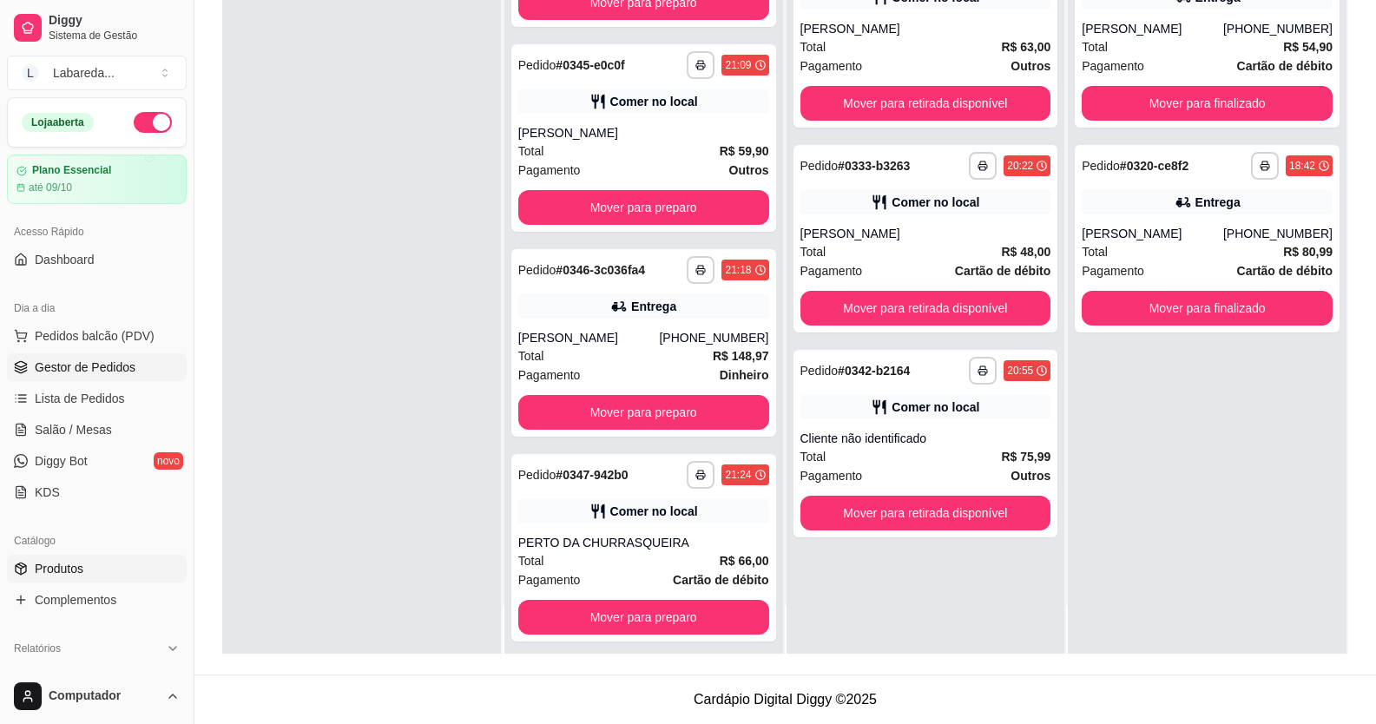
click at [63, 568] on span "Produtos" at bounding box center [59, 568] width 49 height 17
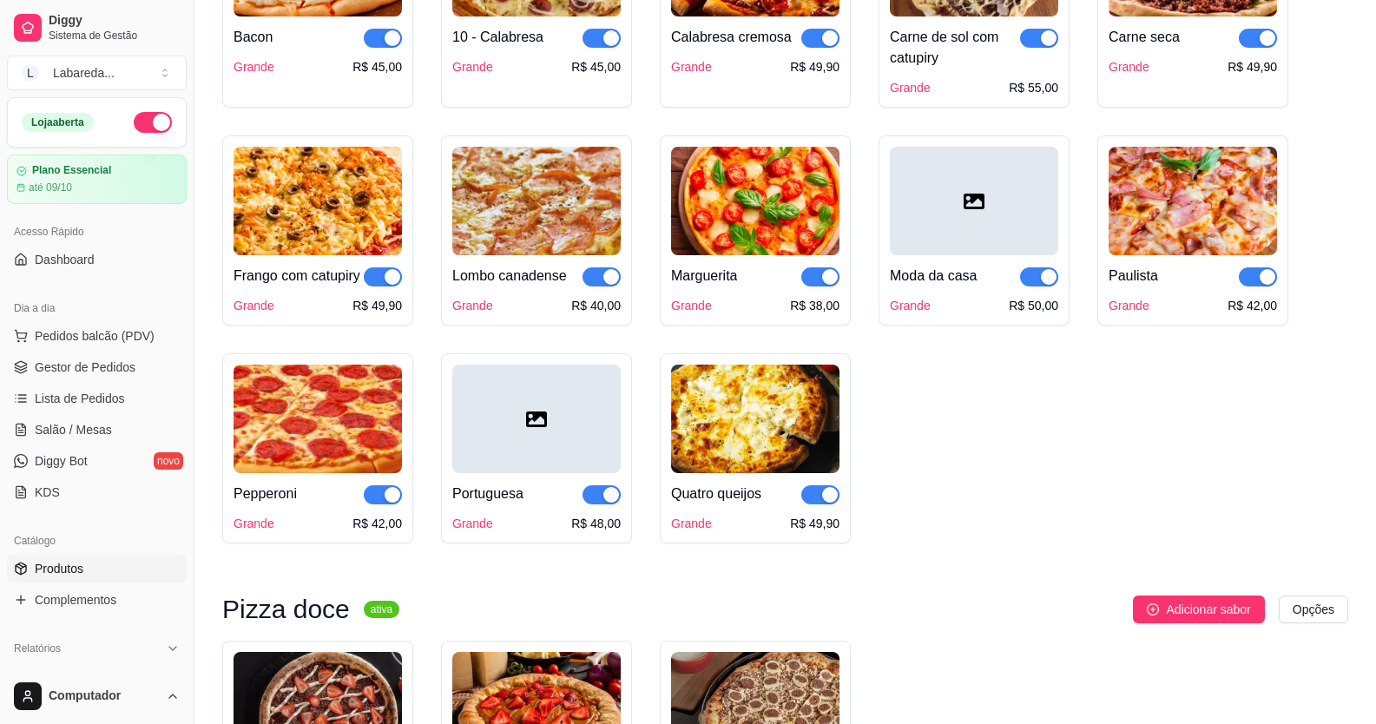
scroll to position [1823, 0]
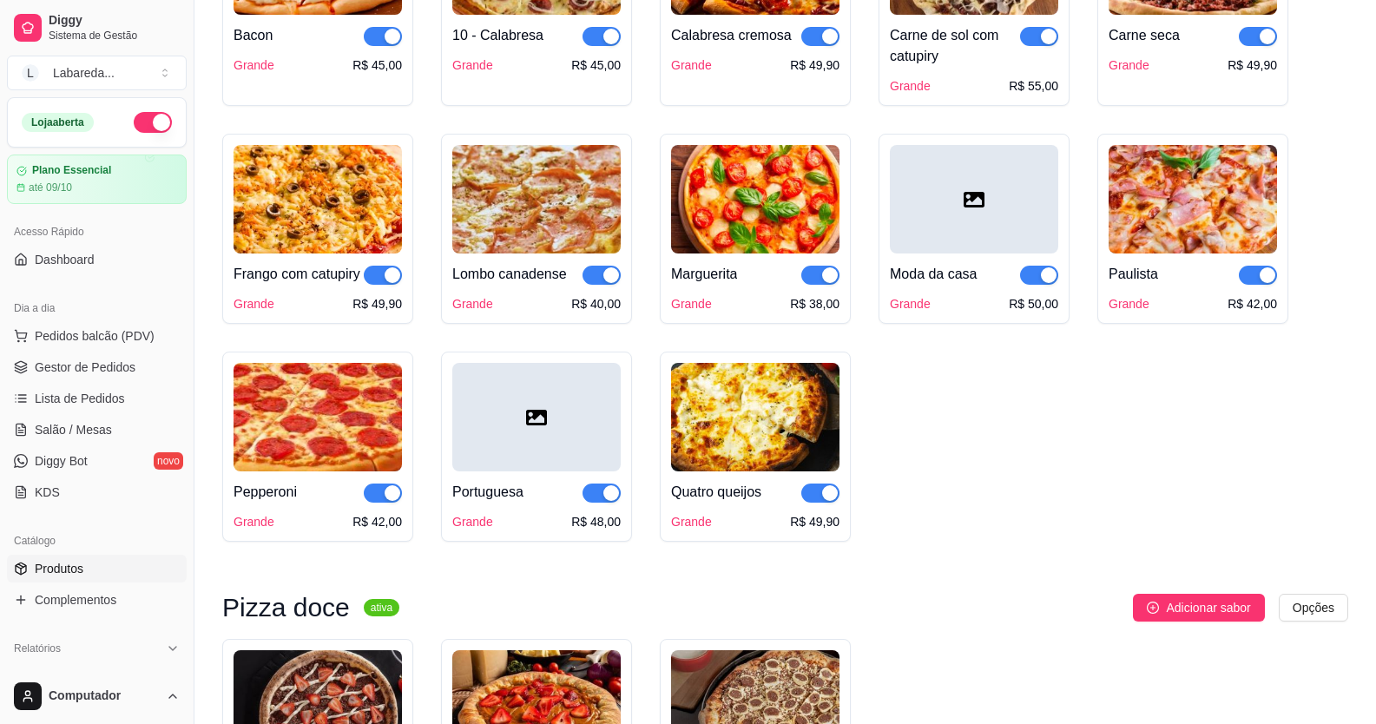
click at [368, 503] on span "button" at bounding box center [383, 492] width 38 height 19
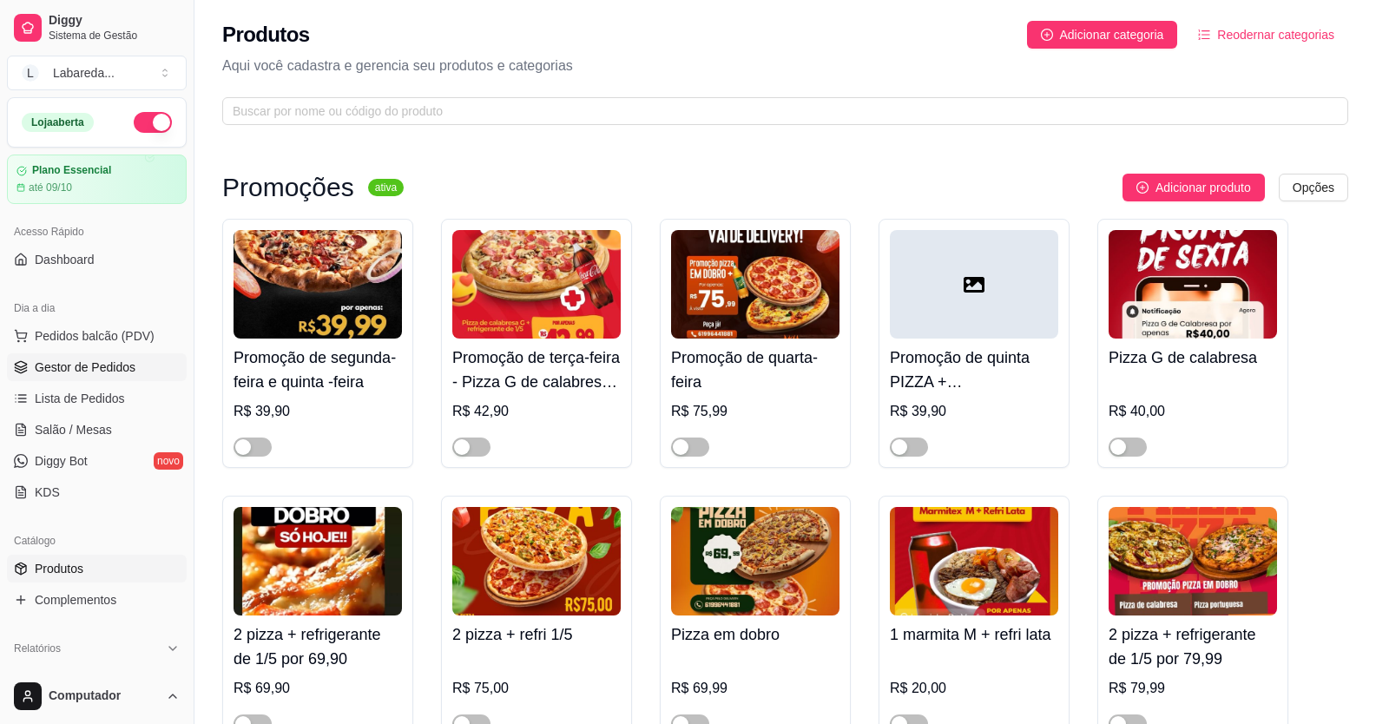
click at [122, 376] on link "Gestor de Pedidos" at bounding box center [97, 367] width 180 height 28
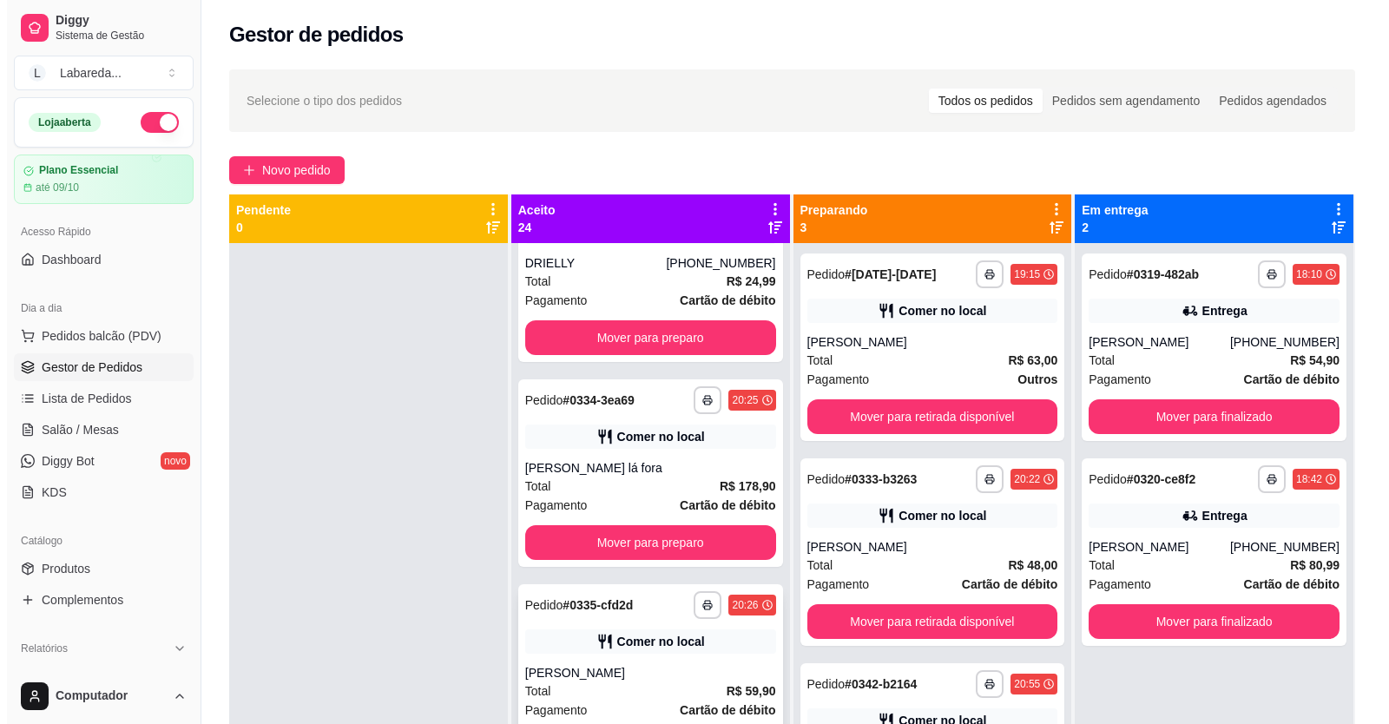
scroll to position [2257, 0]
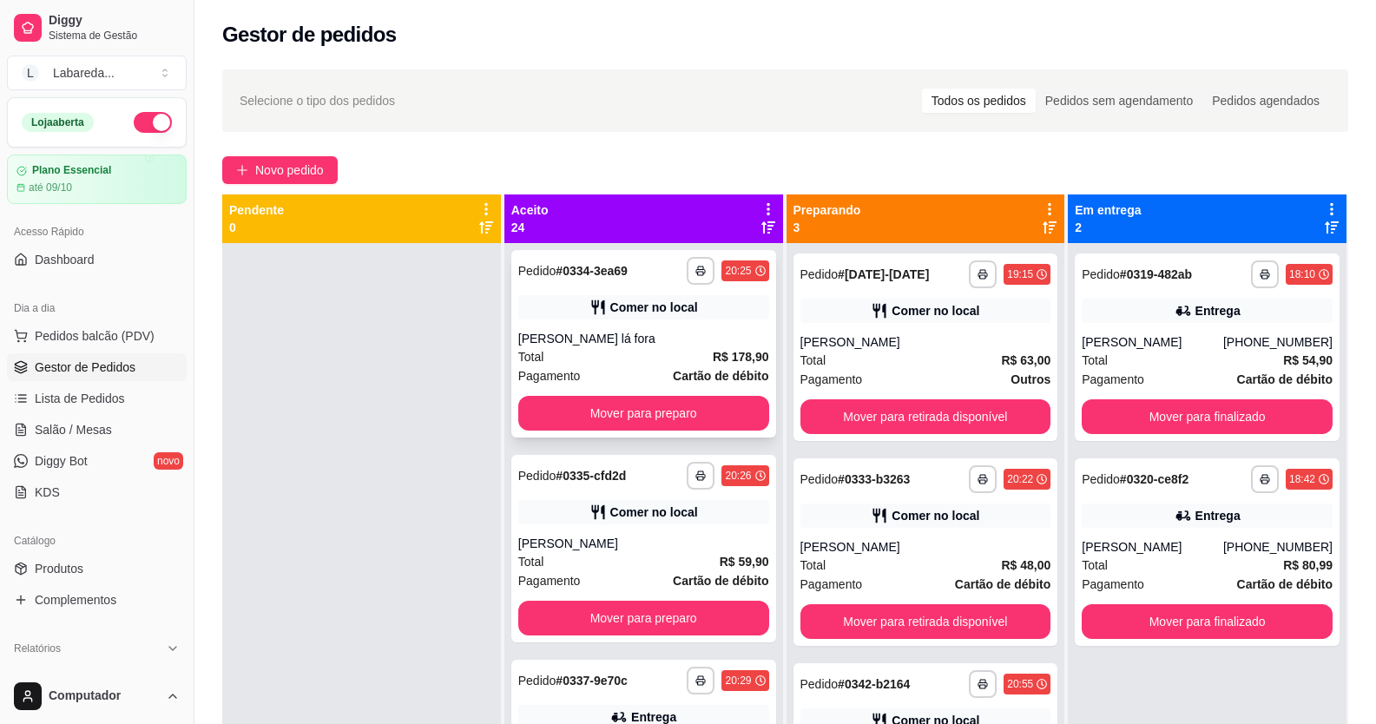
click at [612, 338] on div "**********" at bounding box center [643, 343] width 265 height 187
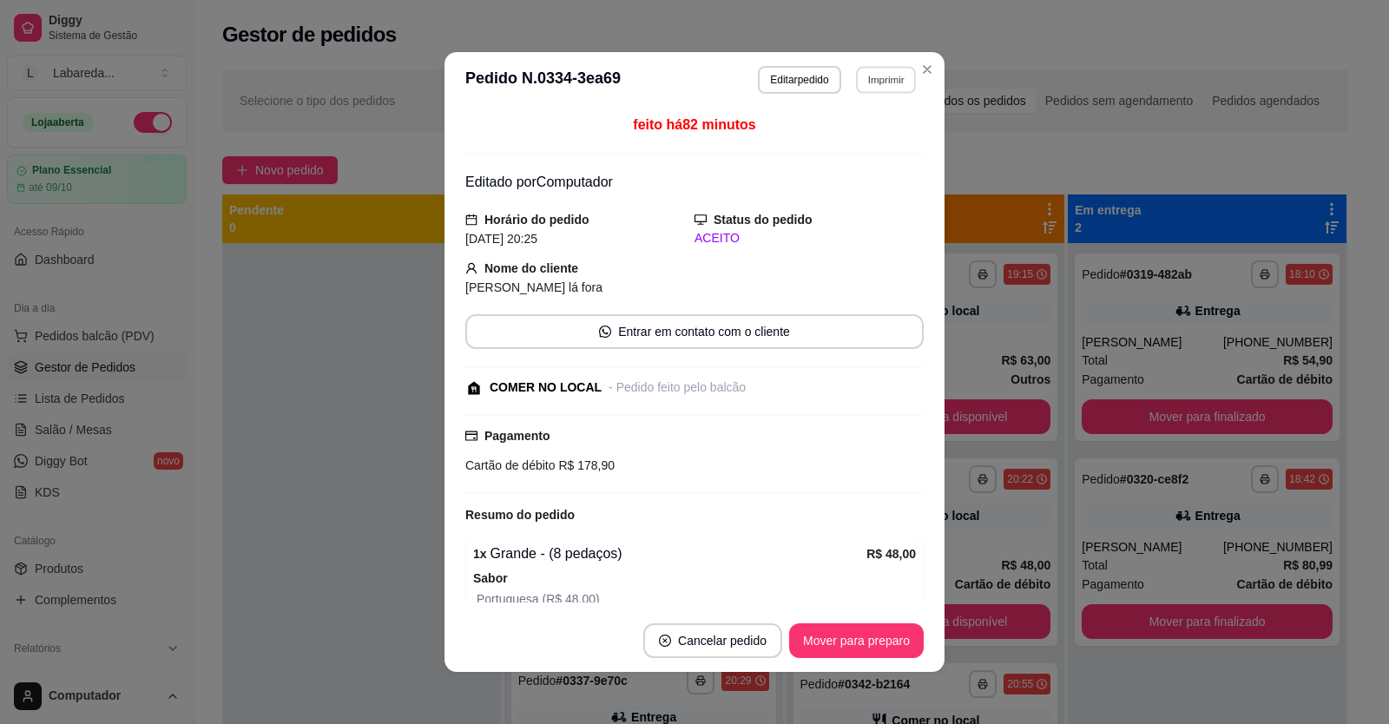
click at [864, 86] on button "Imprimir" at bounding box center [886, 79] width 60 height 27
click at [858, 133] on button "IMPRESSORA" at bounding box center [849, 140] width 122 height 27
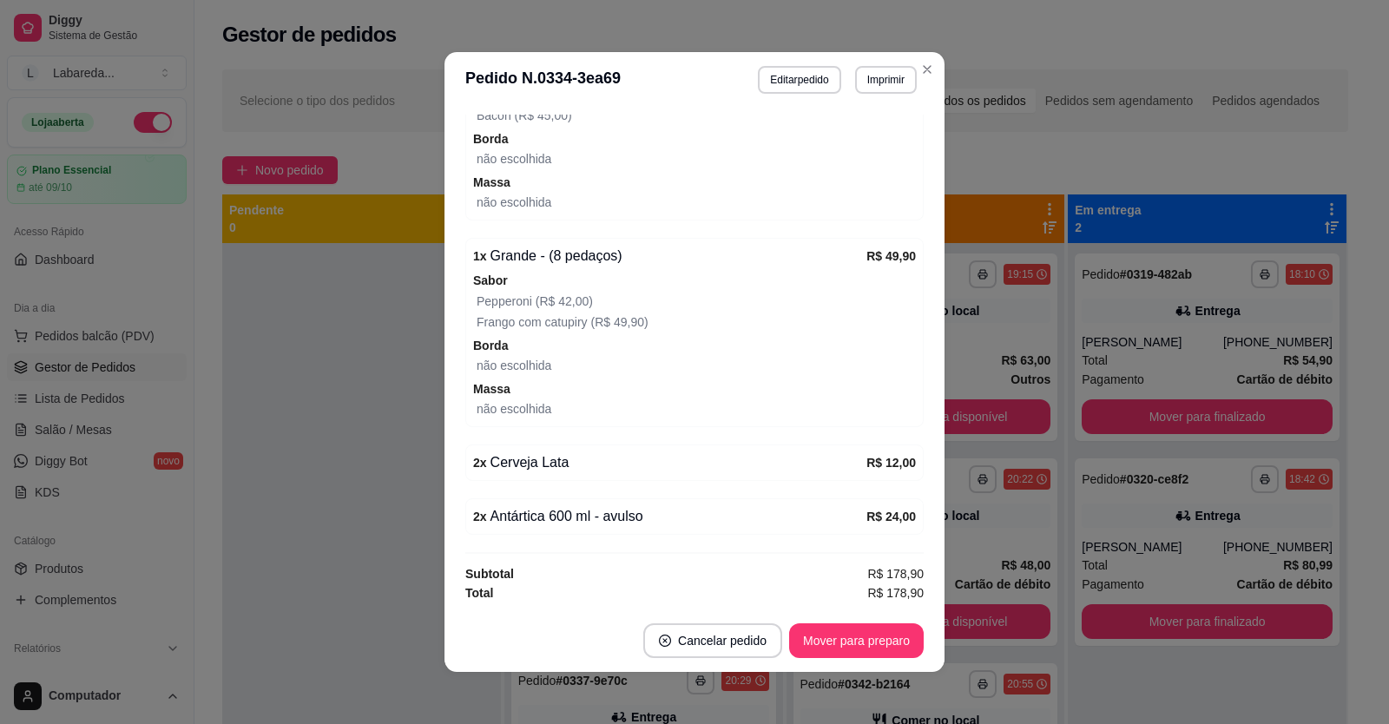
scroll to position [3, 0]
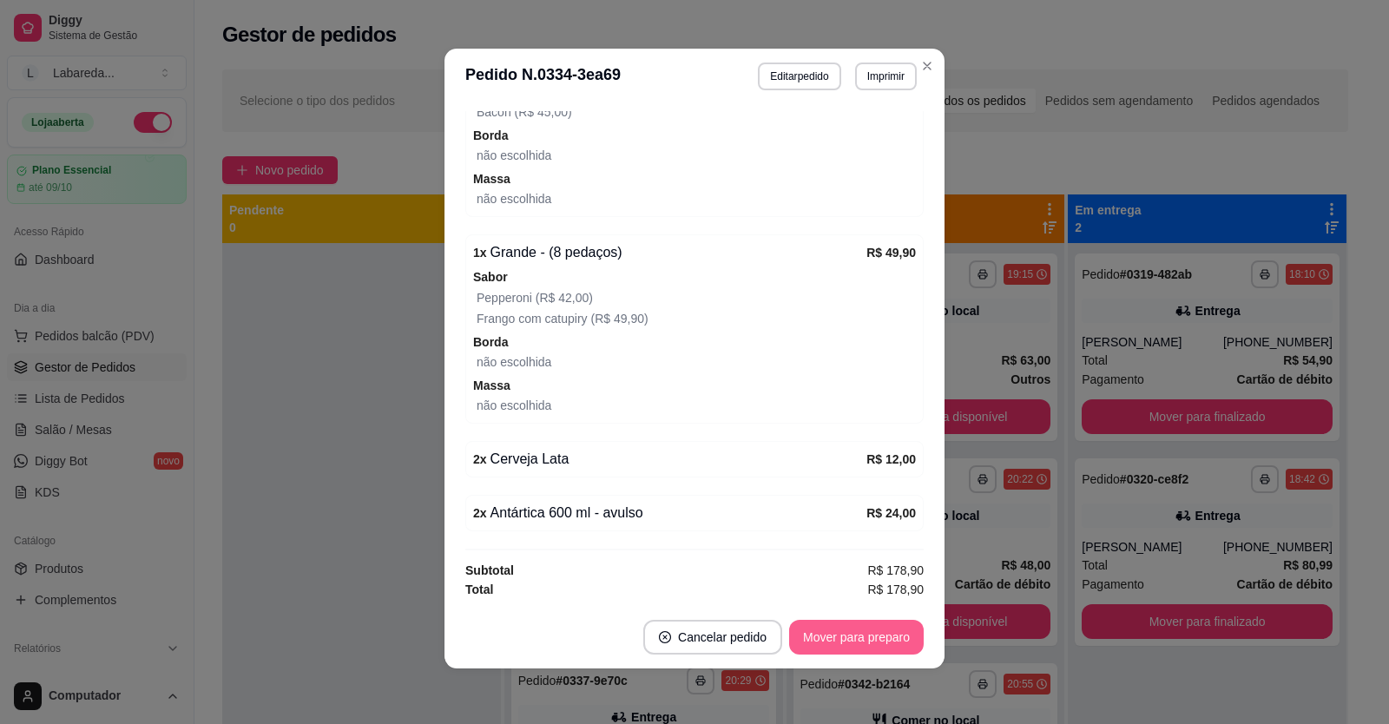
click at [835, 642] on button "Mover para preparo" at bounding box center [856, 637] width 135 height 35
click at [802, 629] on button "Mover para retirada disponível" at bounding box center [827, 638] width 186 height 34
click at [801, 641] on button "Mover para finalizado" at bounding box center [851, 637] width 144 height 35
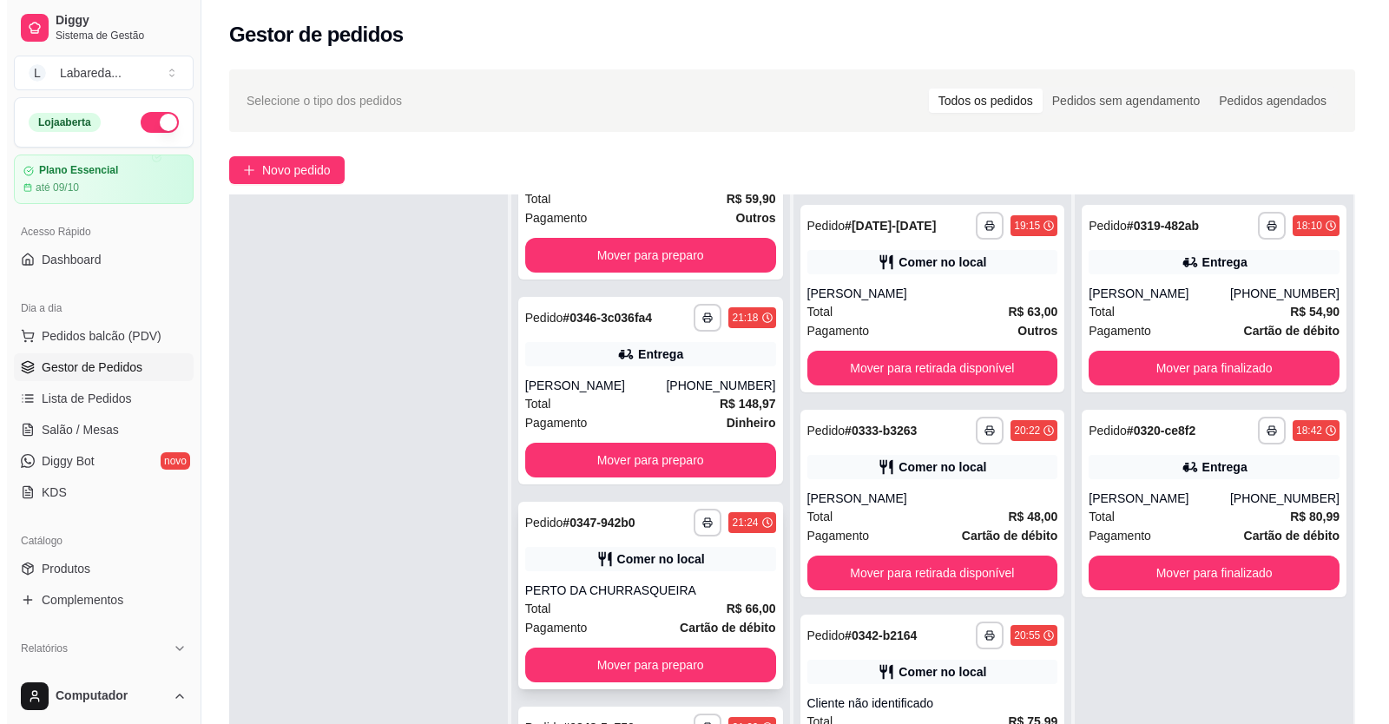
scroll to position [4022, 0]
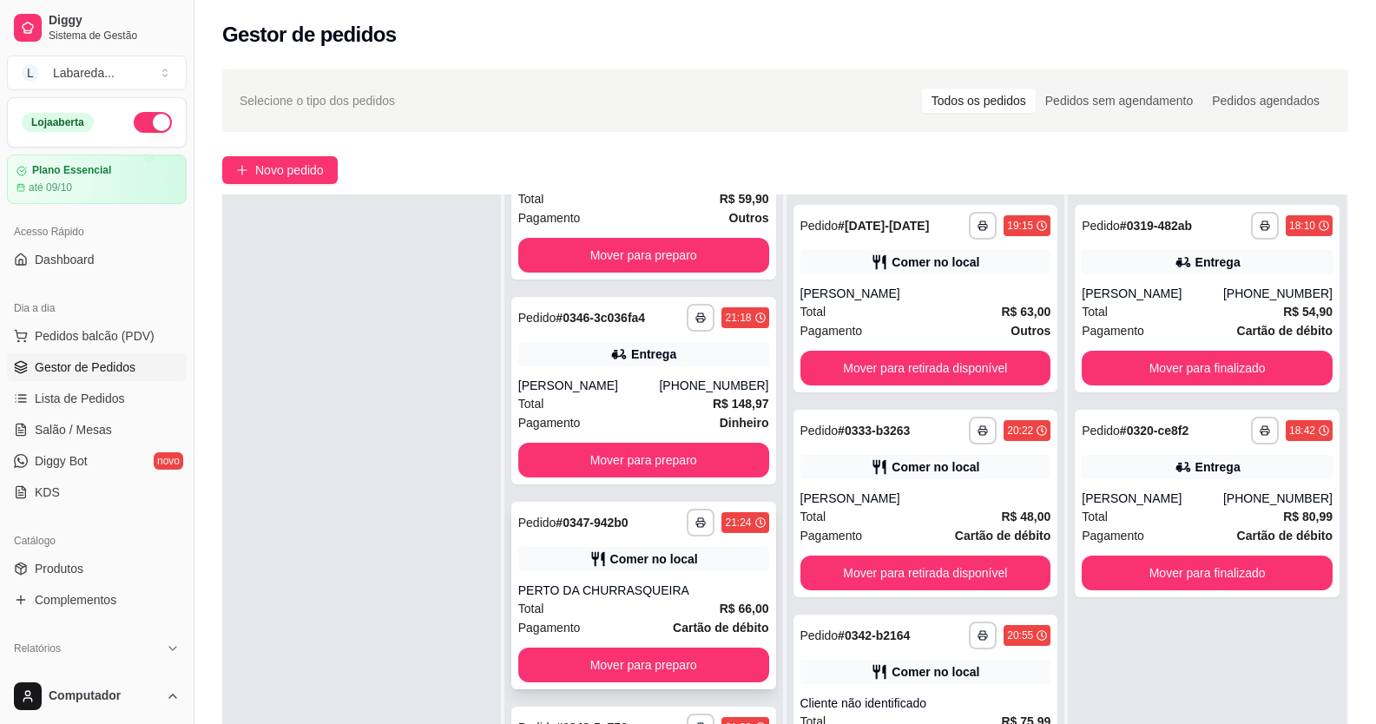
click at [613, 549] on div "Comer no local" at bounding box center [643, 559] width 251 height 24
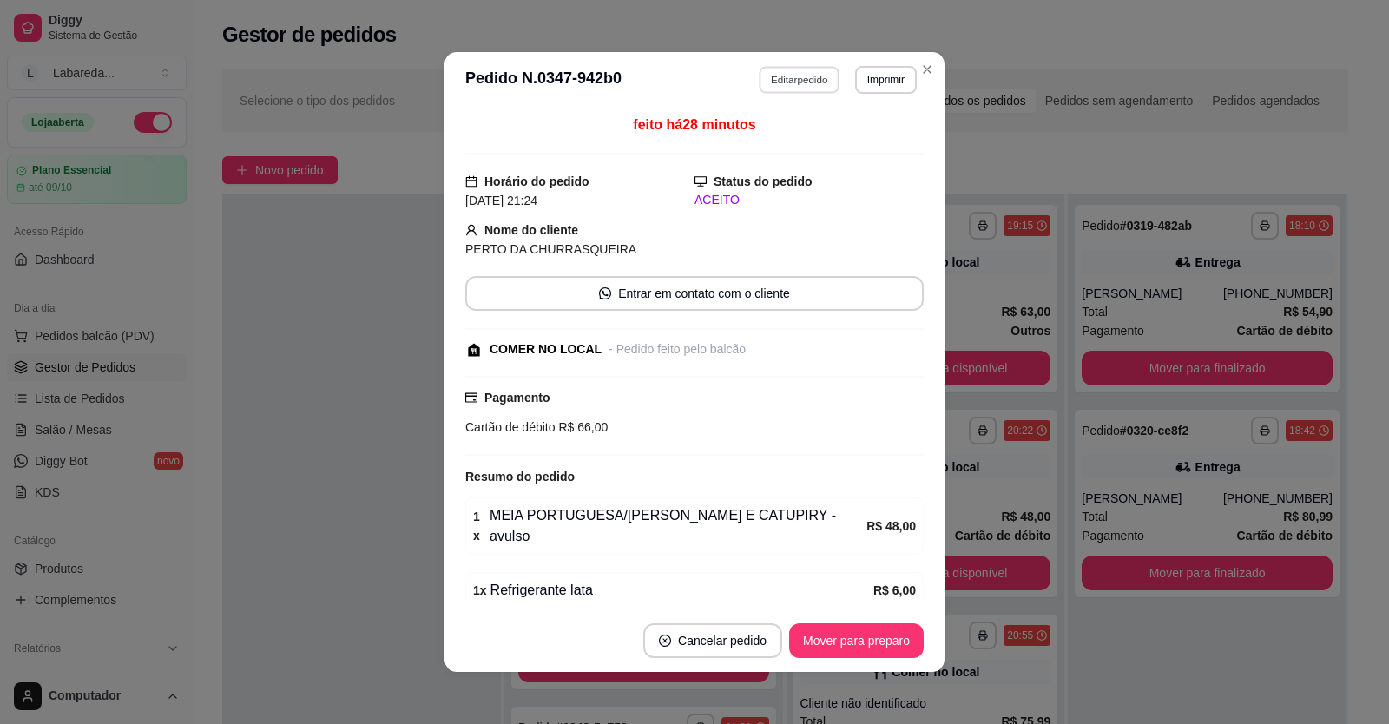
click at [782, 84] on button "Editar pedido" at bounding box center [799, 79] width 81 height 27
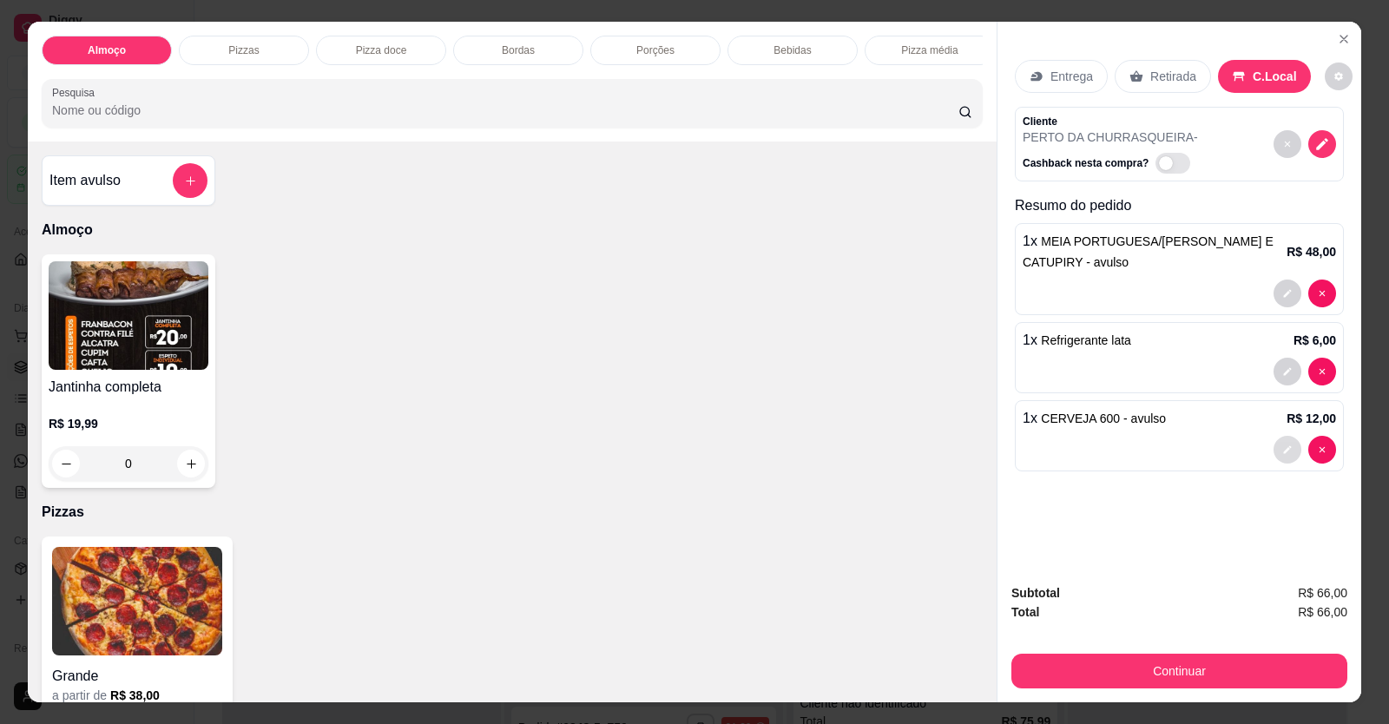
click at [1284, 455] on button "decrease-product-quantity" at bounding box center [1287, 450] width 28 height 28
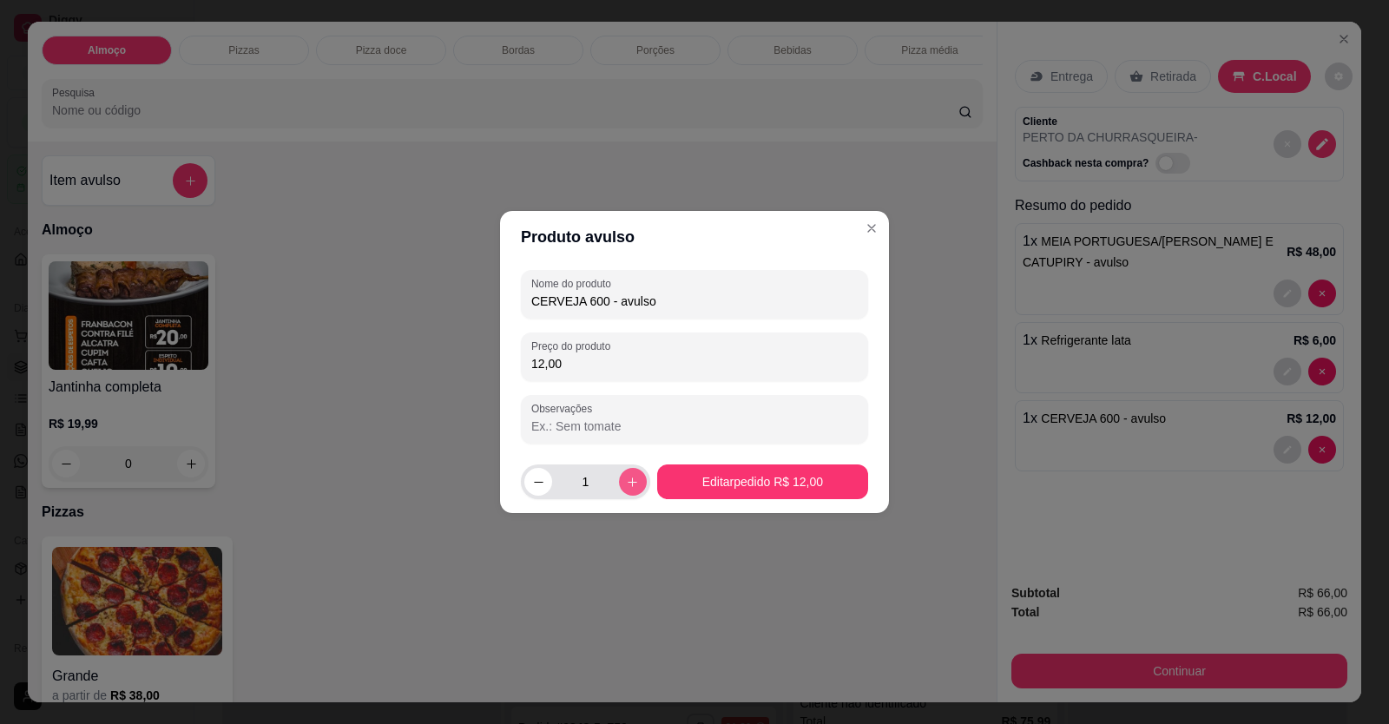
click at [630, 476] on button "increase-product-quantity" at bounding box center [633, 482] width 28 height 28
type input "2"
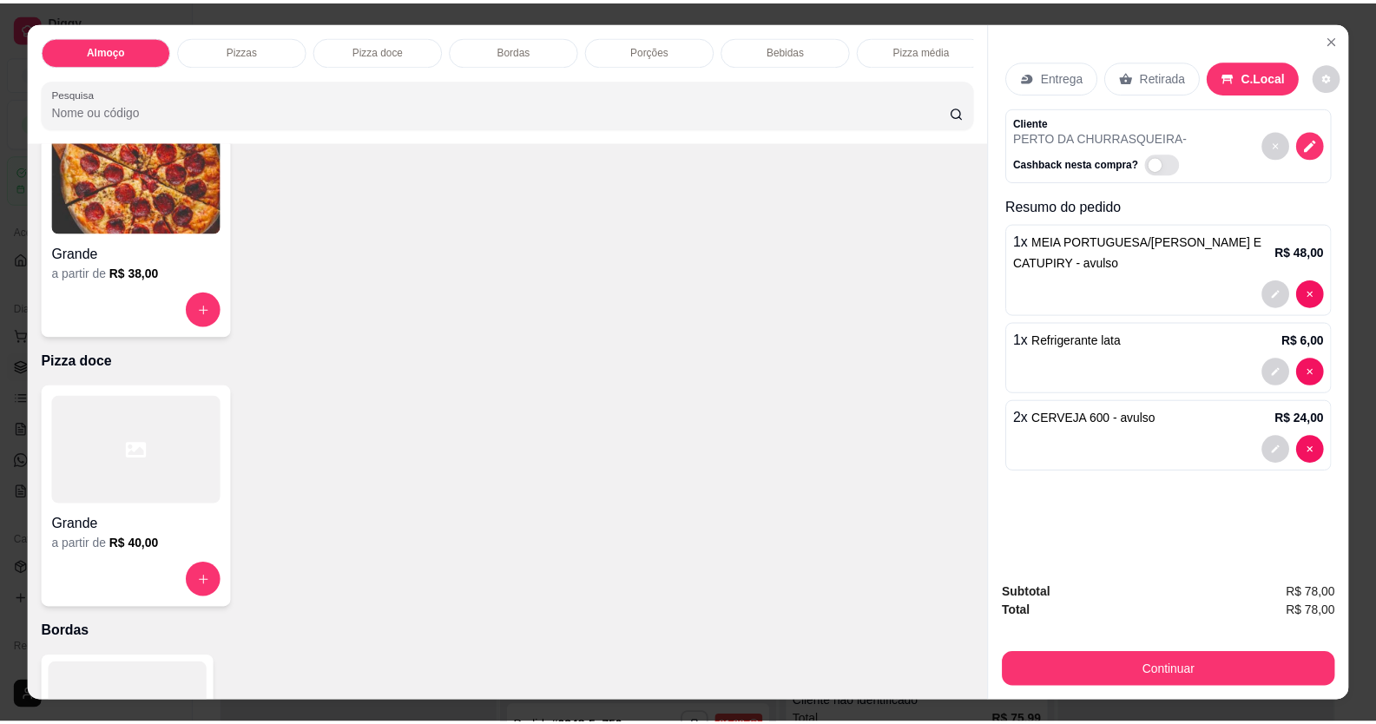
scroll to position [434, 0]
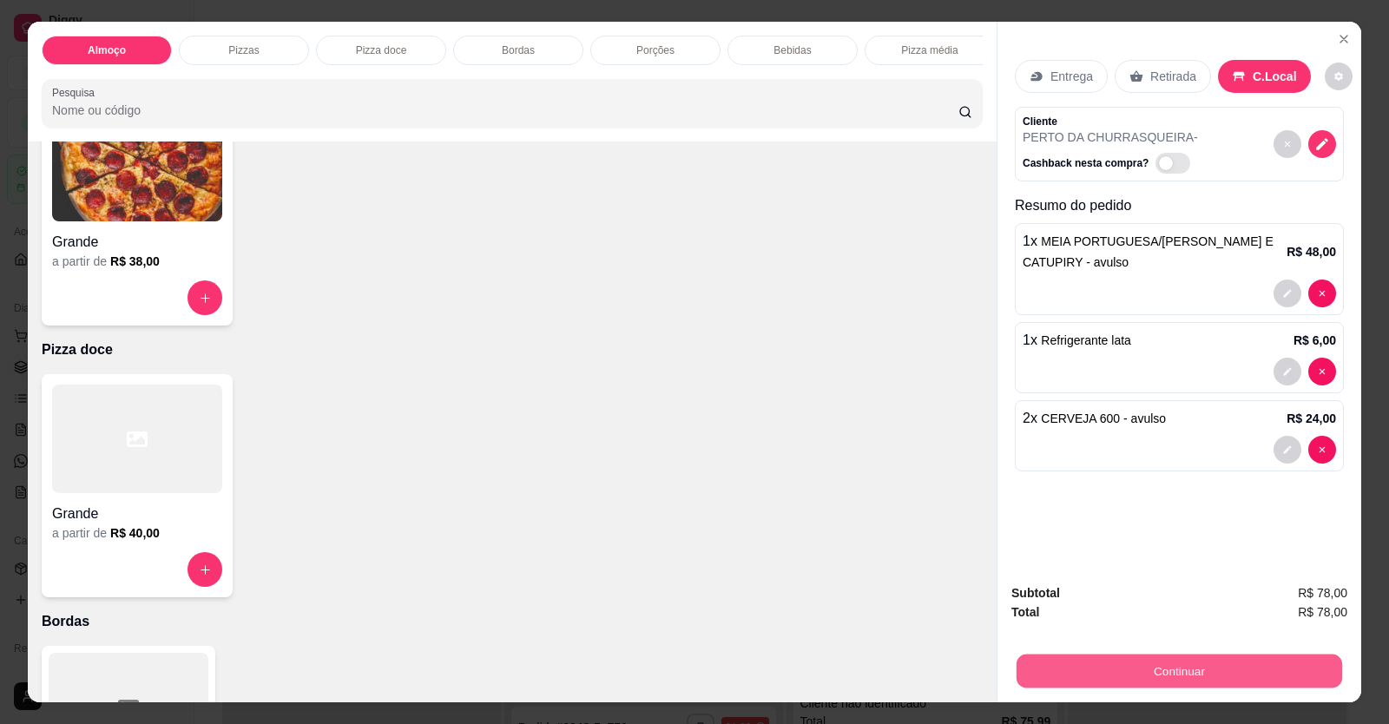
click at [1121, 670] on button "Continuar" at bounding box center [1178, 671] width 325 height 34
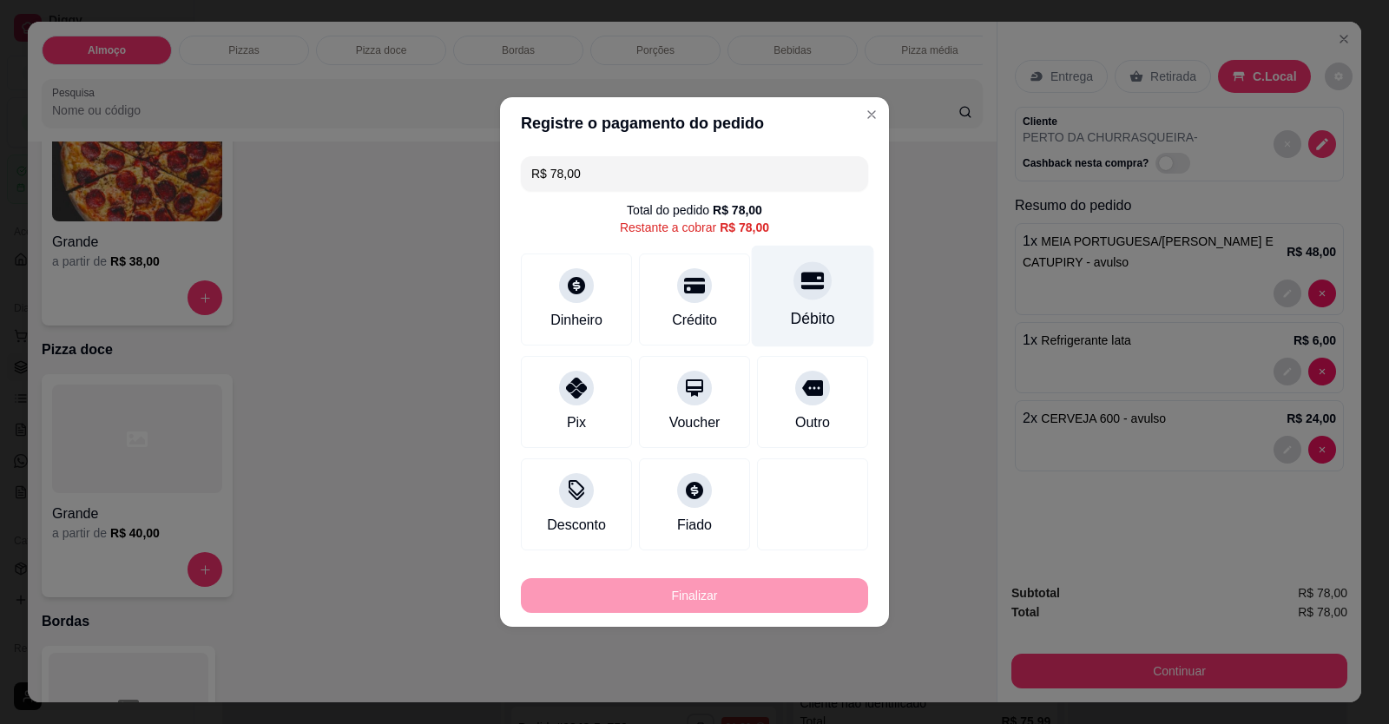
click at [801, 277] on icon at bounding box center [812, 281] width 23 height 17
type input "R$ 0,00"
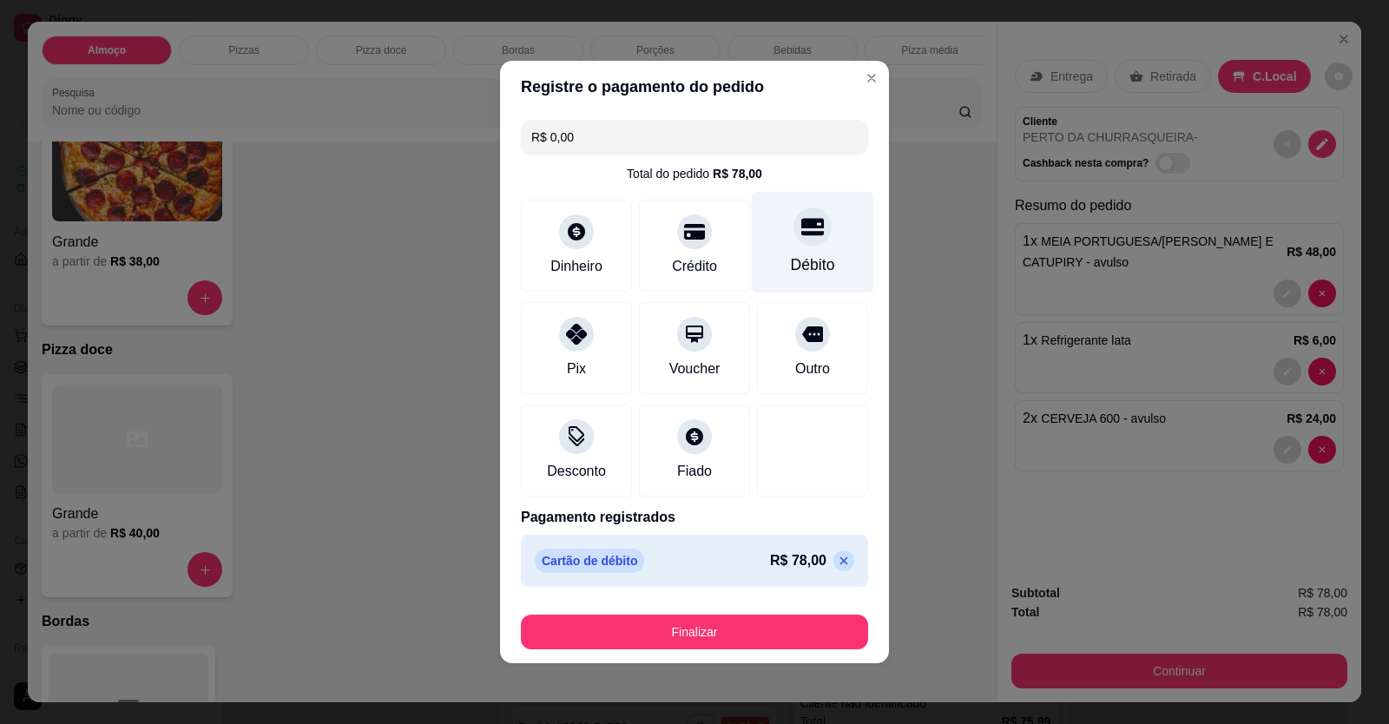
click at [801, 280] on div "Débito" at bounding box center [813, 243] width 122 height 102
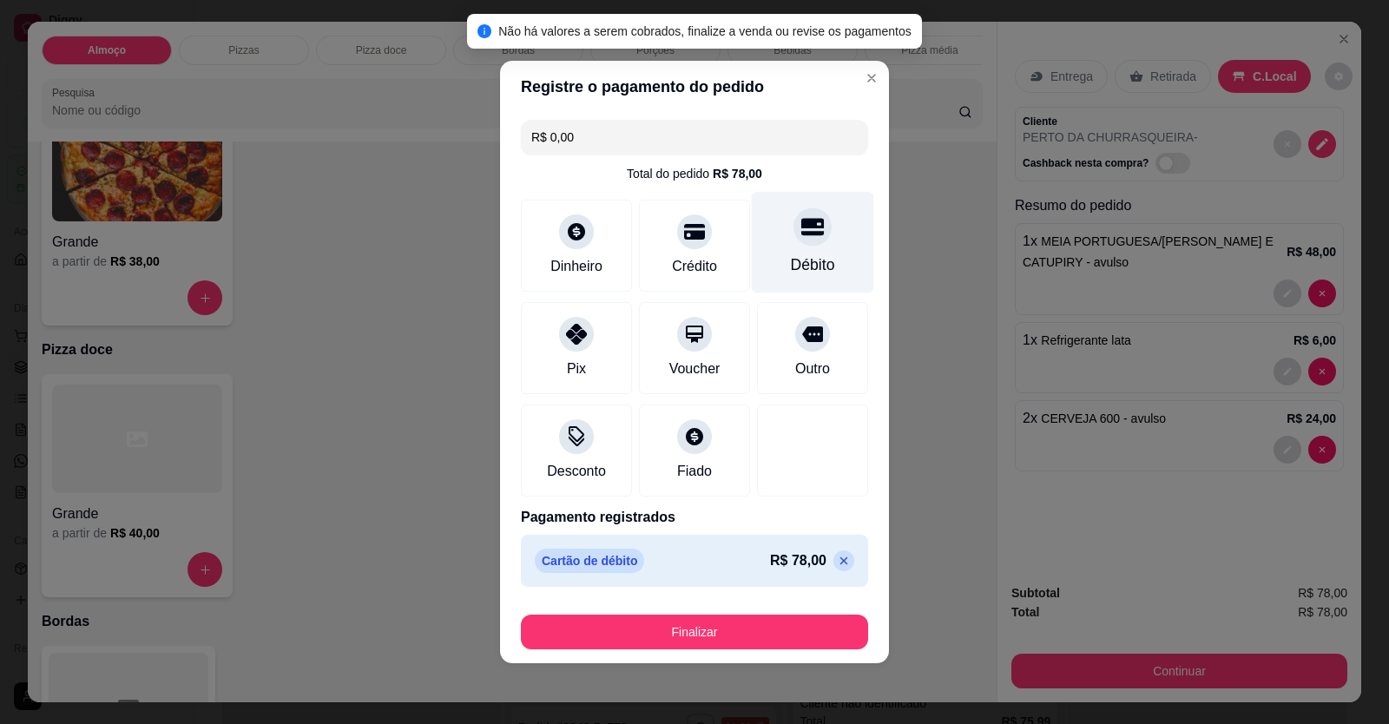
click at [801, 277] on div "Débito" at bounding box center [813, 243] width 122 height 102
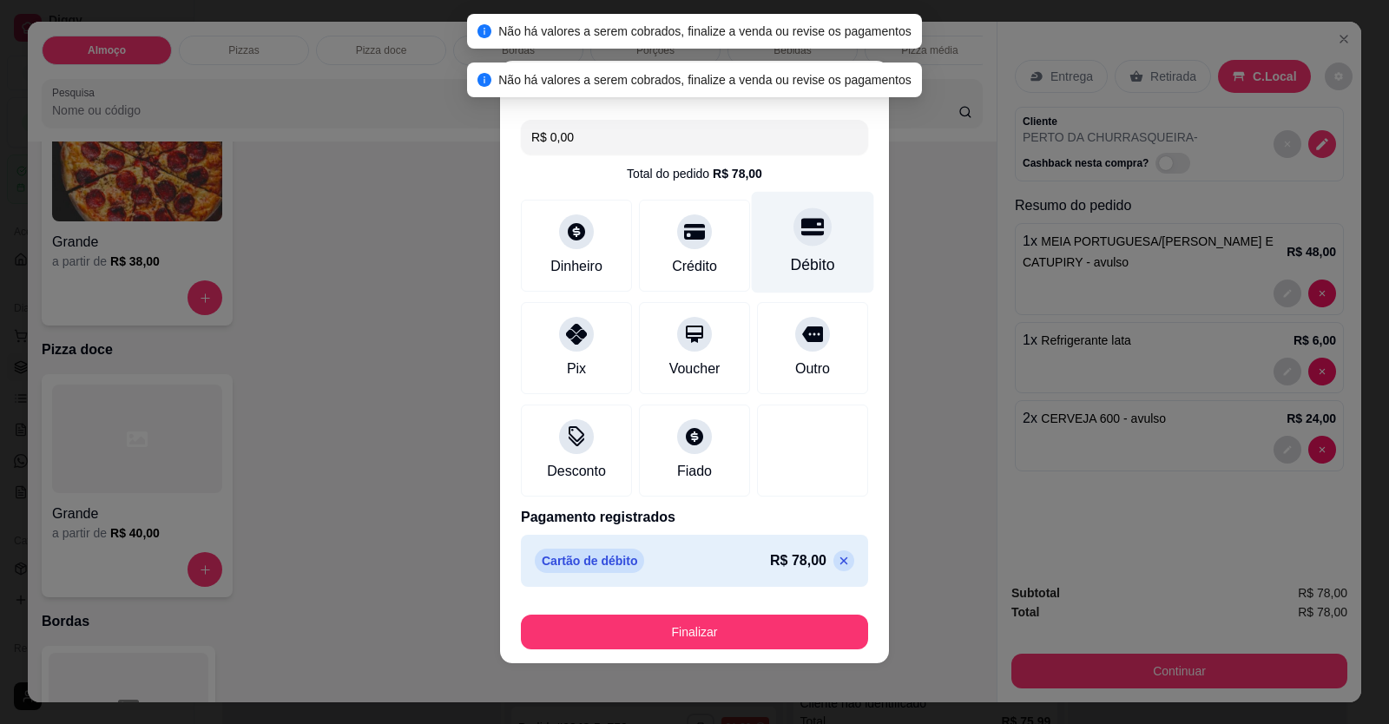
click at [809, 249] on div "Débito" at bounding box center [813, 243] width 122 height 102
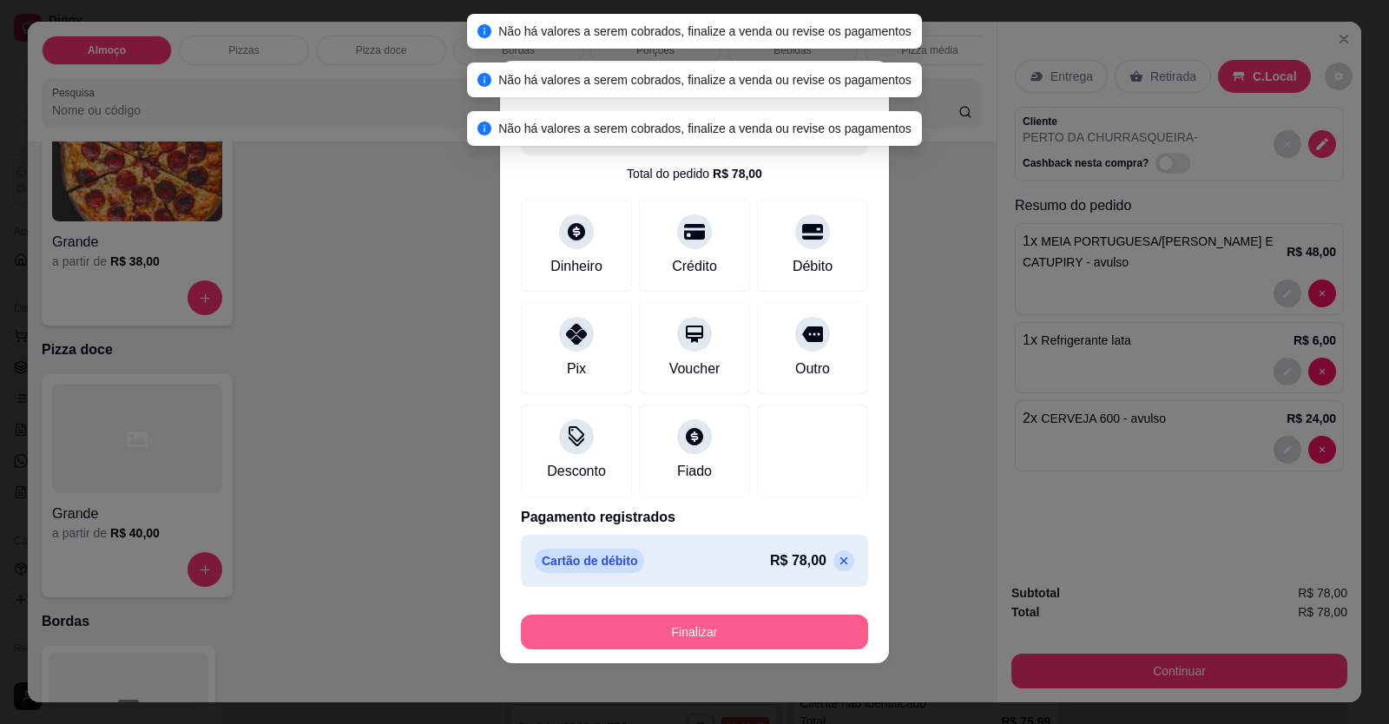
click at [746, 644] on button "Finalizar" at bounding box center [694, 632] width 347 height 35
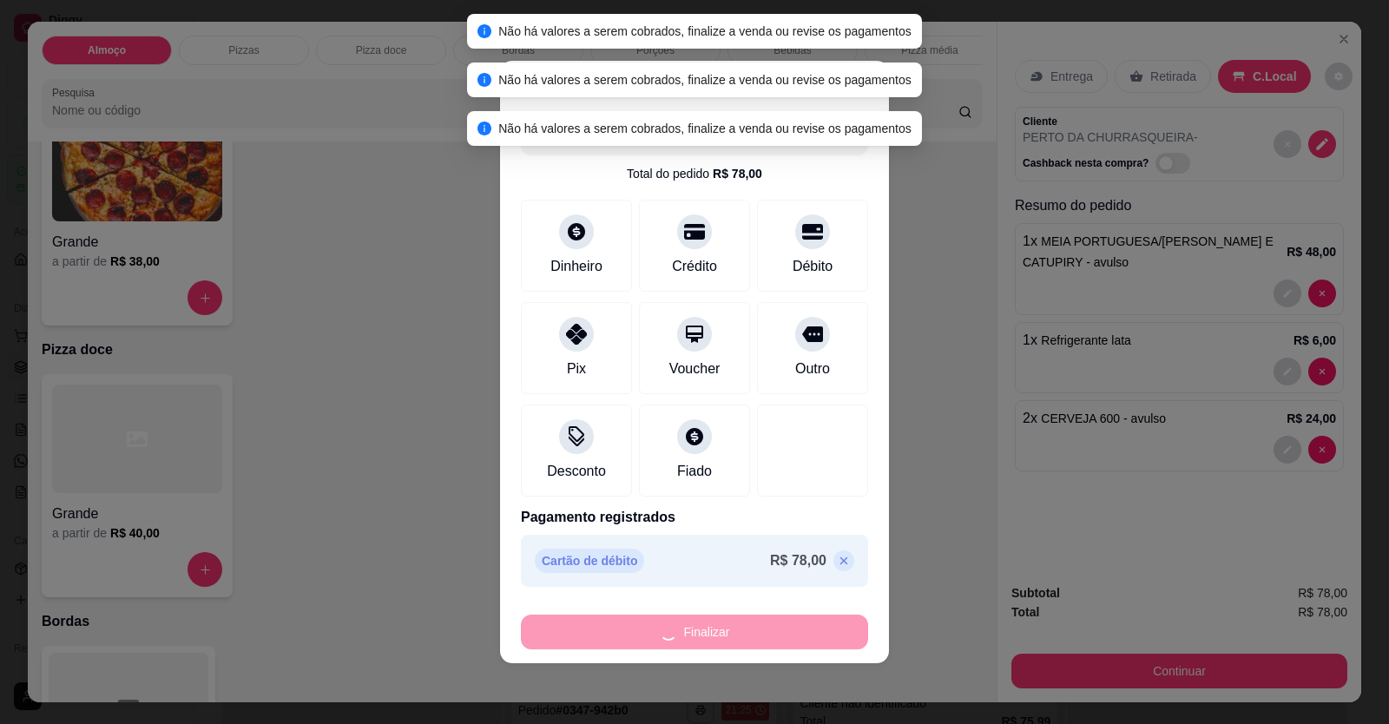
type input "0"
type input "-R$ 78,00"
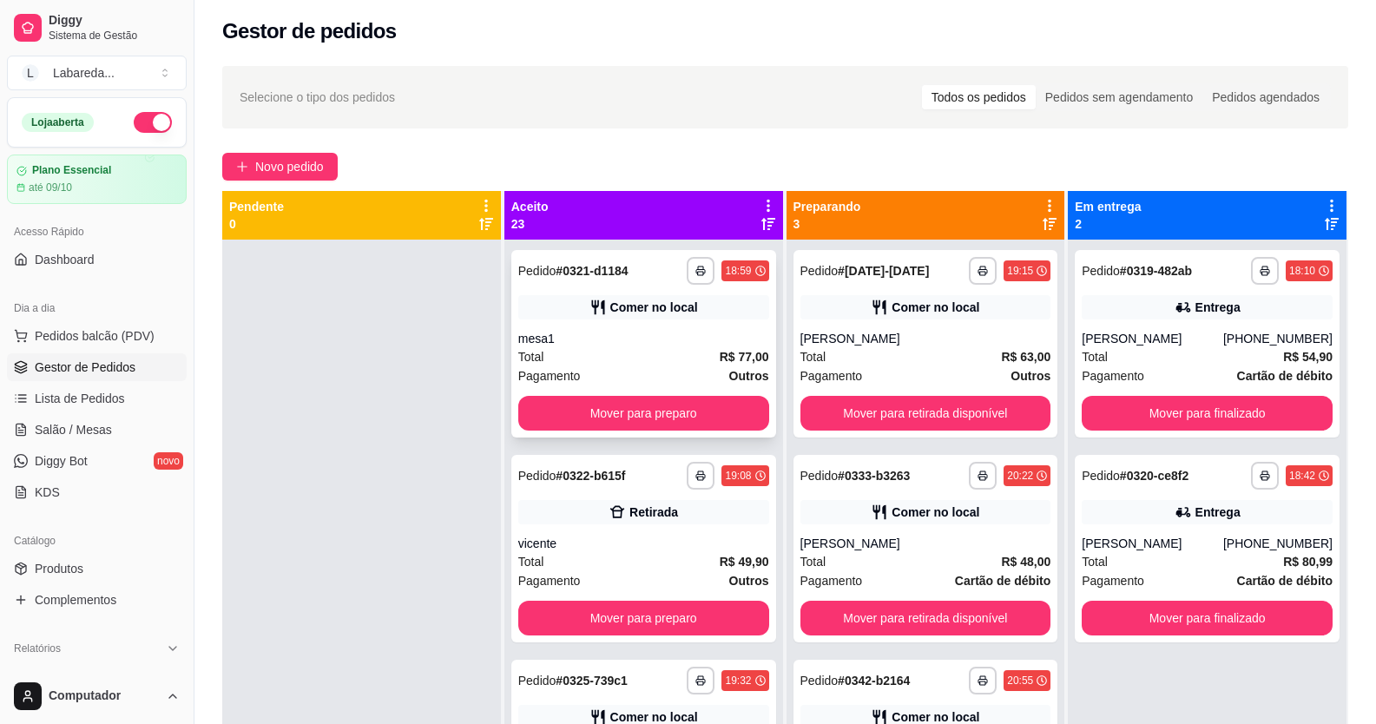
scroll to position [0, 0]
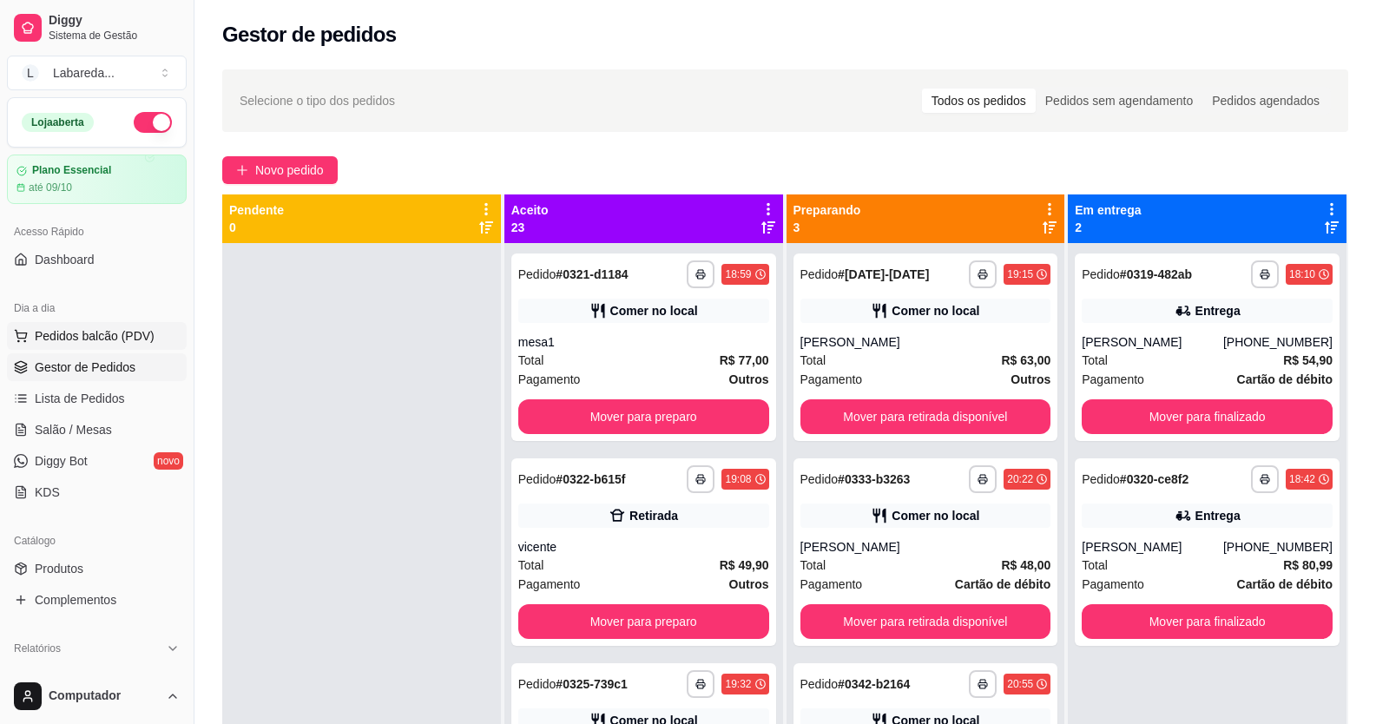
click at [119, 339] on span "Pedidos balcão (PDV)" at bounding box center [95, 335] width 120 height 17
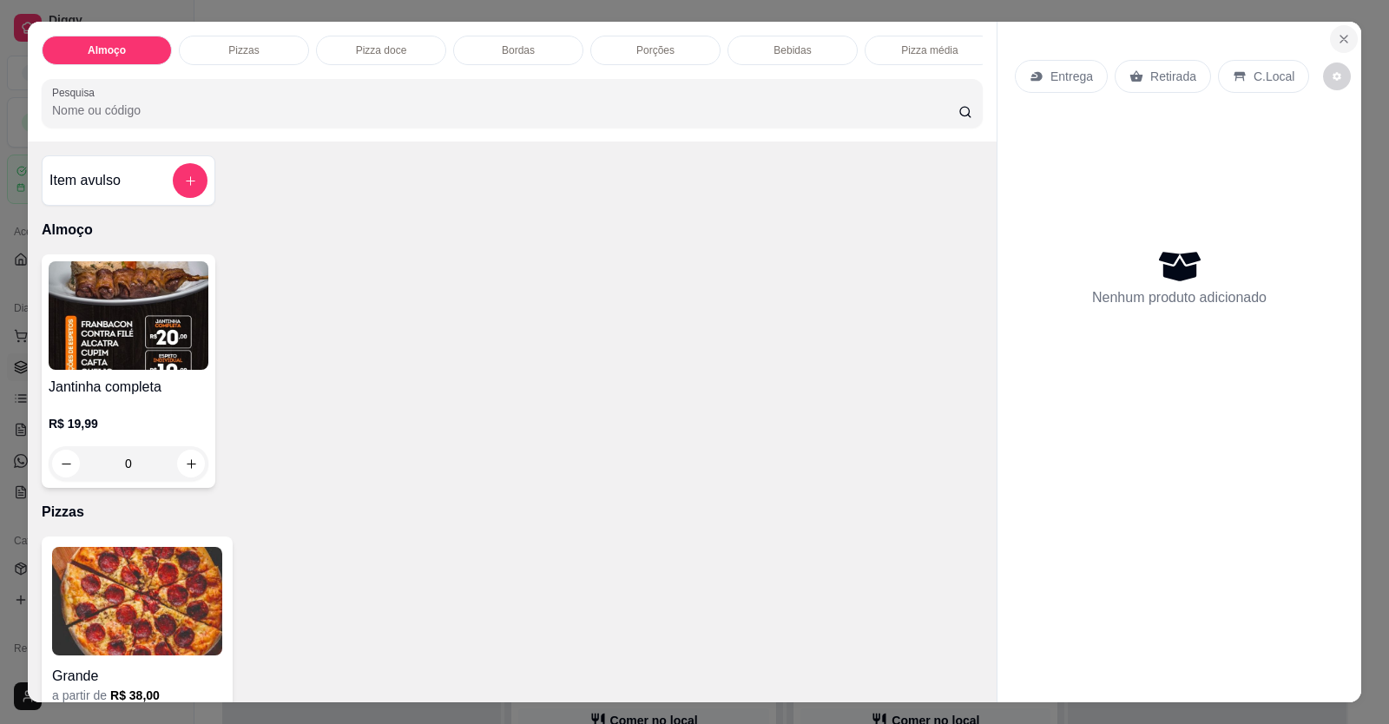
click at [1337, 43] on icon "Close" at bounding box center [1344, 39] width 14 height 14
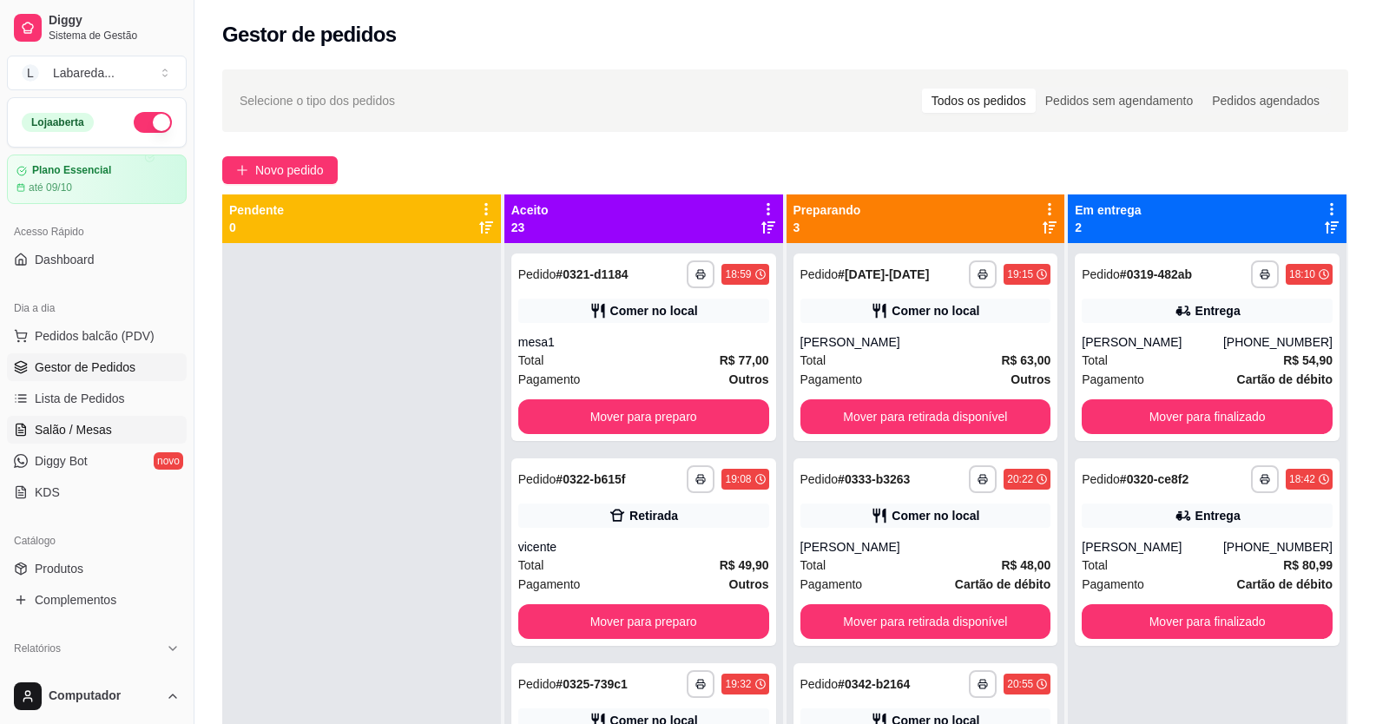
click at [56, 423] on span "Salão / Mesas" at bounding box center [73, 429] width 77 height 17
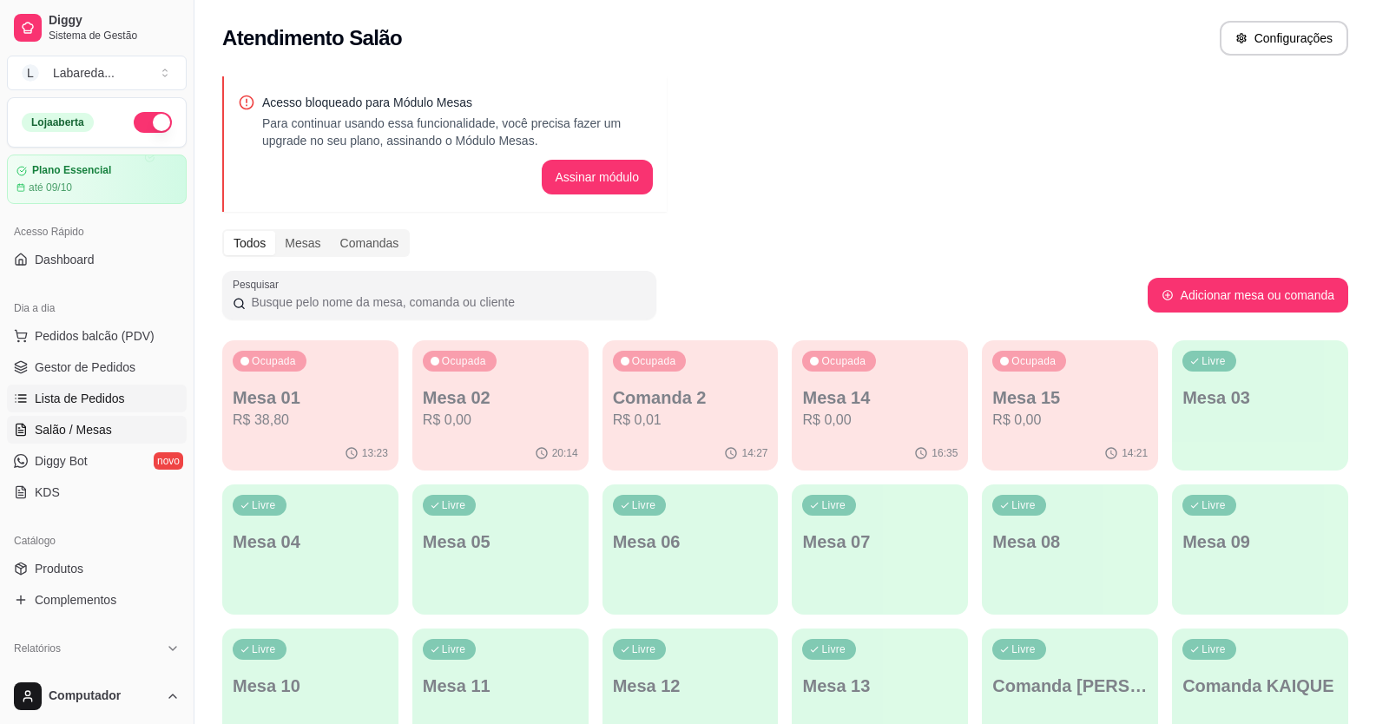
click at [62, 399] on span "Lista de Pedidos" at bounding box center [80, 398] width 90 height 17
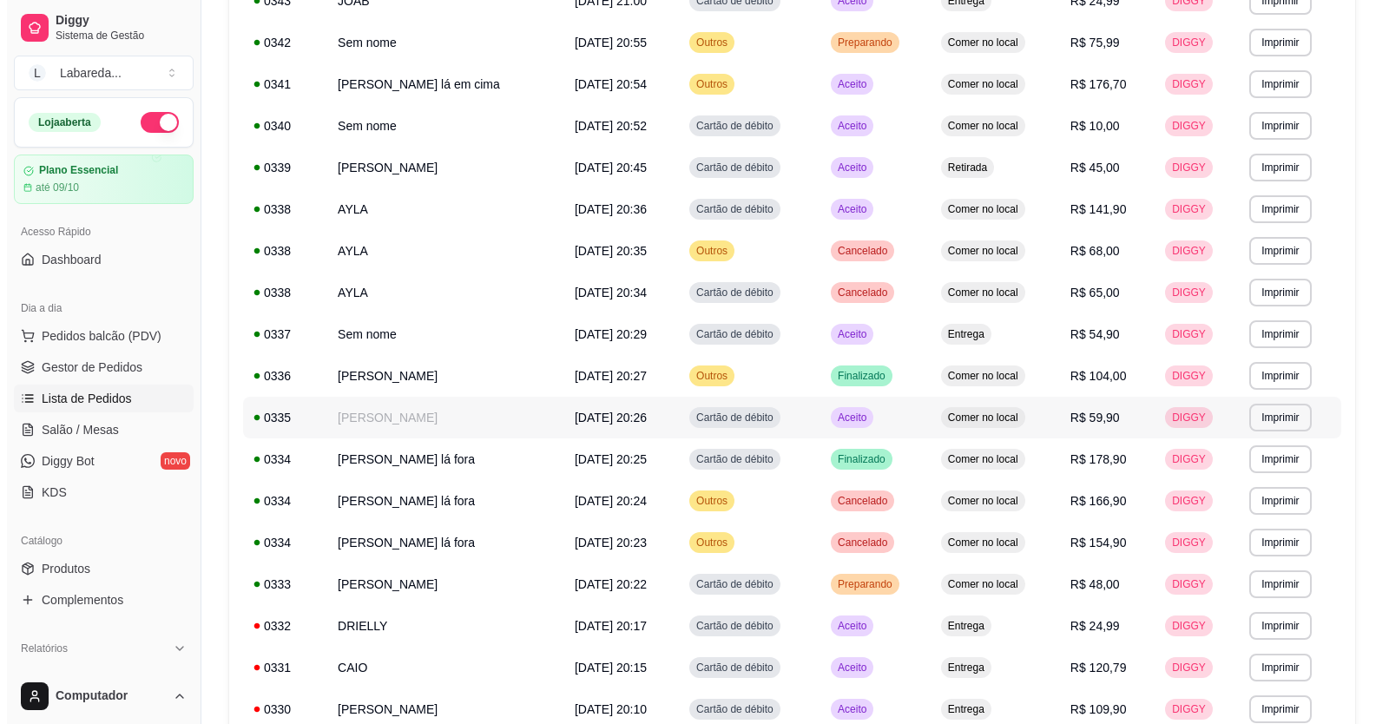
scroll to position [608, 0]
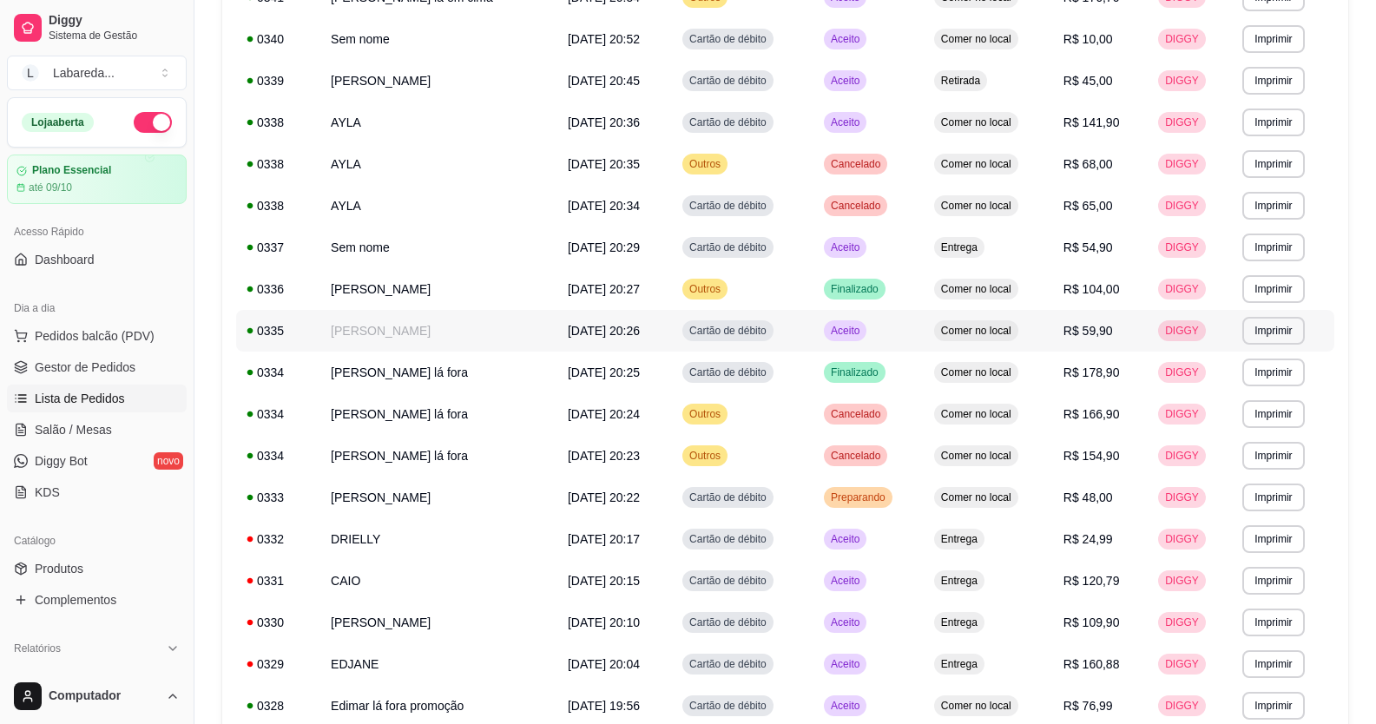
click at [603, 313] on td "13/09/25 às 20:26" at bounding box center [614, 331] width 115 height 42
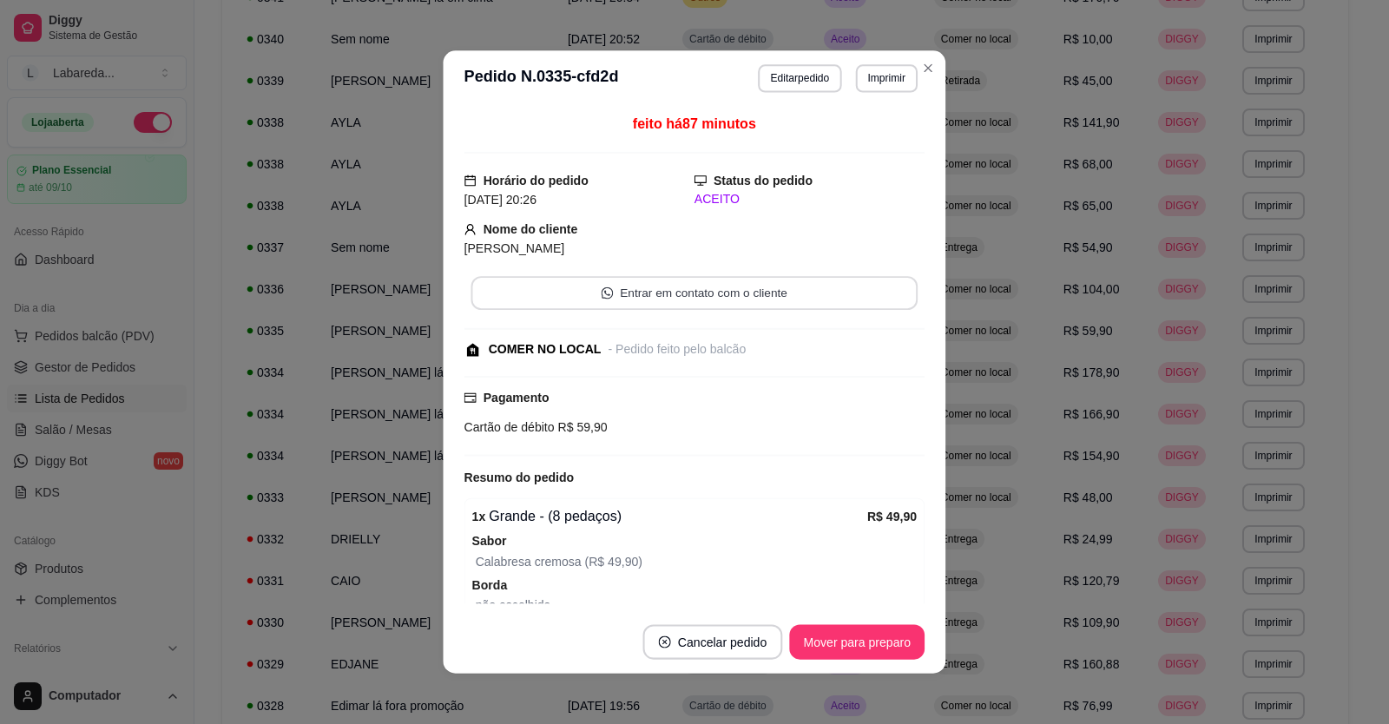
click at [606, 298] on button "Entrar em contato com o cliente" at bounding box center [694, 293] width 447 height 34
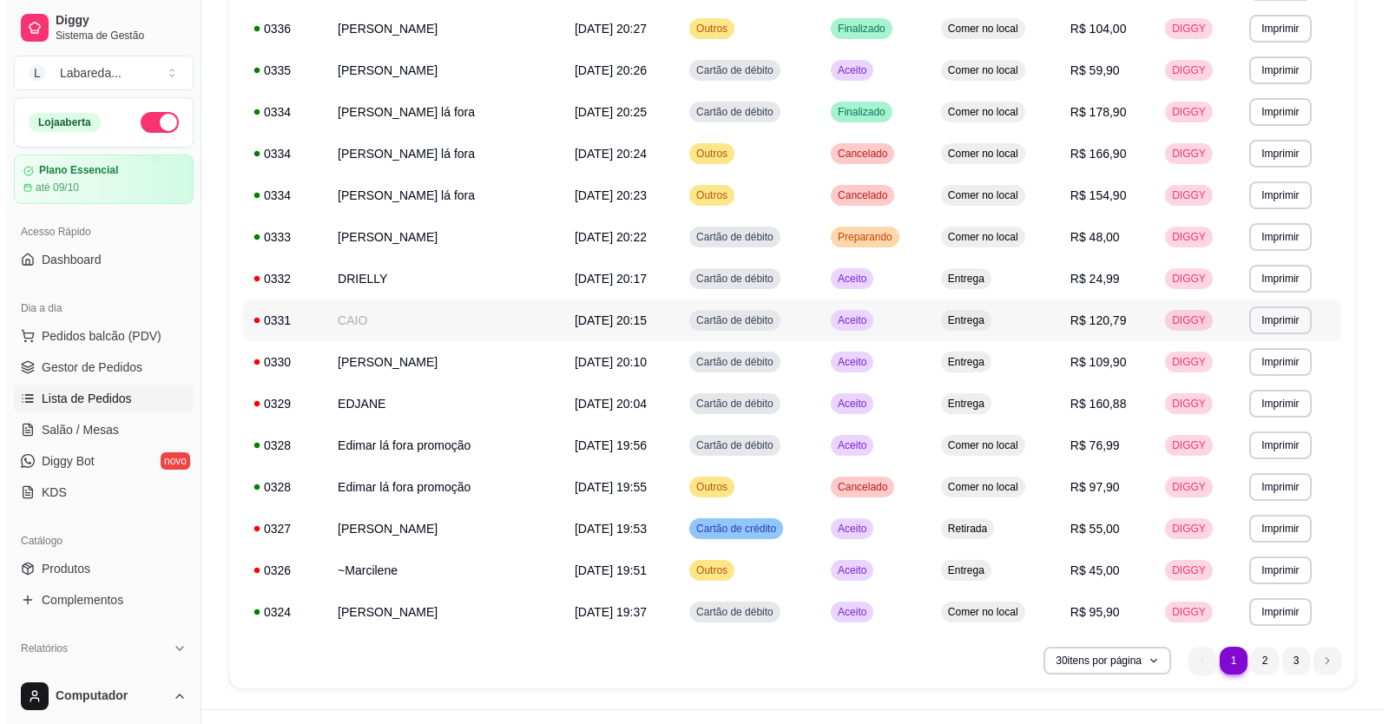
scroll to position [903, 0]
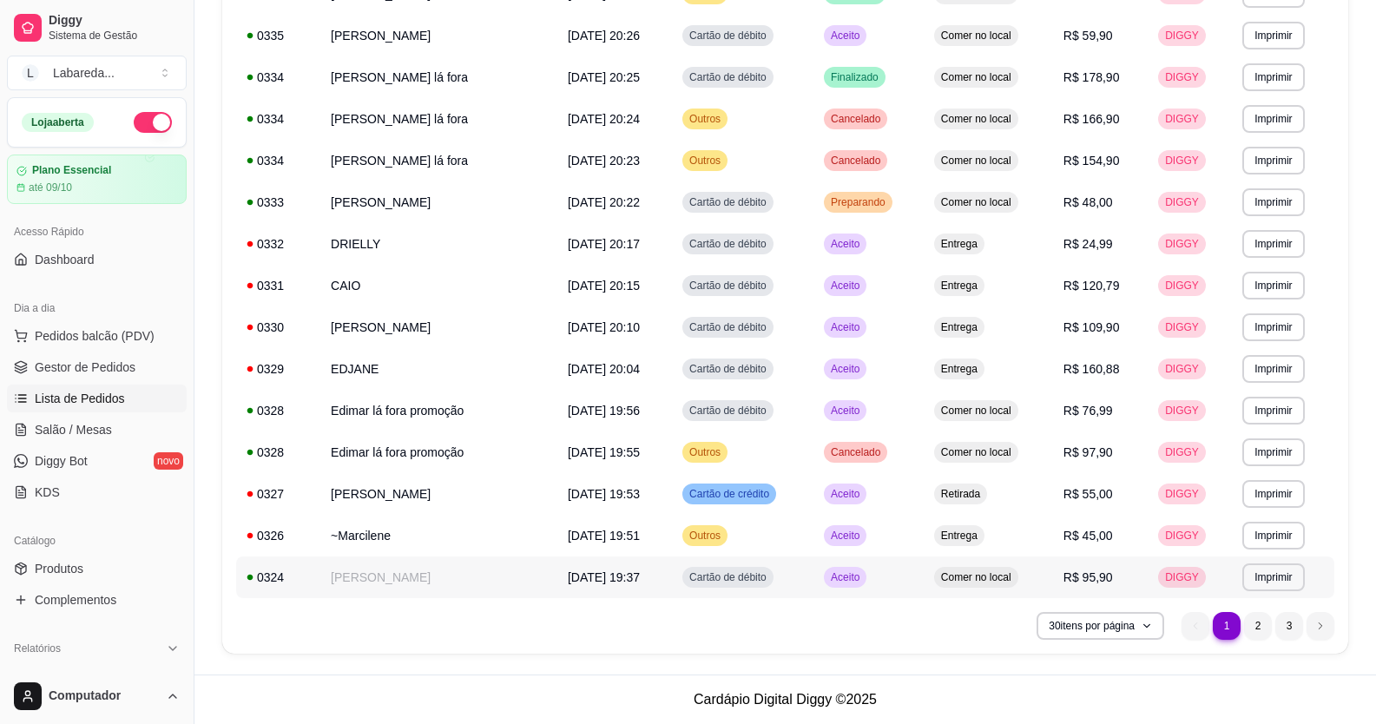
click at [670, 569] on td "13/09/25 às 19:37" at bounding box center [614, 577] width 115 height 42
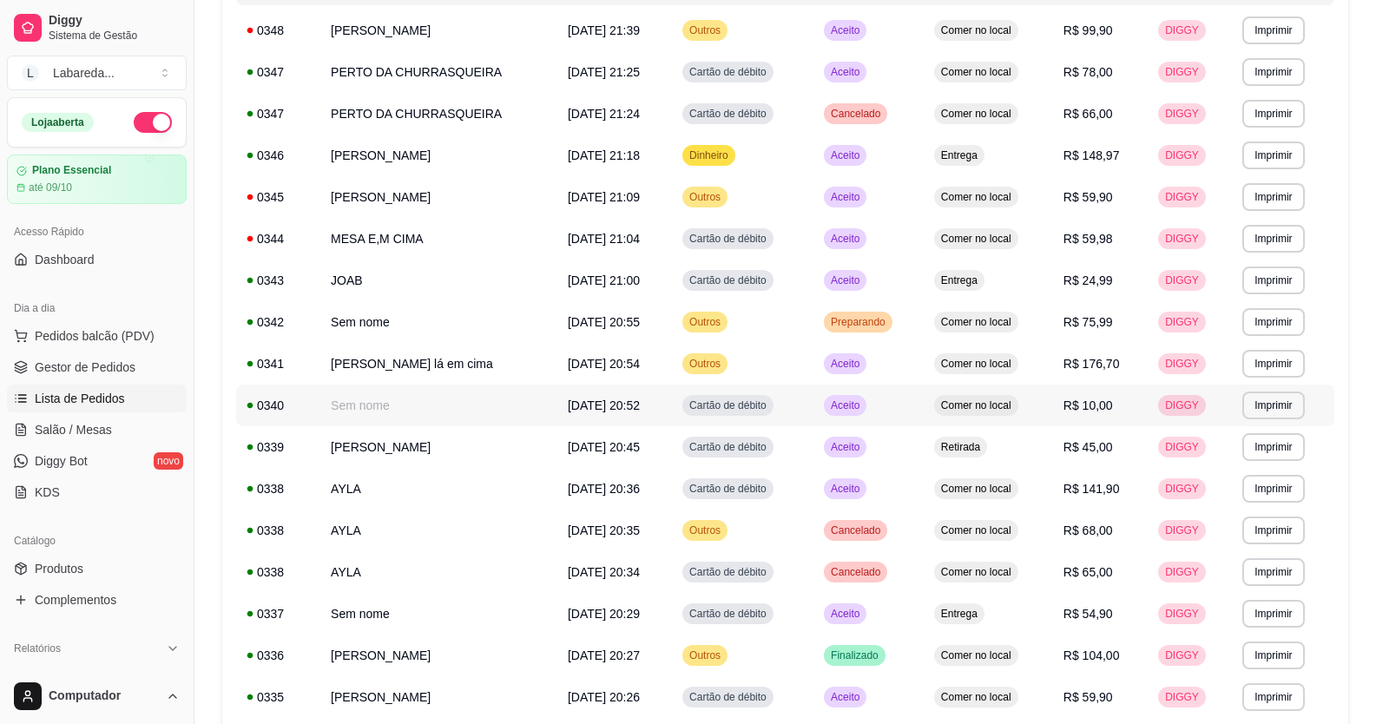
scroll to position [122, 0]
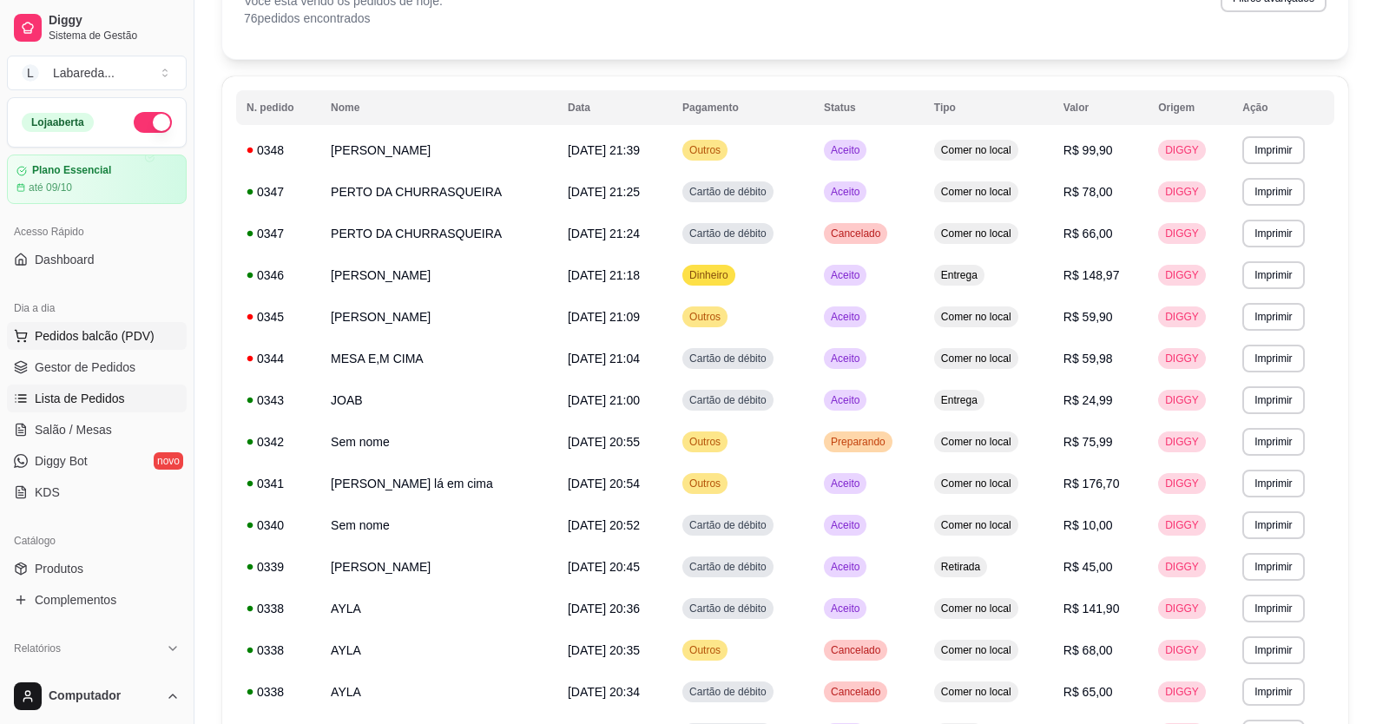
click at [119, 335] on span "Pedidos balcão (PDV)" at bounding box center [95, 335] width 120 height 17
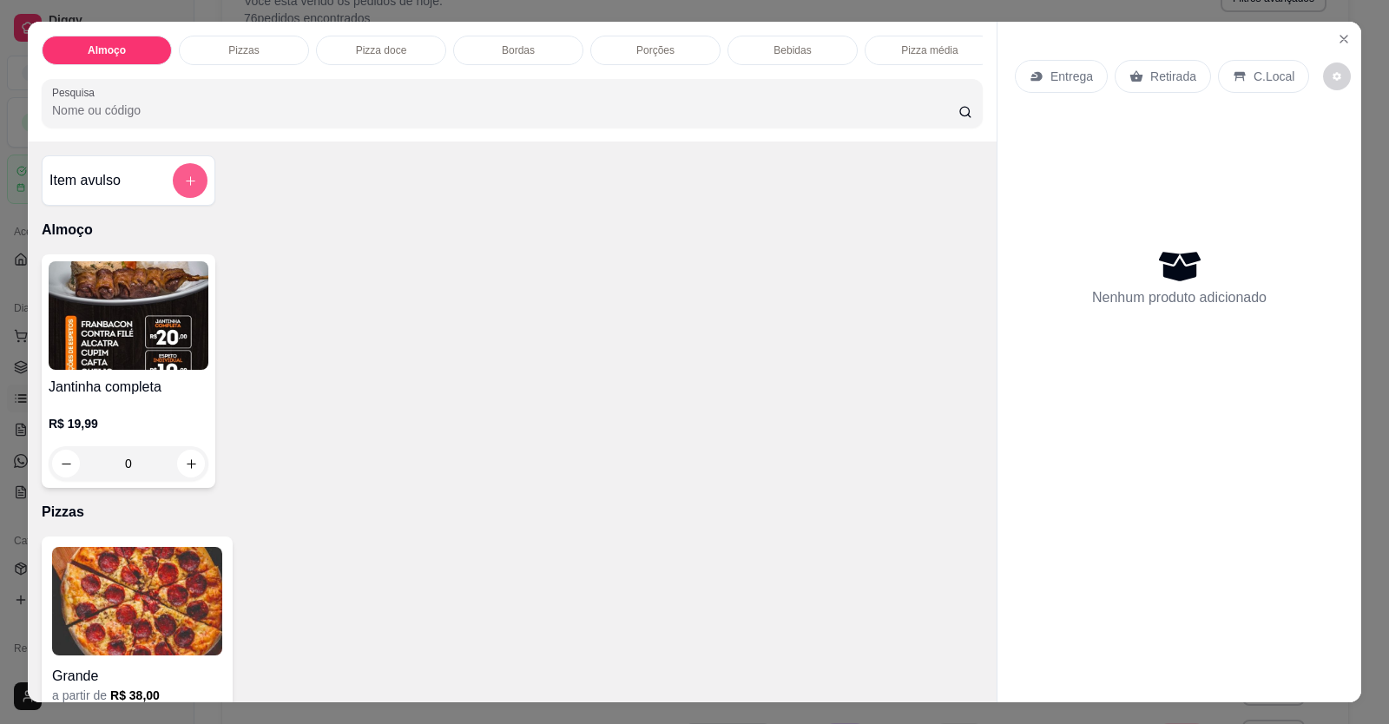
click at [208, 199] on div "Item avulso" at bounding box center [129, 180] width 174 height 50
click at [187, 187] on icon "add-separate-item" at bounding box center [190, 180] width 13 height 13
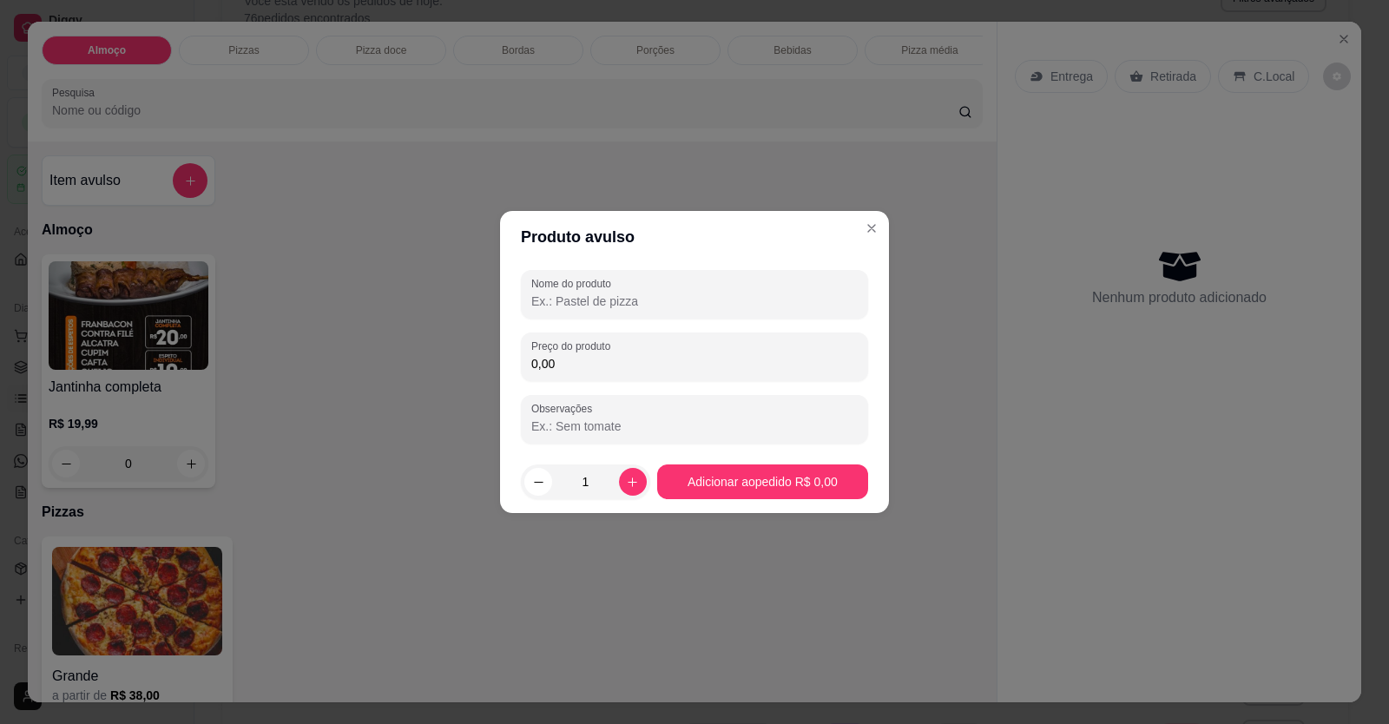
click at [600, 295] on input "Nome do produto" at bounding box center [694, 301] width 326 height 17
click at [631, 319] on div "Nome do produto Preço do produto 0,00 Observações" at bounding box center [694, 357] width 347 height 174
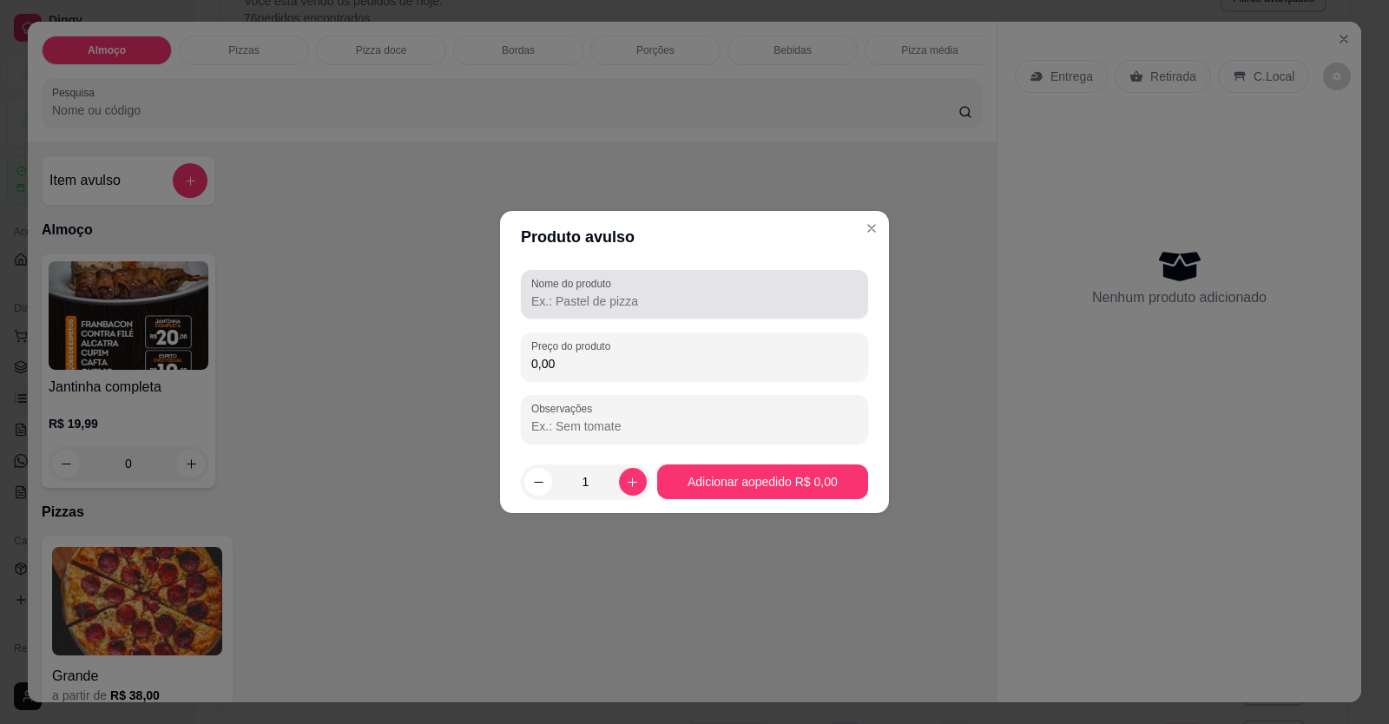
click at [620, 312] on div "Nome do produto" at bounding box center [694, 294] width 347 height 49
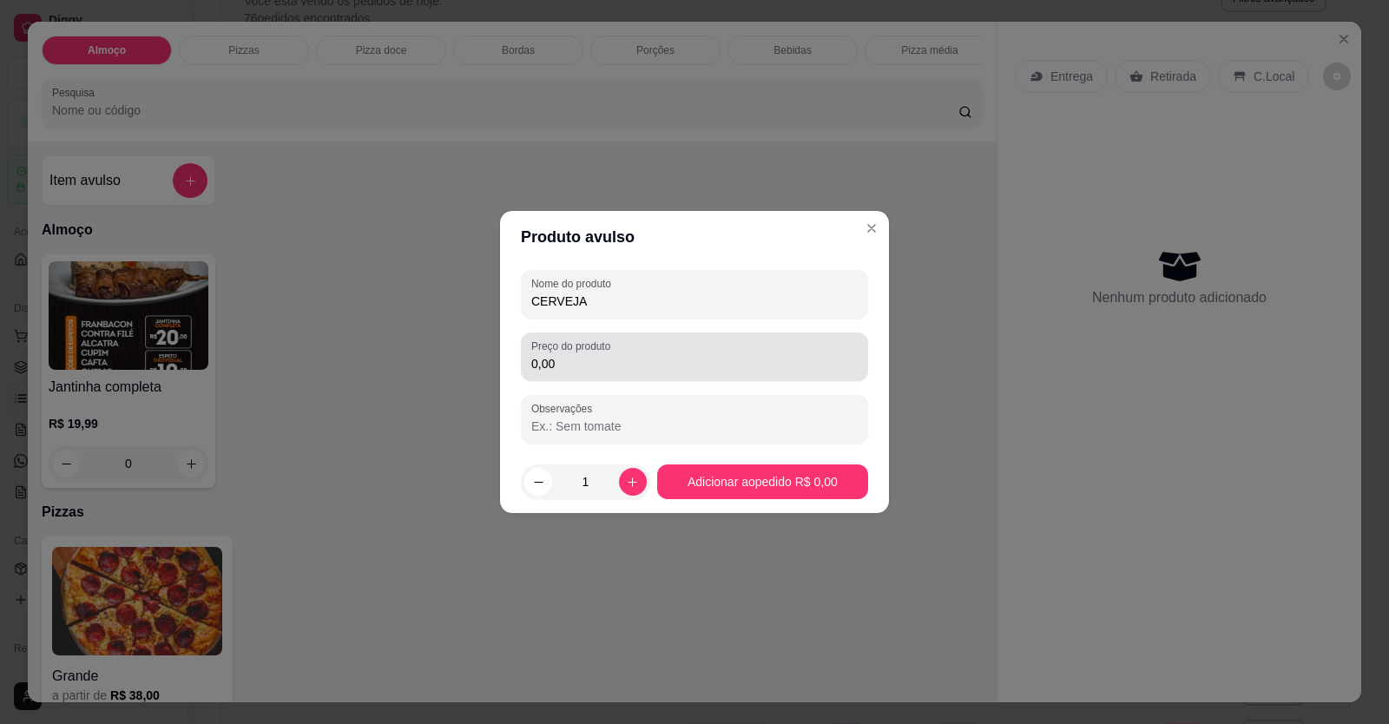
type input "CERVEJA"
click at [678, 386] on div "Nome do produto CERVEJA Preço do produto 0,00 Observações" at bounding box center [694, 357] width 347 height 174
drag, startPoint x: 660, startPoint y: 367, endPoint x: 637, endPoint y: 358, distance: 24.2
click at [648, 362] on input "0,00" at bounding box center [694, 363] width 326 height 17
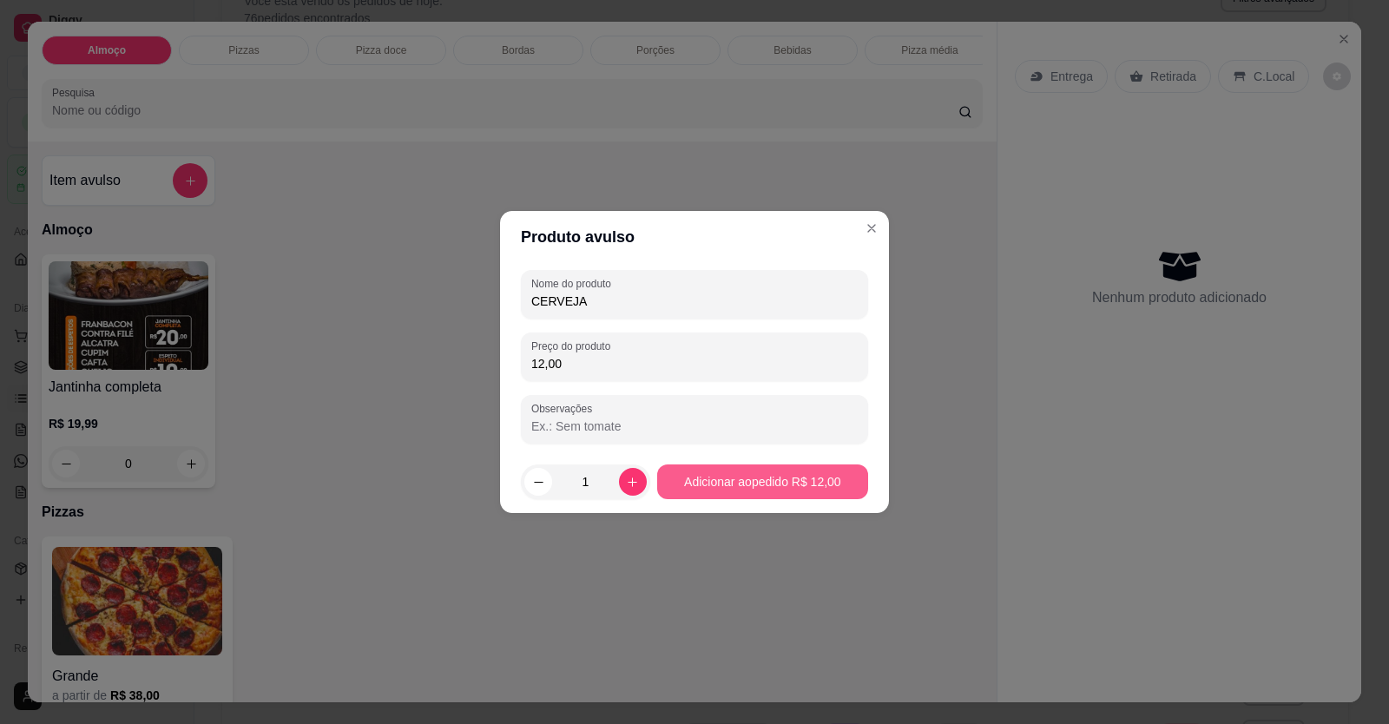
type input "12,00"
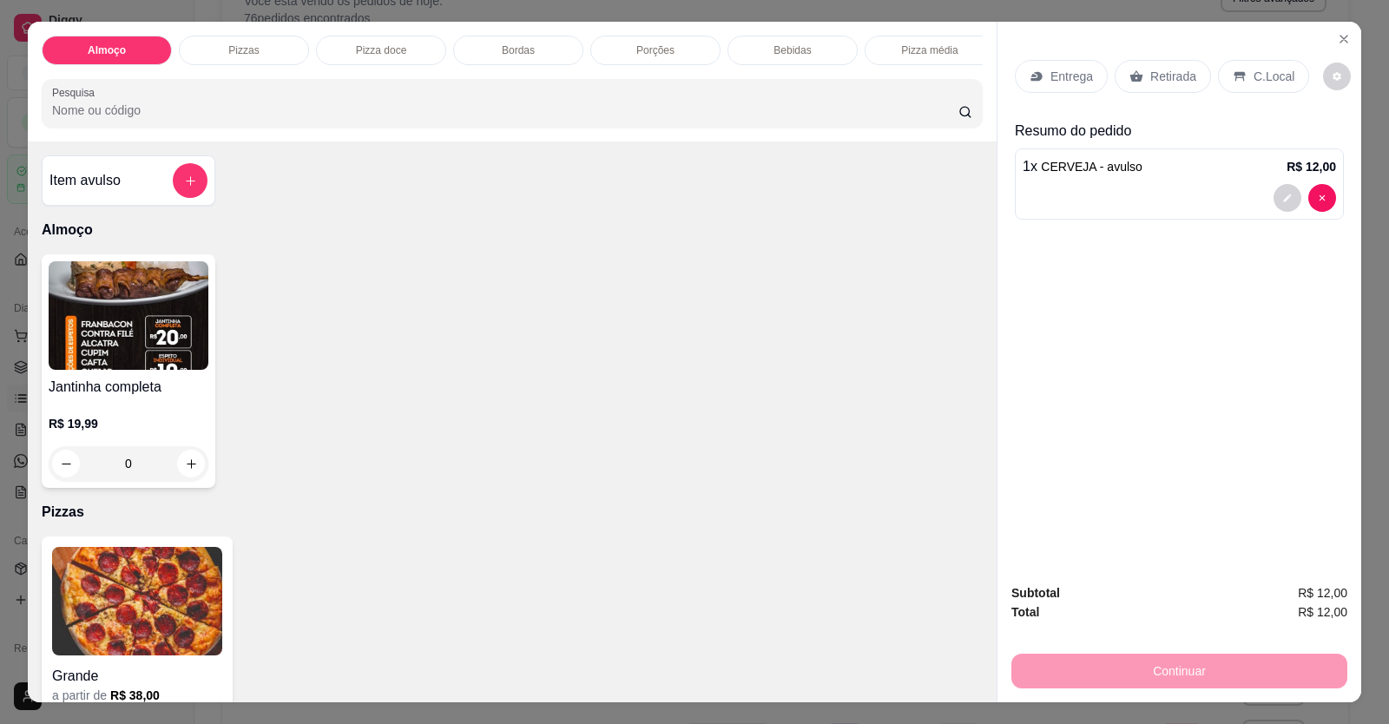
click at [1274, 78] on p "C.Local" at bounding box center [1273, 76] width 41 height 17
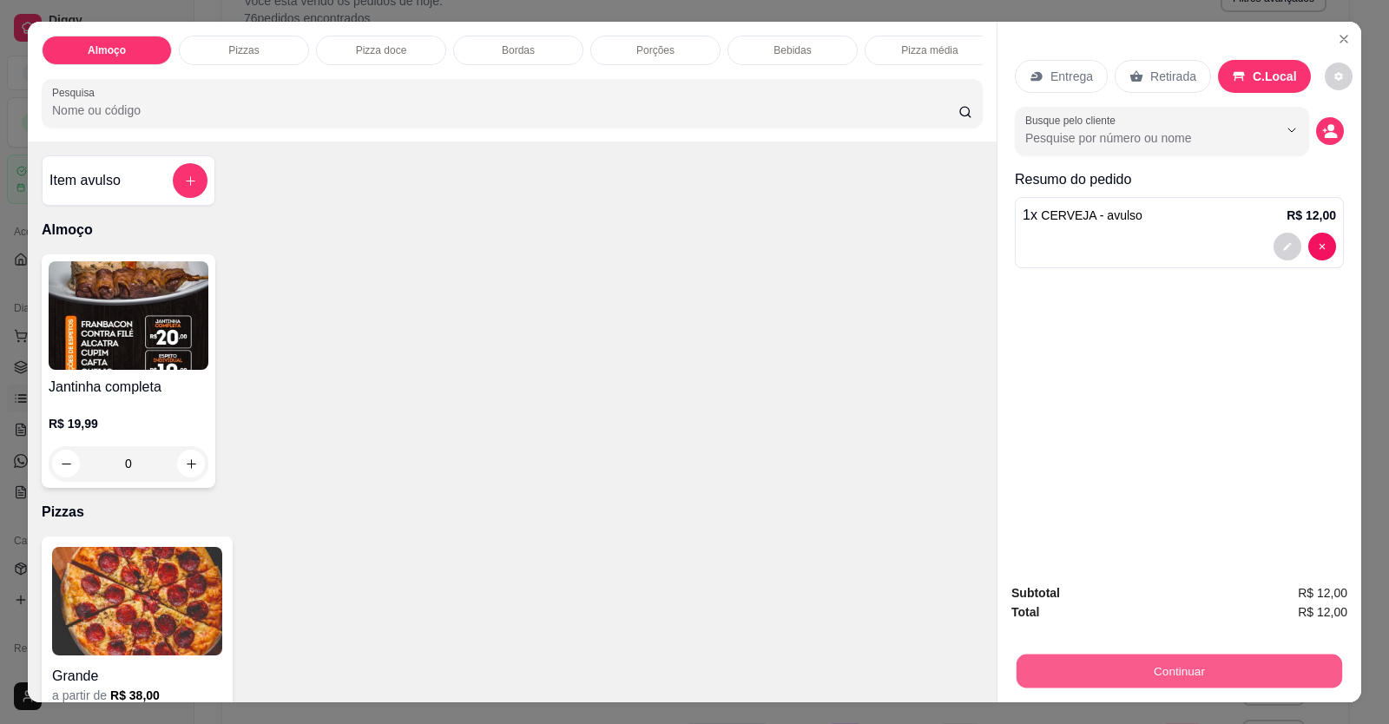
click at [1149, 680] on button "Continuar" at bounding box center [1178, 671] width 325 height 34
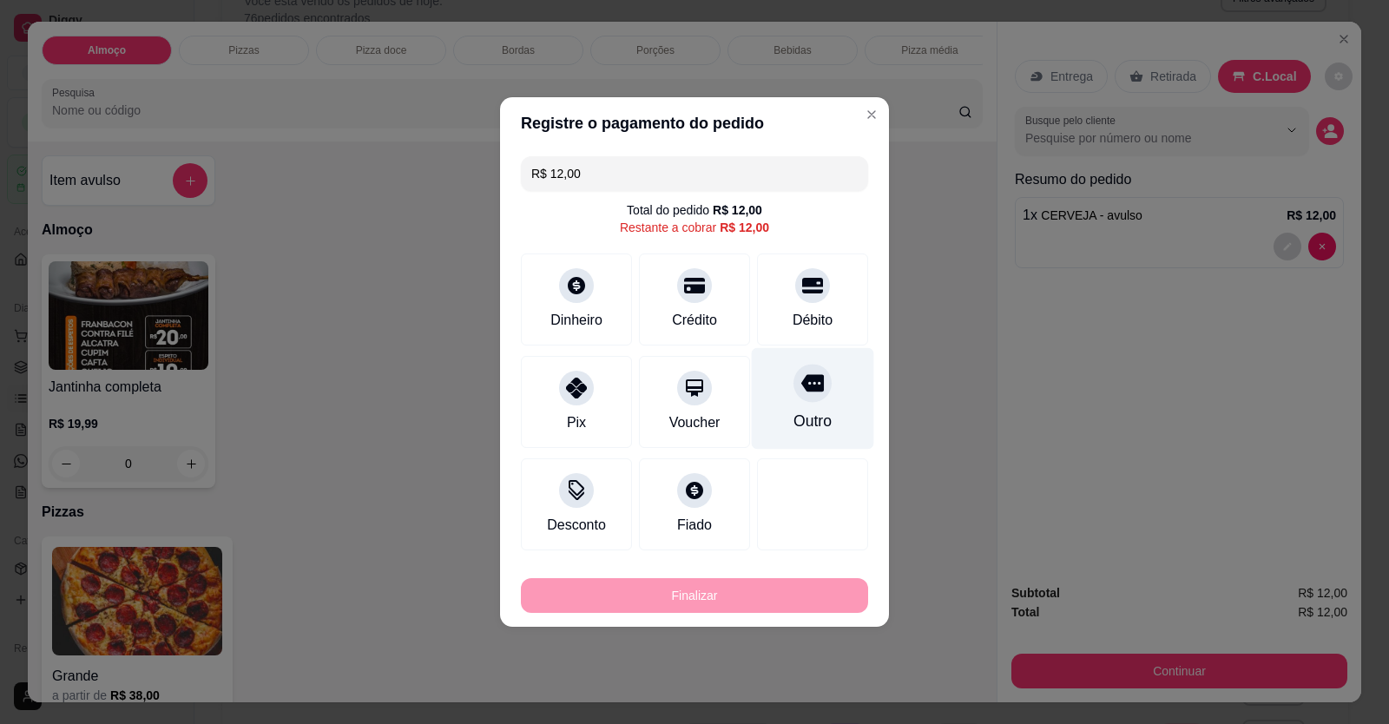
click at [810, 326] on div "Débito" at bounding box center [812, 320] width 40 height 21
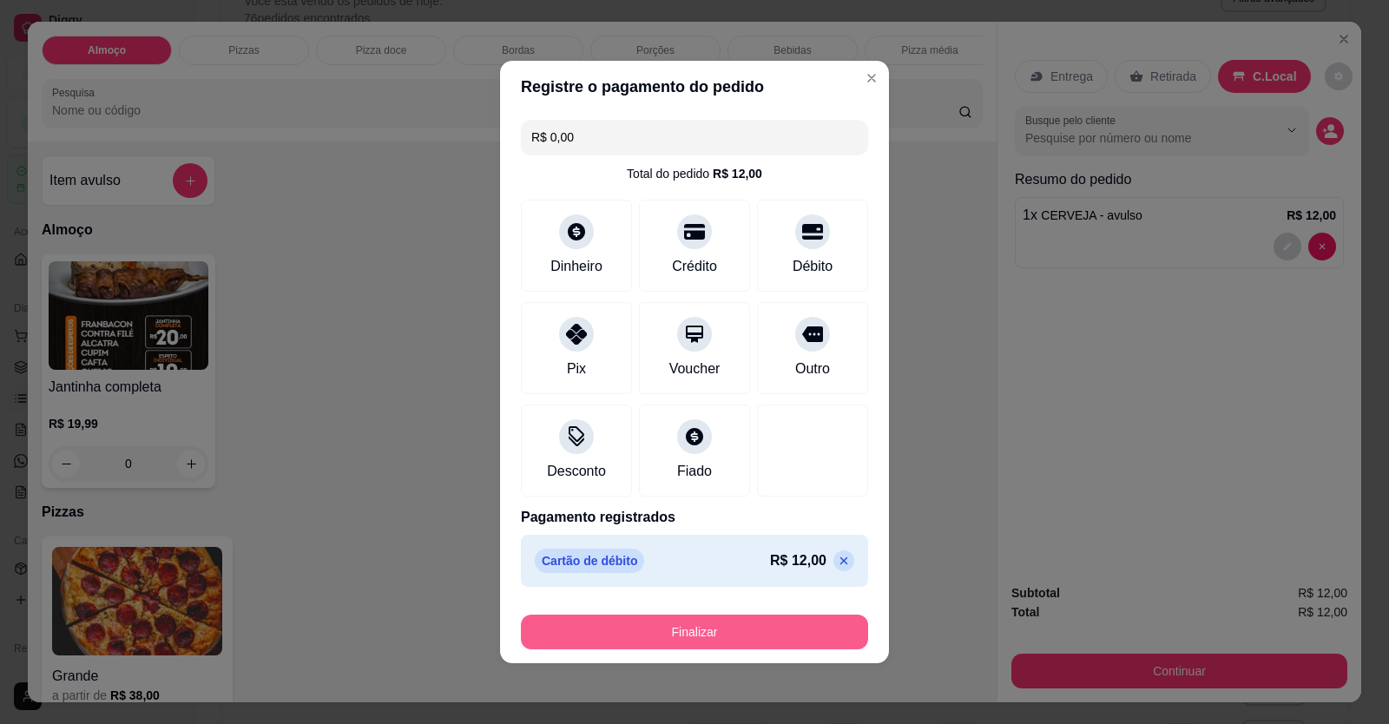
click at [755, 629] on button "Finalizar" at bounding box center [694, 632] width 347 height 35
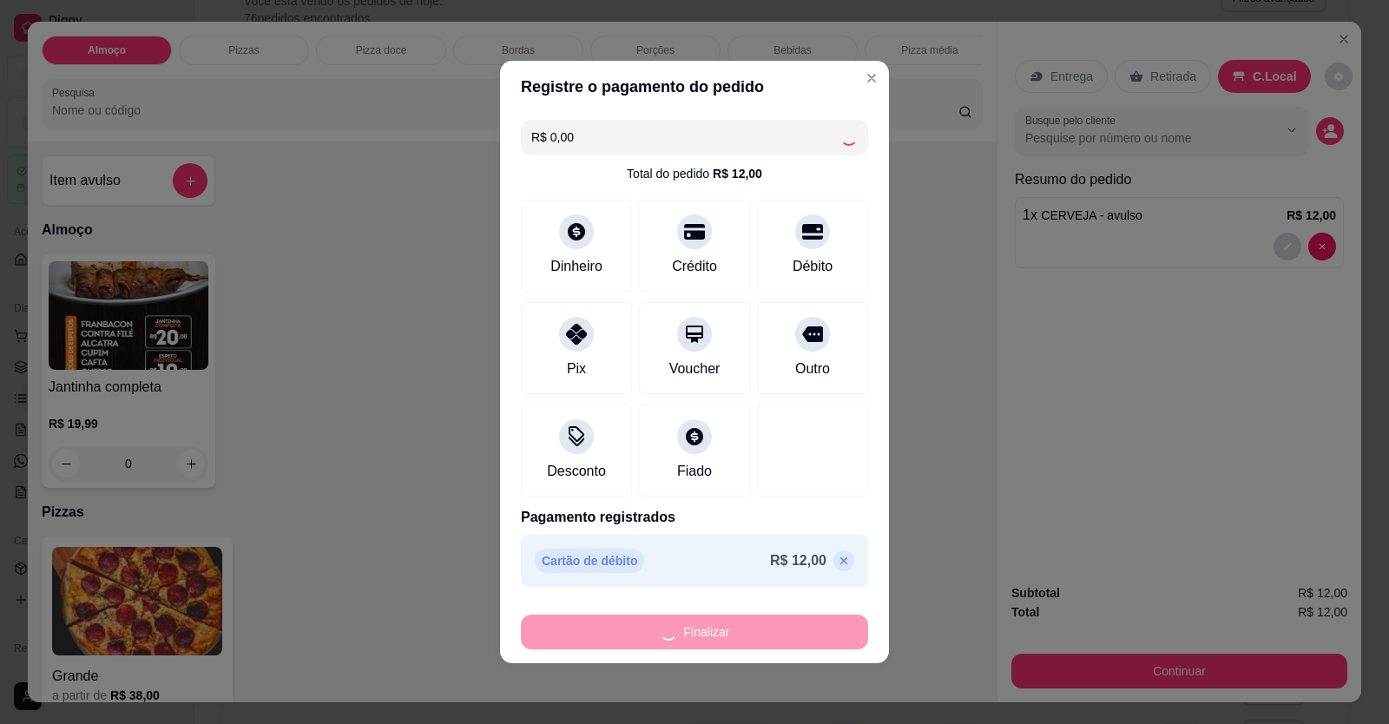
type input "-R$ 12,00"
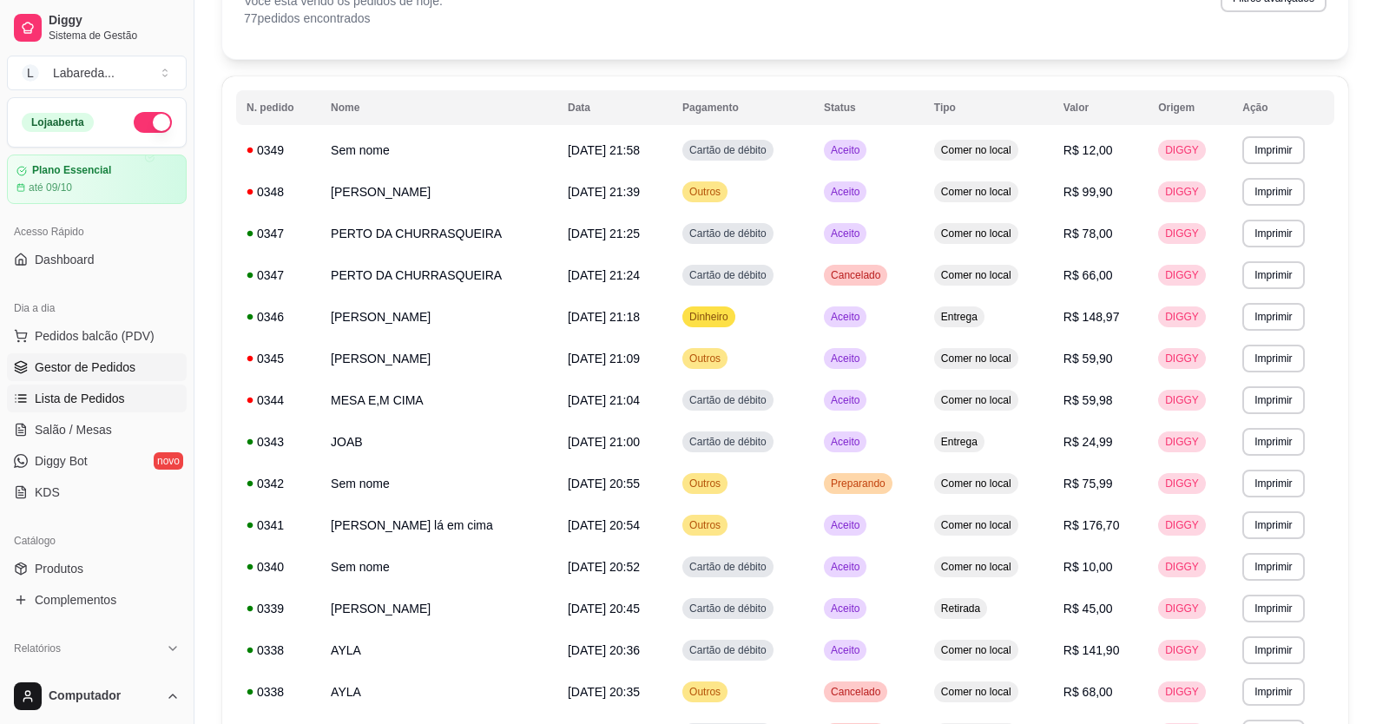
click at [55, 361] on span "Gestor de Pedidos" at bounding box center [85, 366] width 101 height 17
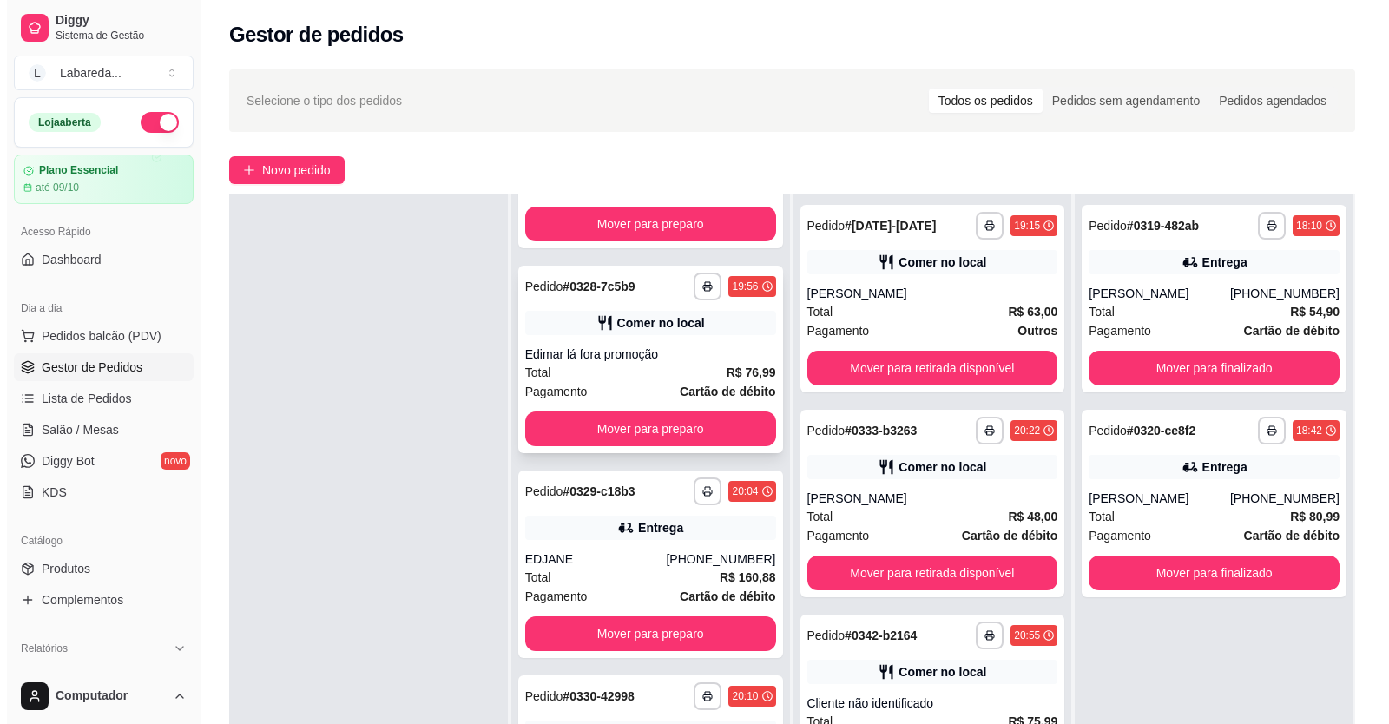
scroll to position [1189, 0]
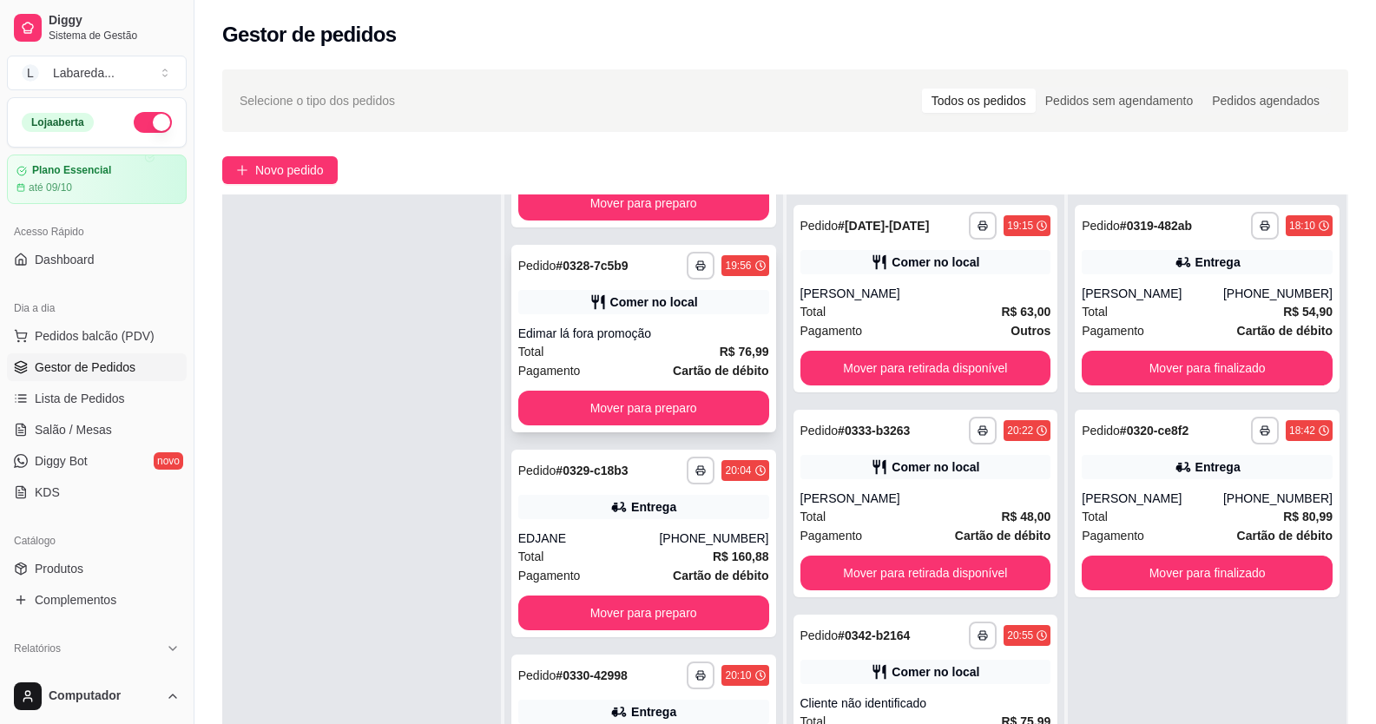
click at [674, 342] on div "Edimar lá fora promoção" at bounding box center [643, 333] width 251 height 17
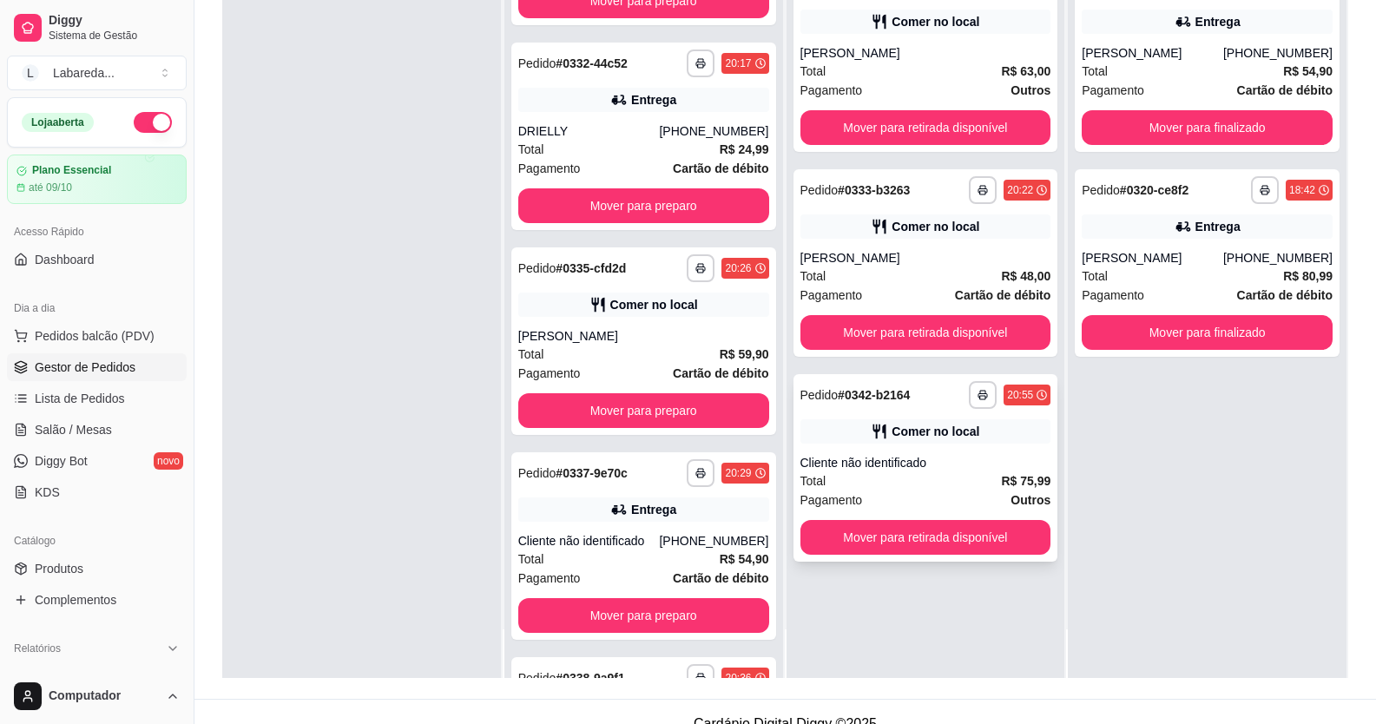
scroll to position [265, 0]
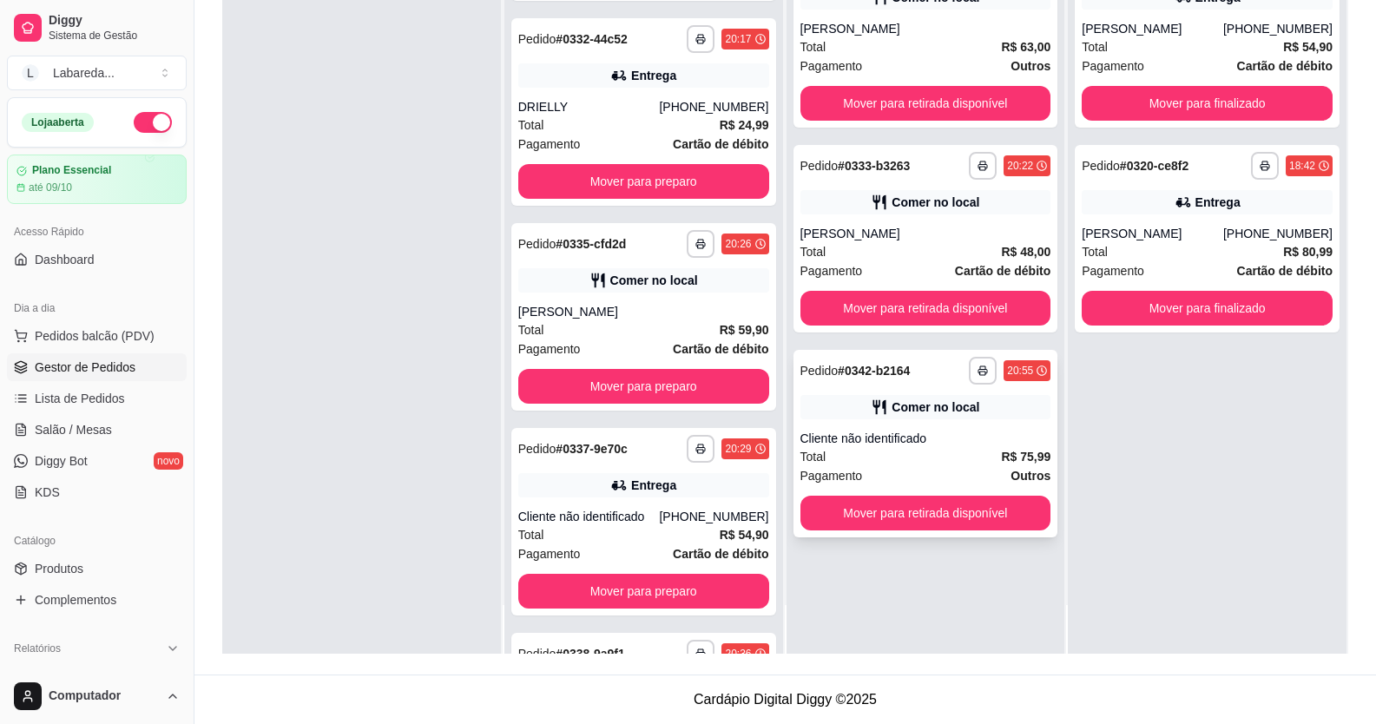
click at [878, 450] on div "Total R$ 75,99" at bounding box center [925, 456] width 251 height 19
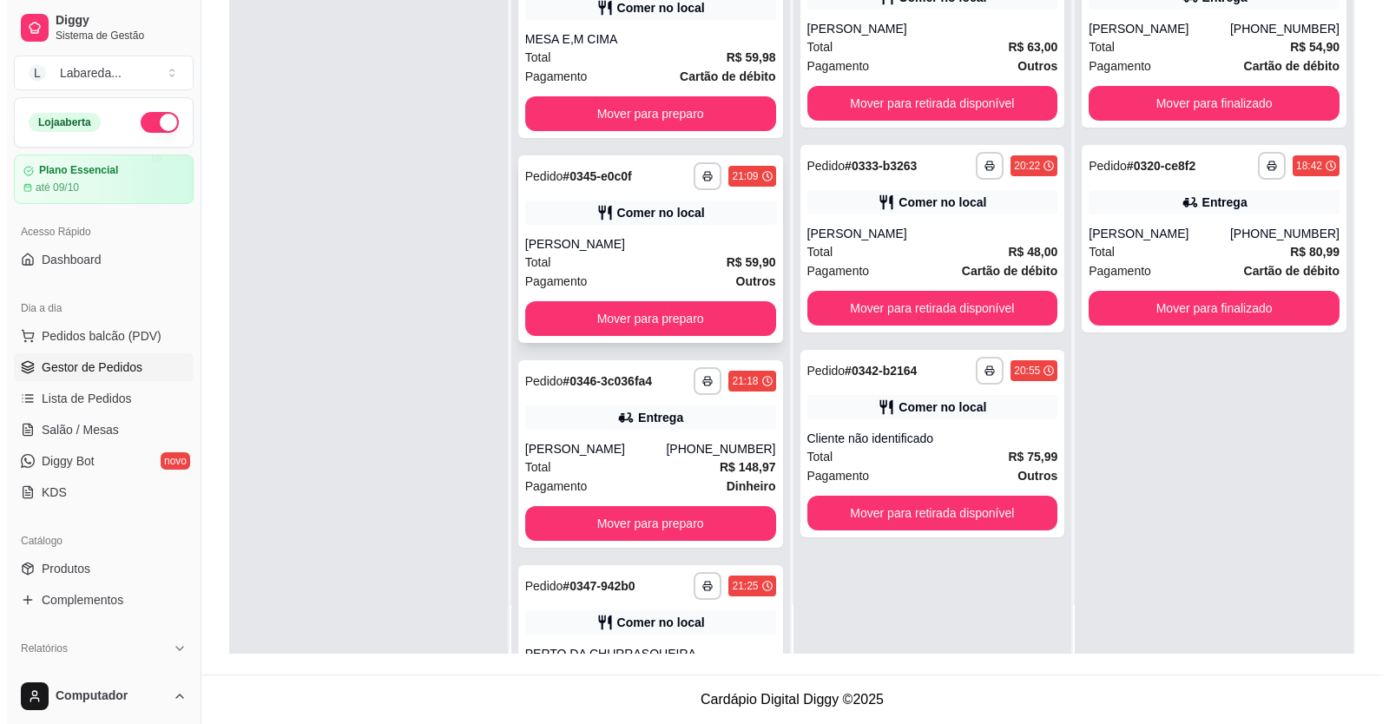
scroll to position [3706, 0]
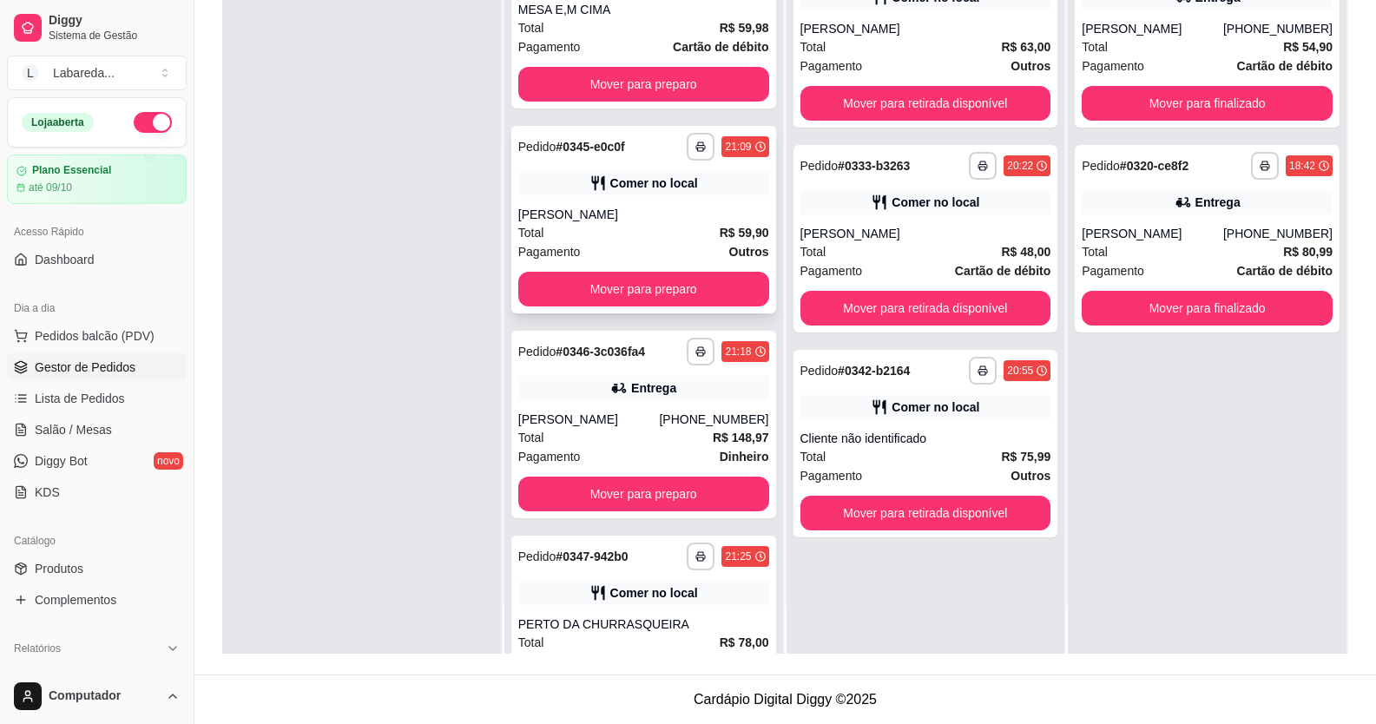
click at [599, 242] on div "Total R$ 59,90" at bounding box center [643, 232] width 251 height 19
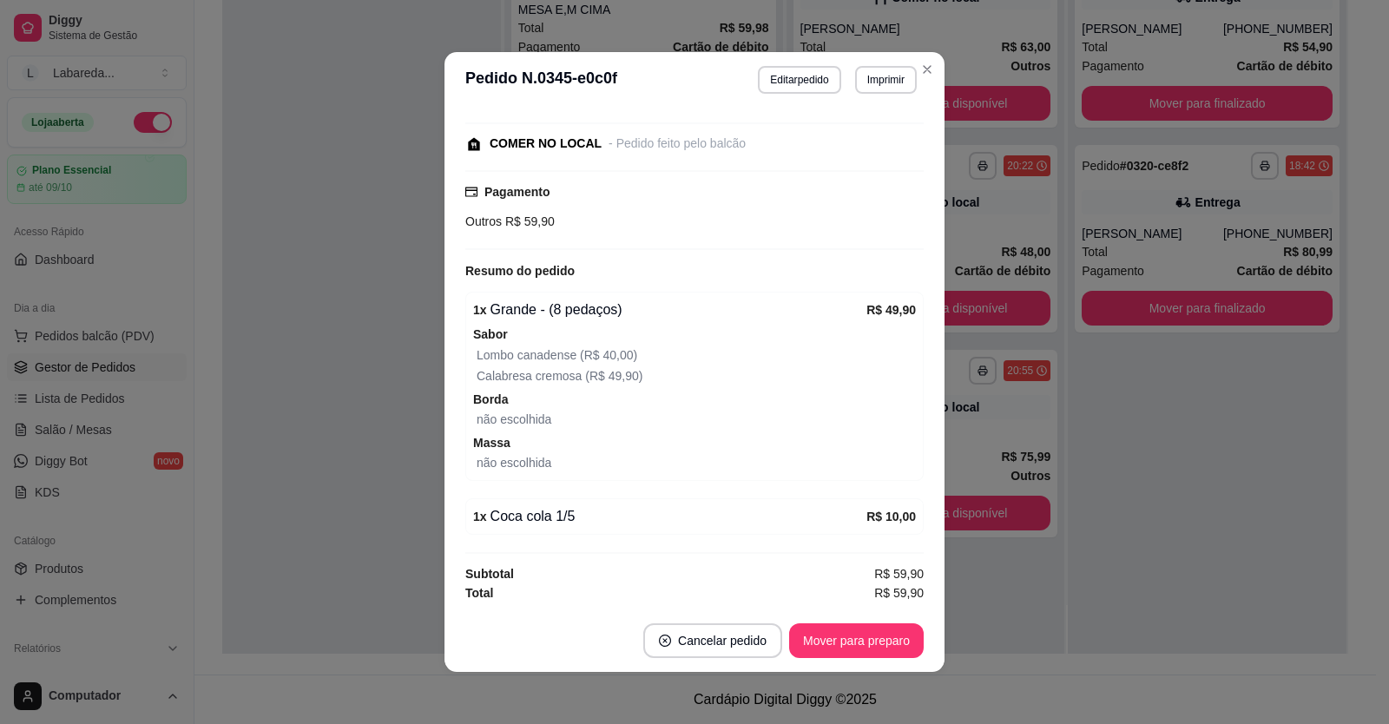
scroll to position [3, 0]
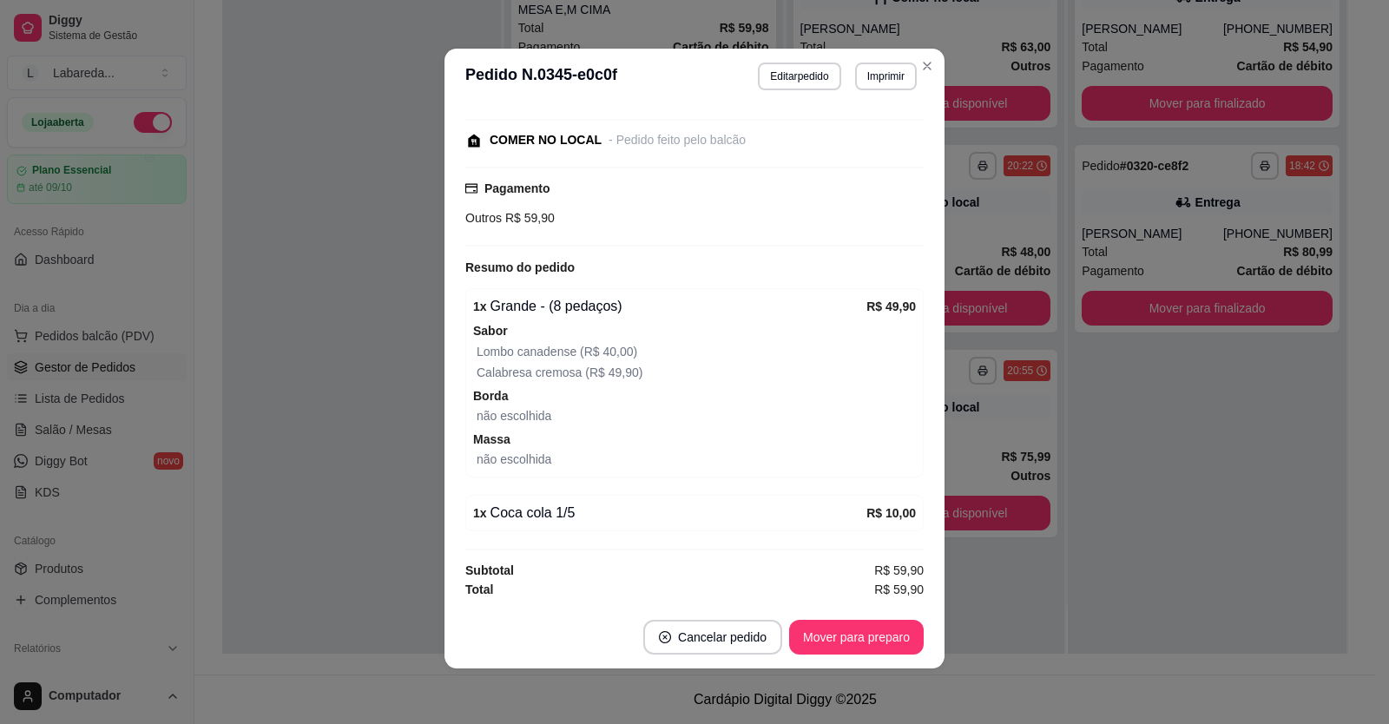
drag, startPoint x: 809, startPoint y: 619, endPoint x: 818, endPoint y: 629, distance: 13.6
click at [811, 621] on footer "Cancelar pedido Mover para preparo" at bounding box center [694, 637] width 500 height 62
click at [827, 647] on button "Mover para preparo" at bounding box center [856, 637] width 135 height 35
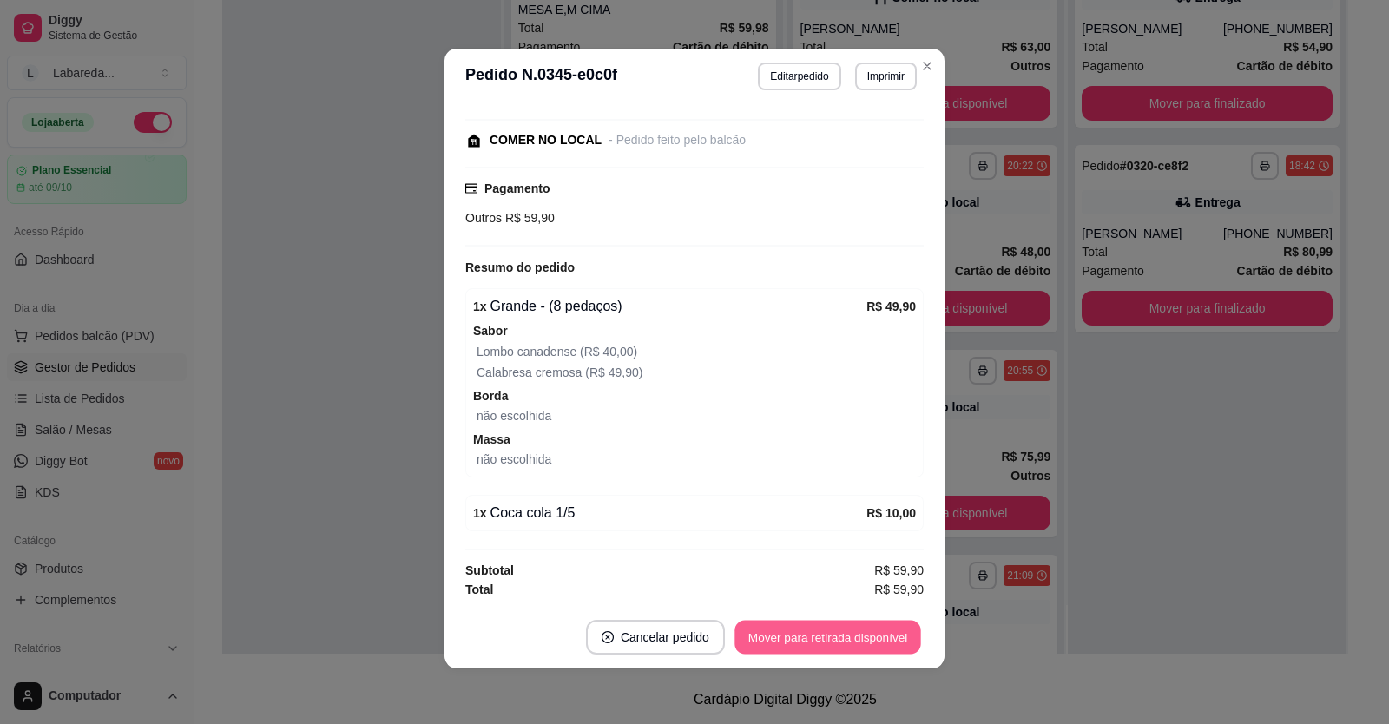
click at [839, 641] on button "Mover para retirada disponível" at bounding box center [827, 638] width 186 height 34
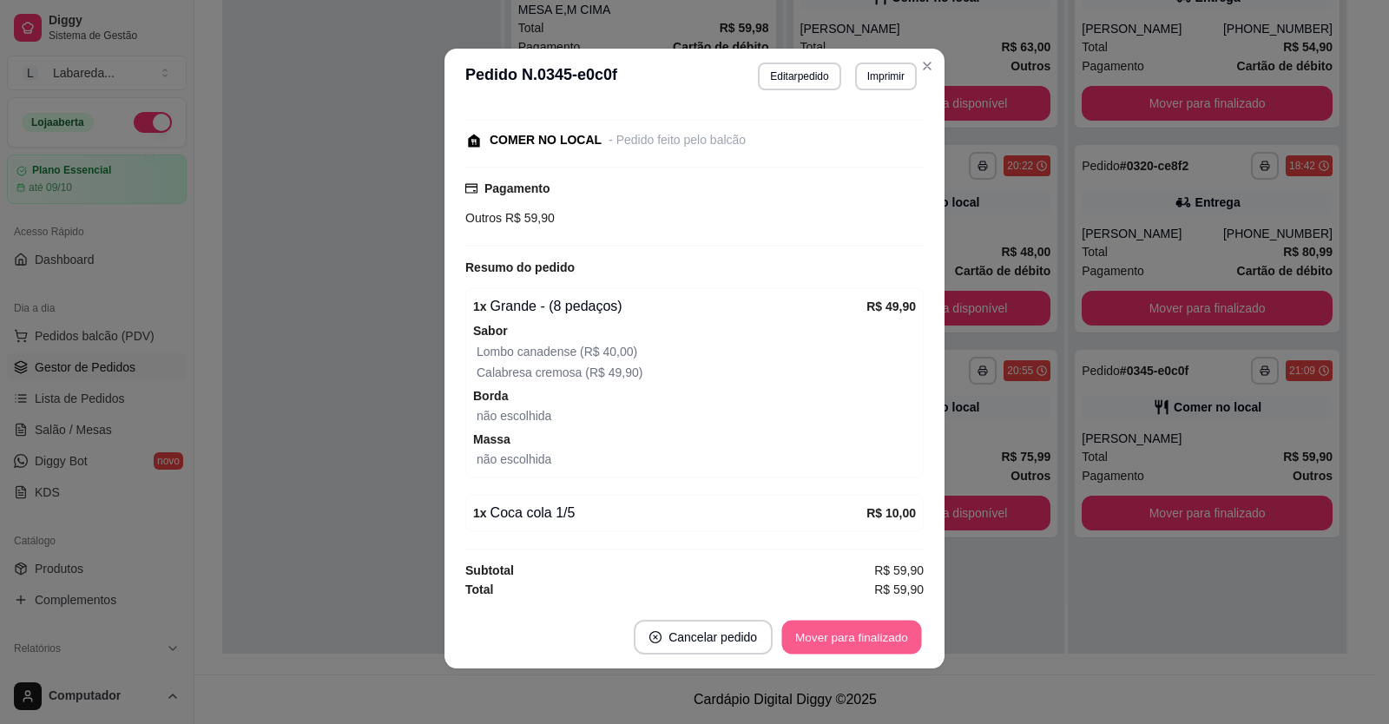
click at [858, 643] on button "Mover para finalizado" at bounding box center [852, 638] width 140 height 34
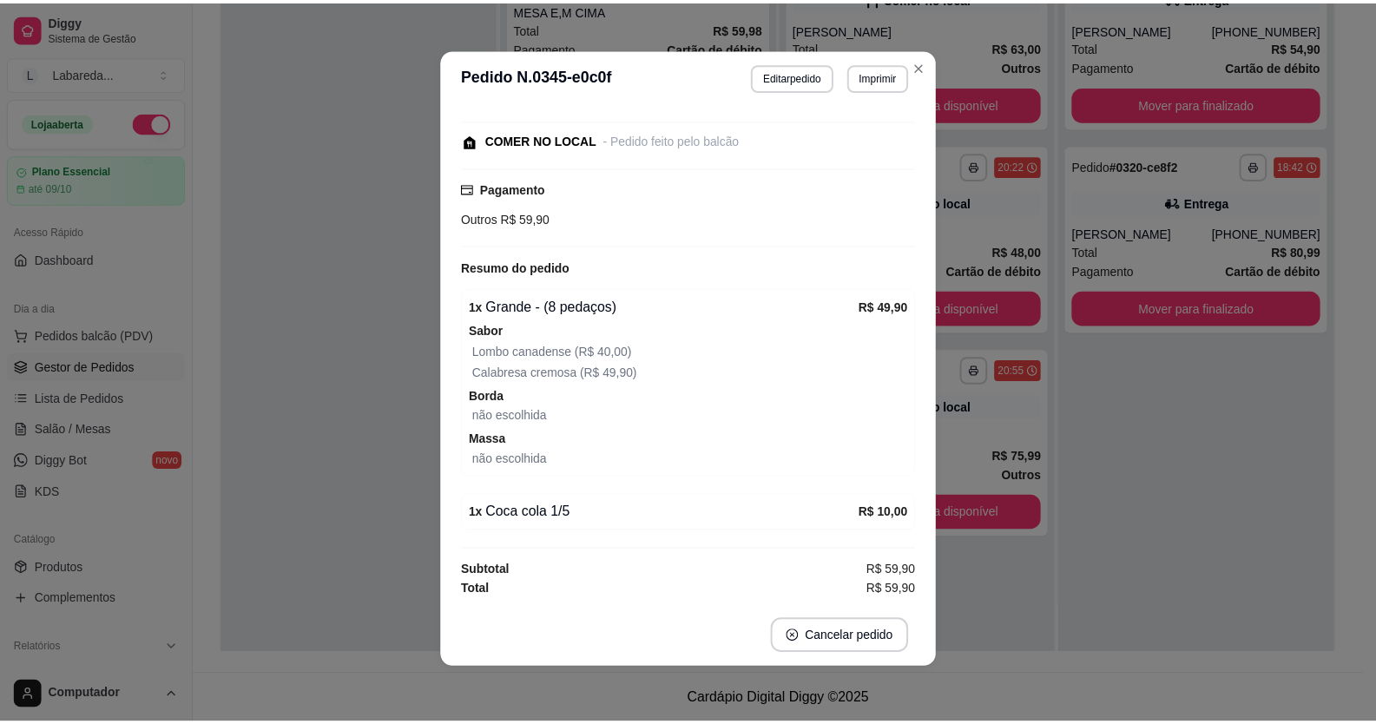
scroll to position [131, 0]
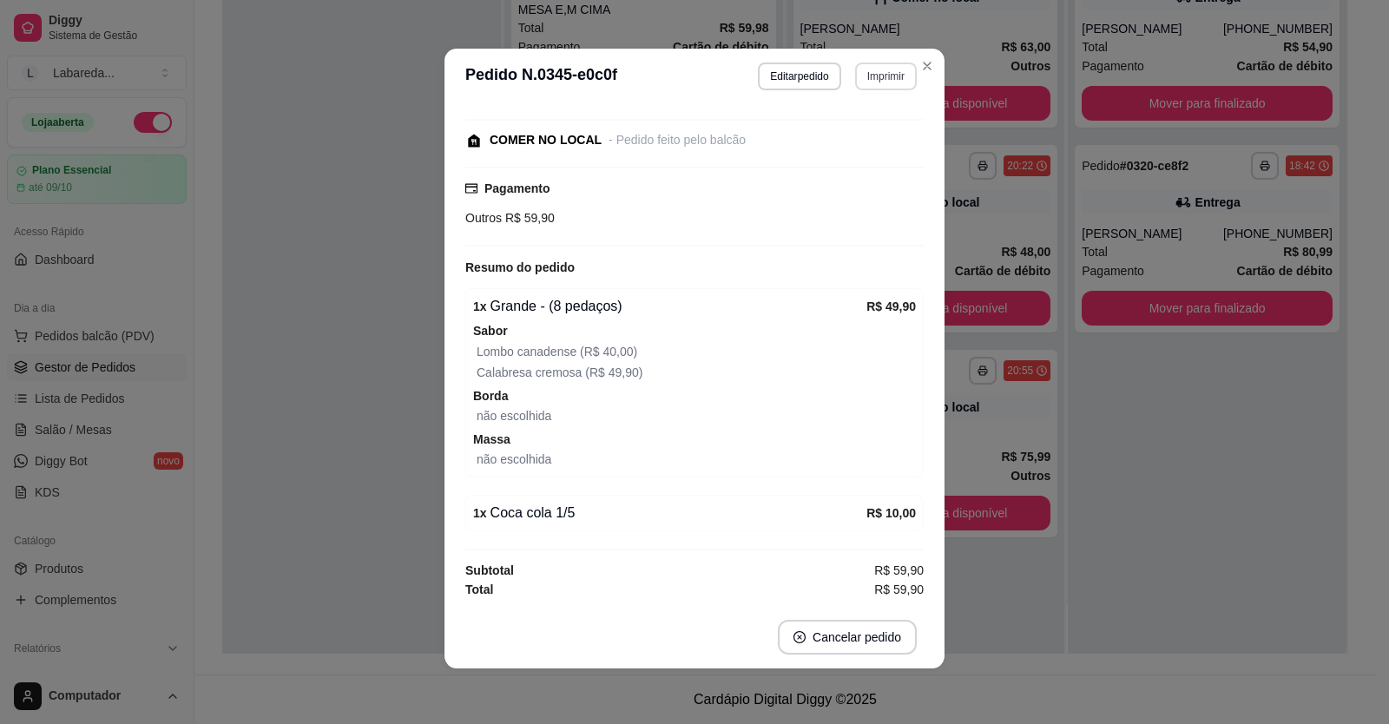
click at [885, 75] on button "Imprimir" at bounding box center [886, 76] width 62 height 28
click at [866, 134] on button "IMPRESSORA" at bounding box center [849, 137] width 126 height 28
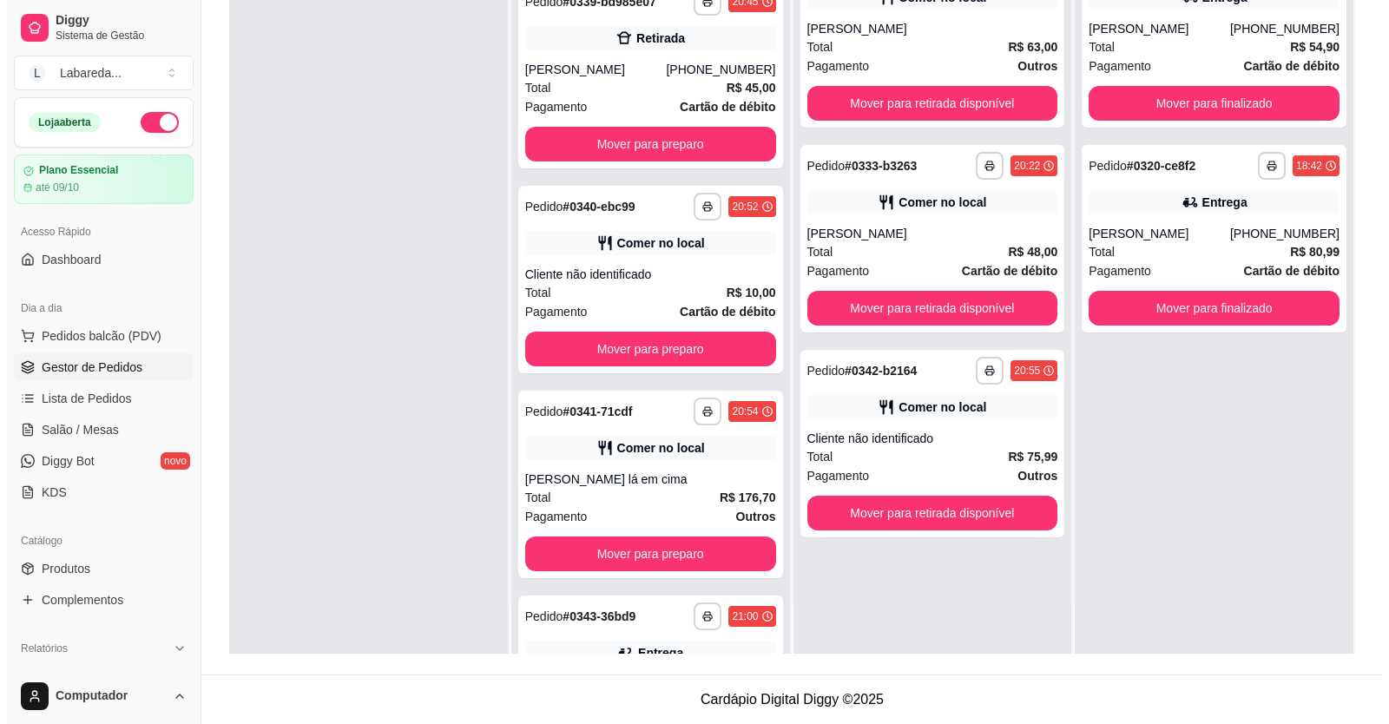
scroll to position [2807, 0]
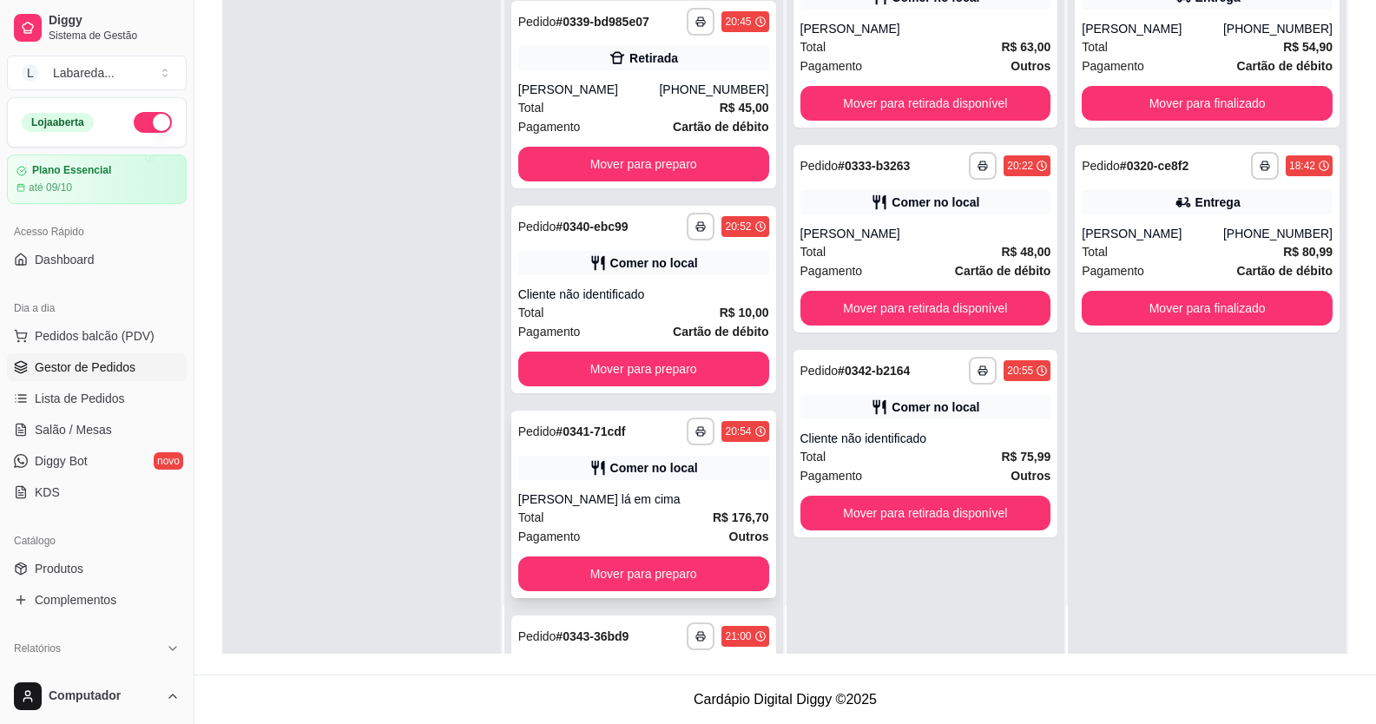
click at [663, 508] on div "Lina lá em cima" at bounding box center [643, 498] width 251 height 17
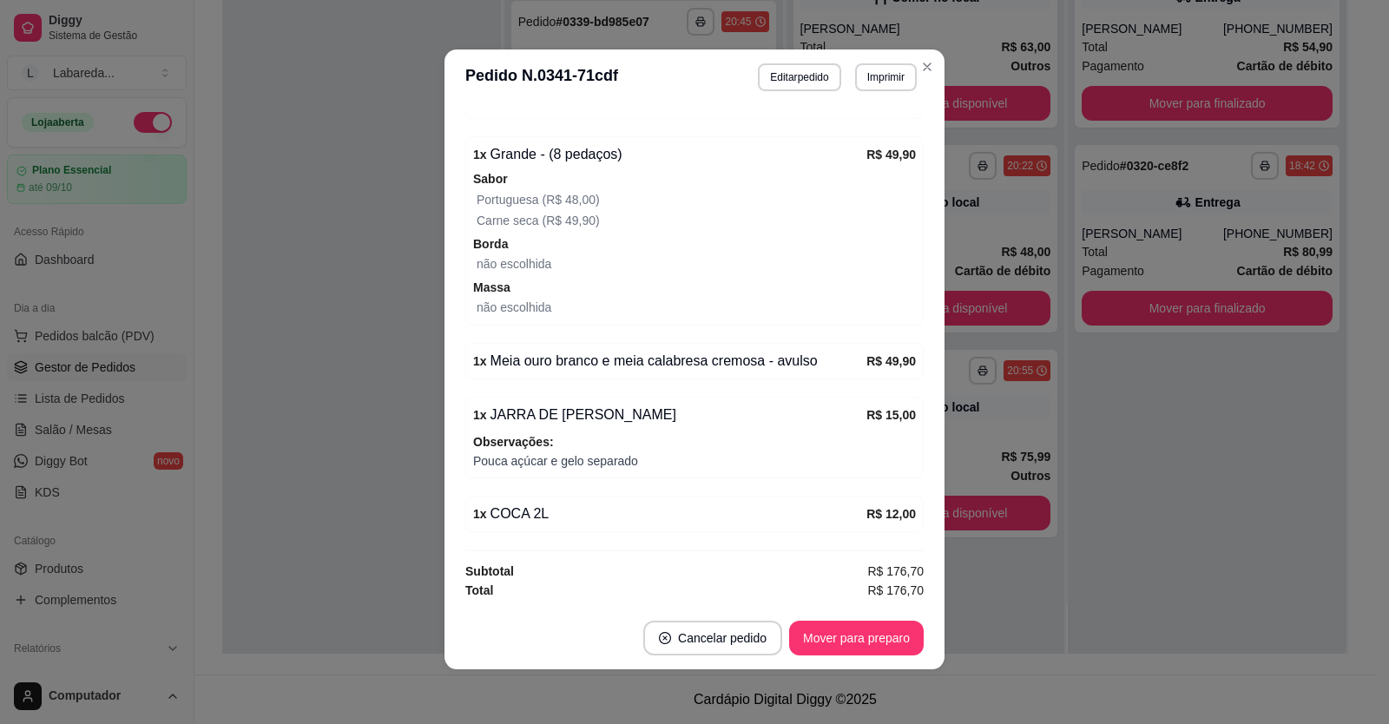
scroll to position [3, 0]
click at [871, 83] on button "Imprimir" at bounding box center [886, 76] width 62 height 28
click at [871, 137] on button "IMPRESSORA" at bounding box center [849, 136] width 122 height 27
click at [870, 634] on button "Mover para preparo" at bounding box center [856, 638] width 130 height 34
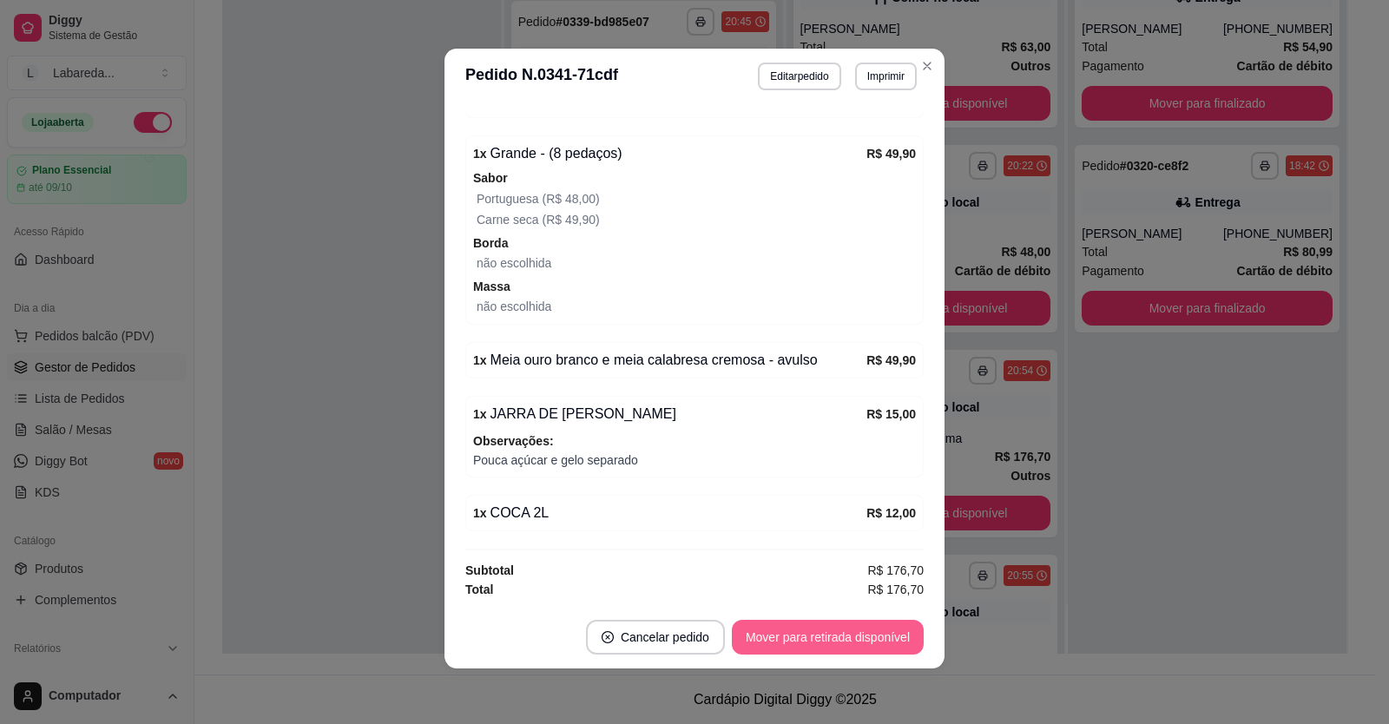
click at [871, 633] on button "Mover para retirada disponível" at bounding box center [828, 637] width 192 height 35
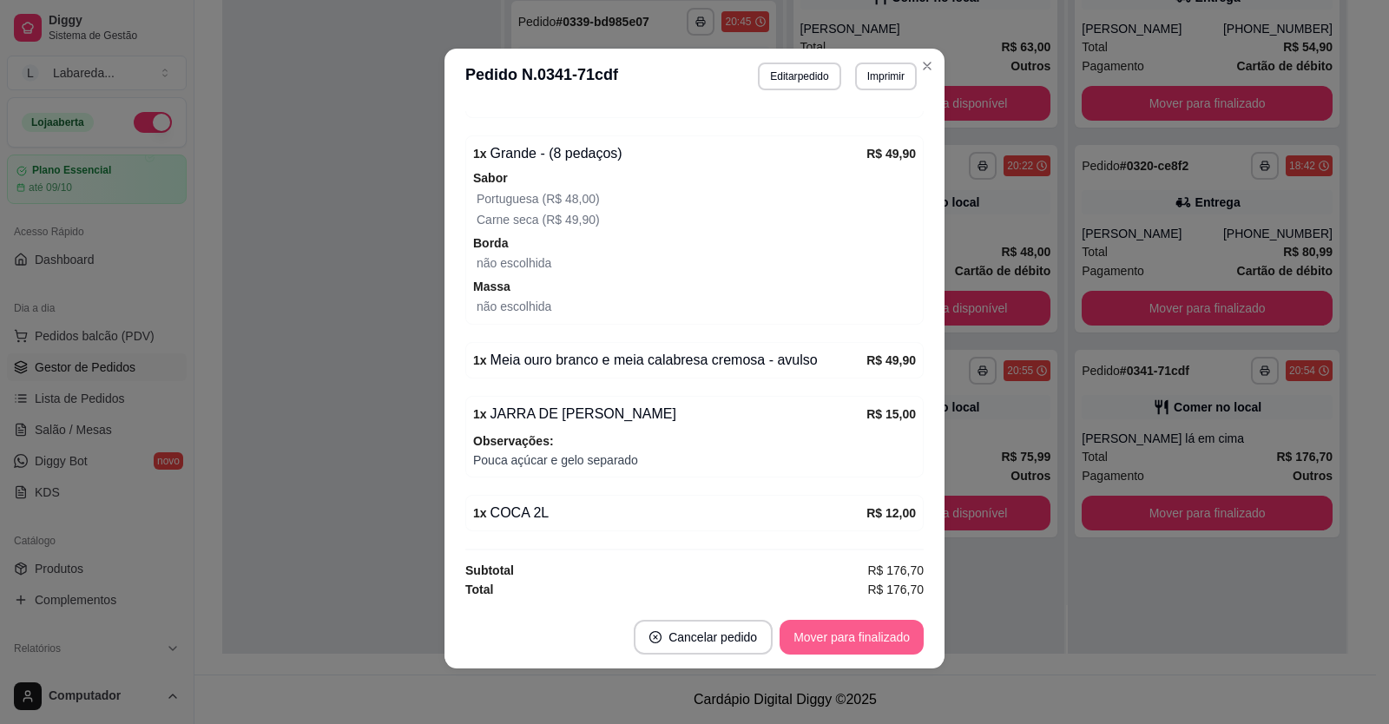
click at [871, 633] on button "Mover para finalizado" at bounding box center [851, 637] width 144 height 35
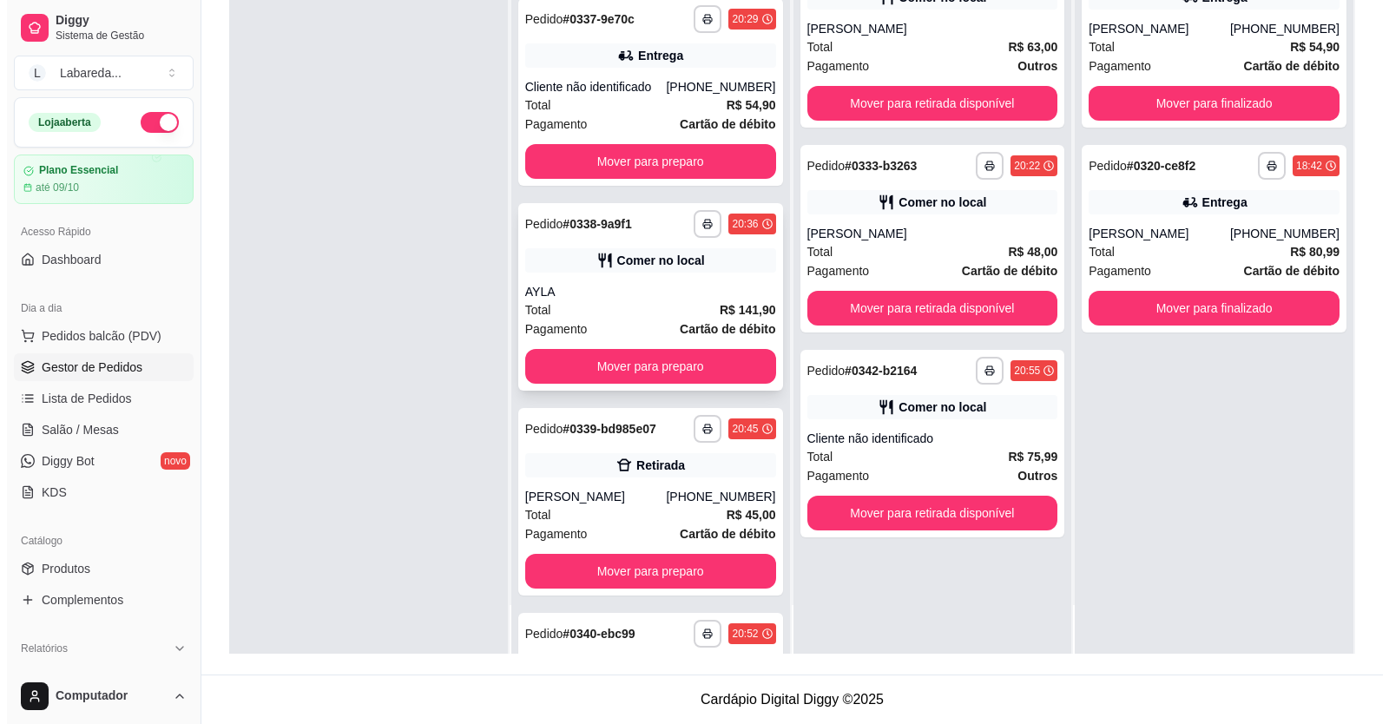
scroll to position [2373, 0]
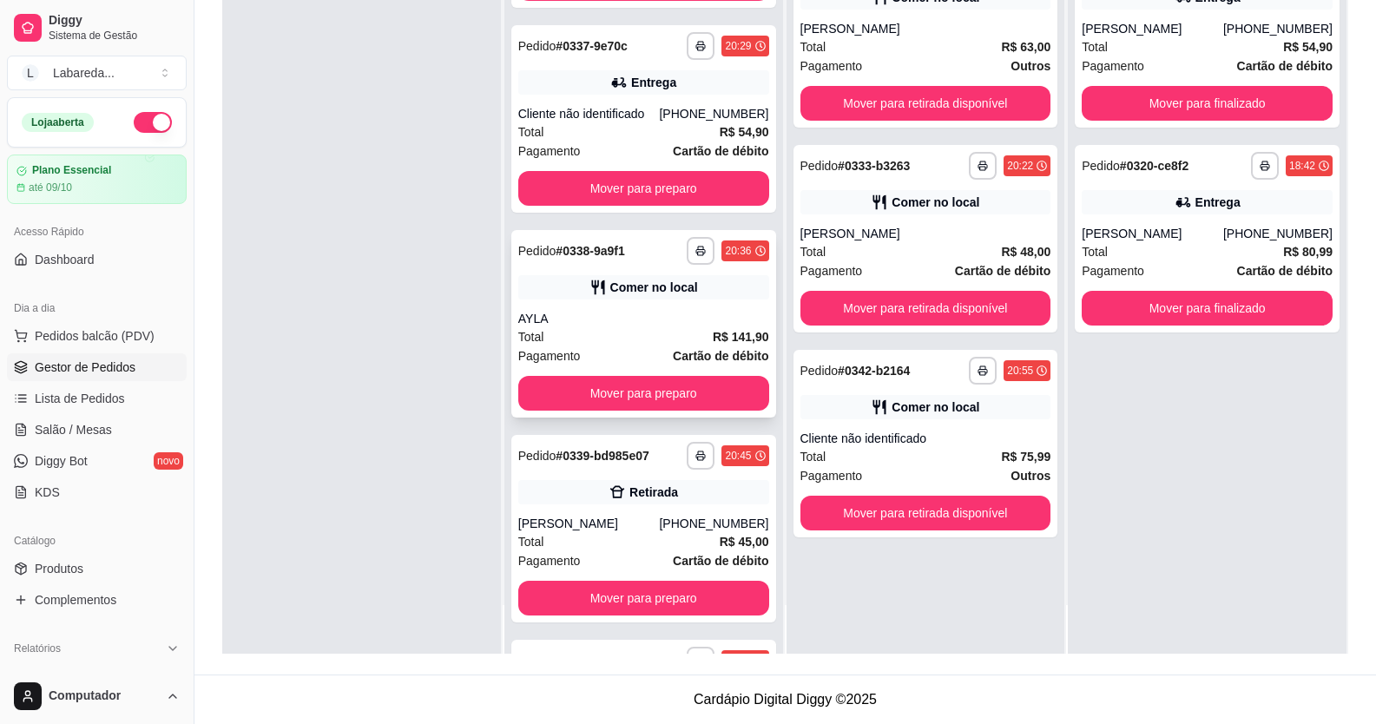
click at [629, 327] on div "AYLA" at bounding box center [643, 318] width 251 height 17
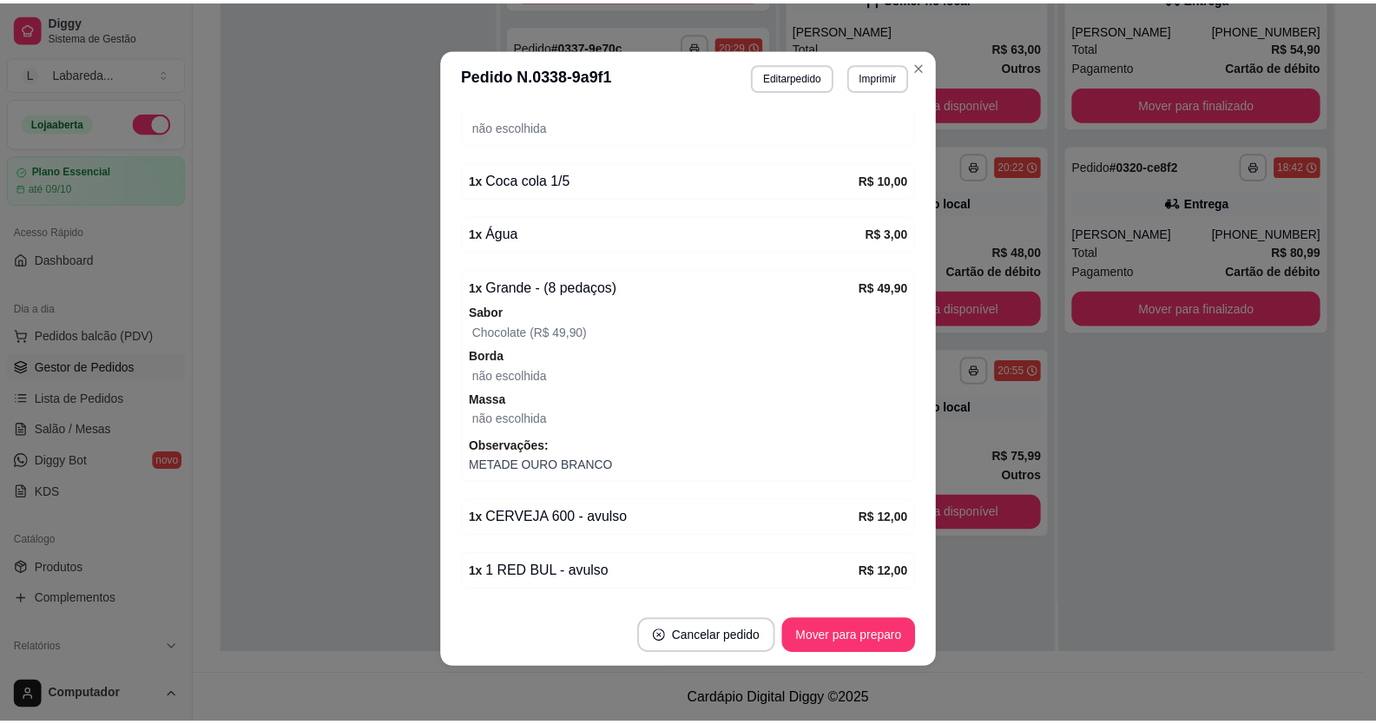
scroll to position [549, 0]
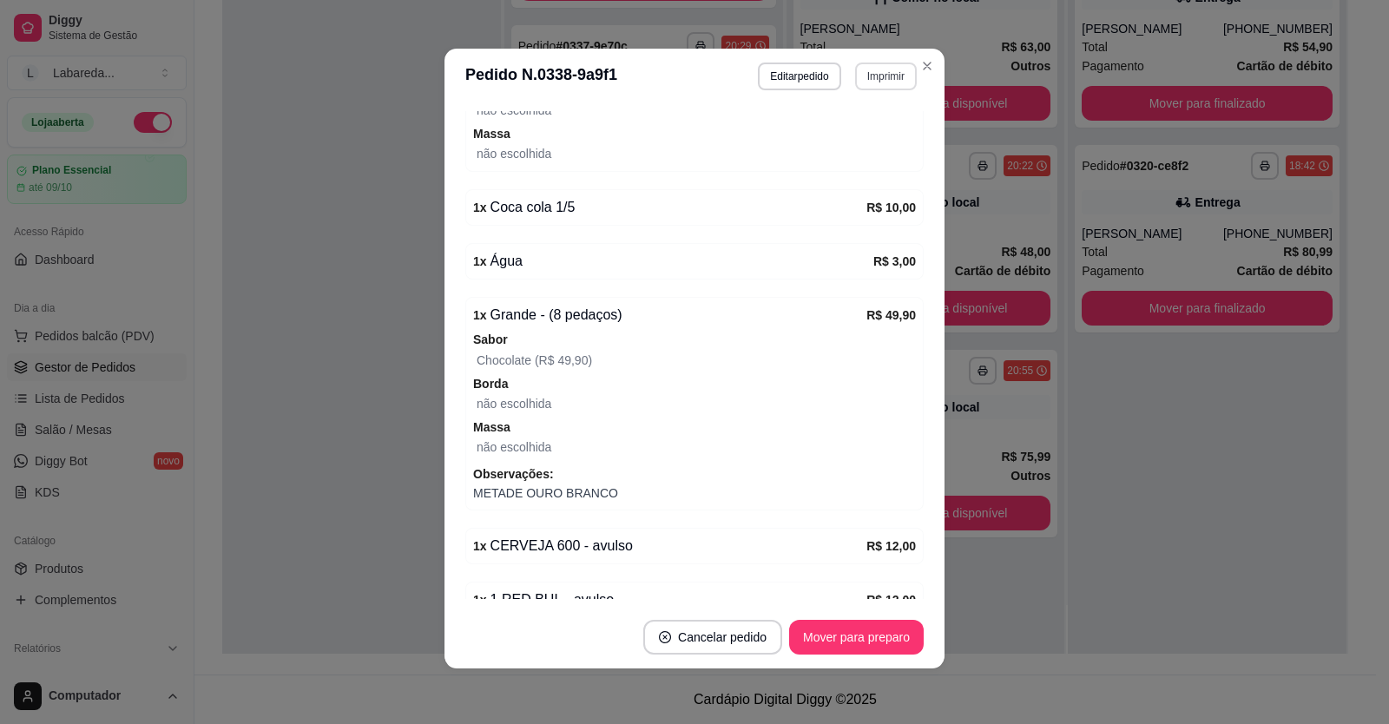
click at [879, 69] on button "Imprimir" at bounding box center [886, 76] width 62 height 28
click at [860, 142] on button "IMPRESSORA" at bounding box center [849, 136] width 122 height 27
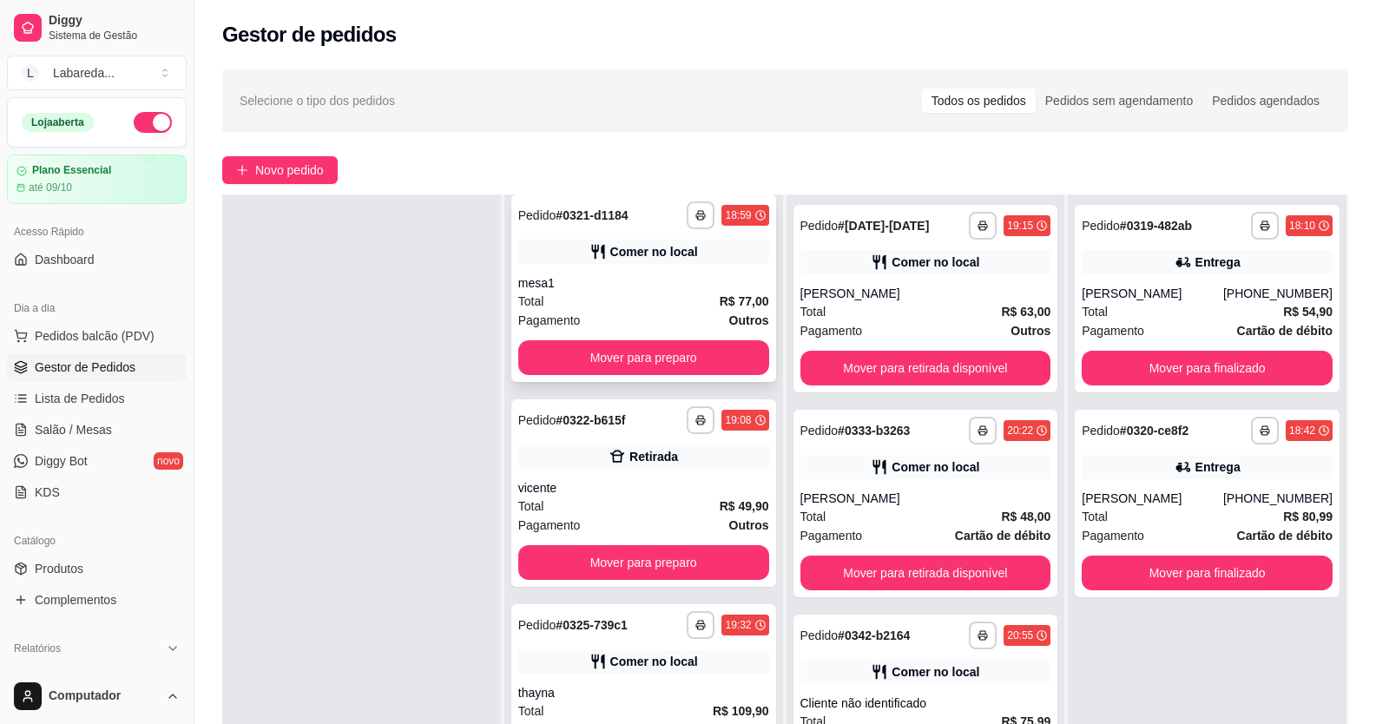
scroll to position [0, 0]
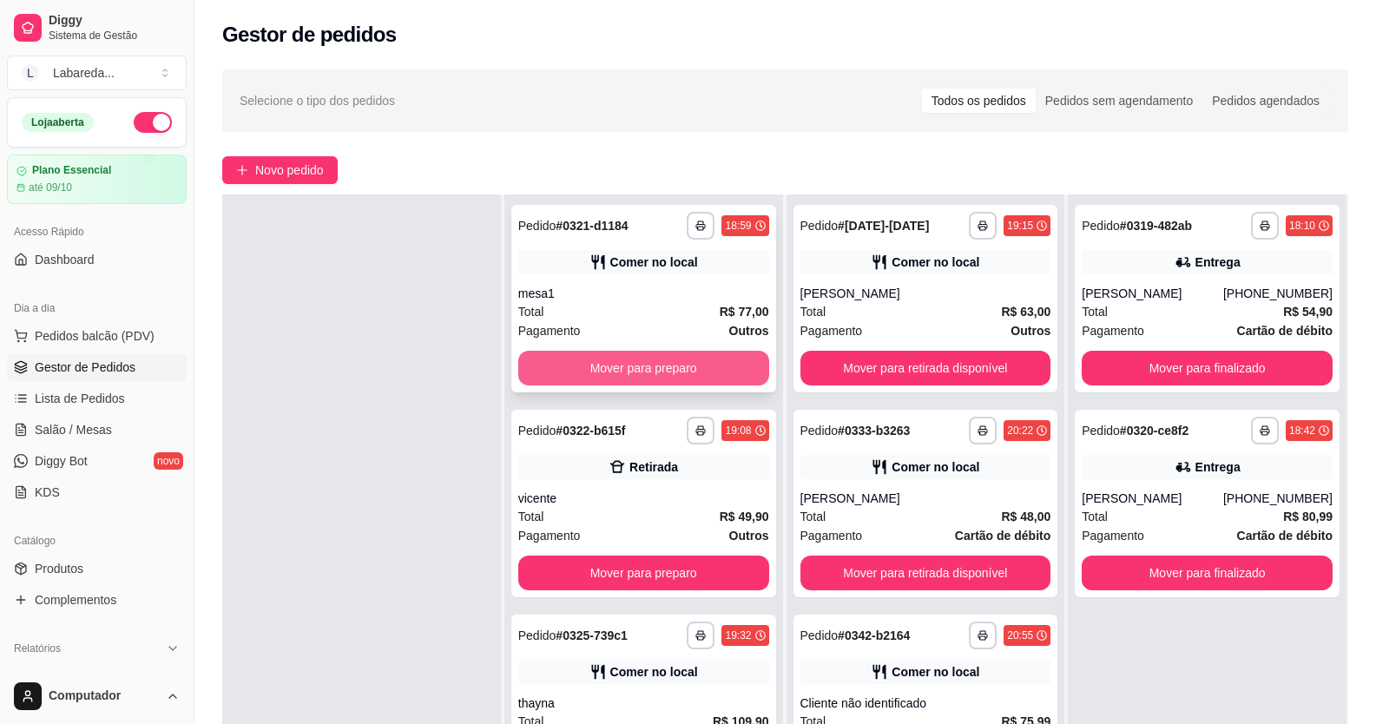
click at [594, 369] on button "Mover para preparo" at bounding box center [643, 368] width 251 height 35
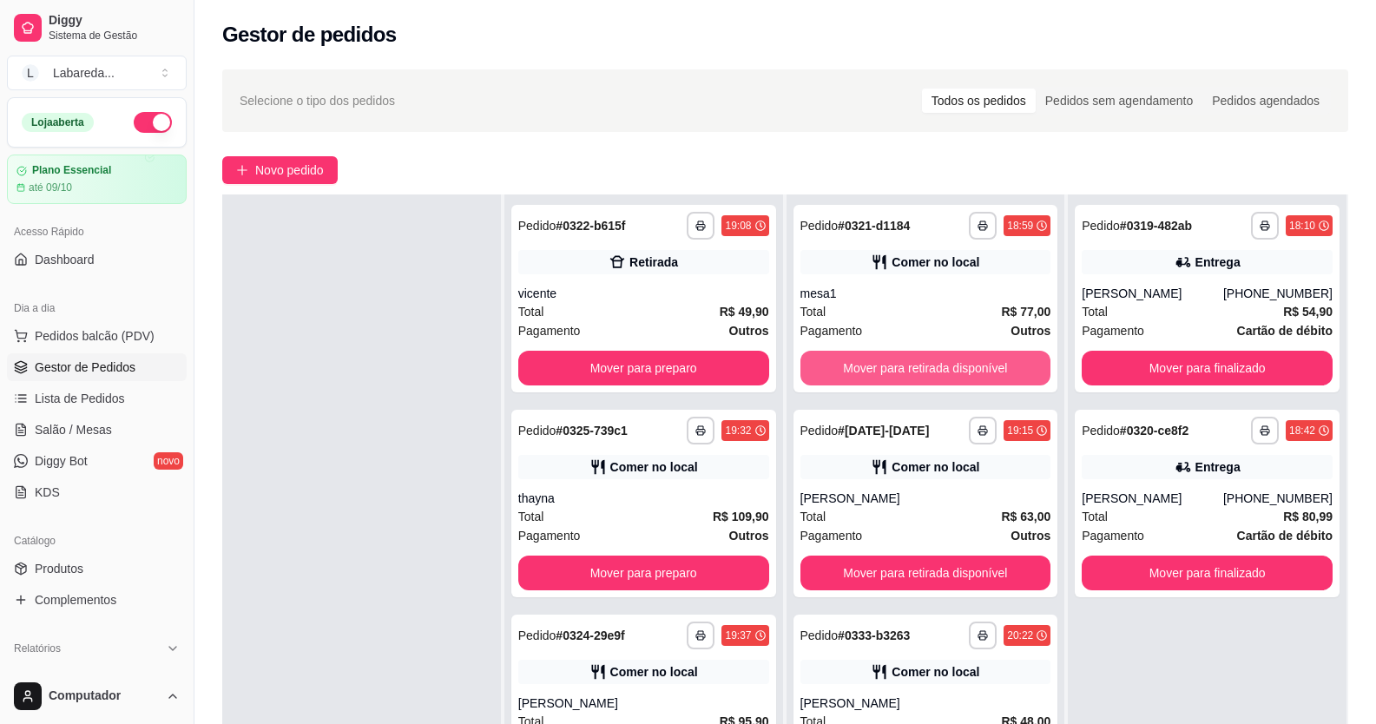
click at [844, 359] on button "Mover para retirada disponível" at bounding box center [925, 368] width 251 height 35
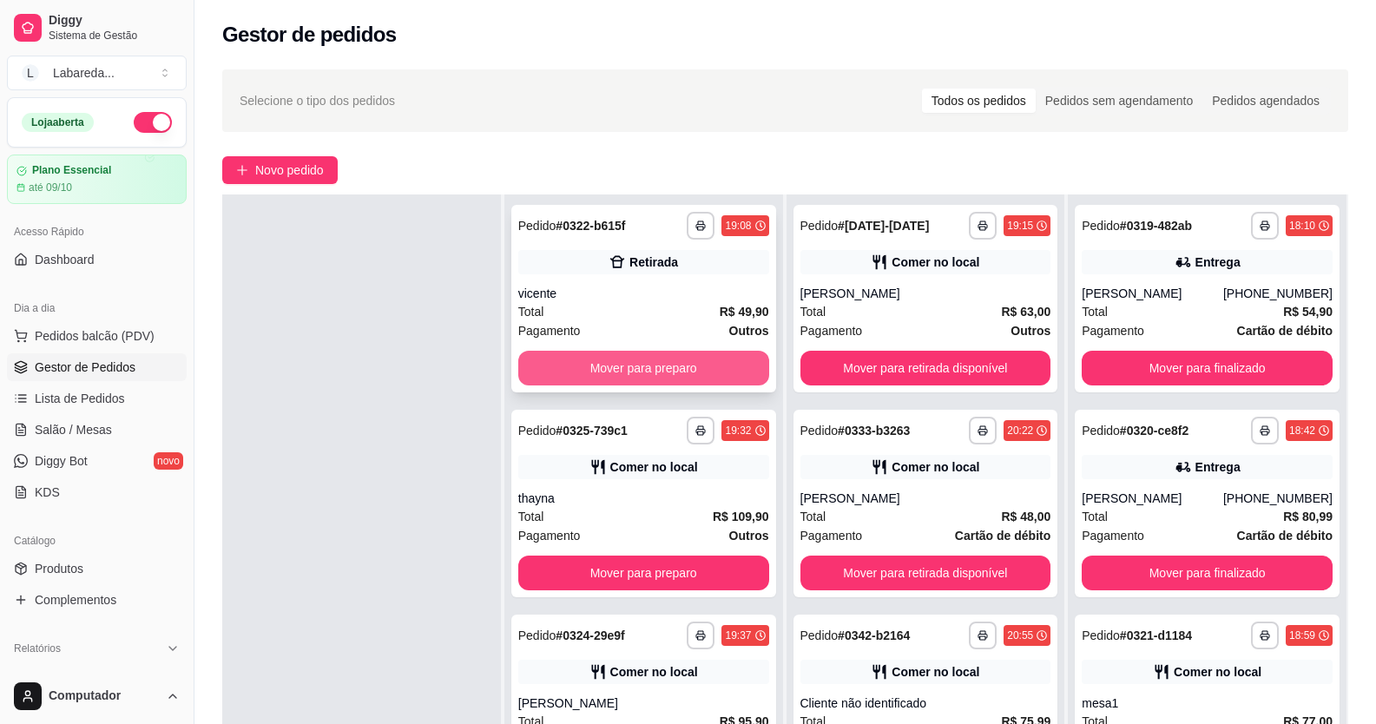
click at [644, 365] on button "Mover para preparo" at bounding box center [643, 368] width 251 height 35
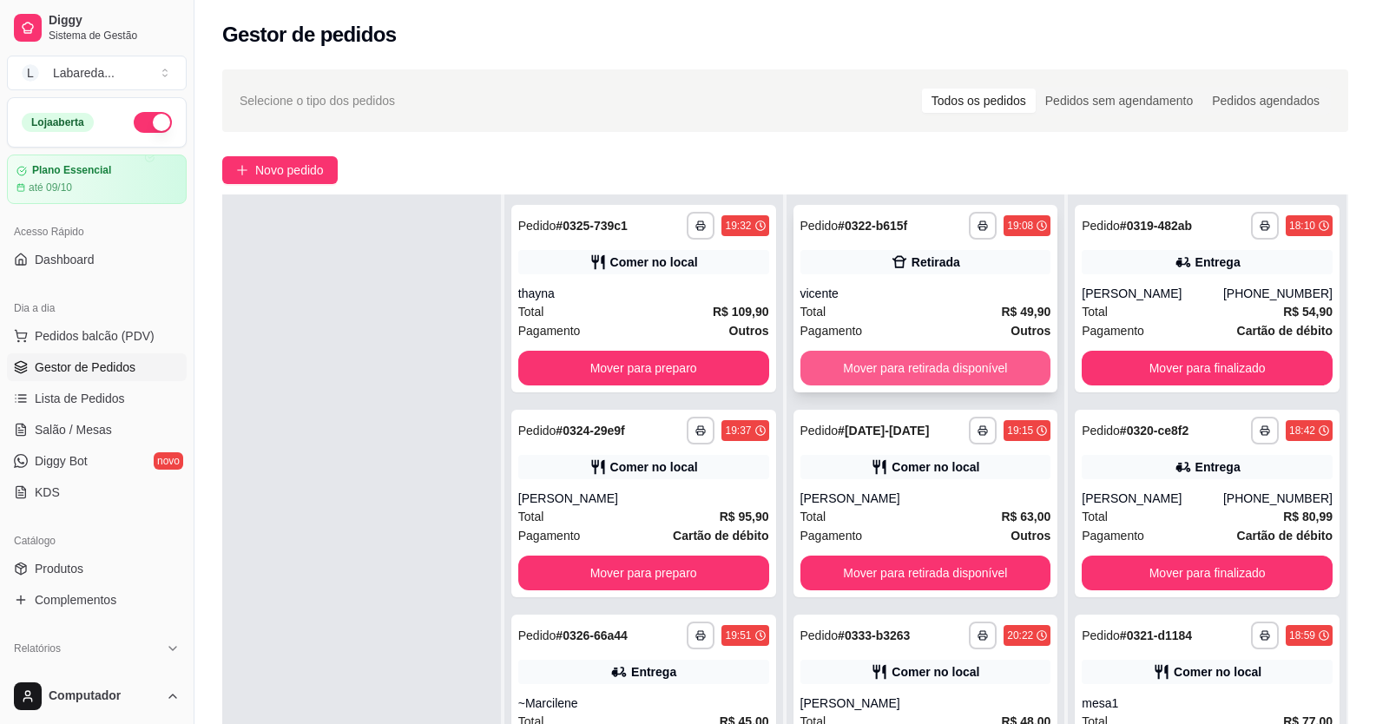
click at [823, 369] on button "Mover para retirada disponível" at bounding box center [925, 368] width 251 height 35
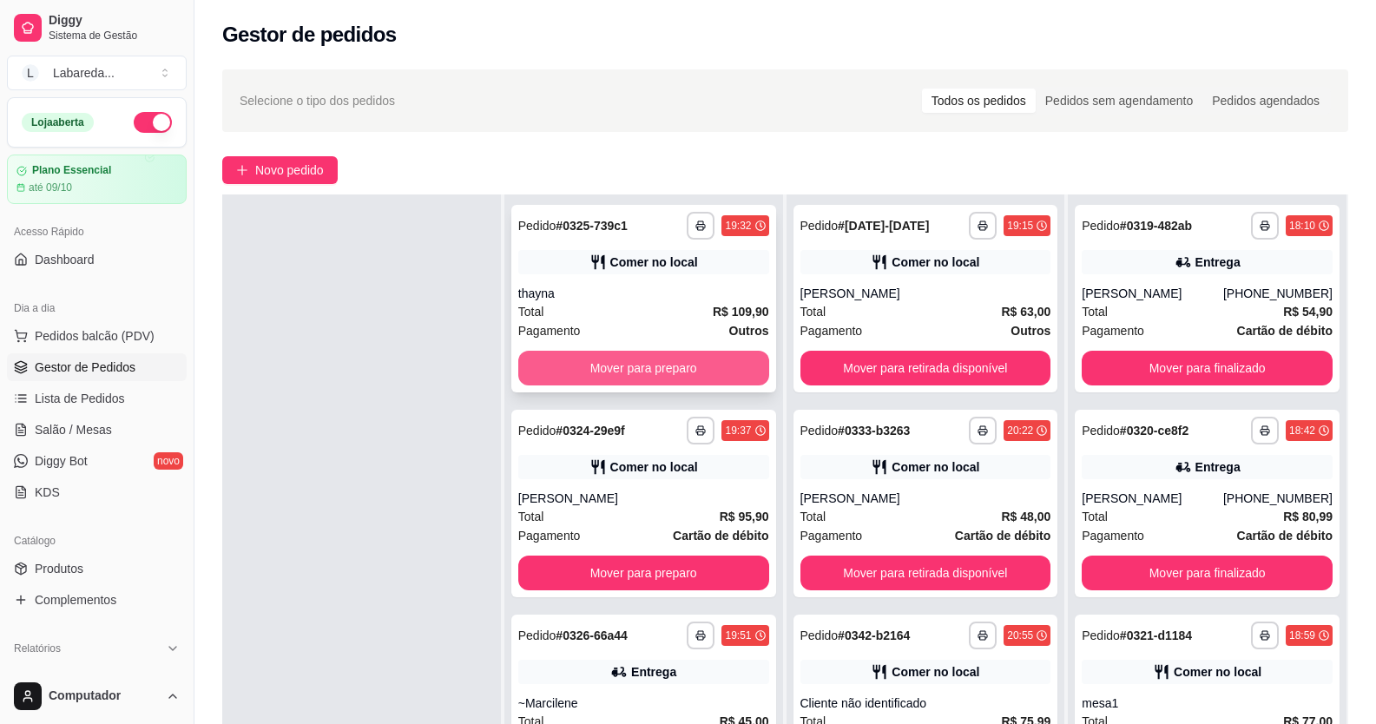
click at [686, 375] on button "Mover para preparo" at bounding box center [643, 368] width 251 height 35
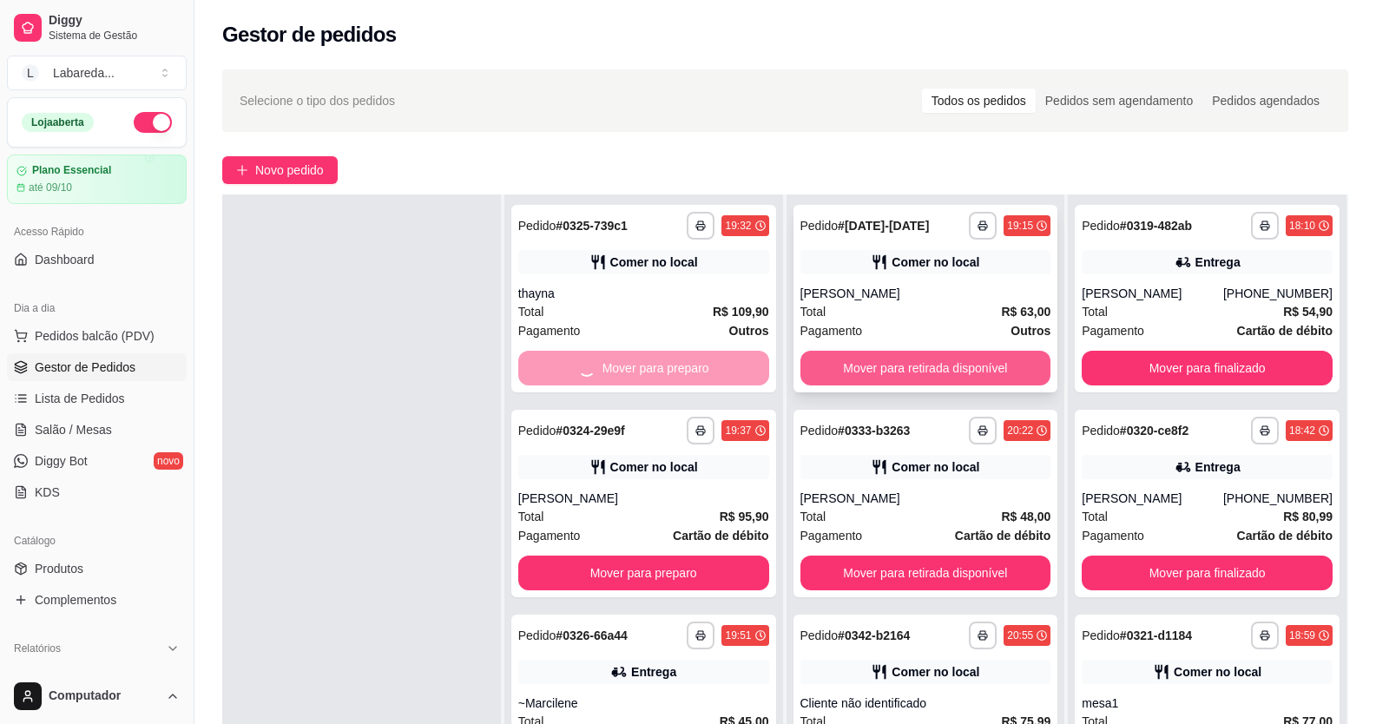
click at [813, 368] on button "Mover para retirada disponível" at bounding box center [925, 368] width 251 height 35
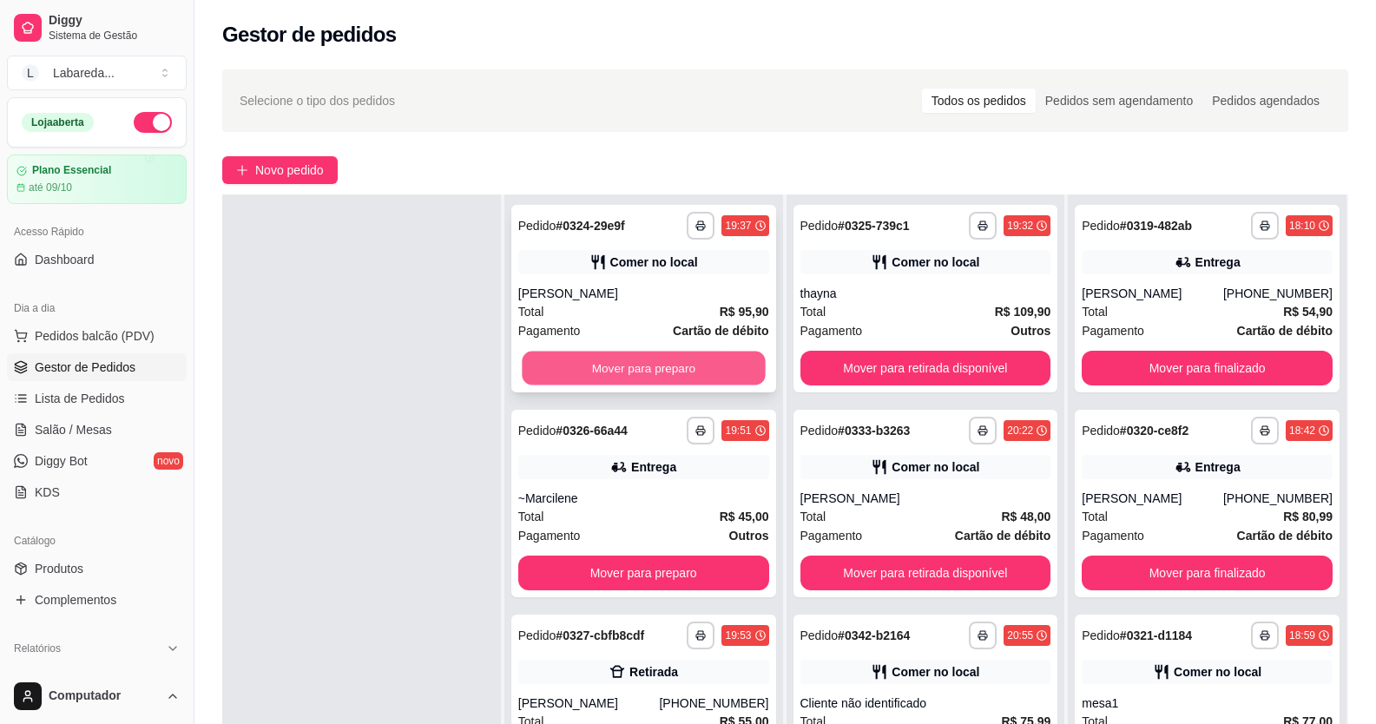
click at [731, 375] on button "Mover para preparo" at bounding box center [643, 369] width 243 height 34
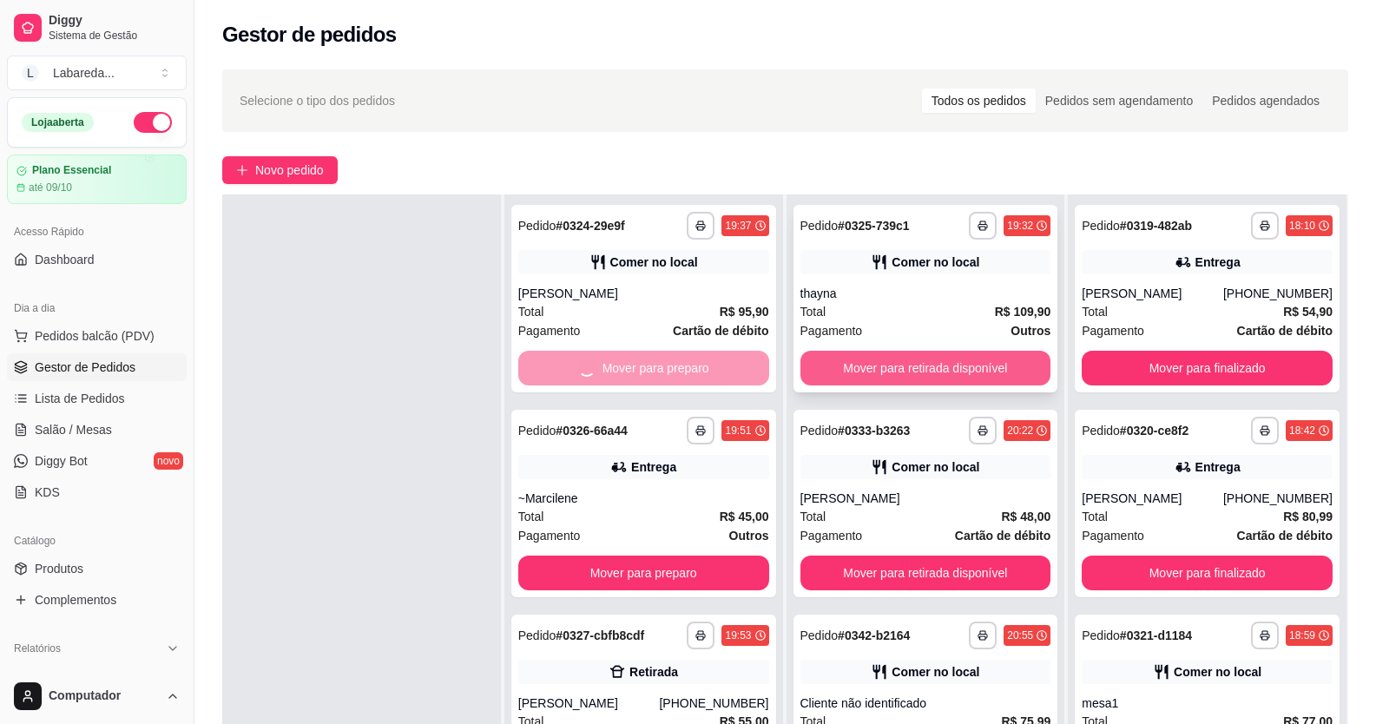
click at [851, 365] on button "Mover para retirada disponível" at bounding box center [925, 368] width 251 height 35
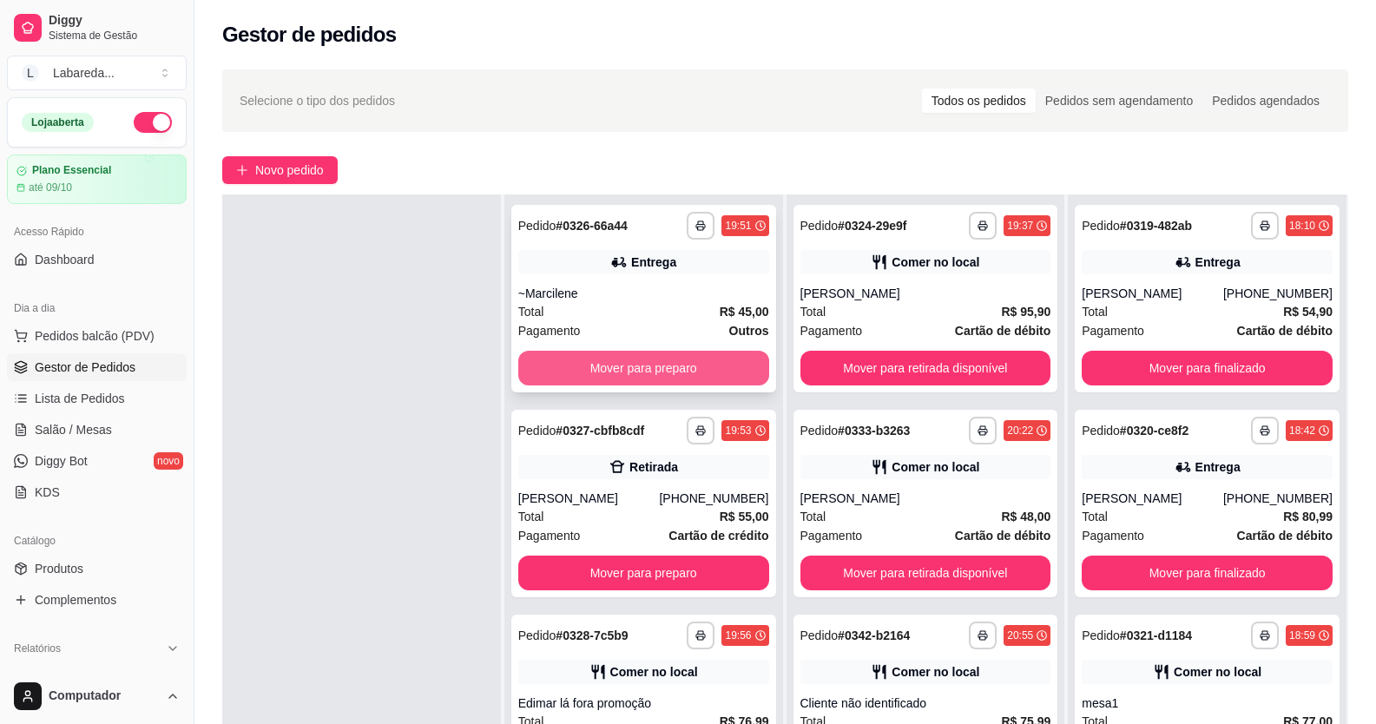
click at [726, 371] on button "Mover para preparo" at bounding box center [643, 368] width 251 height 35
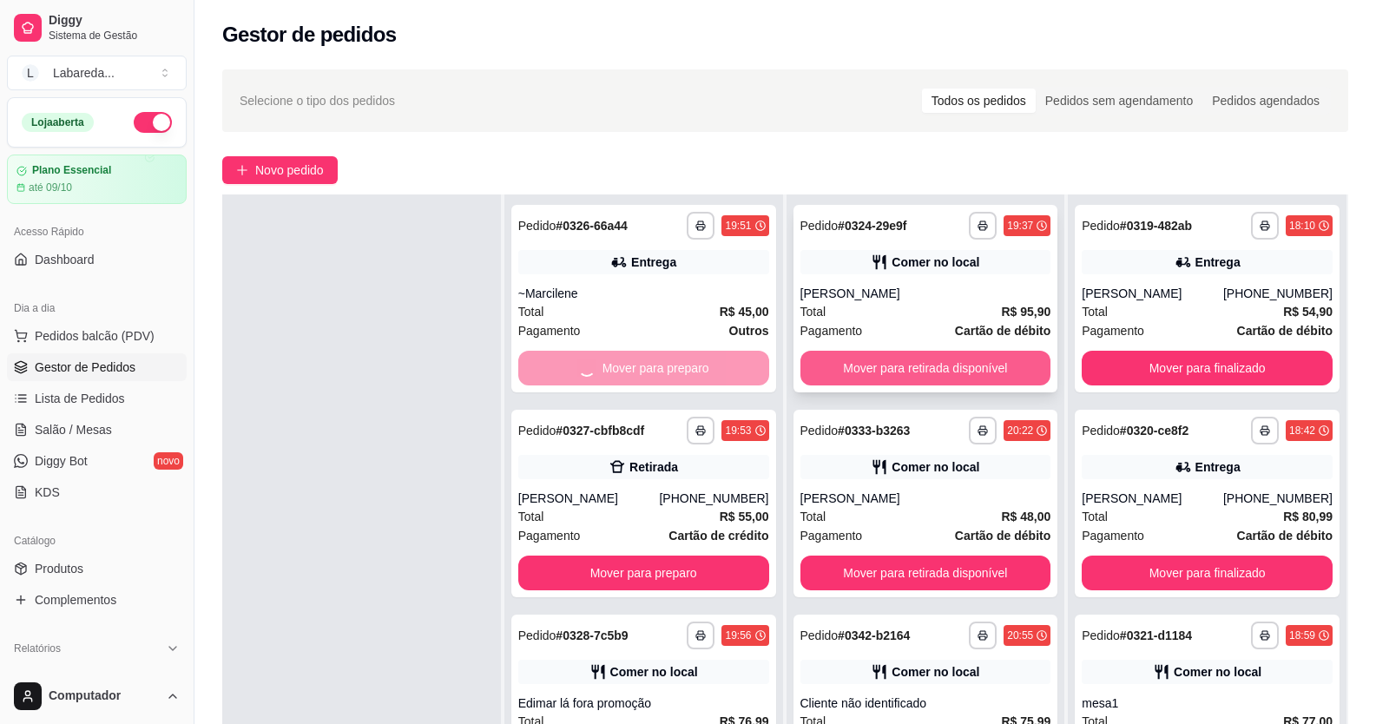
click at [844, 367] on button "Mover para retirada disponível" at bounding box center [925, 368] width 251 height 35
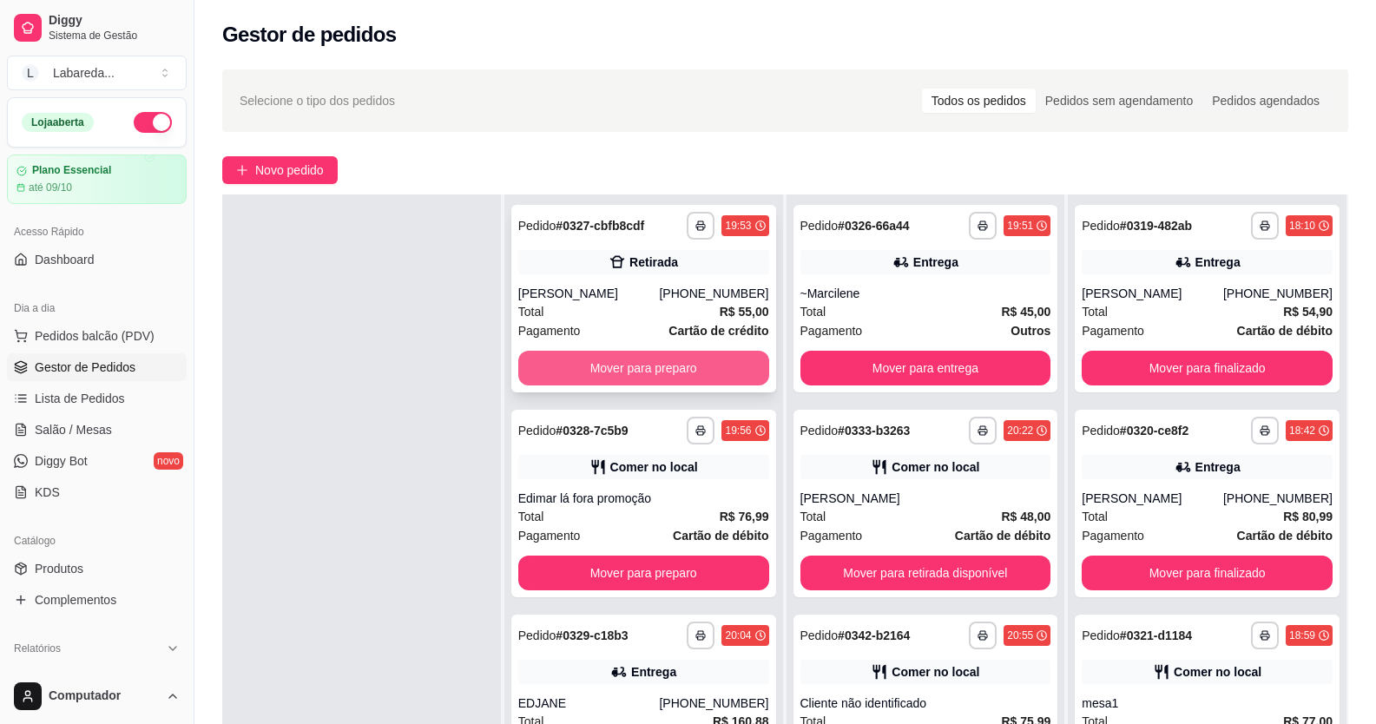
click at [685, 385] on button "Mover para preparo" at bounding box center [643, 368] width 251 height 35
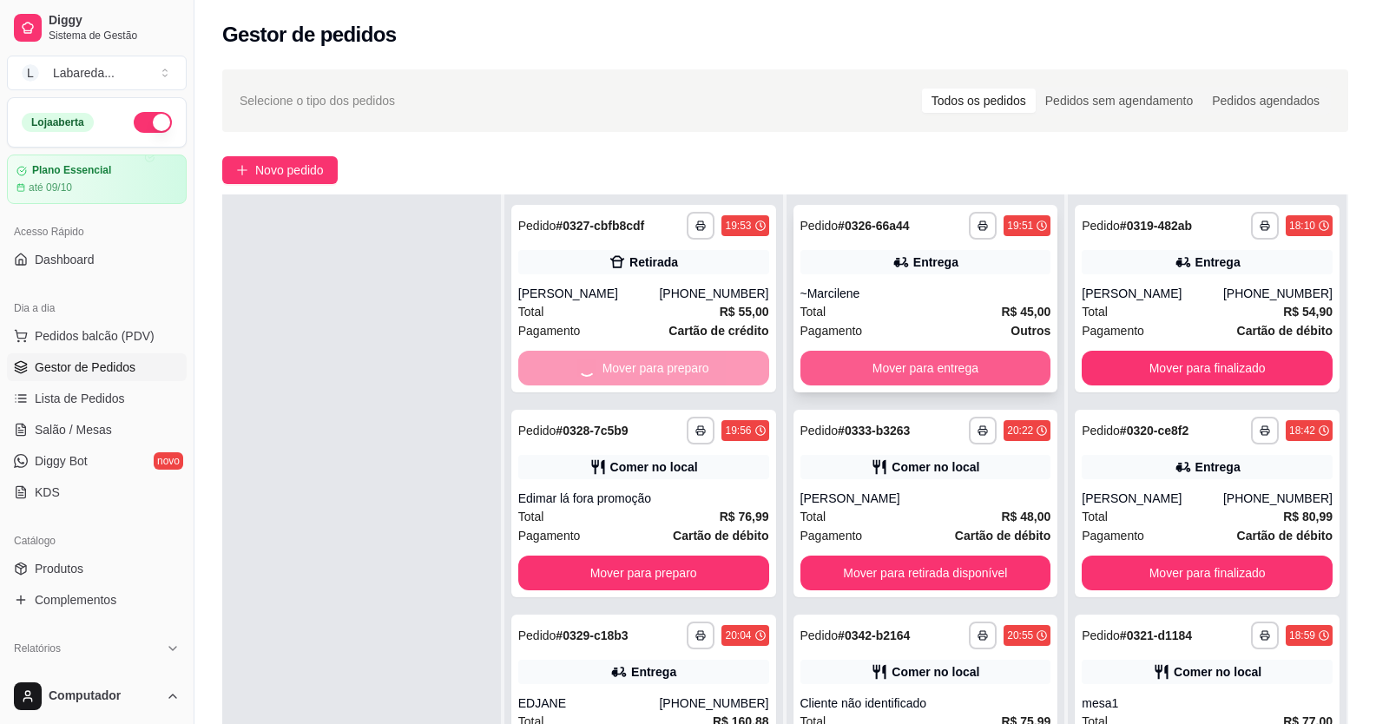
click at [858, 364] on button "Mover para entrega" at bounding box center [925, 368] width 251 height 35
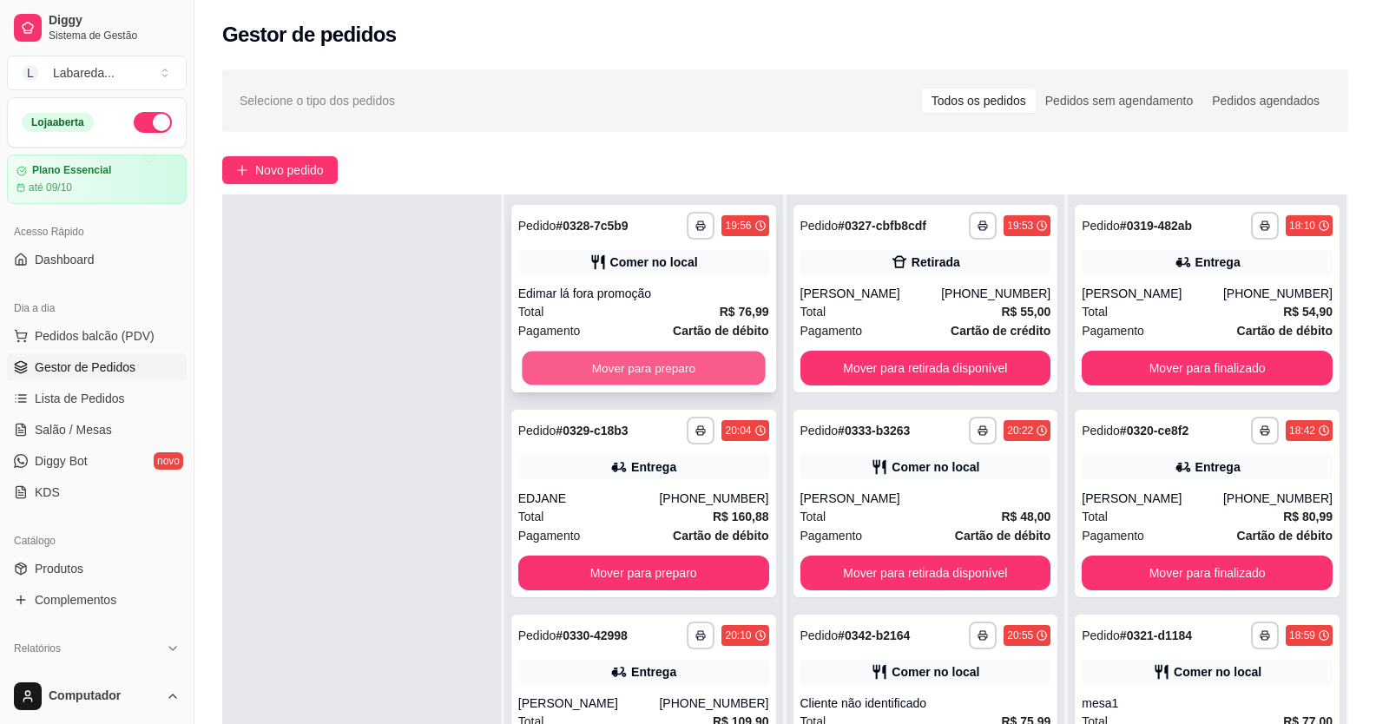
click at [690, 365] on button "Mover para preparo" at bounding box center [643, 369] width 243 height 34
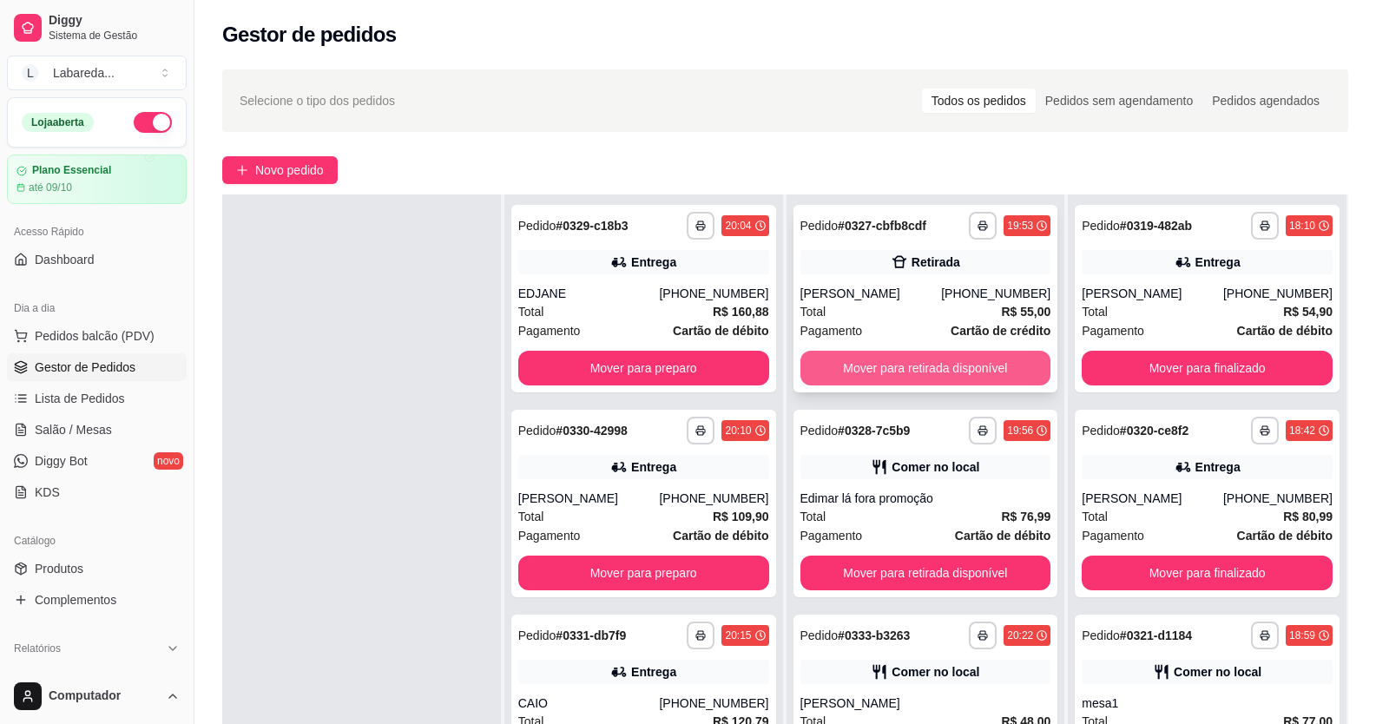
click at [833, 379] on button "Mover para retirada disponível" at bounding box center [925, 368] width 251 height 35
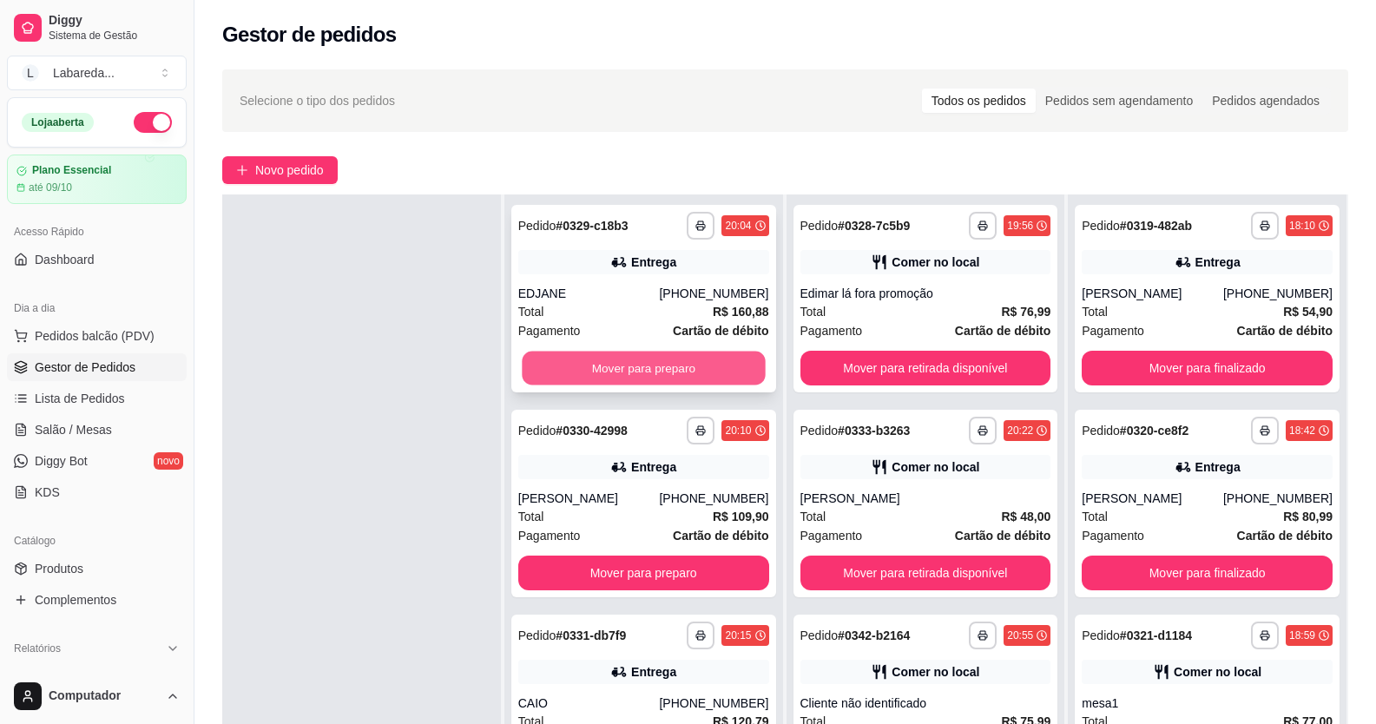
click at [681, 357] on button "Mover para preparo" at bounding box center [643, 369] width 243 height 34
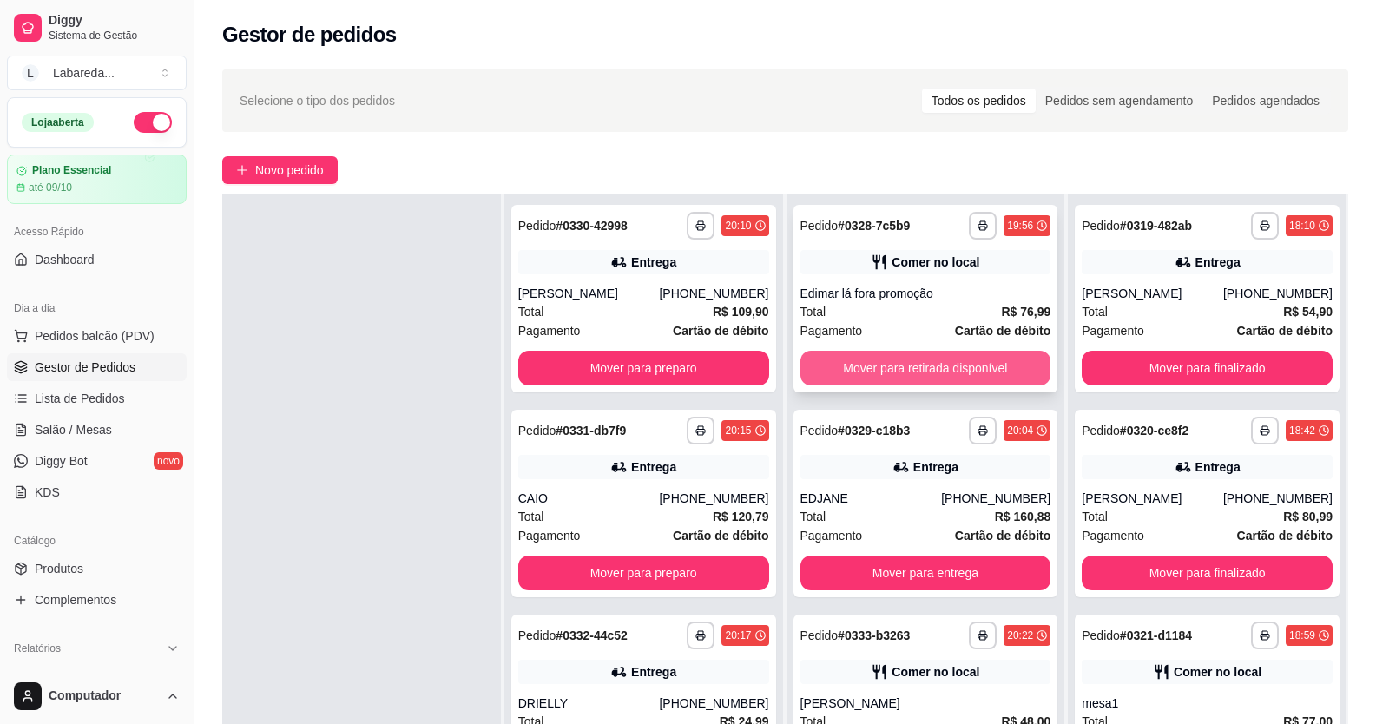
click at [839, 368] on button "Mover para retirada disponível" at bounding box center [925, 368] width 251 height 35
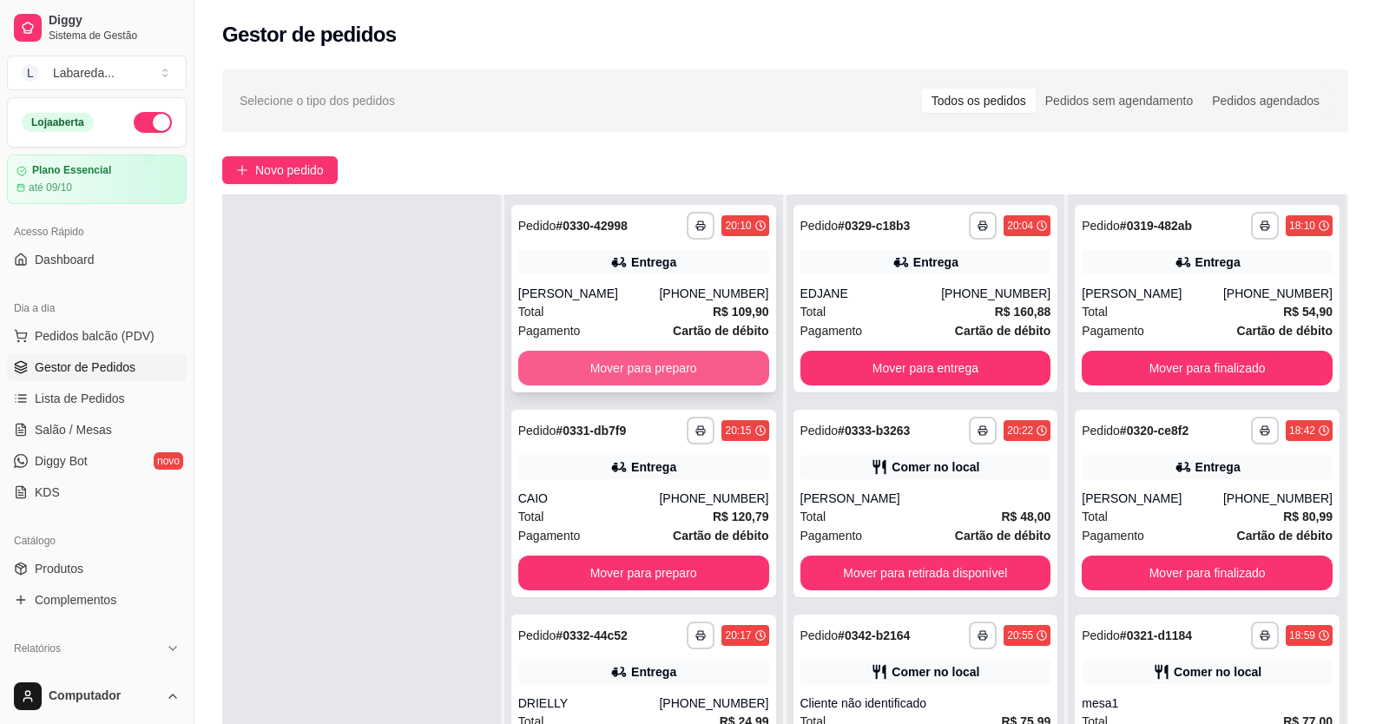
click at [698, 368] on button "Mover para preparo" at bounding box center [643, 368] width 251 height 35
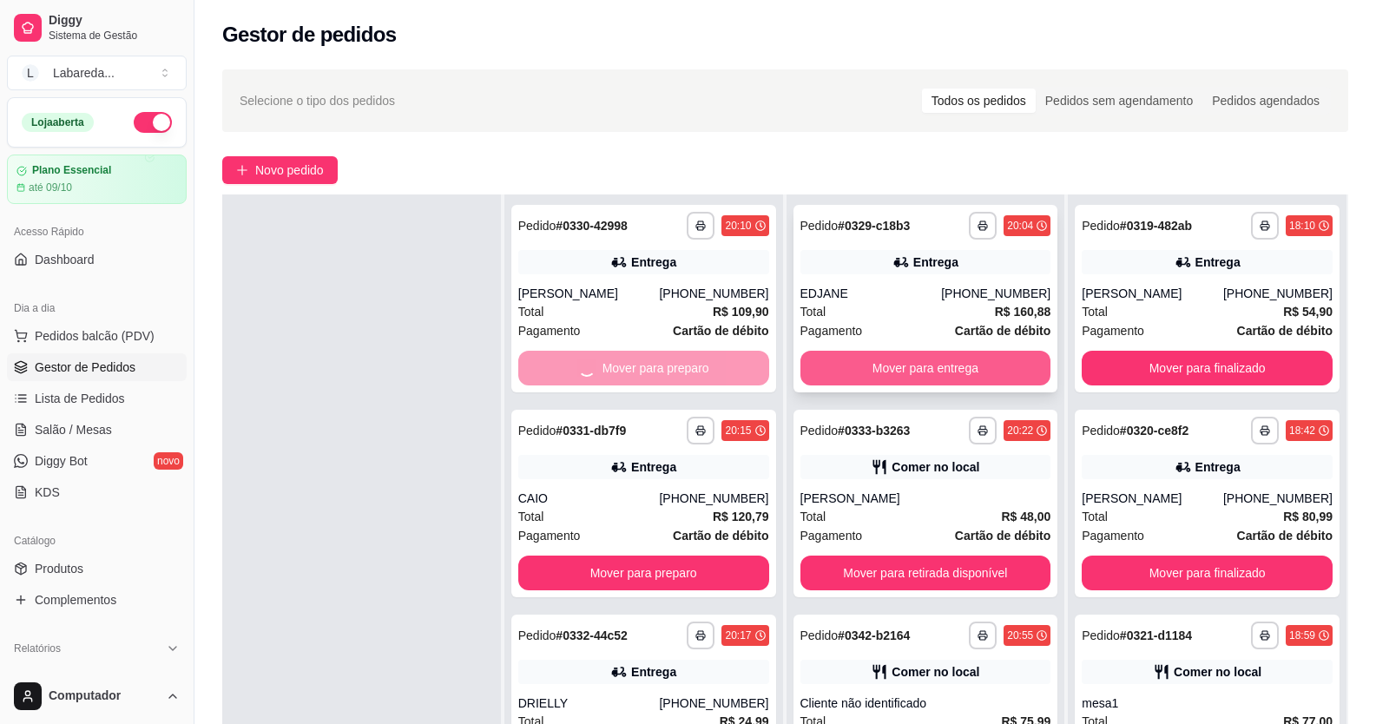
click at [855, 365] on button "Mover para entrega" at bounding box center [925, 368] width 251 height 35
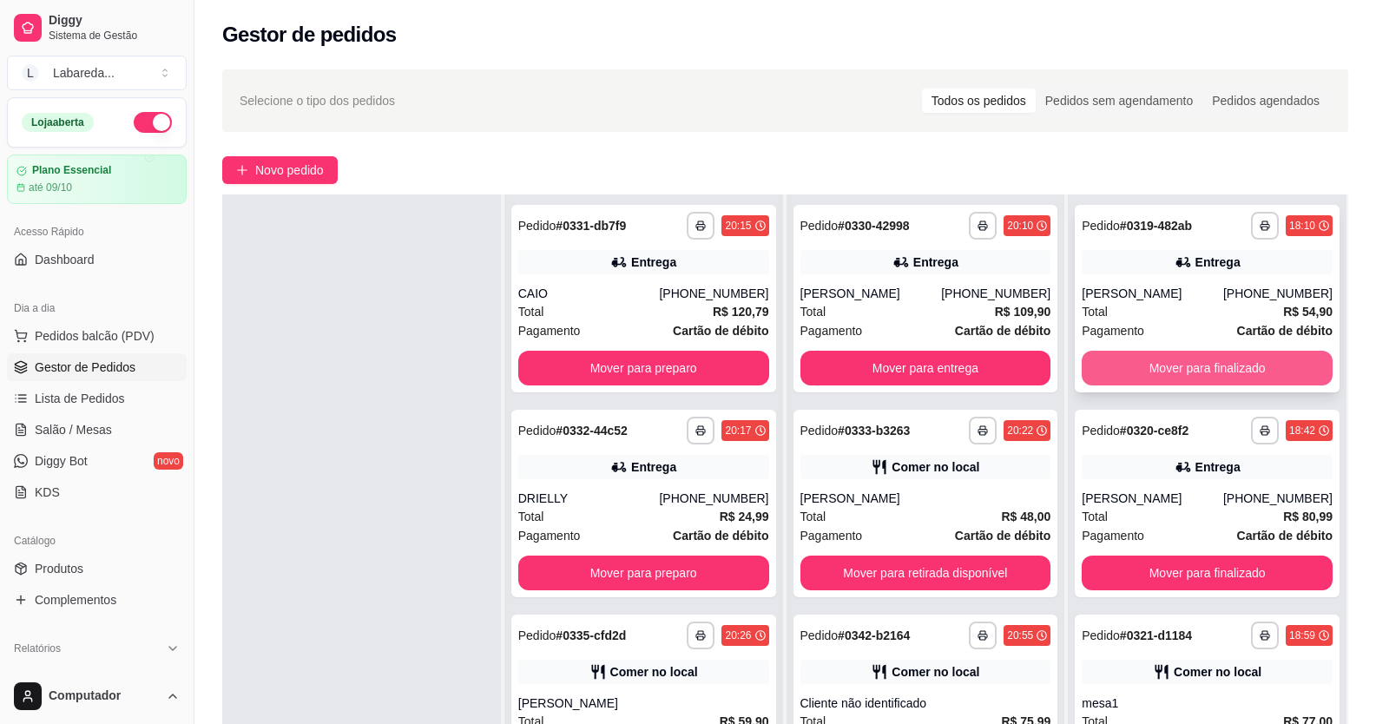
click at [1097, 357] on button "Mover para finalizado" at bounding box center [1206, 368] width 251 height 35
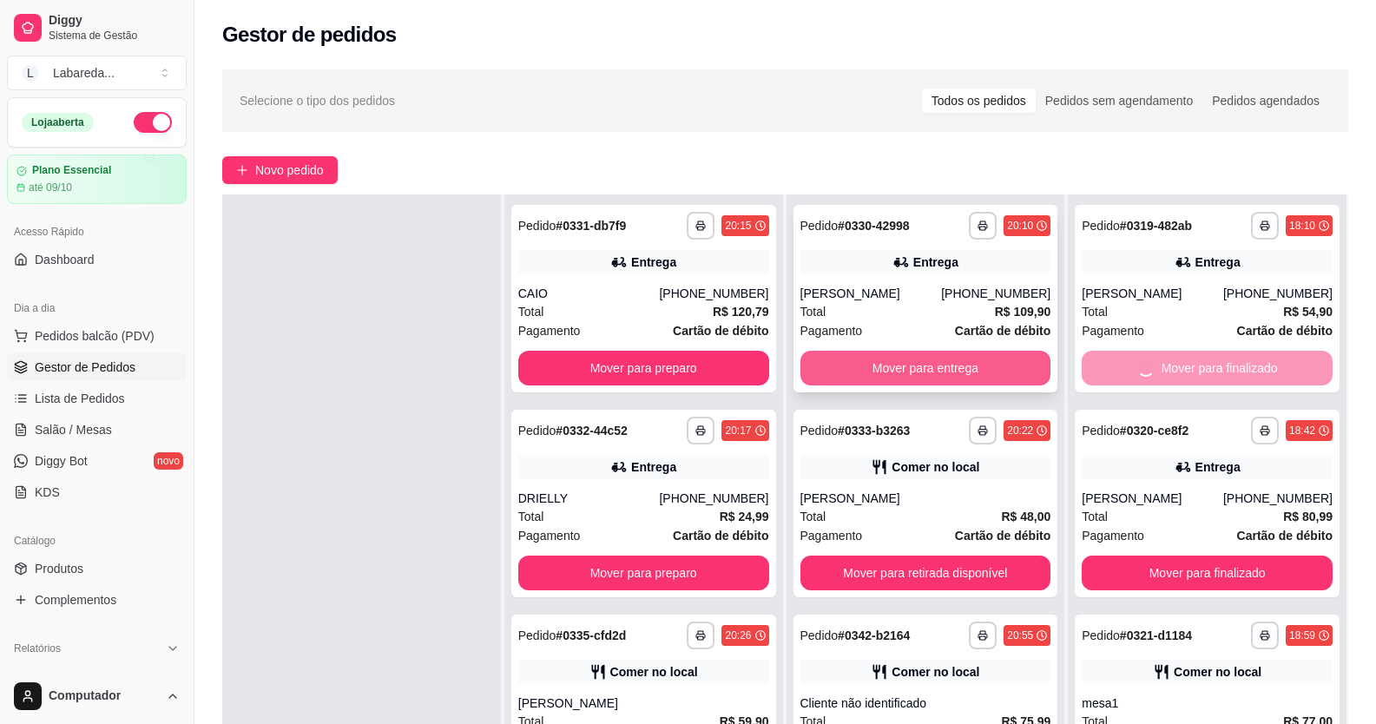
click at [982, 373] on button "Mover para entrega" at bounding box center [925, 368] width 251 height 35
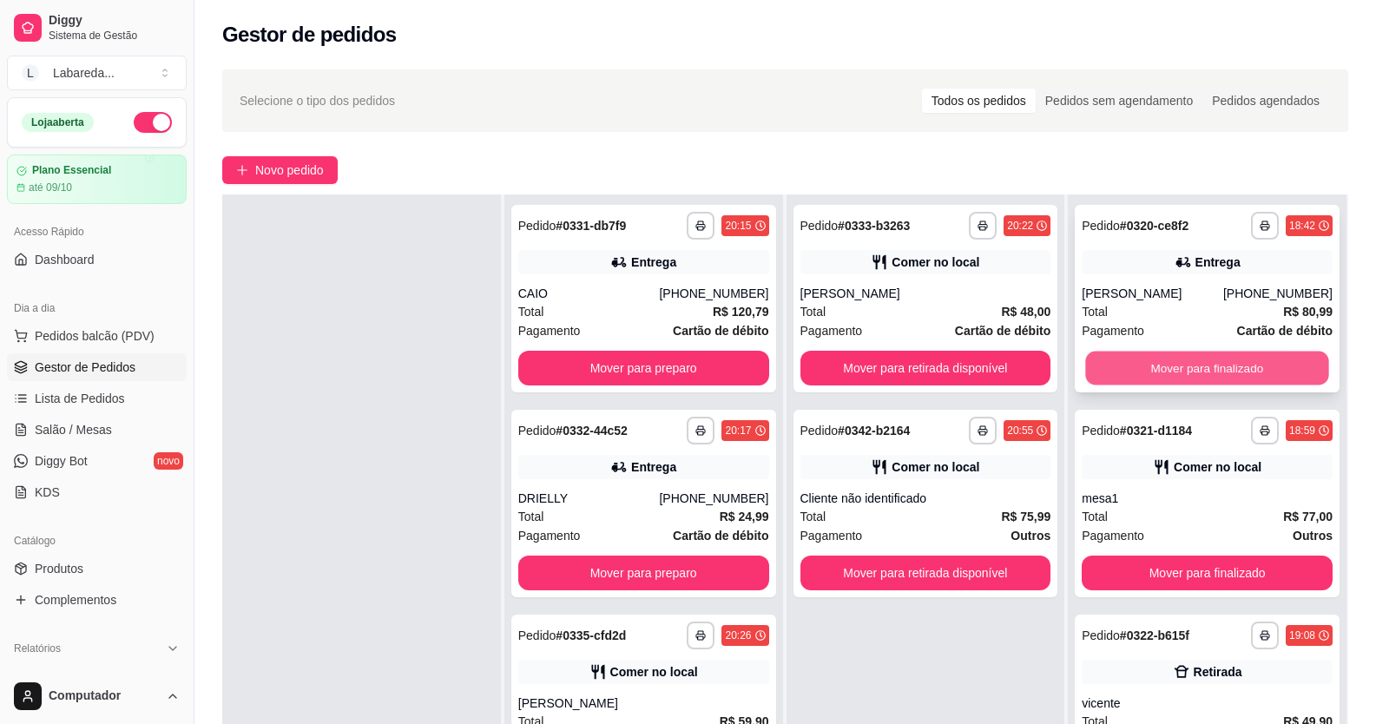
click at [1086, 369] on button "Mover para finalizado" at bounding box center [1207, 369] width 243 height 34
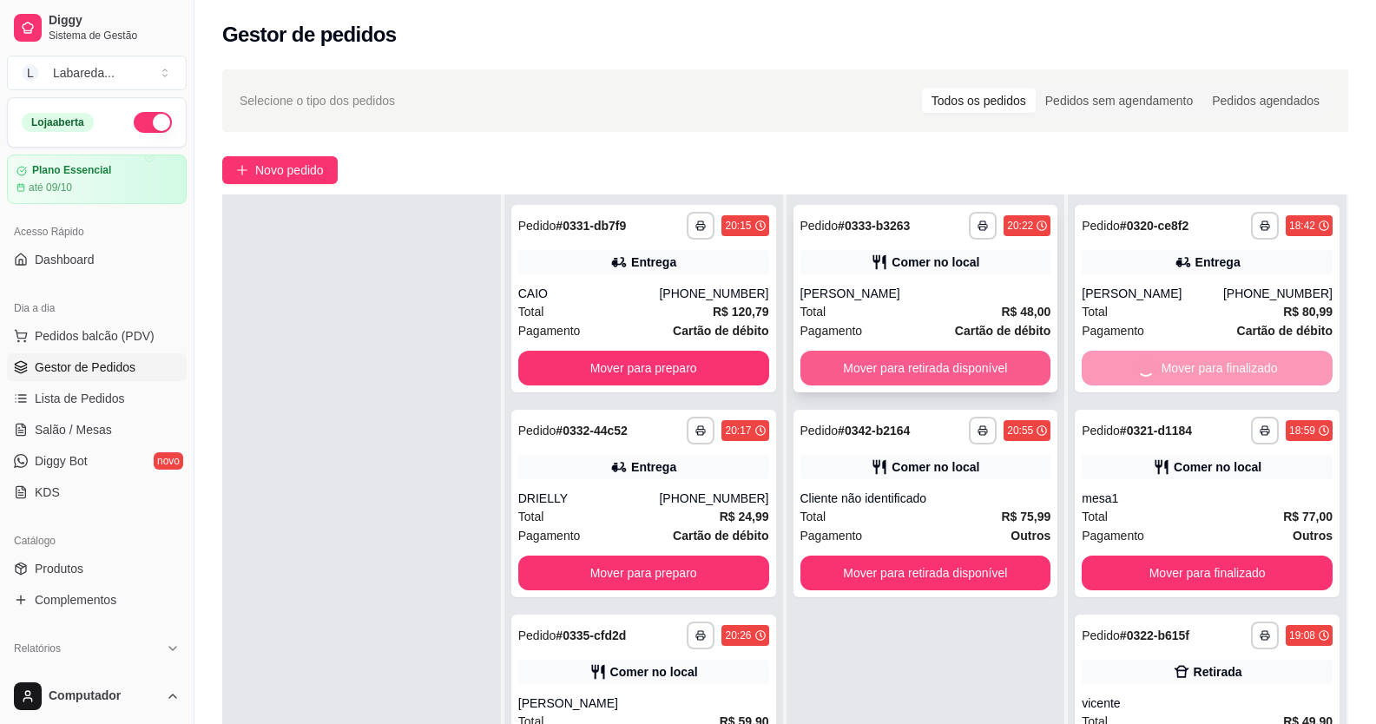
click at [1004, 371] on button "Mover para retirada disponível" at bounding box center [925, 368] width 251 height 35
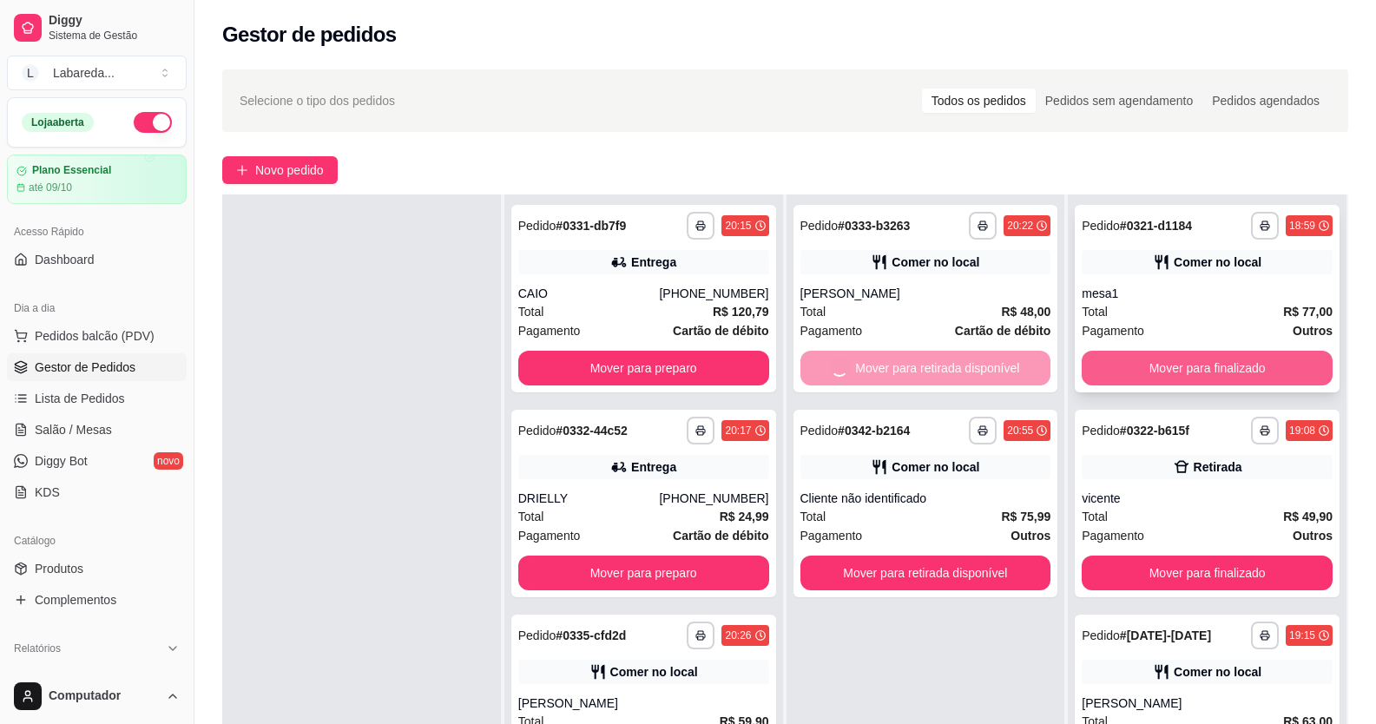
click at [1106, 364] on button "Mover para finalizado" at bounding box center [1206, 368] width 251 height 35
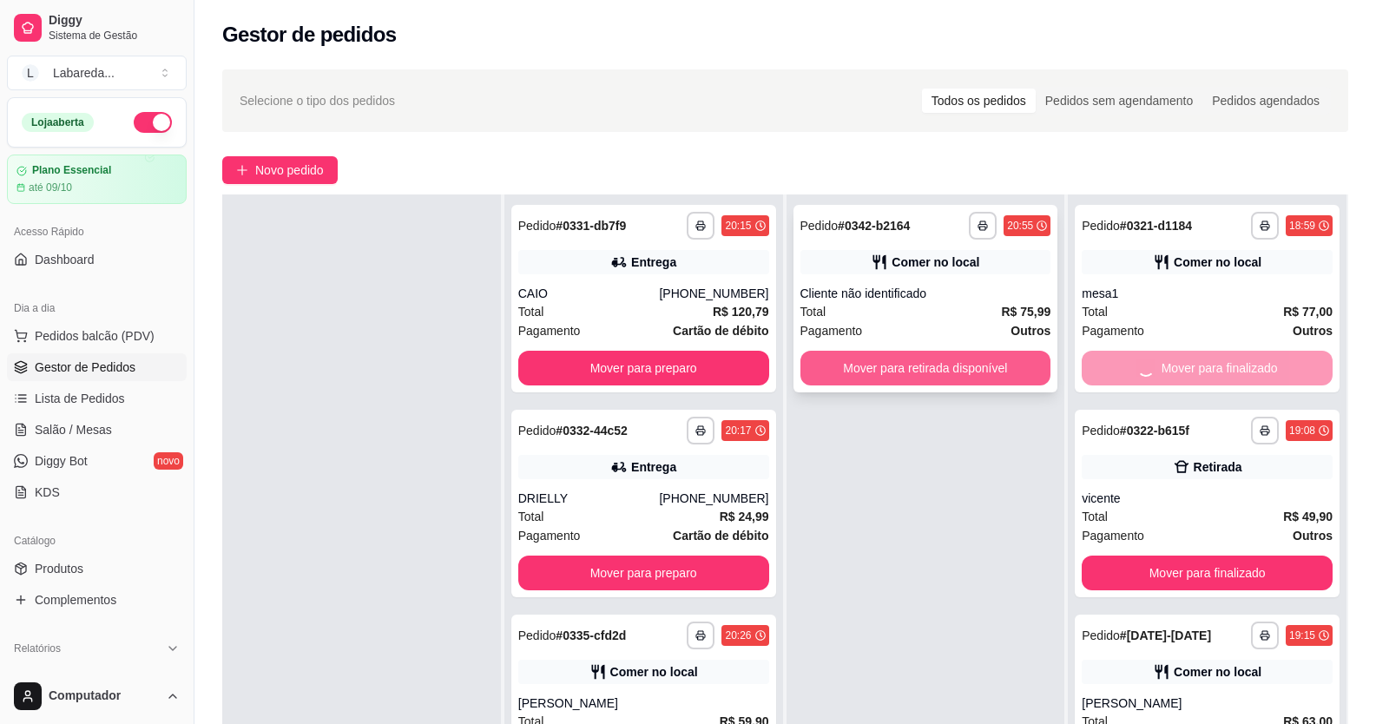
click at [924, 372] on button "Mover para retirada disponível" at bounding box center [925, 368] width 251 height 35
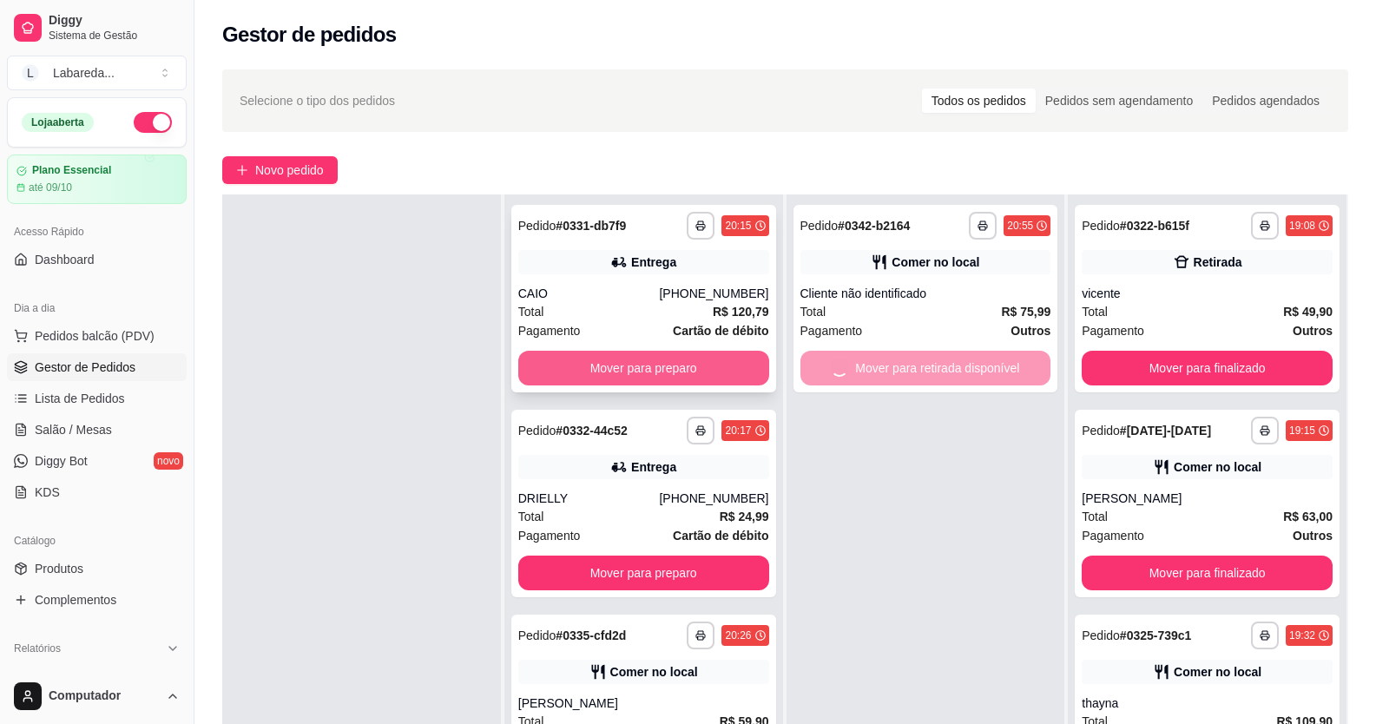
click at [654, 358] on button "Mover para preparo" at bounding box center [643, 368] width 251 height 35
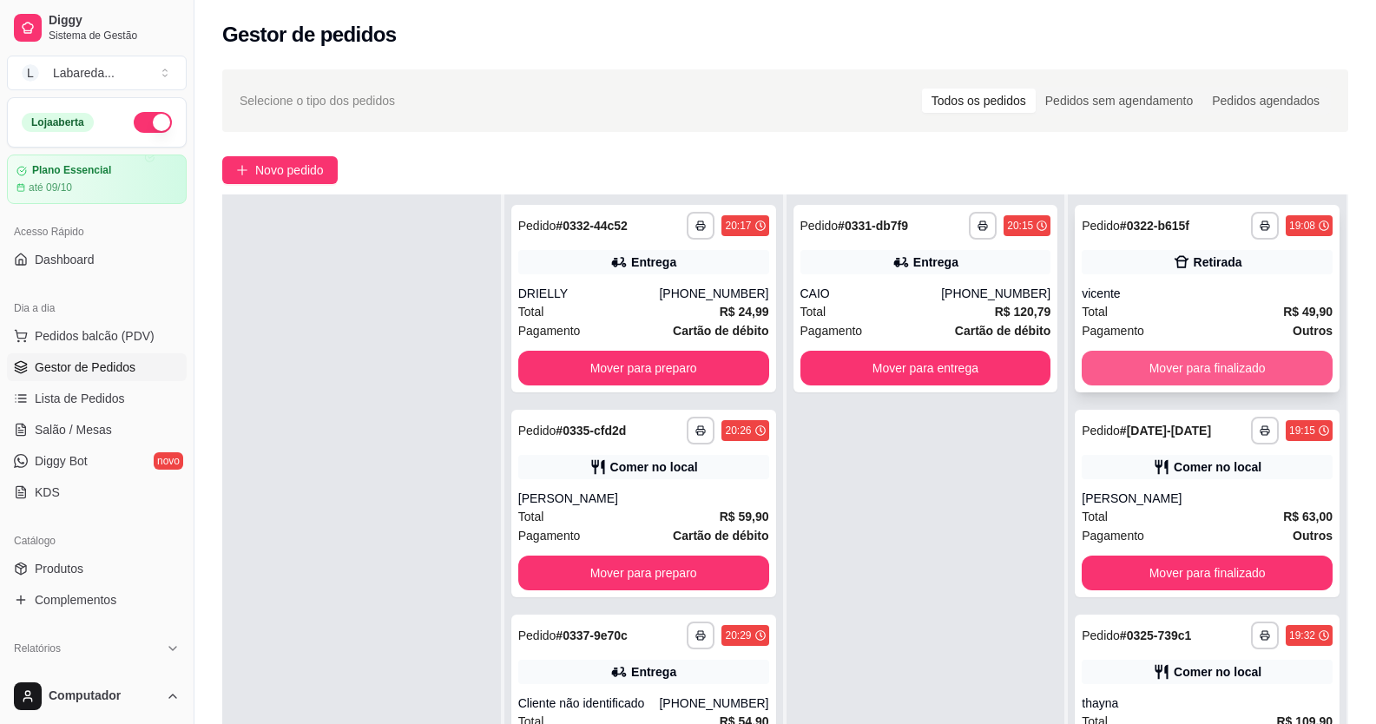
click at [1111, 359] on button "Mover para finalizado" at bounding box center [1206, 368] width 251 height 35
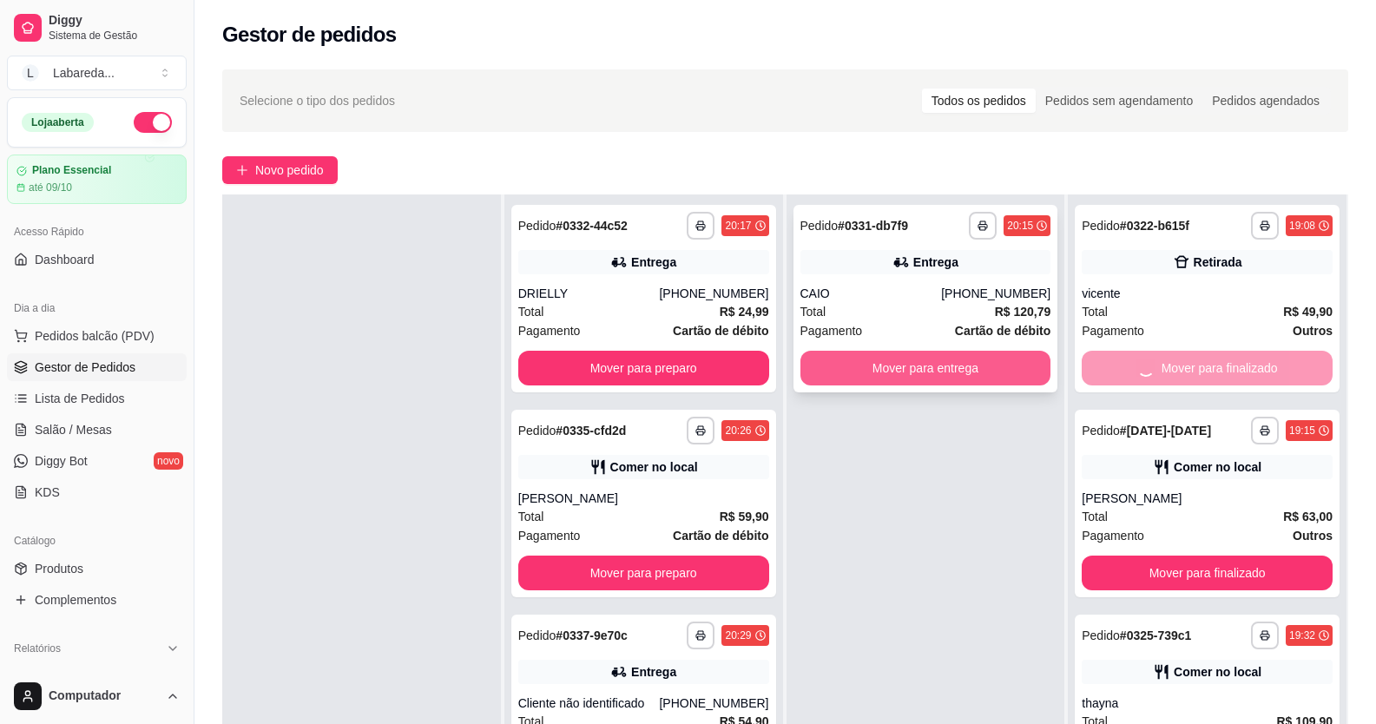
click at [905, 371] on button "Mover para entrega" at bounding box center [925, 368] width 251 height 35
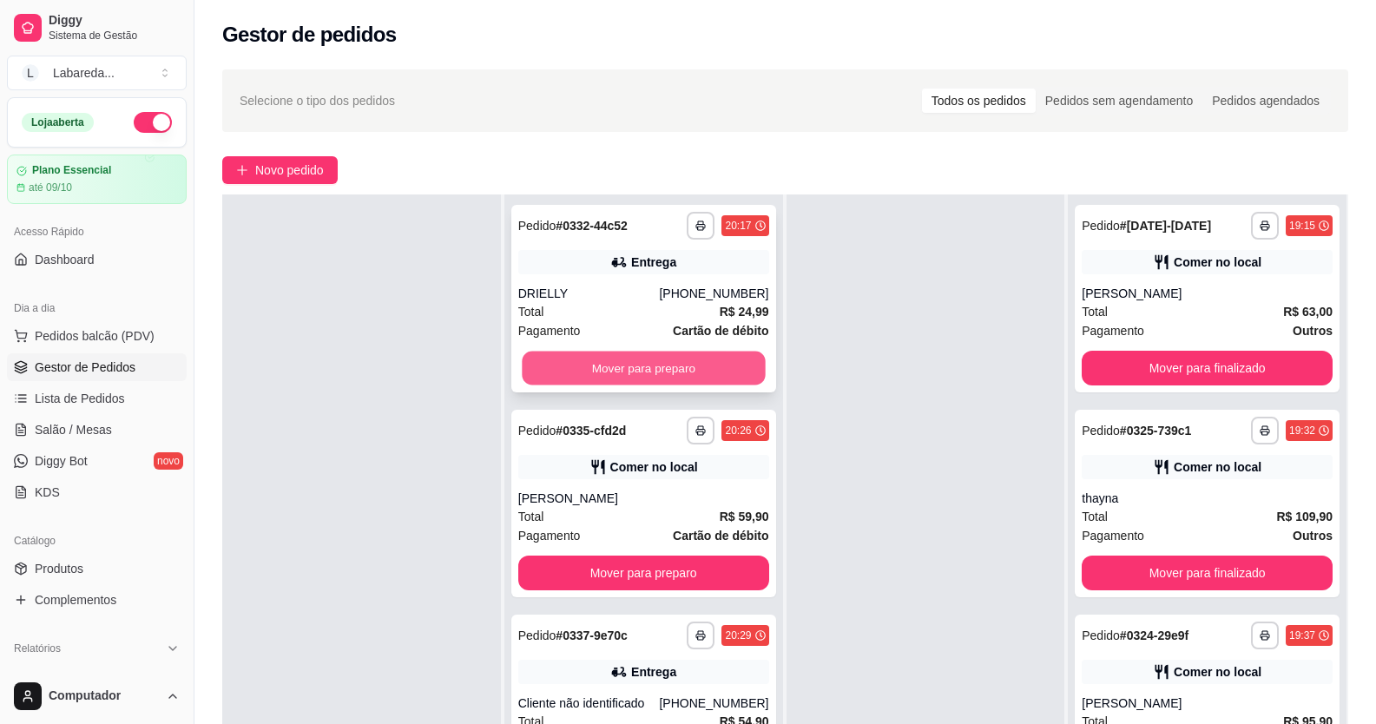
click at [729, 364] on button "Mover para preparo" at bounding box center [643, 369] width 243 height 34
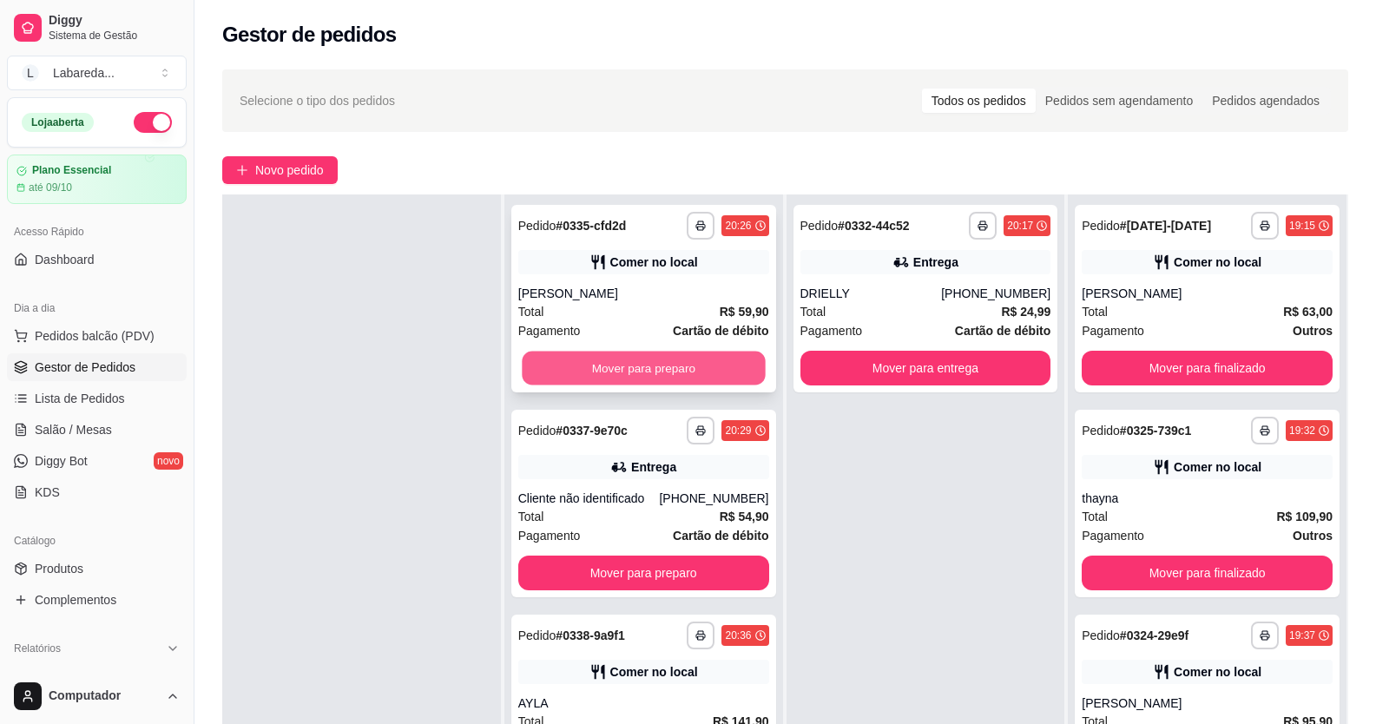
click at [696, 365] on button "Mover para preparo" at bounding box center [643, 369] width 243 height 34
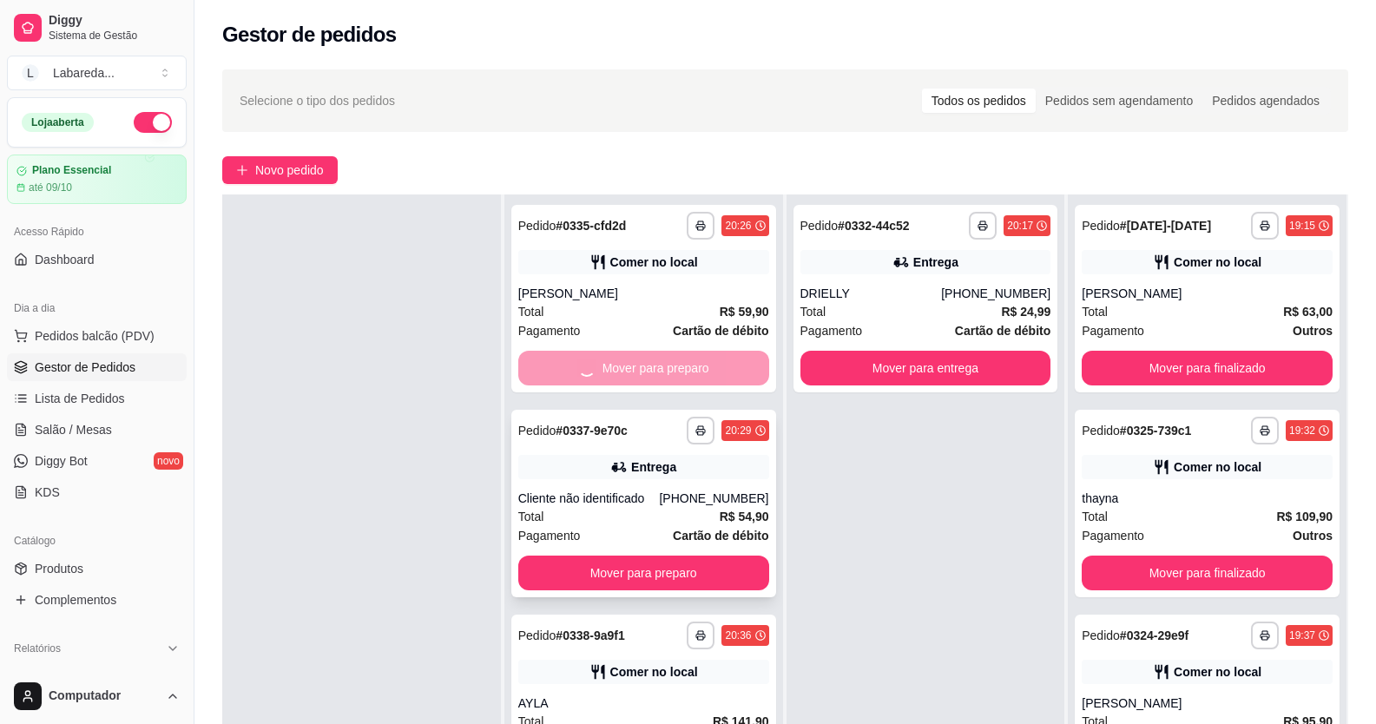
click at [715, 555] on button "Mover para preparo" at bounding box center [643, 572] width 251 height 35
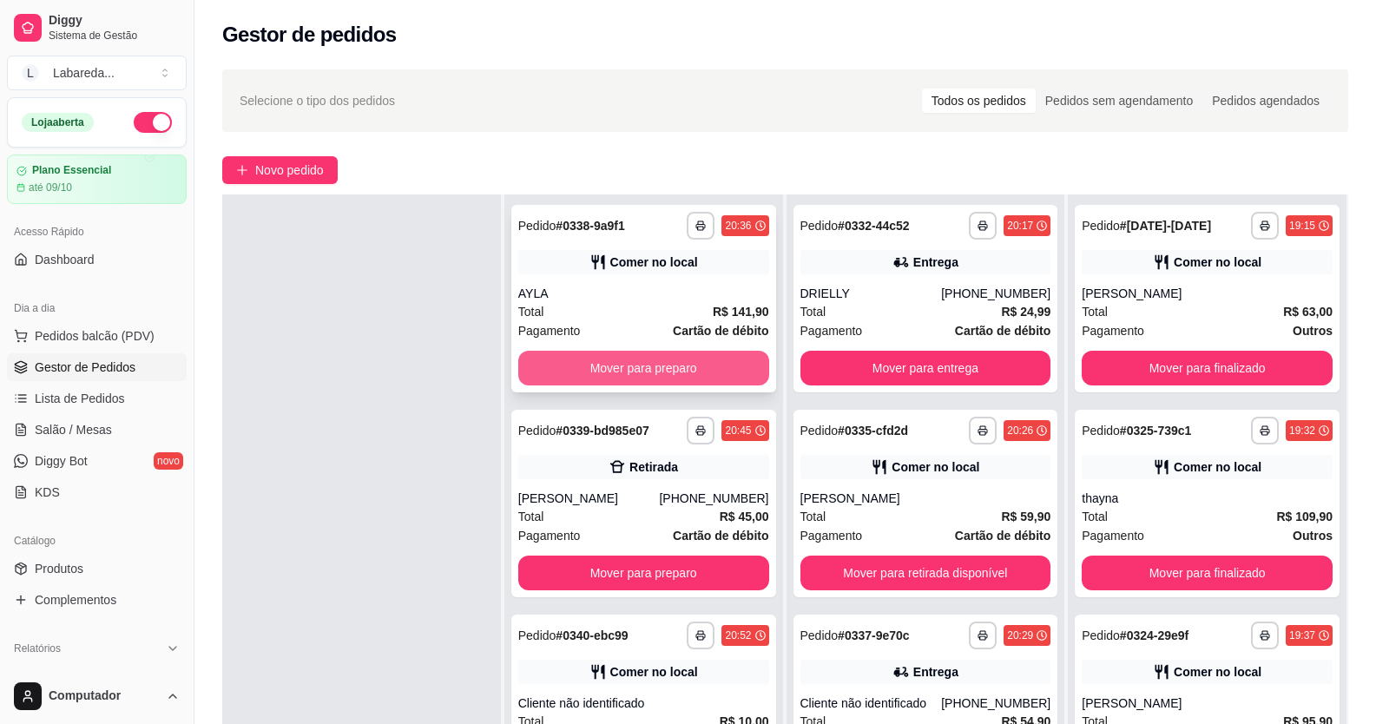
click at [730, 364] on button "Mover para preparo" at bounding box center [643, 368] width 251 height 35
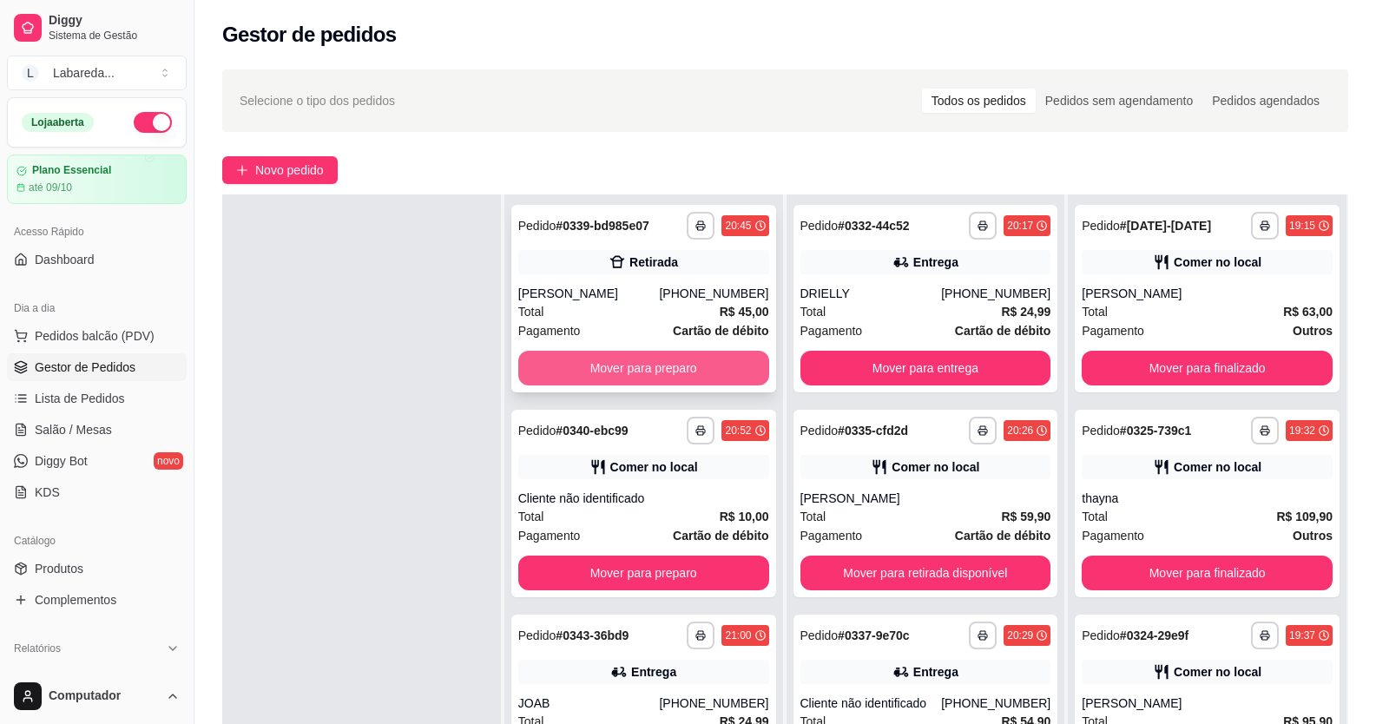
click at [726, 369] on button "Mover para preparo" at bounding box center [643, 368] width 251 height 35
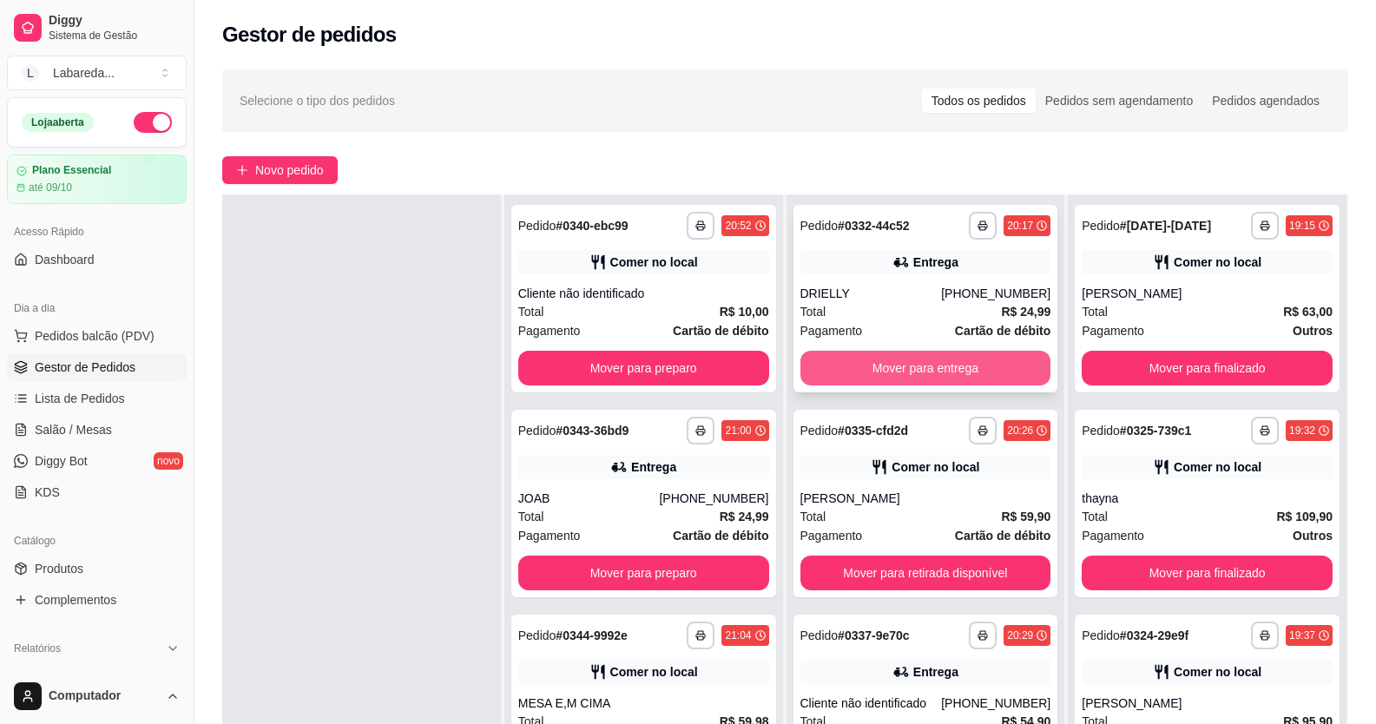
click at [857, 363] on button "Mover para entrega" at bounding box center [925, 368] width 251 height 35
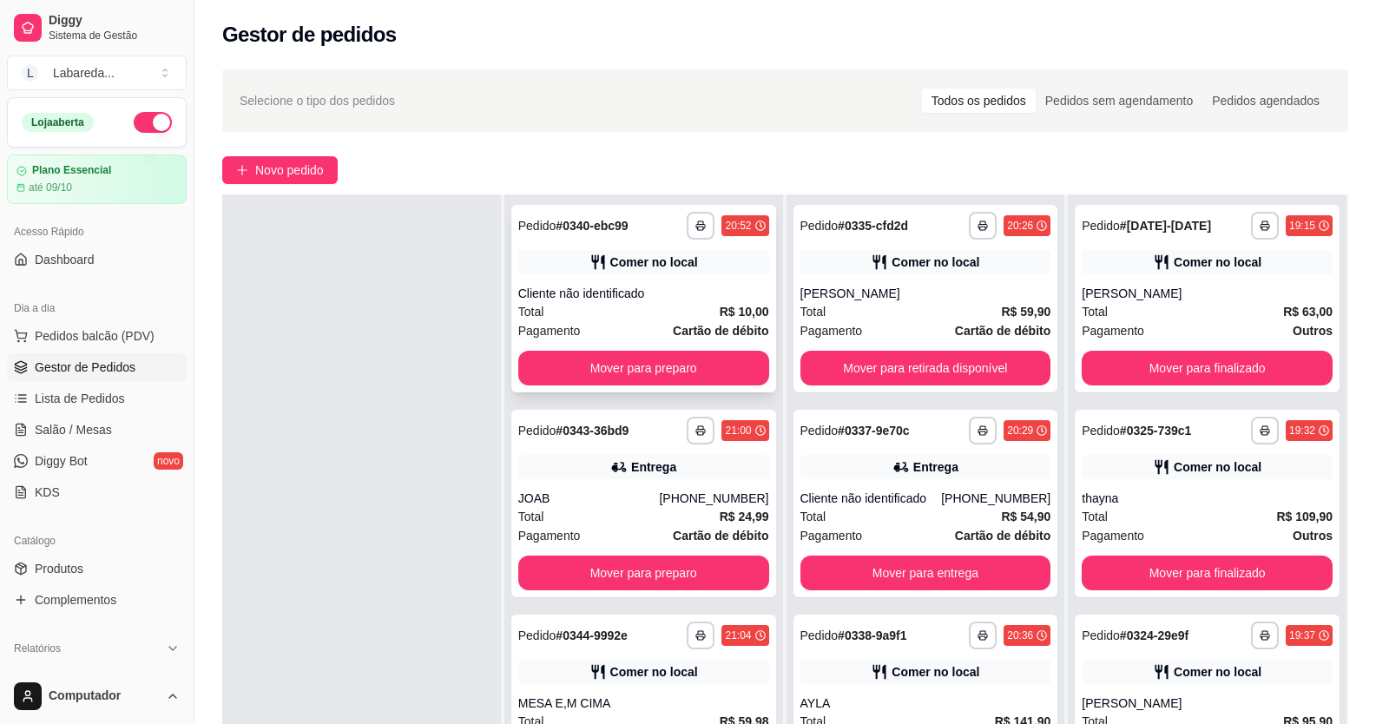
click at [725, 364] on button "Mover para preparo" at bounding box center [643, 368] width 251 height 35
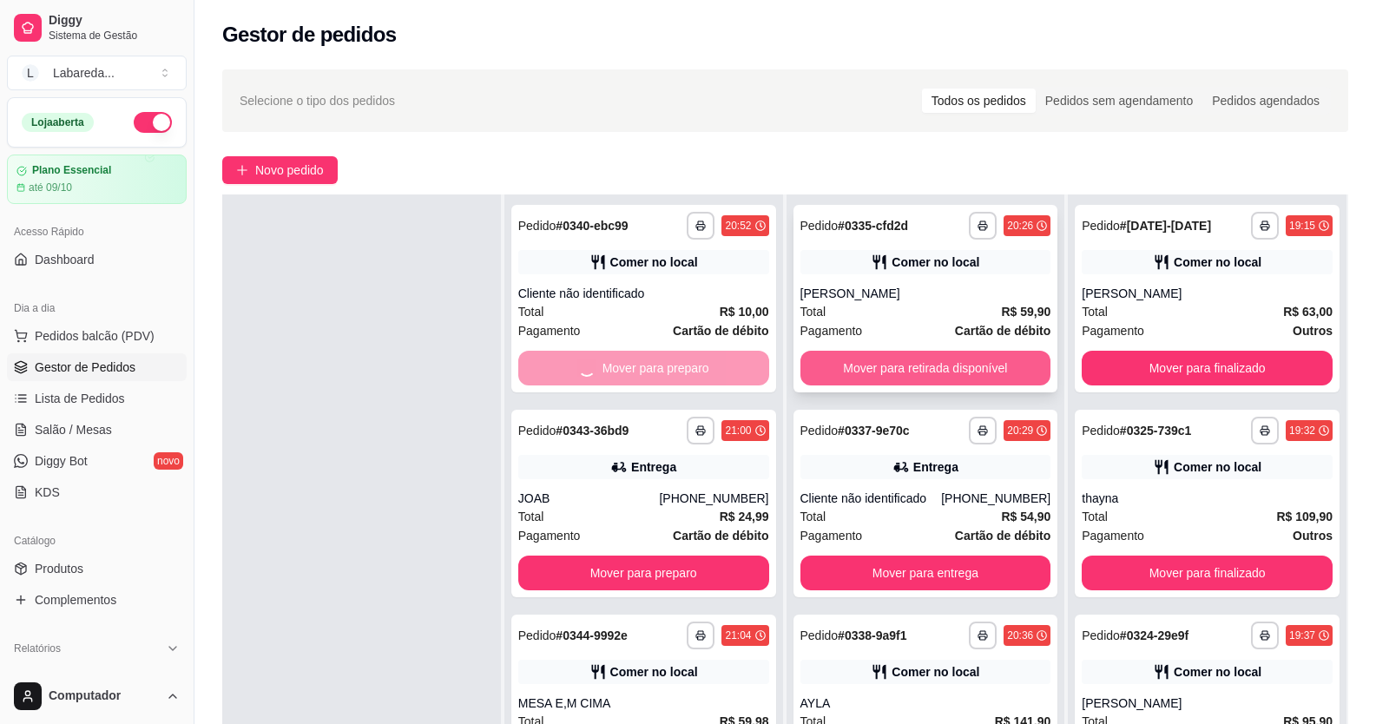
click at [885, 366] on button "Mover para retirada disponível" at bounding box center [925, 368] width 251 height 35
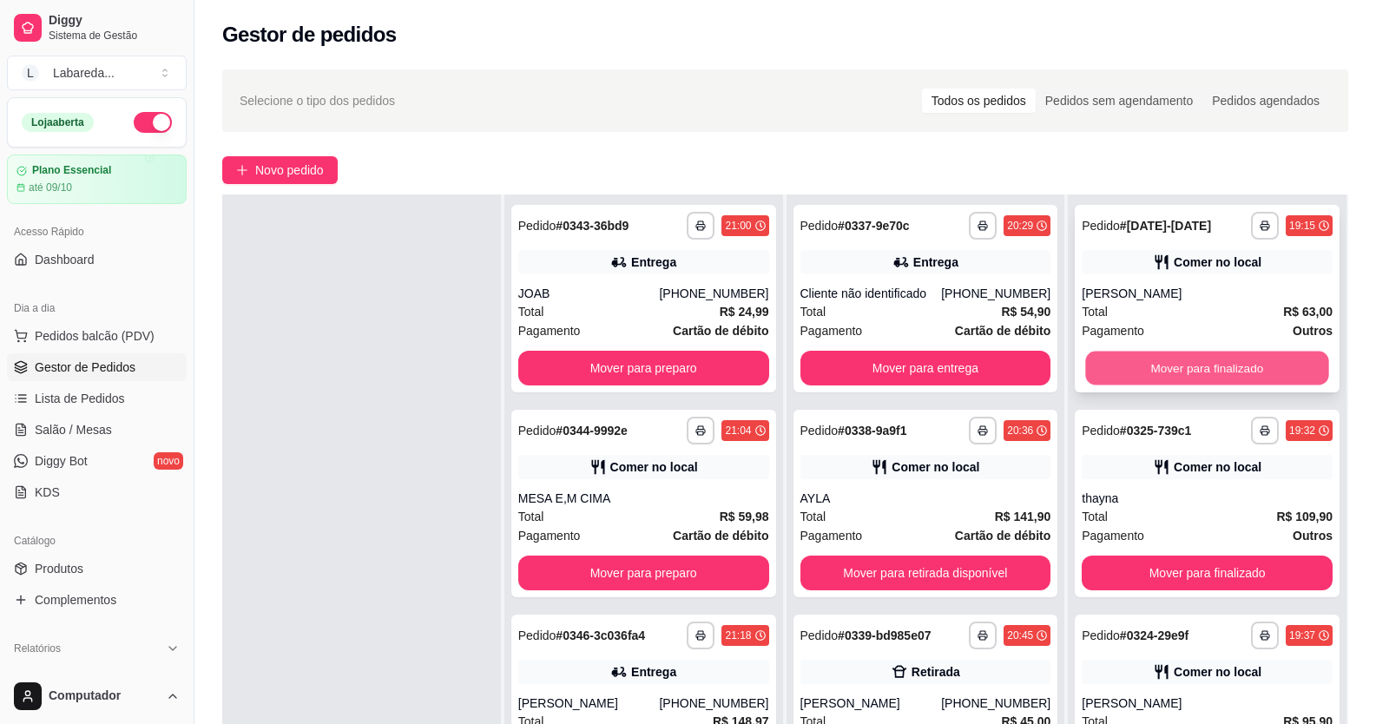
click at [1112, 355] on button "Mover para finalizado" at bounding box center [1207, 369] width 243 height 34
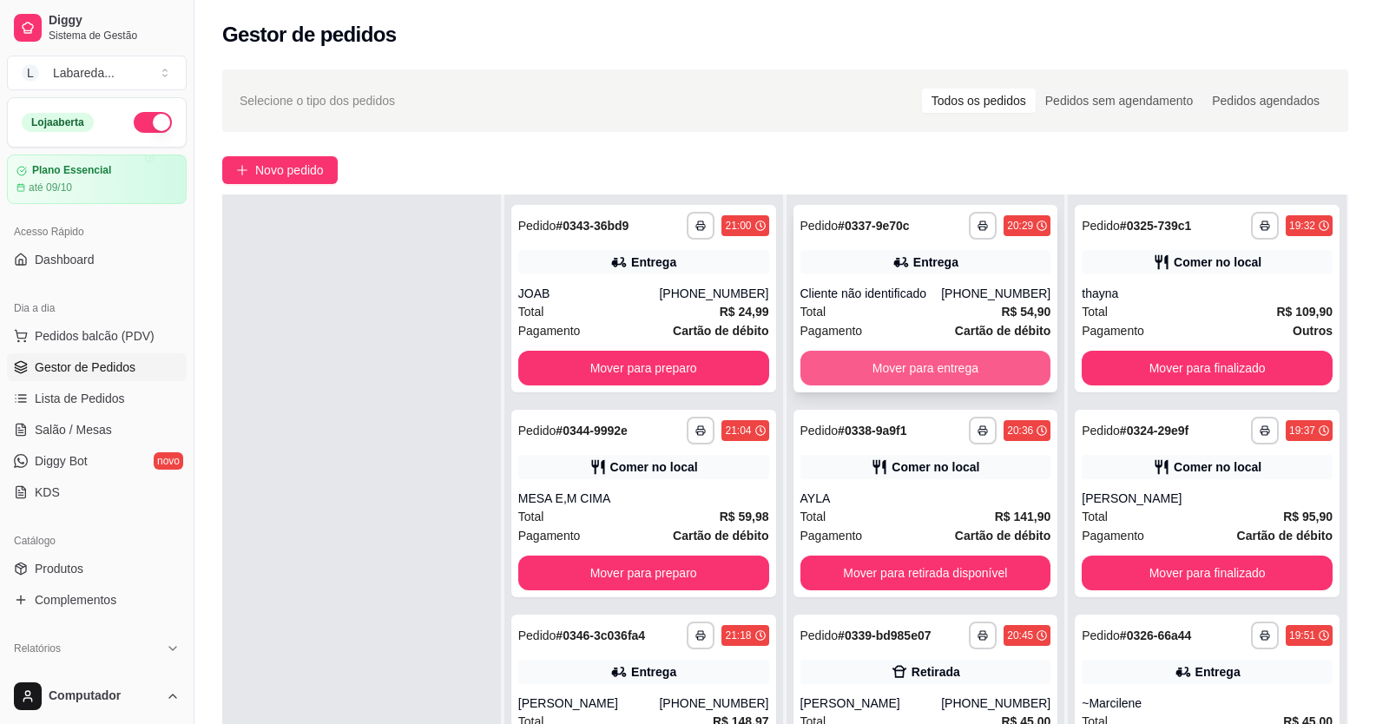
click at [951, 376] on button "Mover para entrega" at bounding box center [925, 368] width 251 height 35
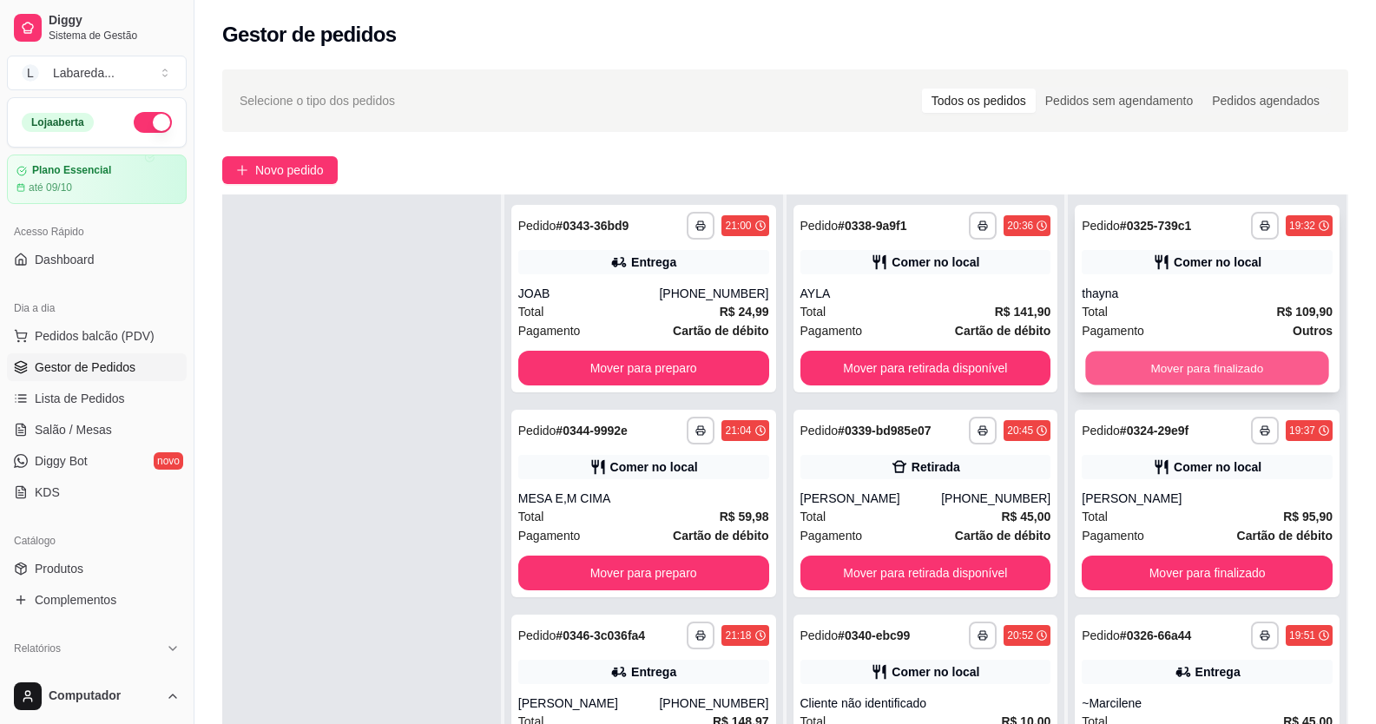
click at [1121, 353] on button "Mover para finalizado" at bounding box center [1207, 369] width 243 height 34
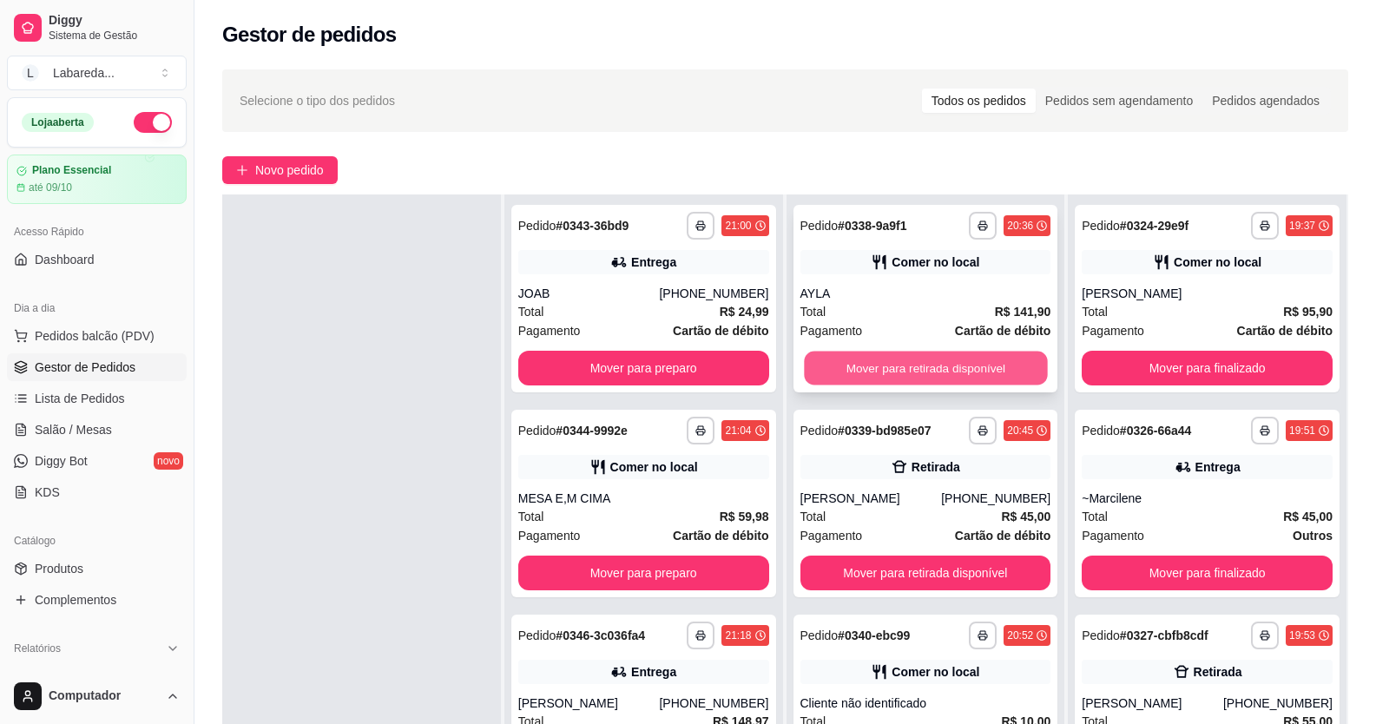
click at [903, 373] on button "Mover para retirada disponível" at bounding box center [925, 369] width 243 height 34
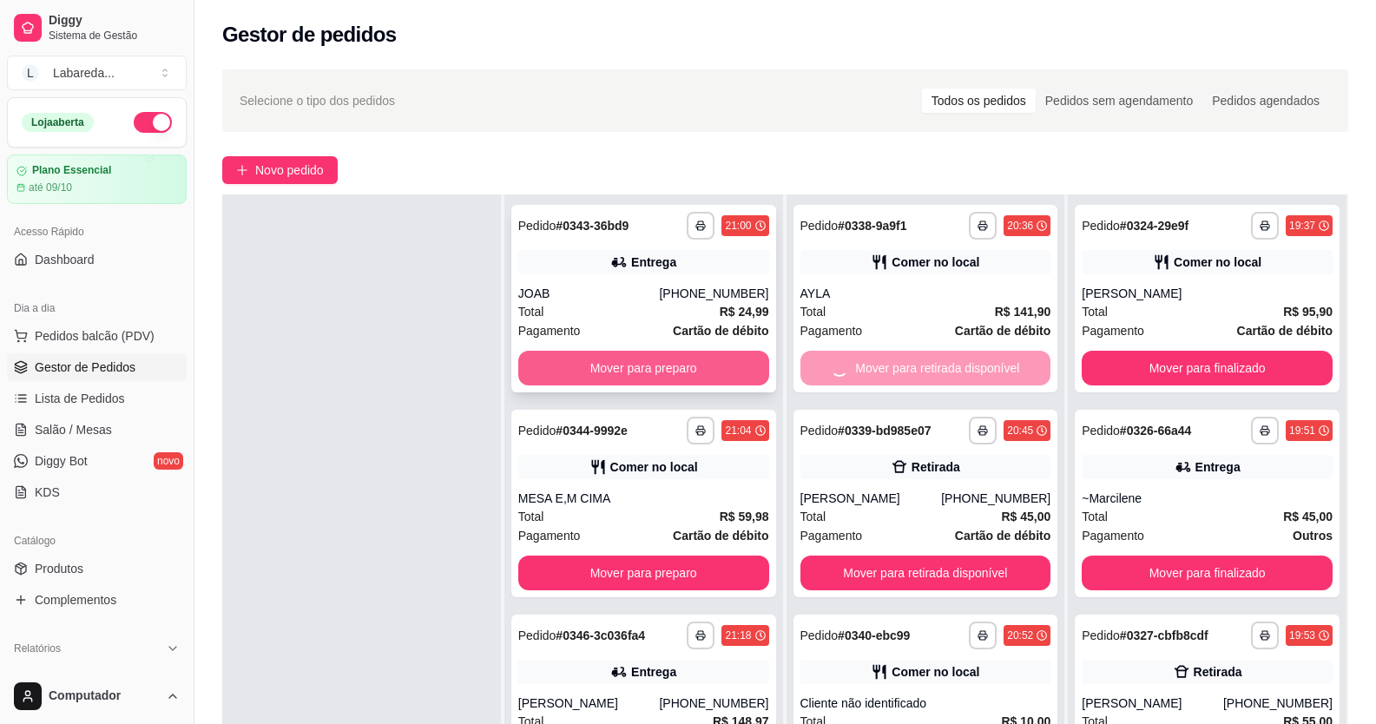
click at [622, 372] on button "Mover para preparo" at bounding box center [643, 368] width 251 height 35
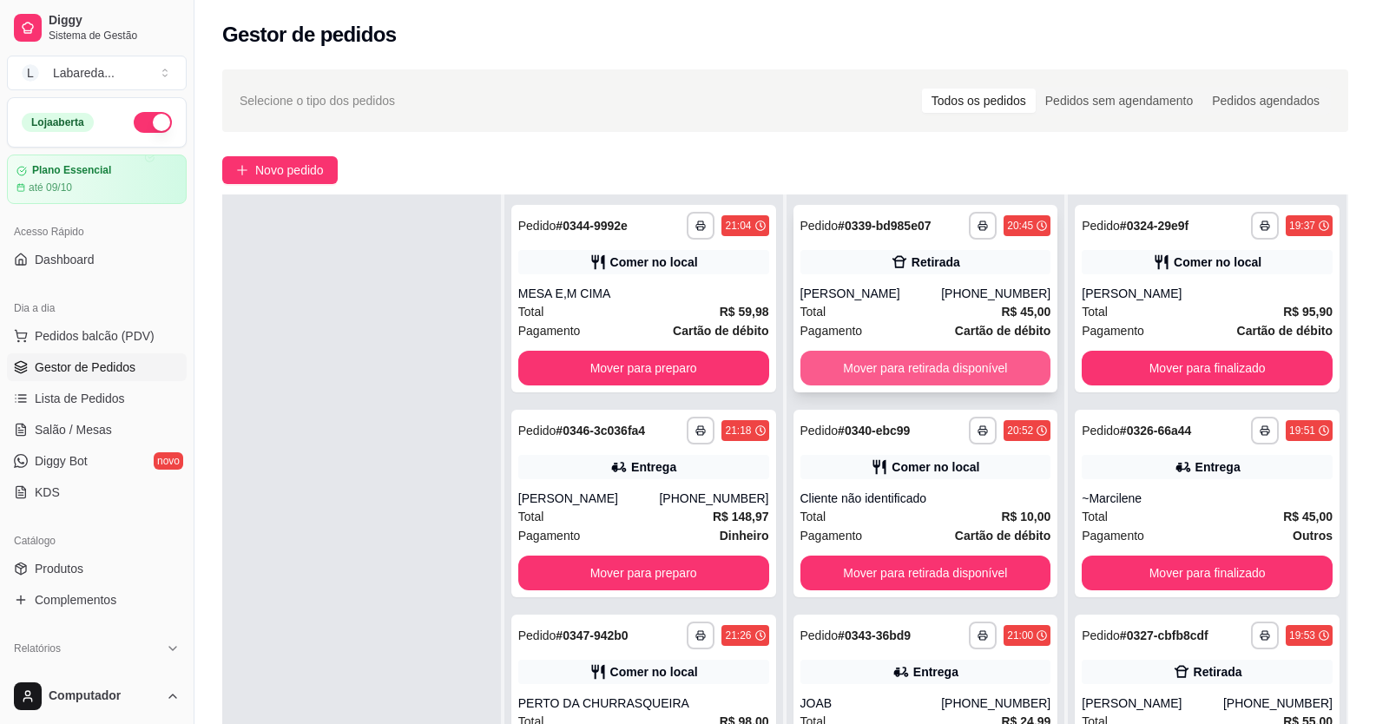
click at [904, 362] on button "Mover para retirada disponível" at bounding box center [925, 368] width 251 height 35
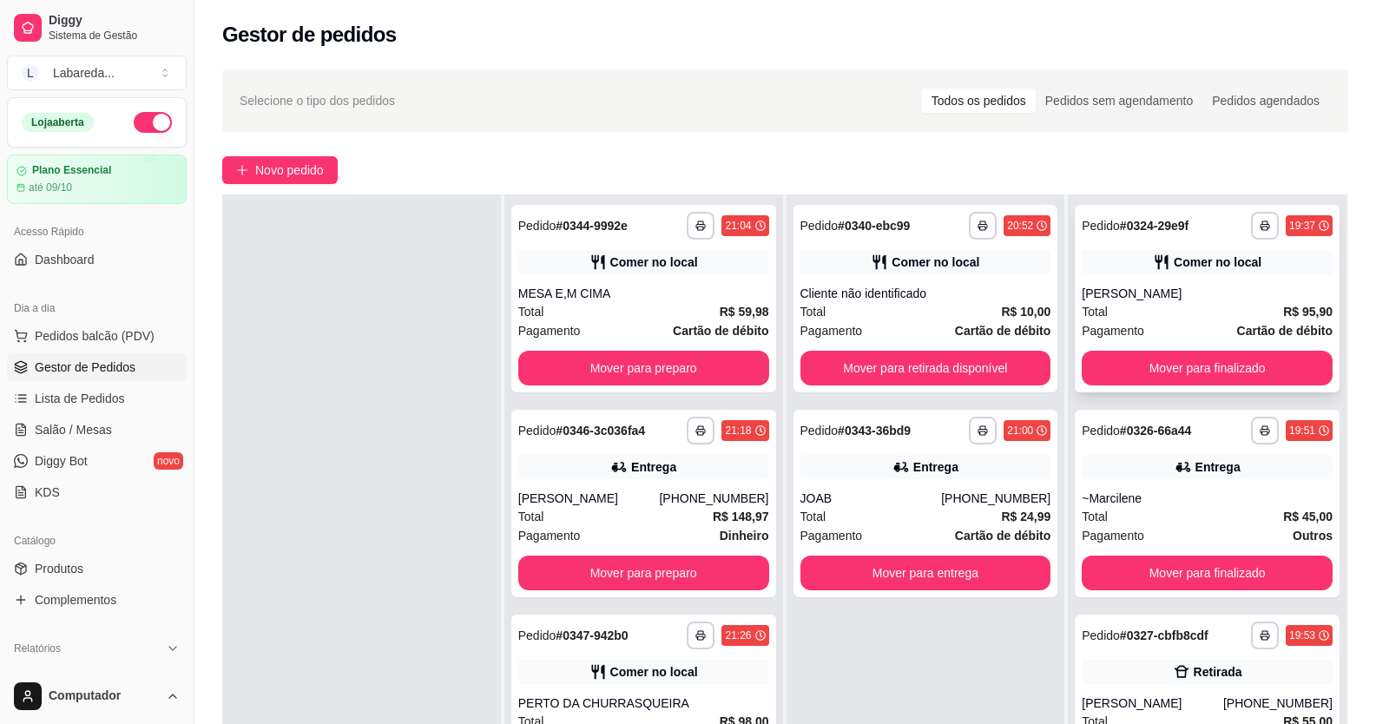
click at [1118, 348] on div "**********" at bounding box center [1207, 298] width 265 height 187
click at [1011, 371] on button "Mover para retirada disponível" at bounding box center [925, 369] width 243 height 34
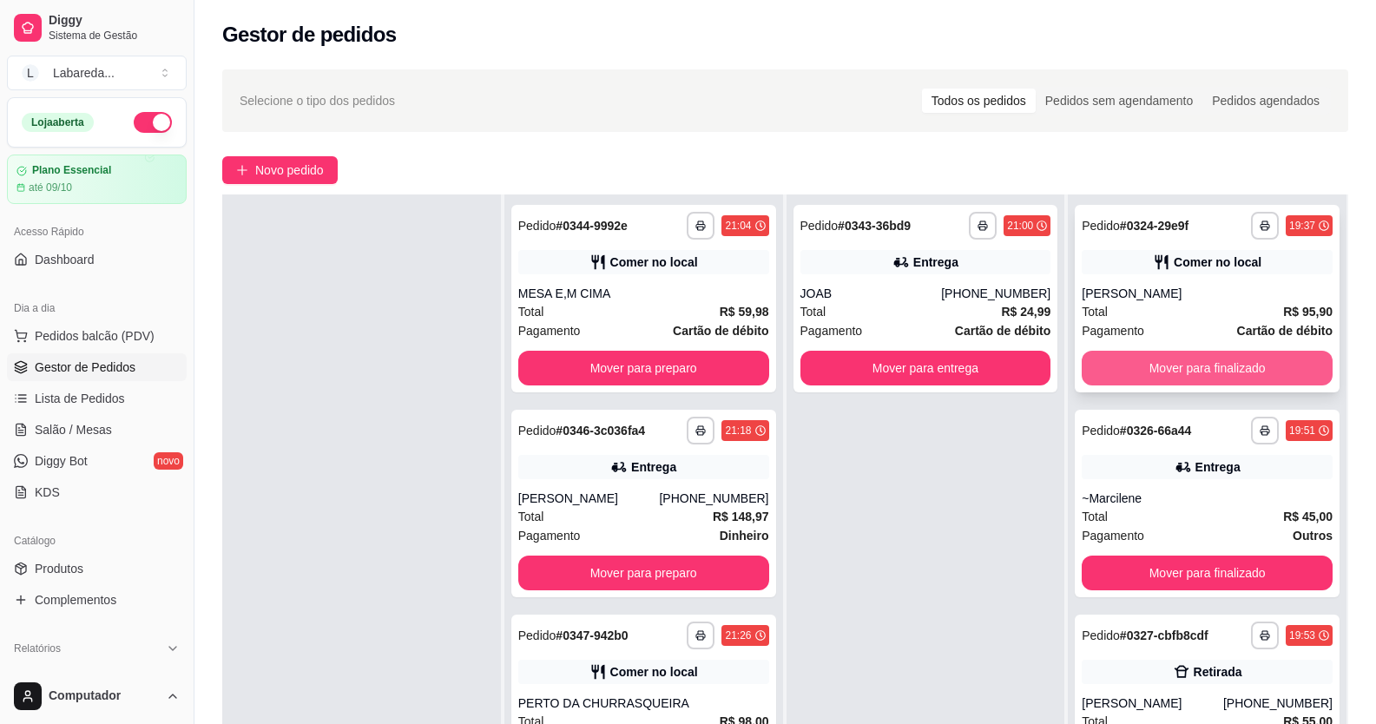
click at [1112, 366] on button "Mover para finalizado" at bounding box center [1206, 368] width 251 height 35
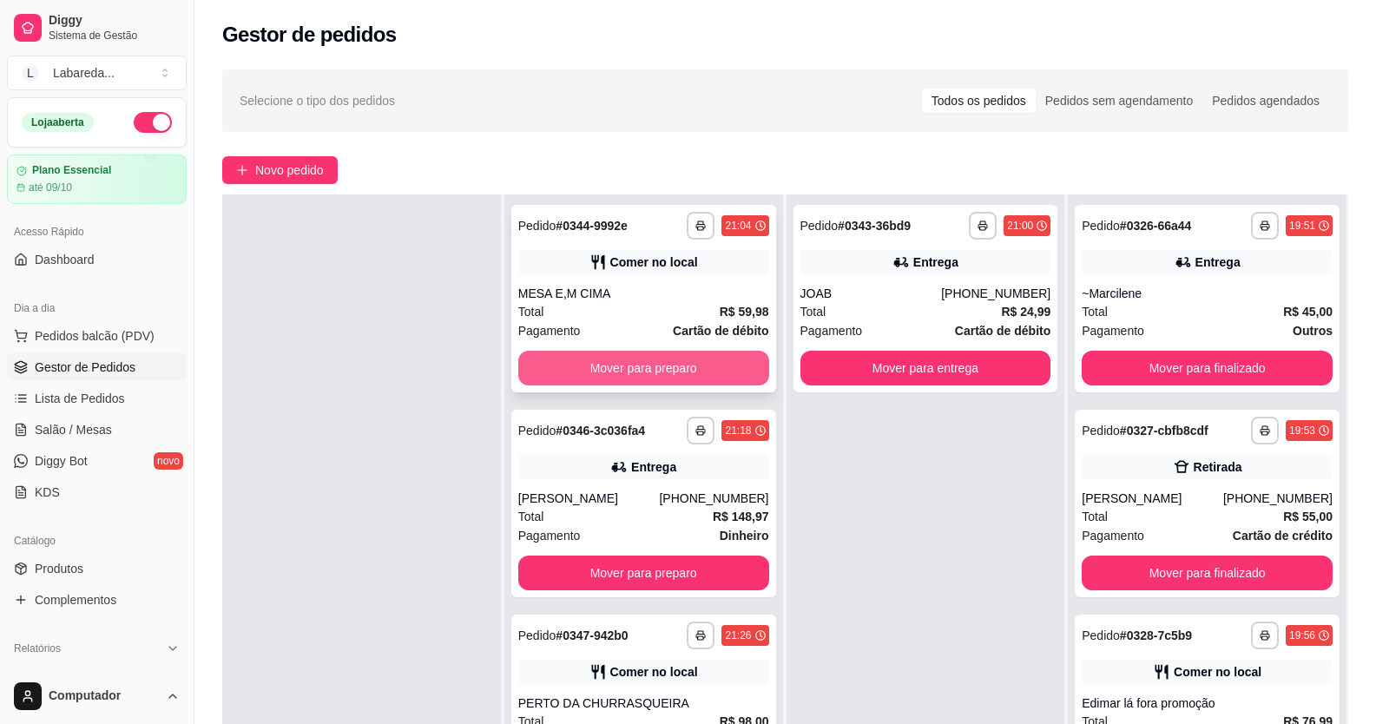
click at [737, 378] on button "Mover para preparo" at bounding box center [643, 368] width 251 height 35
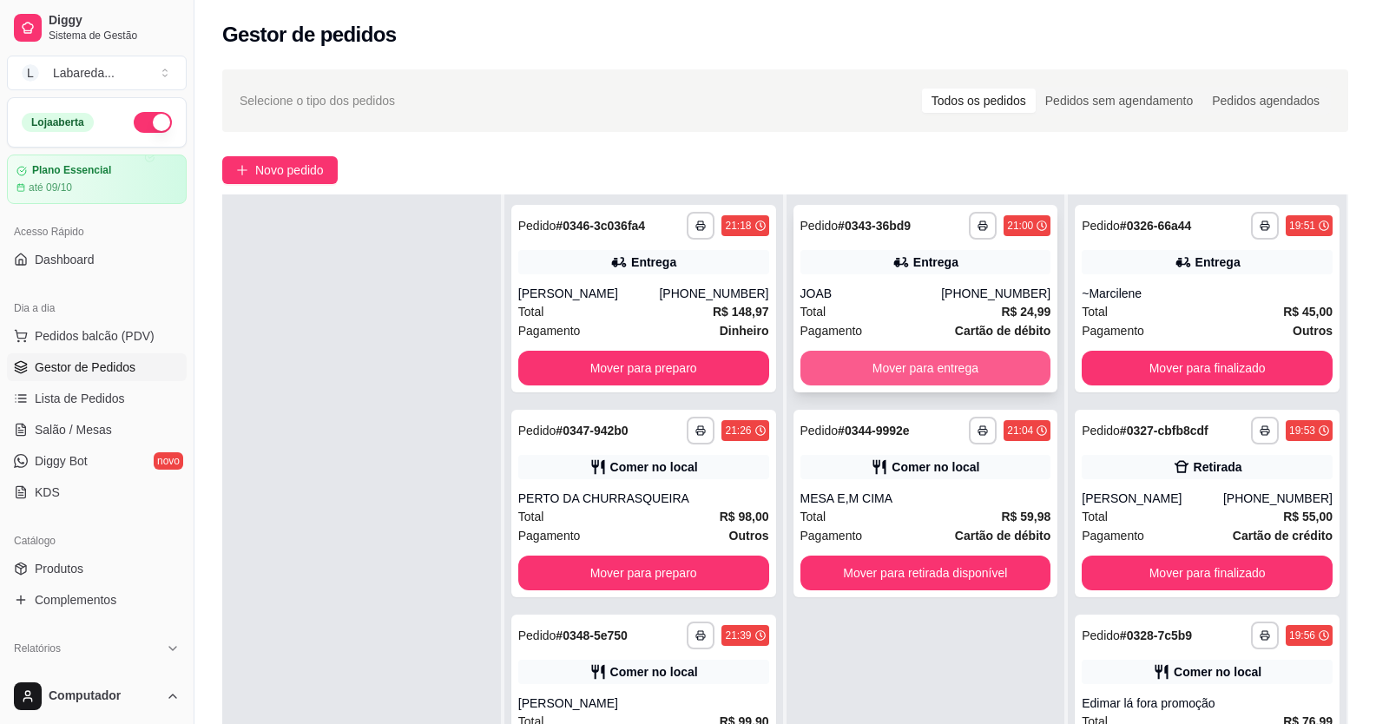
click at [919, 357] on button "Mover para entrega" at bounding box center [925, 368] width 251 height 35
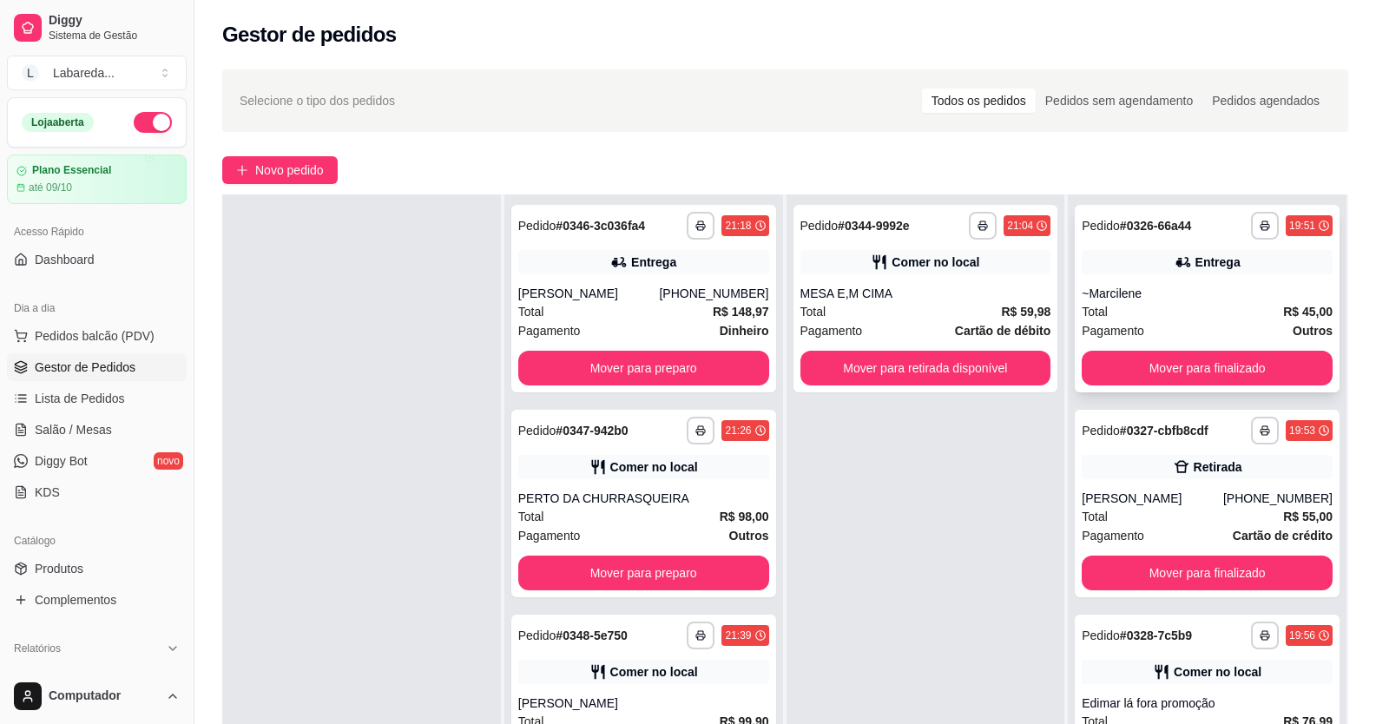
click at [1209, 364] on button "Mover para finalizado" at bounding box center [1206, 368] width 251 height 35
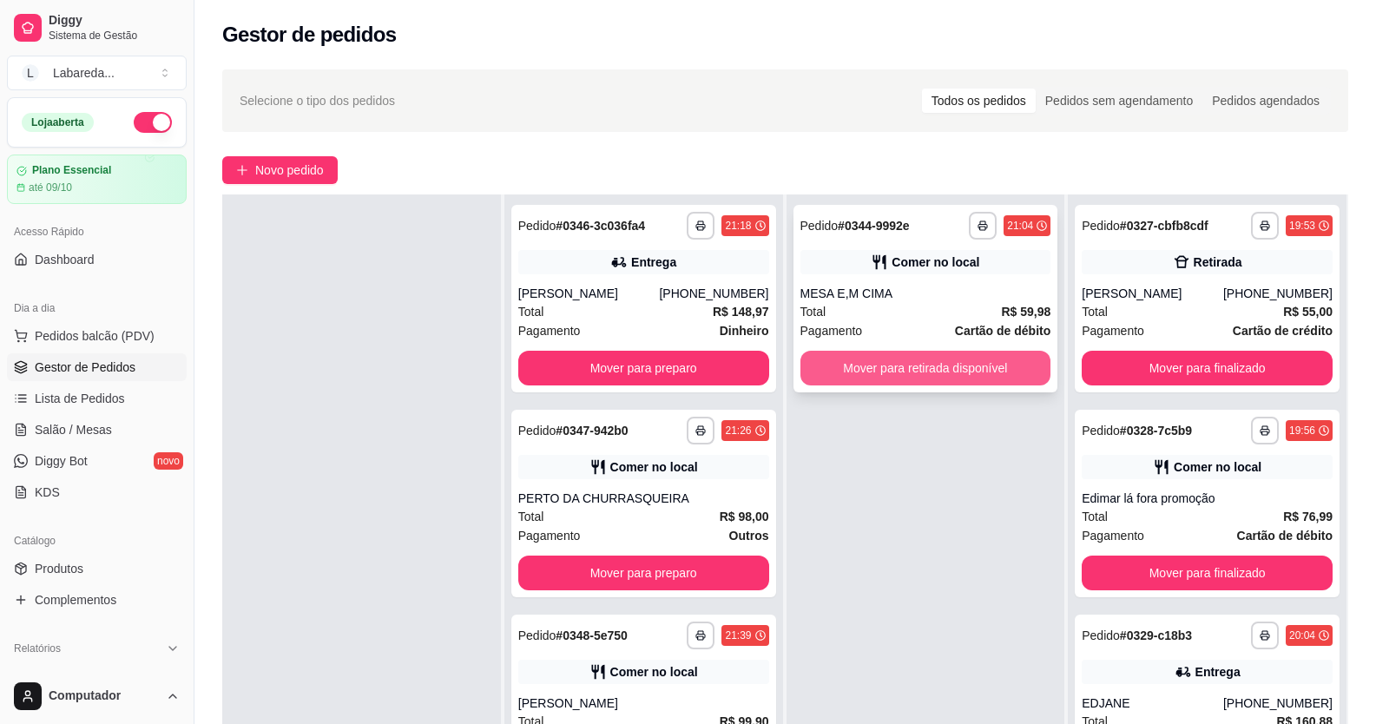
click at [941, 379] on button "Mover para retirada disponível" at bounding box center [925, 368] width 251 height 35
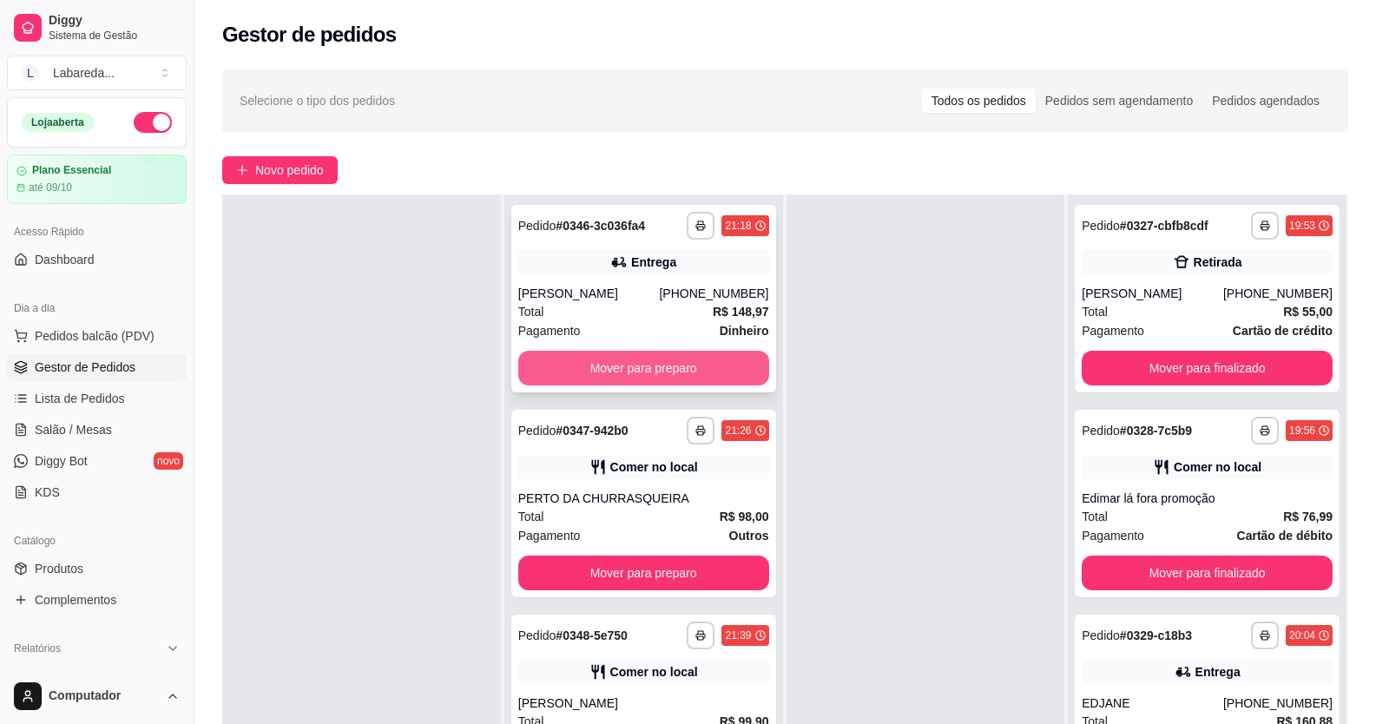
click at [645, 375] on button "Mover para preparo" at bounding box center [643, 368] width 251 height 35
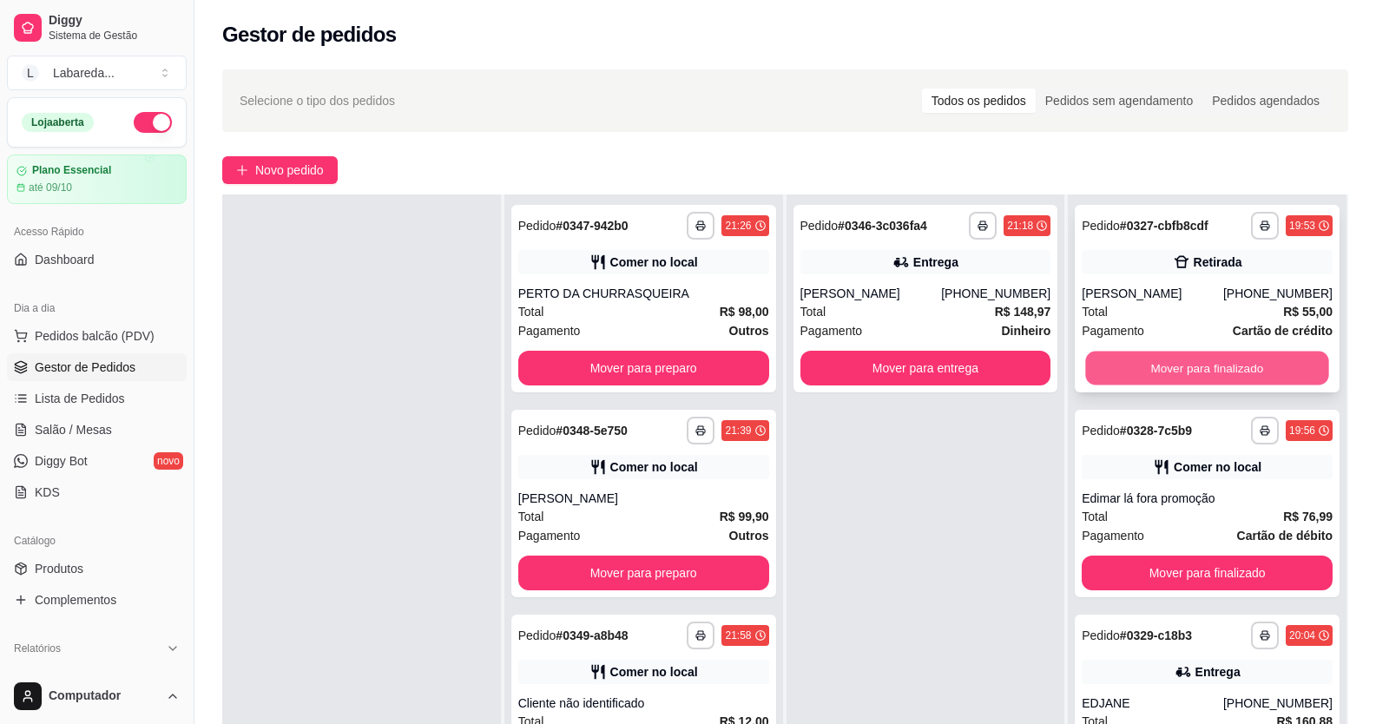
click at [1239, 375] on button "Mover para finalizado" at bounding box center [1207, 369] width 243 height 34
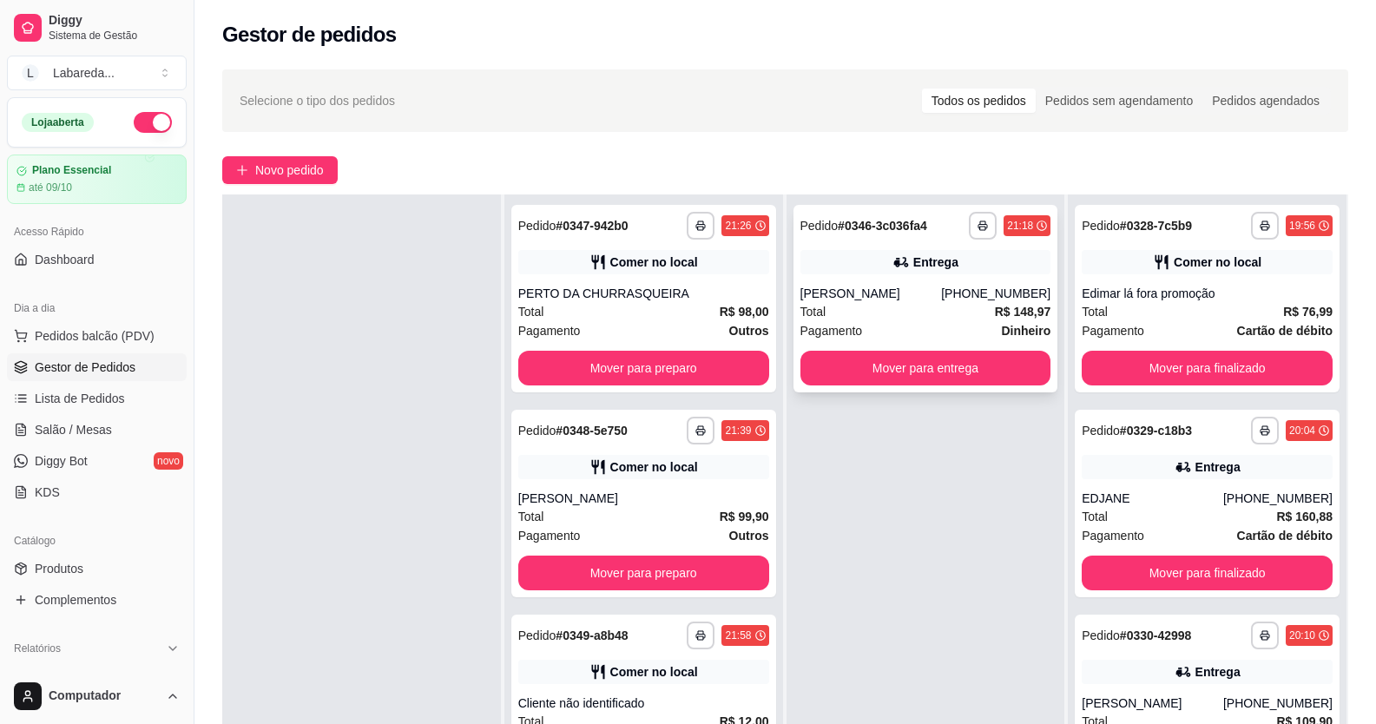
click at [1000, 385] on div "**********" at bounding box center [925, 298] width 265 height 187
click at [666, 379] on button "Mover para preparo" at bounding box center [643, 368] width 251 height 35
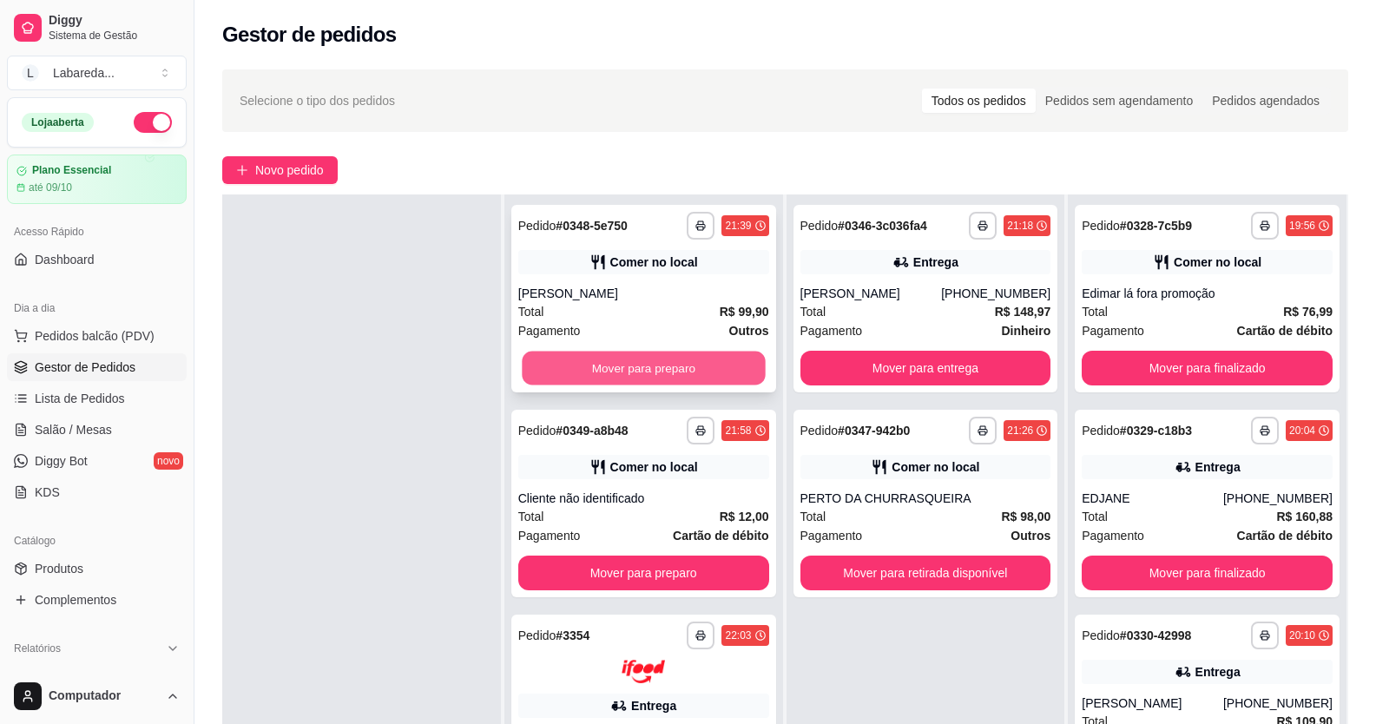
click at [720, 364] on button "Mover para preparo" at bounding box center [643, 369] width 243 height 34
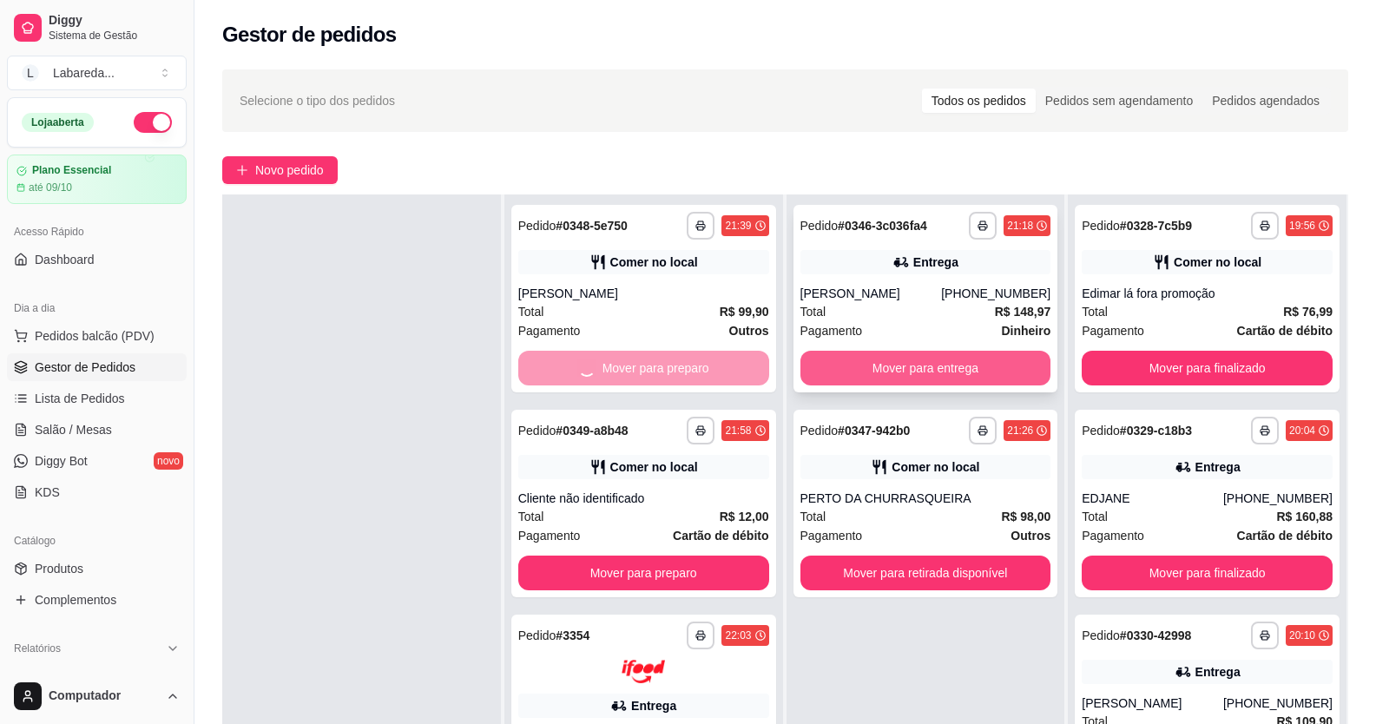
click at [894, 361] on button "Mover para entrega" at bounding box center [925, 368] width 251 height 35
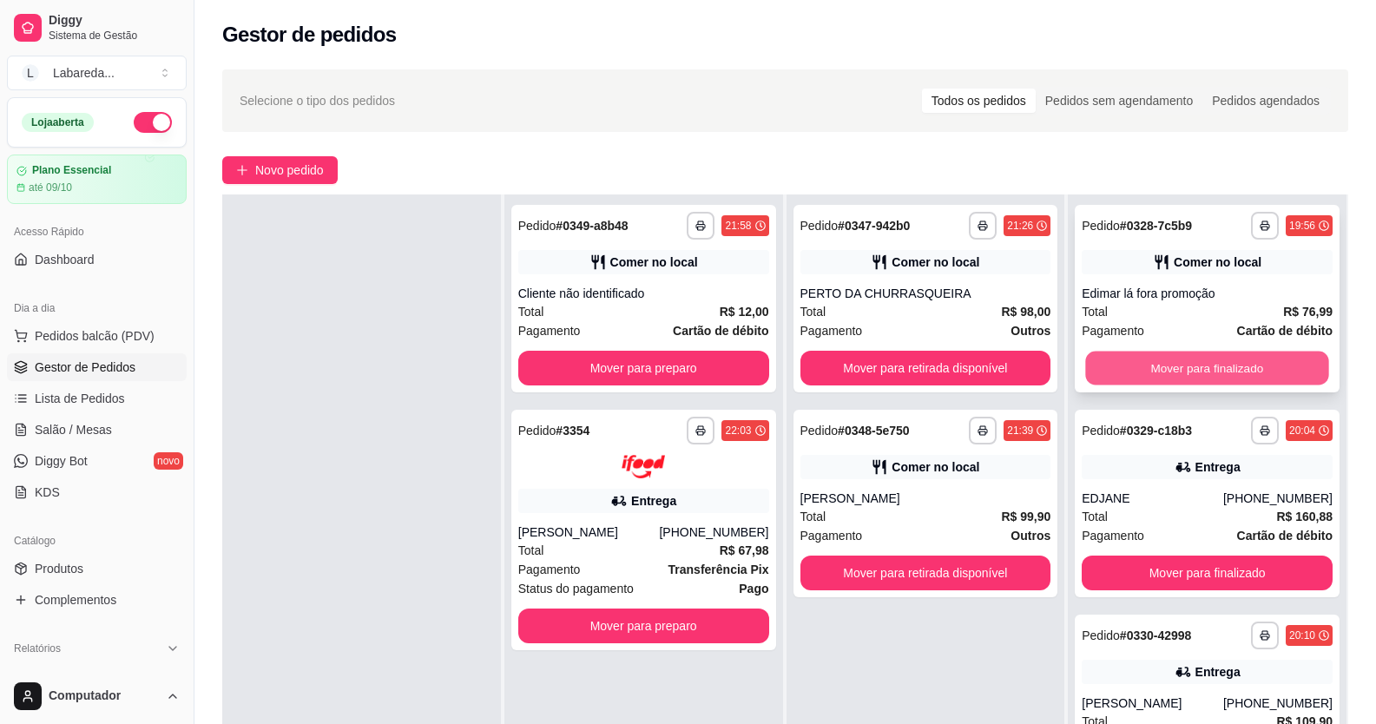
click at [1142, 371] on button "Mover para finalizado" at bounding box center [1207, 369] width 243 height 34
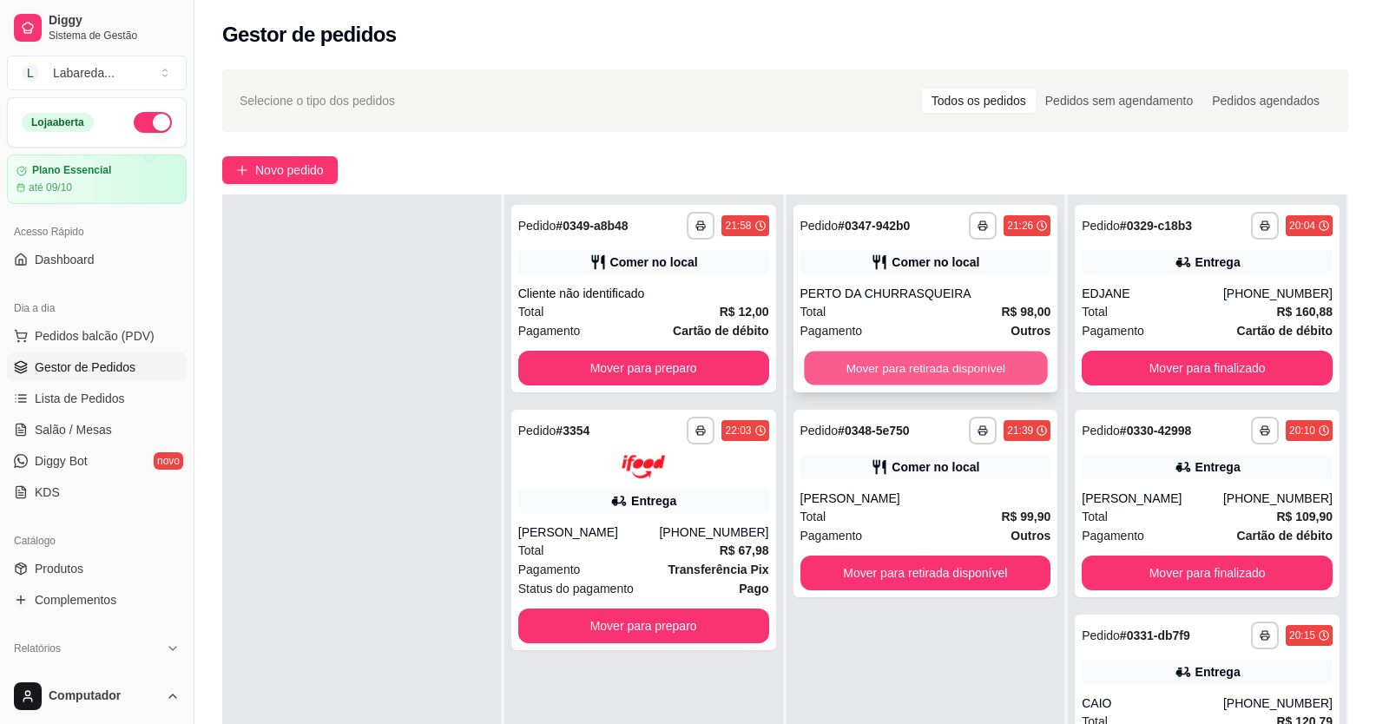
click at [985, 374] on button "Mover para retirada disponível" at bounding box center [925, 369] width 243 height 34
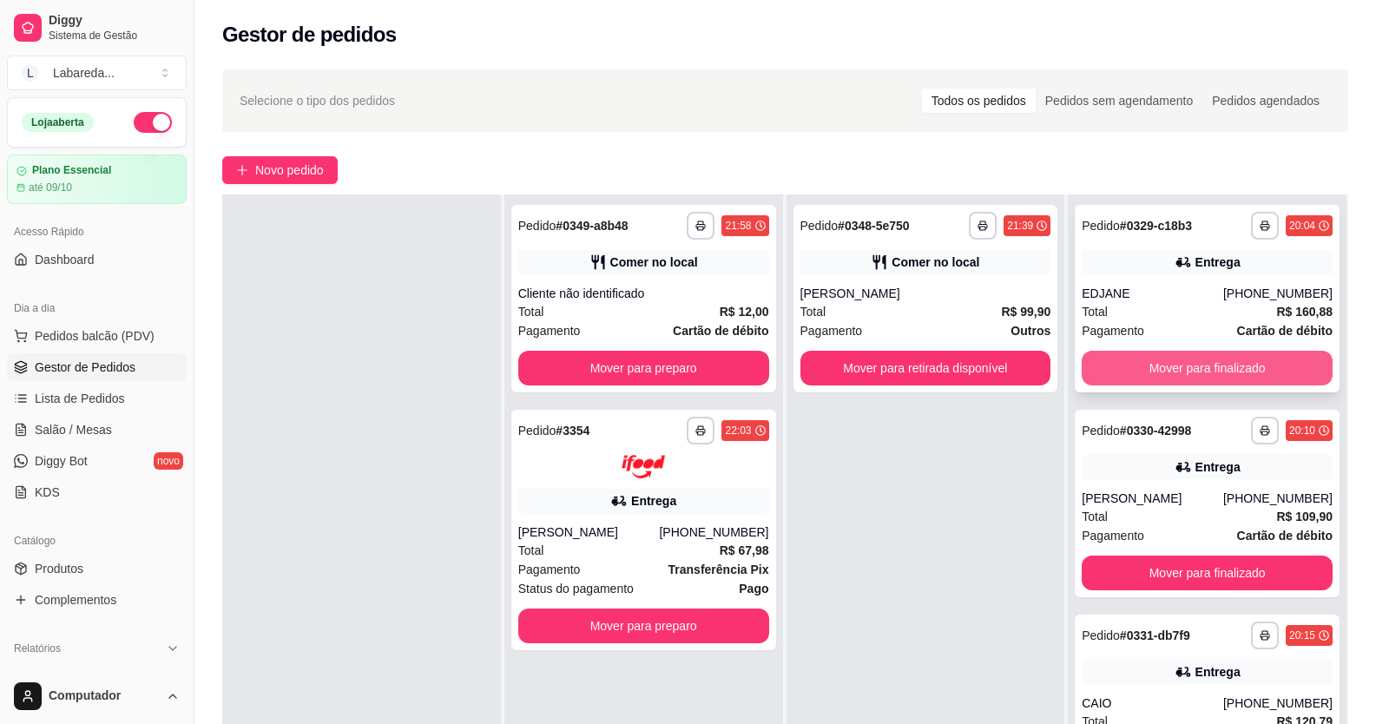
click at [1148, 357] on button "Mover para finalizado" at bounding box center [1206, 368] width 251 height 35
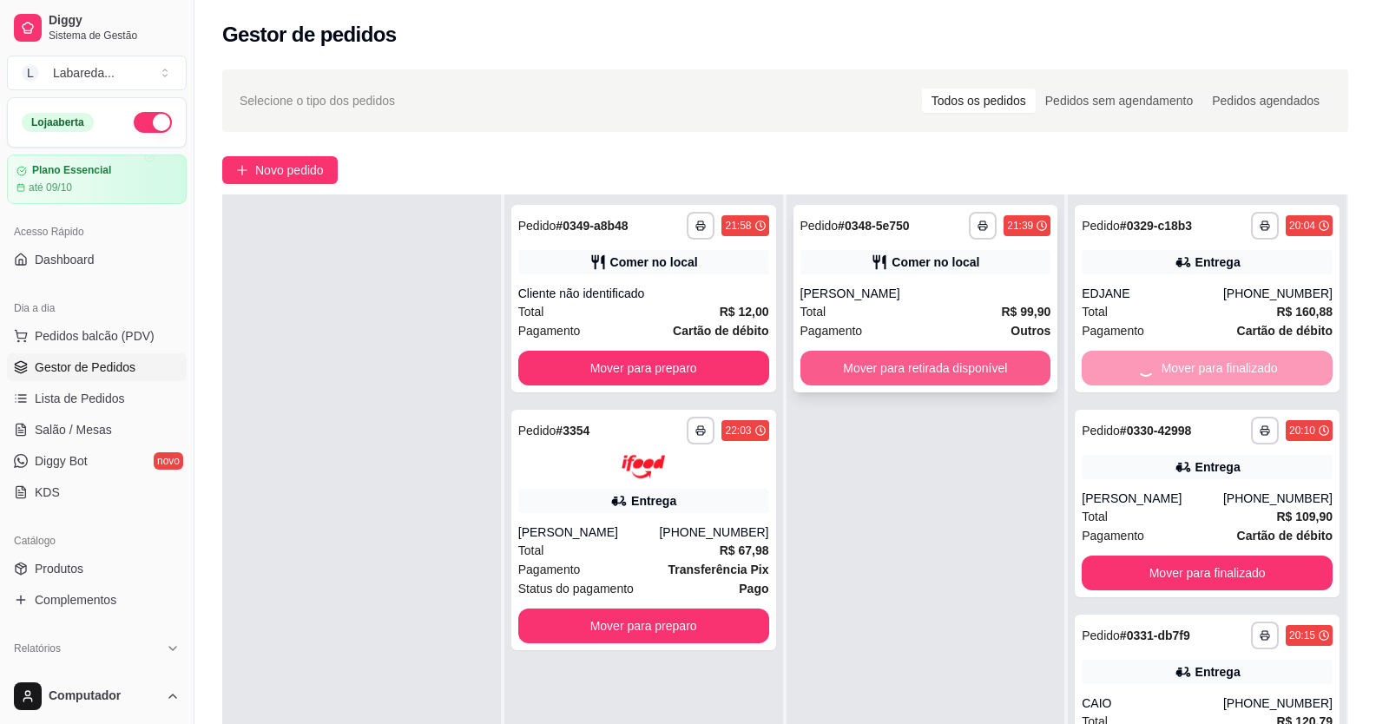
click at [999, 361] on button "Mover para retirada disponível" at bounding box center [925, 368] width 251 height 35
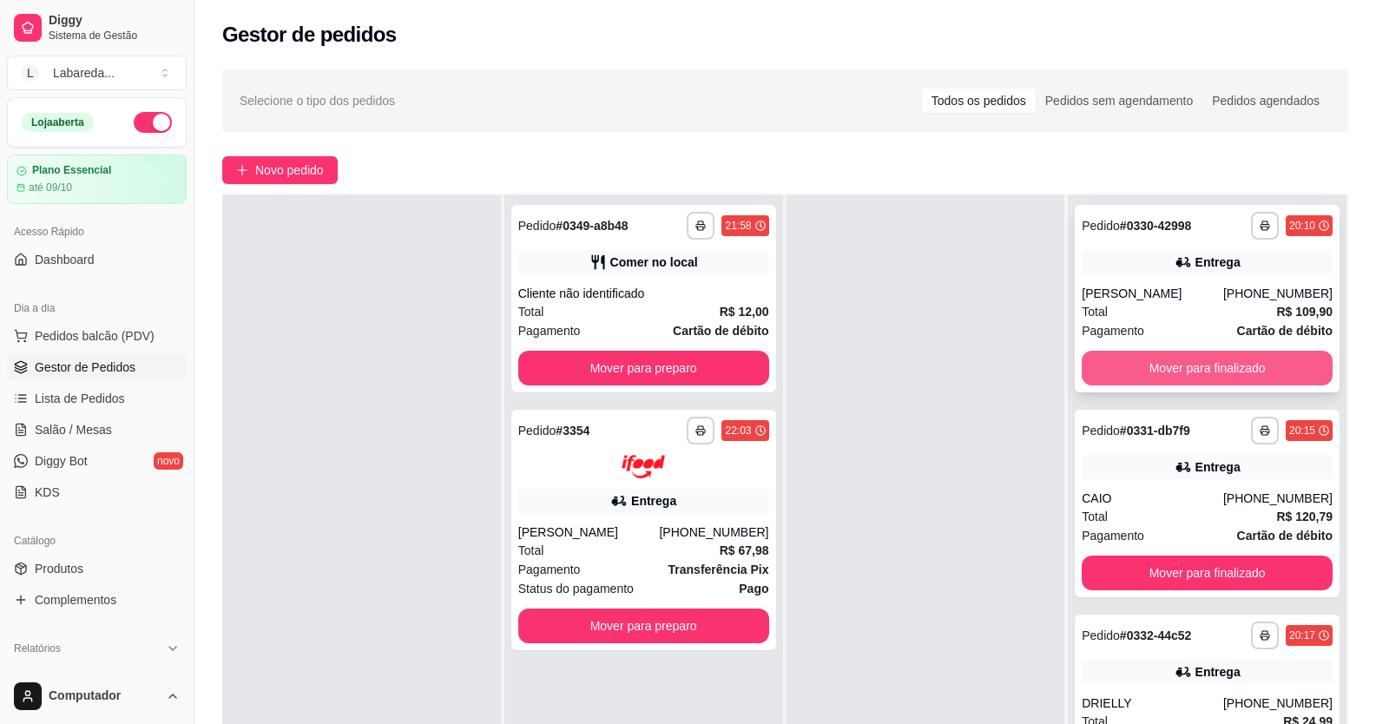
click at [1117, 371] on button "Mover para finalizado" at bounding box center [1206, 368] width 251 height 35
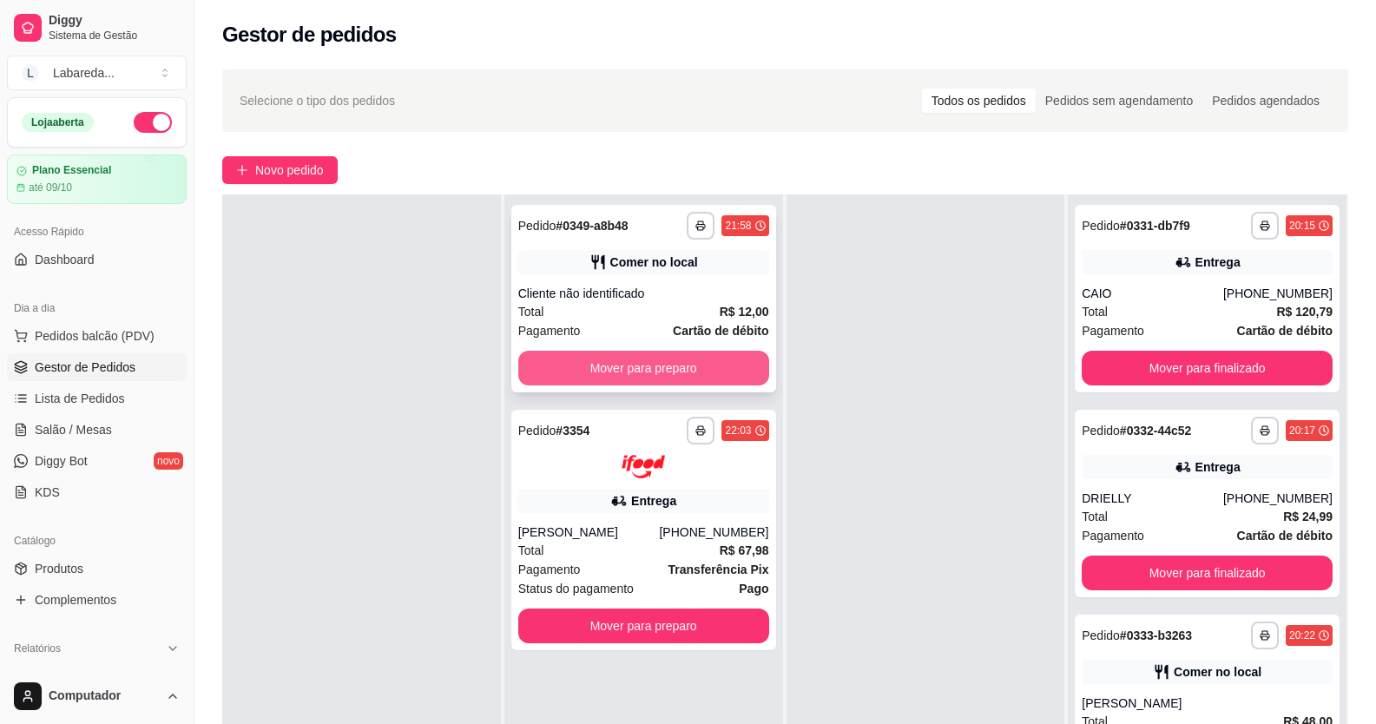
click at [662, 361] on button "Mover para preparo" at bounding box center [643, 368] width 251 height 35
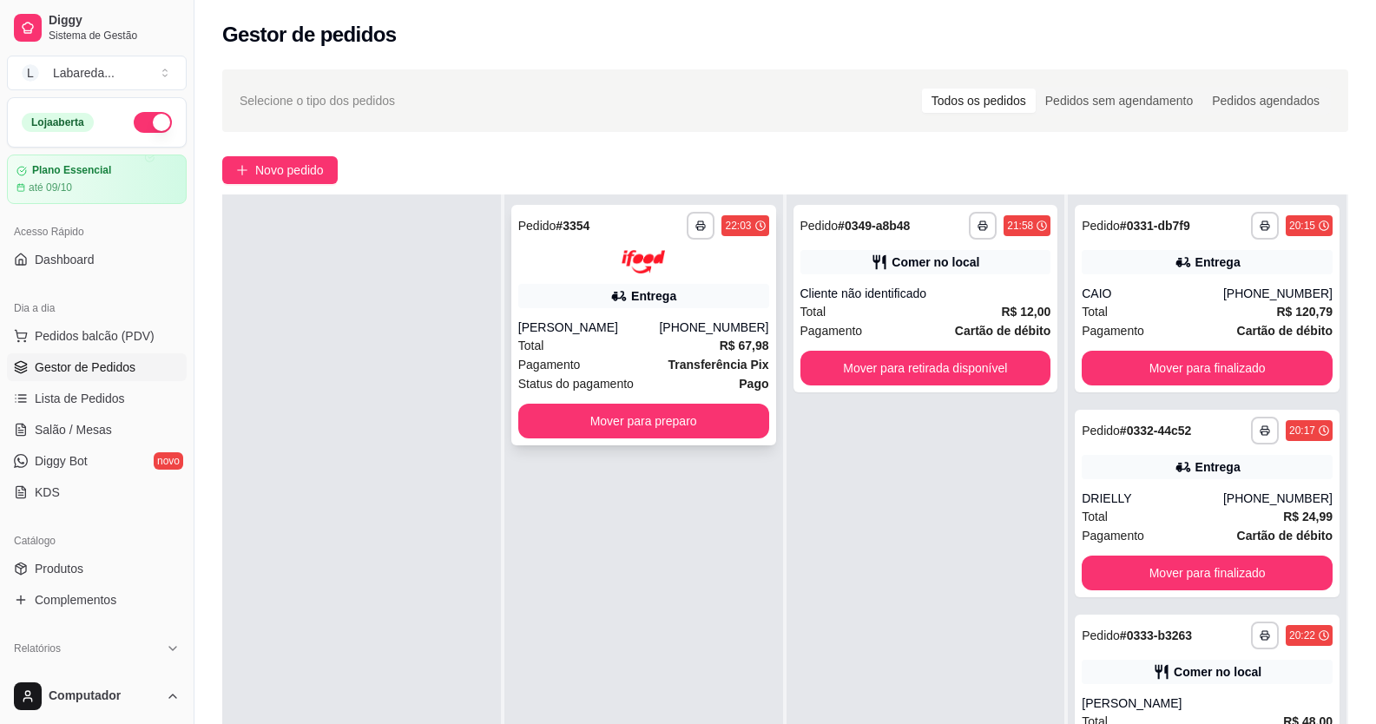
click at [667, 363] on div "Pagamento Transferência Pix" at bounding box center [643, 364] width 251 height 19
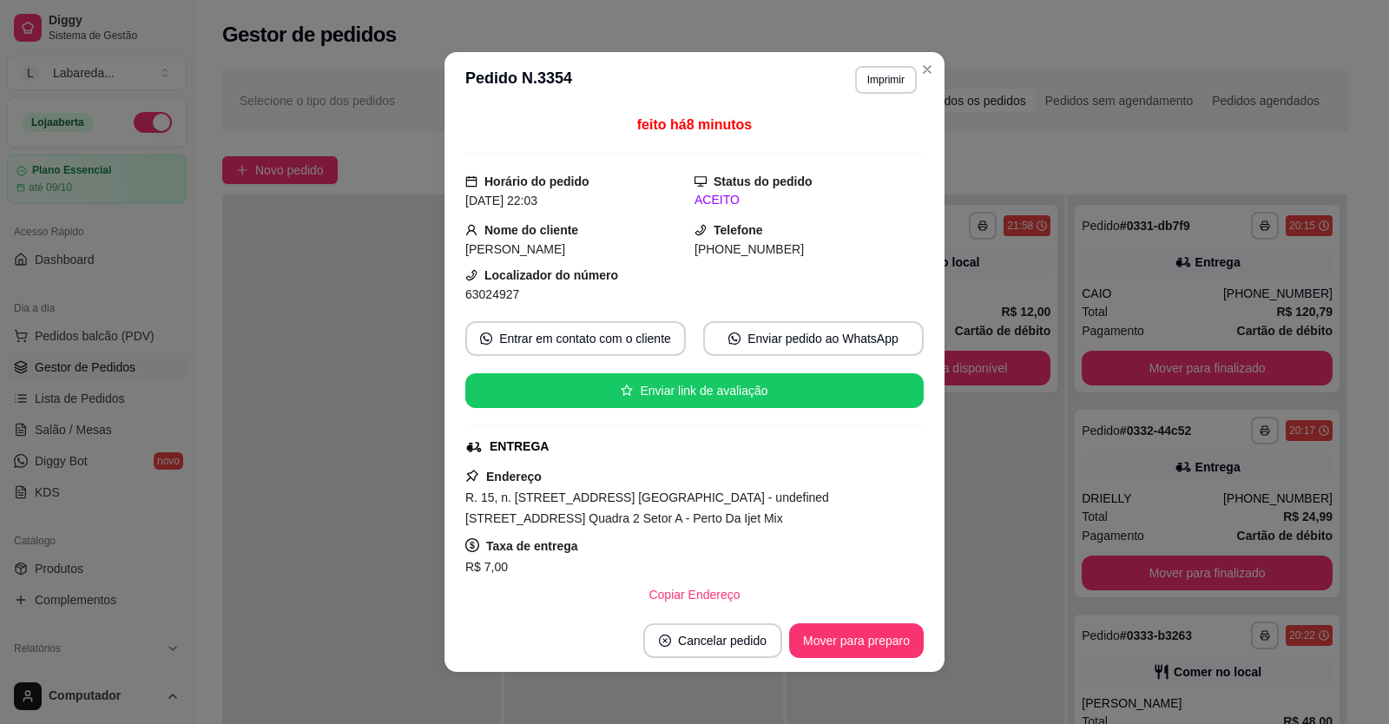
click at [444, 360] on div "feito há 8 minutos Horário do pedido 13/09/2025 22:03 Status do pedido ACEITO N…" at bounding box center [694, 359] width 500 height 502
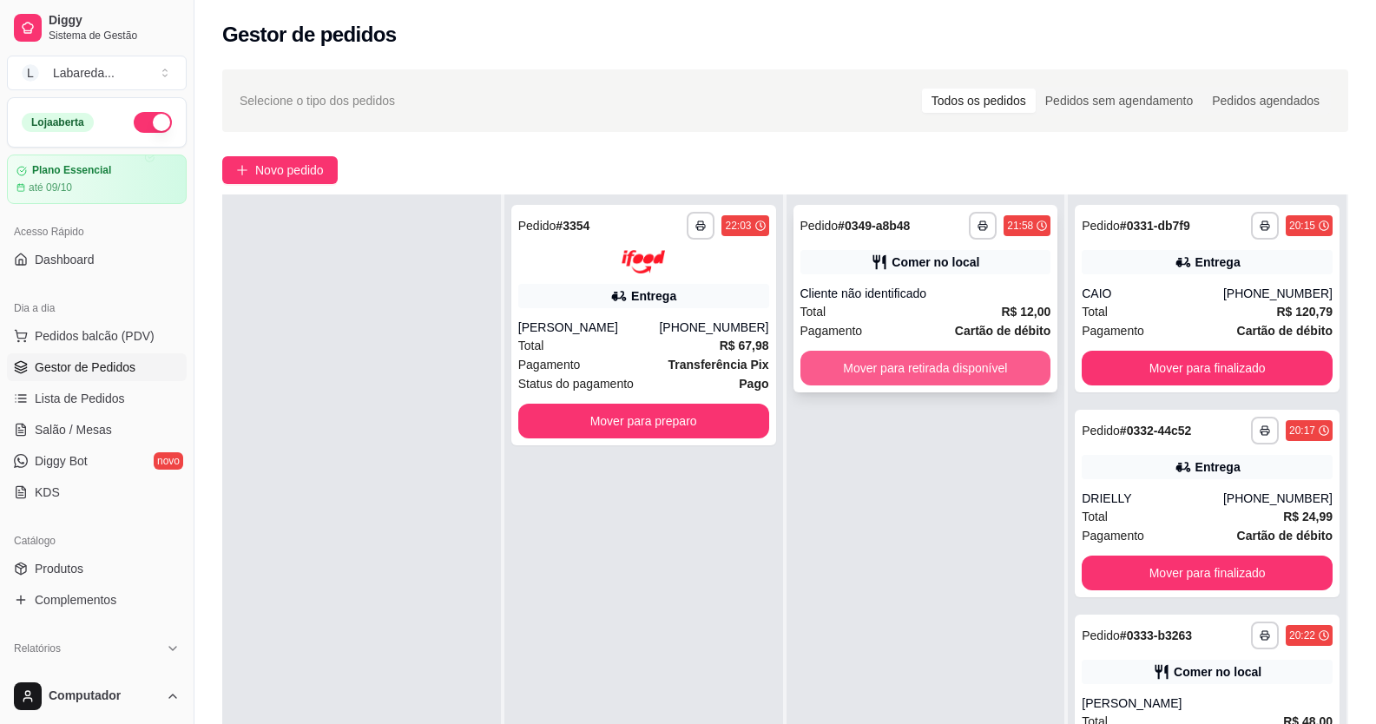
click at [908, 374] on button "Mover para retirada disponível" at bounding box center [925, 368] width 251 height 35
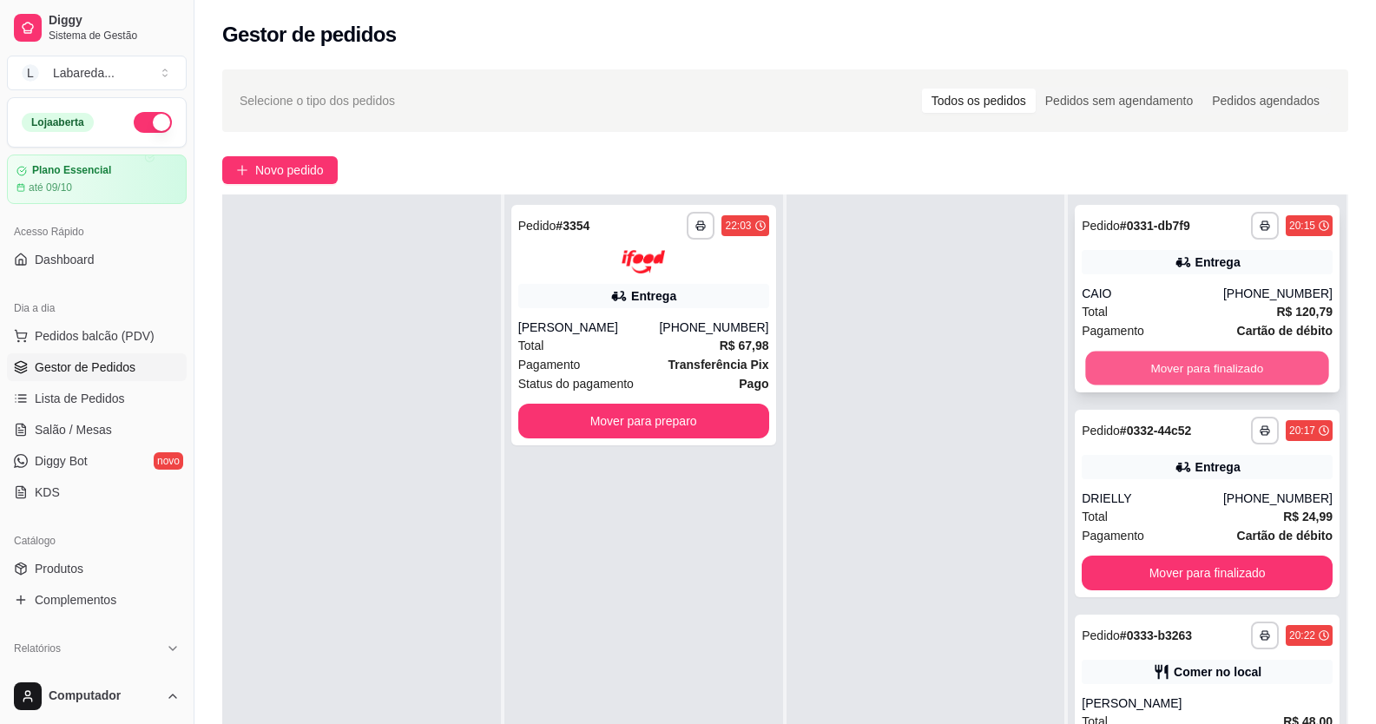
click at [1121, 378] on button "Mover para finalizado" at bounding box center [1207, 369] width 243 height 34
click at [1117, 555] on button "Mover para finalizado" at bounding box center [1206, 572] width 251 height 35
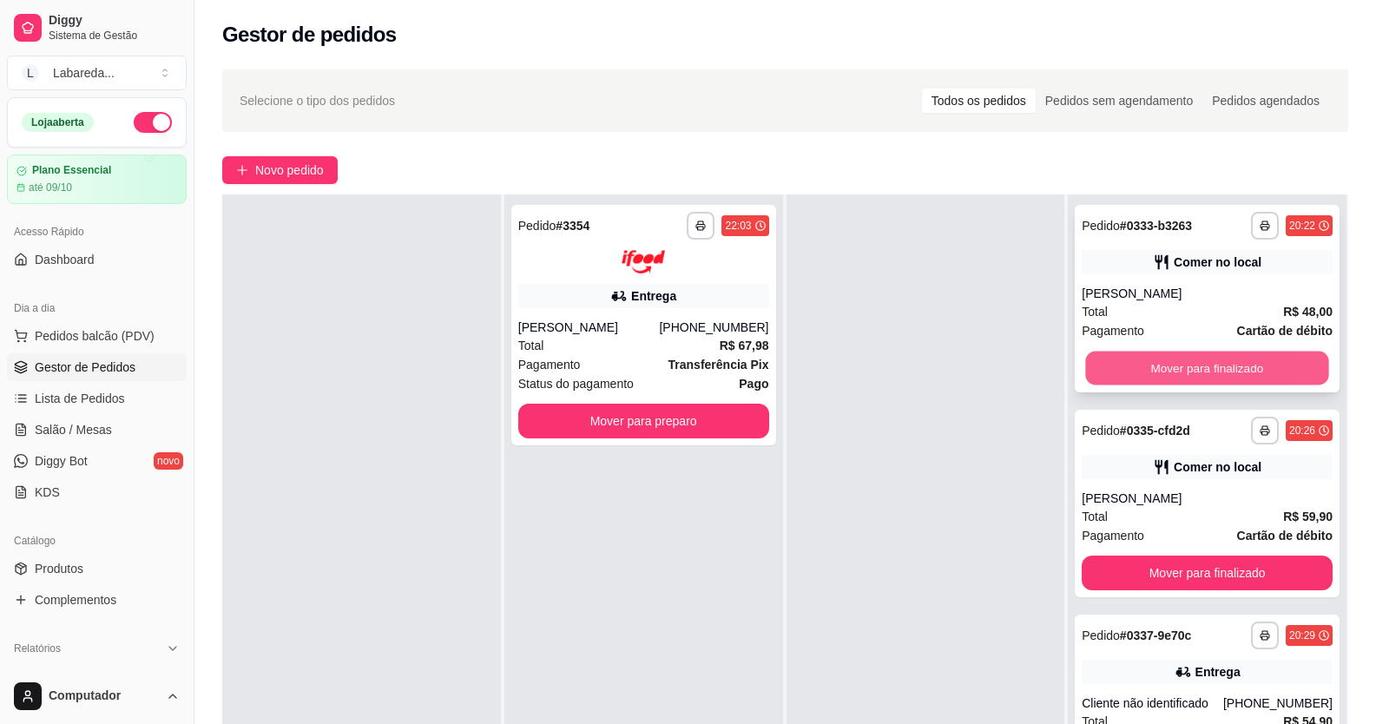
click at [1119, 378] on button "Mover para finalizado" at bounding box center [1207, 369] width 243 height 34
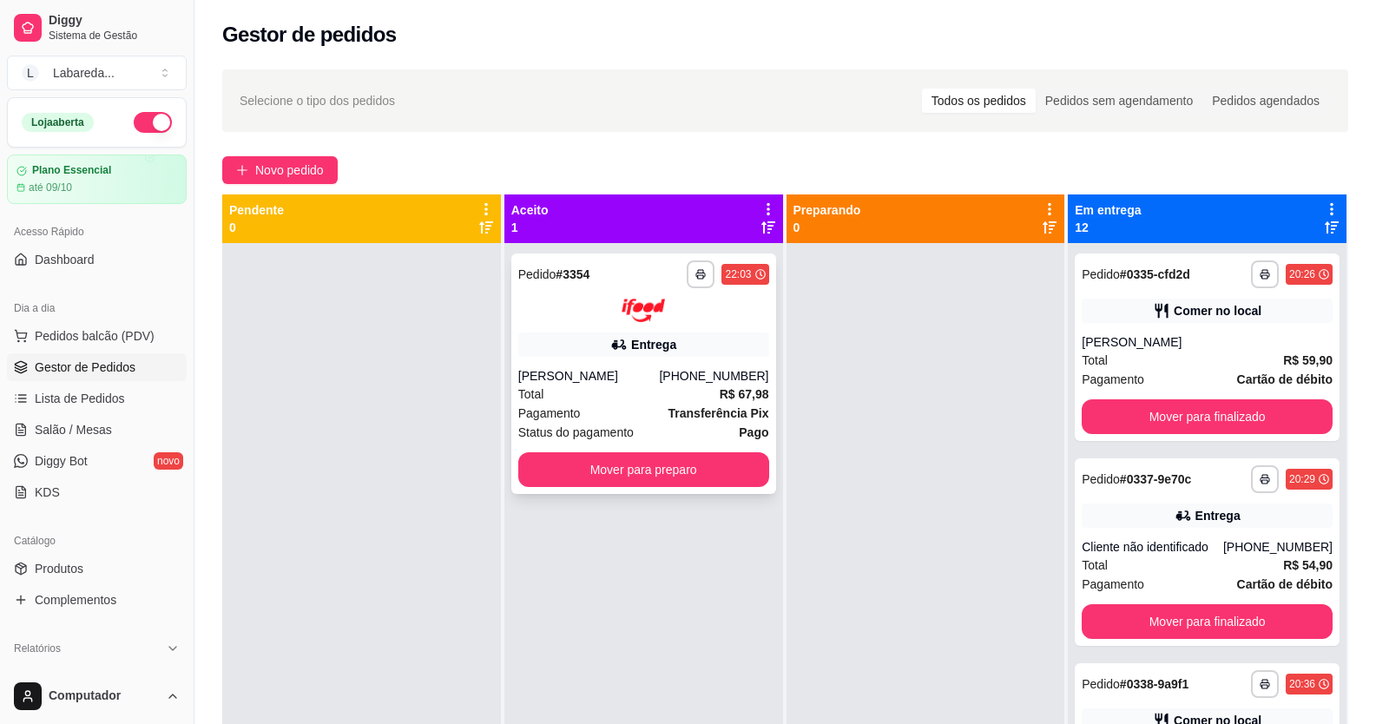
click at [607, 388] on div "Total R$ 67,98" at bounding box center [643, 394] width 251 height 19
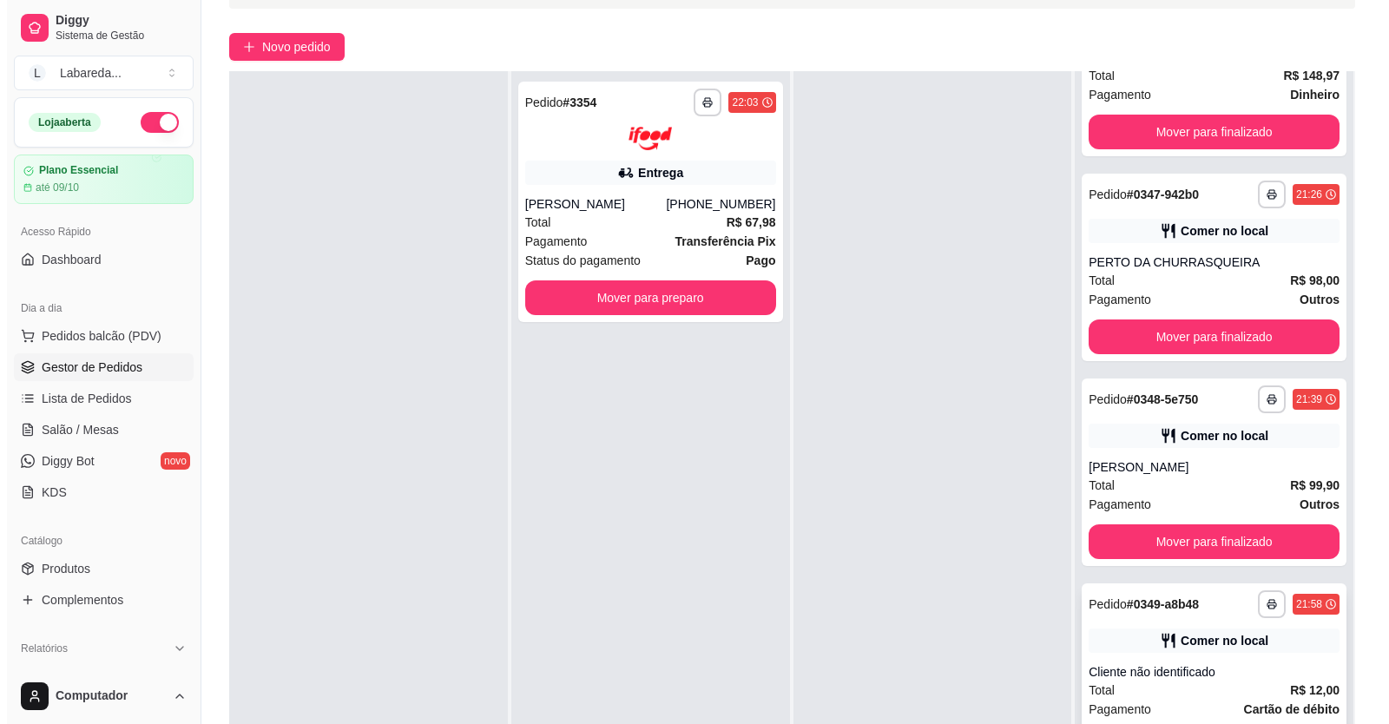
scroll to position [265, 0]
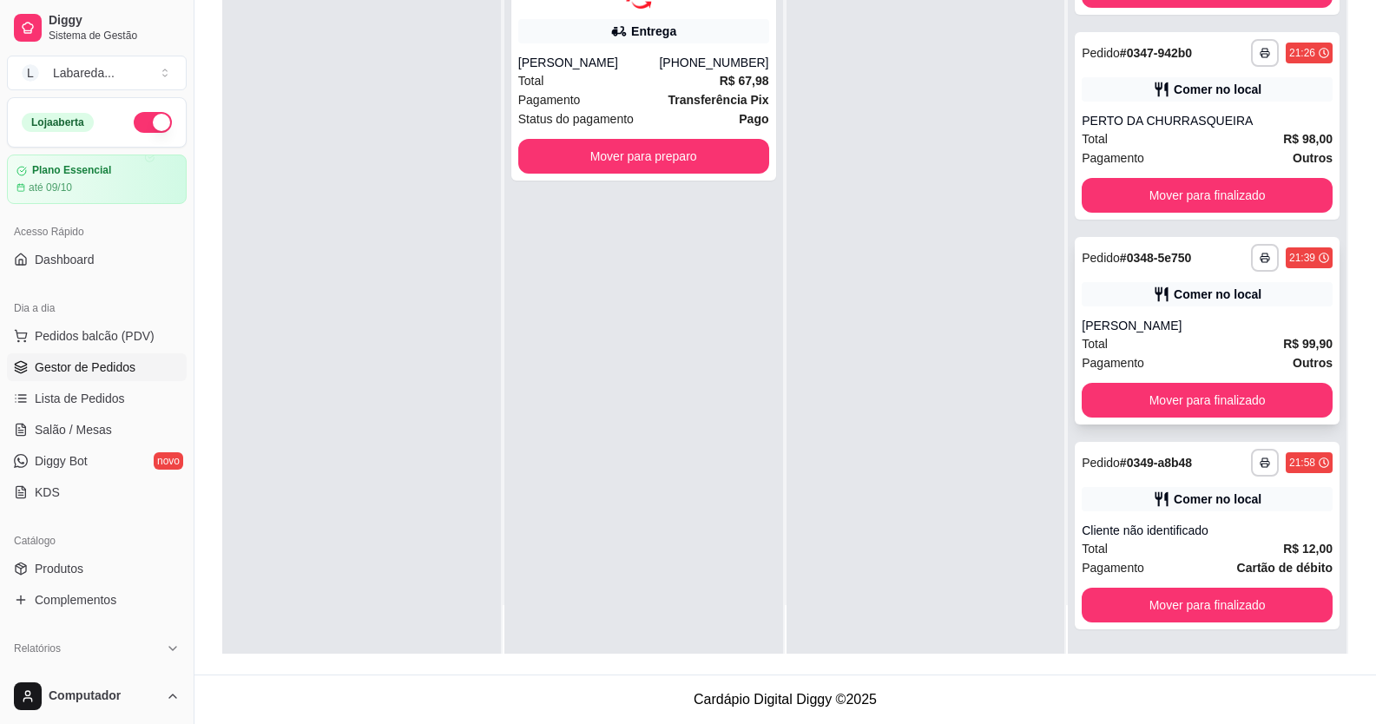
click at [1110, 340] on div "Total R$ 99,90" at bounding box center [1206, 343] width 251 height 19
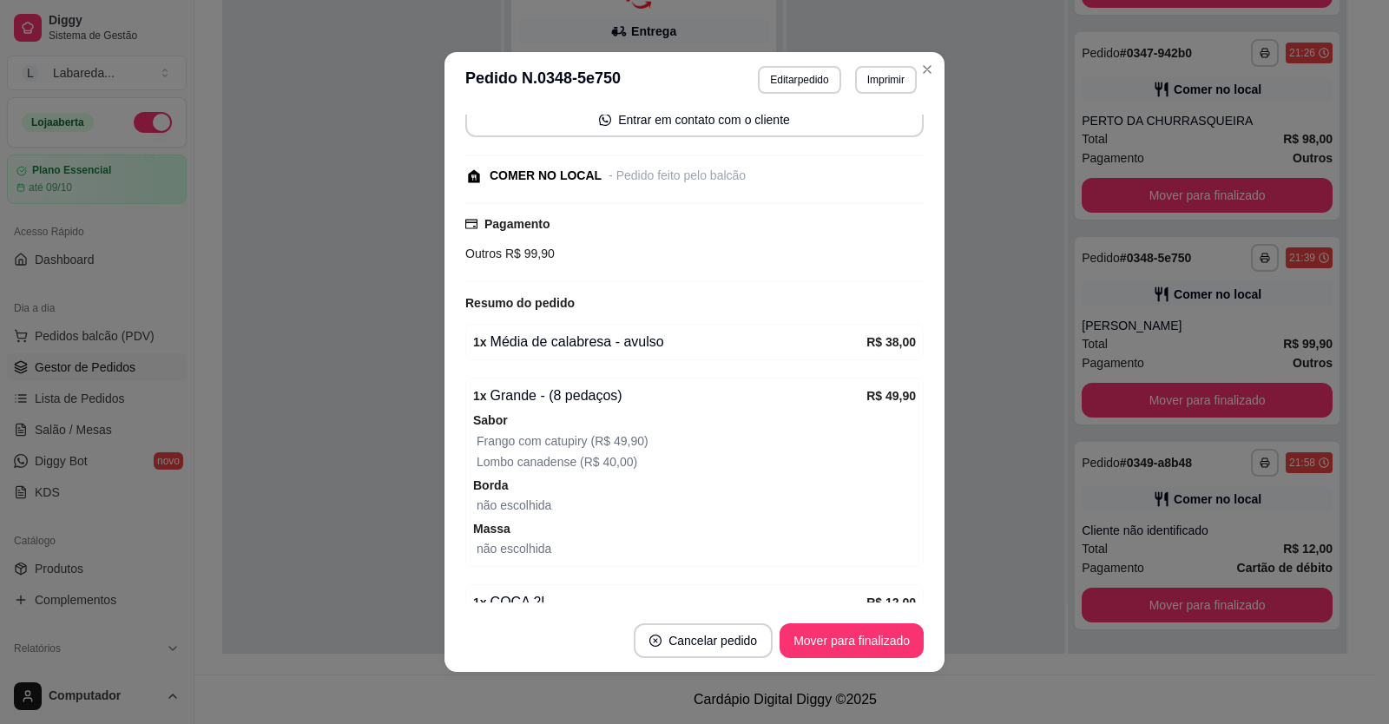
scroll to position [260, 0]
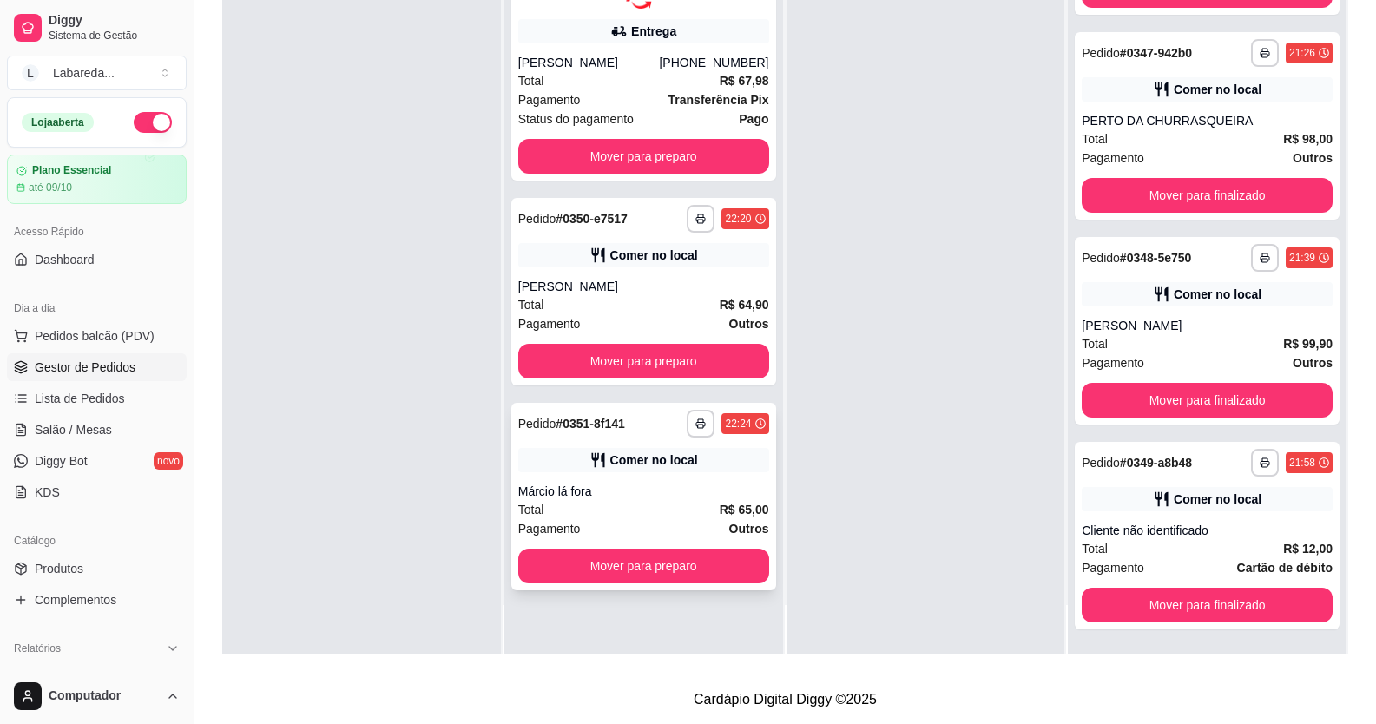
click at [666, 510] on div "Total R$ 65,00" at bounding box center [643, 509] width 251 height 19
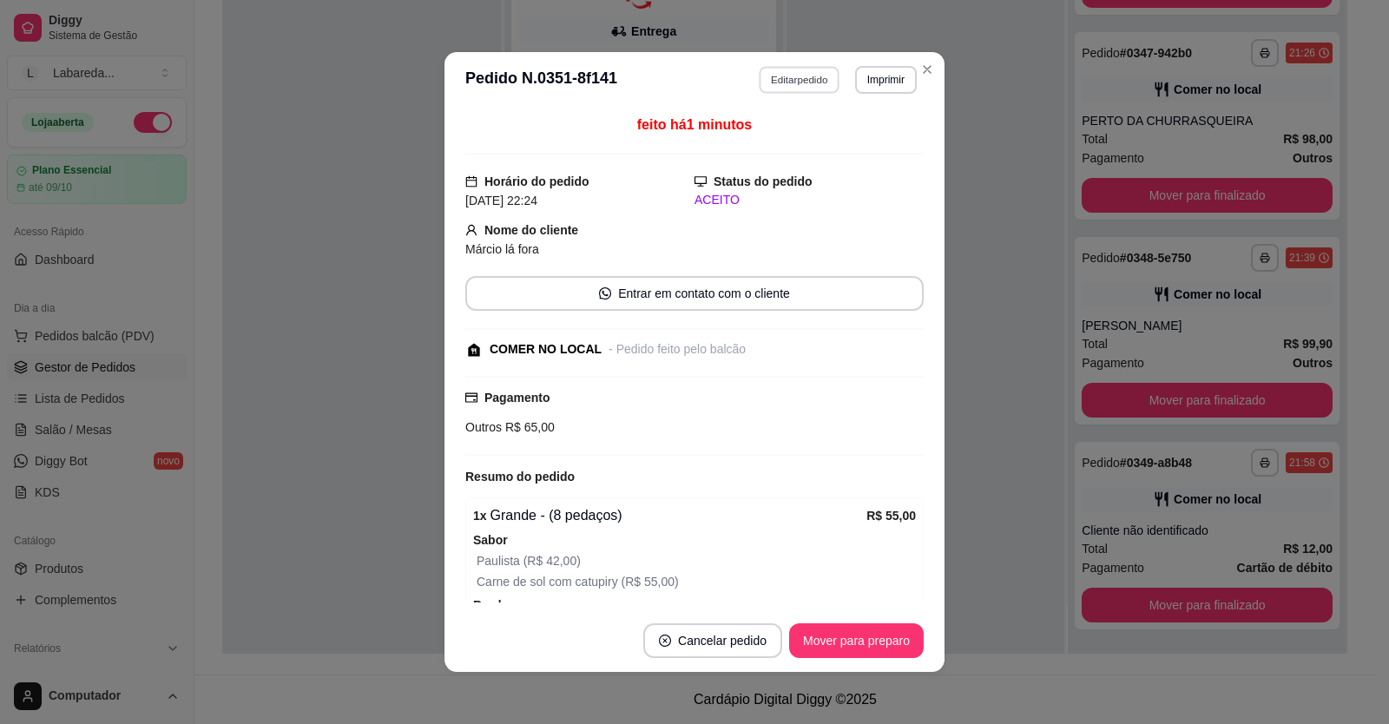
click at [792, 81] on button "Editar pedido" at bounding box center [799, 79] width 81 height 27
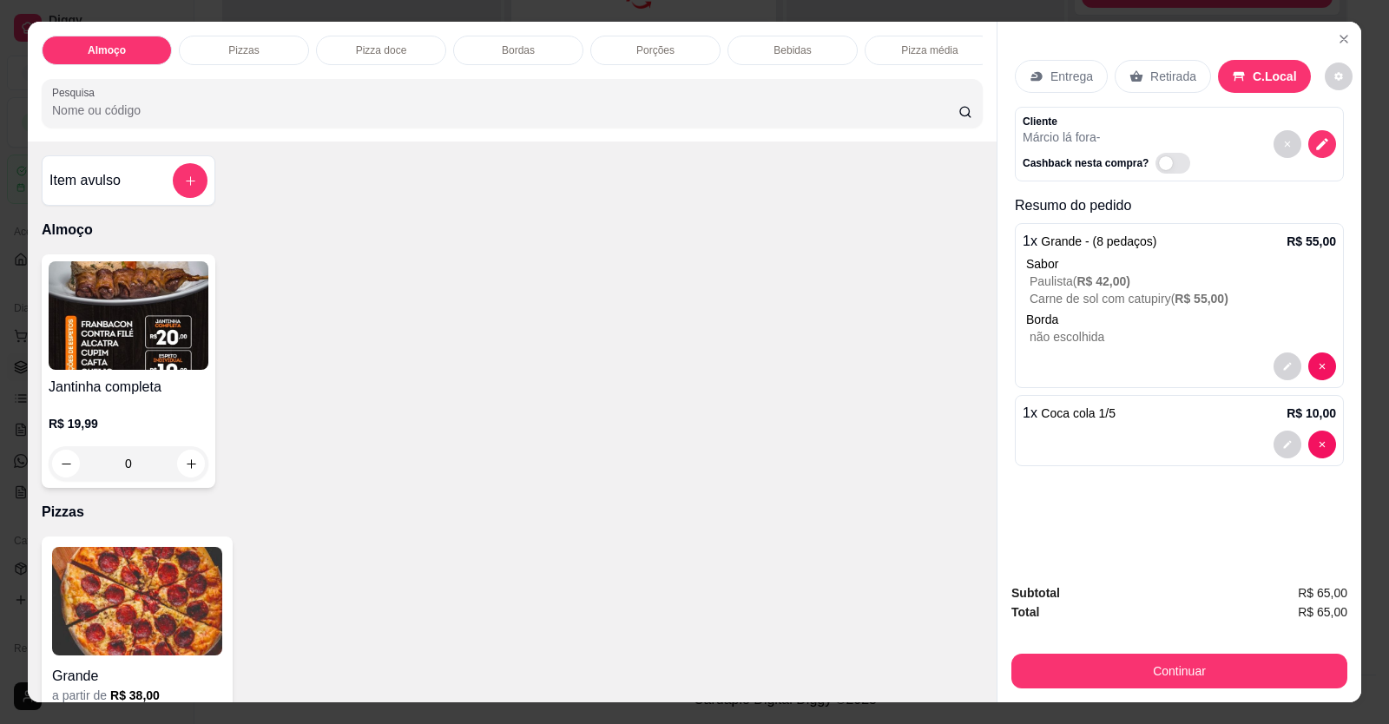
click at [1128, 355] on div at bounding box center [1178, 366] width 313 height 28
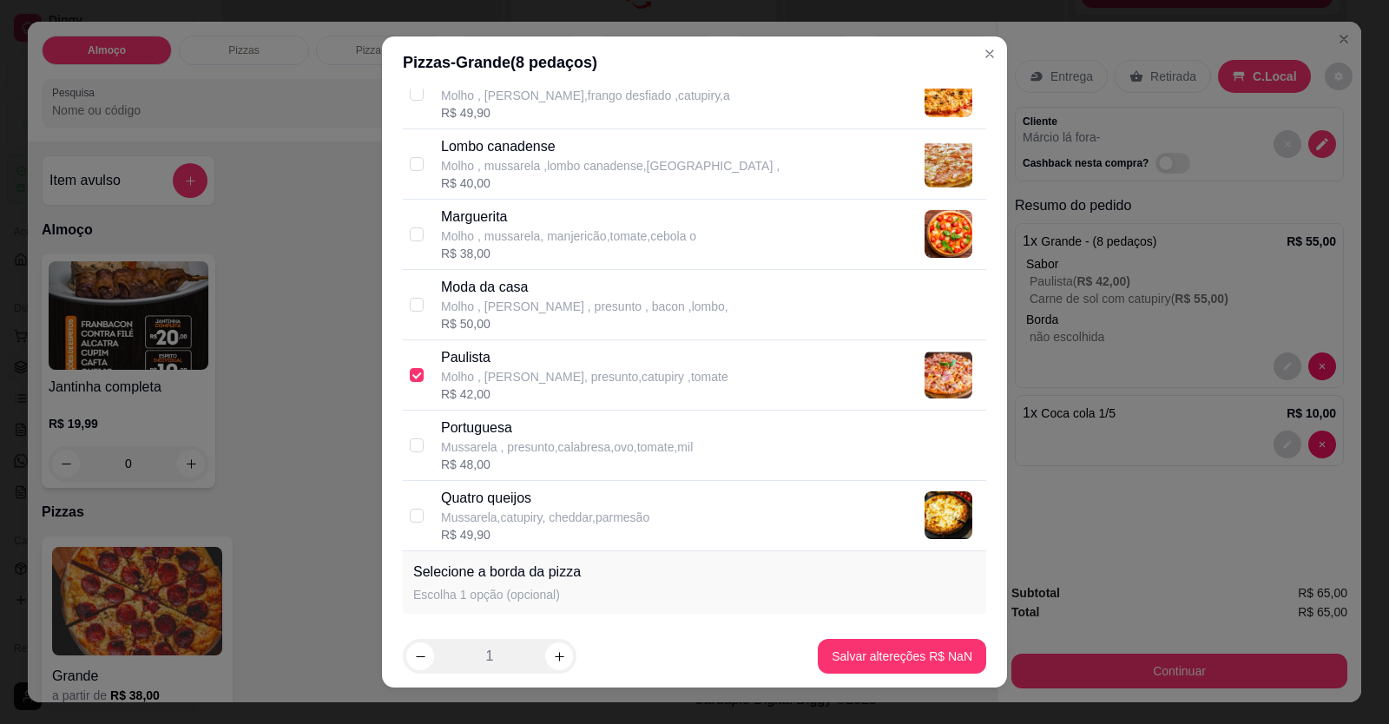
scroll to position [680, 0]
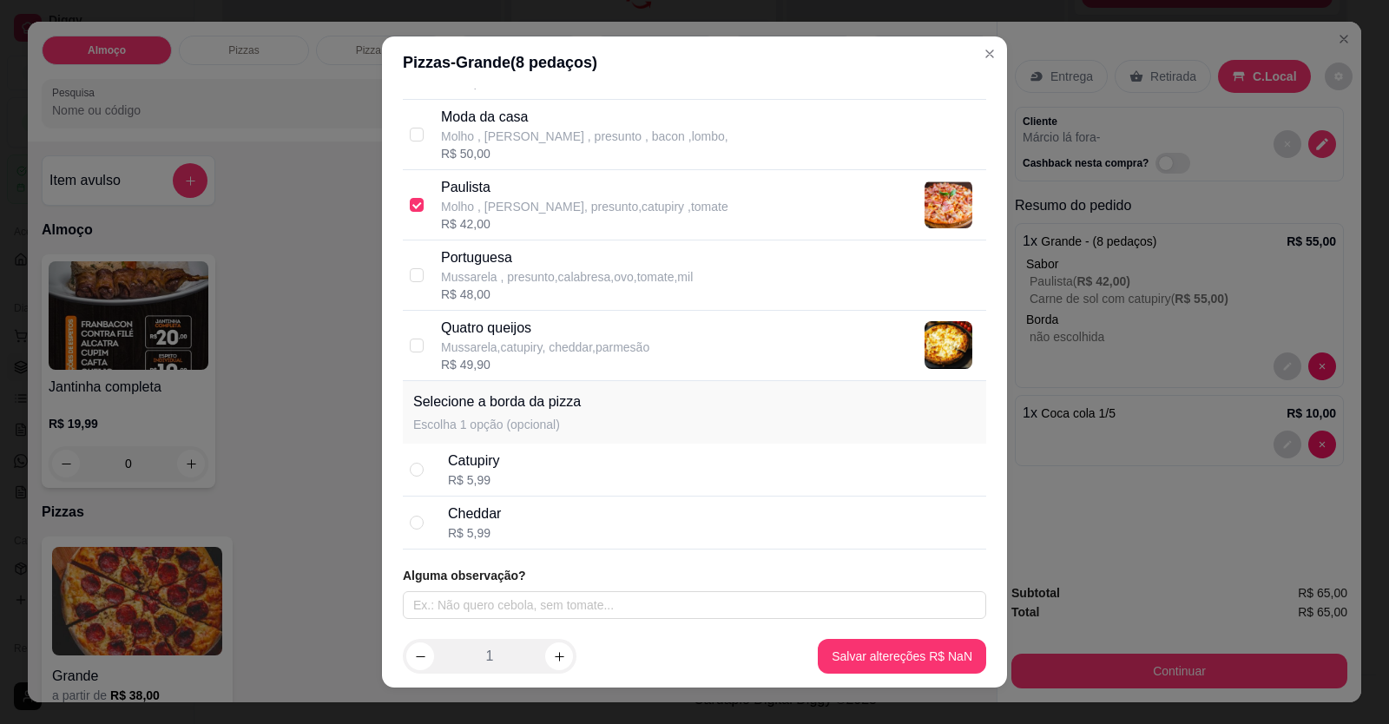
click at [470, 459] on div "Catupiry" at bounding box center [474, 460] width 52 height 21
radio input "true"
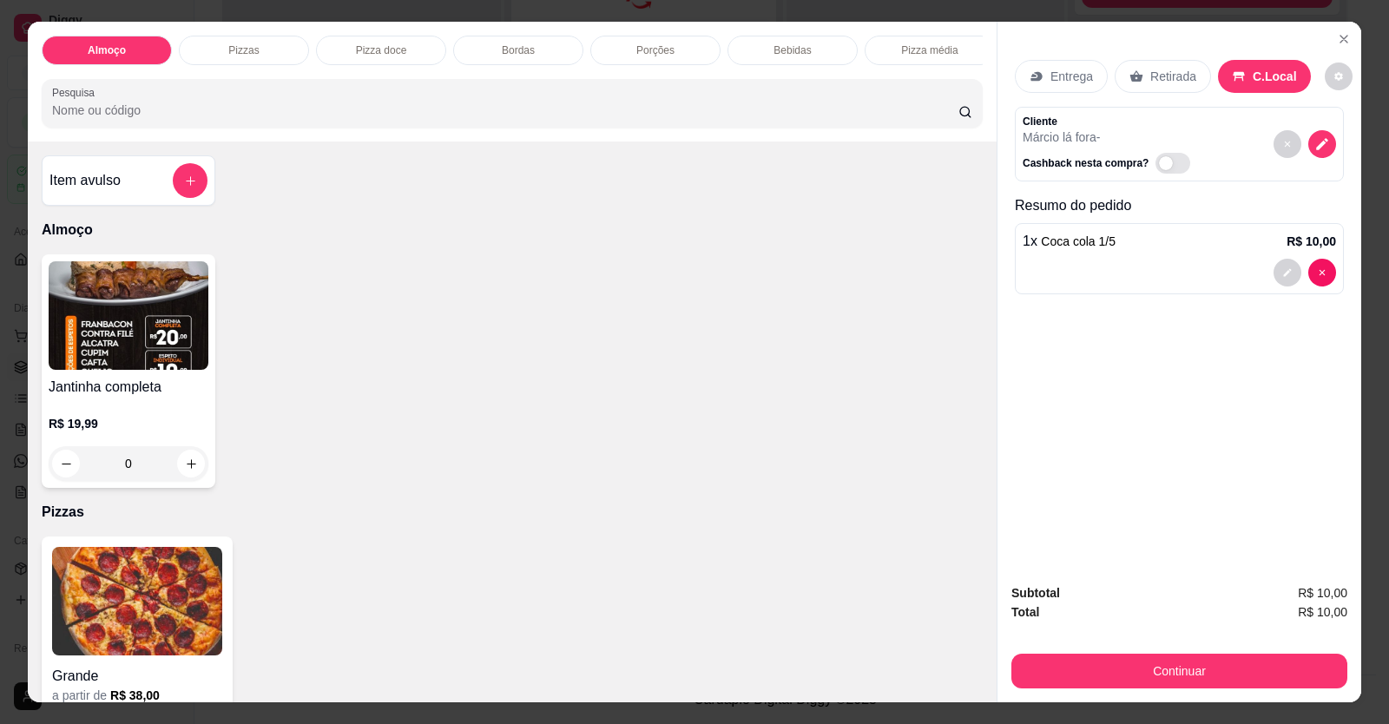
click at [168, 635] on img at bounding box center [137, 601] width 170 height 108
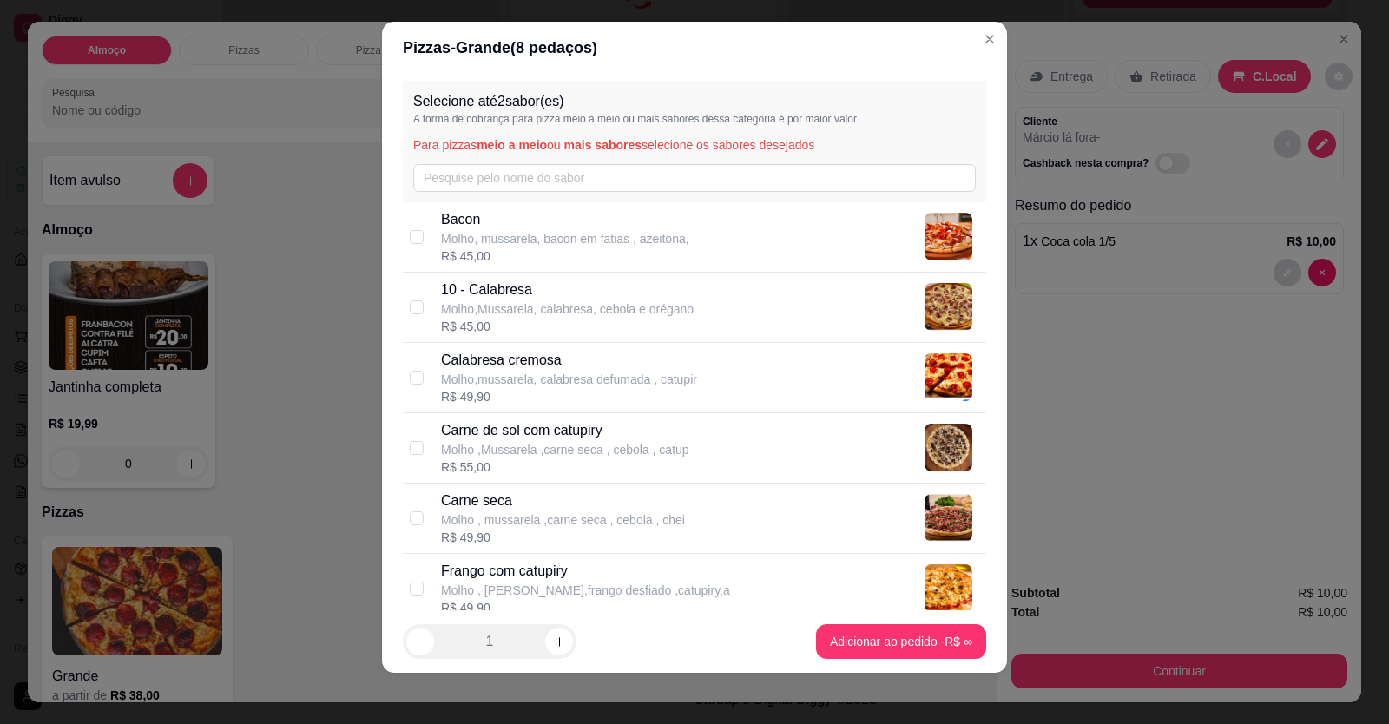
scroll to position [19, 0]
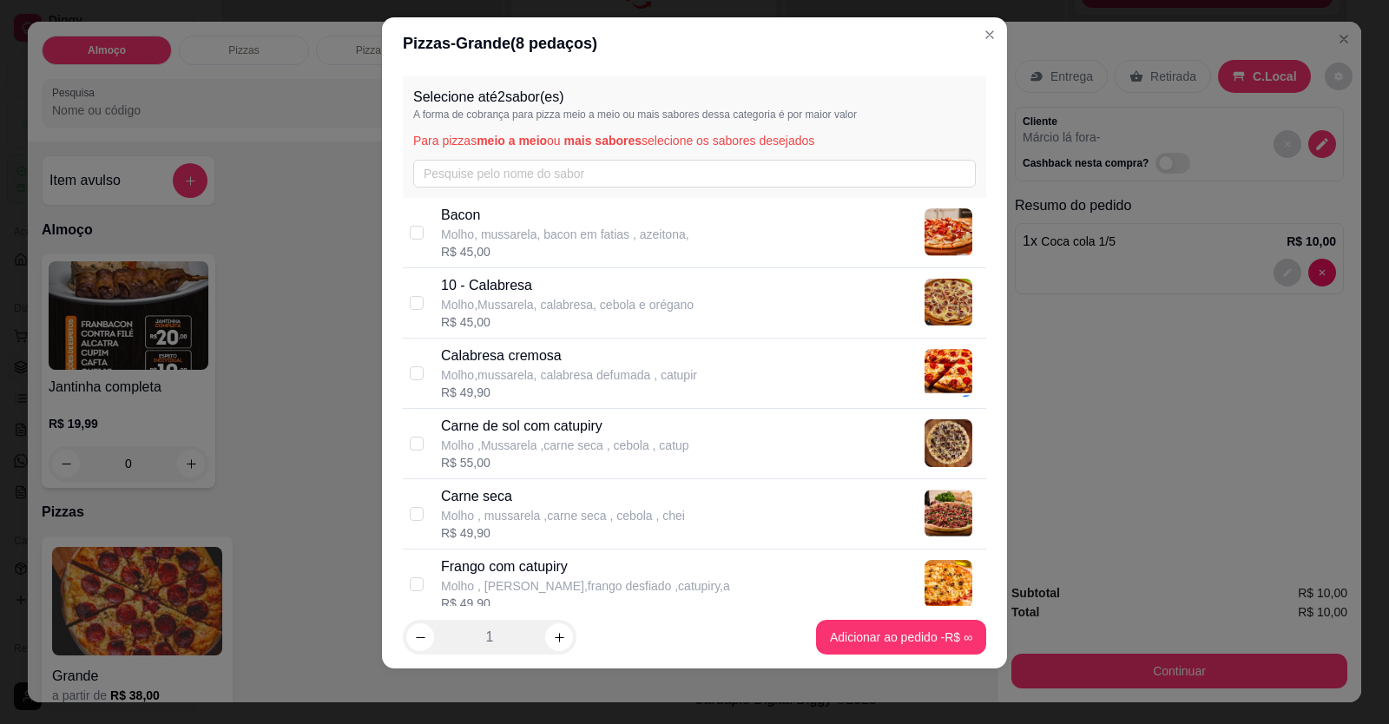
click at [529, 453] on p "Molho ,Mussarela ,carne seca , cebola , catup" at bounding box center [565, 445] width 248 height 17
checkbox input "true"
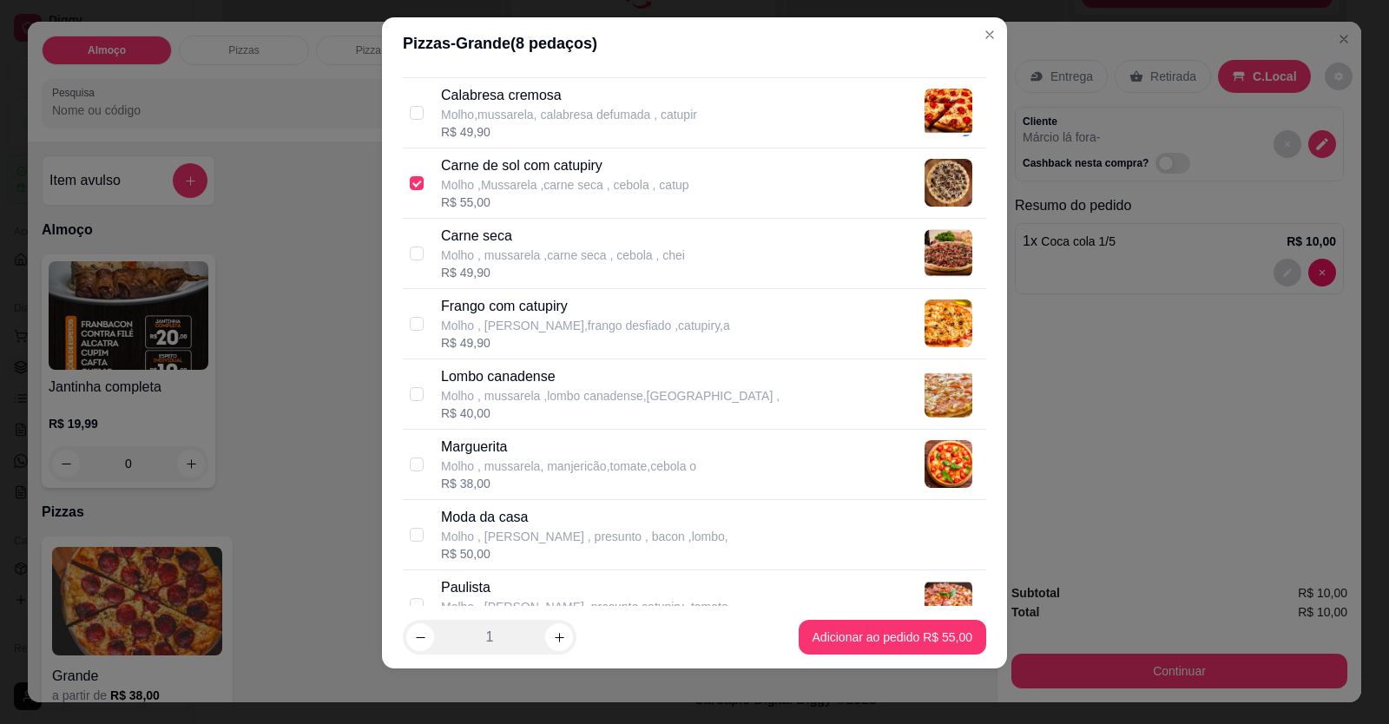
scroll to position [434, 0]
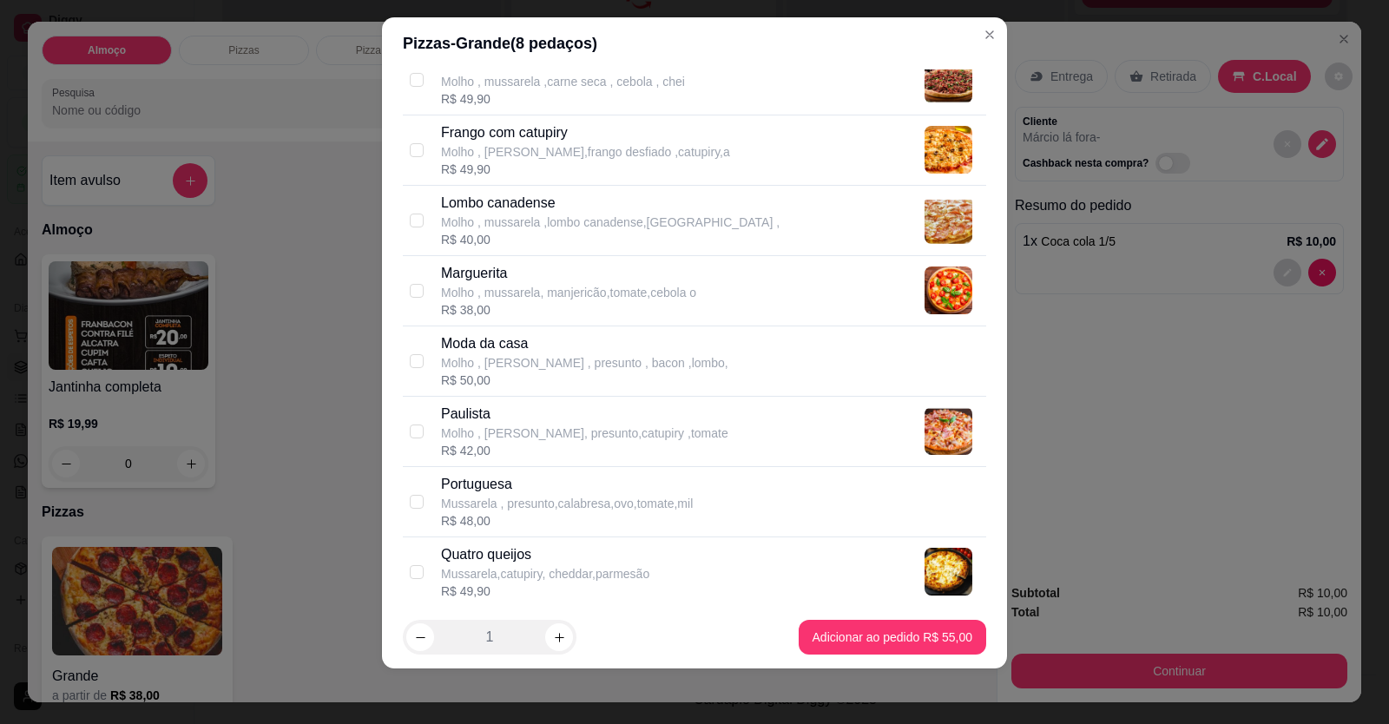
drag, startPoint x: 497, startPoint y: 436, endPoint x: 509, endPoint y: 443, distance: 13.2
click at [501, 437] on p "Molho , [PERSON_NAME], presunto,catupiry ,tomate" at bounding box center [584, 432] width 287 height 17
checkbox input "true"
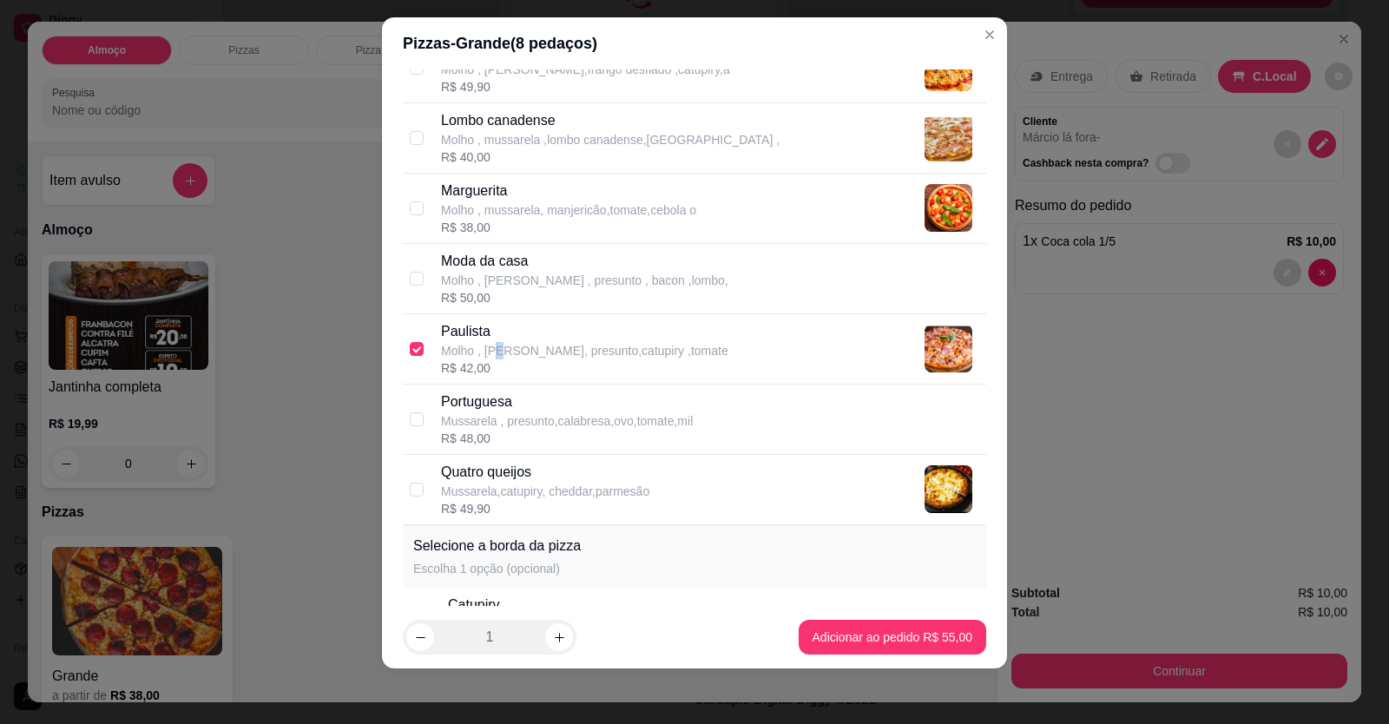
scroll to position [680, 0]
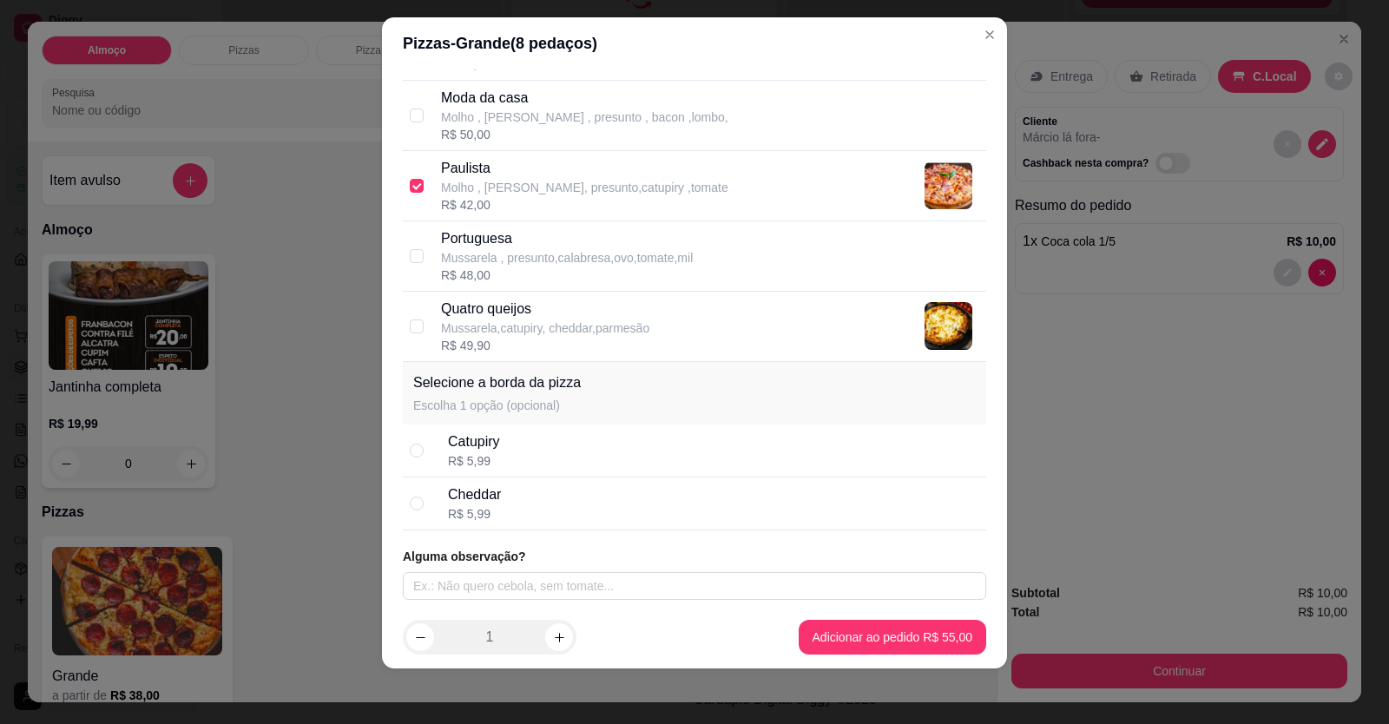
click at [476, 437] on div "Catupiry" at bounding box center [474, 441] width 52 height 21
radio input "true"
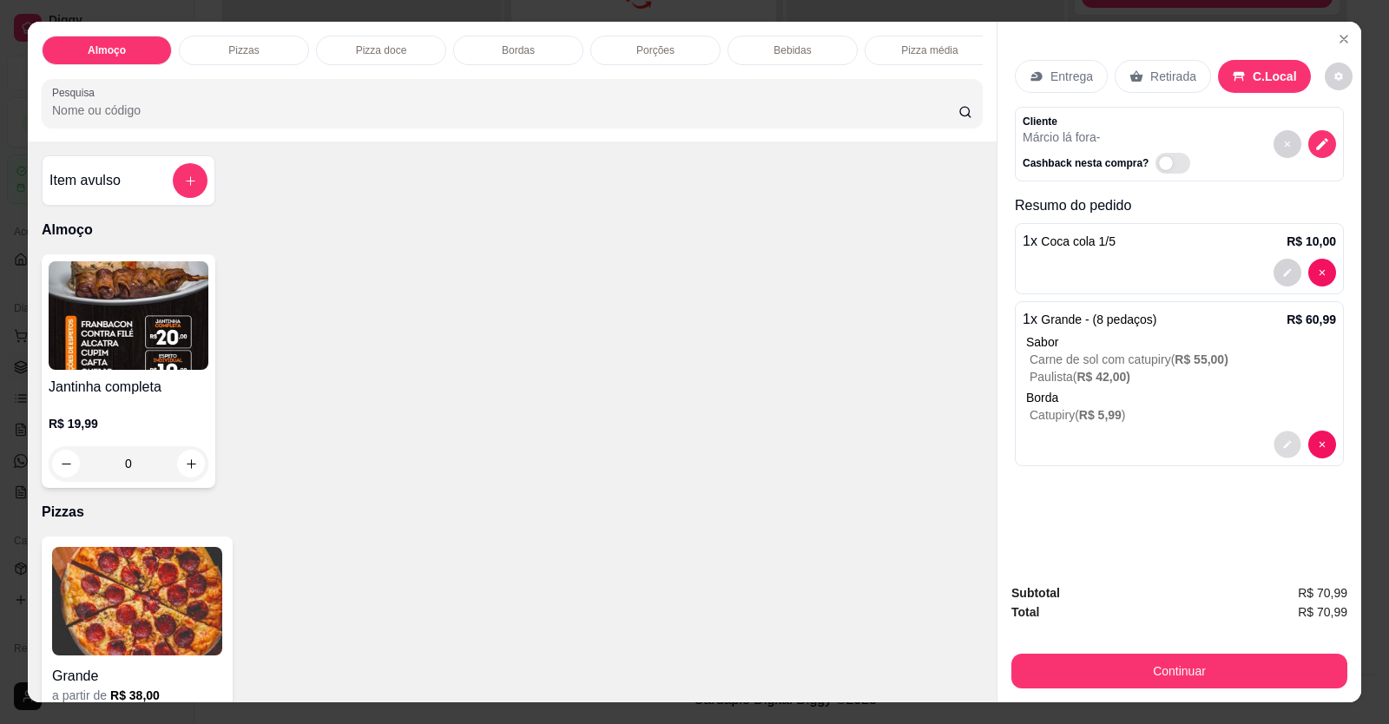
click at [1284, 444] on icon "decrease-product-quantity" at bounding box center [1288, 445] width 8 height 8
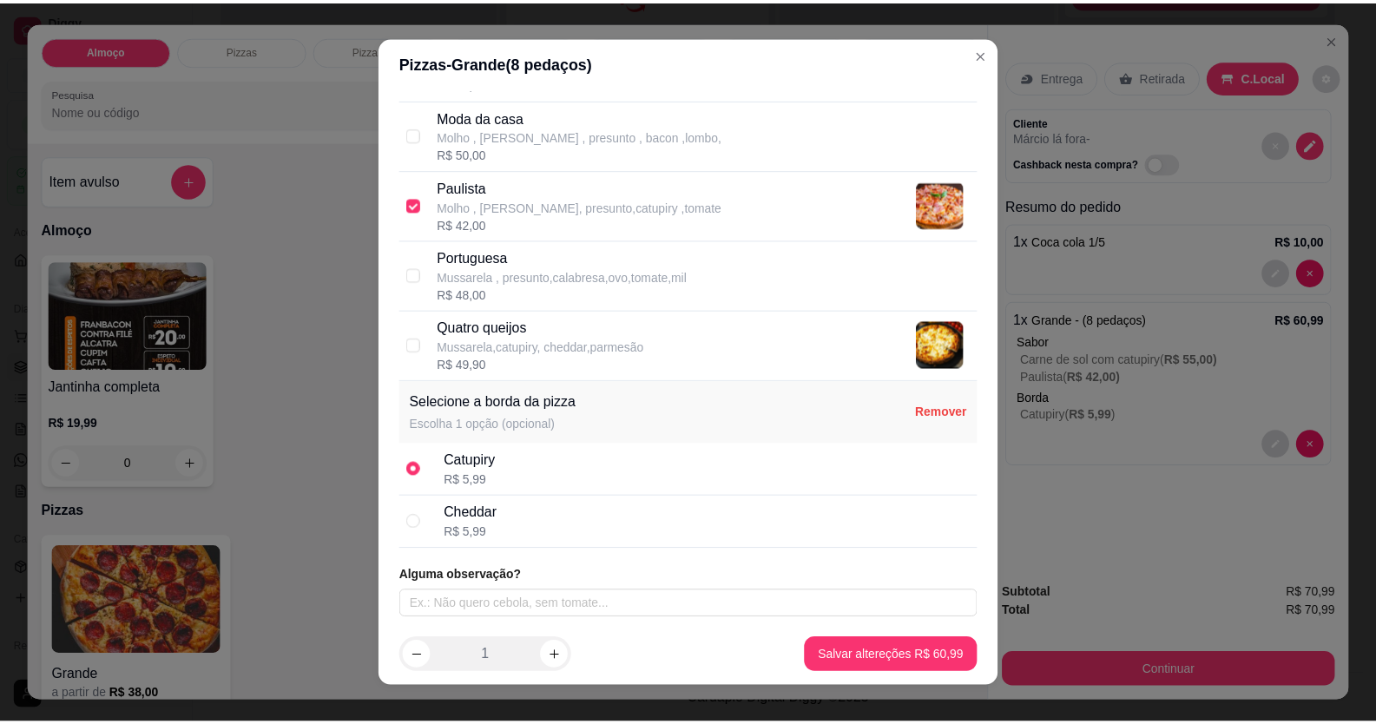
scroll to position [19, 0]
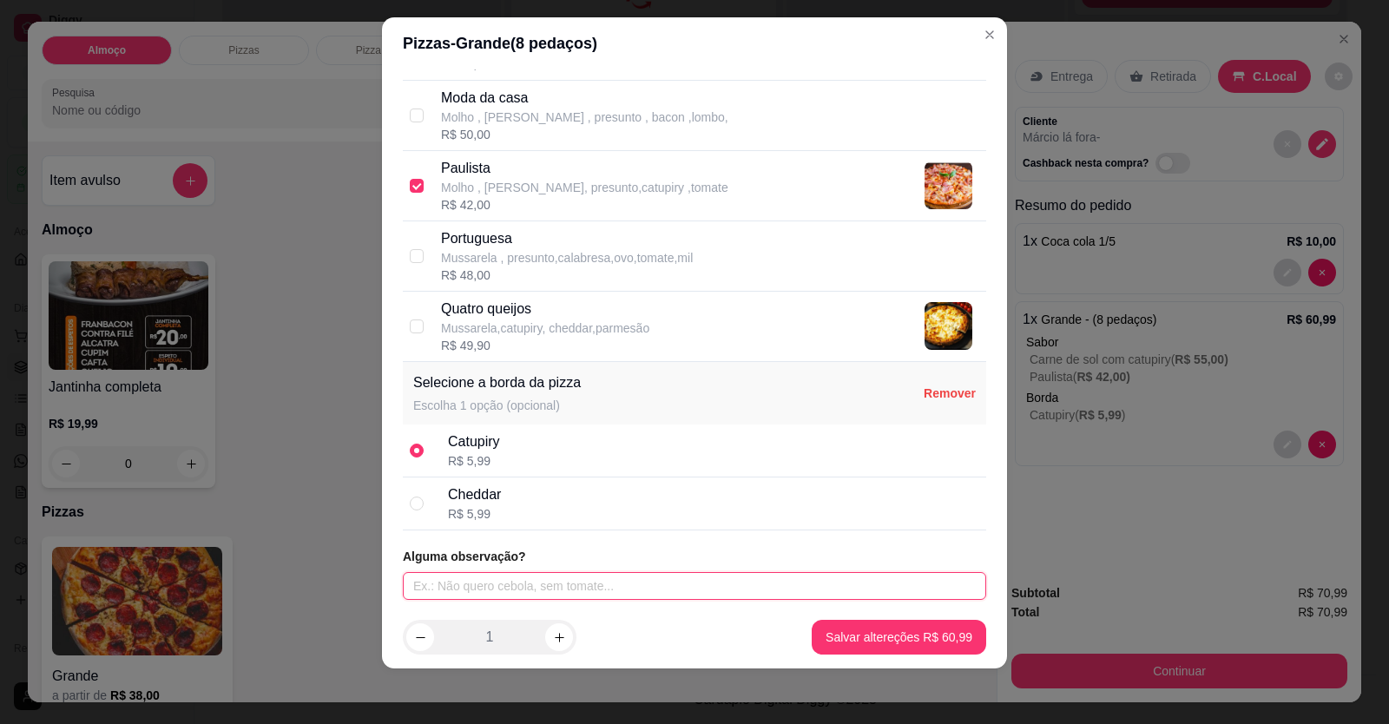
click at [599, 581] on input "text" at bounding box center [694, 586] width 583 height 28
type input "CAPRICHA"
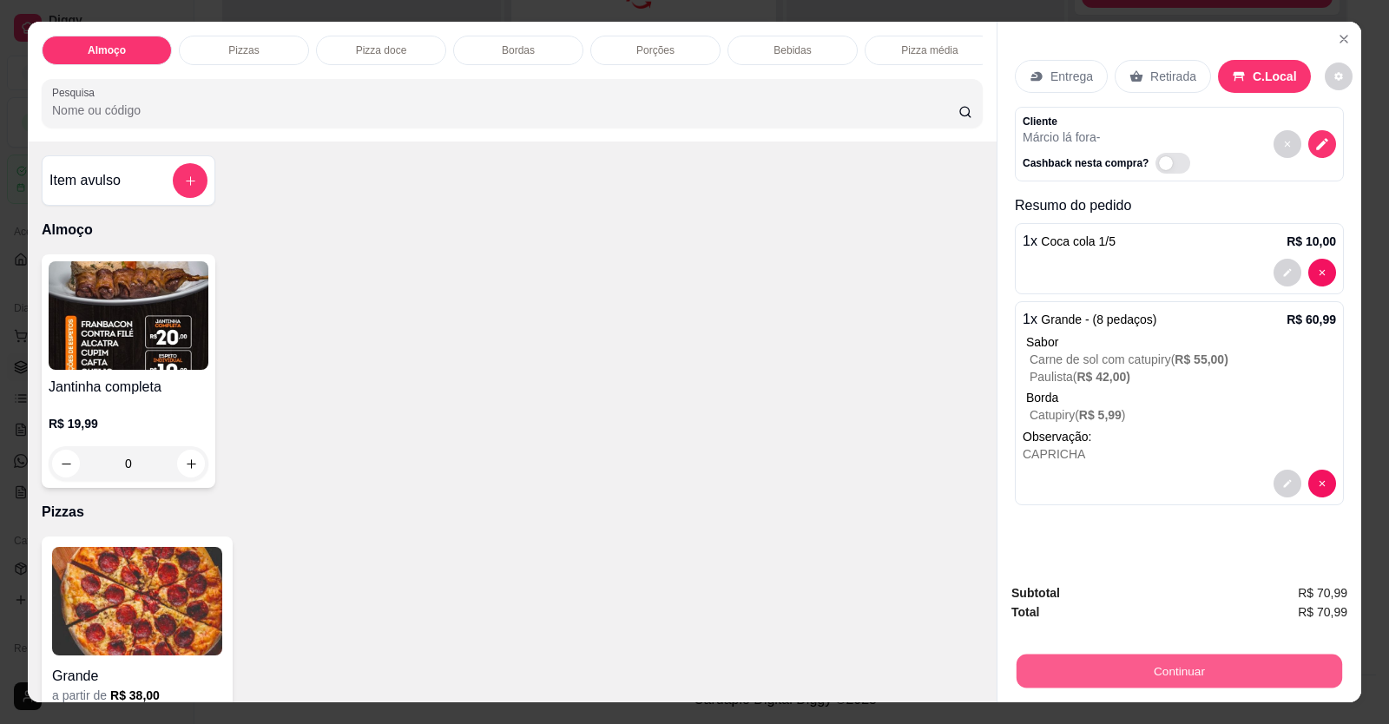
click at [1093, 665] on button "Continuar" at bounding box center [1178, 671] width 325 height 34
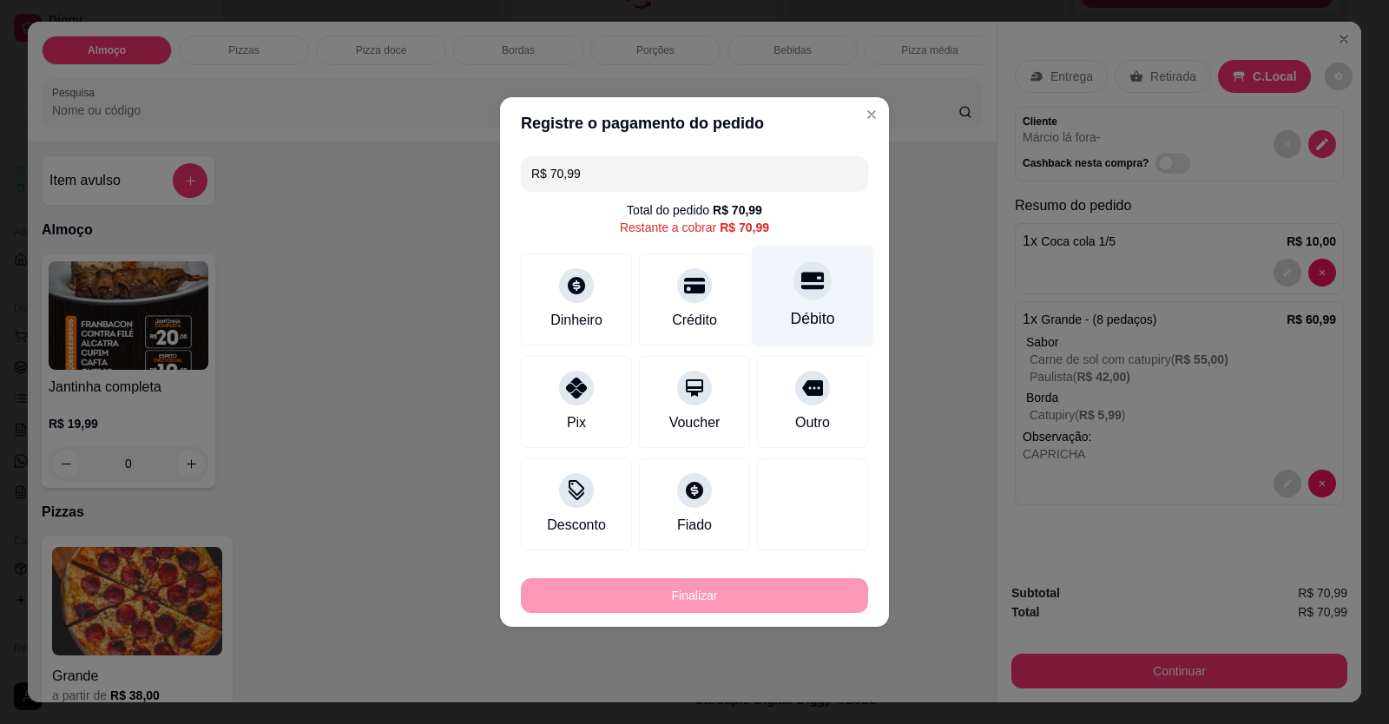
click at [813, 311] on div "Débito" at bounding box center [813, 318] width 44 height 23
type input "R$ 0,00"
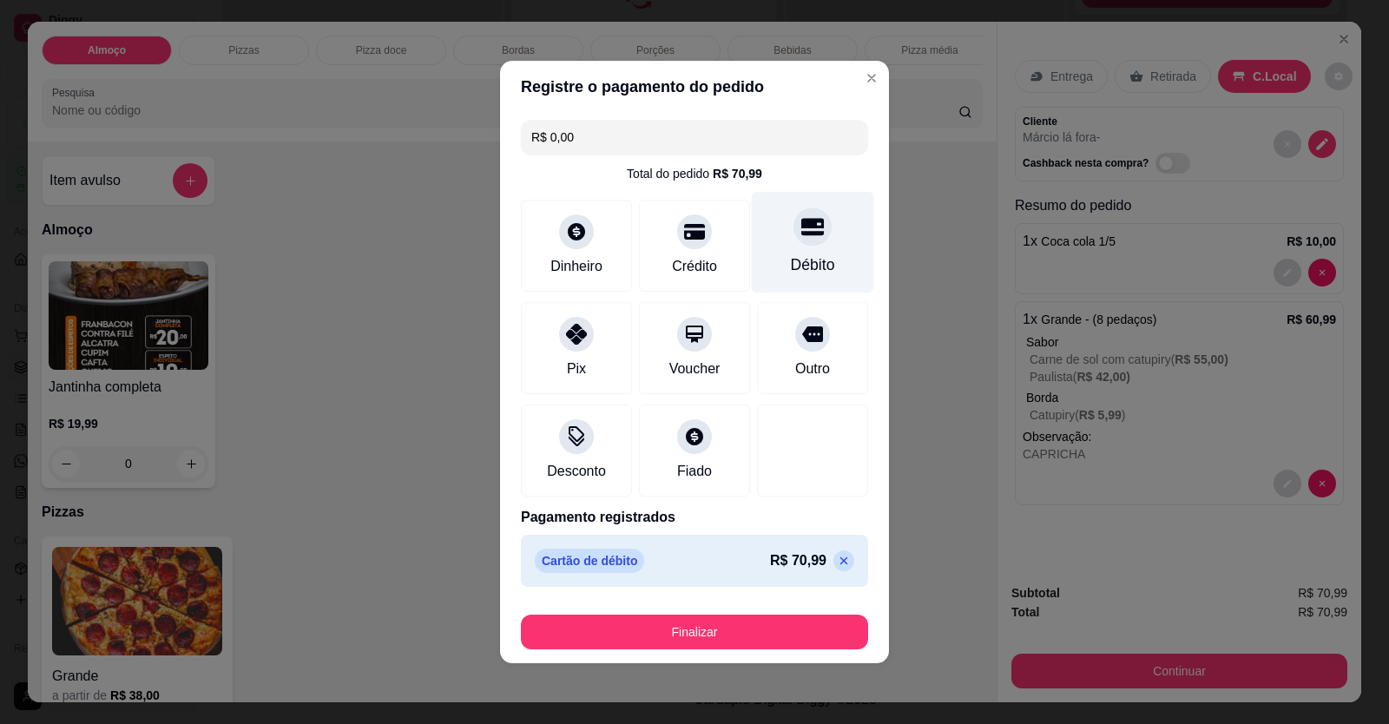
click at [821, 265] on div "Débito" at bounding box center [813, 264] width 44 height 23
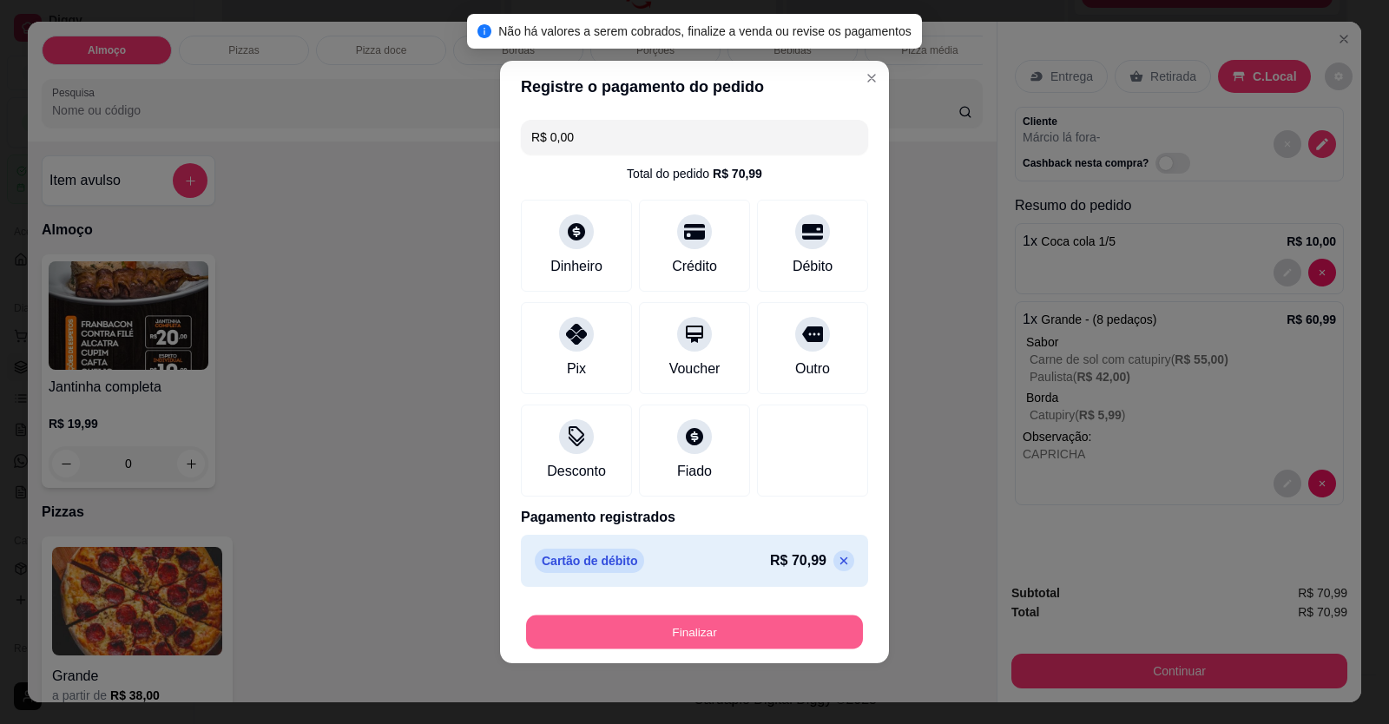
click at [790, 636] on button "Finalizar" at bounding box center [694, 632] width 337 height 34
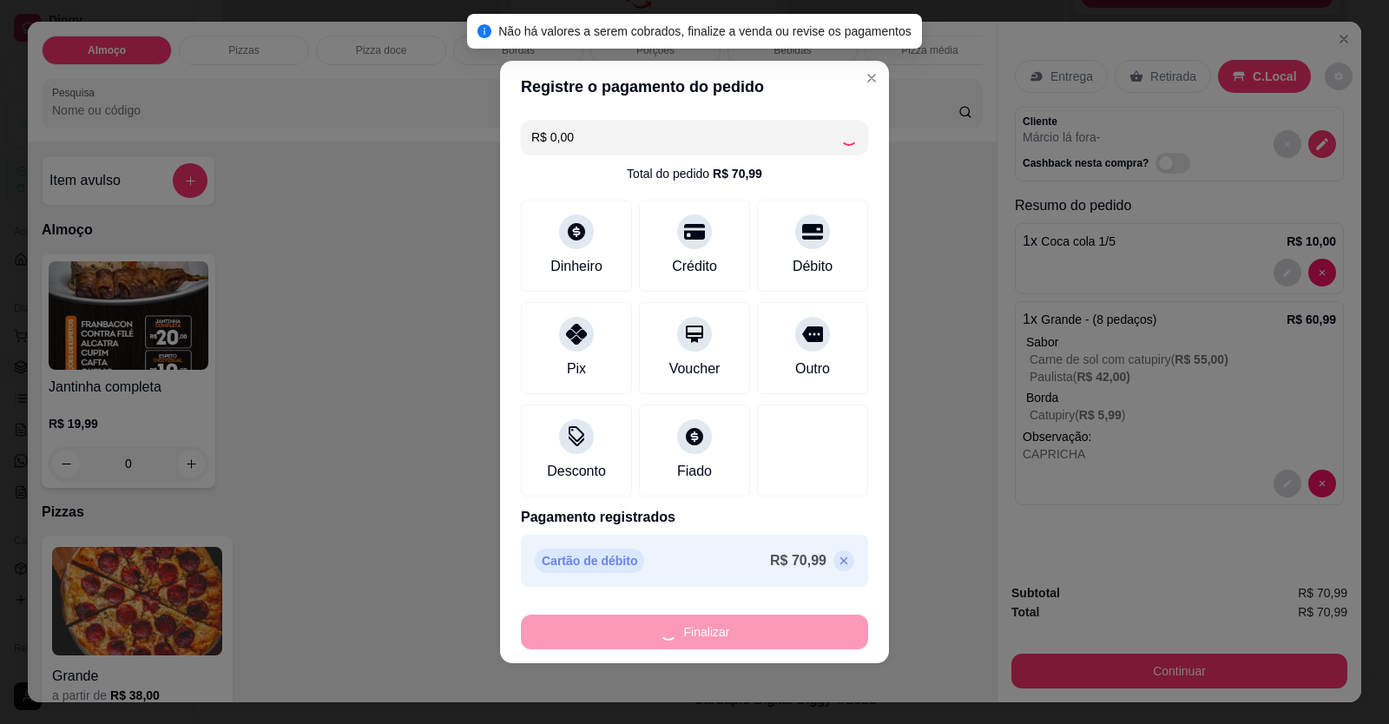
type input "0"
type input "-R$ 70,99"
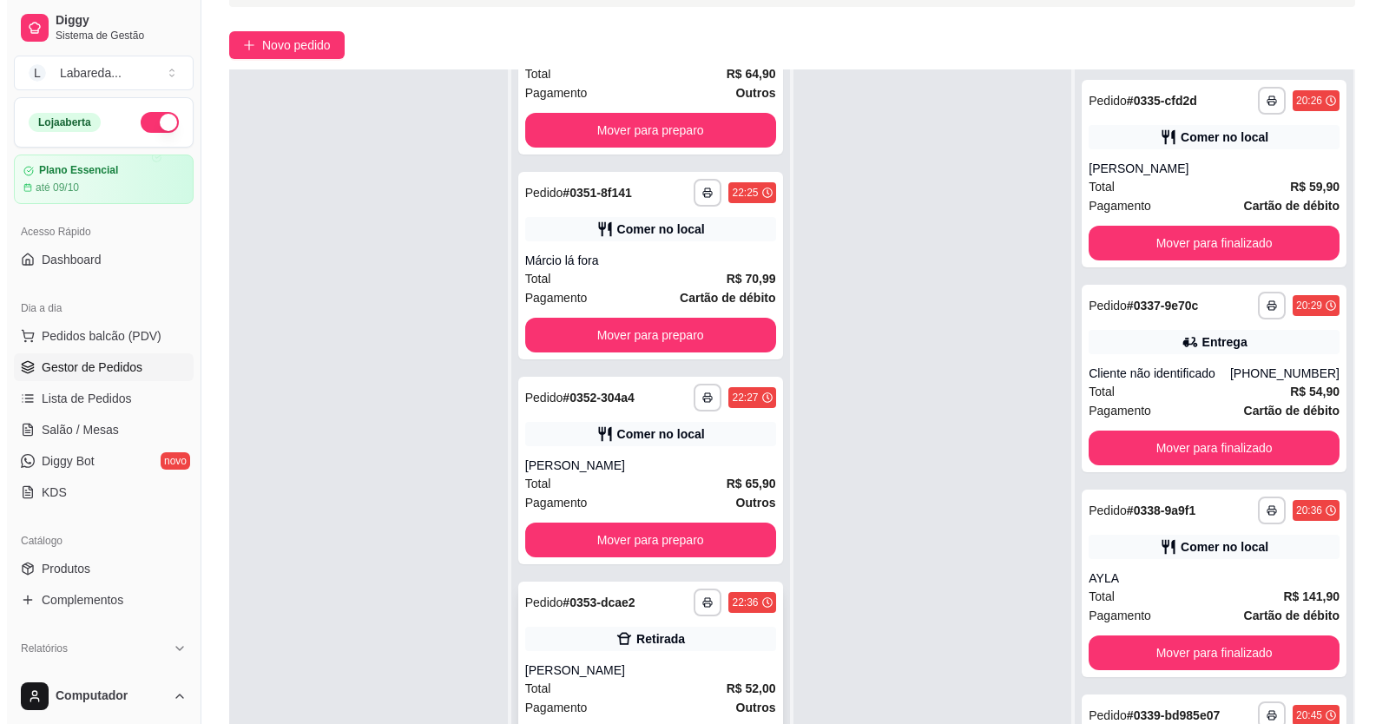
scroll to position [265, 0]
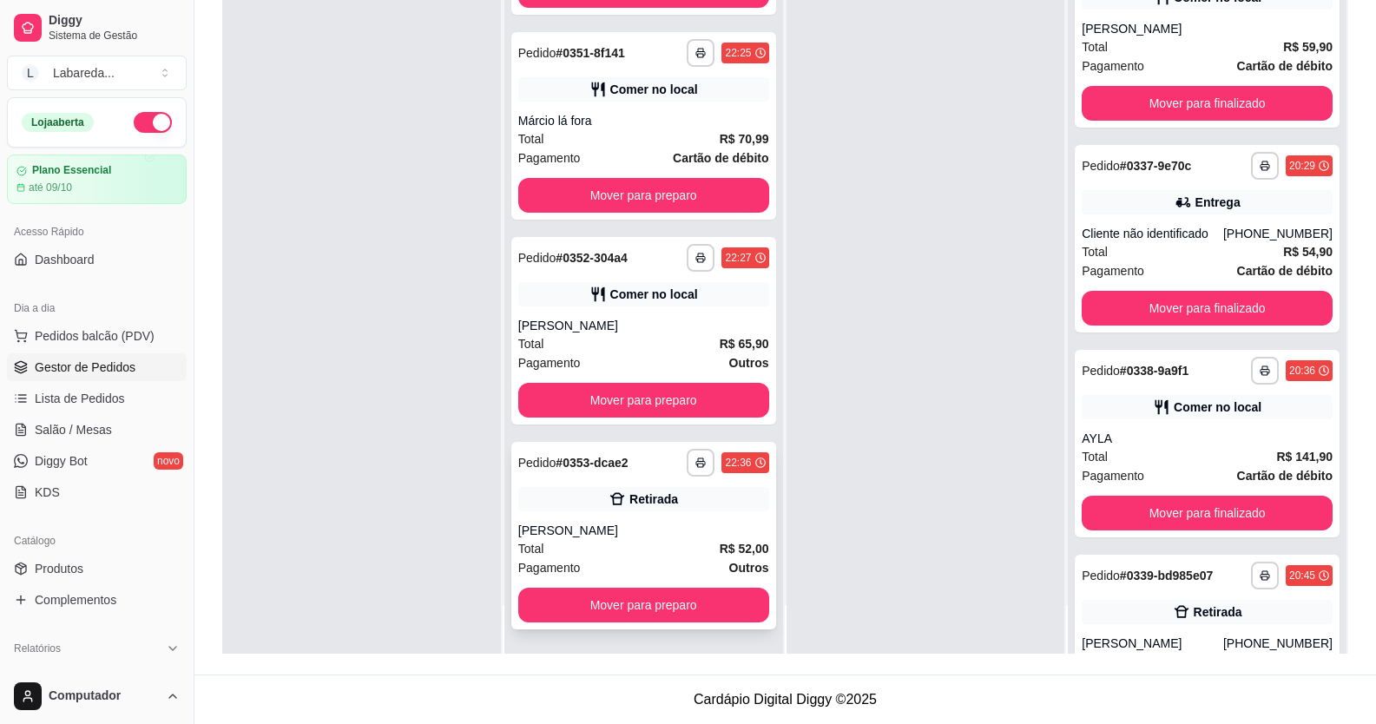
click at [651, 463] on div "**********" at bounding box center [643, 463] width 251 height 28
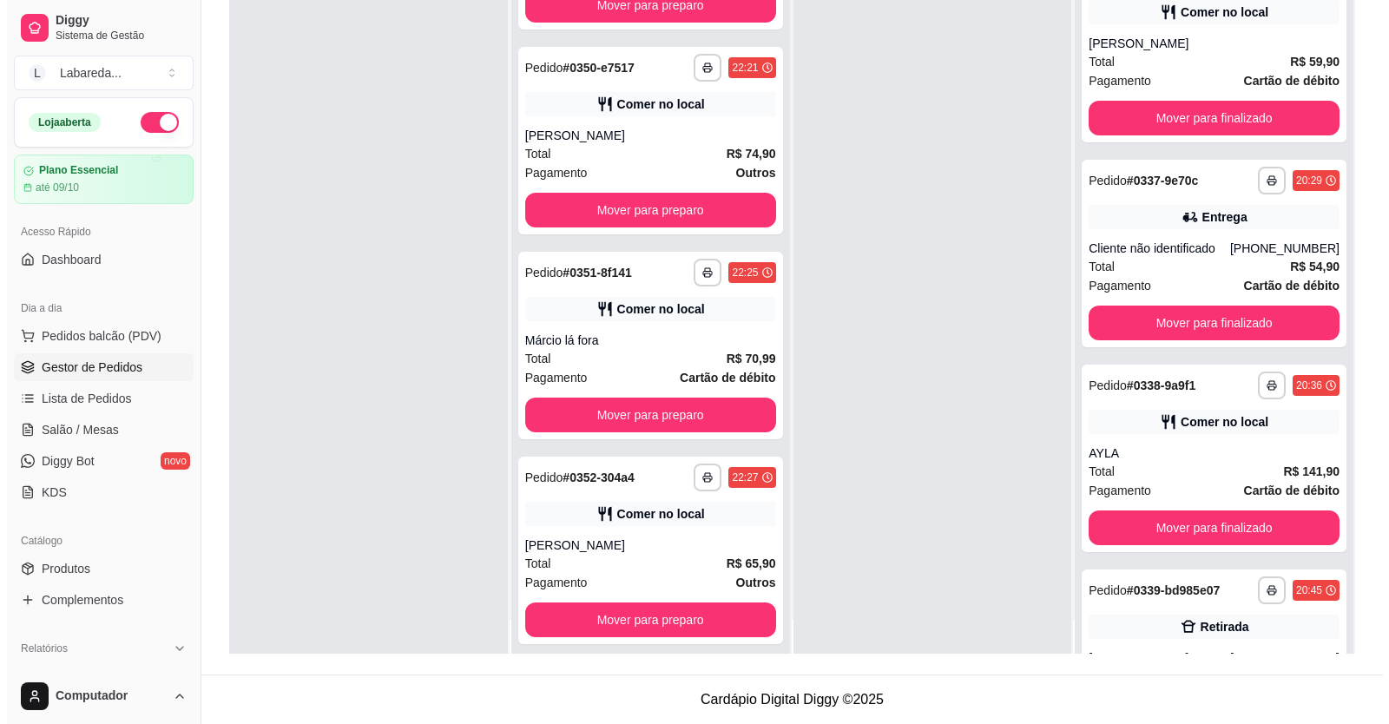
scroll to position [49, 0]
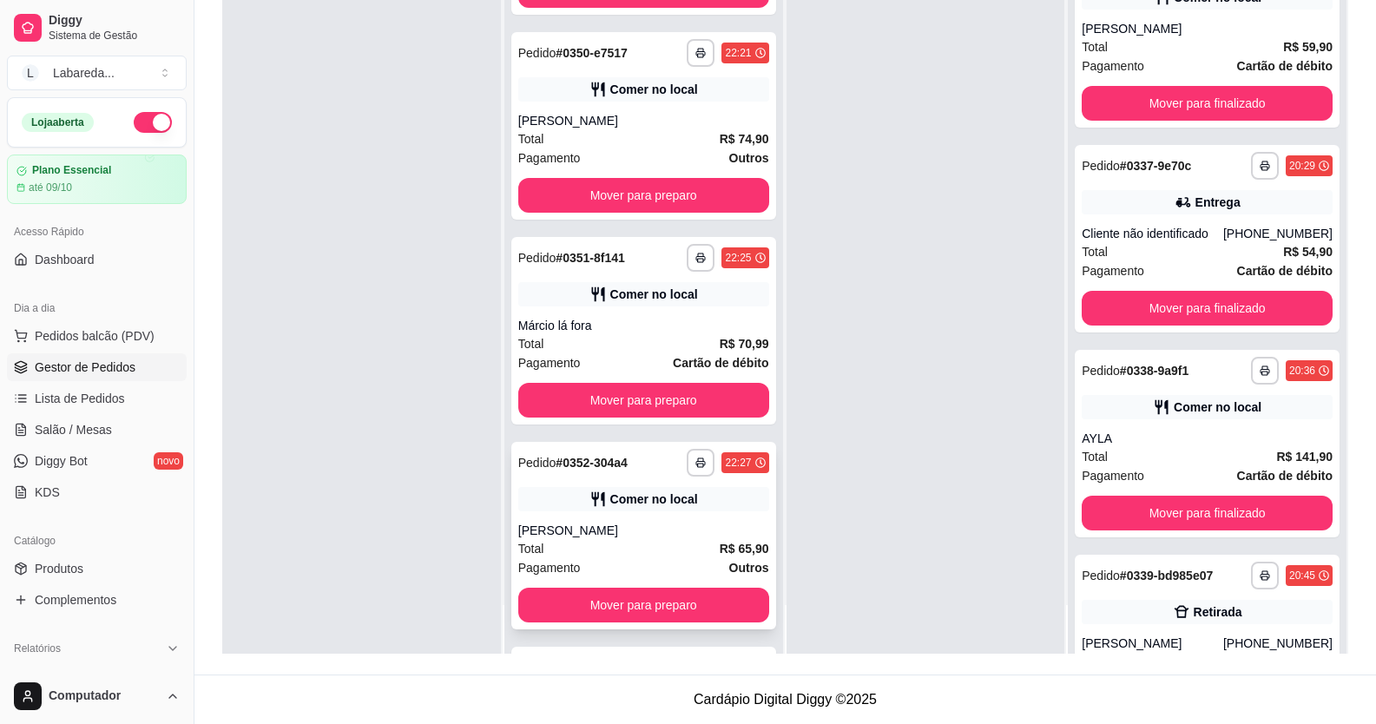
click at [653, 561] on div "Pagamento Outros" at bounding box center [643, 567] width 251 height 19
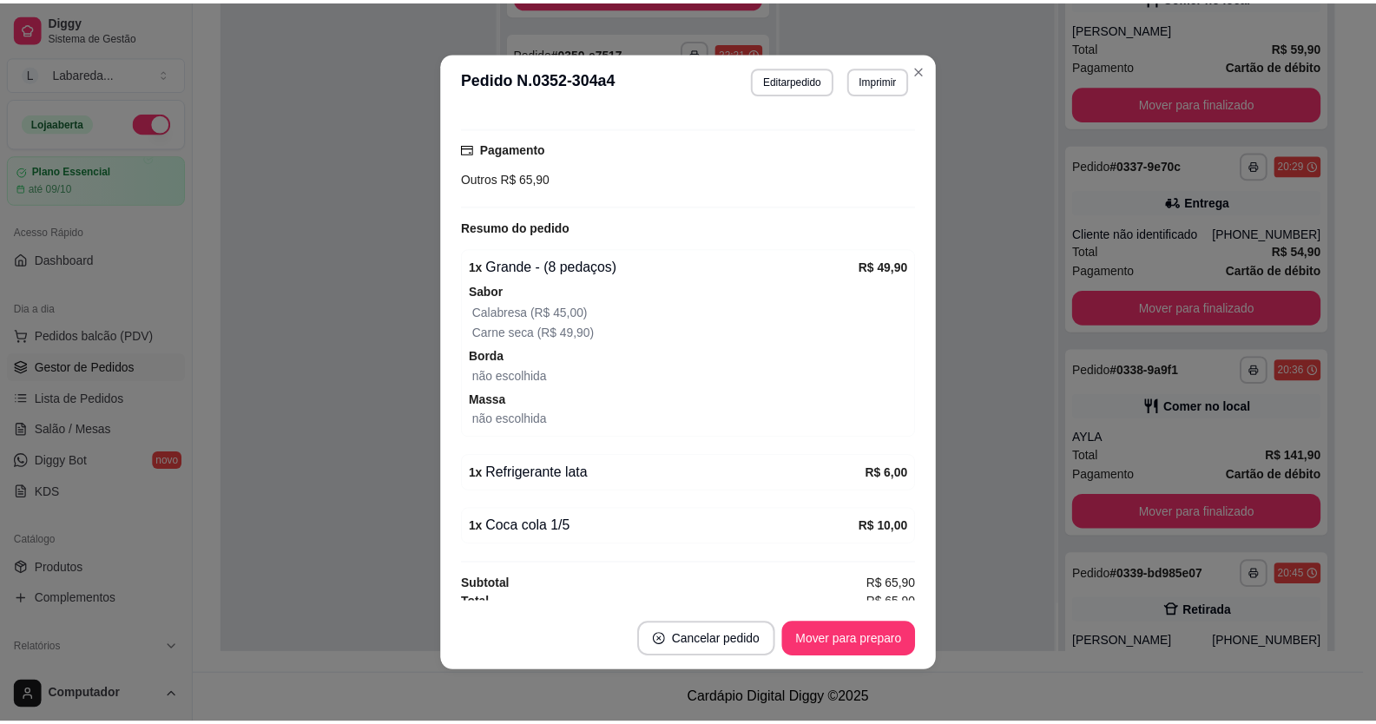
scroll to position [260, 0]
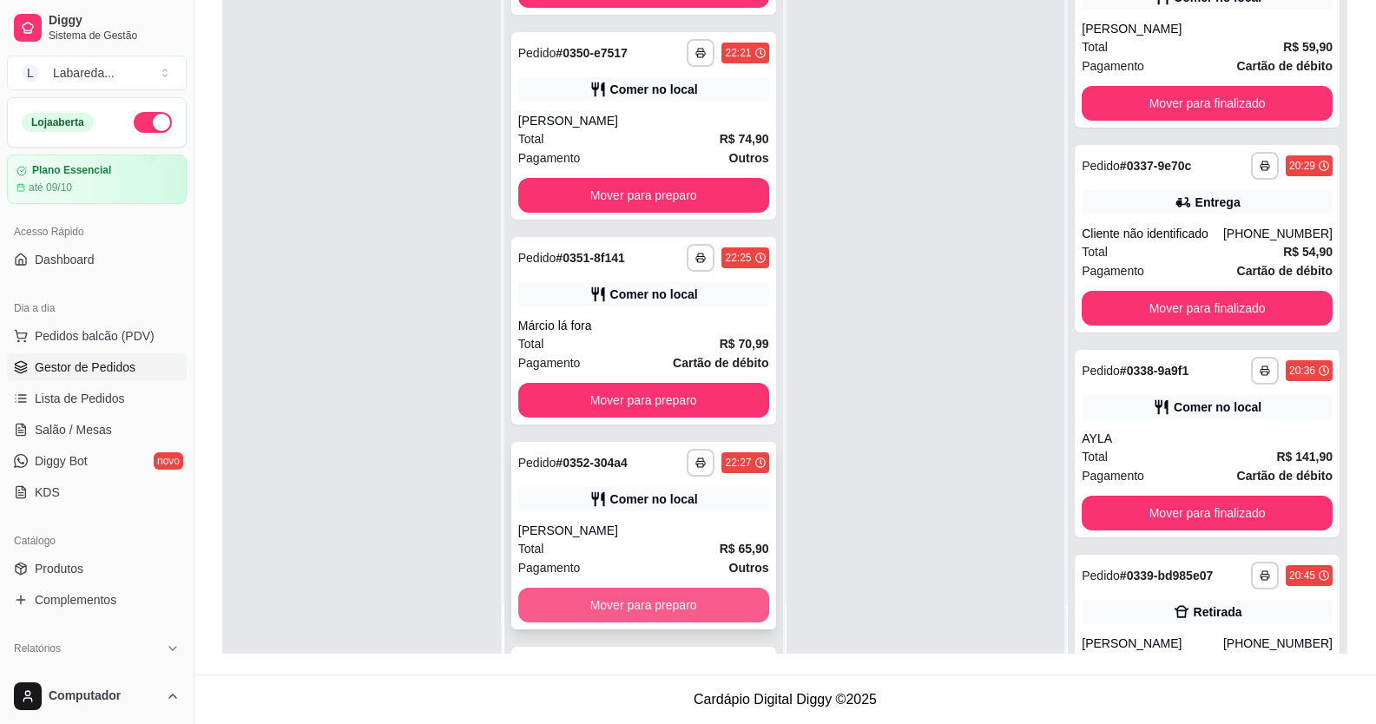
click at [689, 598] on button "Mover para preparo" at bounding box center [643, 605] width 251 height 35
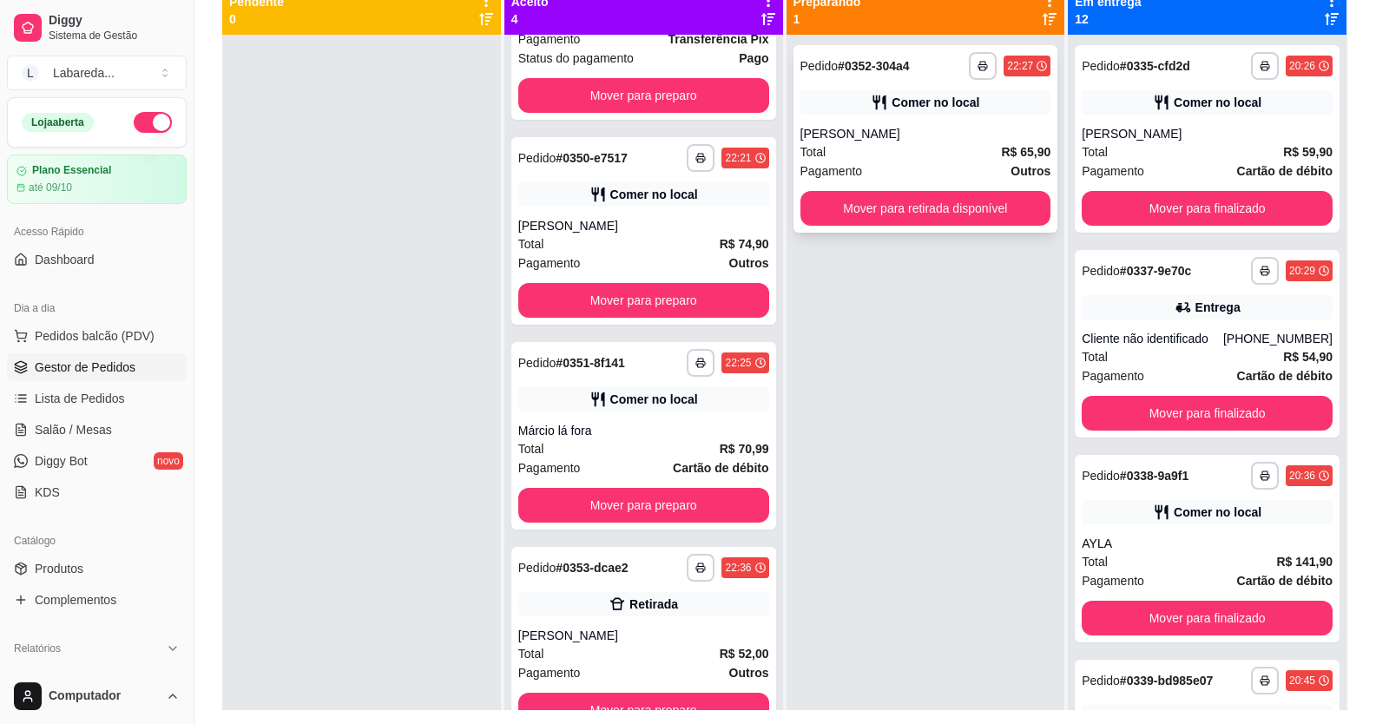
scroll to position [178, 0]
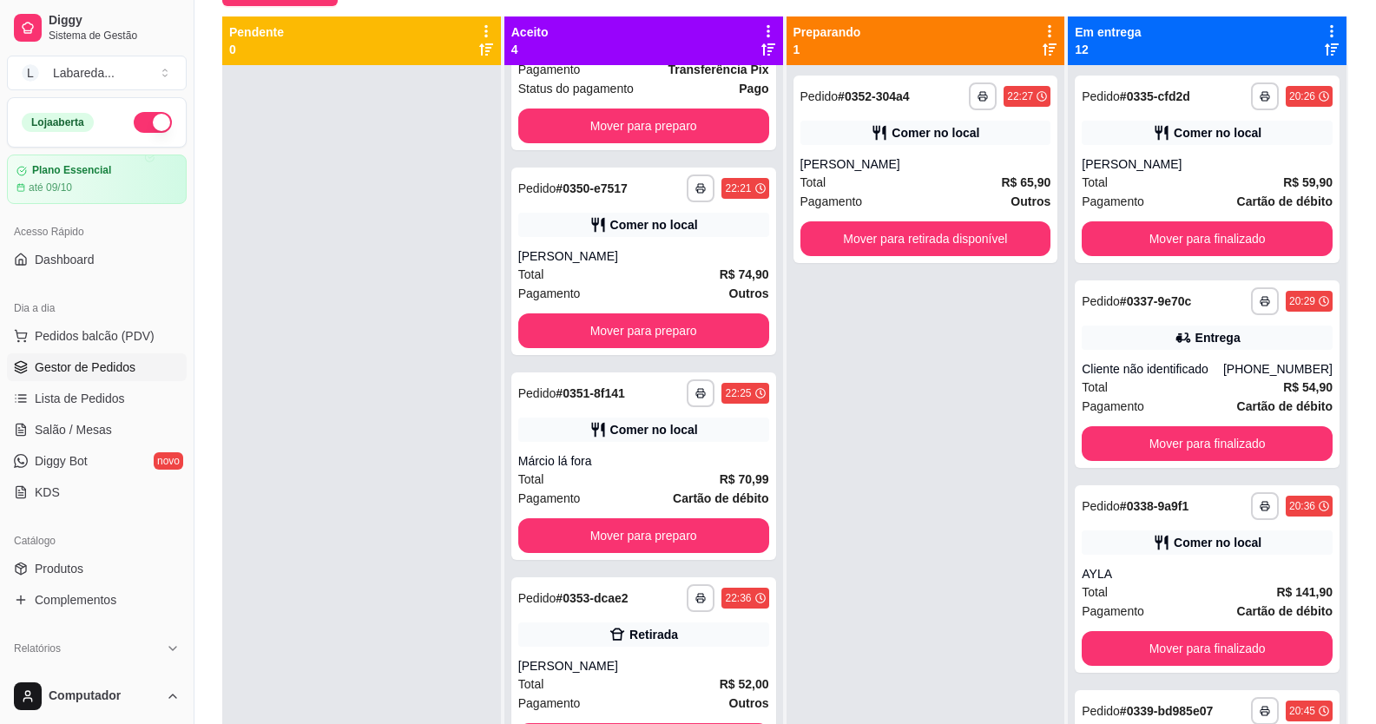
click at [1042, 37] on icon at bounding box center [1050, 31] width 16 height 16
click at [914, 319] on div "**********" at bounding box center [925, 427] width 279 height 724
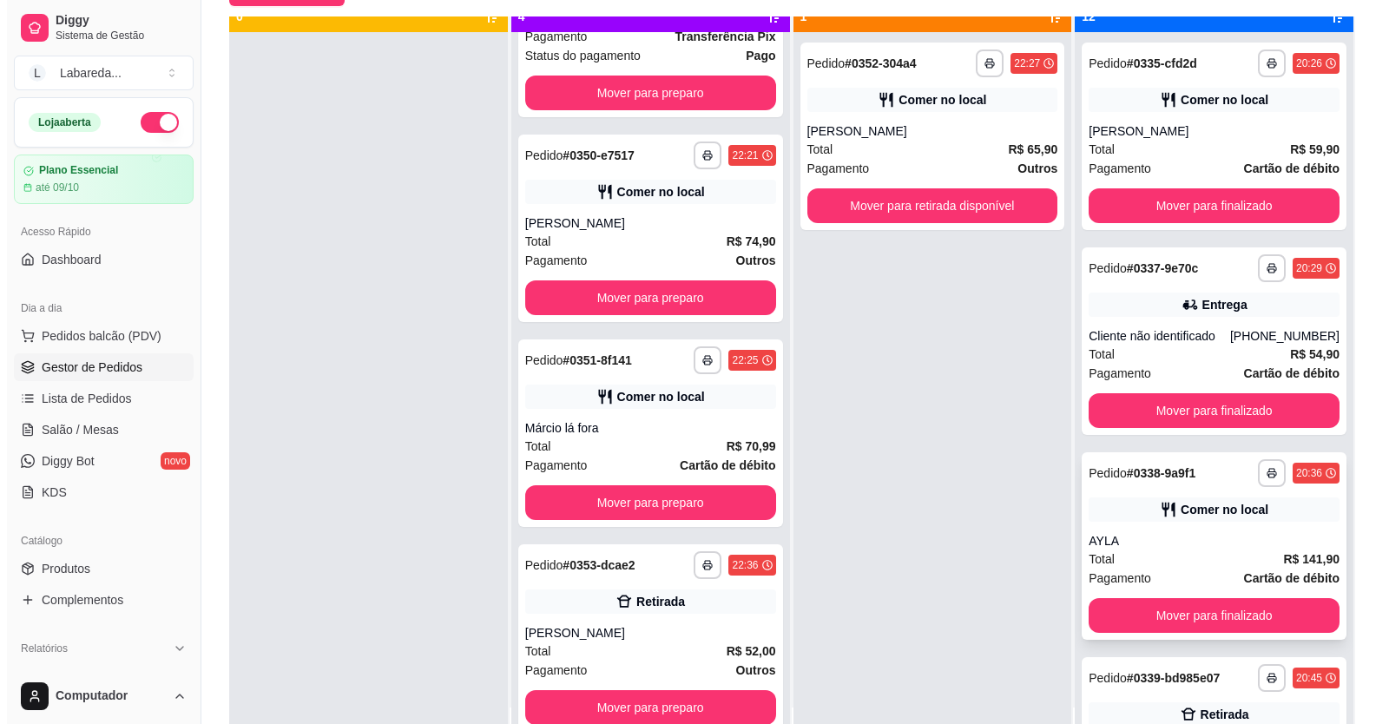
scroll to position [49, 0]
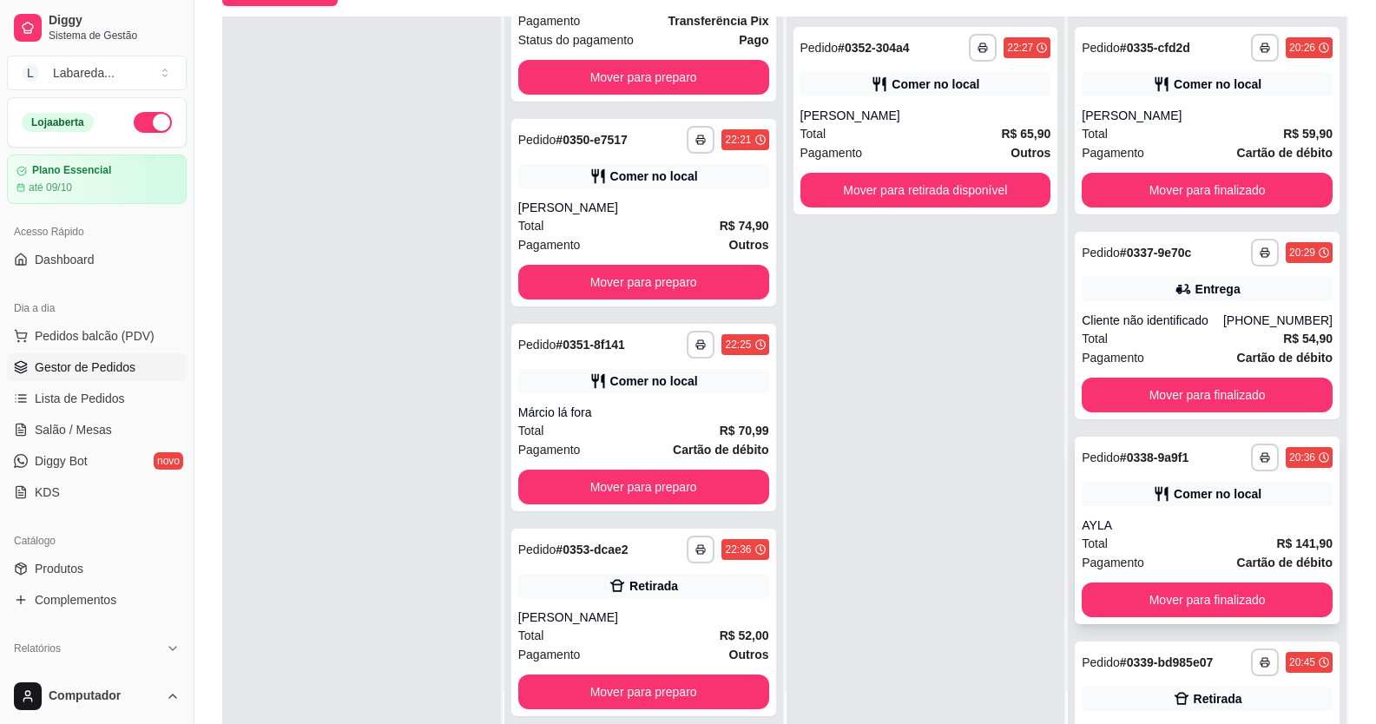
click at [1217, 530] on div "AYLA" at bounding box center [1206, 524] width 251 height 17
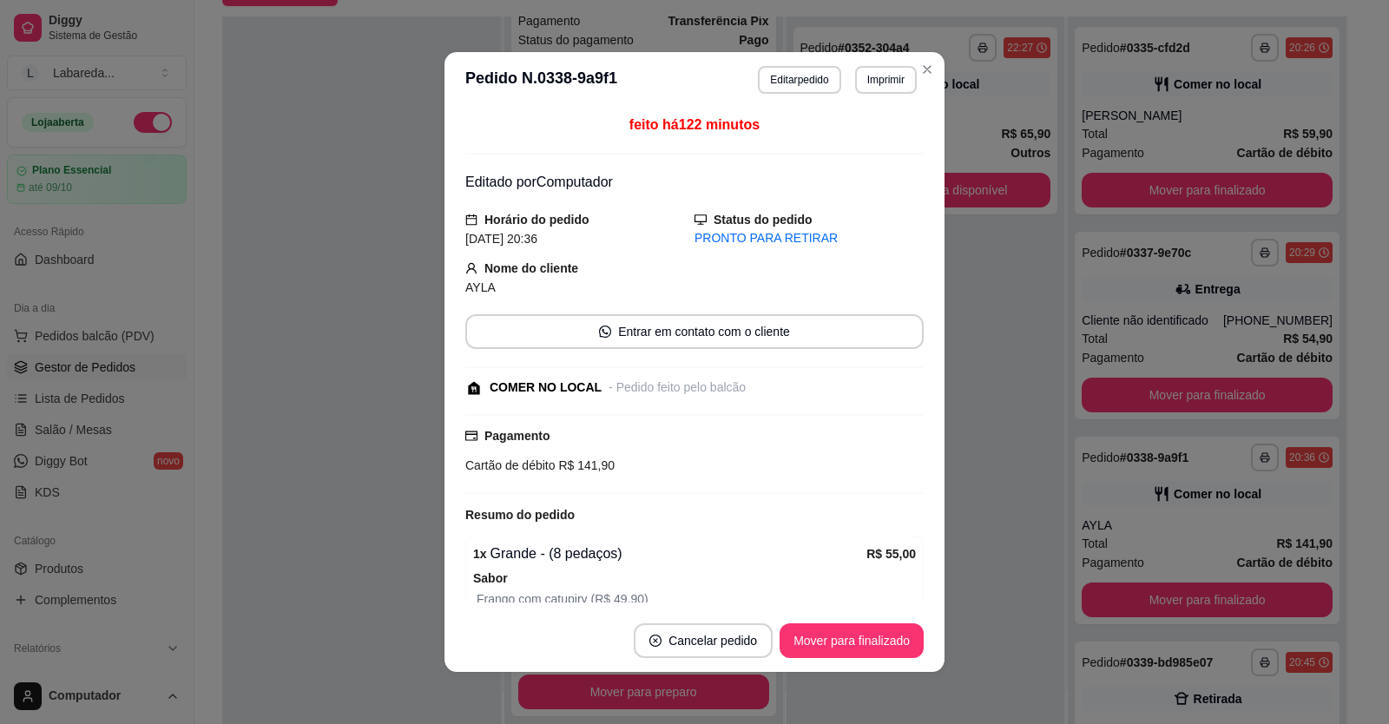
click at [813, 97] on header "**********" at bounding box center [694, 80] width 500 height 56
click at [809, 92] on button "Editar pedido" at bounding box center [799, 79] width 81 height 27
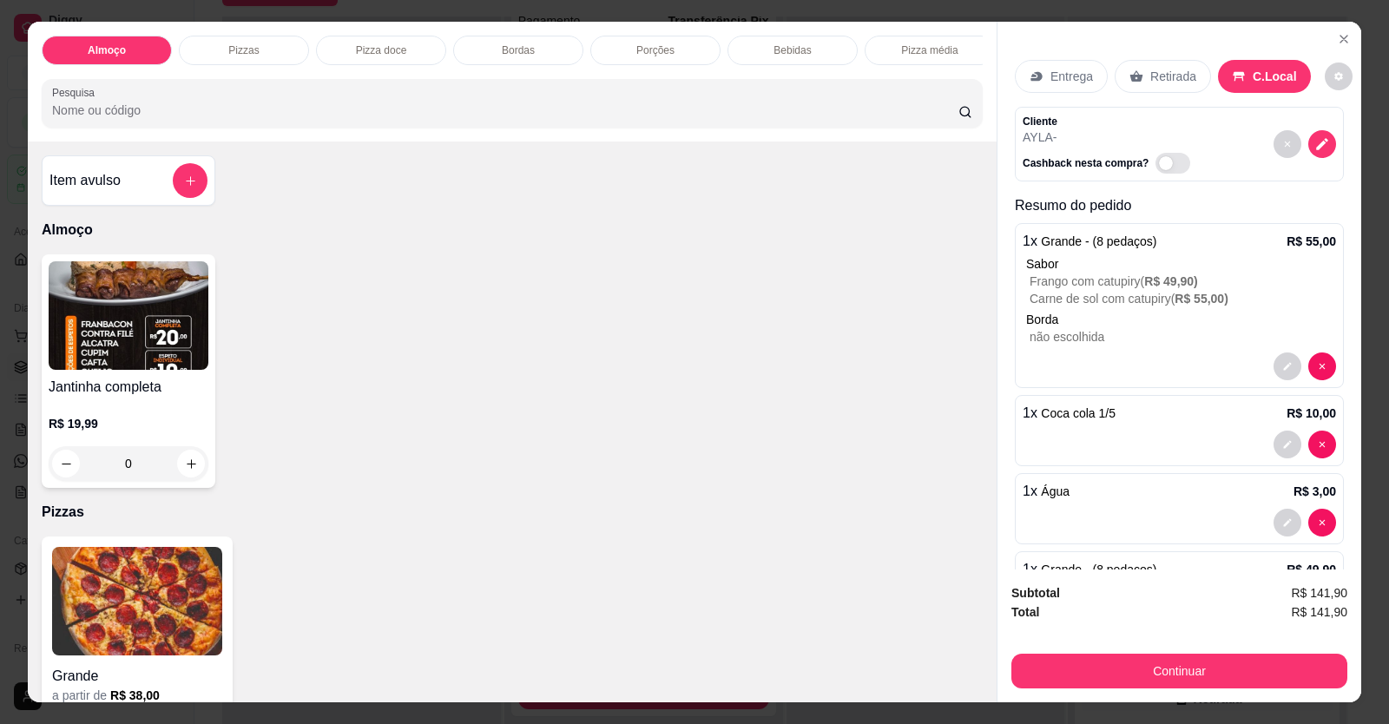
scroll to position [87, 0]
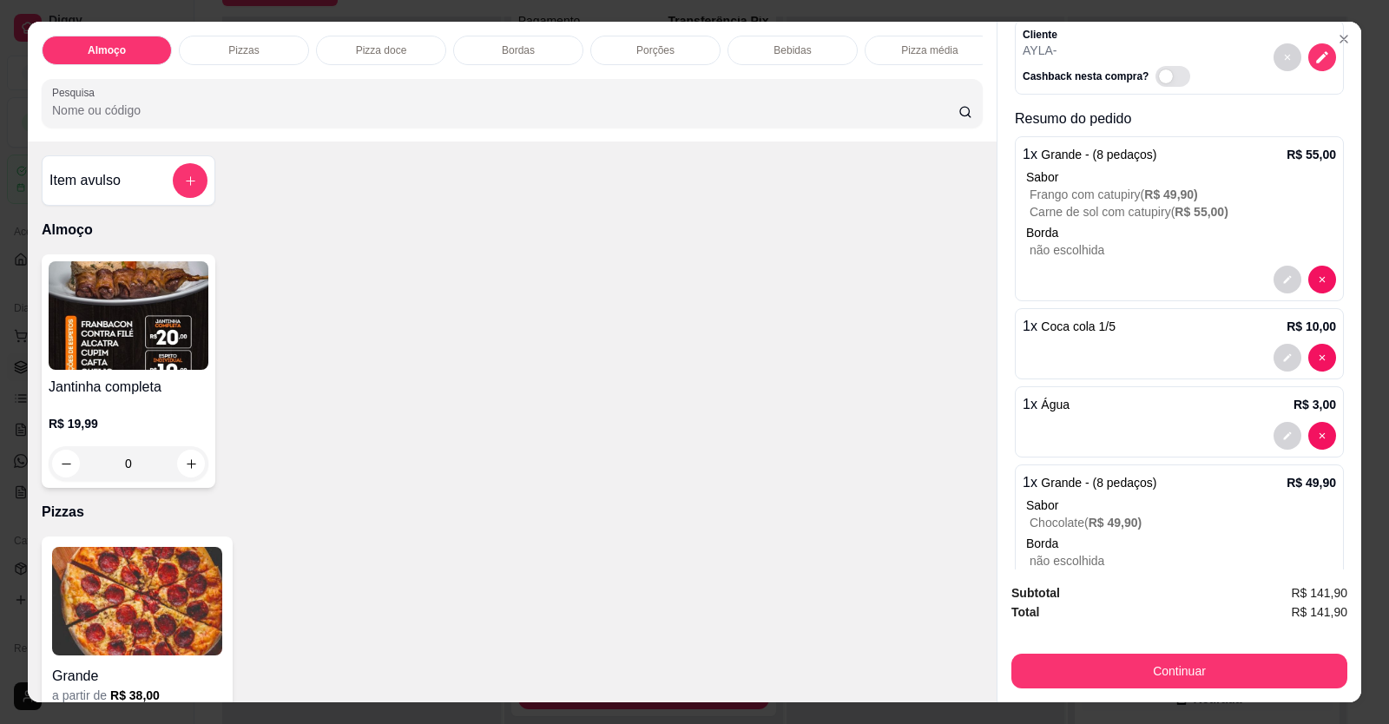
click at [1218, 411] on div "1 x Água R$ 3,00" at bounding box center [1178, 404] width 313 height 21
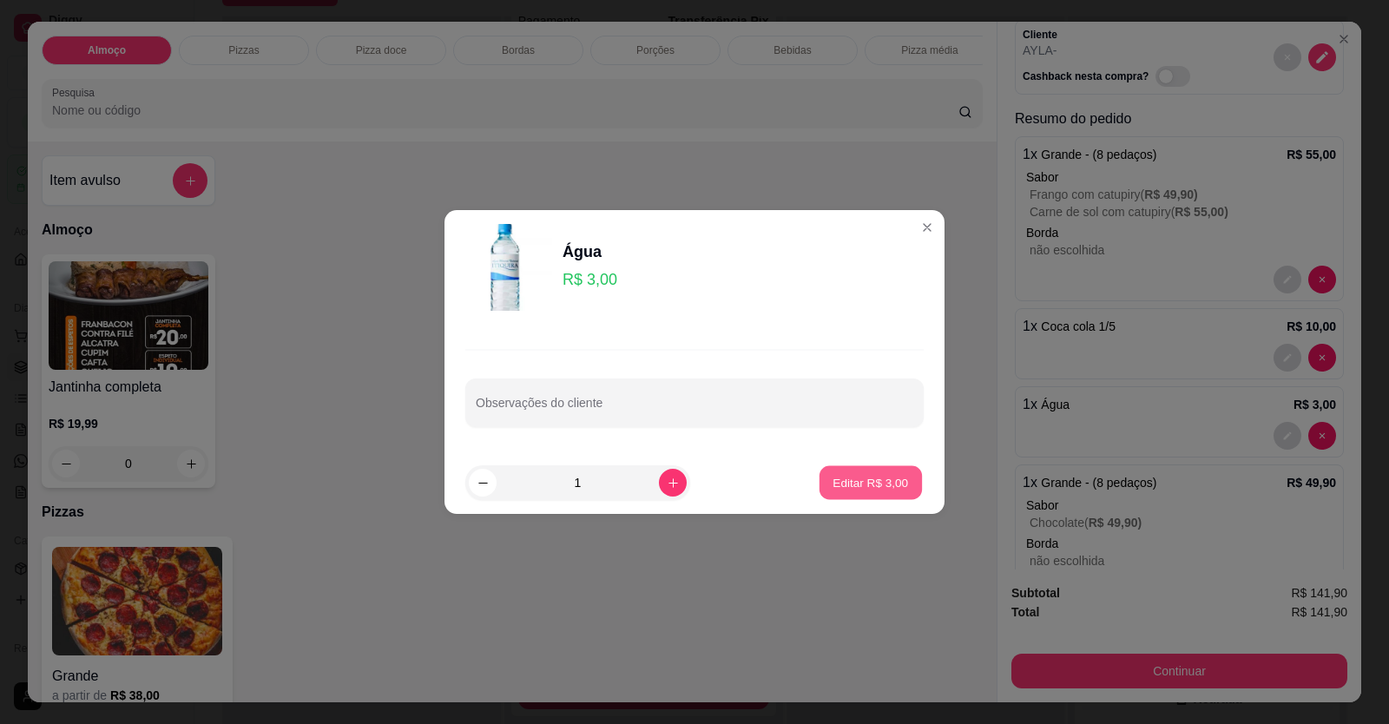
click at [845, 489] on p "Editar R$ 3,00" at bounding box center [871, 482] width 76 height 16
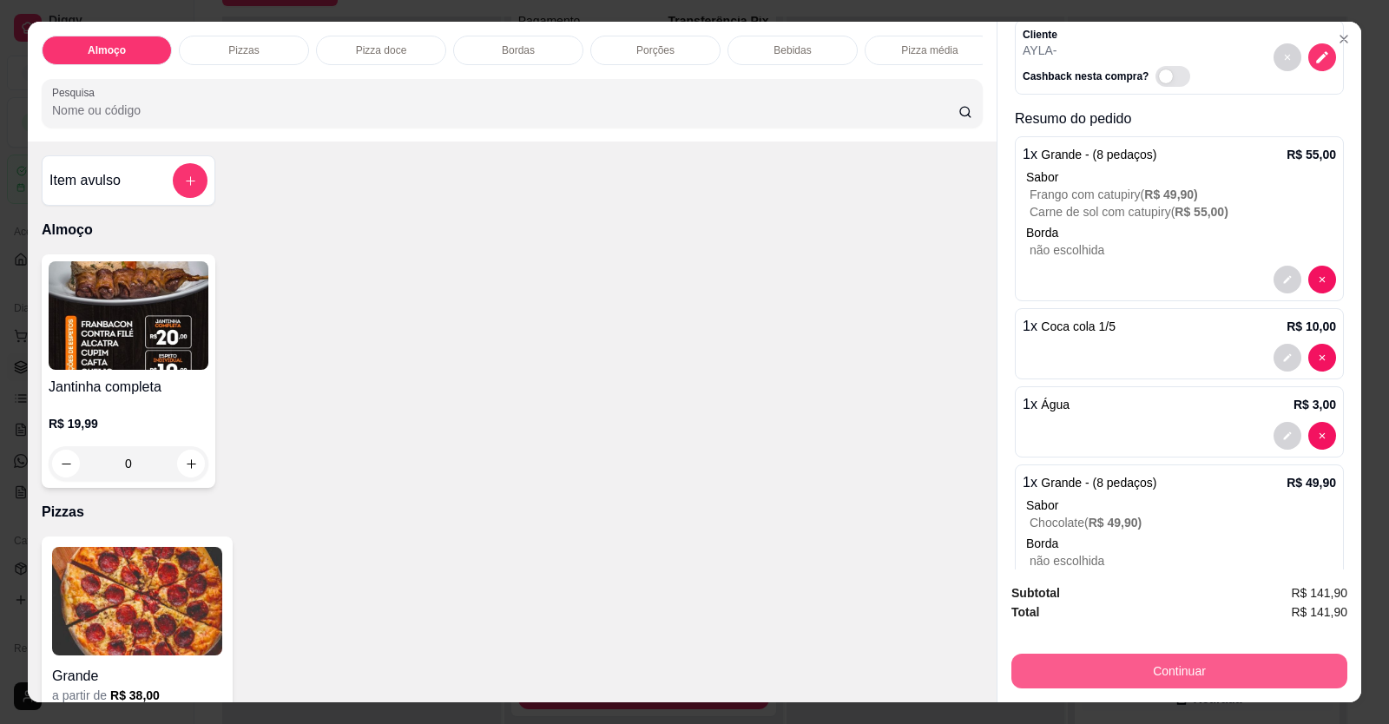
click at [1183, 669] on button "Continuar" at bounding box center [1179, 671] width 336 height 35
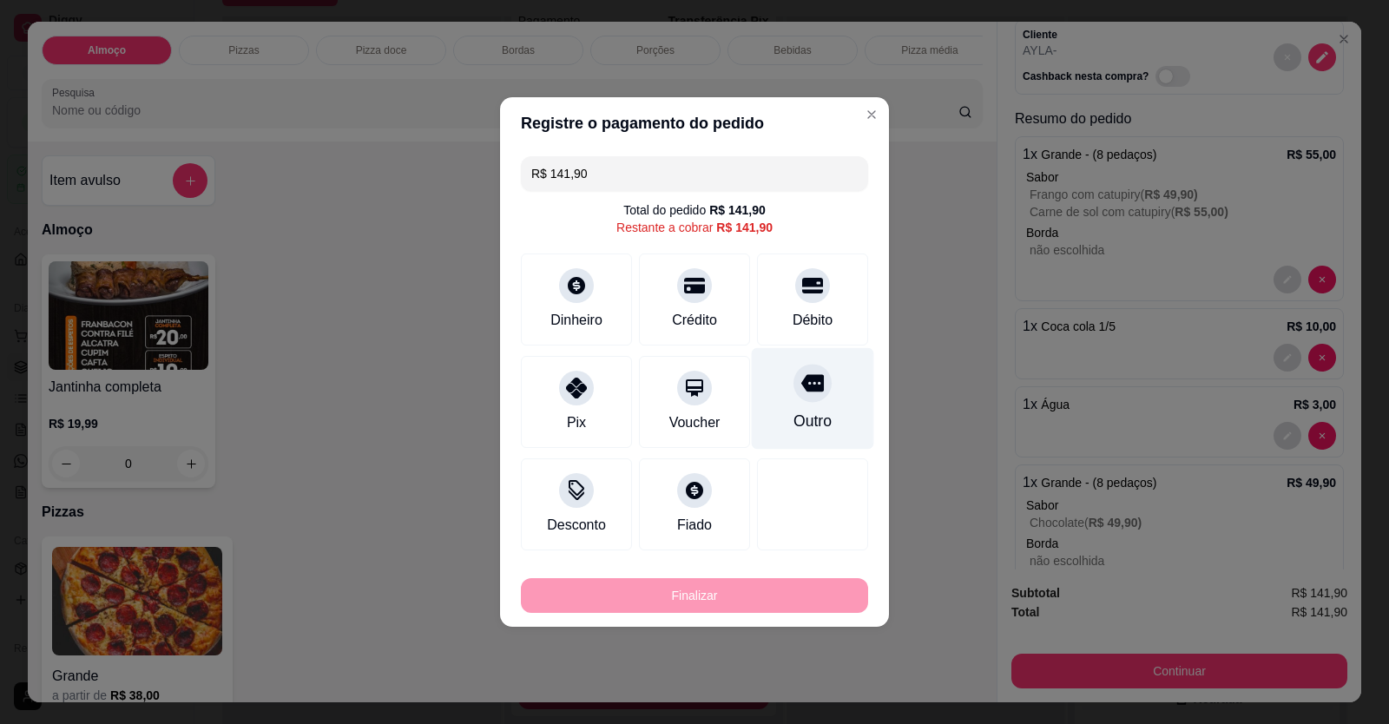
click at [805, 379] on icon at bounding box center [812, 383] width 23 height 17
type input "R$ 0,00"
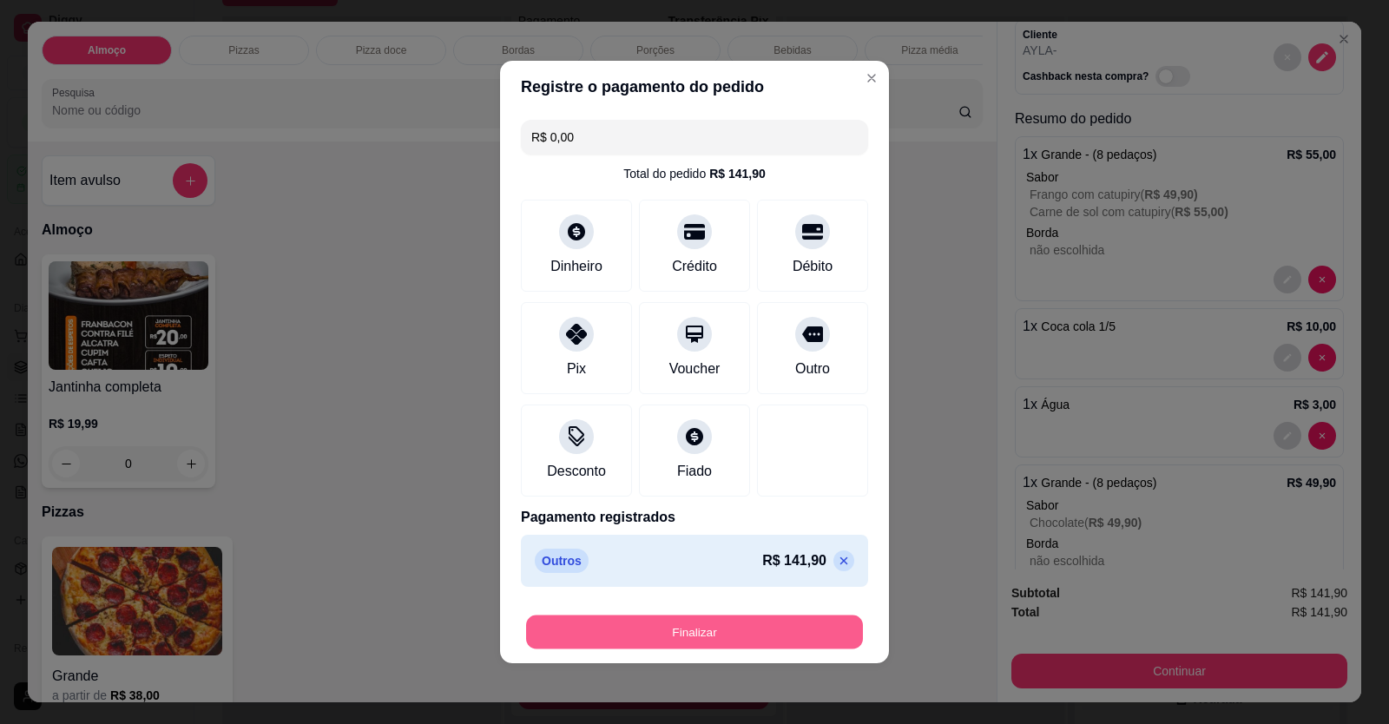
click at [797, 622] on button "Finalizar" at bounding box center [694, 632] width 337 height 34
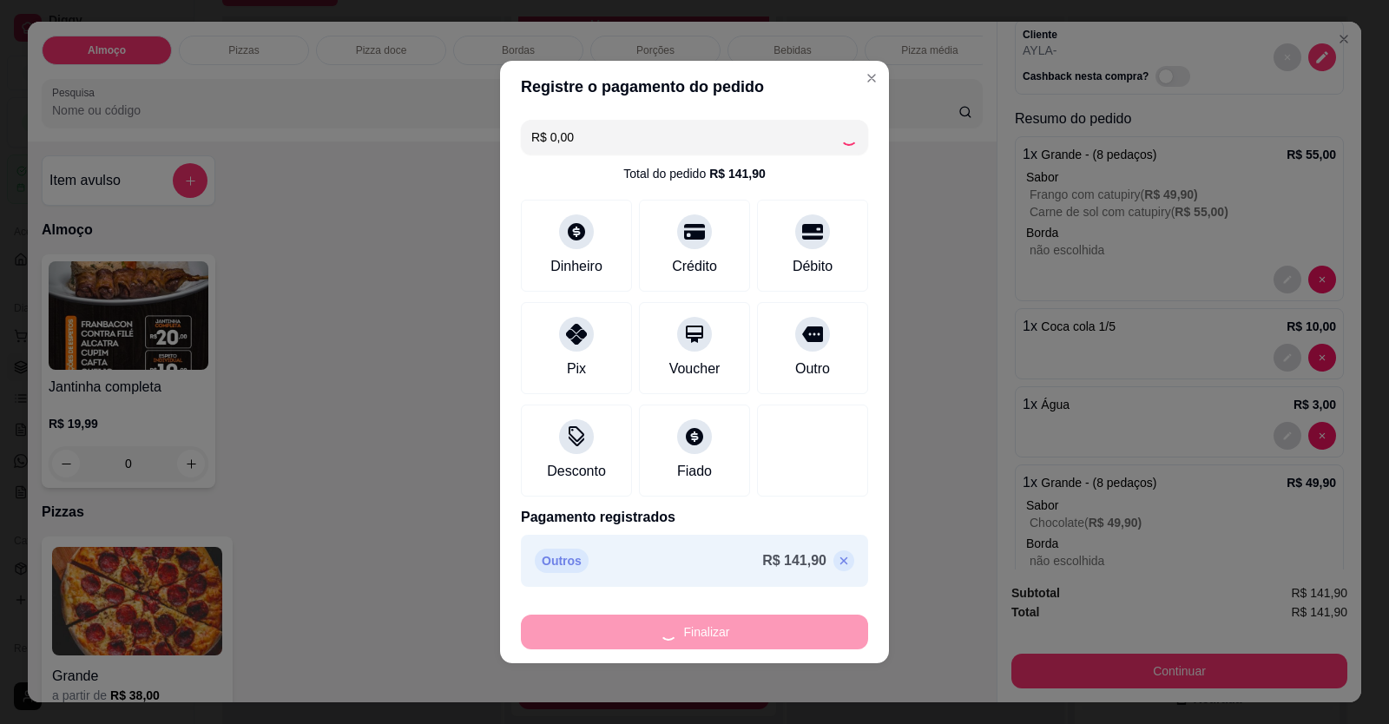
type input "0"
type input "-R$ 141,90"
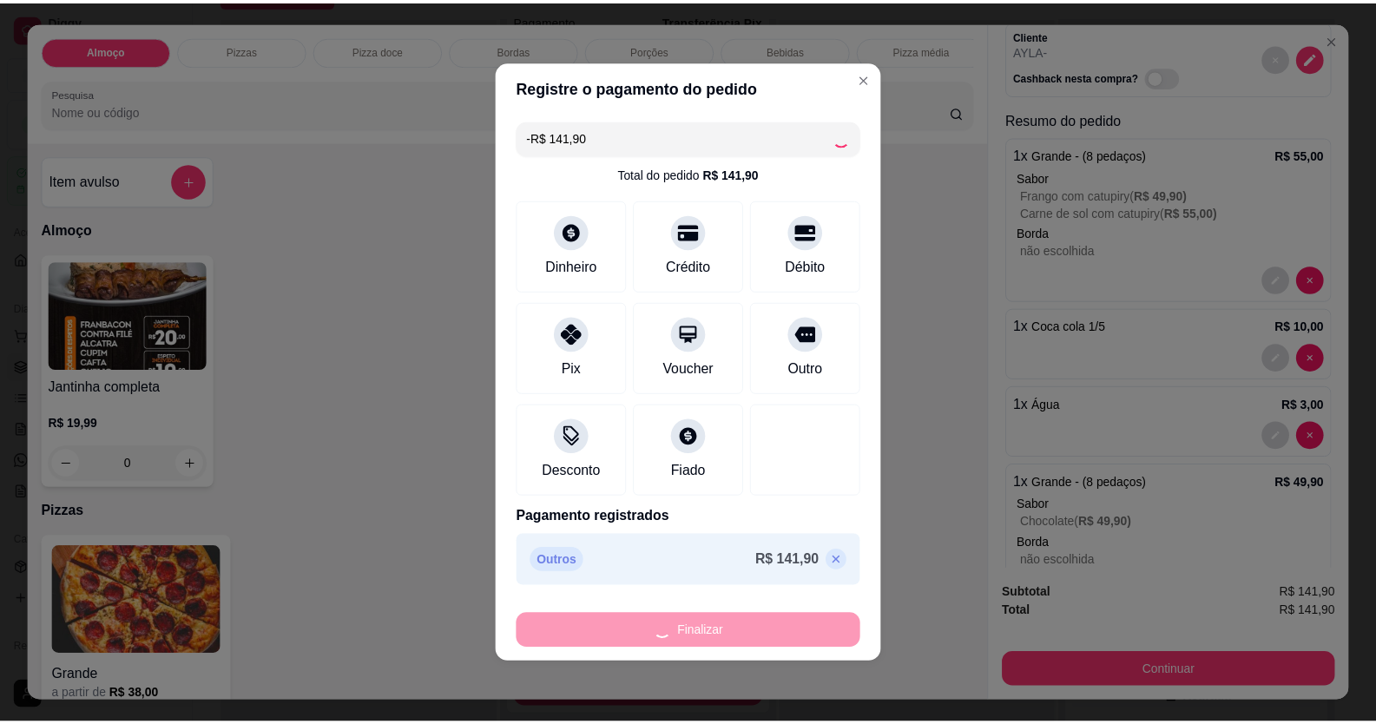
scroll to position [0, 0]
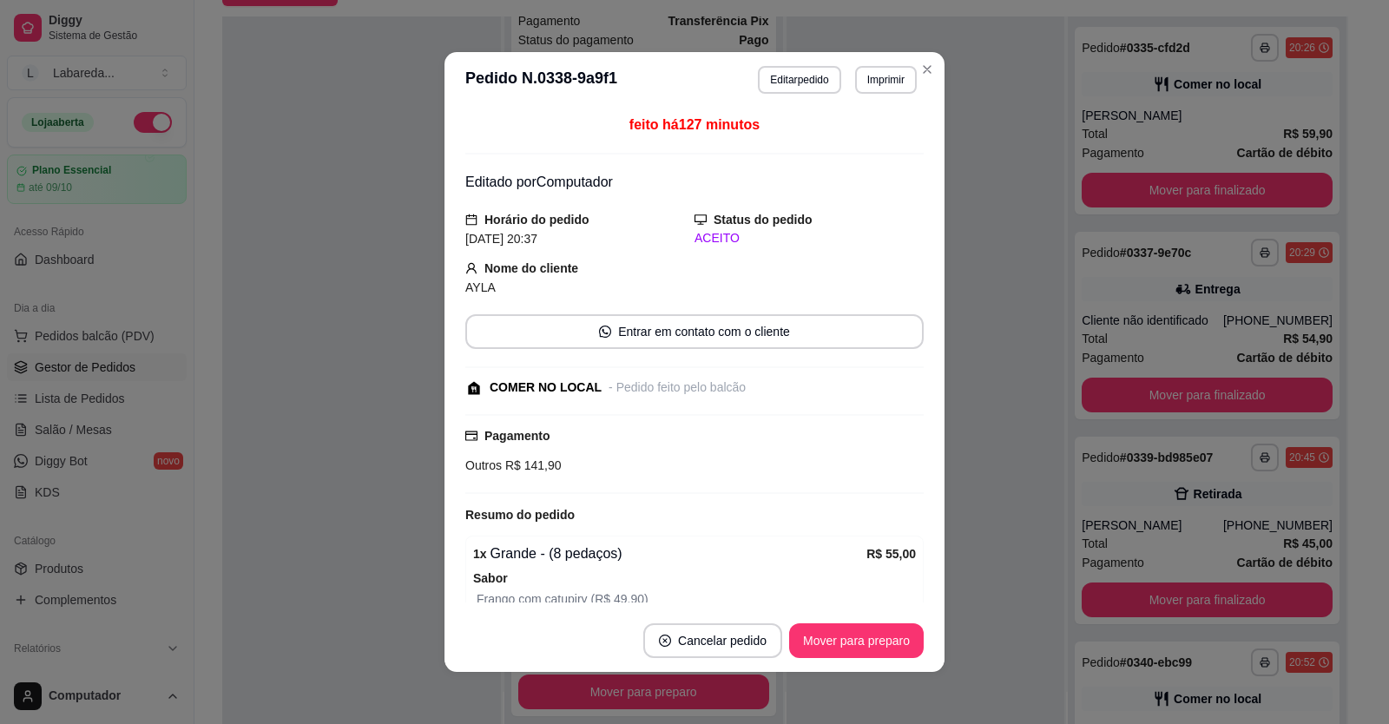
click at [864, 438] on div "Pagamento Outros R$ 141,90" at bounding box center [694, 450] width 458 height 49
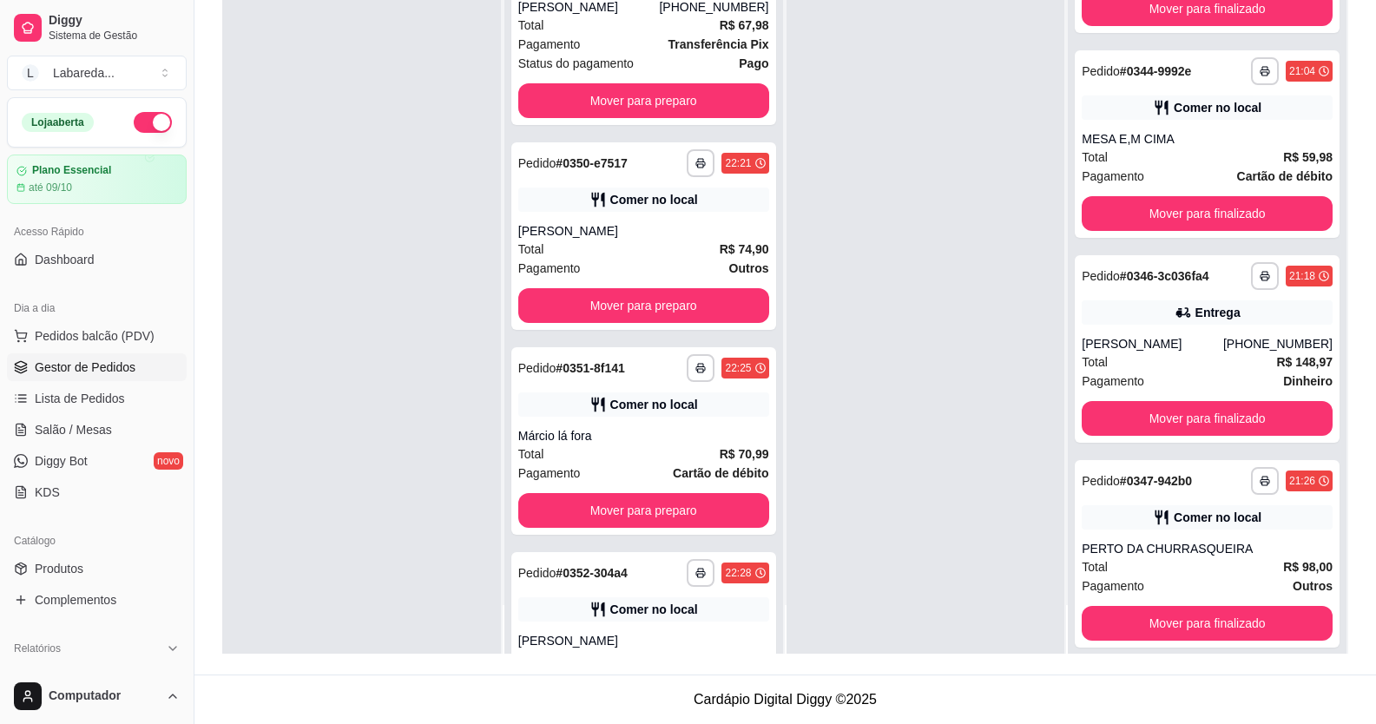
scroll to position [1128, 0]
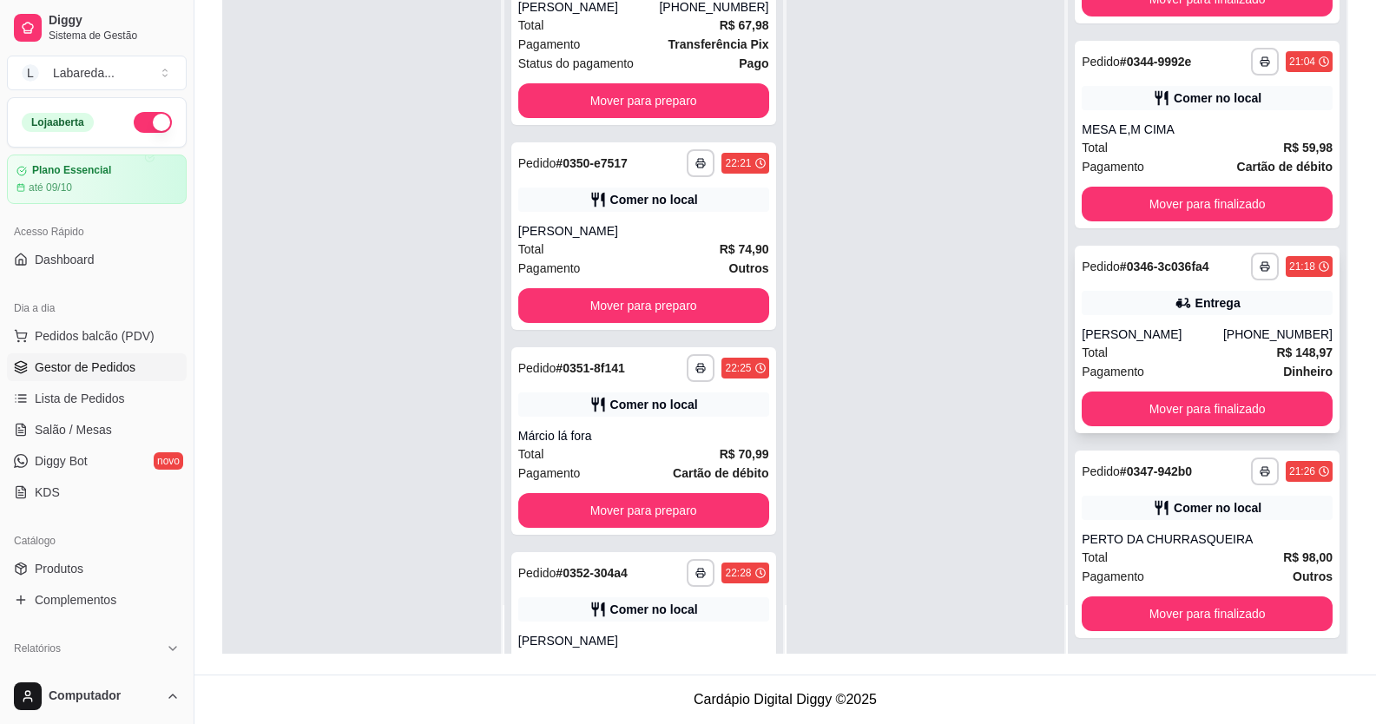
click at [1105, 346] on div "Total R$ 148,97" at bounding box center [1206, 352] width 251 height 19
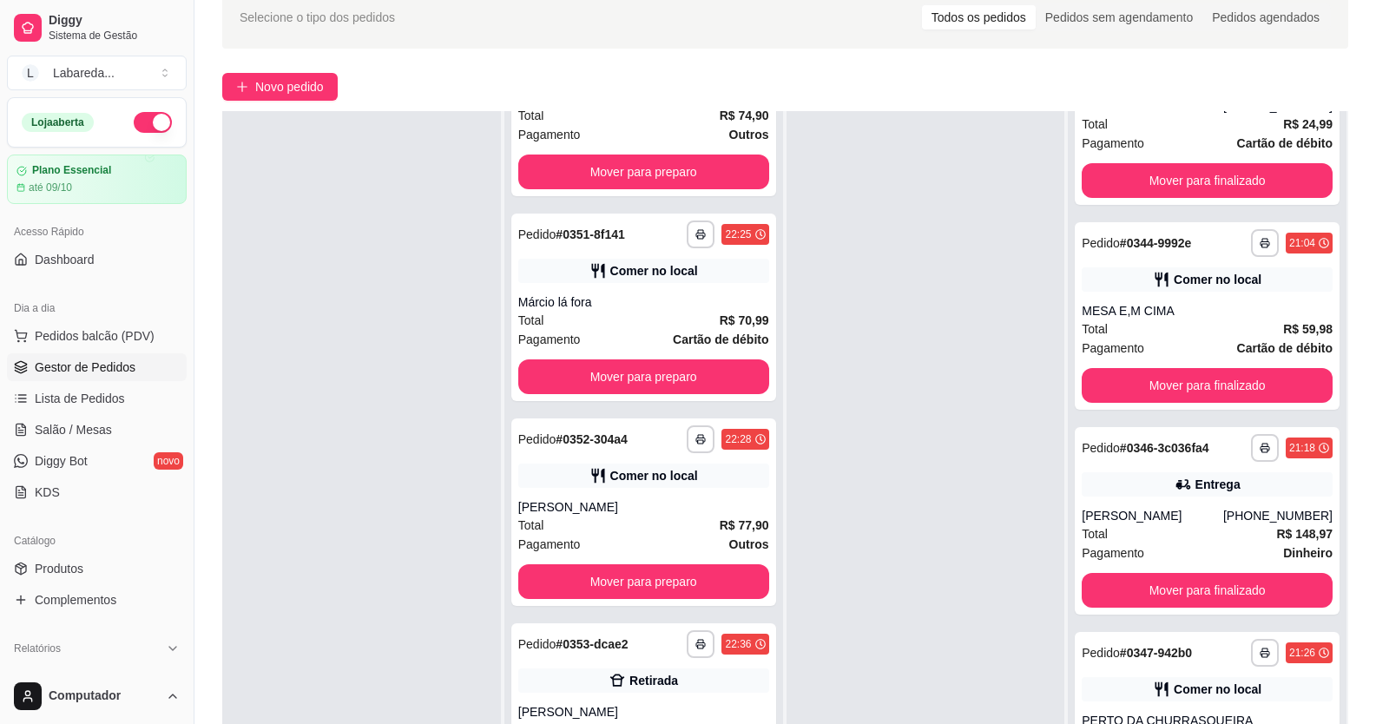
scroll to position [260, 0]
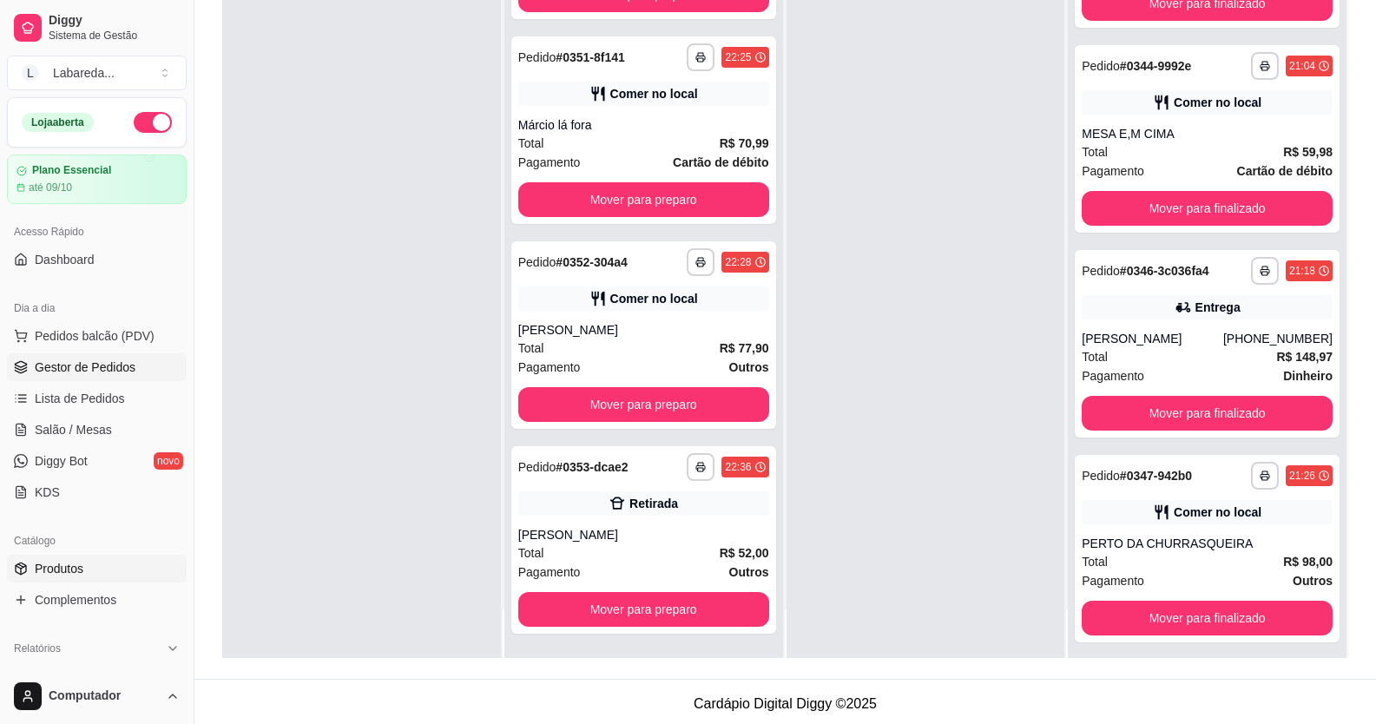
click at [57, 573] on span "Produtos" at bounding box center [59, 568] width 49 height 17
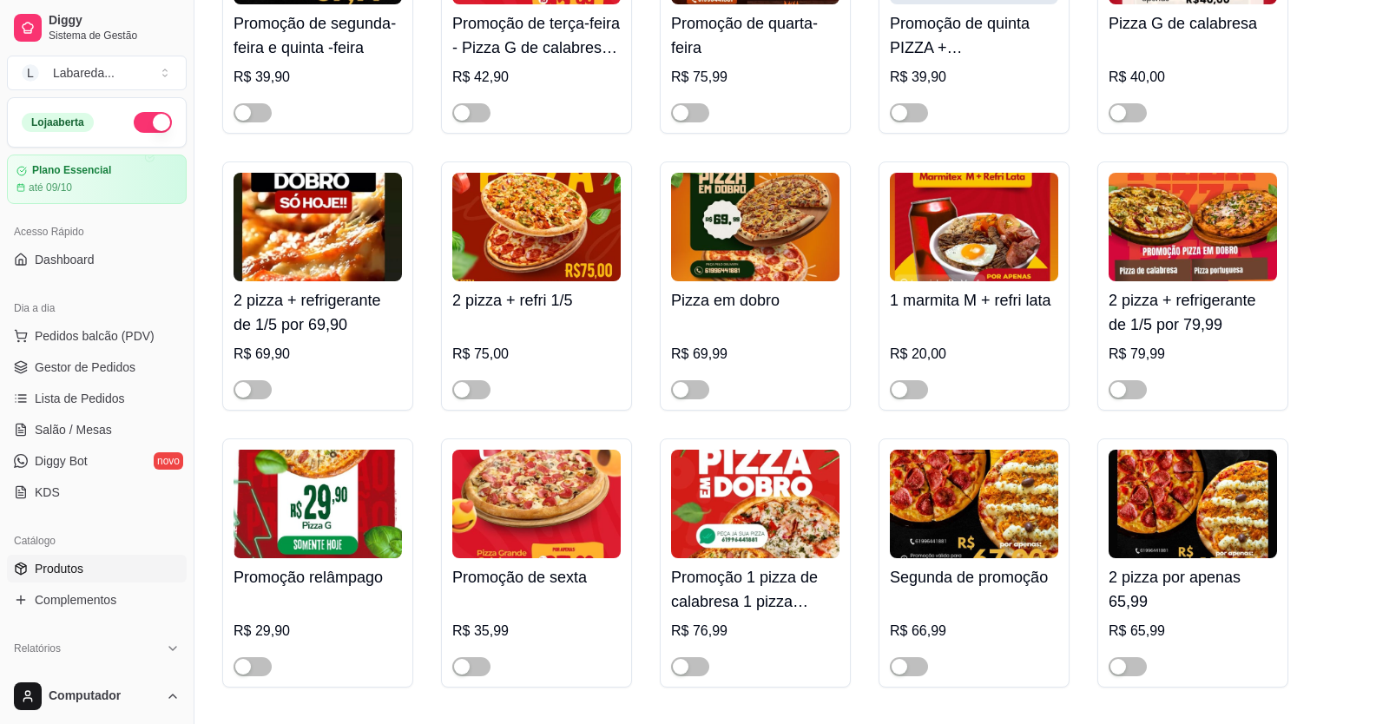
scroll to position [347, 0]
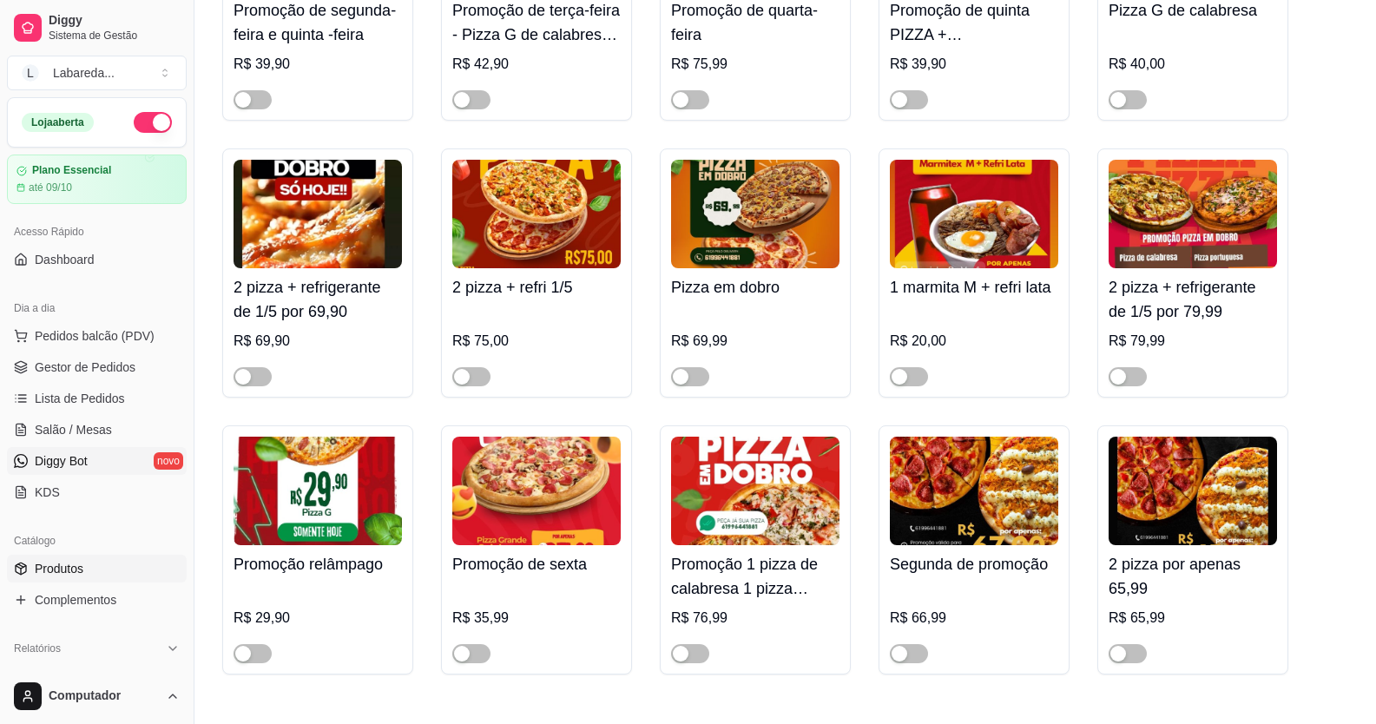
click at [37, 450] on link "Diggy Bot novo" at bounding box center [97, 461] width 180 height 28
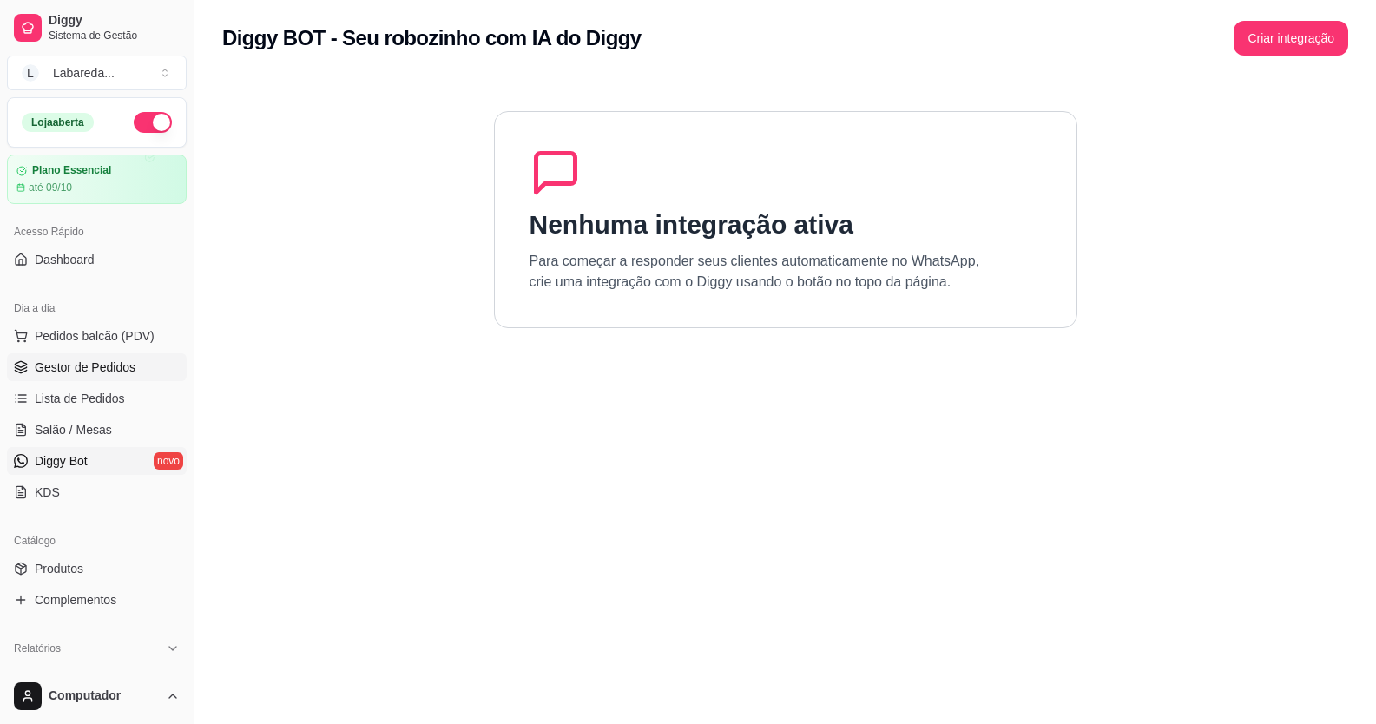
click at [48, 371] on span "Gestor de Pedidos" at bounding box center [85, 366] width 101 height 17
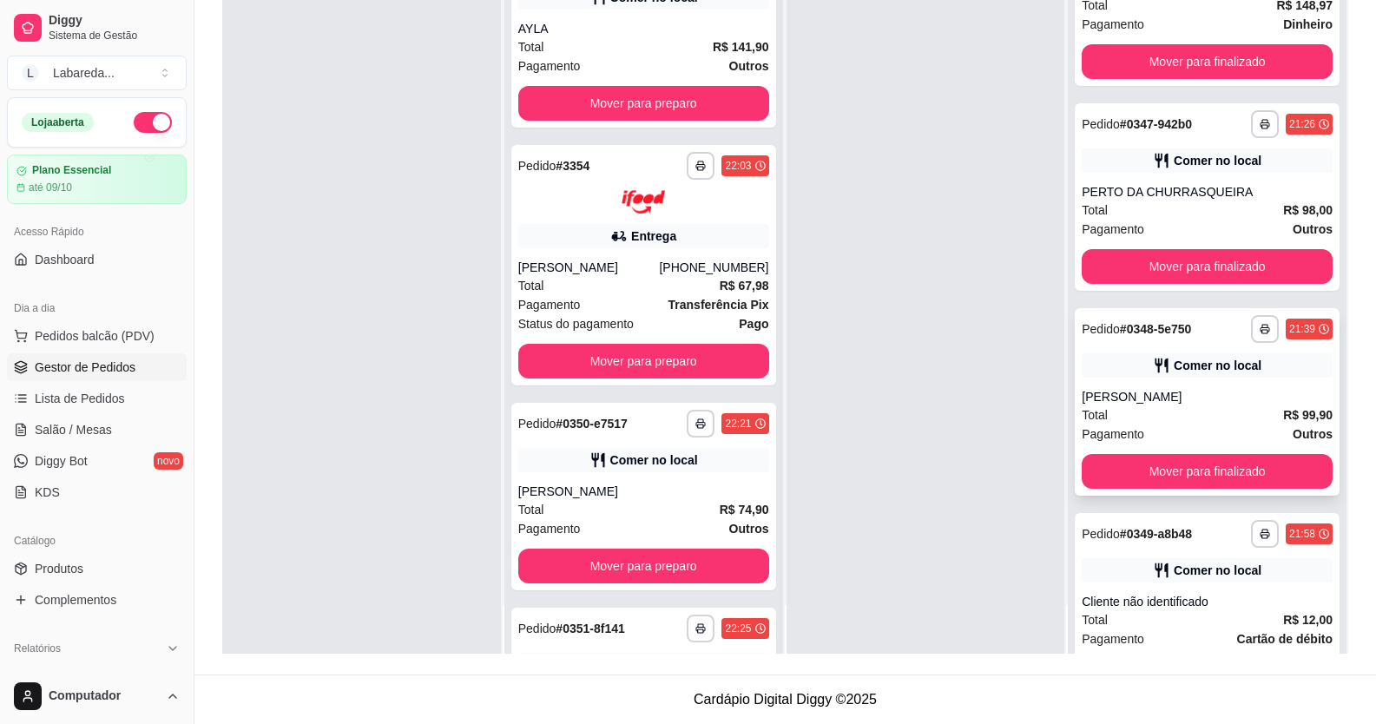
scroll to position [1547, 0]
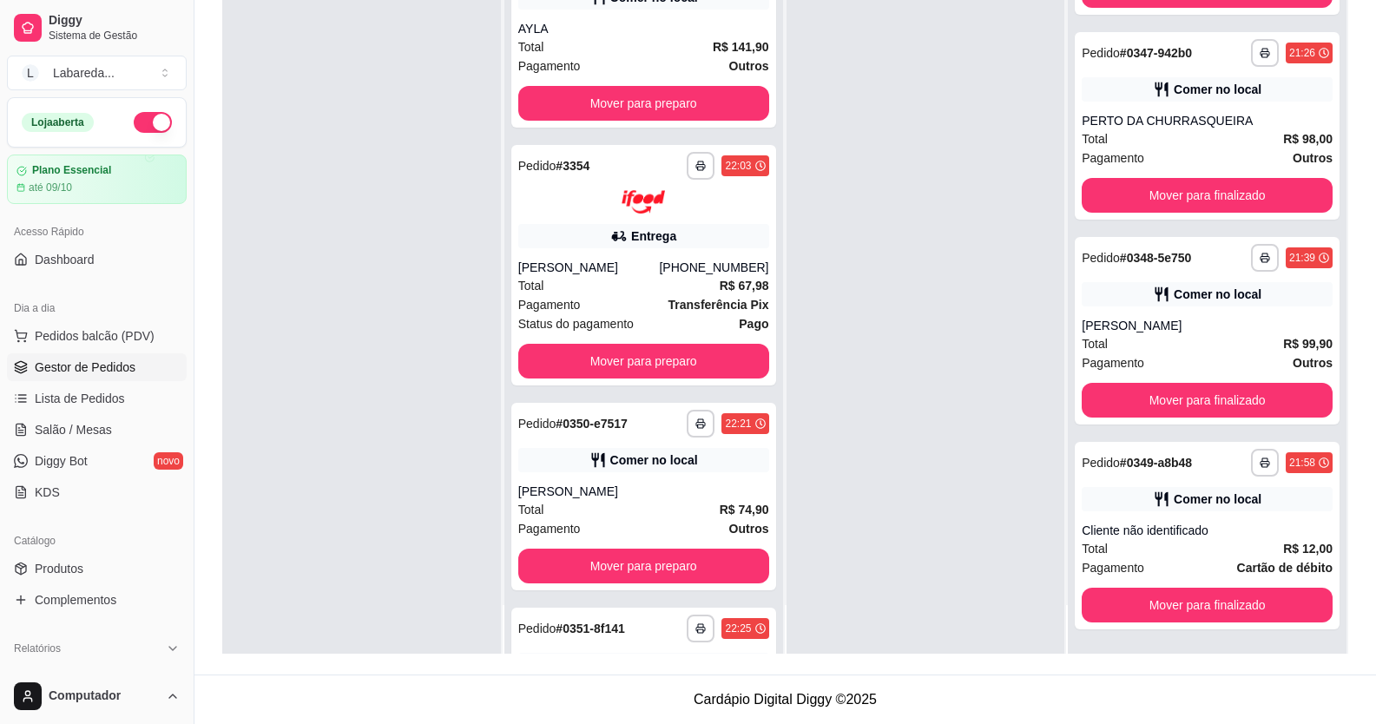
drag, startPoint x: 930, startPoint y: 338, endPoint x: 930, endPoint y: 393, distance: 55.5
click at [928, 351] on div at bounding box center [925, 292] width 279 height 724
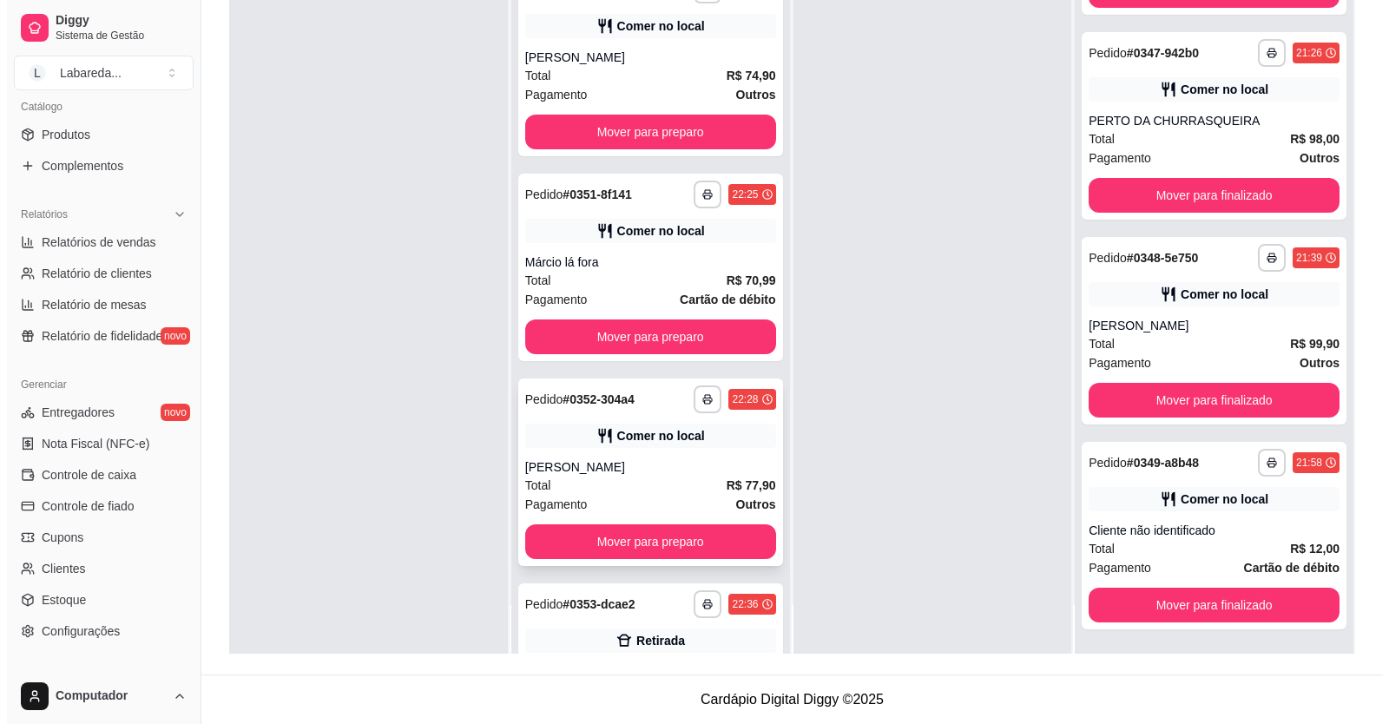
scroll to position [780, 0]
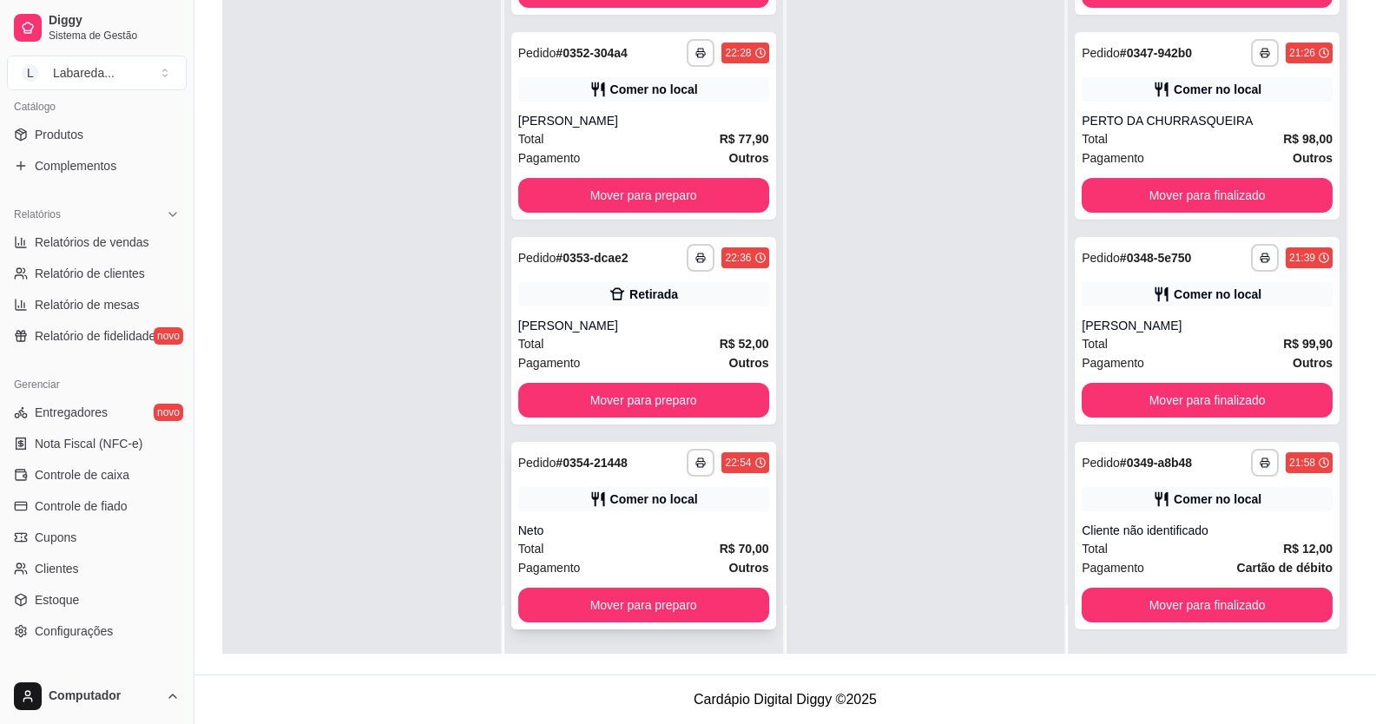
click at [579, 551] on div "Total R$ 70,00" at bounding box center [643, 548] width 251 height 19
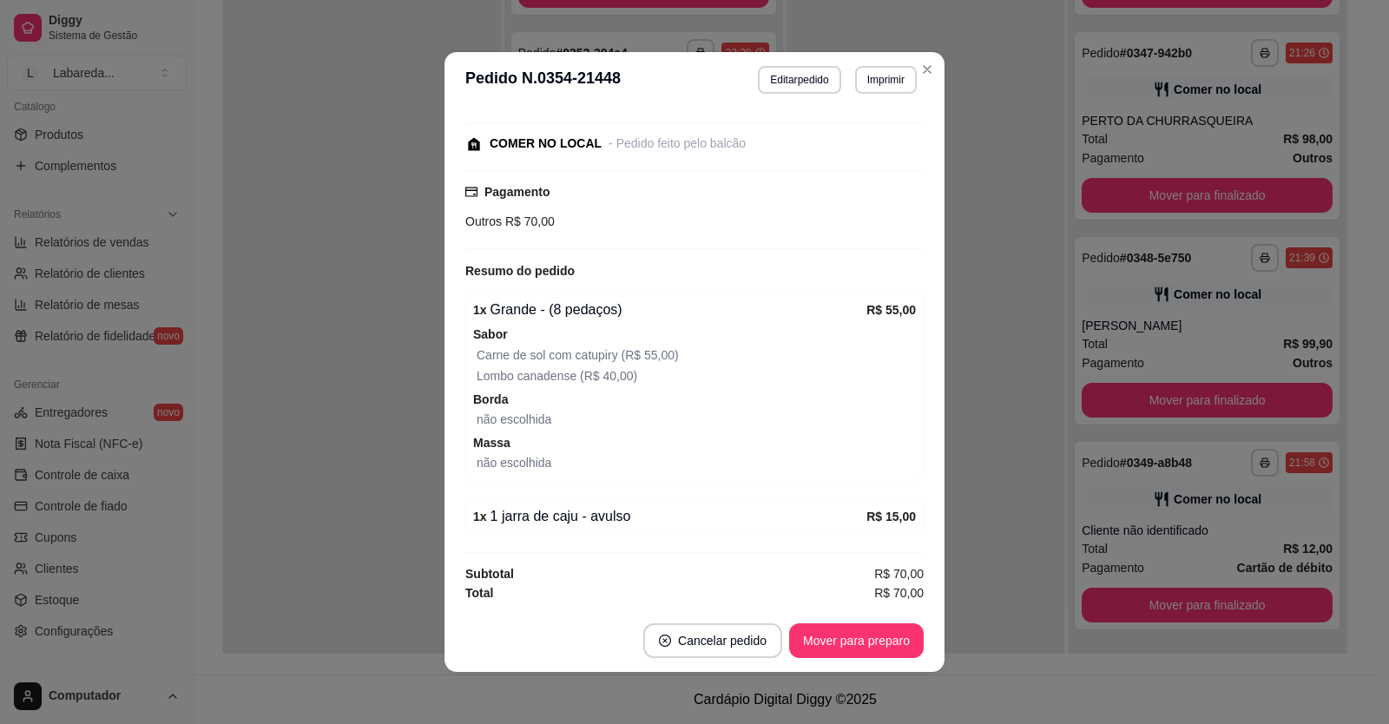
scroll to position [3, 0]
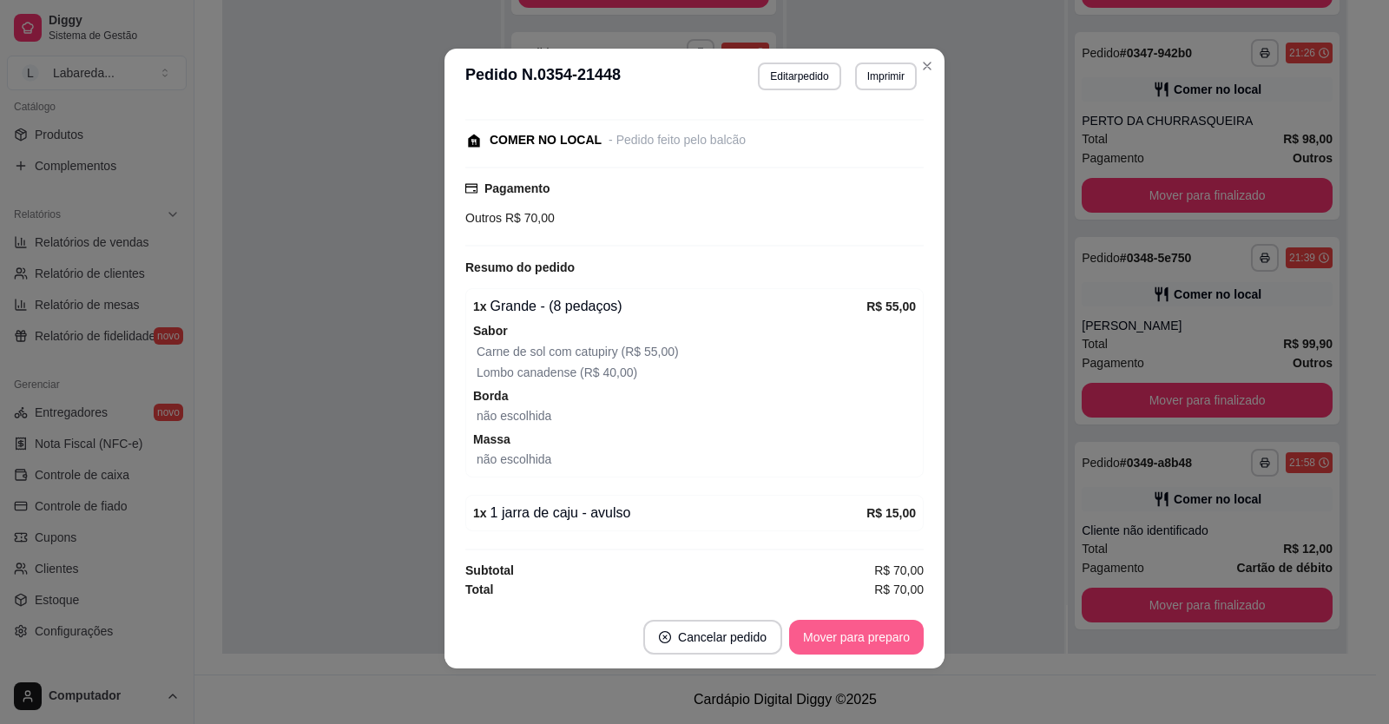
click at [842, 646] on button "Mover para preparo" at bounding box center [856, 637] width 135 height 35
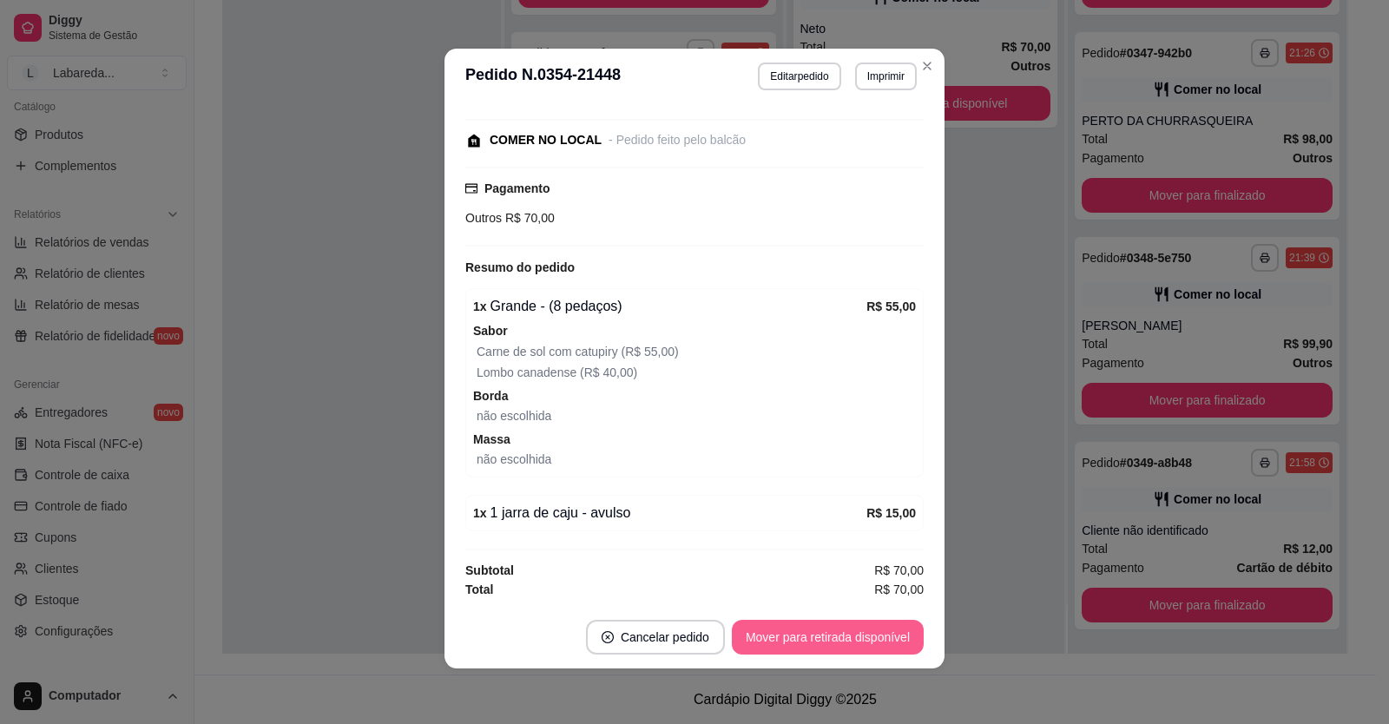
click at [838, 639] on button "Mover para retirada disponível" at bounding box center [828, 637] width 192 height 35
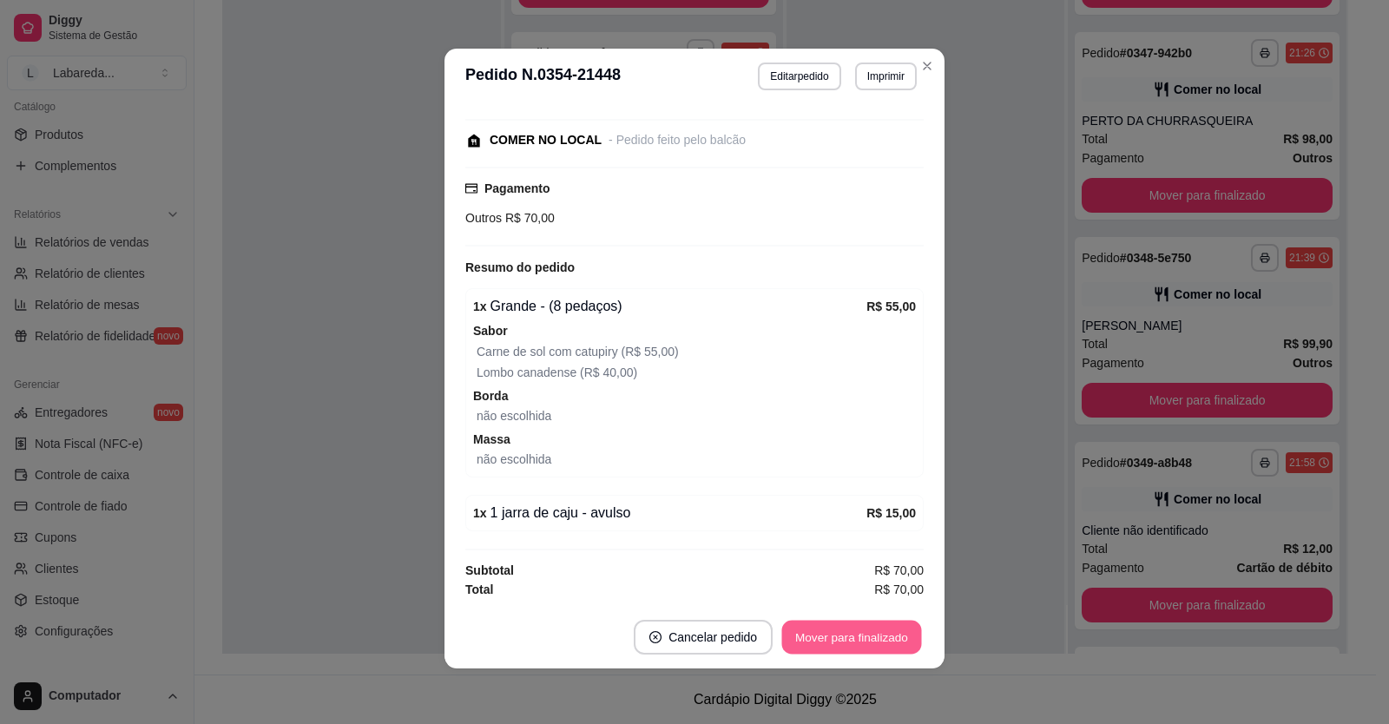
click at [850, 639] on button "Mover para finalizado" at bounding box center [852, 638] width 140 height 34
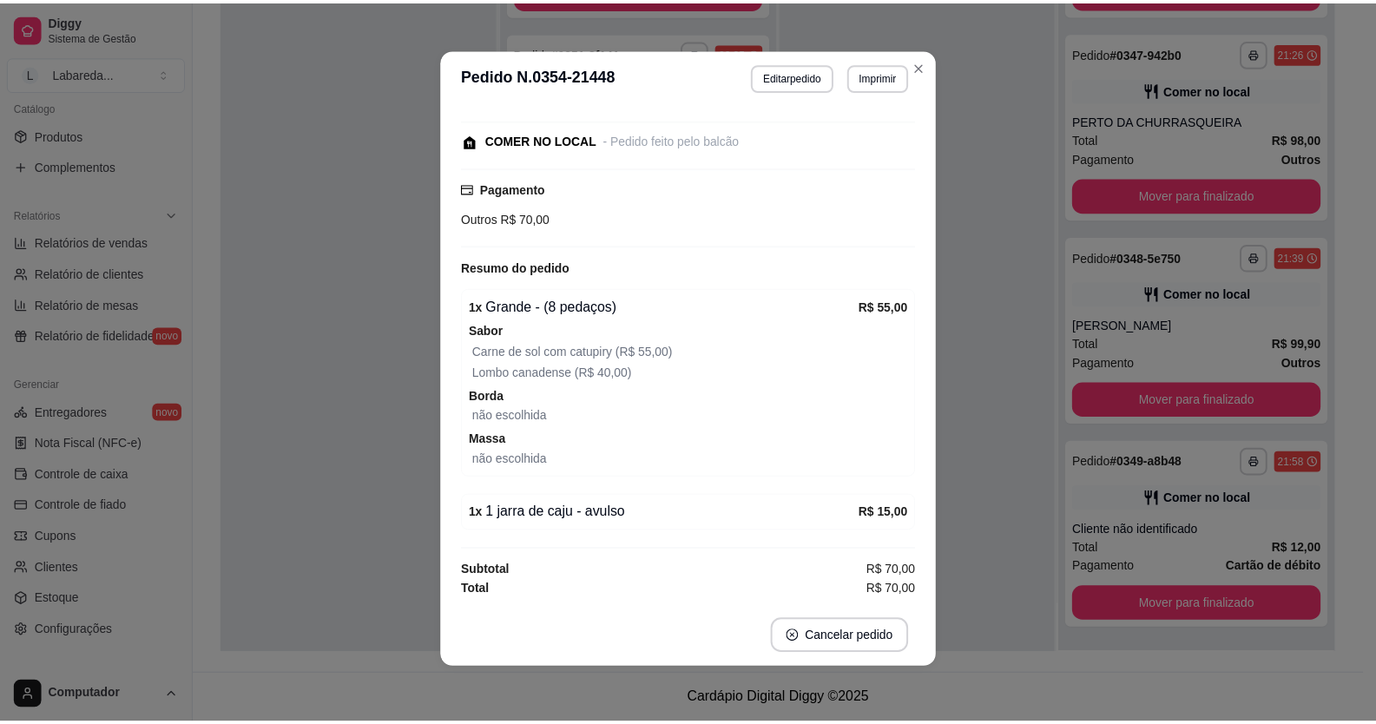
scroll to position [131, 0]
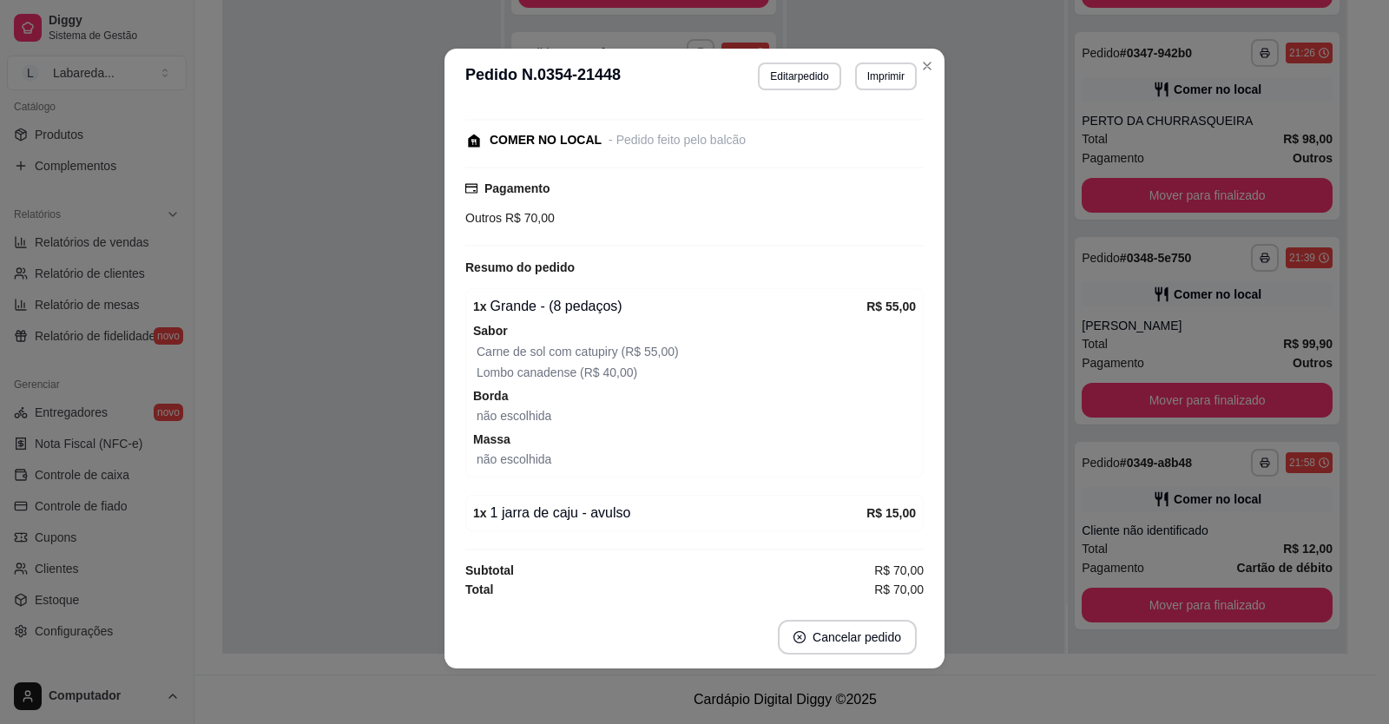
drag, startPoint x: 930, startPoint y: 299, endPoint x: 950, endPoint y: 240, distance: 62.3
click at [933, 263] on div "Horário do pedido 13/09/2025 22:54 Status do pedido FINALIZADO Nome do cliente …" at bounding box center [694, 355] width 500 height 502
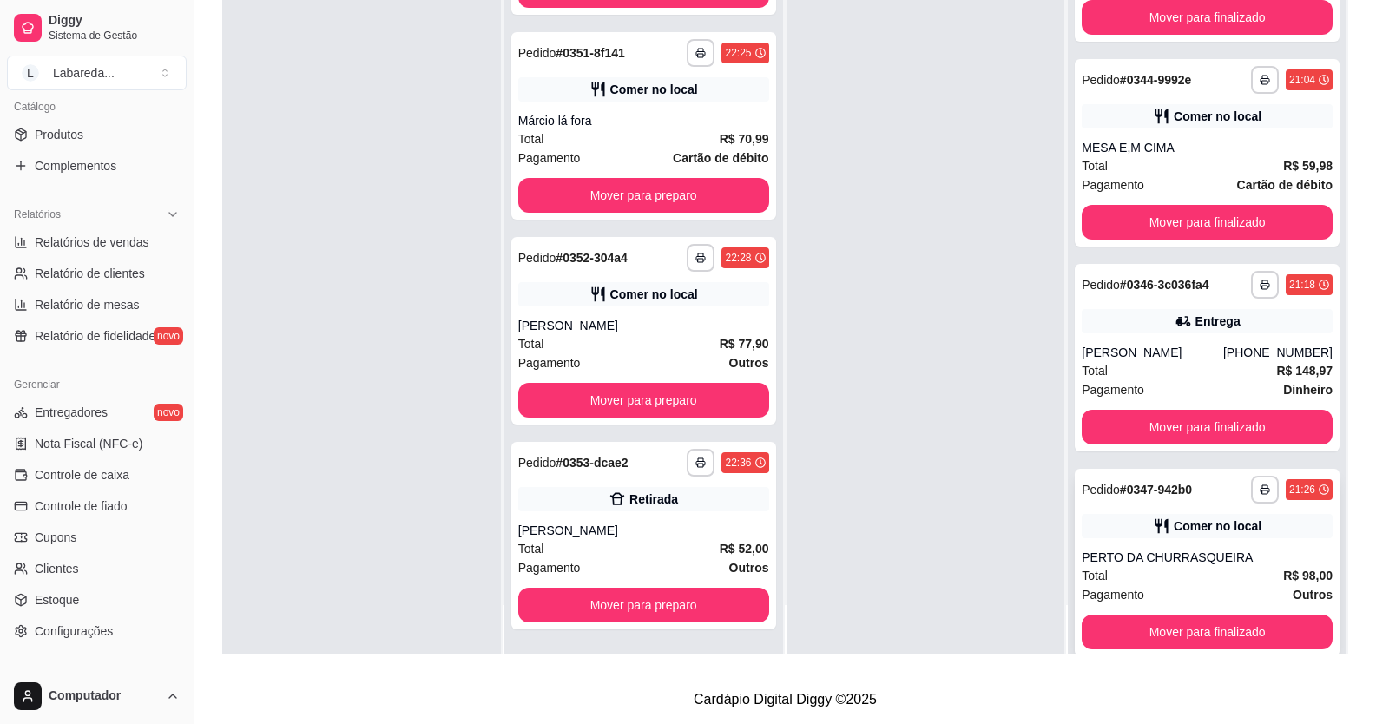
scroll to position [1026, 0]
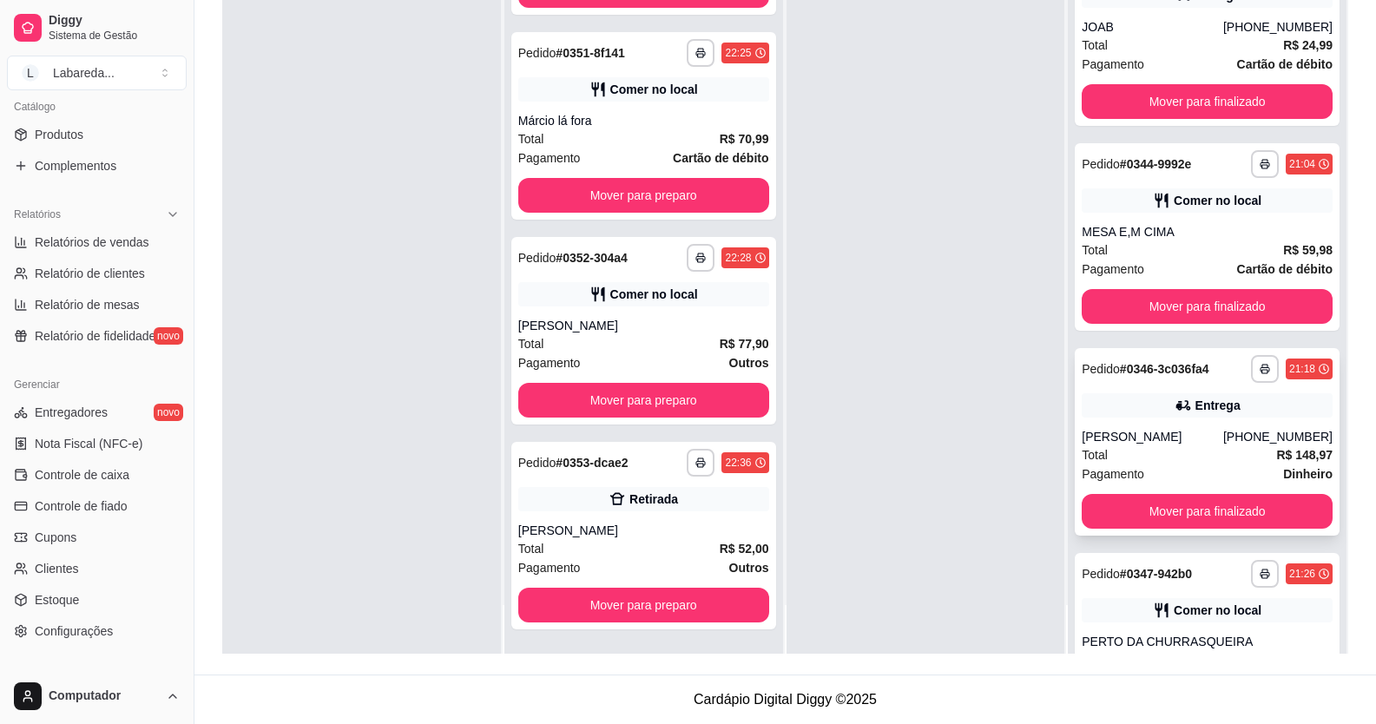
click at [1202, 442] on div "Henrique" at bounding box center [1151, 436] width 141 height 17
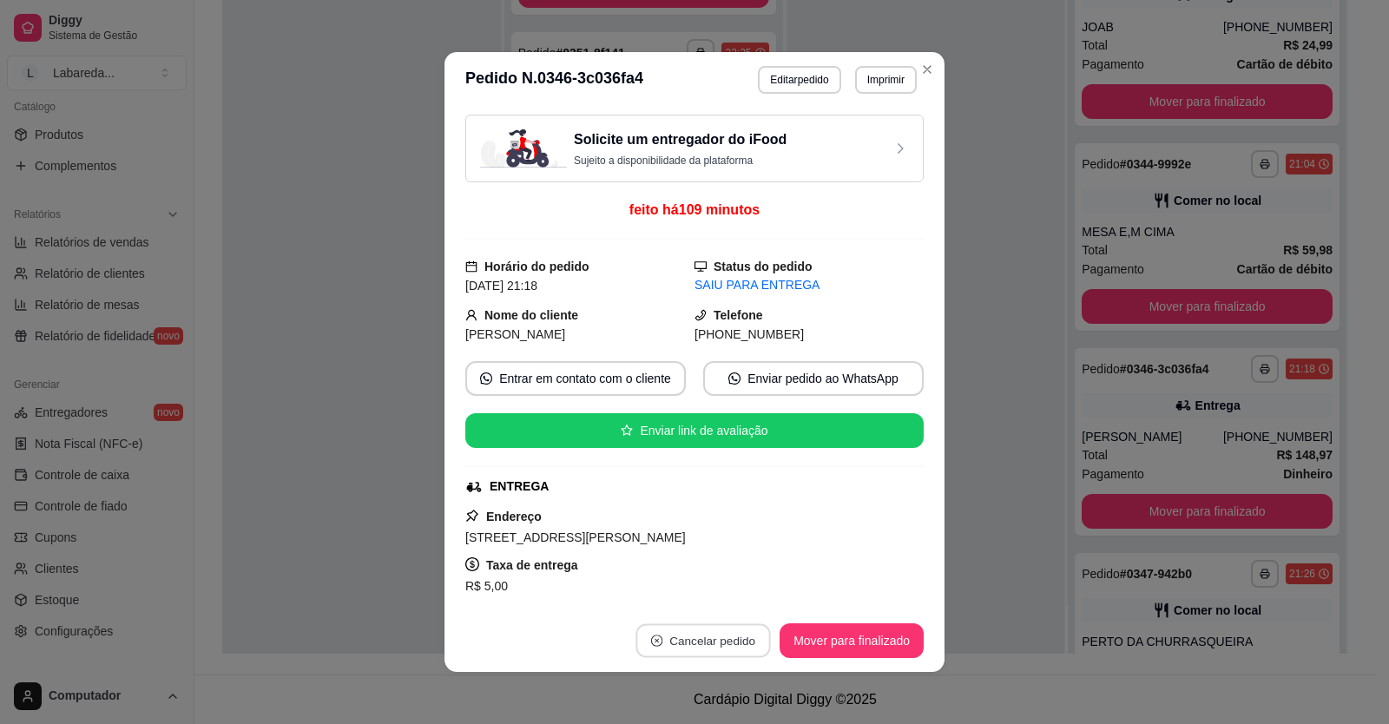
click at [728, 639] on button "Cancelar pedido" at bounding box center [703, 641] width 135 height 34
click at [719, 596] on button "Sim" at bounding box center [745, 598] width 68 height 34
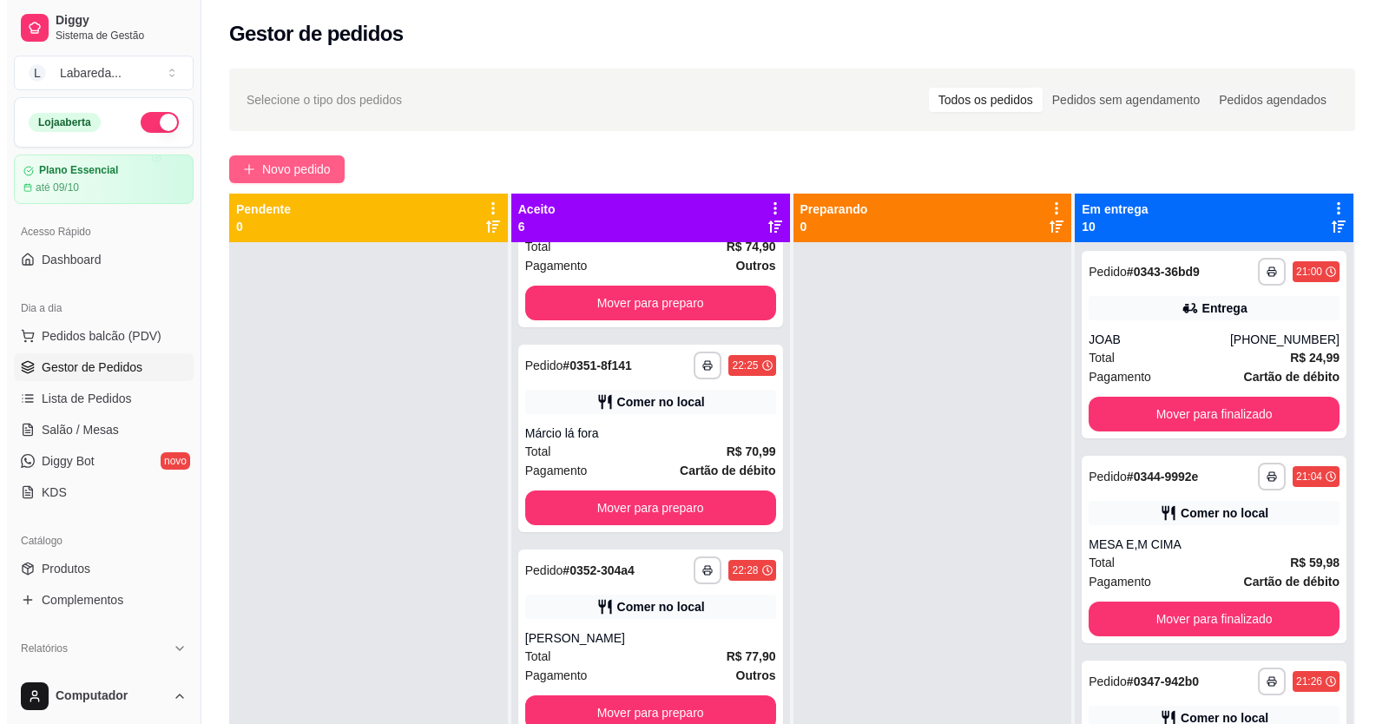
scroll to position [0, 0]
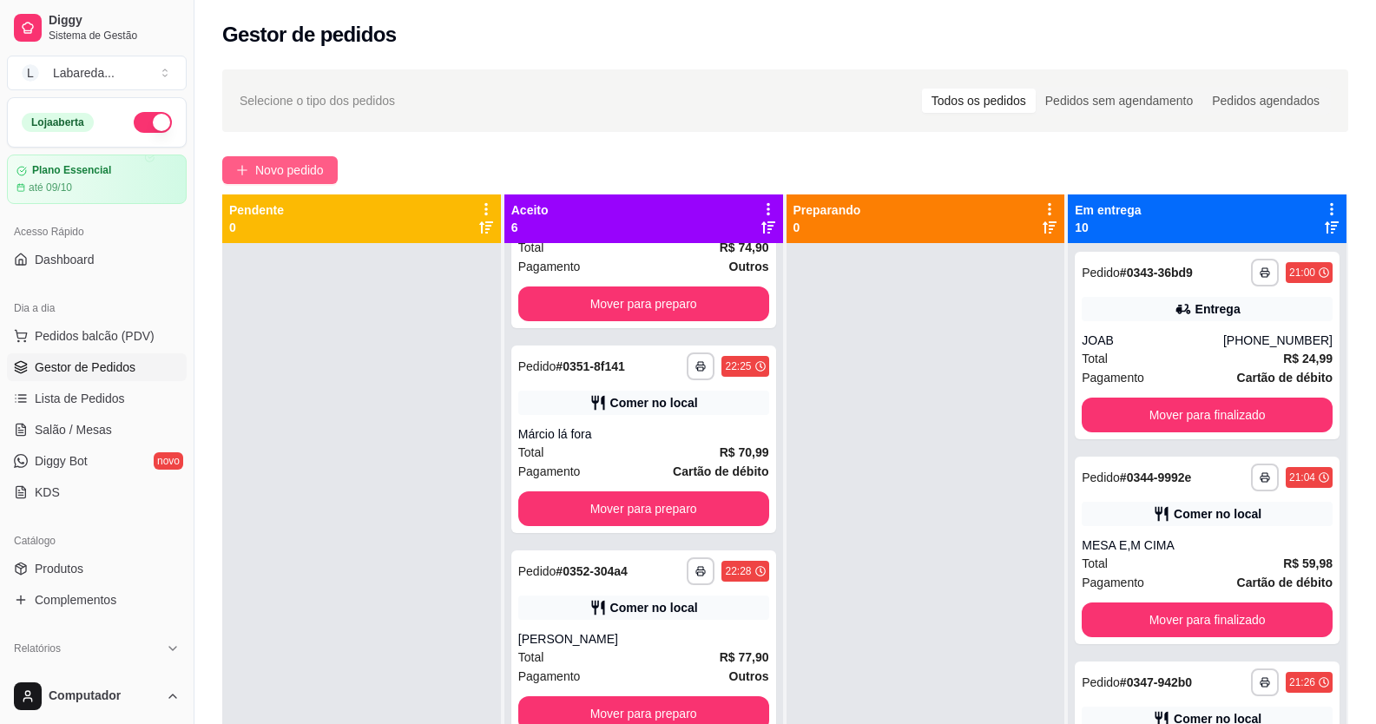
click at [277, 172] on span "Novo pedido" at bounding box center [289, 170] width 69 height 19
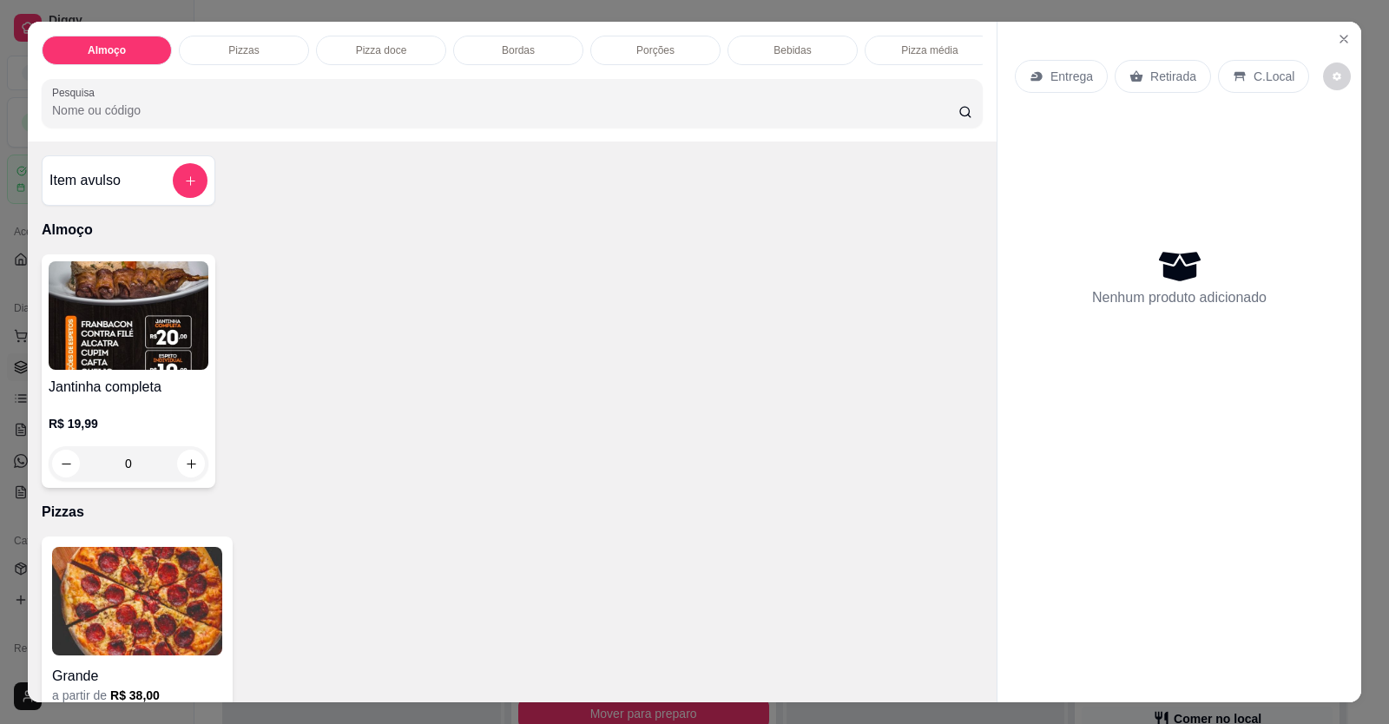
click at [204, 639] on img at bounding box center [137, 601] width 170 height 108
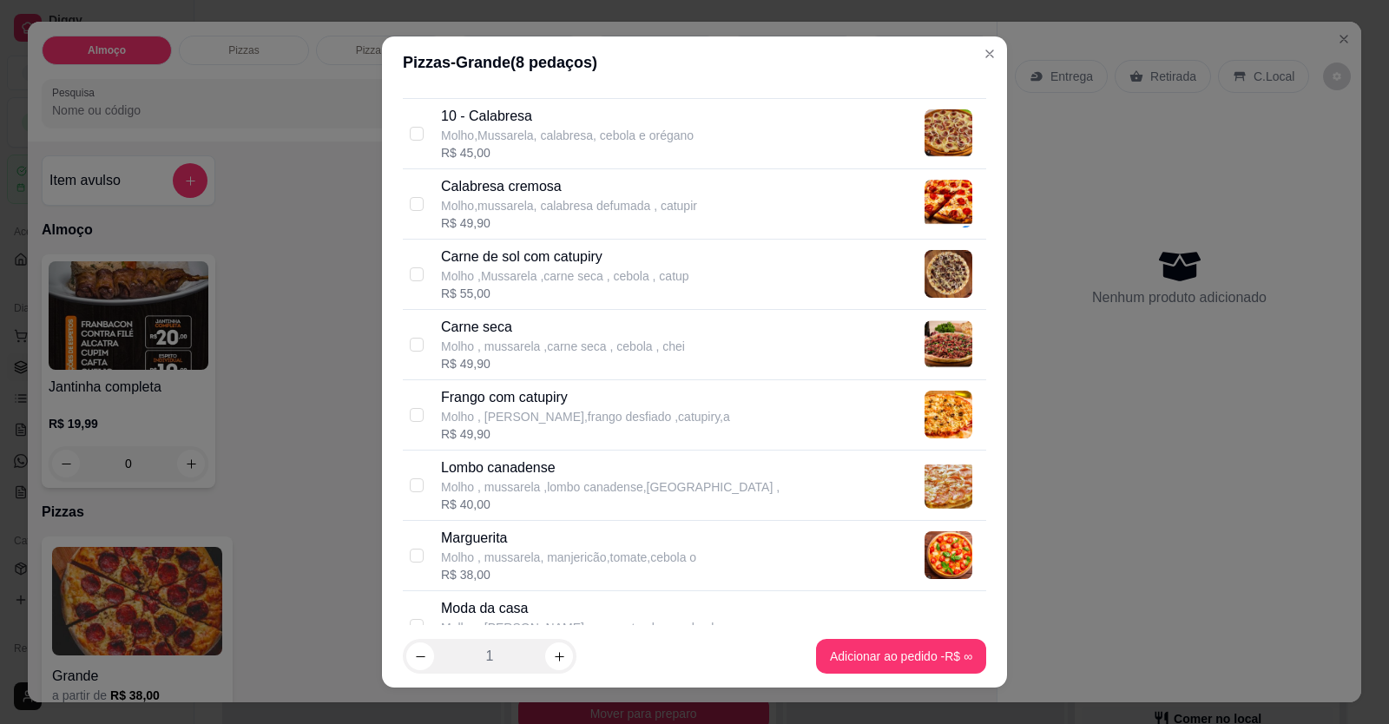
scroll to position [87, 0]
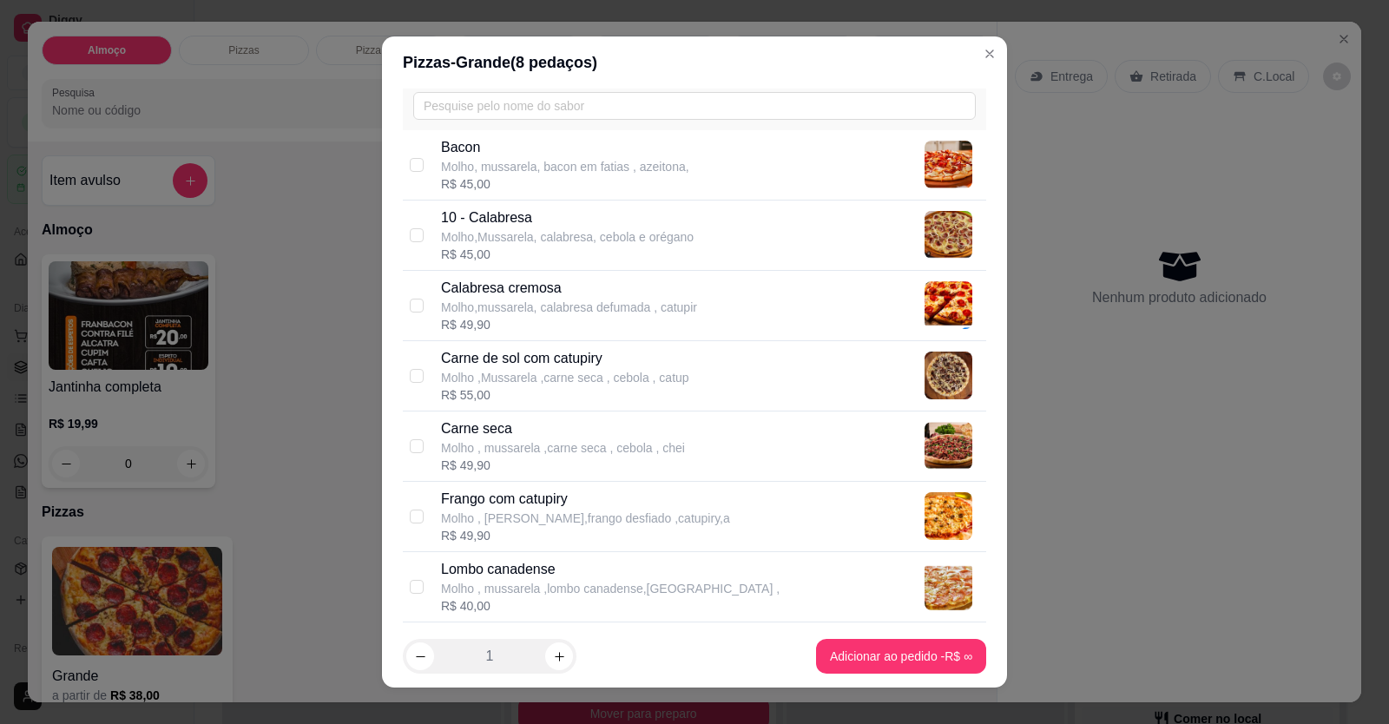
click at [501, 216] on p "10 - Calabresa" at bounding box center [567, 217] width 253 height 21
checkbox input "true"
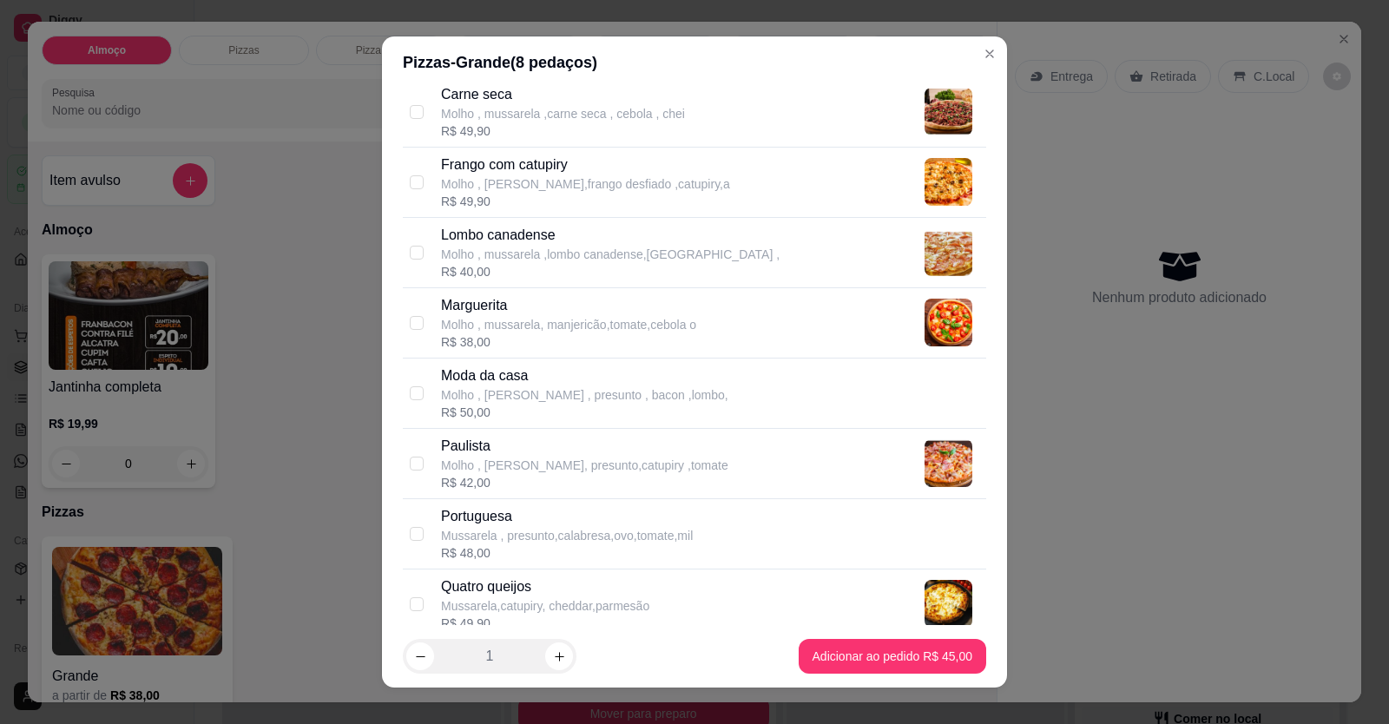
scroll to position [434, 0]
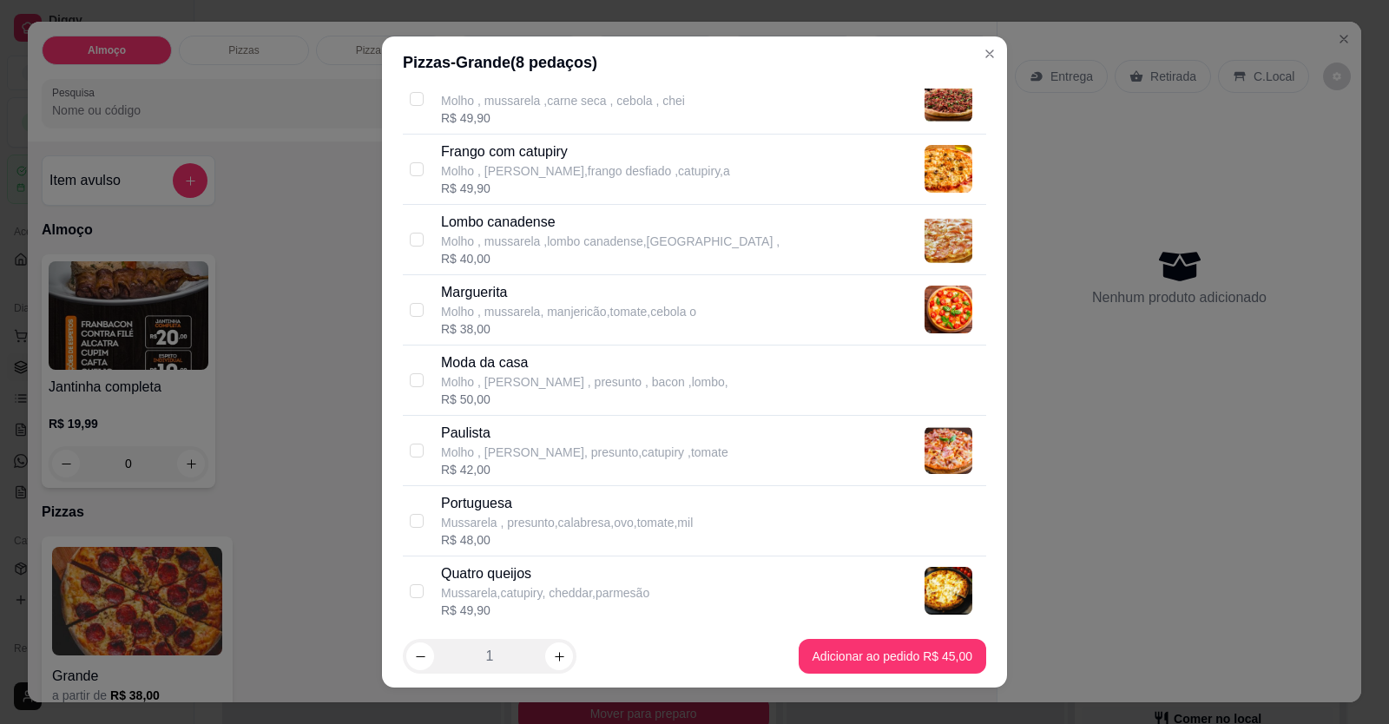
click at [506, 523] on p "Mussarela , presunto,calabresa,ovo,tomate,mil" at bounding box center [567, 522] width 252 height 17
checkbox input "true"
click at [966, 649] on footer "1 Adicionar ao pedido R$ 48,00" at bounding box center [694, 656] width 625 height 62
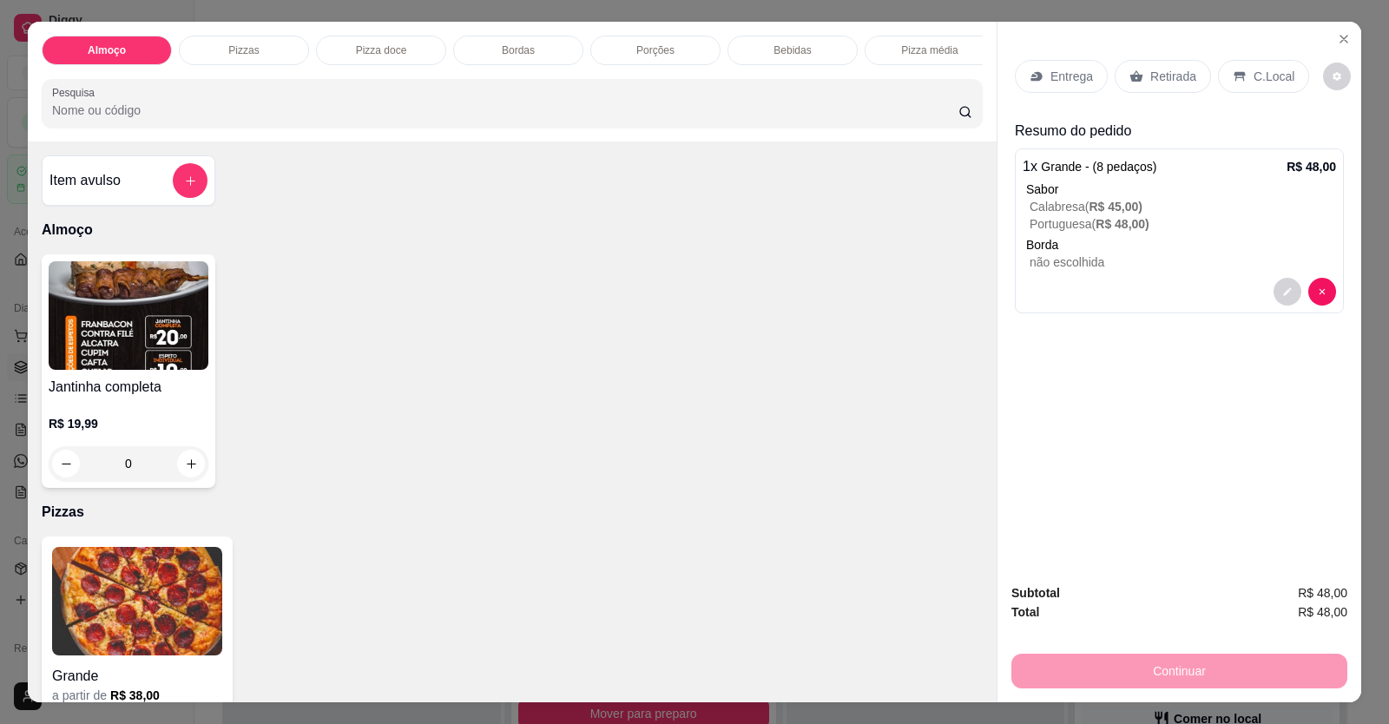
click at [1048, 63] on div "Entrega" at bounding box center [1061, 76] width 93 height 33
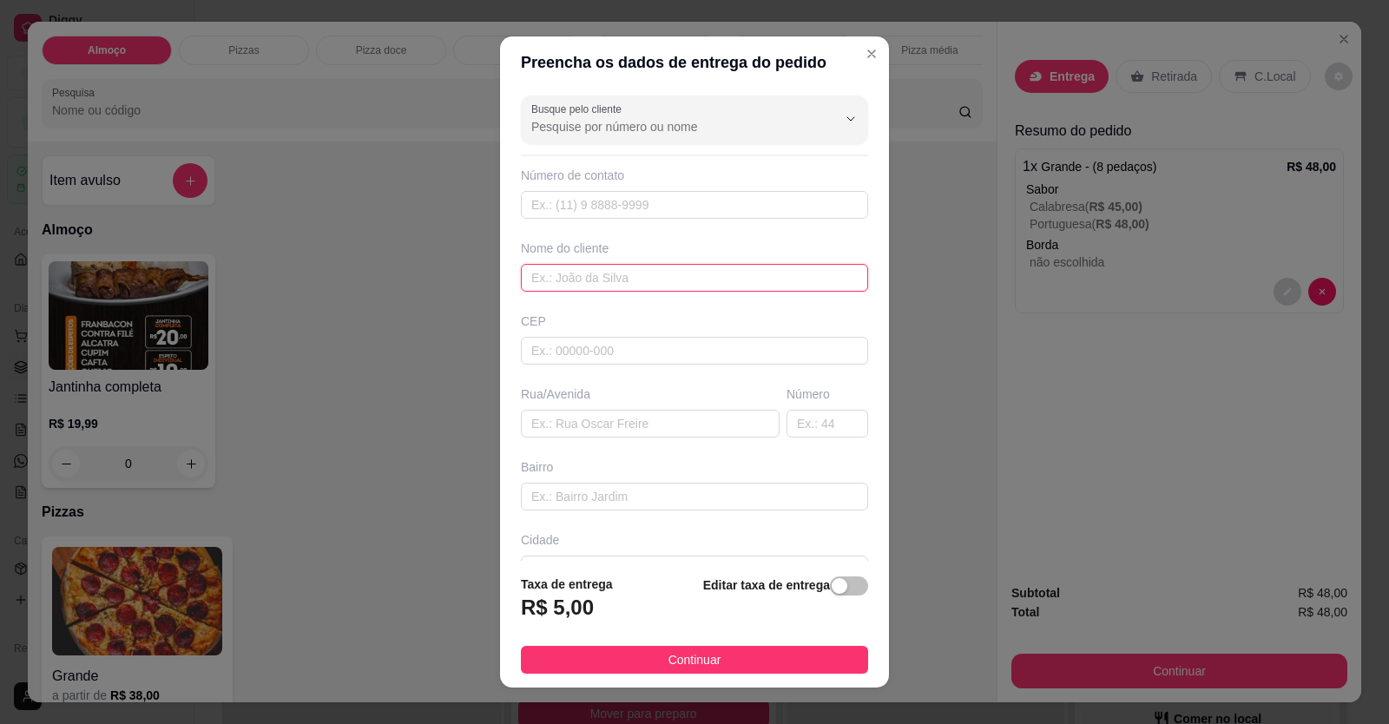
click at [578, 280] on input "text" at bounding box center [694, 278] width 347 height 28
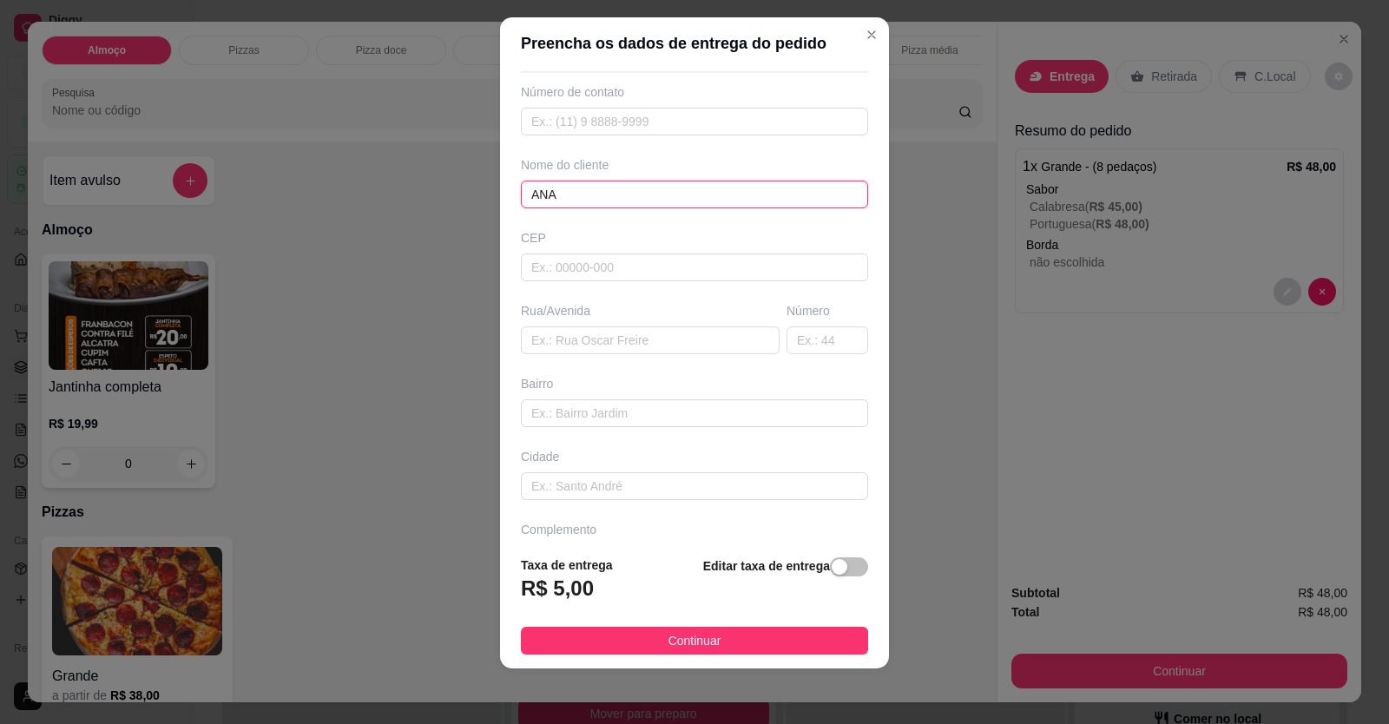
scroll to position [112, 0]
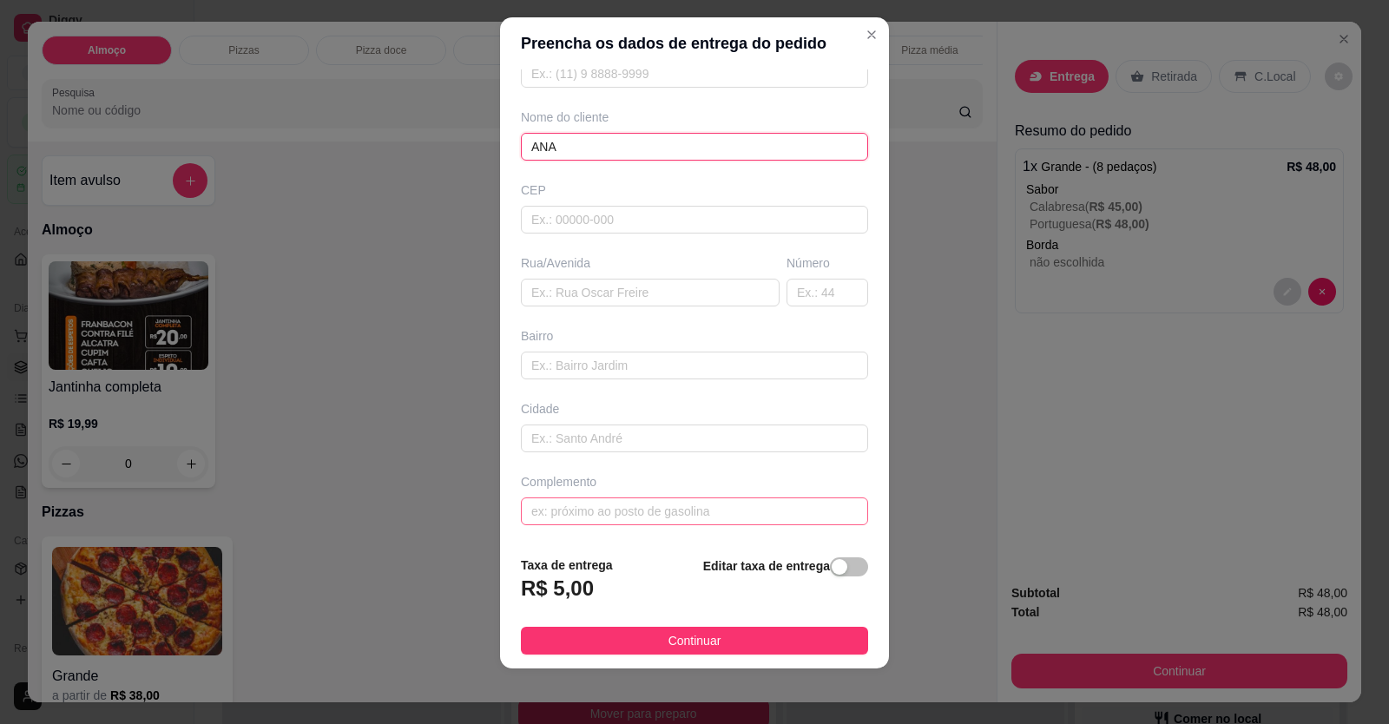
type input "ANA"
click at [769, 512] on input "text" at bounding box center [694, 511] width 347 height 28
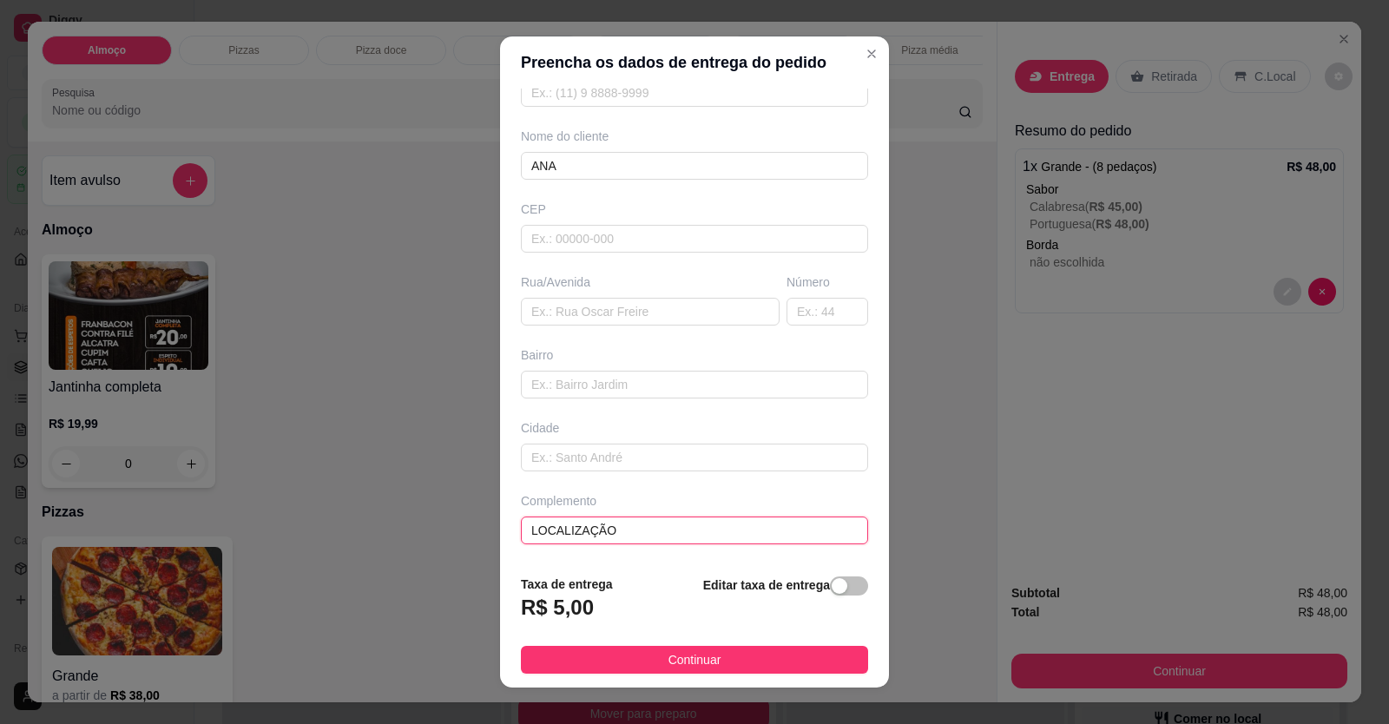
scroll to position [0, 0]
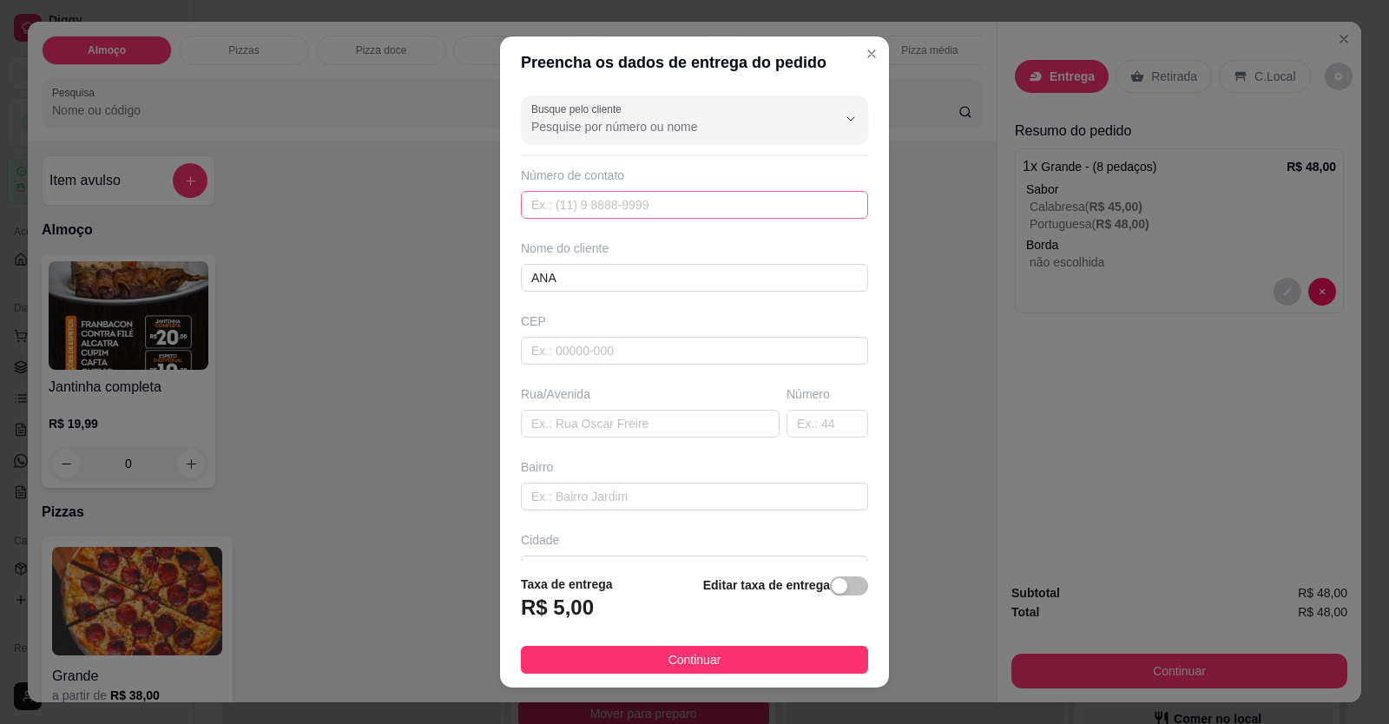
type input "LOCALIZAÇÃO"
click at [634, 201] on input "text" at bounding box center [694, 205] width 347 height 28
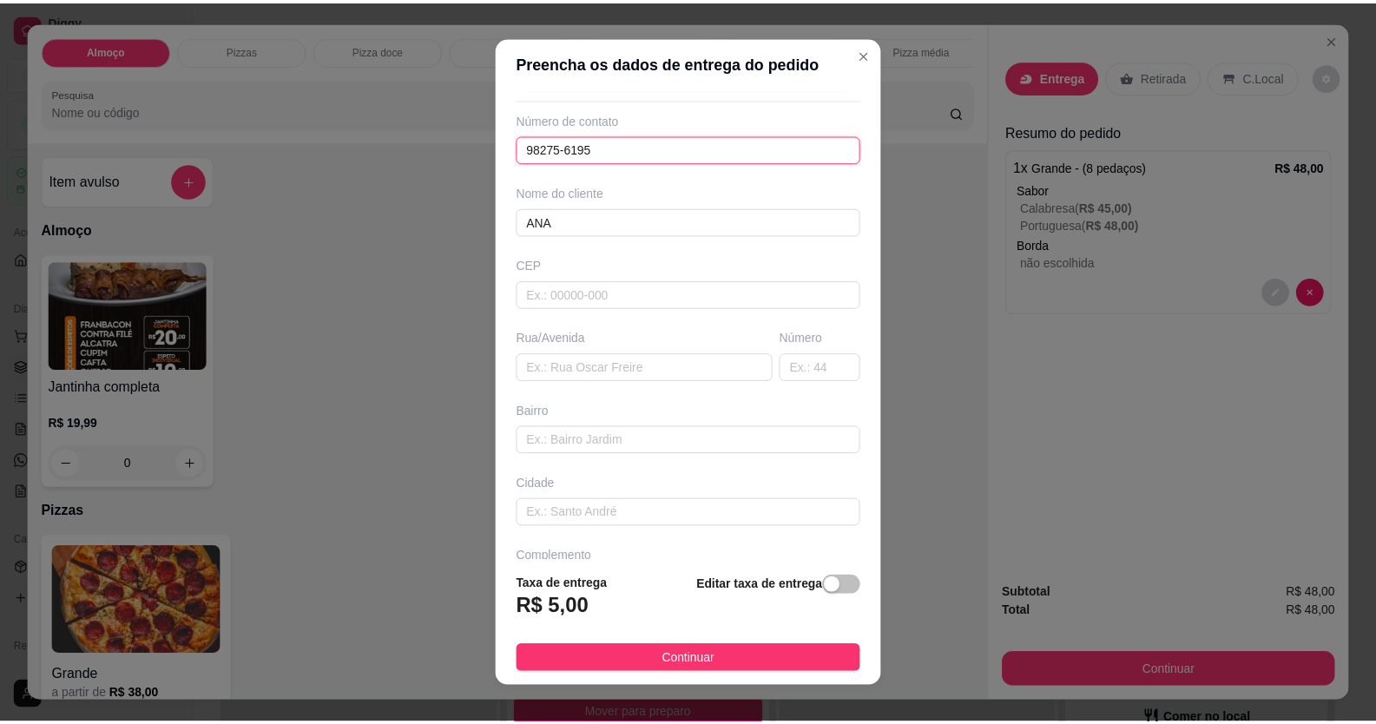
scroll to position [112, 0]
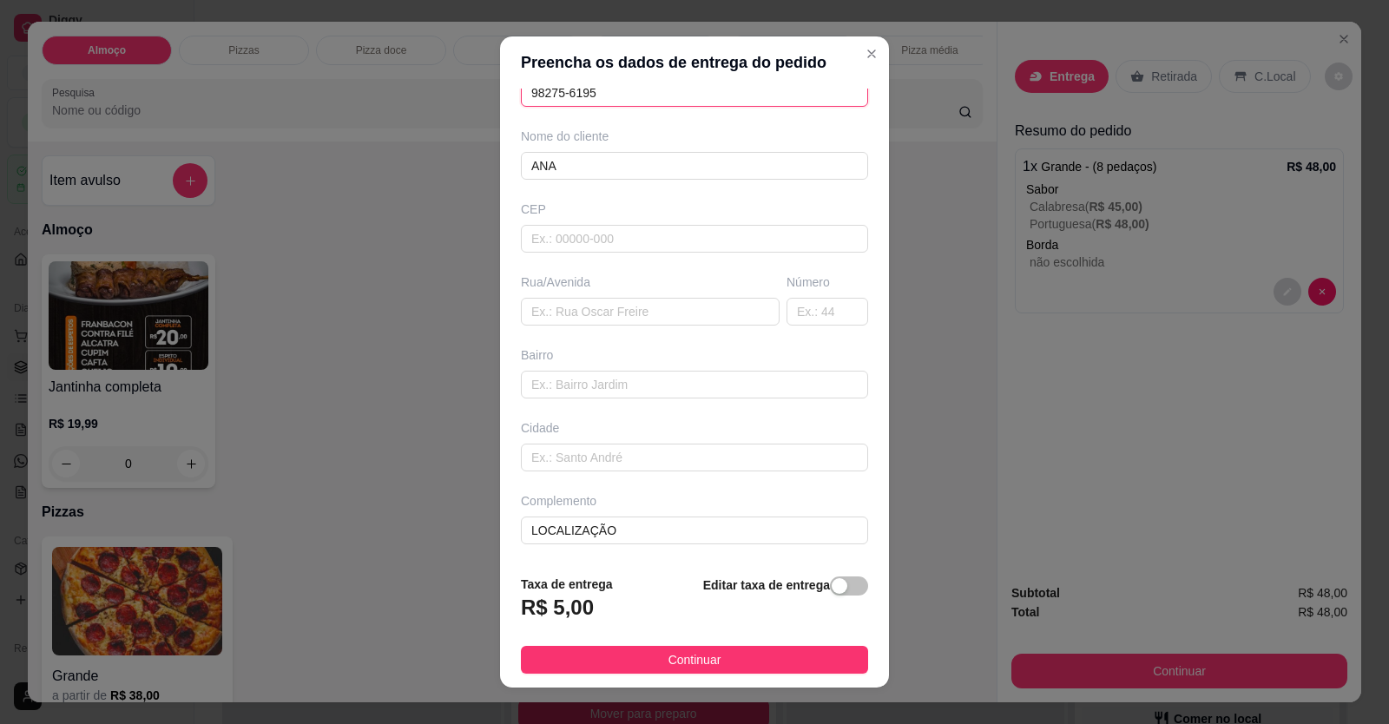
type input "98275-6195"
click at [741, 661] on button "Continuar" at bounding box center [694, 660] width 347 height 28
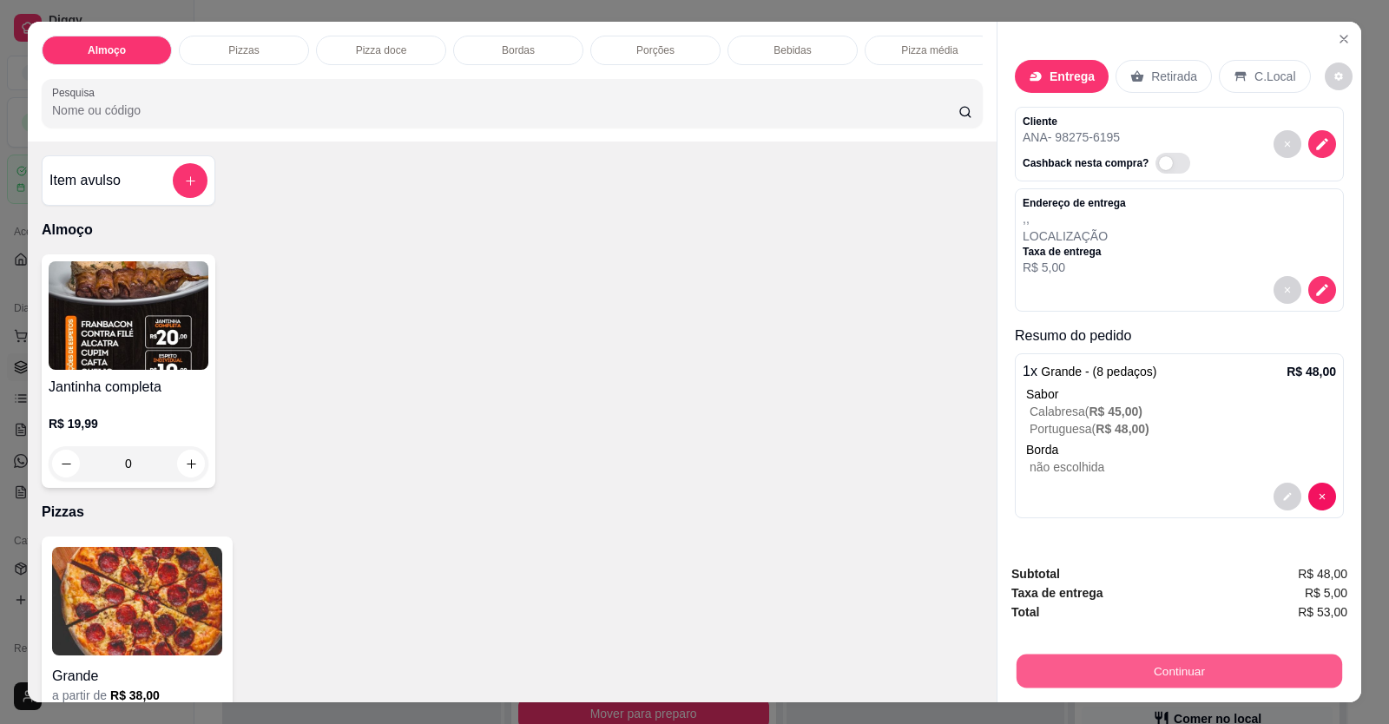
click at [1047, 666] on button "Continuar" at bounding box center [1178, 671] width 325 height 34
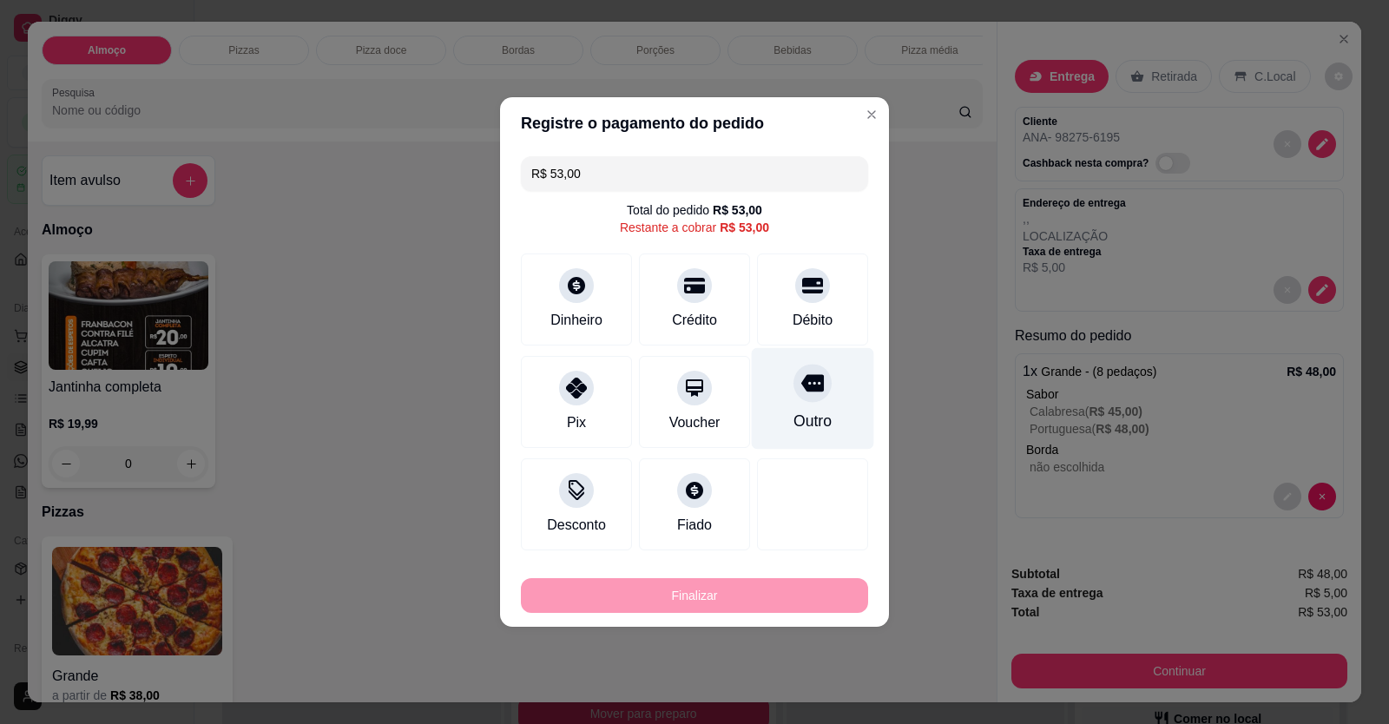
click at [834, 312] on div "Débito" at bounding box center [812, 299] width 111 height 92
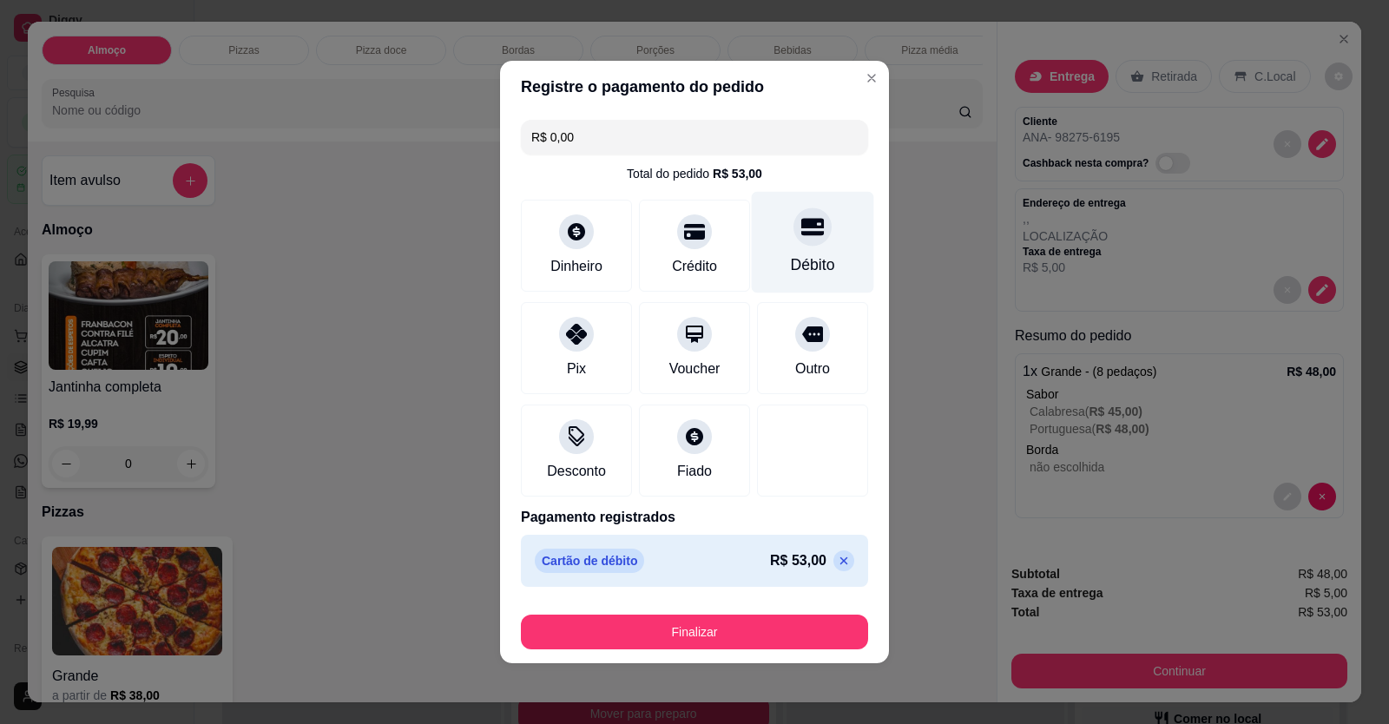
click at [808, 245] on div at bounding box center [812, 226] width 38 height 38
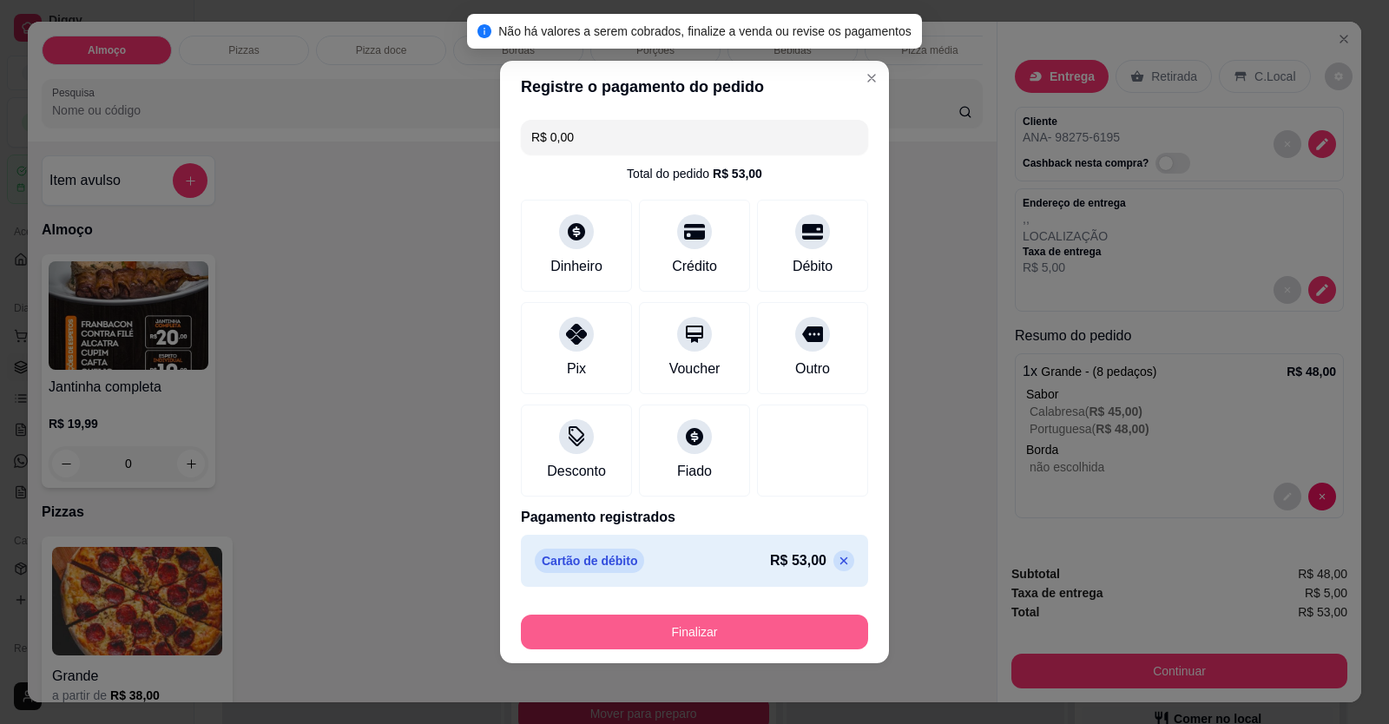
click at [741, 631] on button "Finalizar" at bounding box center [694, 632] width 347 height 35
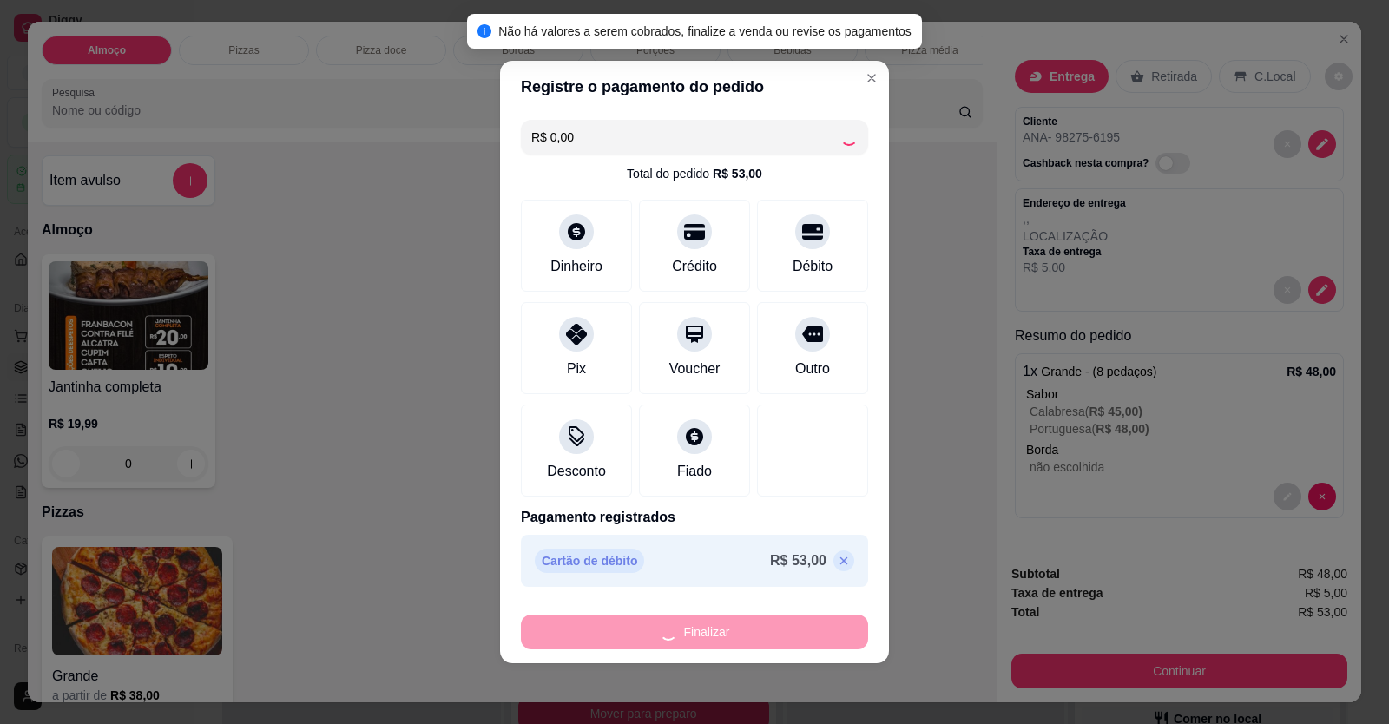
type input "-R$ 53,00"
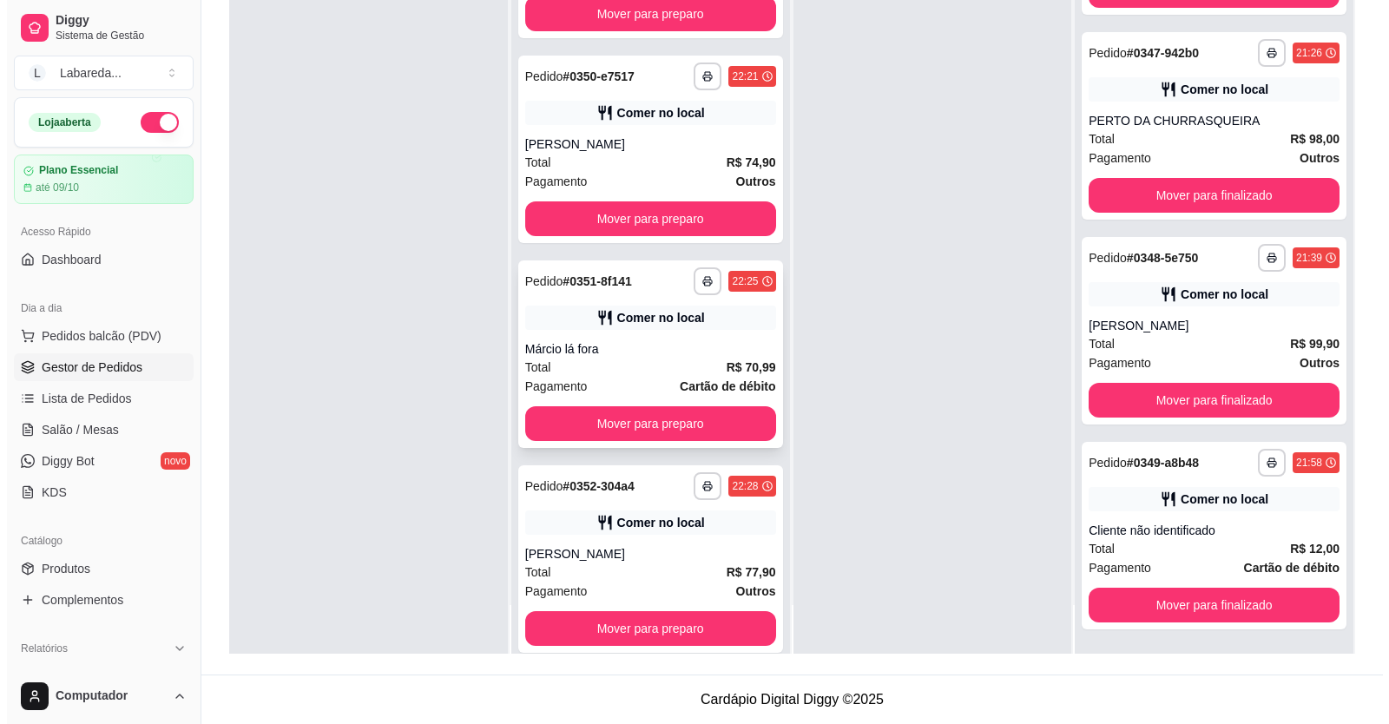
scroll to position [346, 0]
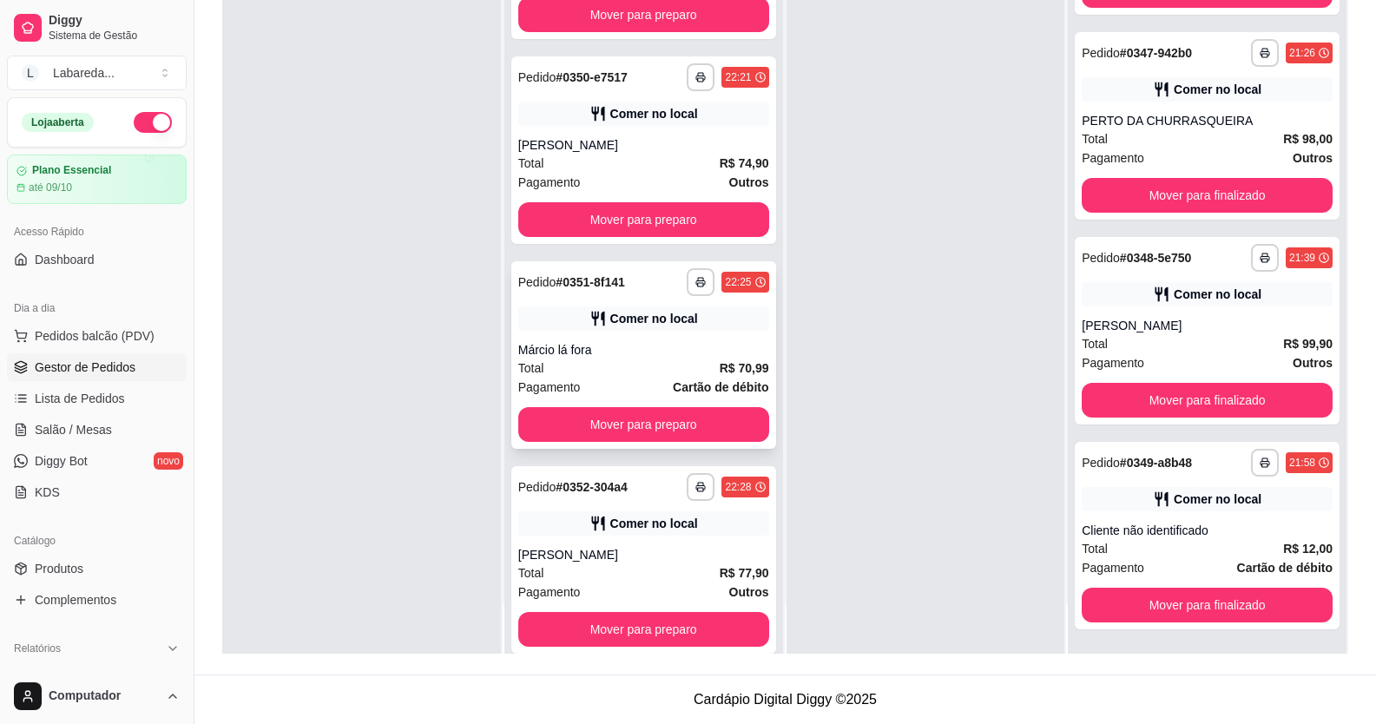
click at [651, 374] on div "Total R$ 70,99" at bounding box center [643, 367] width 251 height 19
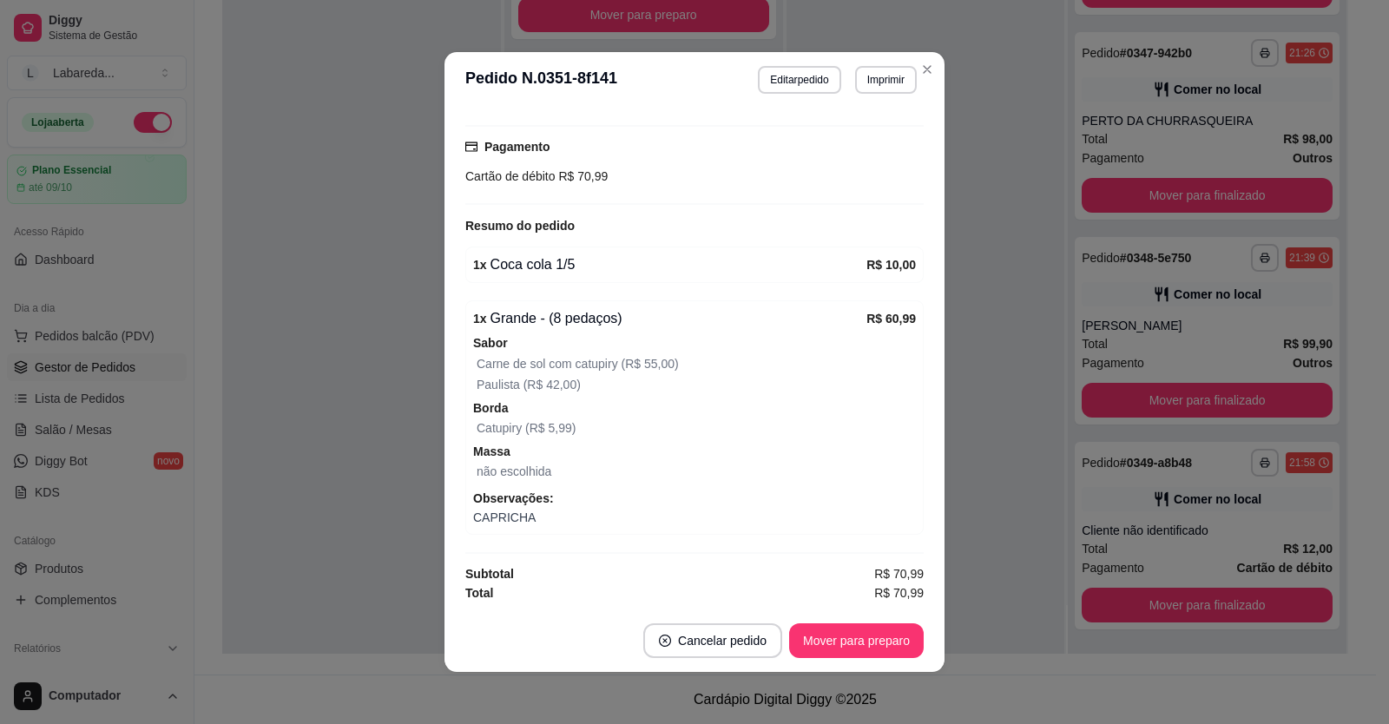
scroll to position [3, 0]
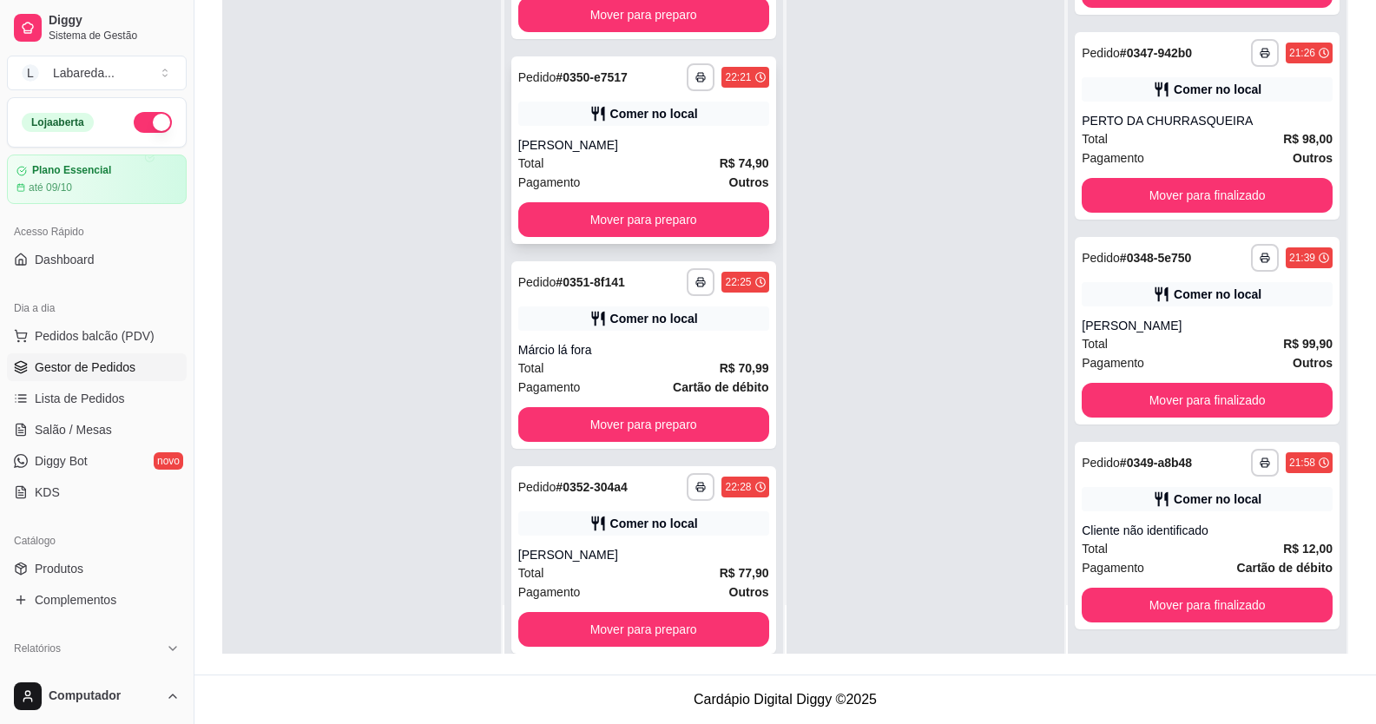
click at [688, 164] on div "Total R$ 74,90" at bounding box center [643, 163] width 251 height 19
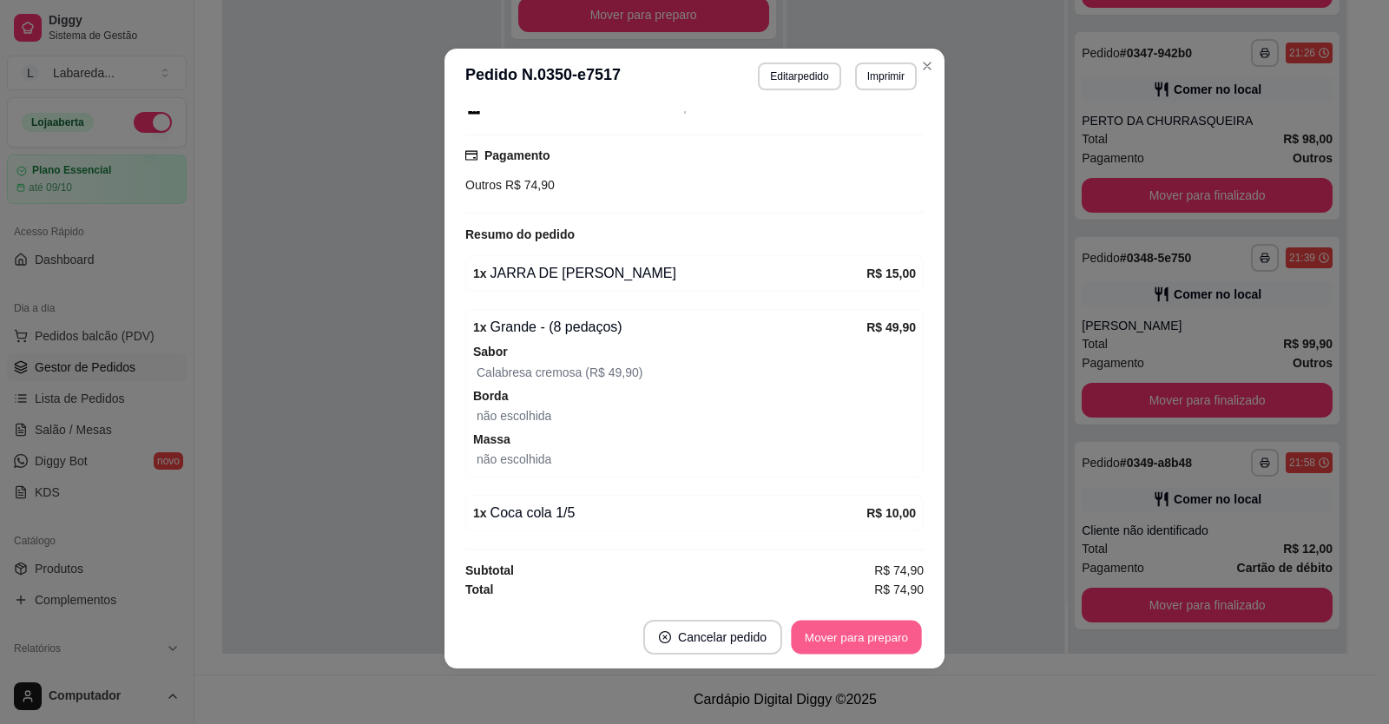
click at [891, 647] on button "Mover para preparo" at bounding box center [856, 638] width 130 height 34
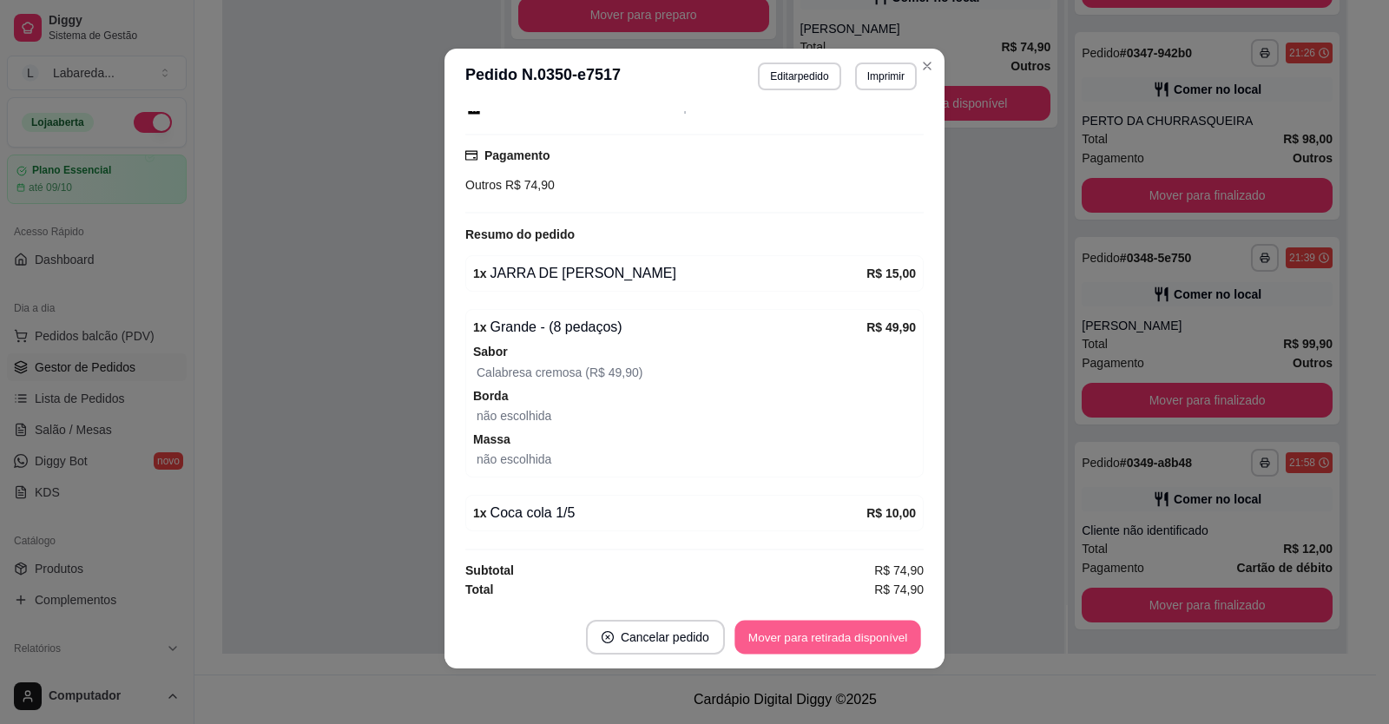
click at [883, 644] on button "Mover para retirada disponível" at bounding box center [827, 638] width 186 height 34
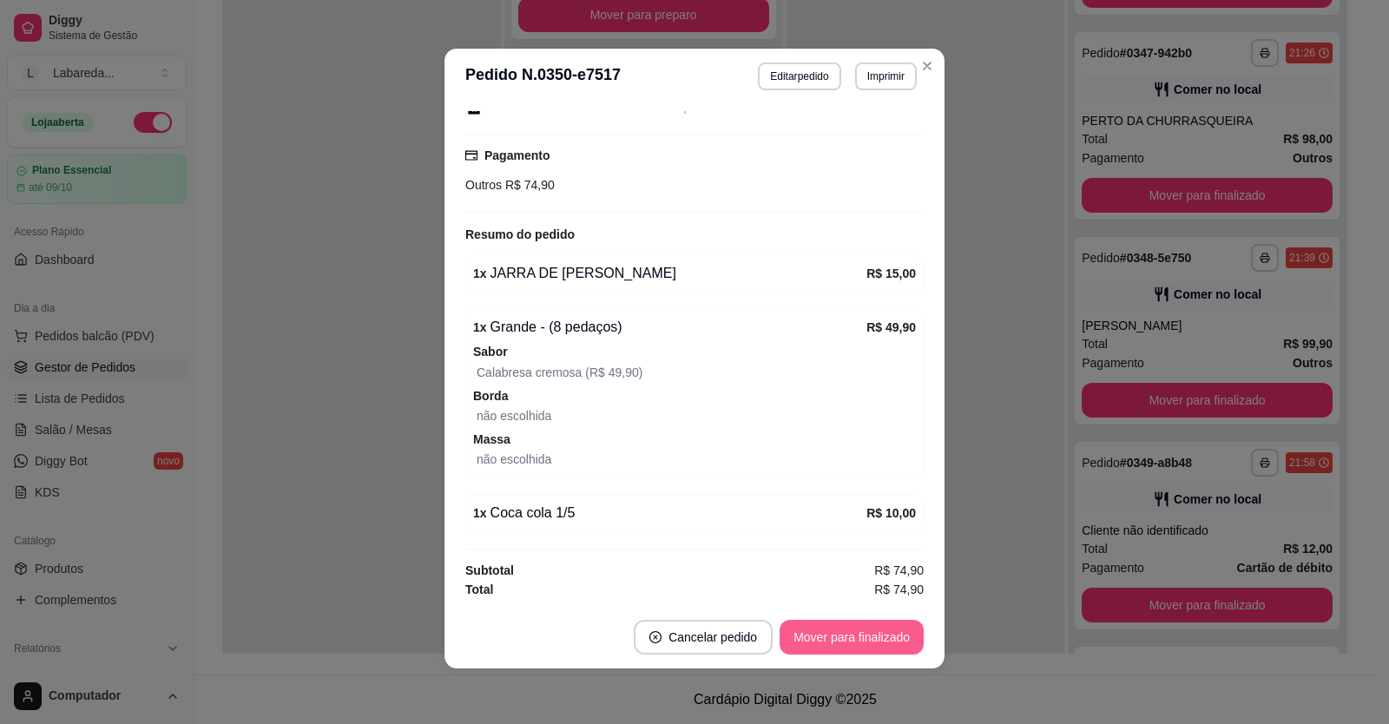
click at [877, 641] on button "Mover para finalizado" at bounding box center [851, 637] width 144 height 35
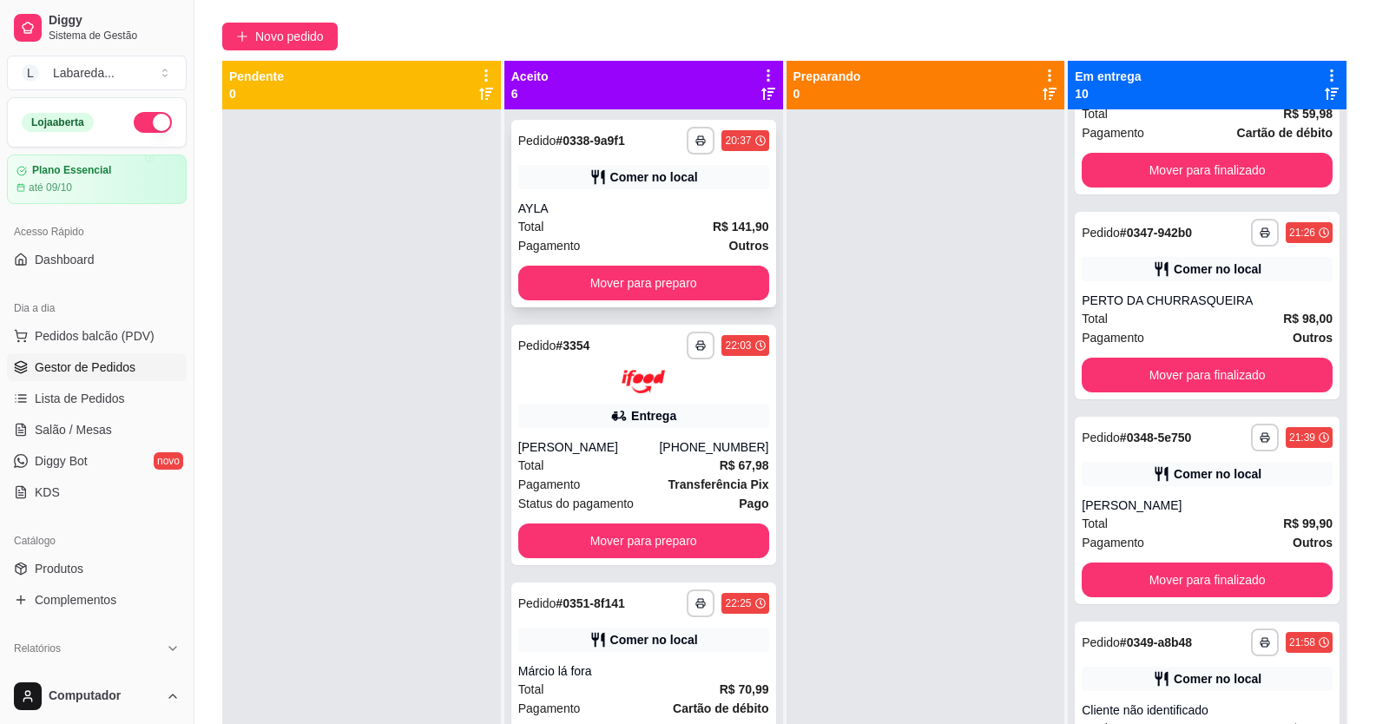
scroll to position [0, 0]
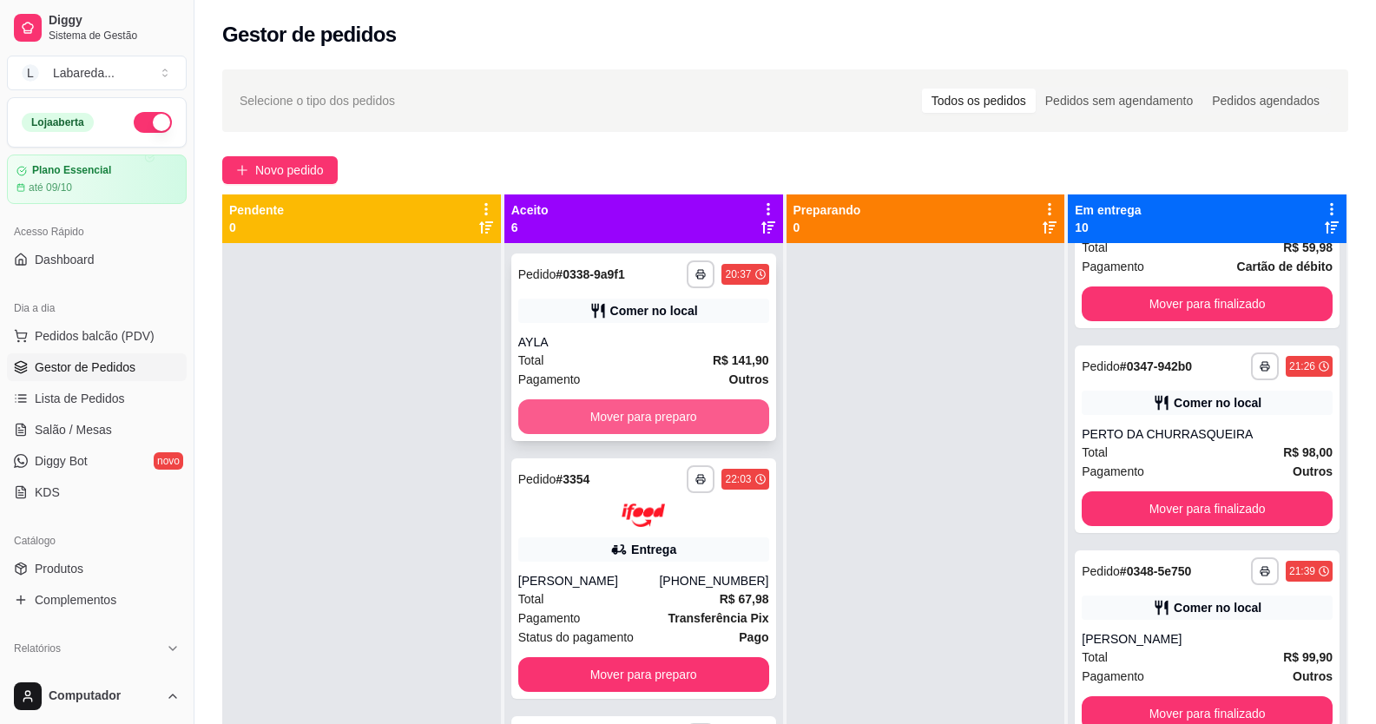
click at [633, 429] on button "Mover para preparo" at bounding box center [643, 416] width 251 height 35
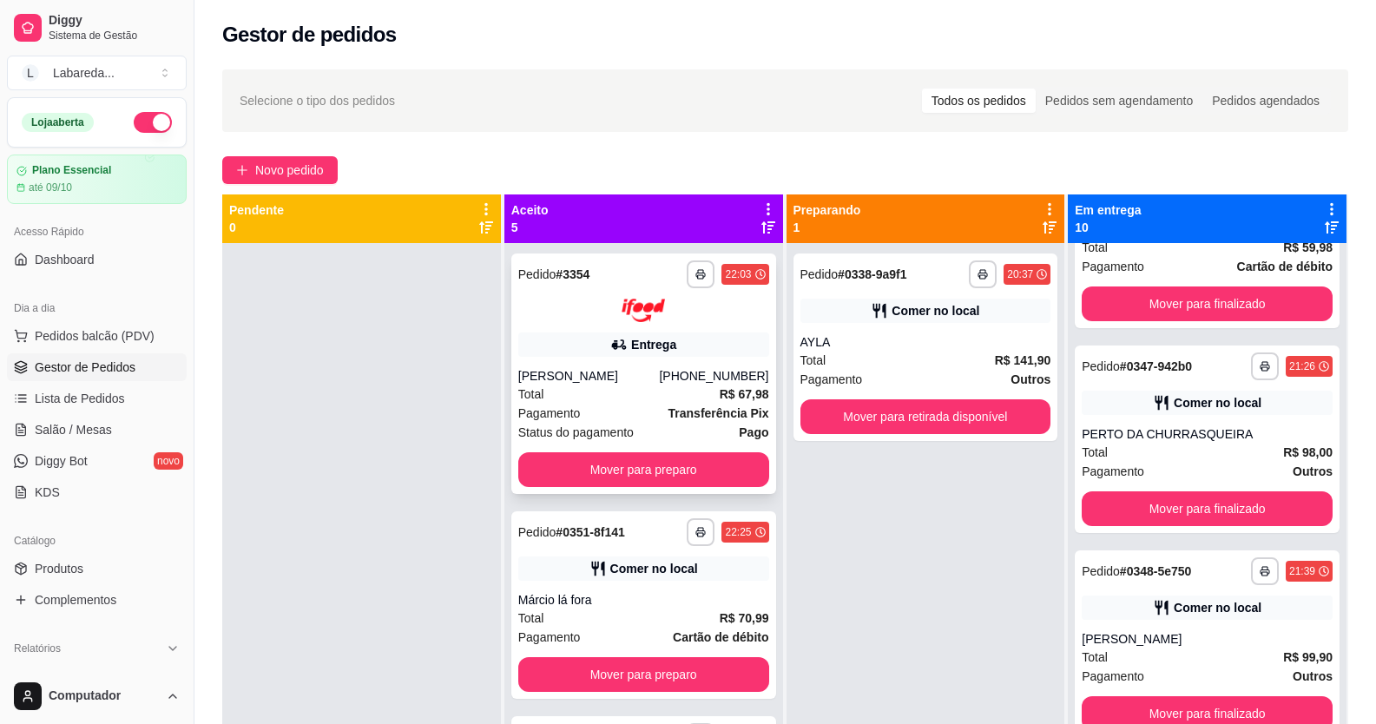
click at [628, 476] on button "Mover para preparo" at bounding box center [643, 469] width 251 height 35
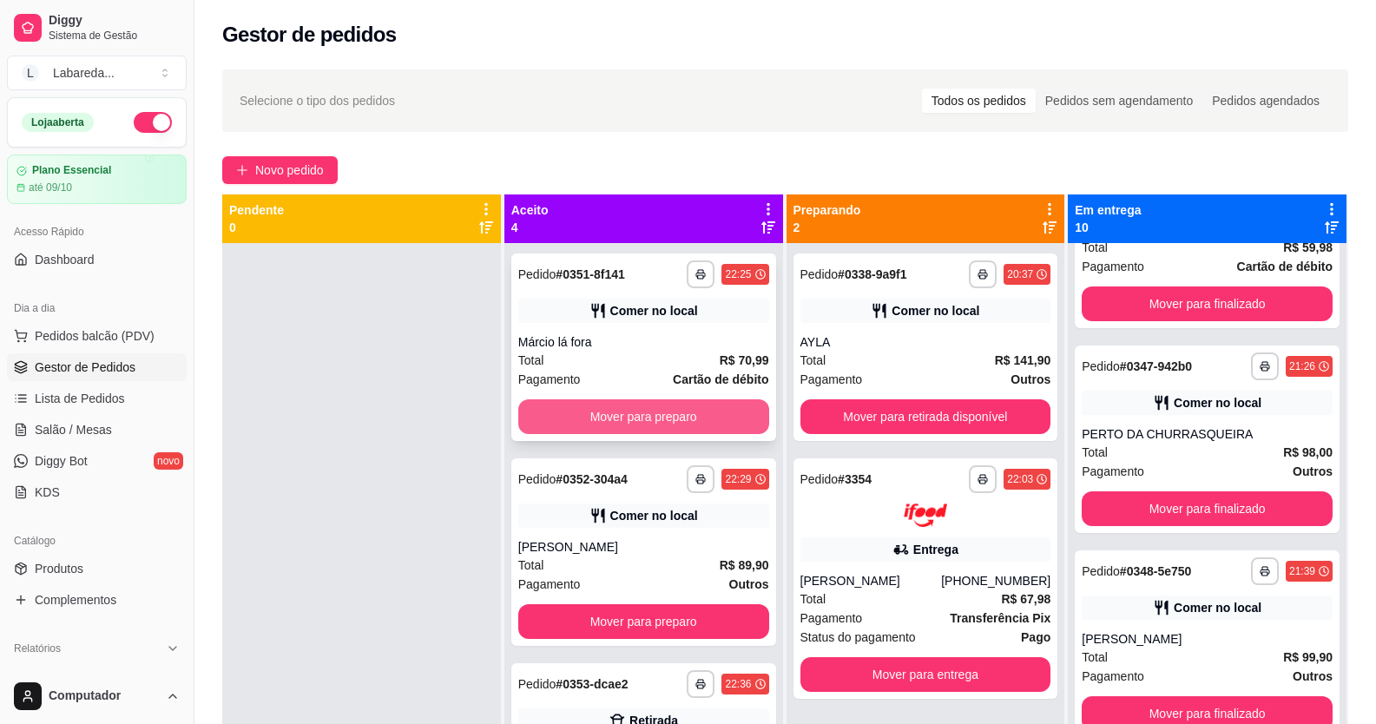
click at [650, 409] on button "Mover para preparo" at bounding box center [643, 416] width 251 height 35
click at [650, 410] on button "Mover para preparo" at bounding box center [643, 417] width 243 height 34
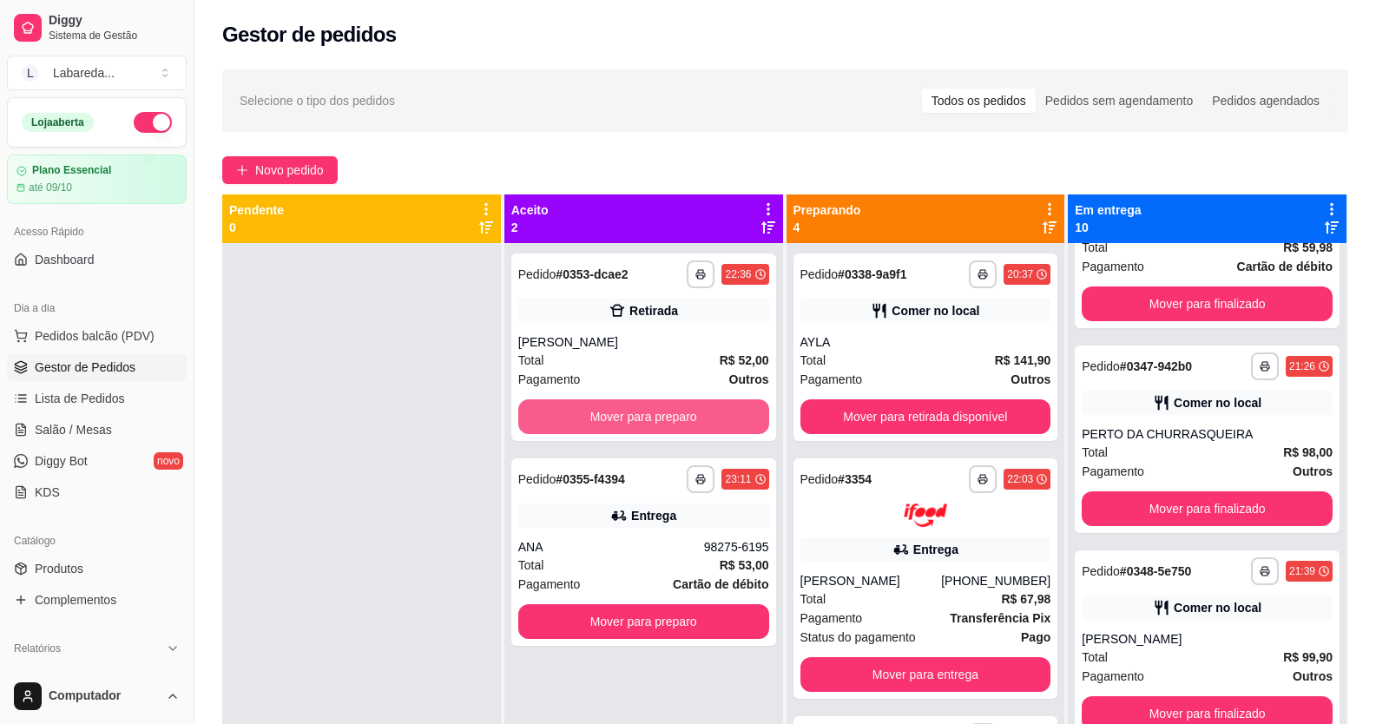
click at [648, 411] on button "Mover para preparo" at bounding box center [643, 416] width 251 height 35
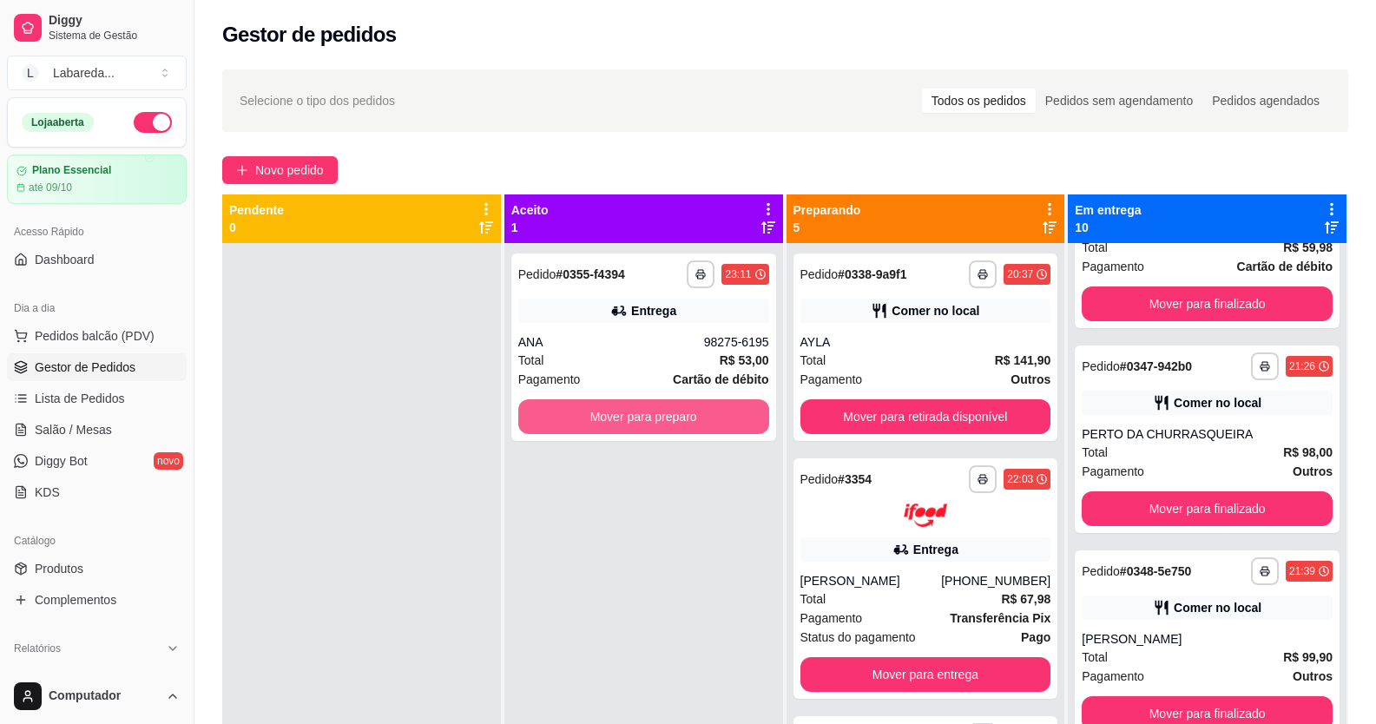
click at [648, 411] on button "Mover para preparo" at bounding box center [643, 416] width 251 height 35
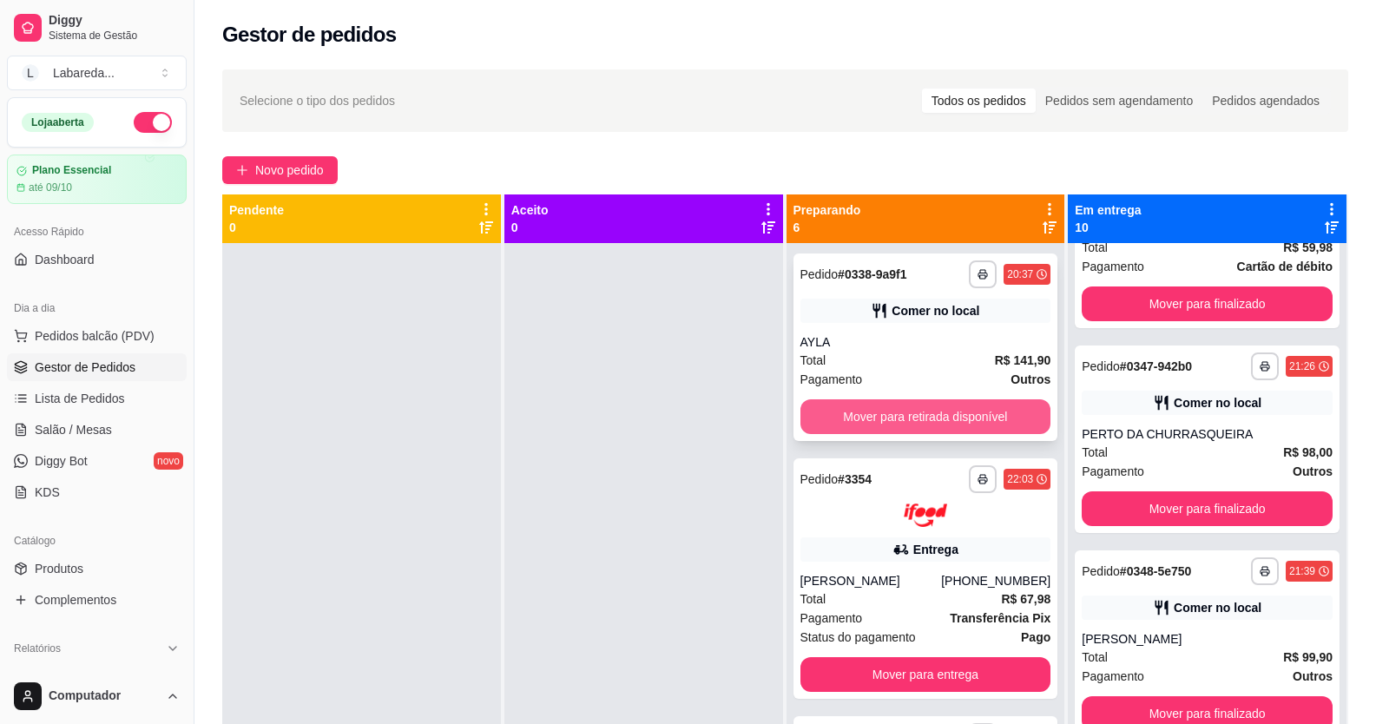
click at [866, 412] on button "Mover para retirada disponível" at bounding box center [925, 416] width 251 height 35
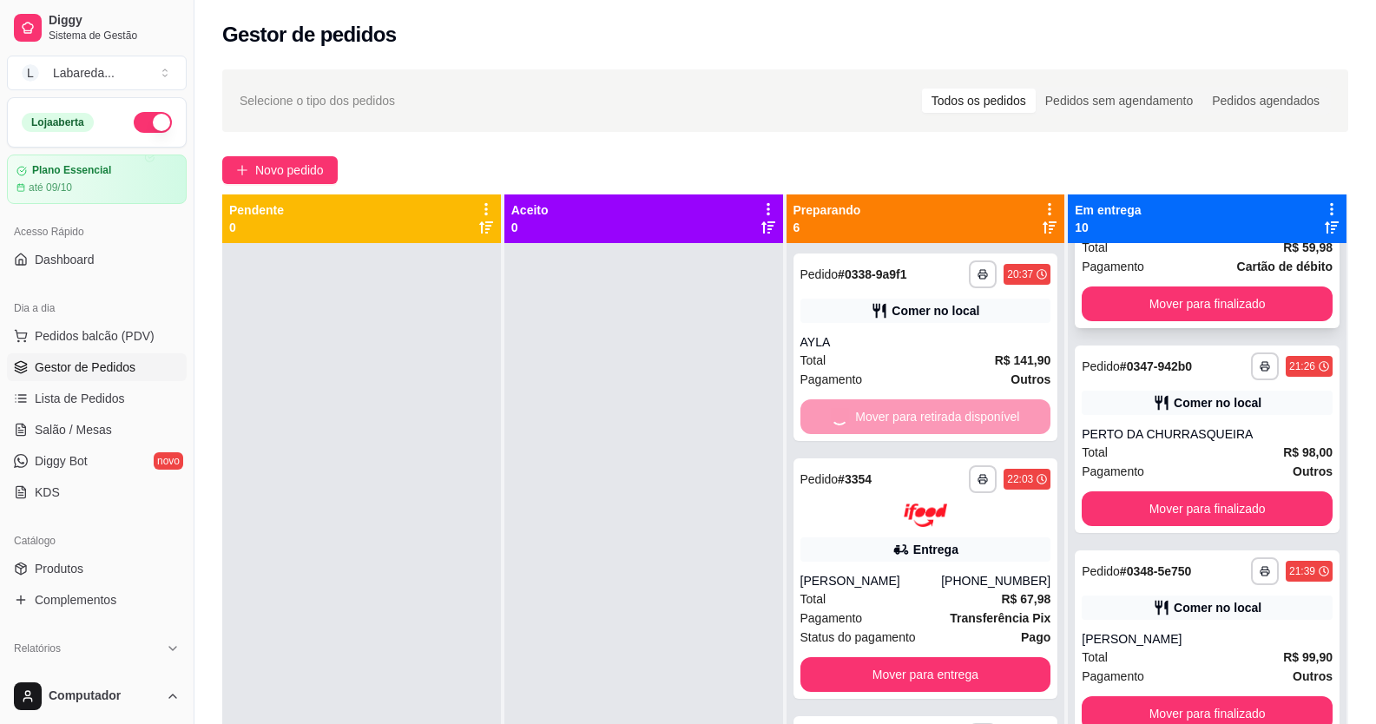
scroll to position [1547, 0]
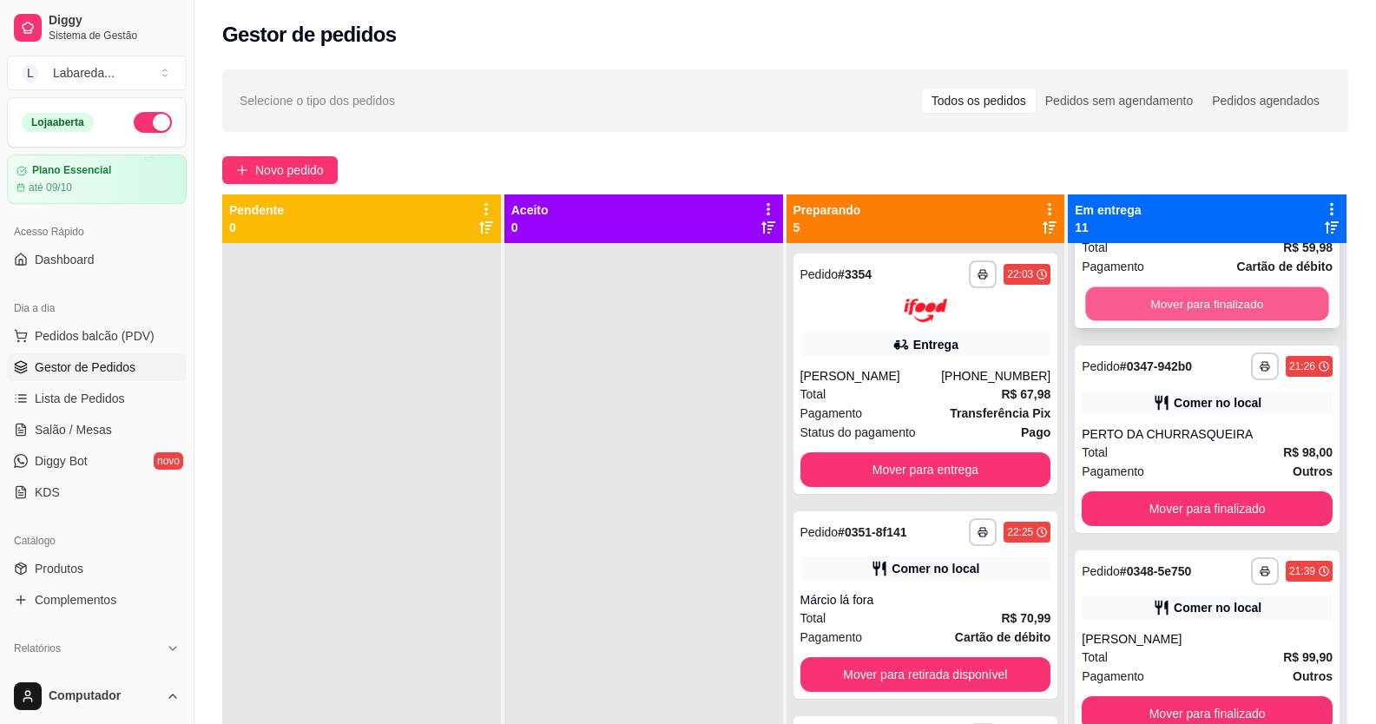
click at [1160, 304] on button "Mover para finalizado" at bounding box center [1207, 304] width 243 height 34
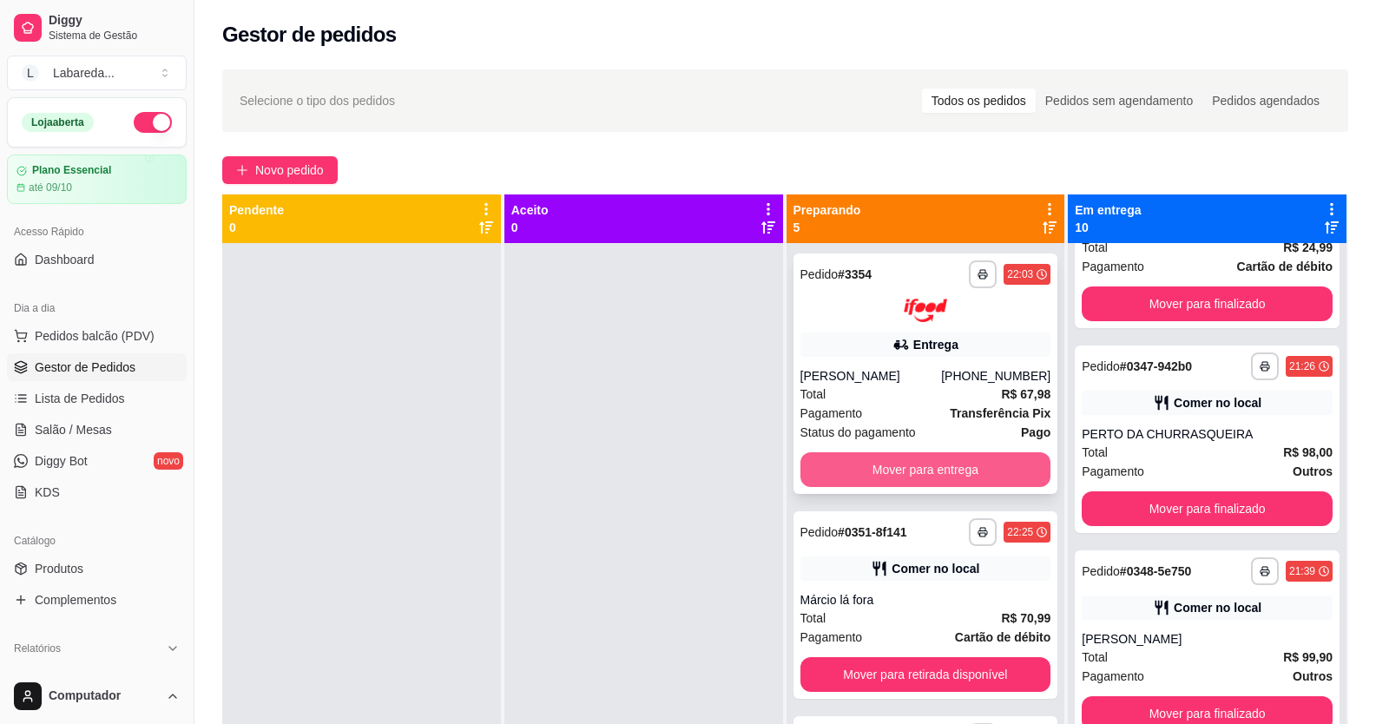
click at [893, 460] on button "Mover para entrega" at bounding box center [925, 469] width 251 height 35
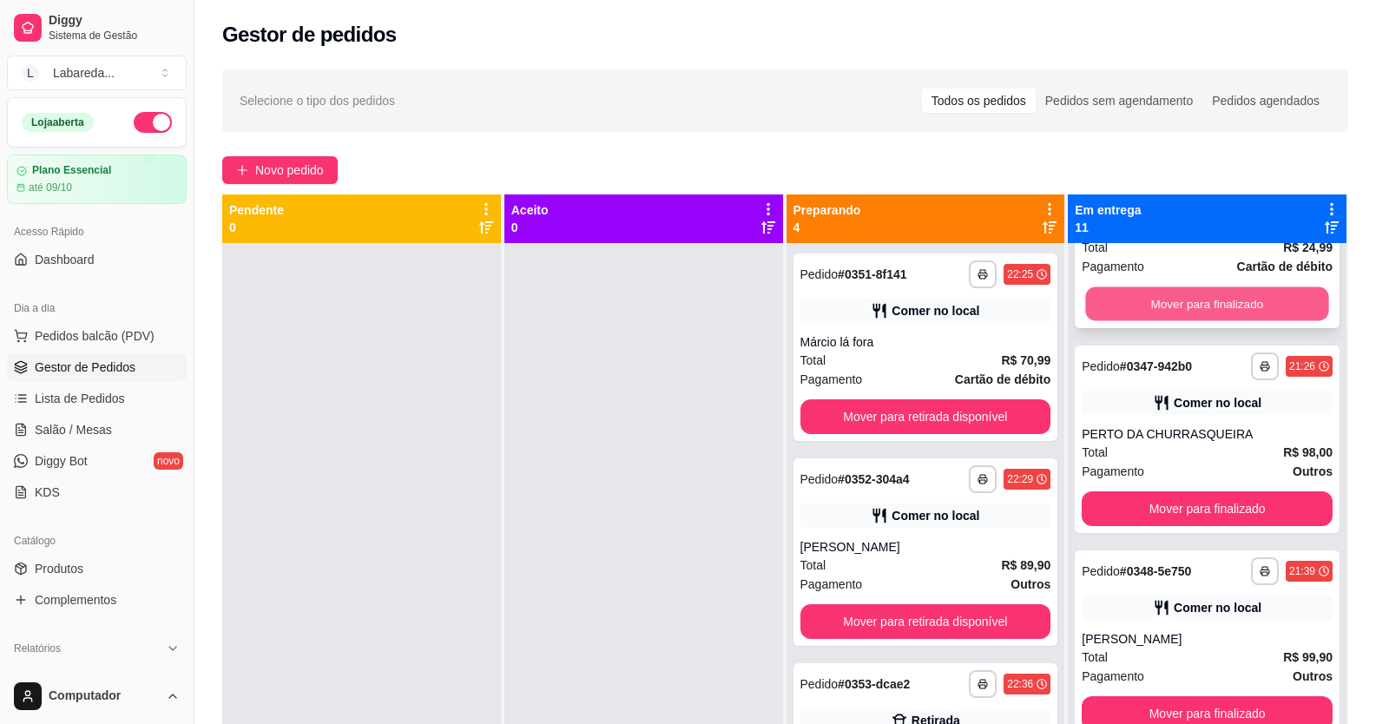
click at [1149, 308] on button "Mover para finalizado" at bounding box center [1207, 304] width 243 height 34
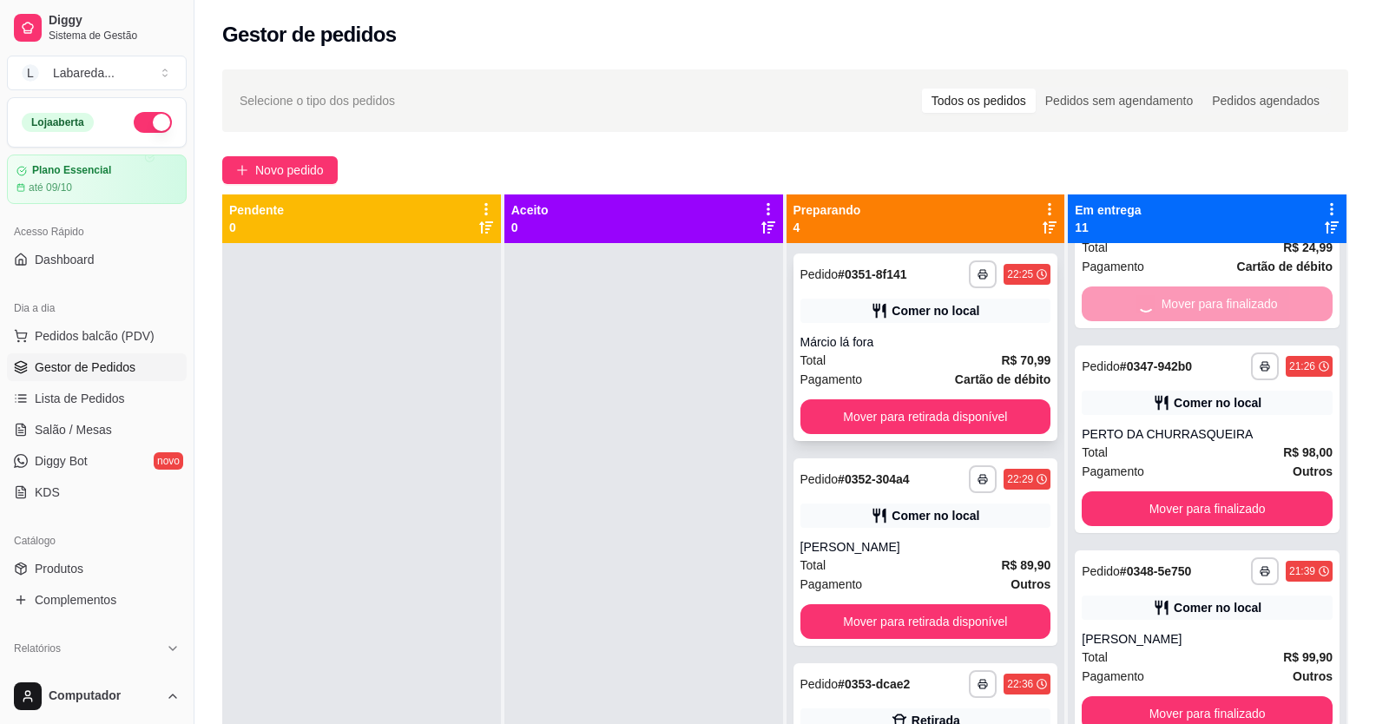
scroll to position [1137, 0]
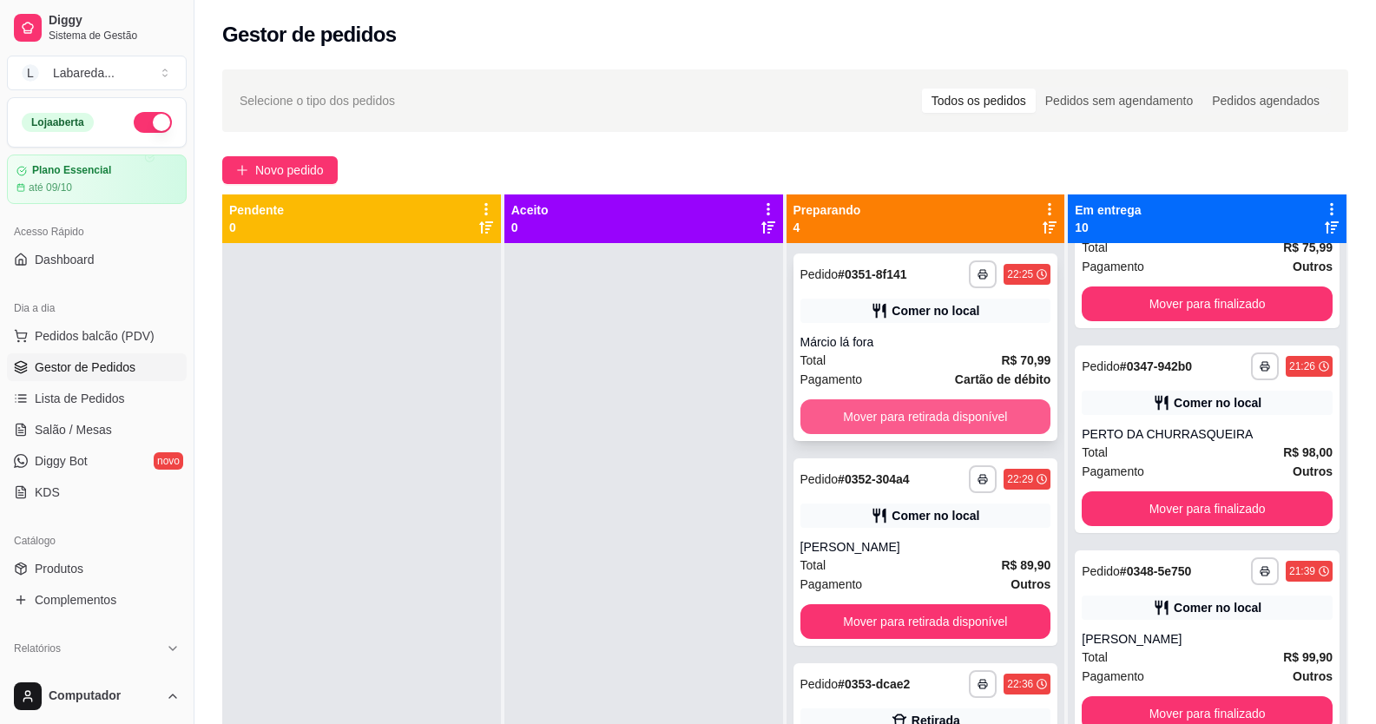
click at [982, 420] on button "Mover para retirada disponível" at bounding box center [925, 416] width 251 height 35
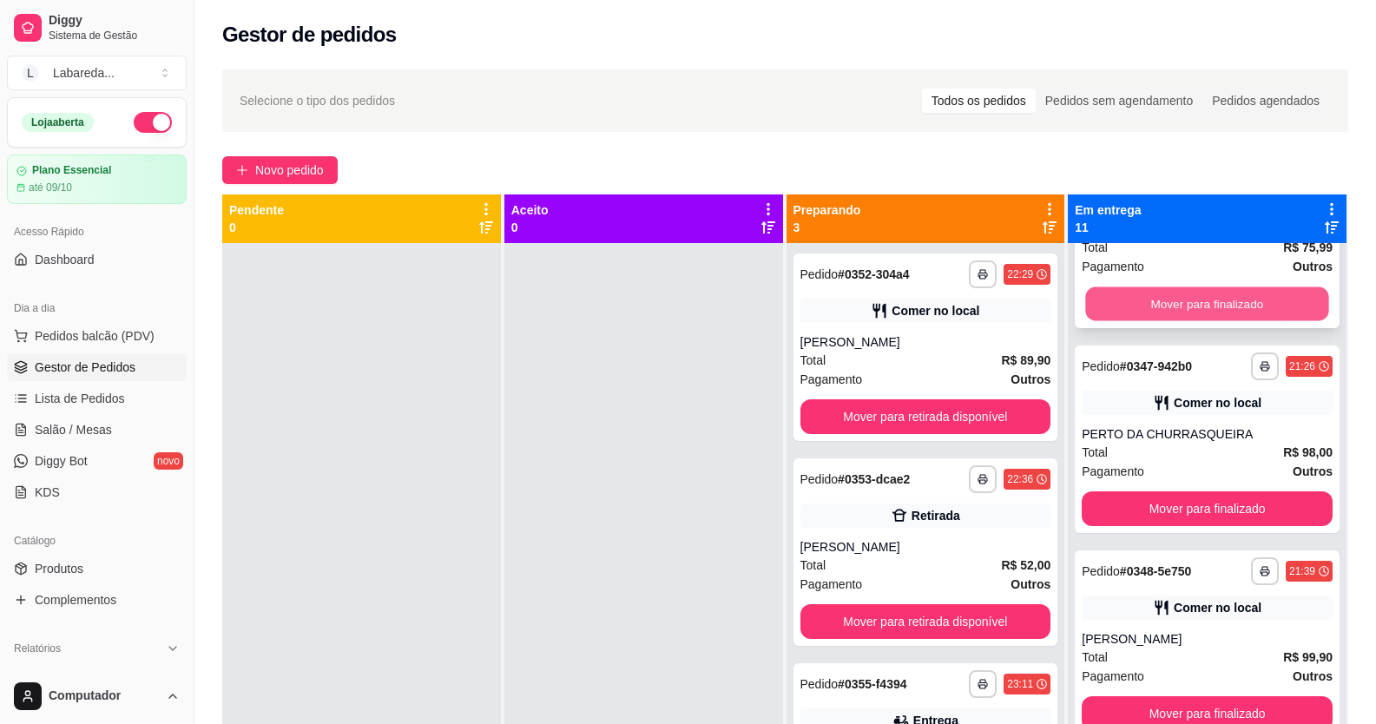
click at [1124, 305] on button "Mover para finalizado" at bounding box center [1207, 304] width 243 height 34
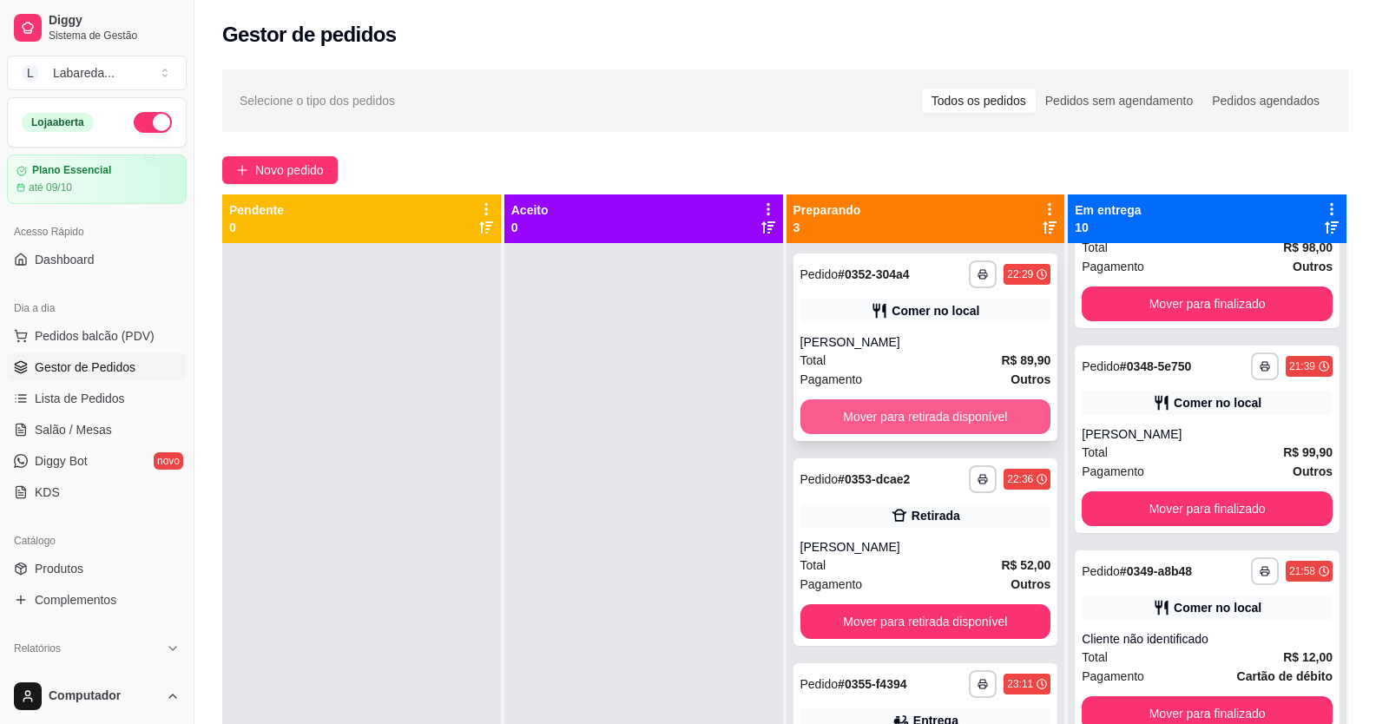
scroll to position [932, 0]
click at [985, 403] on button "Mover para retirada disponível" at bounding box center [925, 416] width 251 height 35
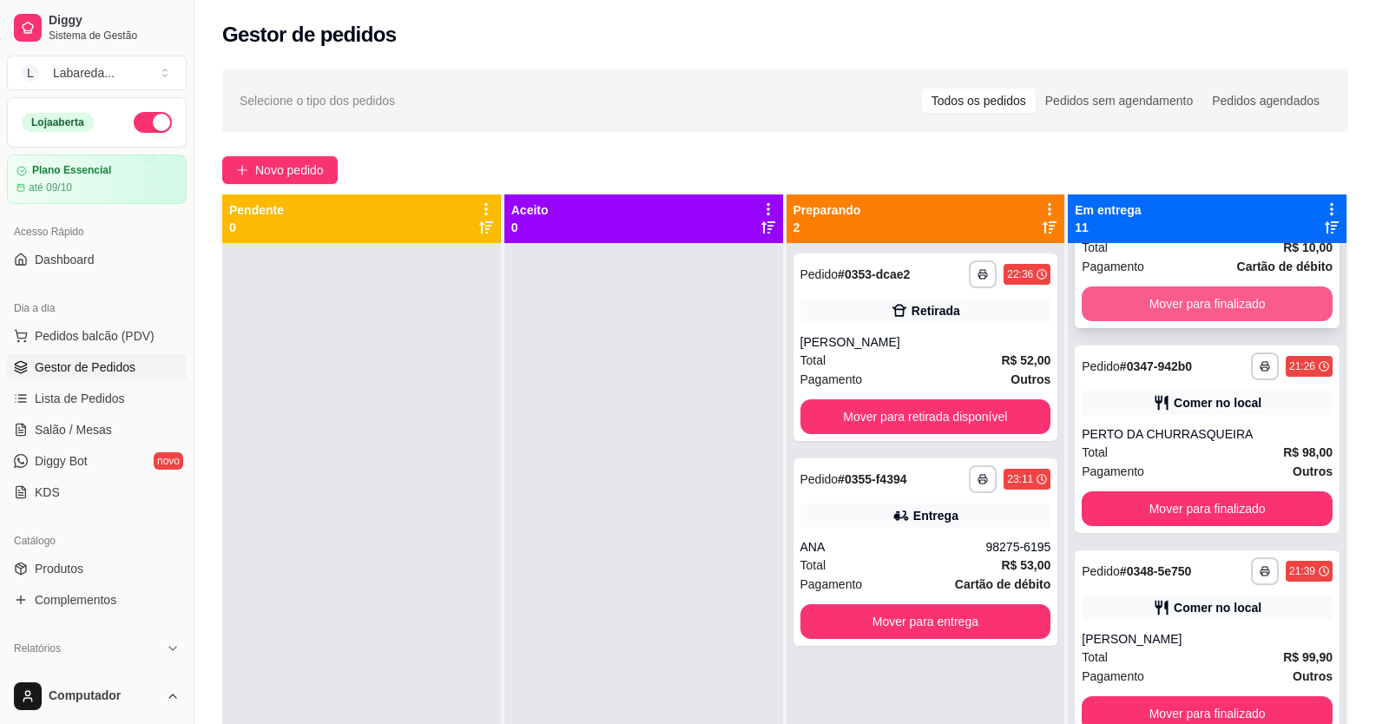
click at [1138, 302] on button "Mover para finalizado" at bounding box center [1206, 303] width 251 height 35
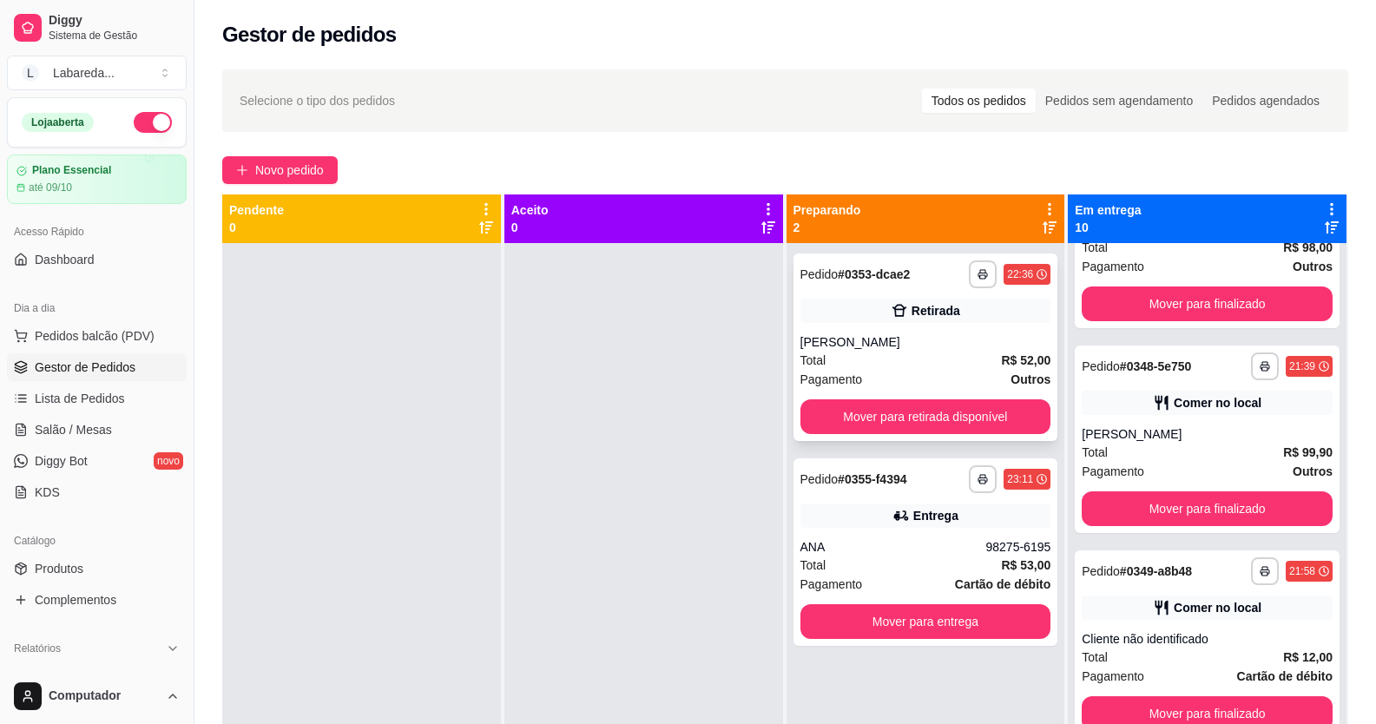
scroll to position [727, 0]
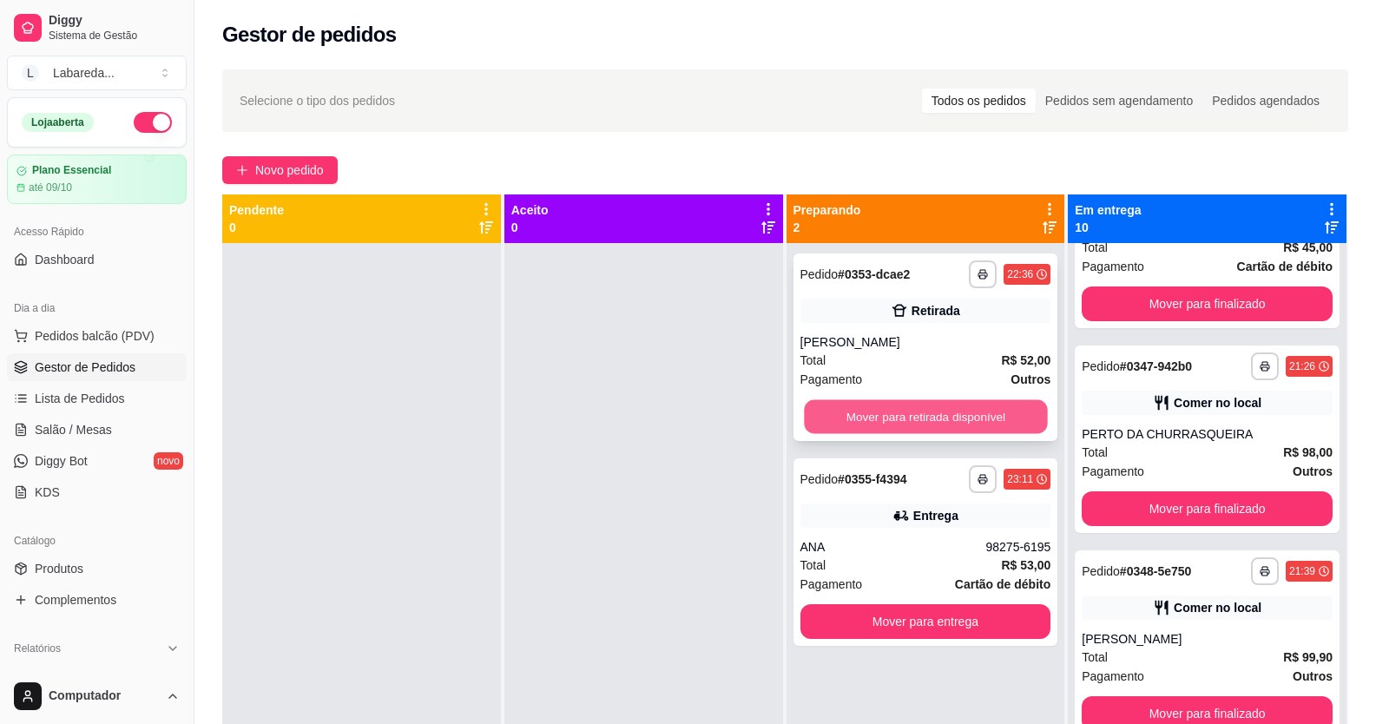
click at [966, 429] on button "Mover para retirada disponível" at bounding box center [925, 417] width 243 height 34
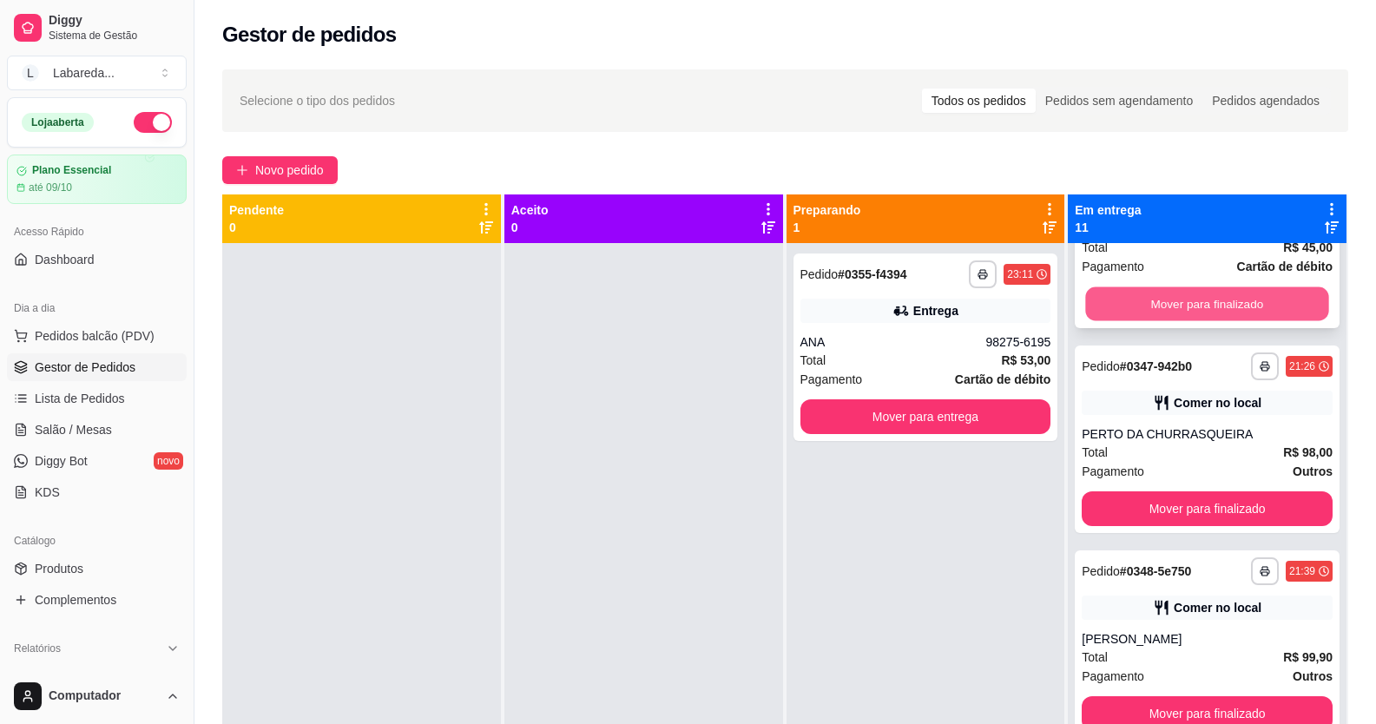
click at [1185, 293] on button "Mover para finalizado" at bounding box center [1207, 304] width 243 height 34
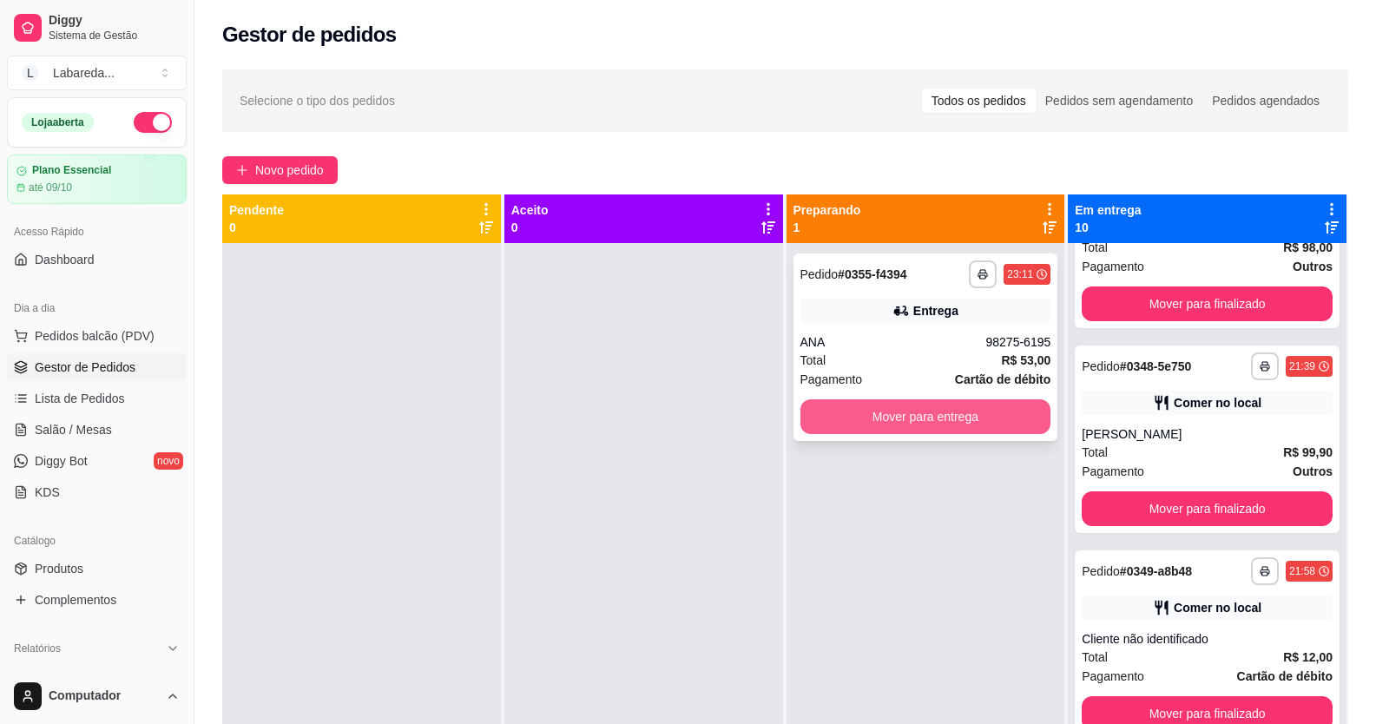
scroll to position [523, 0]
click at [981, 421] on button "Mover para entrega" at bounding box center [925, 417] width 243 height 34
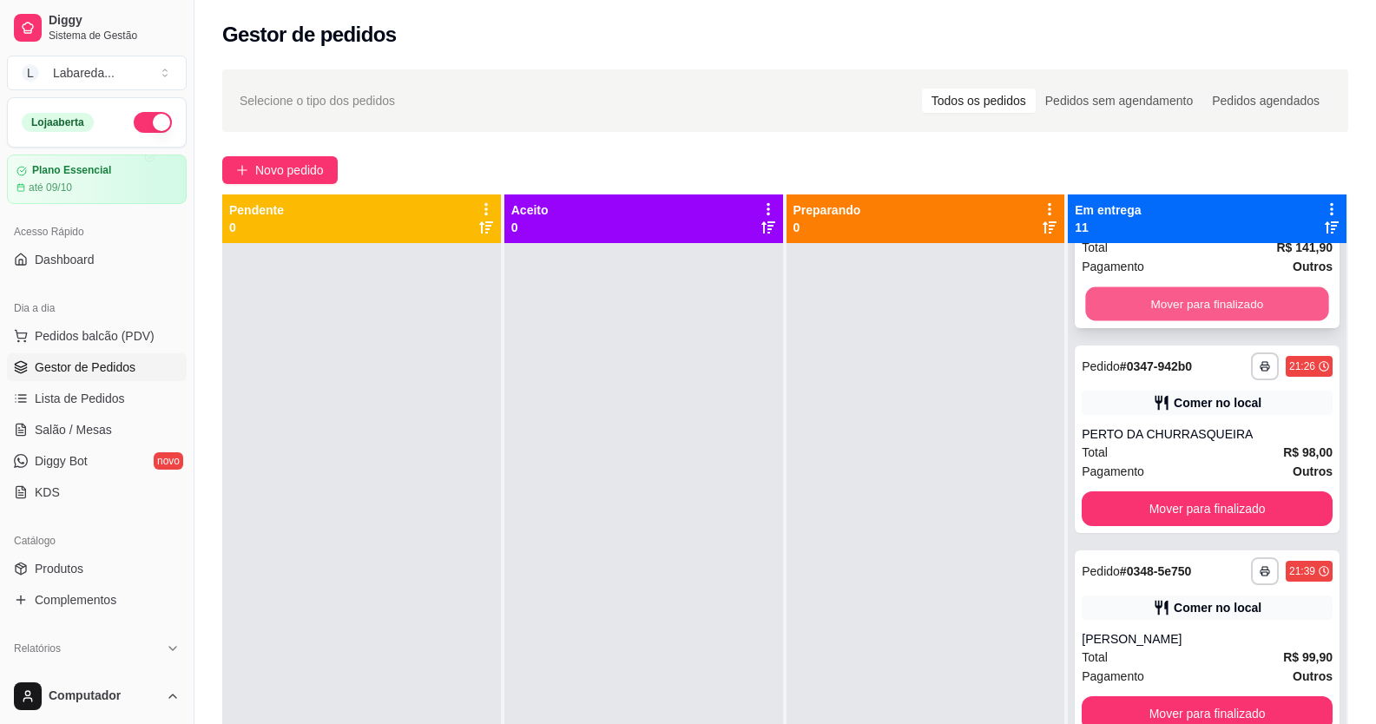
click at [1124, 298] on button "Mover para finalizado" at bounding box center [1207, 304] width 243 height 34
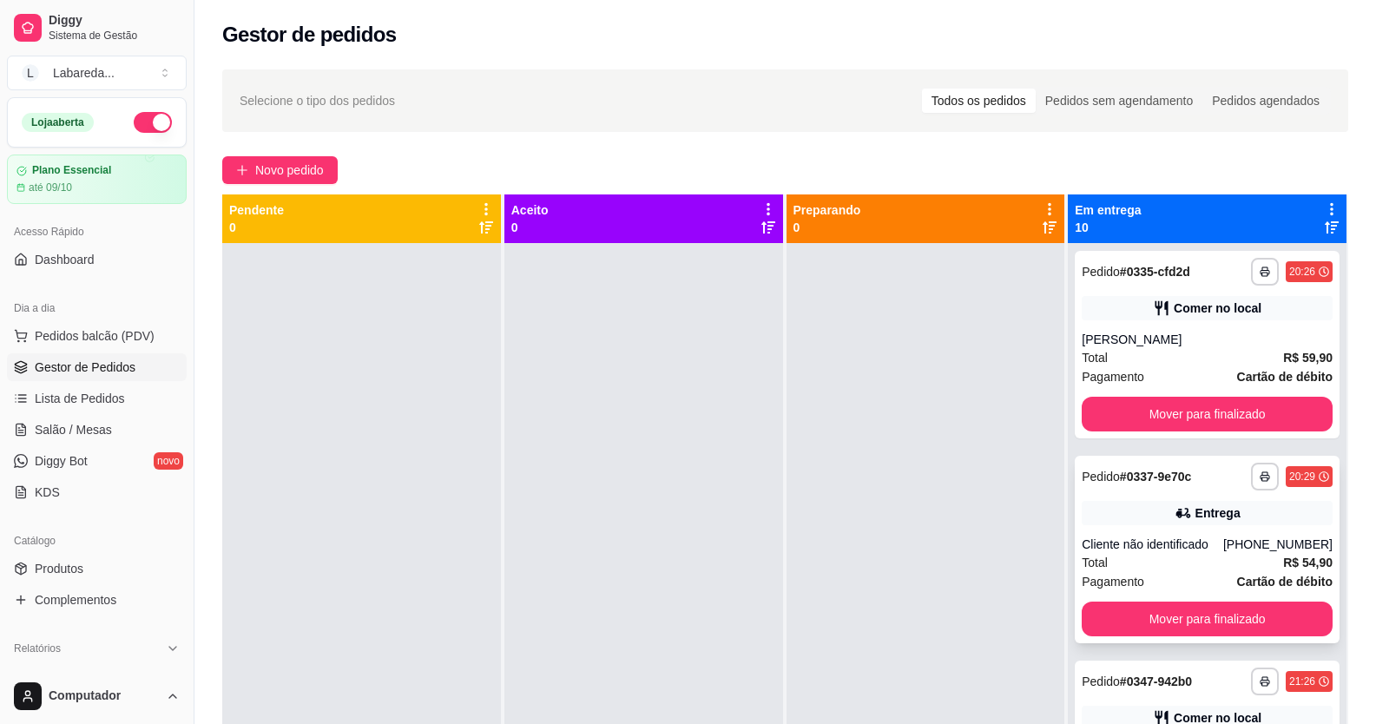
scroll to position [0, 0]
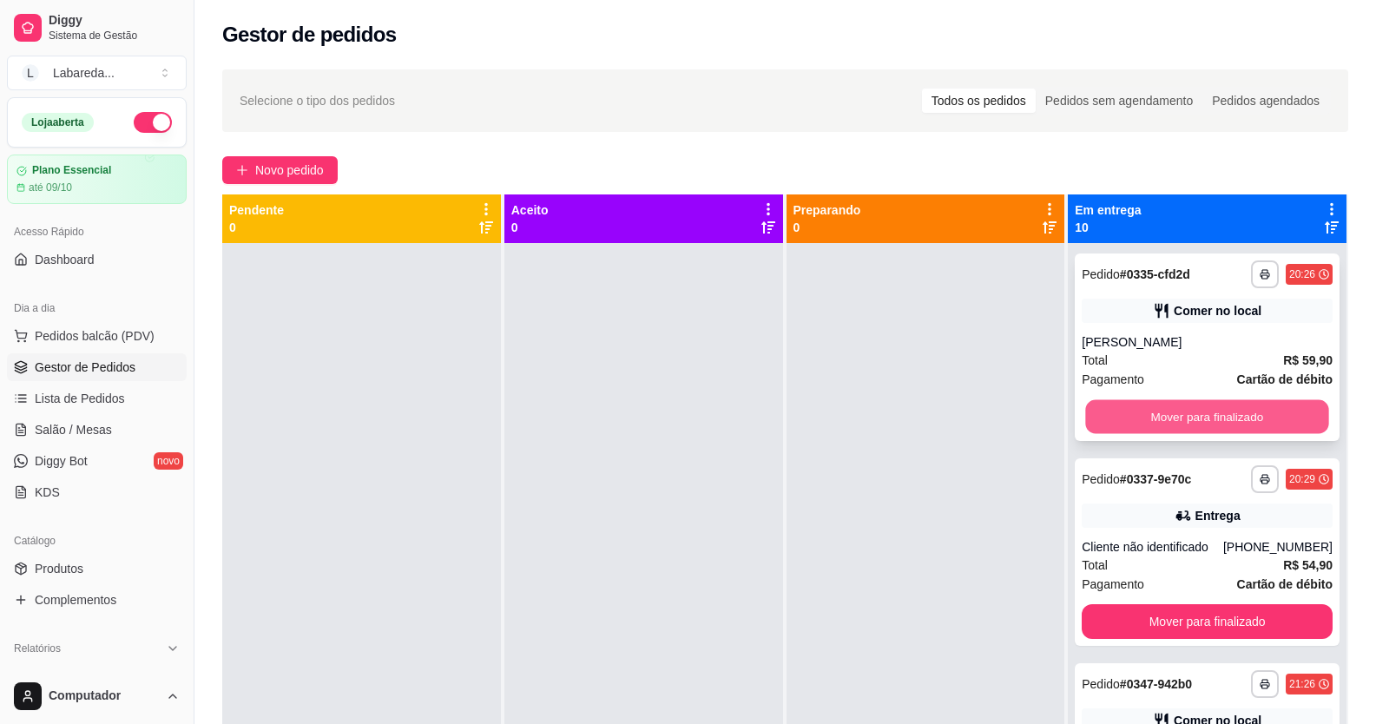
click at [1155, 428] on button "Mover para finalizado" at bounding box center [1207, 417] width 243 height 34
click at [1155, 426] on div "Mover para finalizado" at bounding box center [1206, 416] width 251 height 35
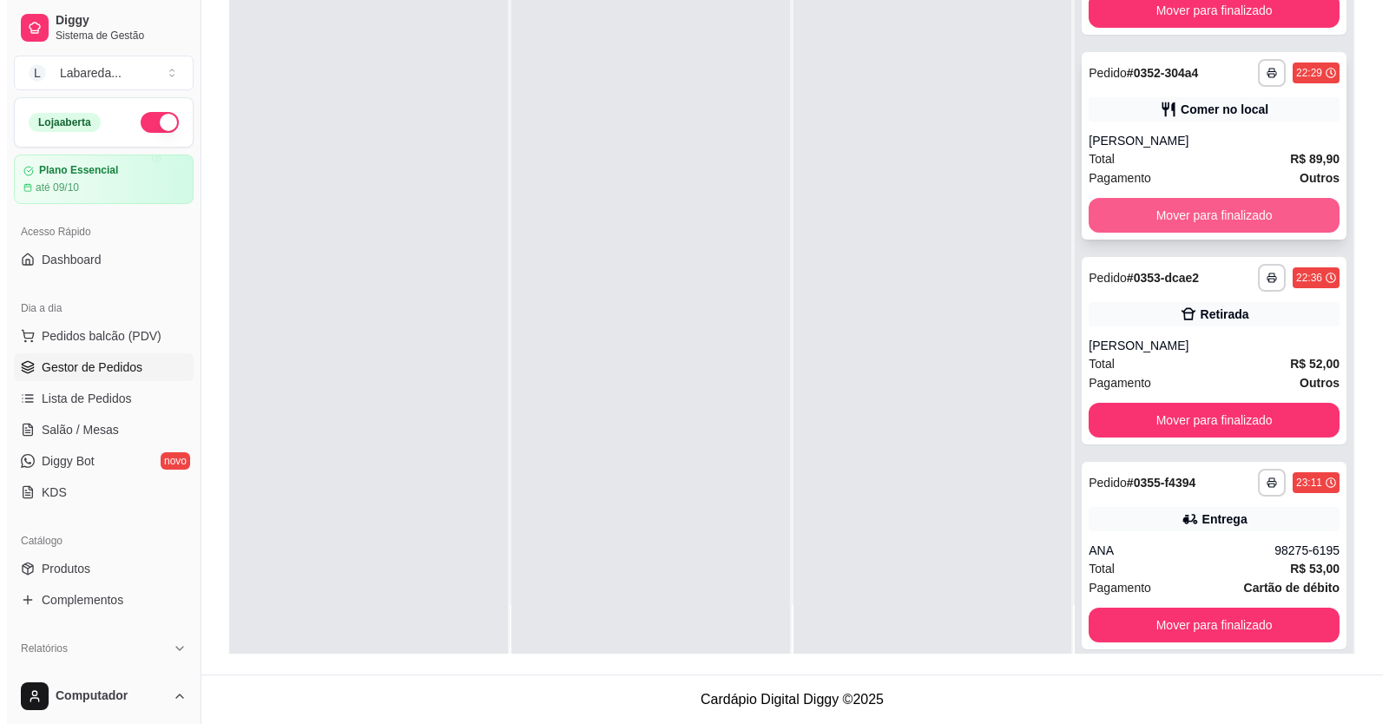
scroll to position [1190, 0]
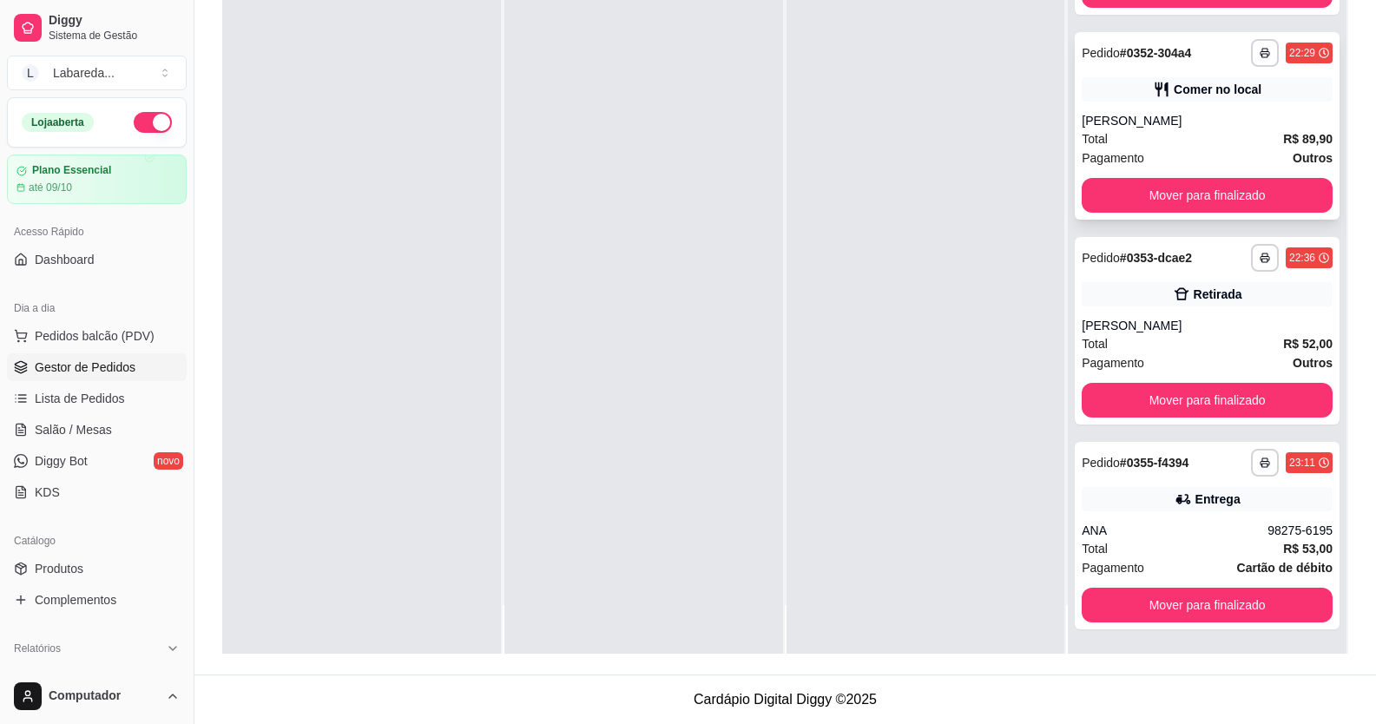
click at [1128, 114] on div "Paulo henrique" at bounding box center [1206, 120] width 251 height 17
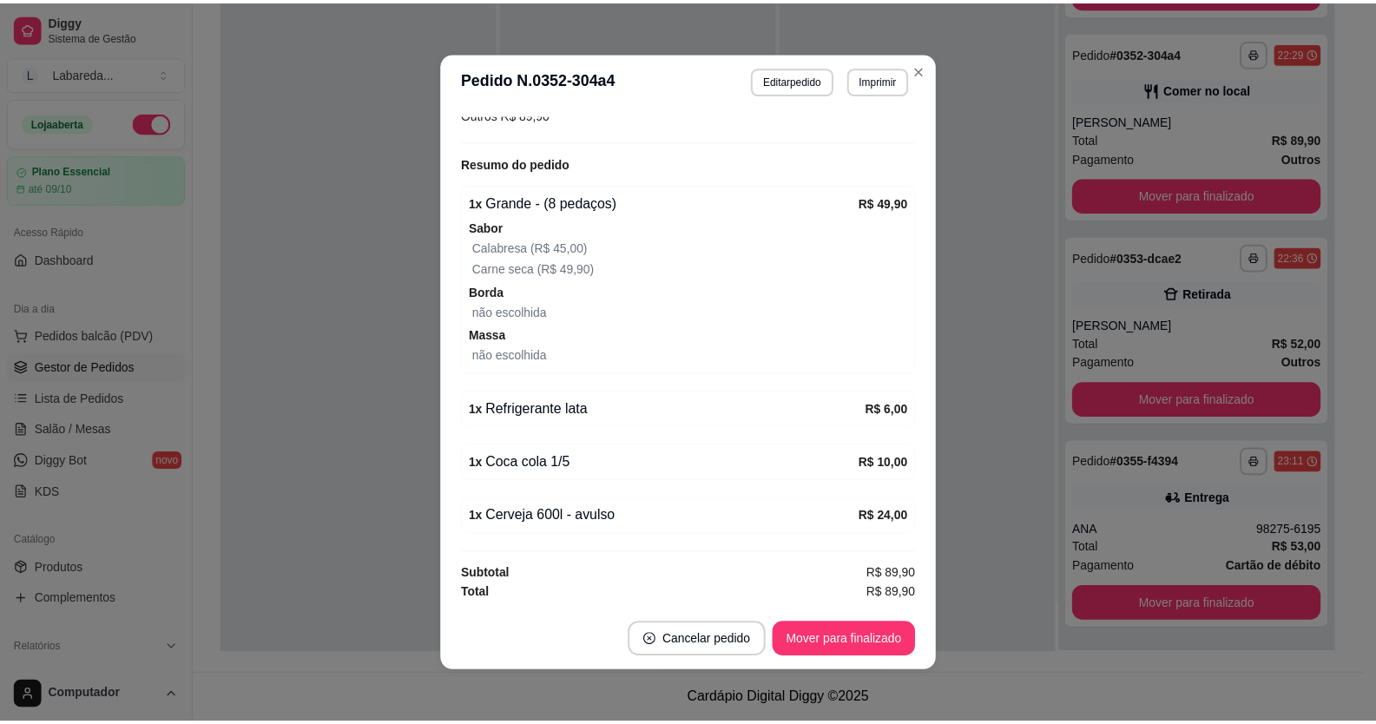
scroll to position [3, 0]
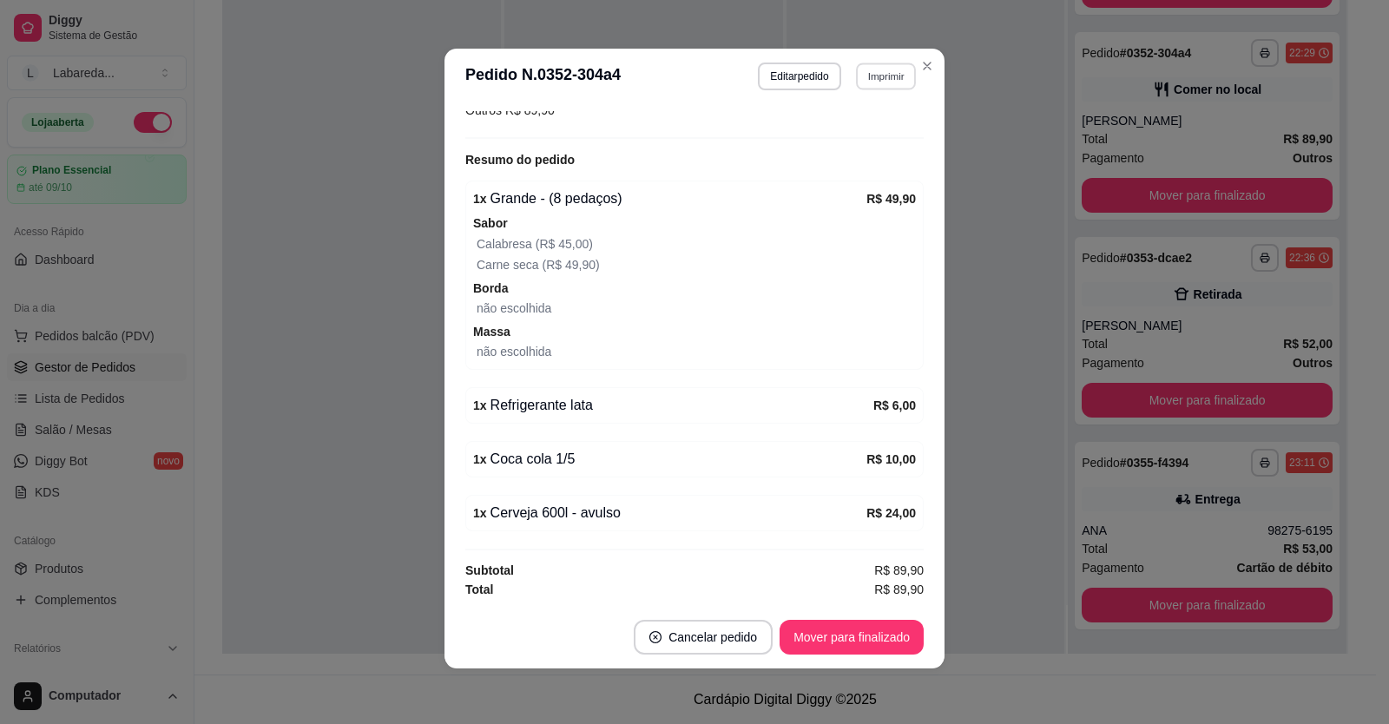
click at [884, 78] on button "Imprimir" at bounding box center [886, 75] width 60 height 27
click at [871, 140] on button "IMPRESSORA" at bounding box center [848, 136] width 122 height 27
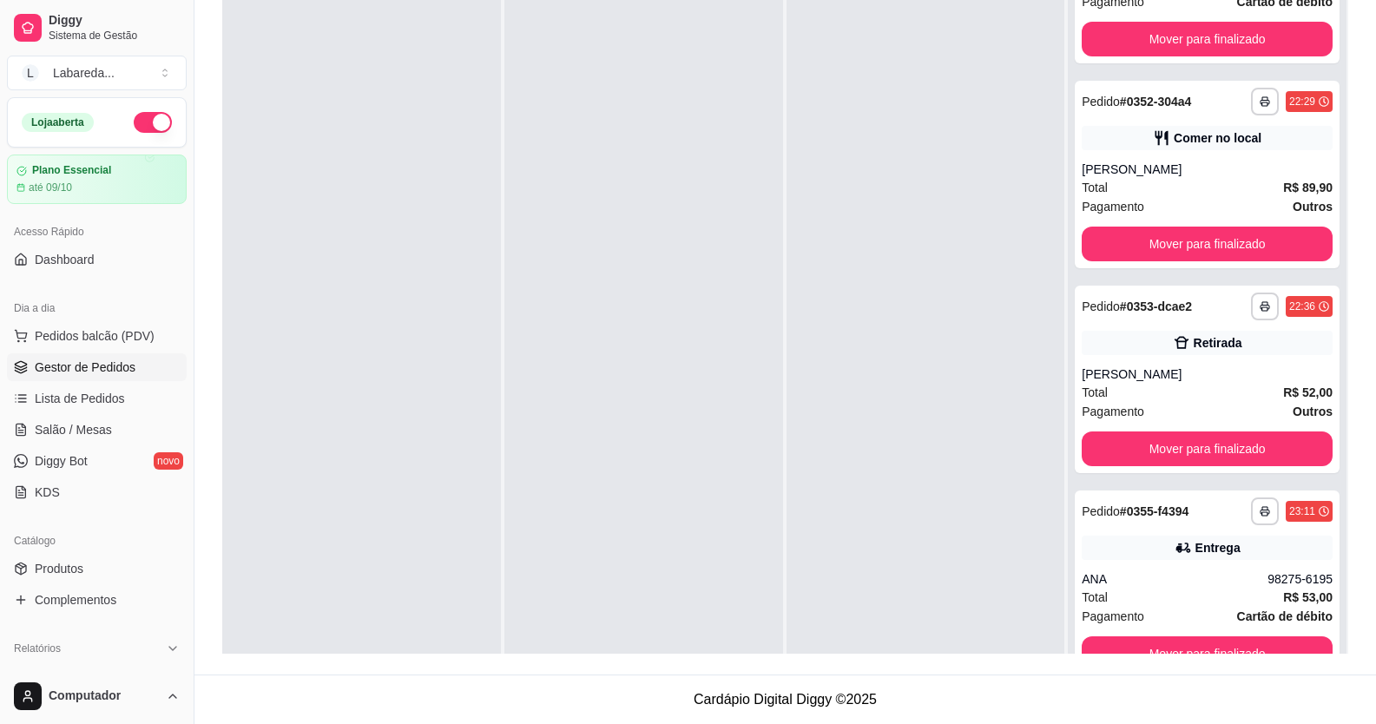
scroll to position [0, 0]
